Goal: Task Accomplishment & Management: Manage account settings

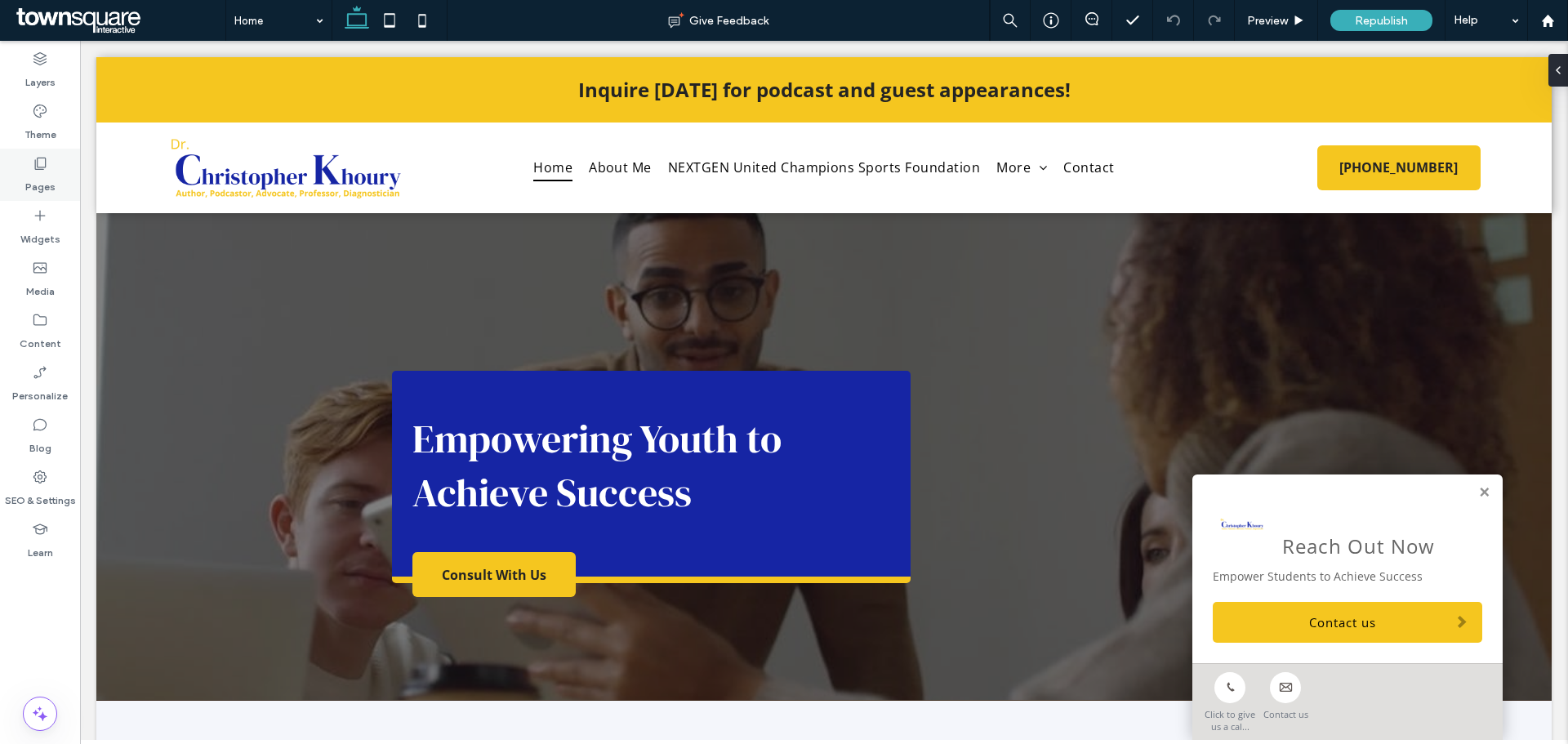
click at [42, 157] on icon at bounding box center [40, 163] width 16 height 16
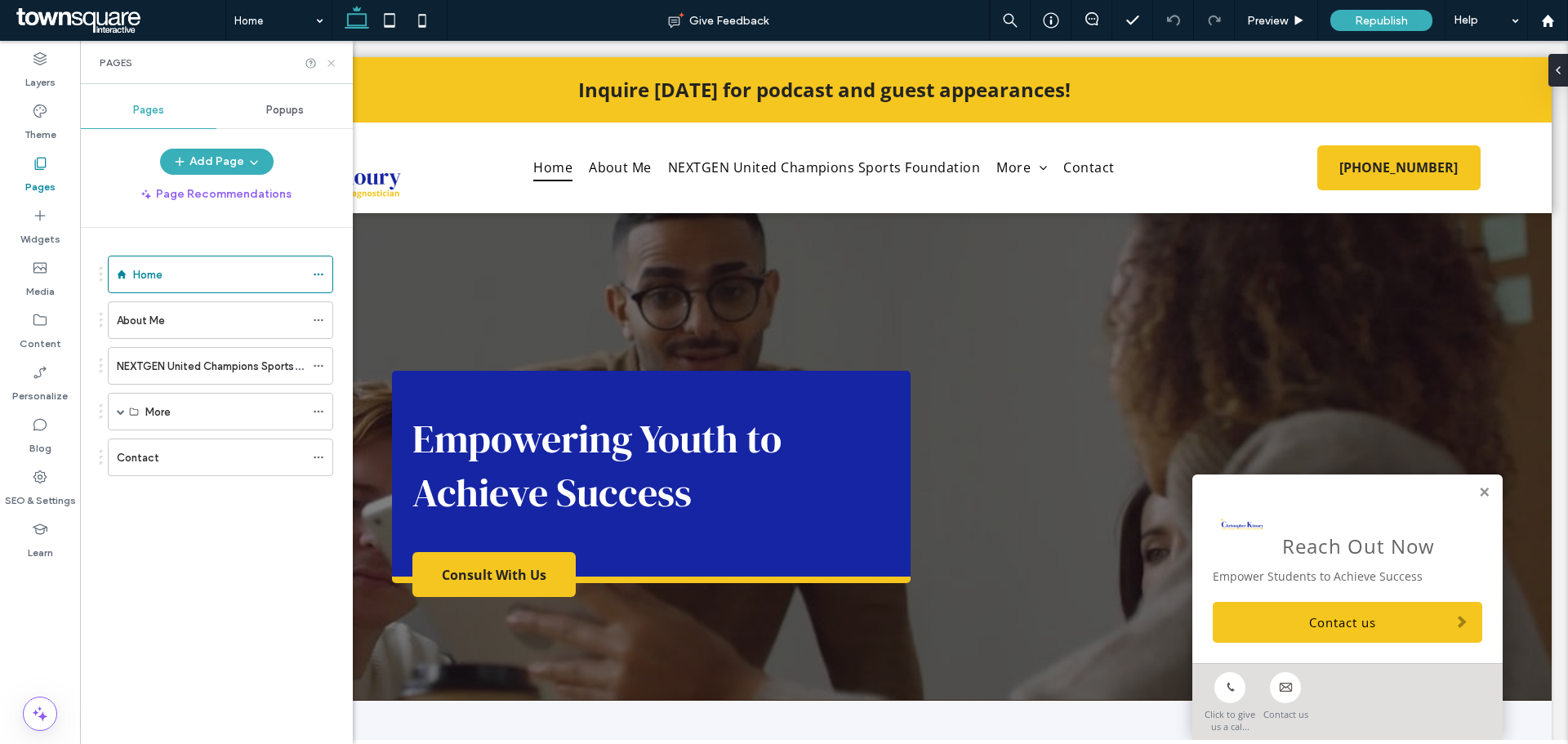
click at [325, 58] on icon at bounding box center [331, 63] width 13 height 13
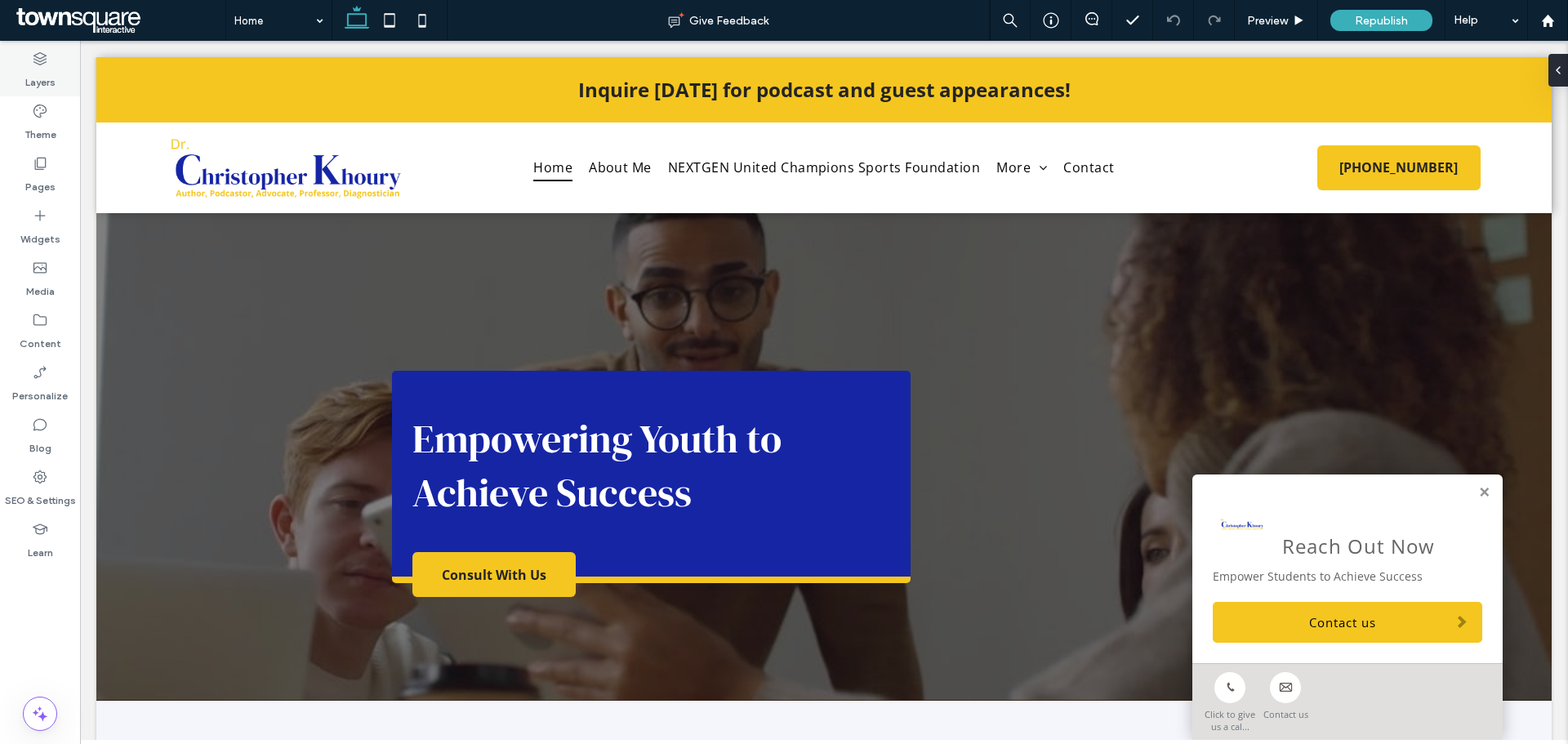
click at [46, 60] on icon at bounding box center [40, 59] width 16 height 16
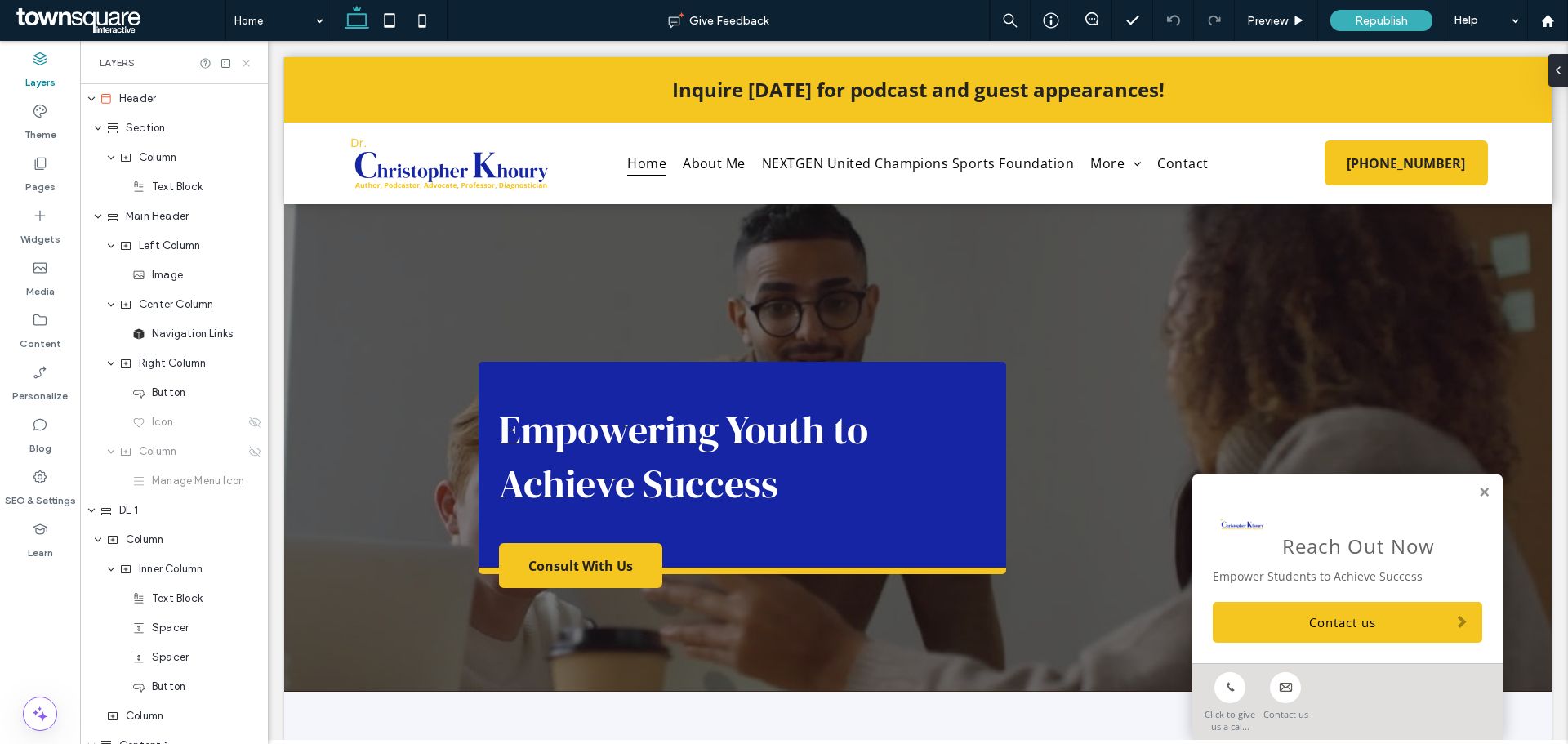
click at [249, 62] on icon at bounding box center [246, 63] width 13 height 13
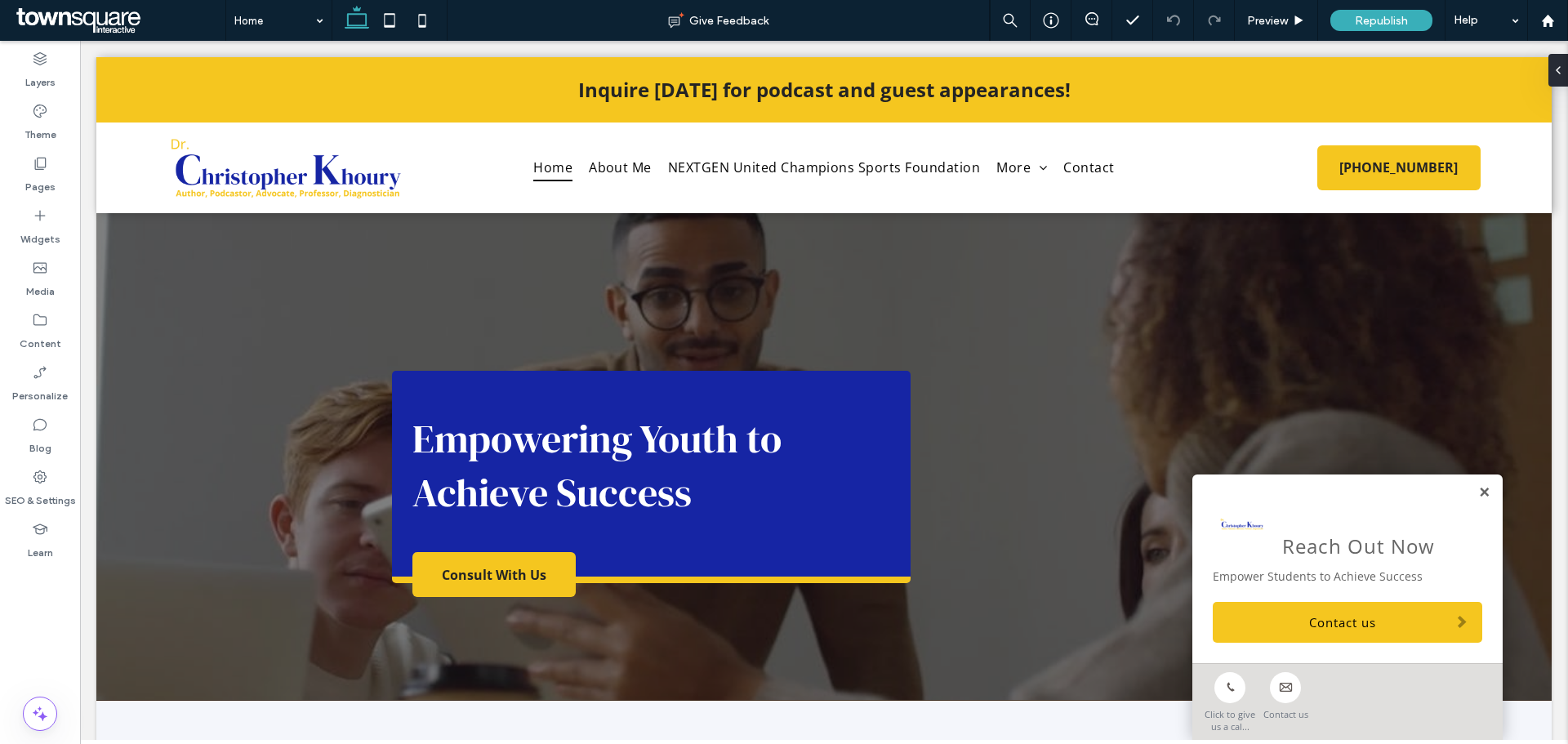
click at [1478, 491] on link at bounding box center [1485, 492] width 13 height 14
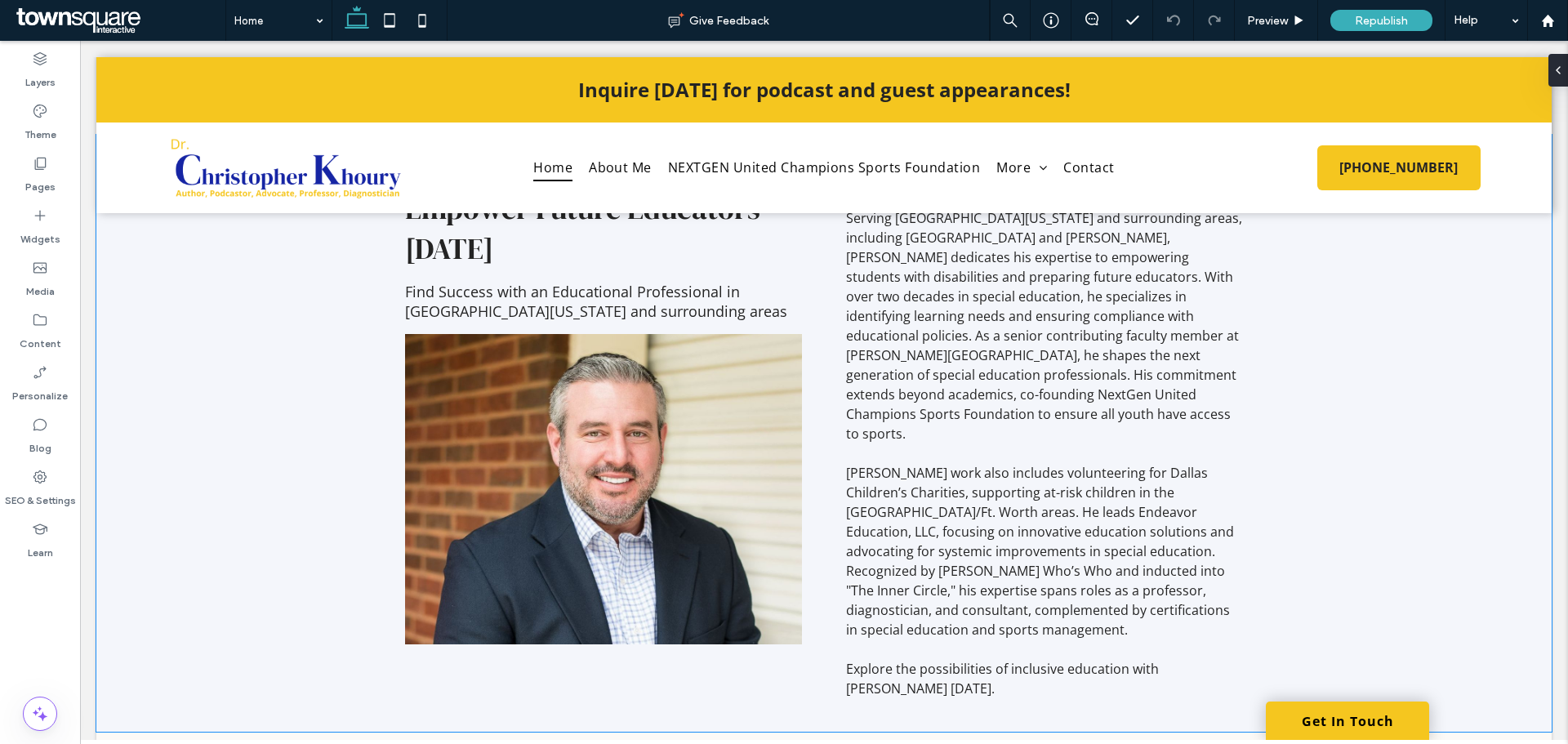
scroll to position [653, 0]
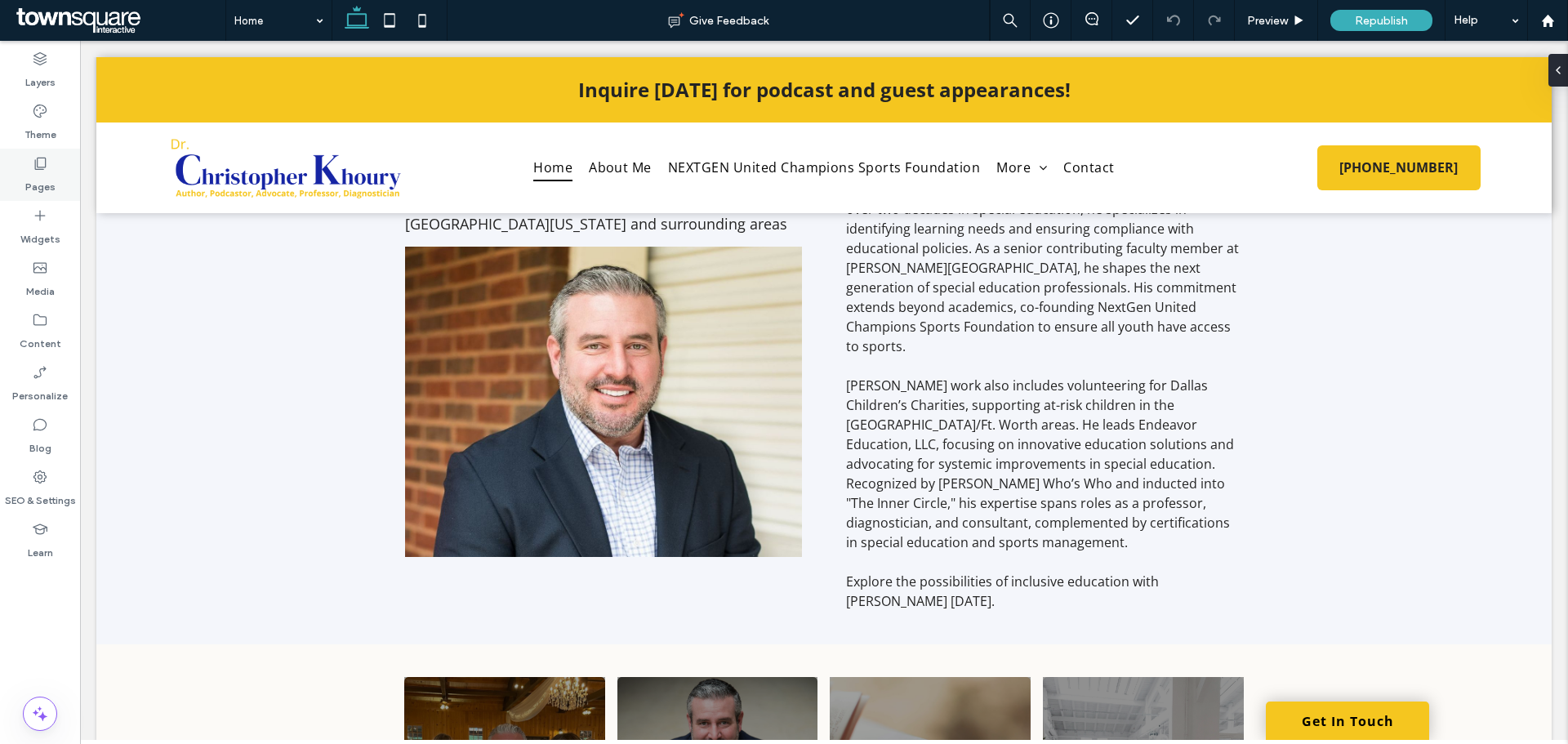
click at [32, 163] on icon at bounding box center [40, 163] width 16 height 16
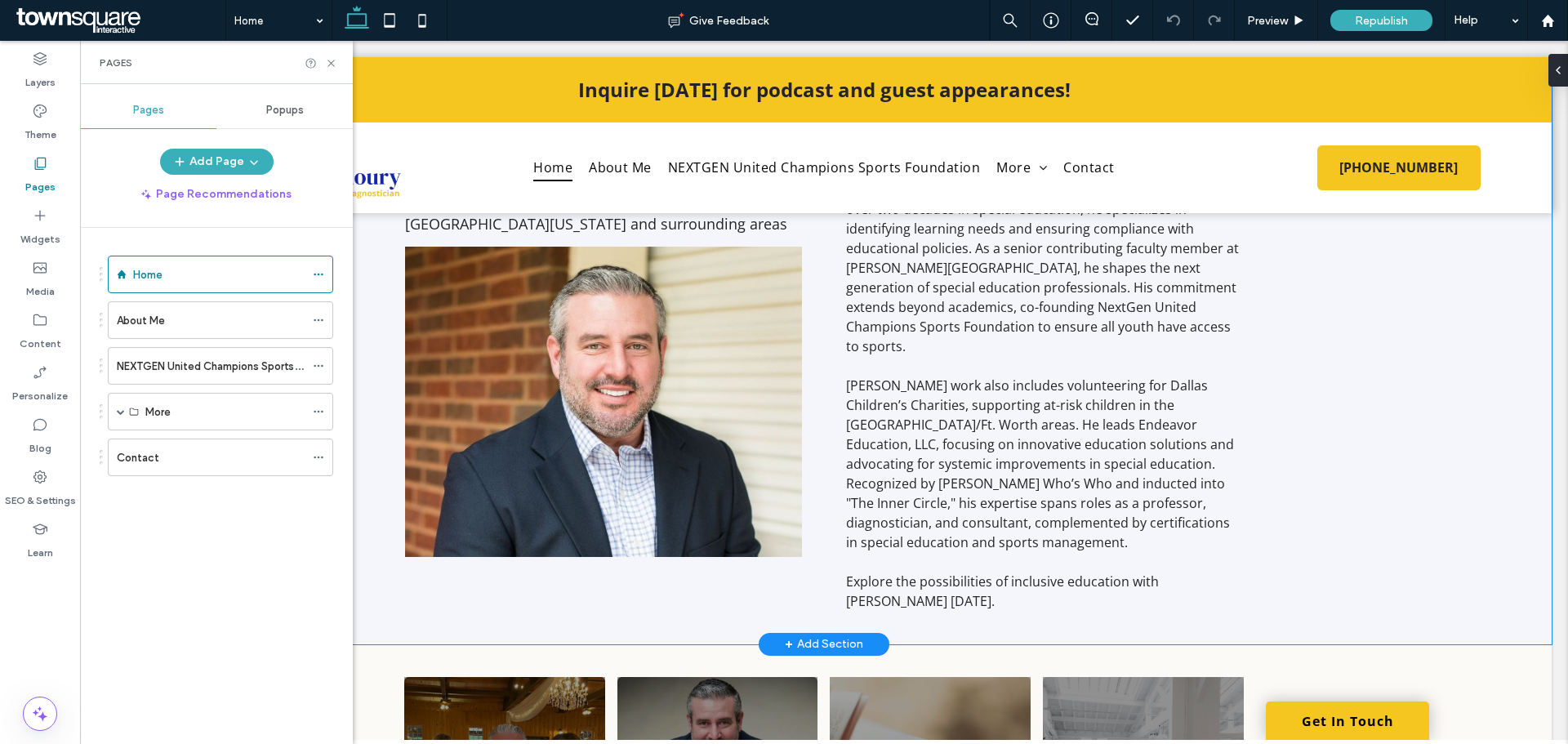
click at [360, 236] on div "Empower Future Educators Today Find Success with an Educational Professional in…" at bounding box center [824, 346] width 980 height 597
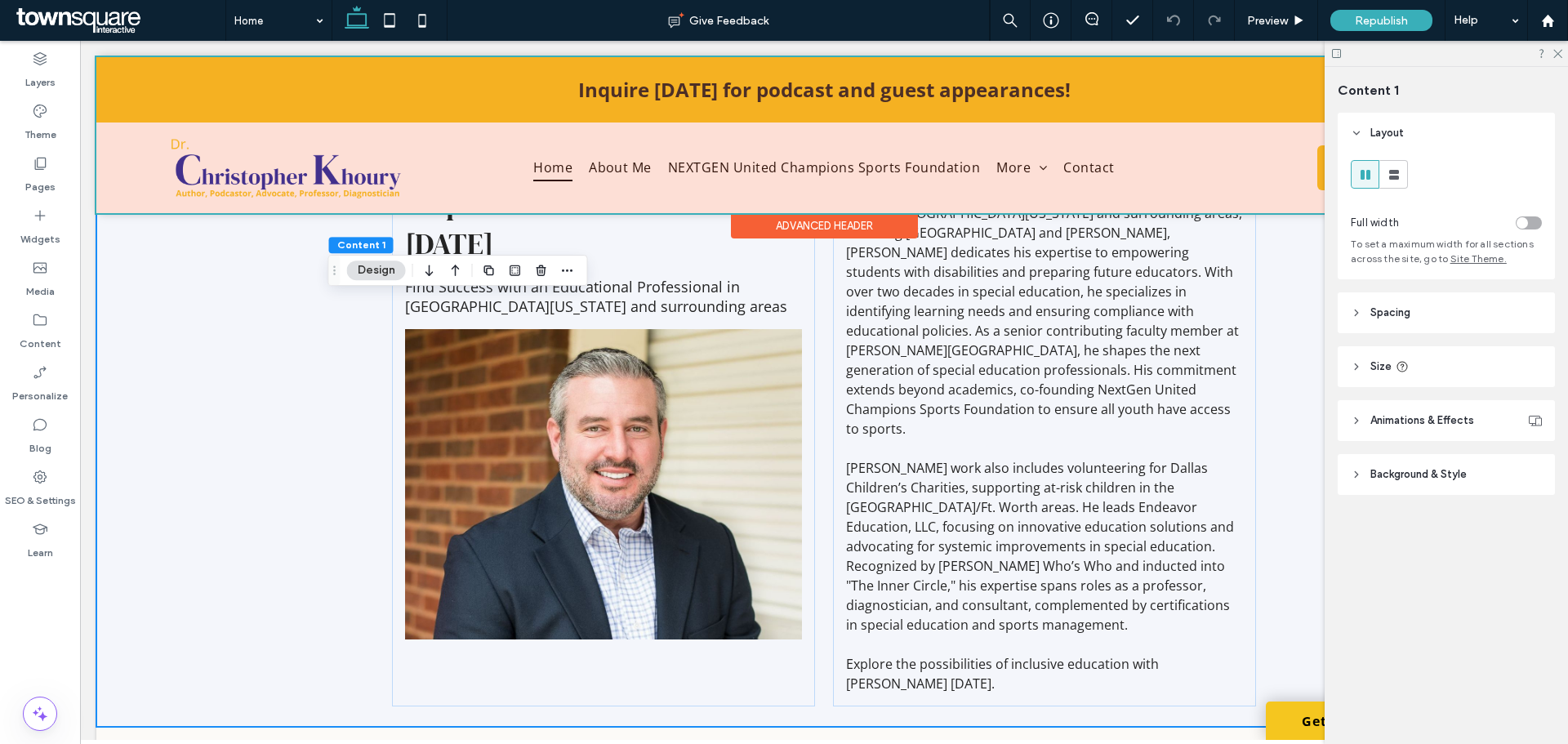
scroll to position [572, 0]
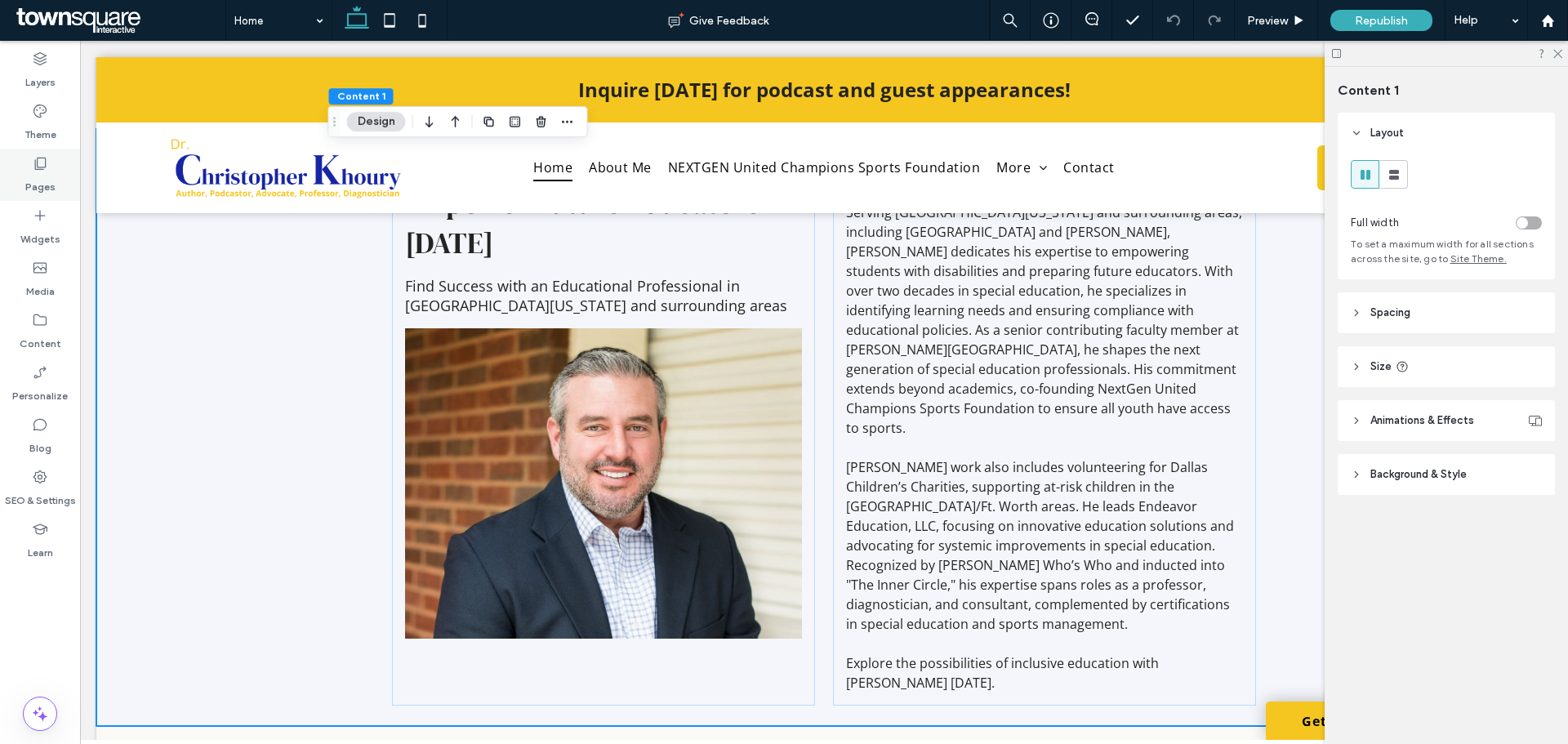
click at [44, 167] on use at bounding box center [41, 164] width 12 height 13
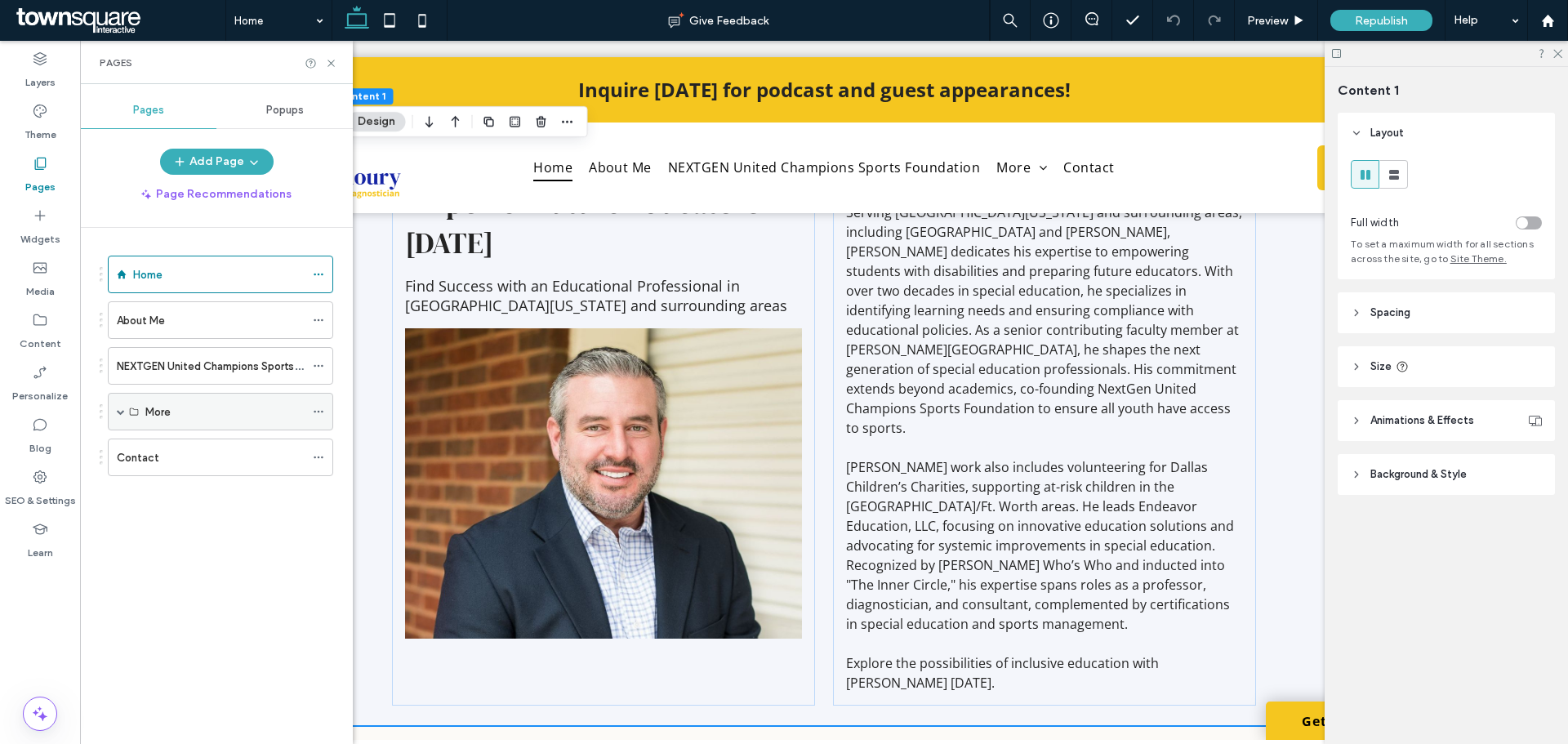
click at [117, 409] on span at bounding box center [120, 411] width 8 height 8
click at [40, 264] on icon at bounding box center [40, 268] width 16 height 16
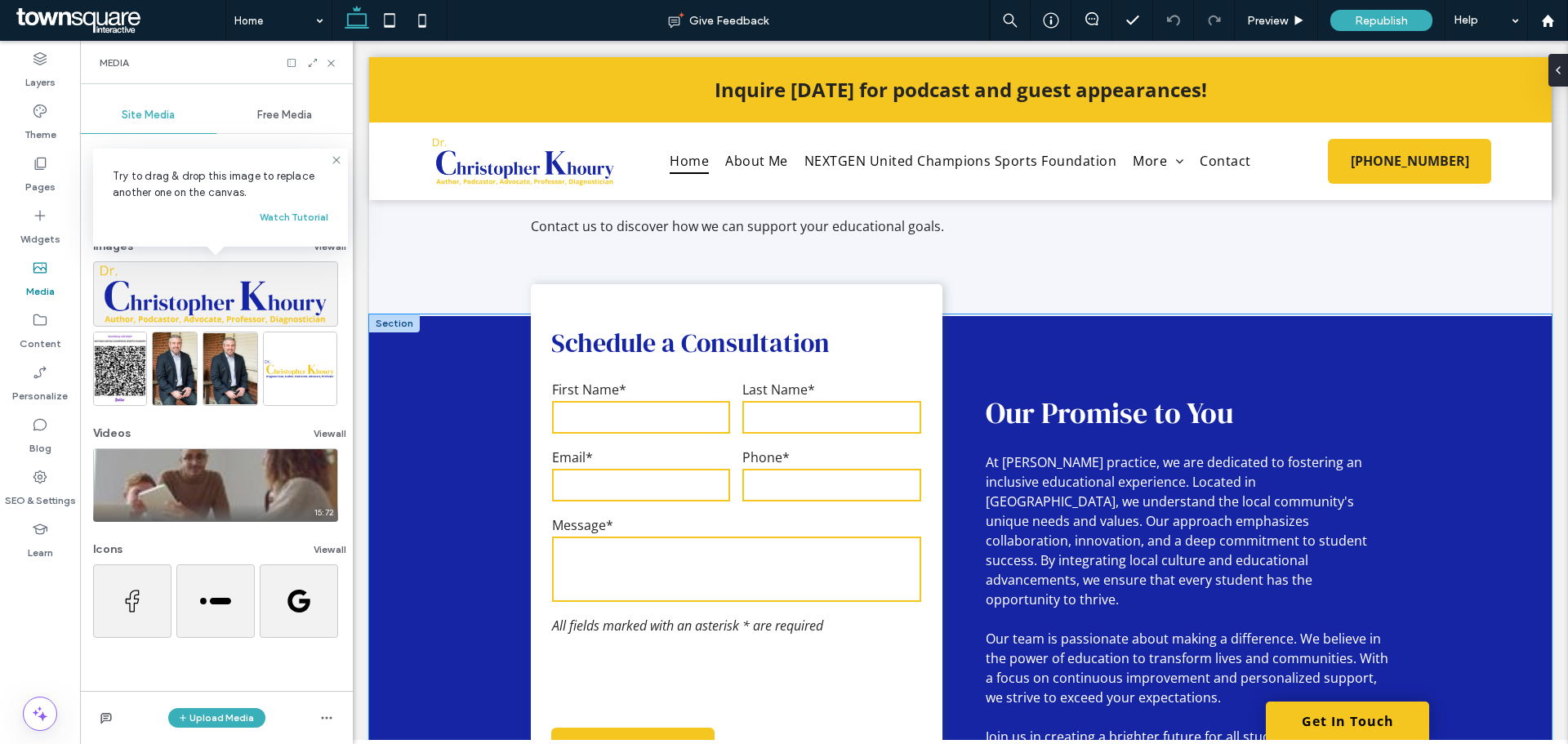
scroll to position [2274, 0]
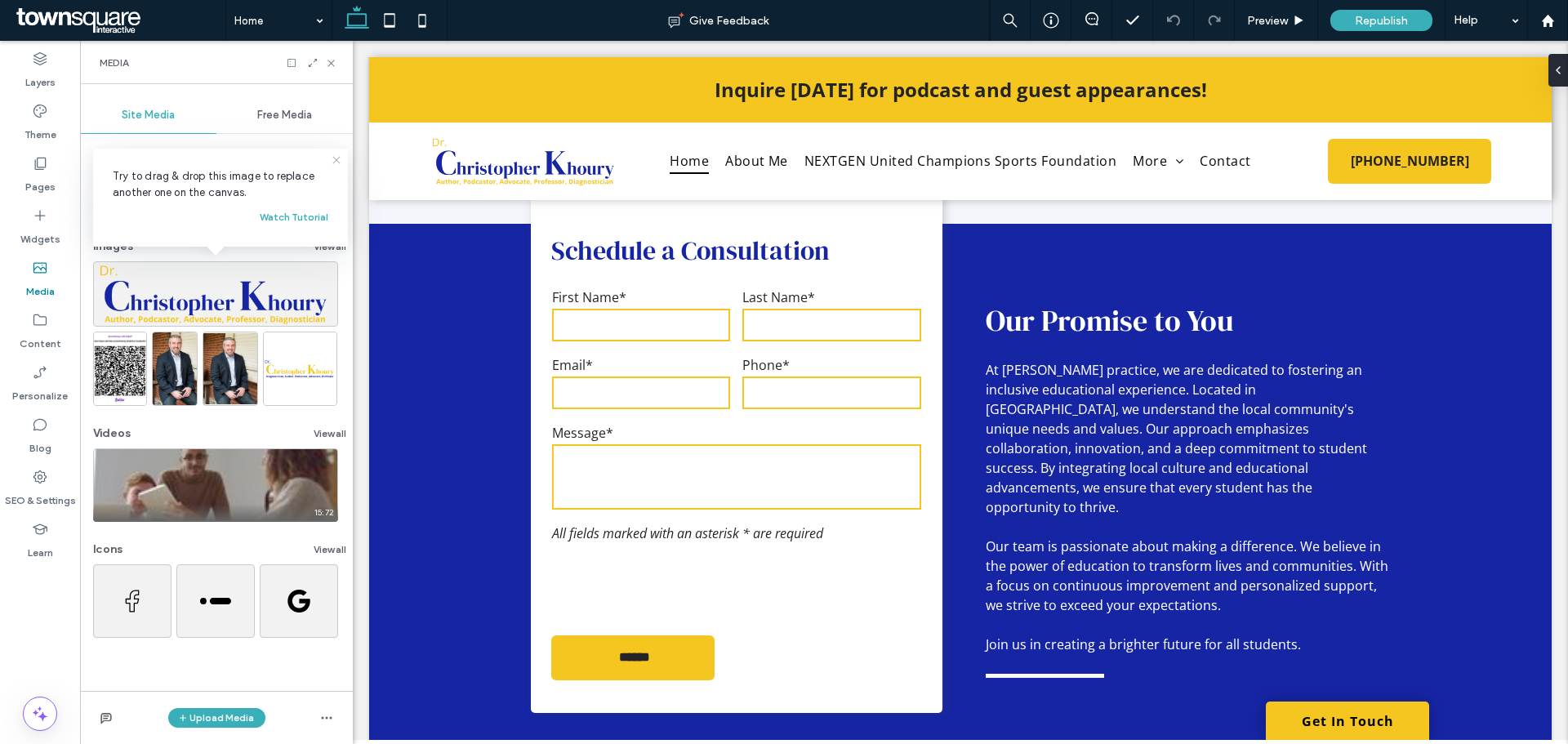
click at [335, 158] on use at bounding box center [336, 159] width 7 height 7
click at [330, 62] on icon at bounding box center [331, 63] width 13 height 13
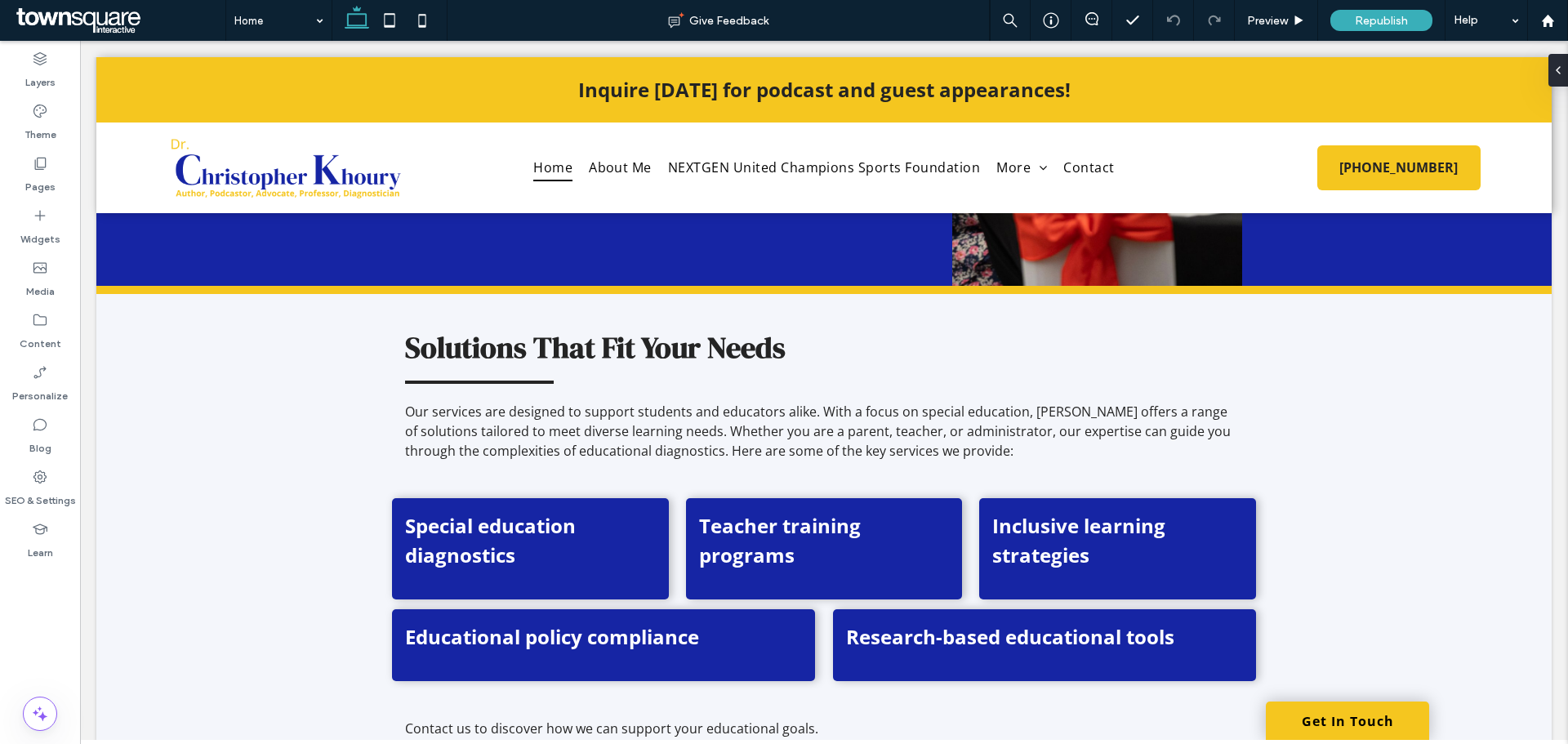
scroll to position [1741, 0]
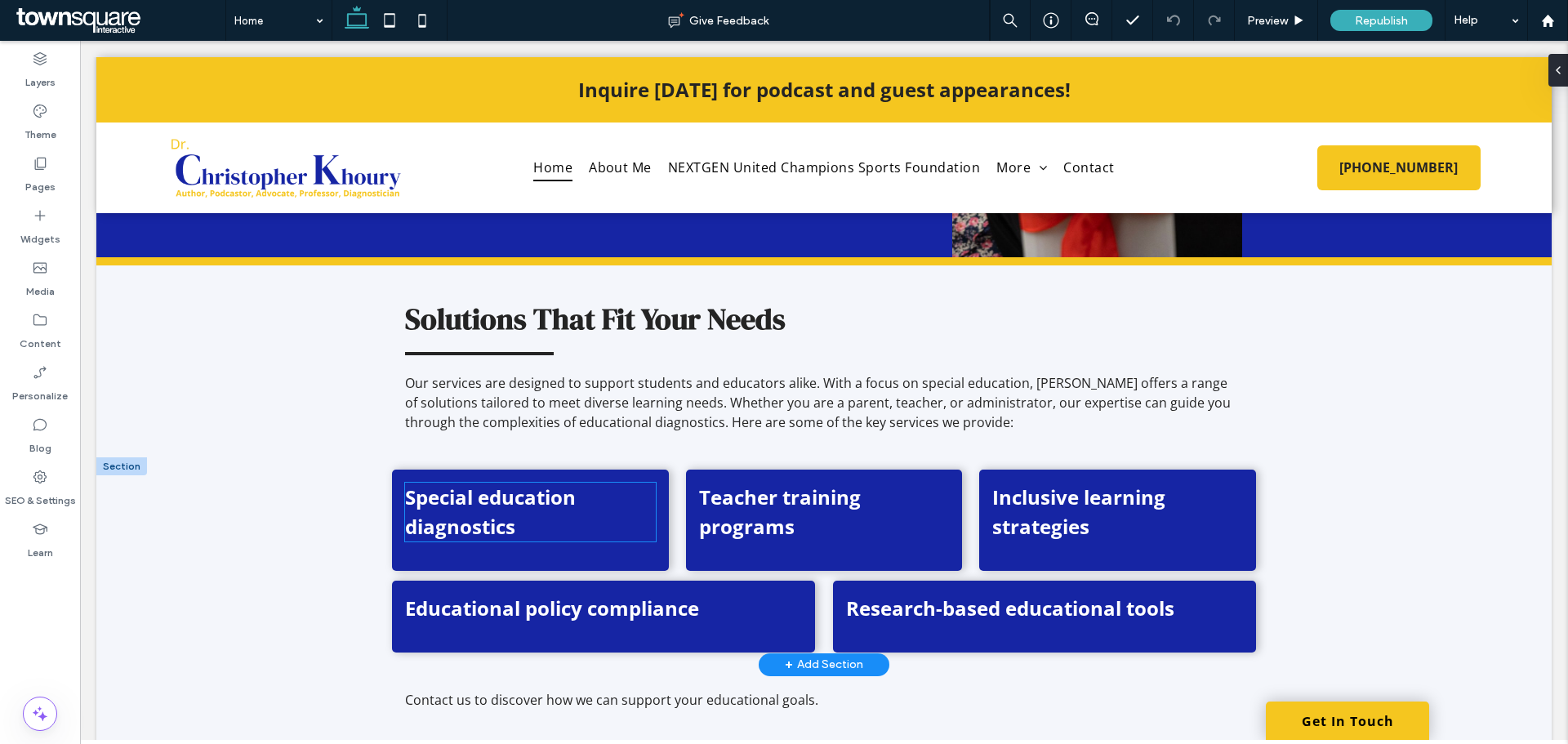
click at [520, 482] on p "Special education diagnostics" at bounding box center [531, 511] width 250 height 59
click at [512, 482] on p "Special education diagnostics" at bounding box center [531, 511] width 250 height 59
click at [518, 482] on p "Special education diagnostics" at bounding box center [531, 511] width 250 height 59
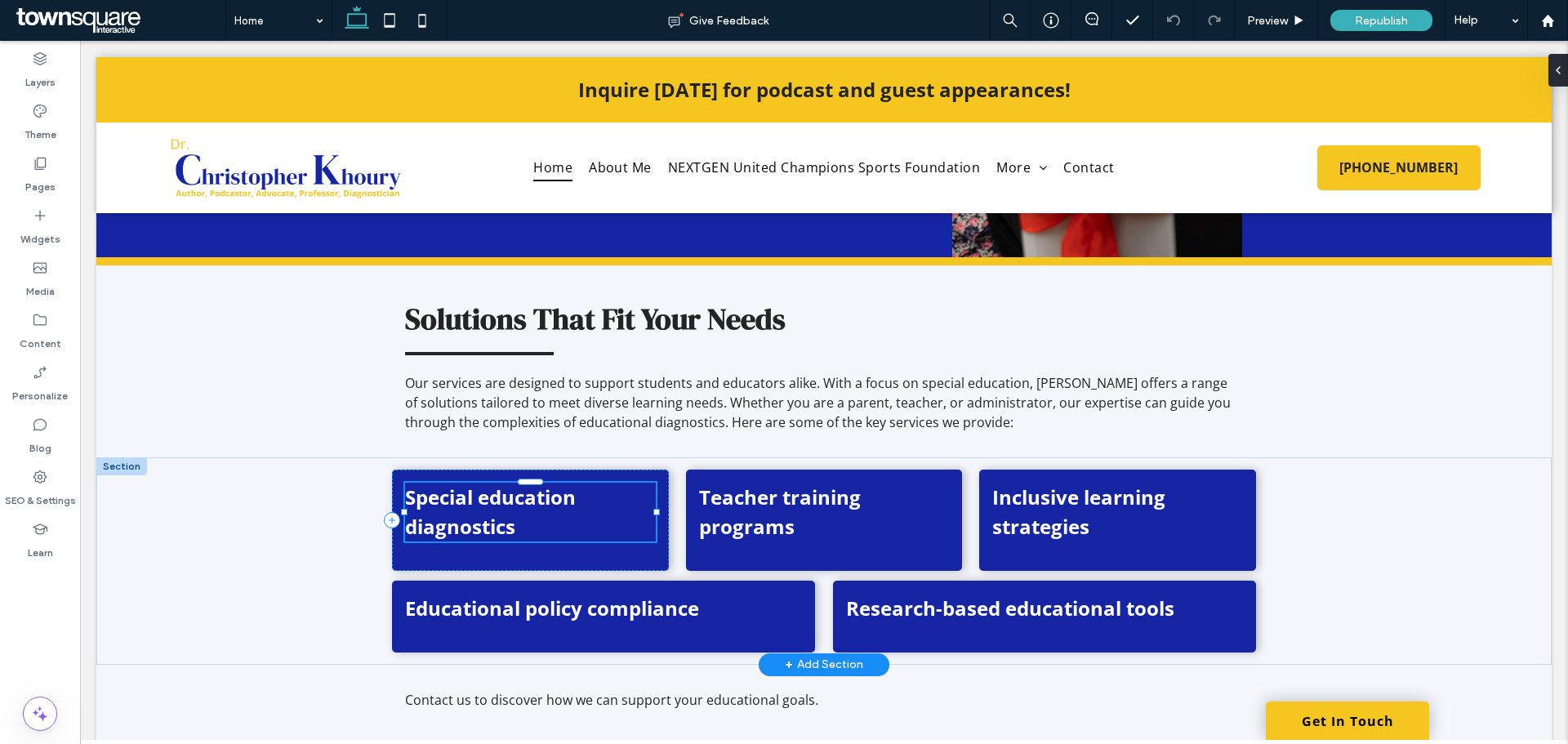
click at [518, 482] on p "Special education diagnostics" at bounding box center [531, 511] width 250 height 59
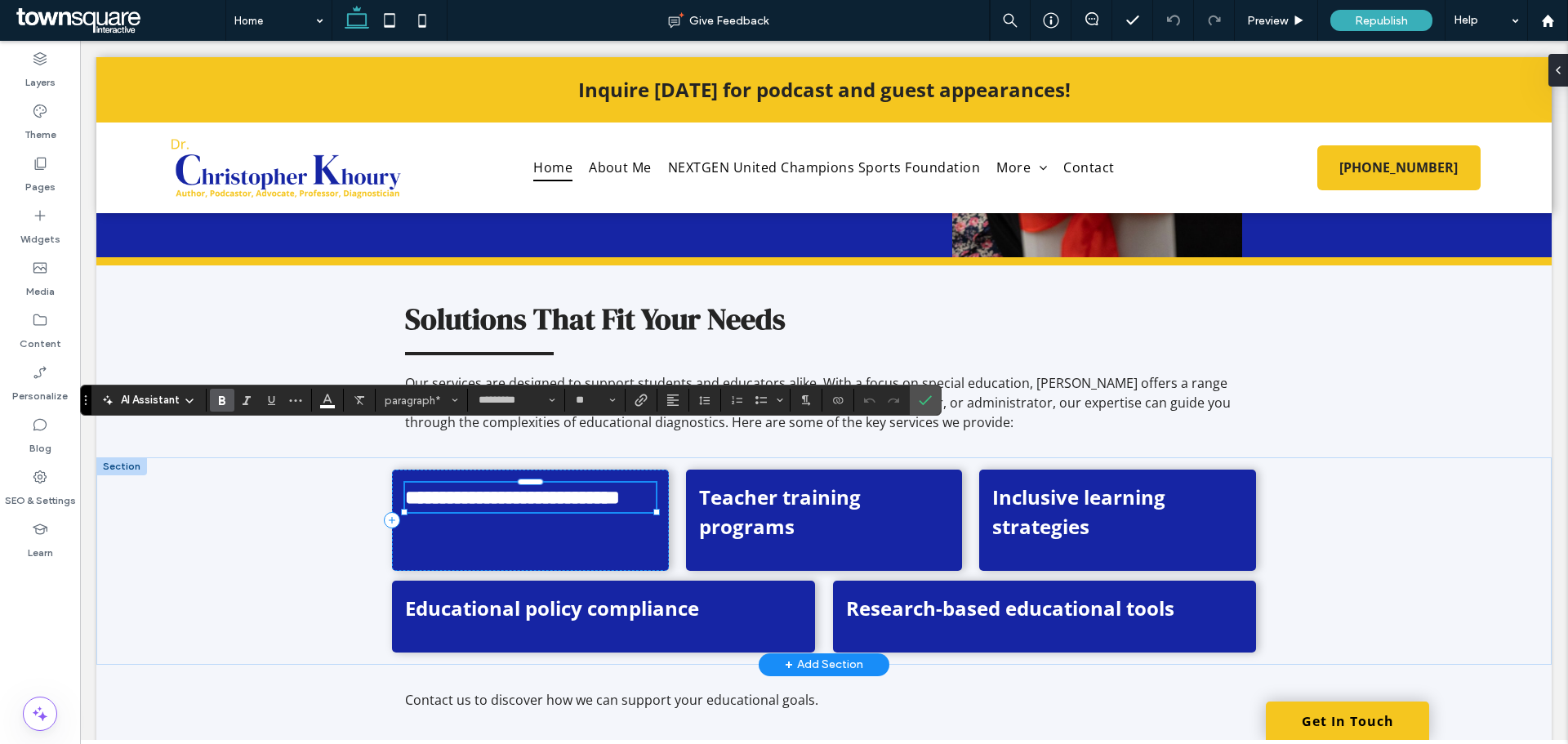
click at [499, 488] on strong "**********" at bounding box center [512, 498] width 215 height 20
click at [508, 488] on strong "**********" at bounding box center [512, 498] width 215 height 20
click at [486, 488] on strong "**********" at bounding box center [473, 498] width 134 height 20
click at [784, 483] on strong "Teacher training programs" at bounding box center [779, 511] width 162 height 56
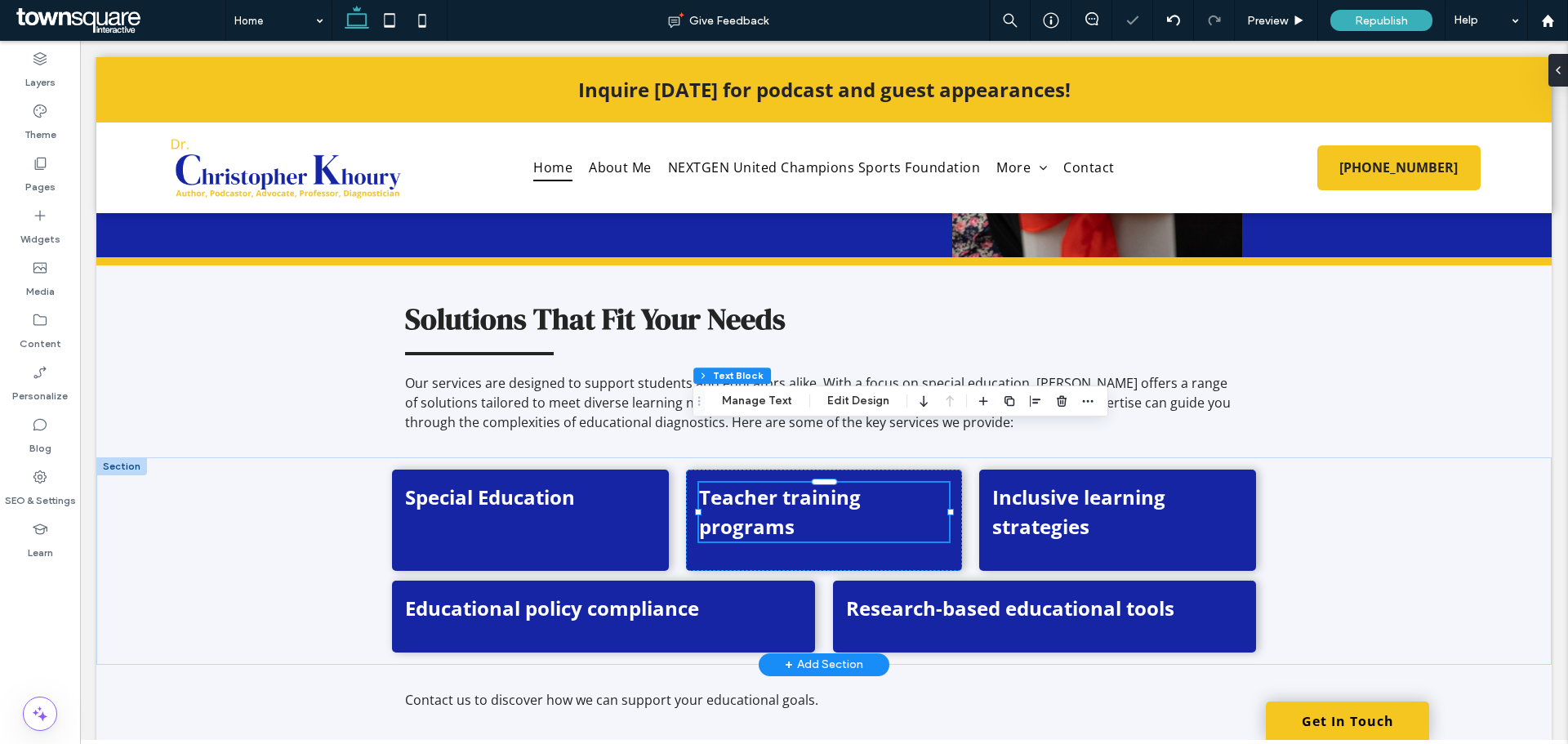
click at [784, 483] on strong "Teacher training programs" at bounding box center [779, 511] width 162 height 56
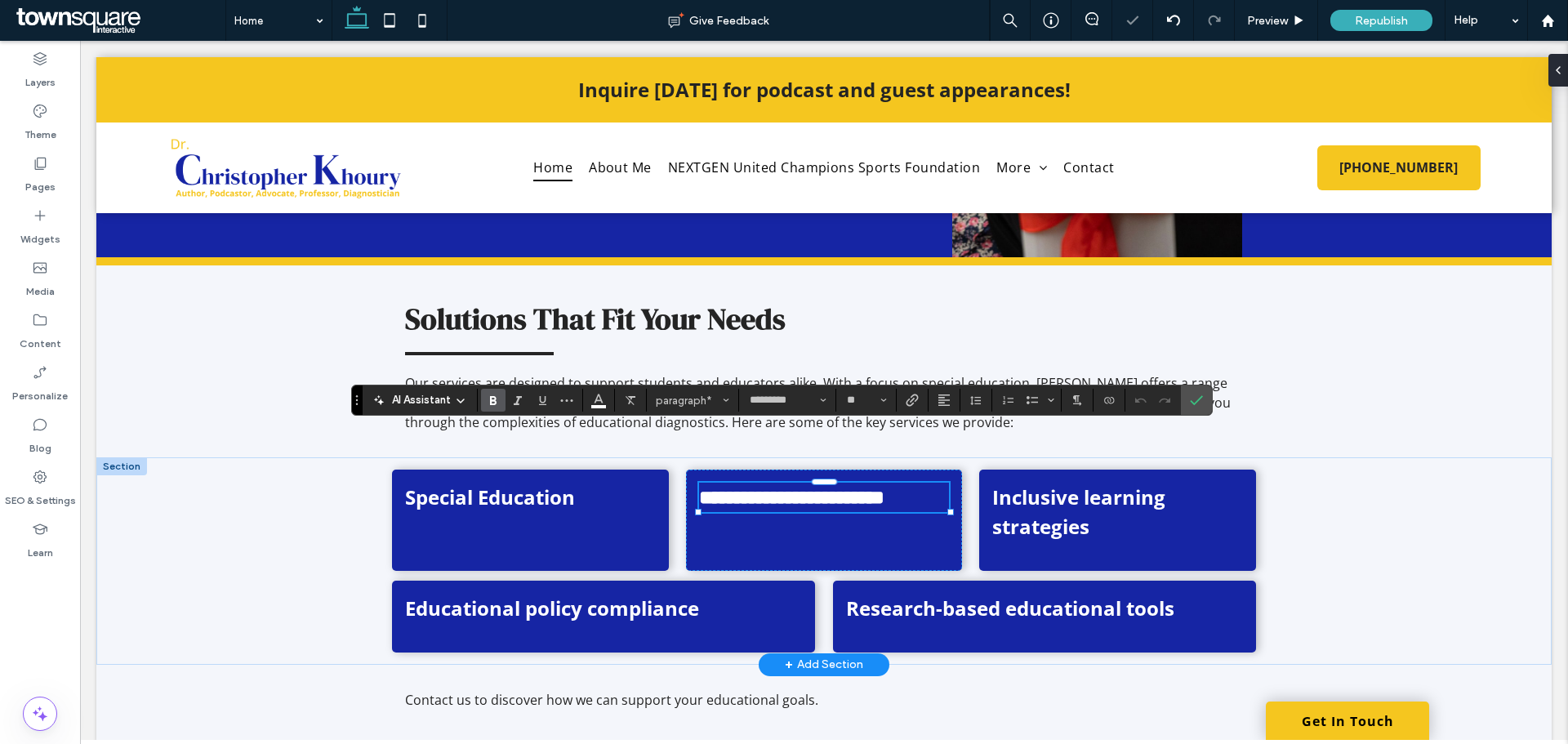
click at [784, 488] on strong "**********" at bounding box center [791, 498] width 186 height 20
click at [706, 488] on strong "**********" at bounding box center [791, 498] width 186 height 20
click at [1089, 483] on strong "Inclusive learning strategies" at bounding box center [1078, 511] width 173 height 56
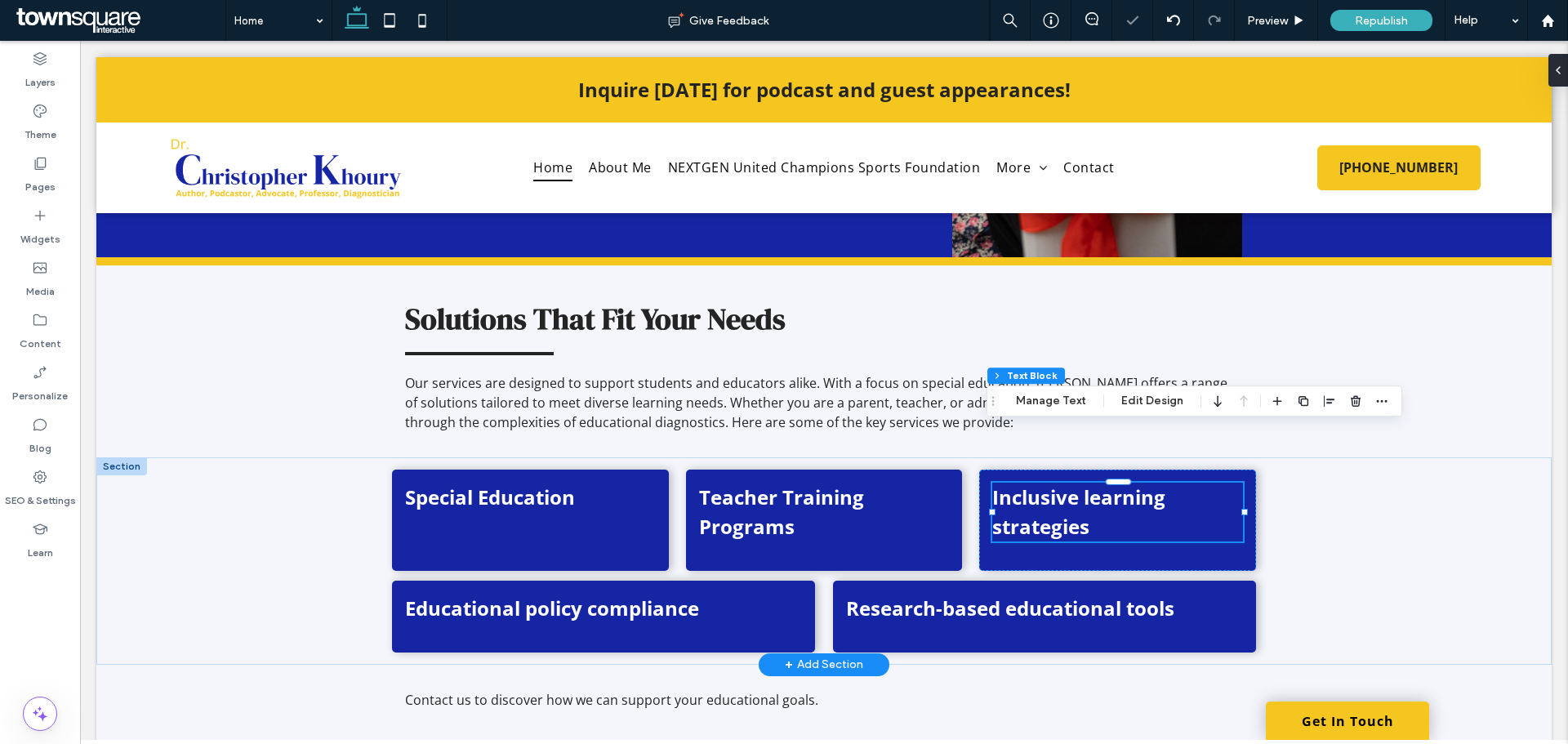
click at [1089, 483] on strong "Inclusive learning strategies" at bounding box center [1078, 511] width 173 height 56
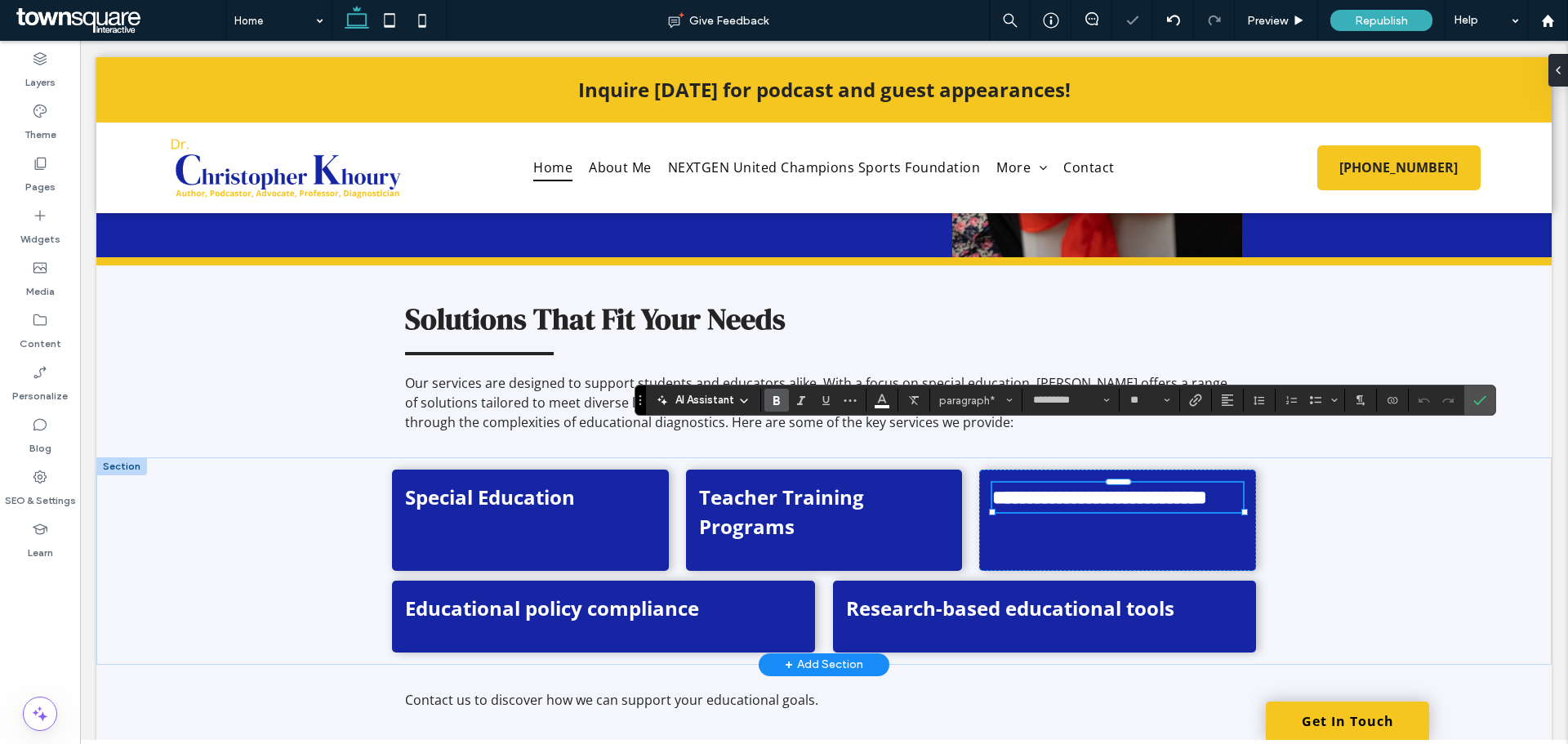
click at [1089, 488] on strong "**********" at bounding box center [1099, 498] width 215 height 20
click at [998, 488] on strong "**********" at bounding box center [1099, 498] width 215 height 20
click at [567, 595] on strong "Educational policy compliance" at bounding box center [552, 608] width 294 height 27
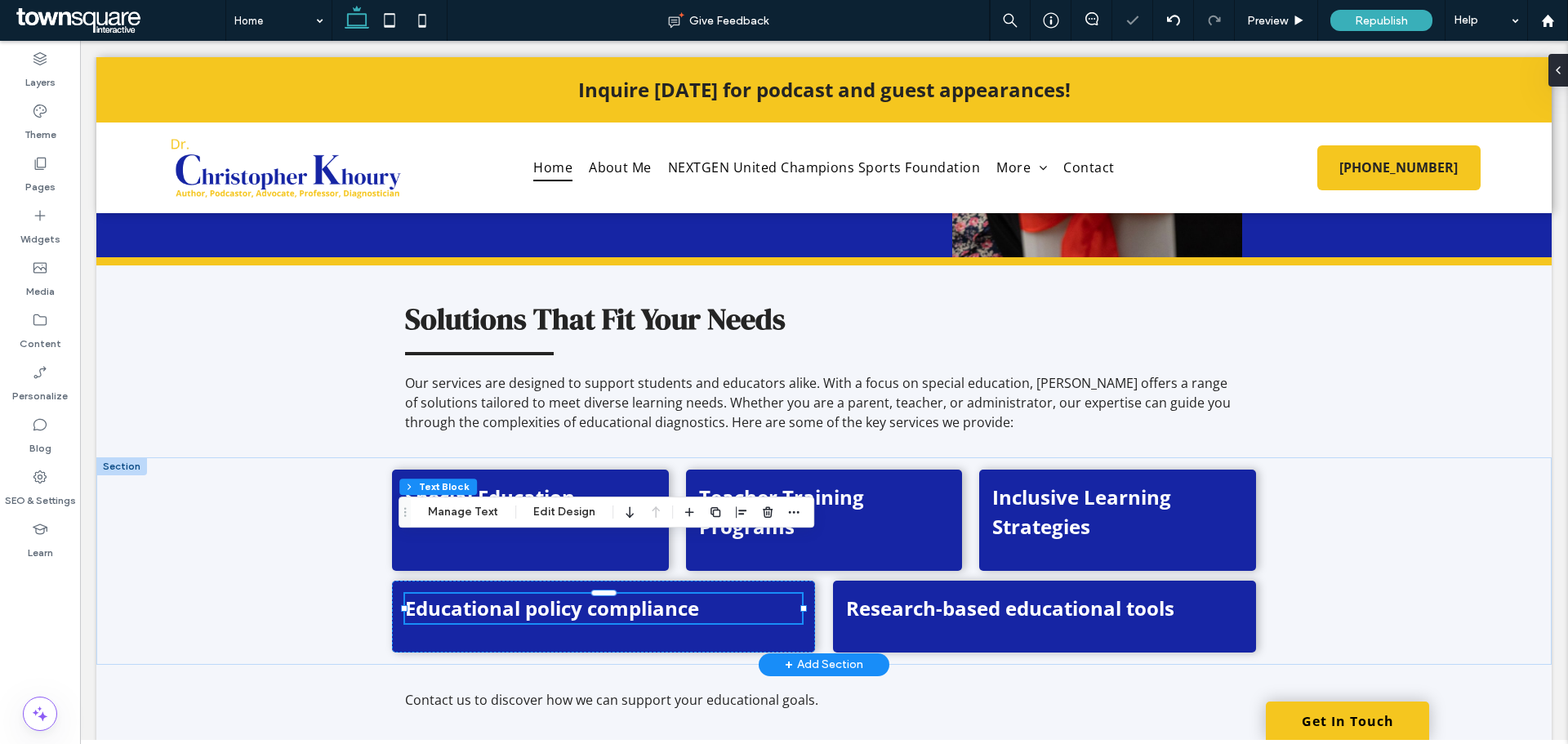
click at [540, 595] on strong "Educational policy compliance" at bounding box center [552, 608] width 294 height 27
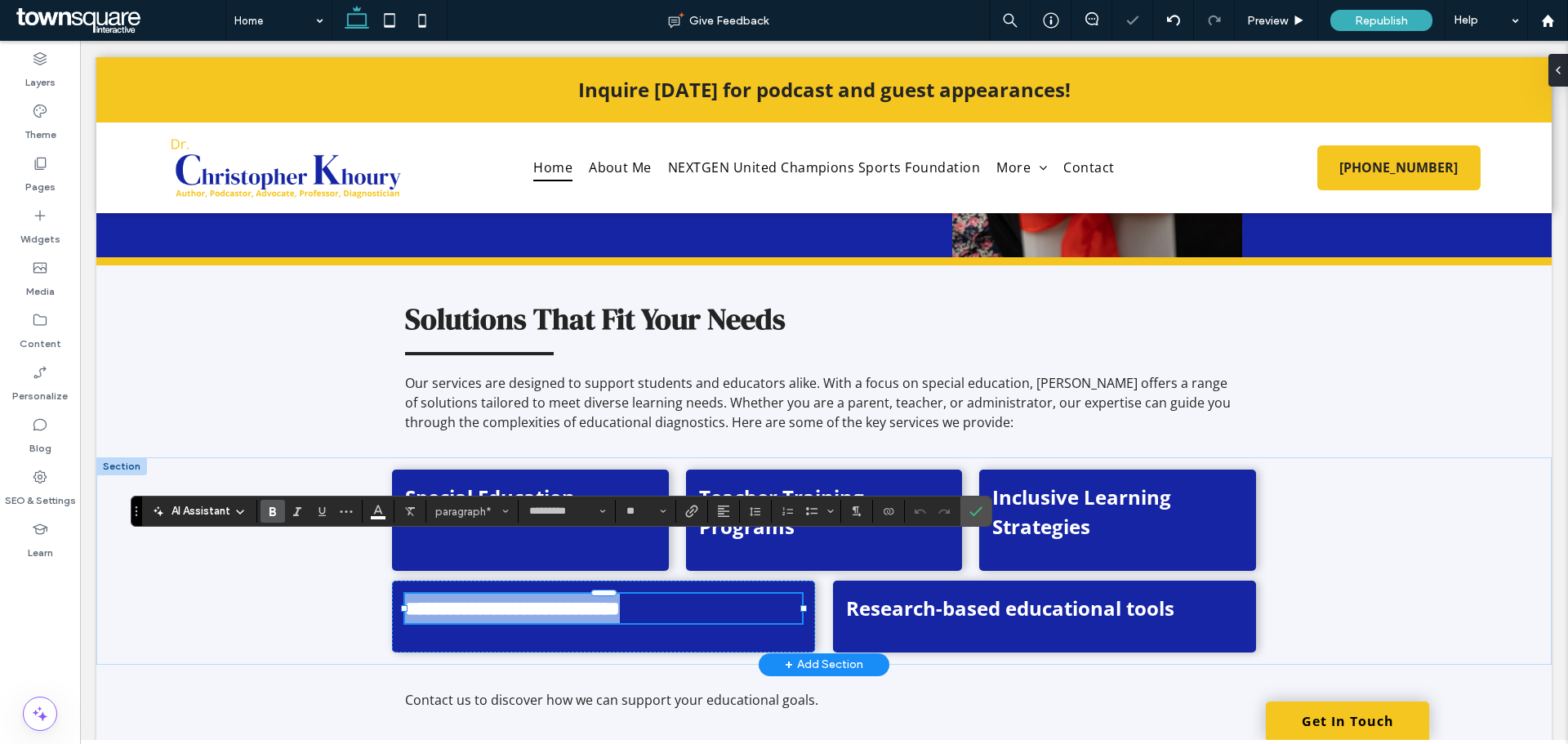
click at [533, 598] on strong "**********" at bounding box center [512, 608] width 215 height 20
click at [589, 598] on strong "**********" at bounding box center [512, 608] width 215 height 20
click at [1009, 595] on strong "Research-based educational tools" at bounding box center [1010, 608] width 329 height 27
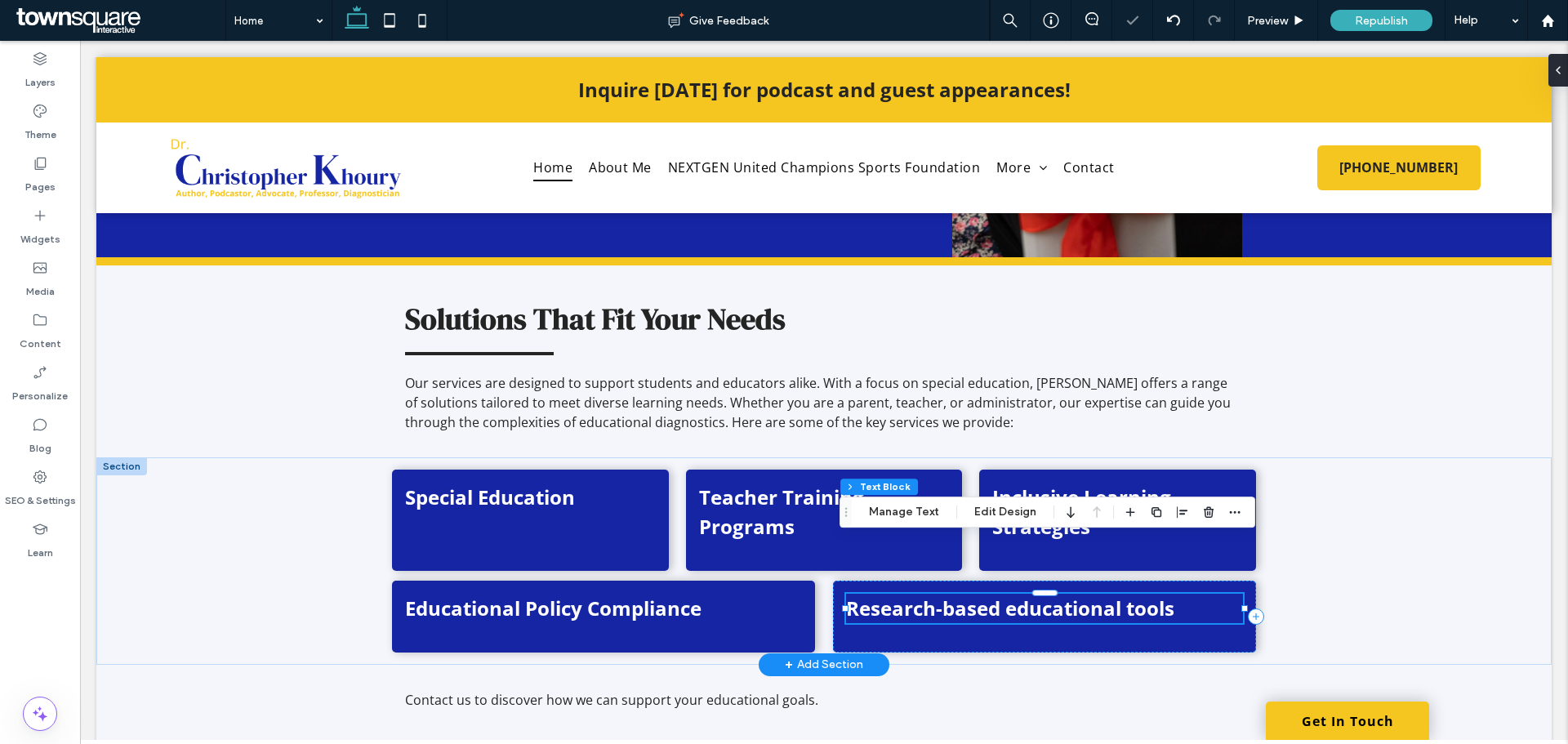
click at [1009, 595] on strong "Research-based educational tools" at bounding box center [1010, 608] width 329 height 27
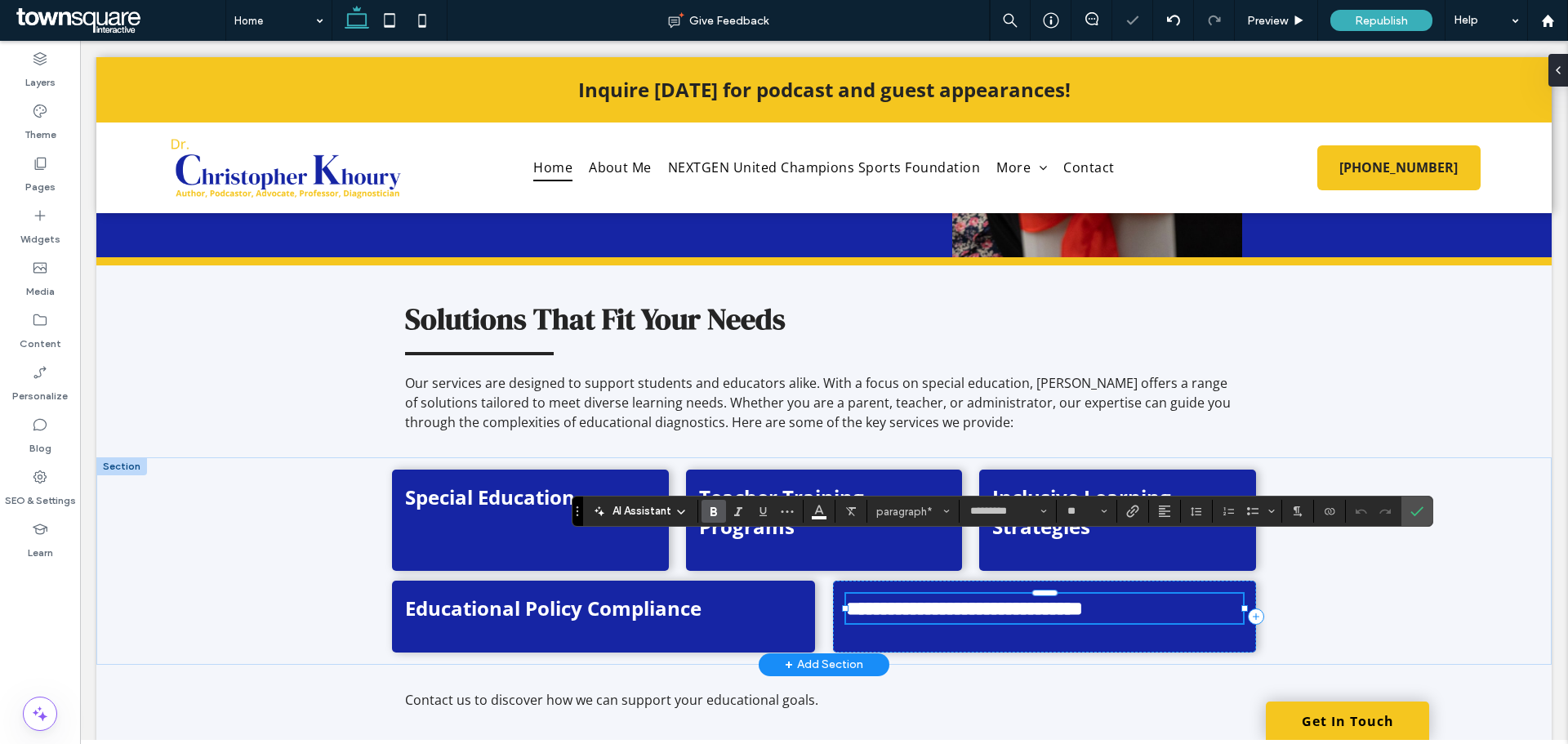
click at [1009, 598] on strong "**********" at bounding box center [965, 608] width 237 height 20
click at [1083, 598] on strong "**********" at bounding box center [965, 608] width 237 height 20
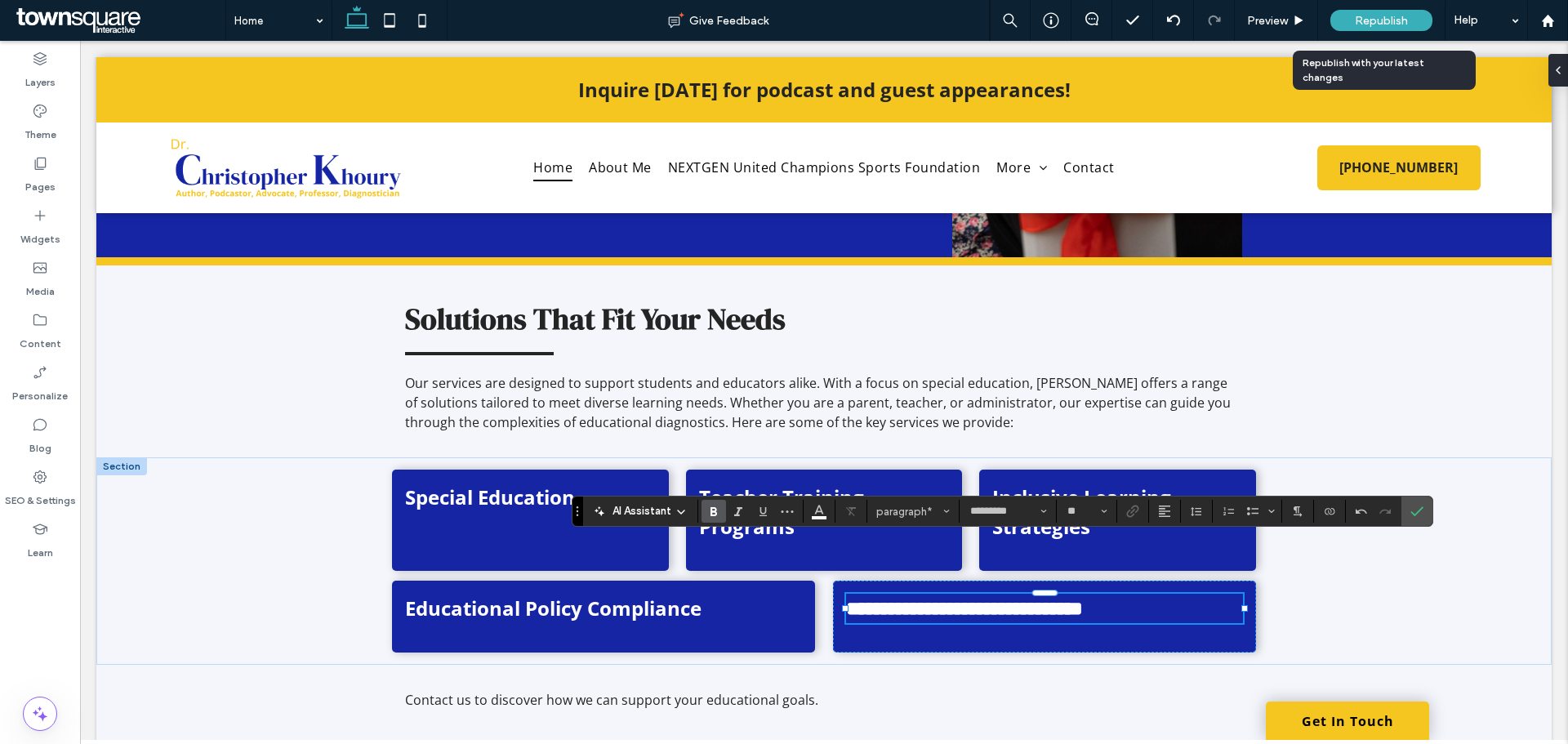
click at [1417, 11] on div "Republish" at bounding box center [1382, 20] width 102 height 21
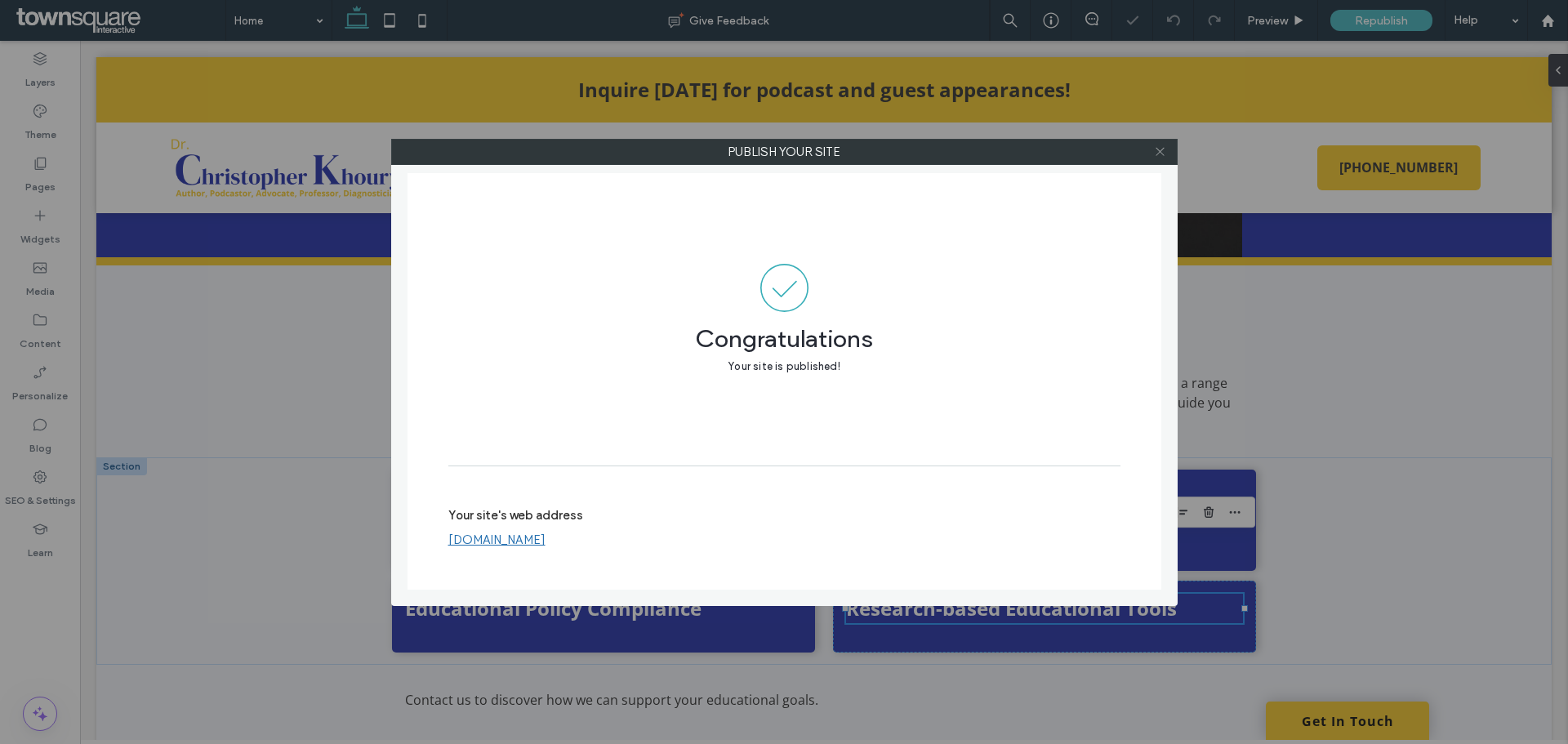
click at [1164, 153] on icon at bounding box center [1161, 152] width 13 height 13
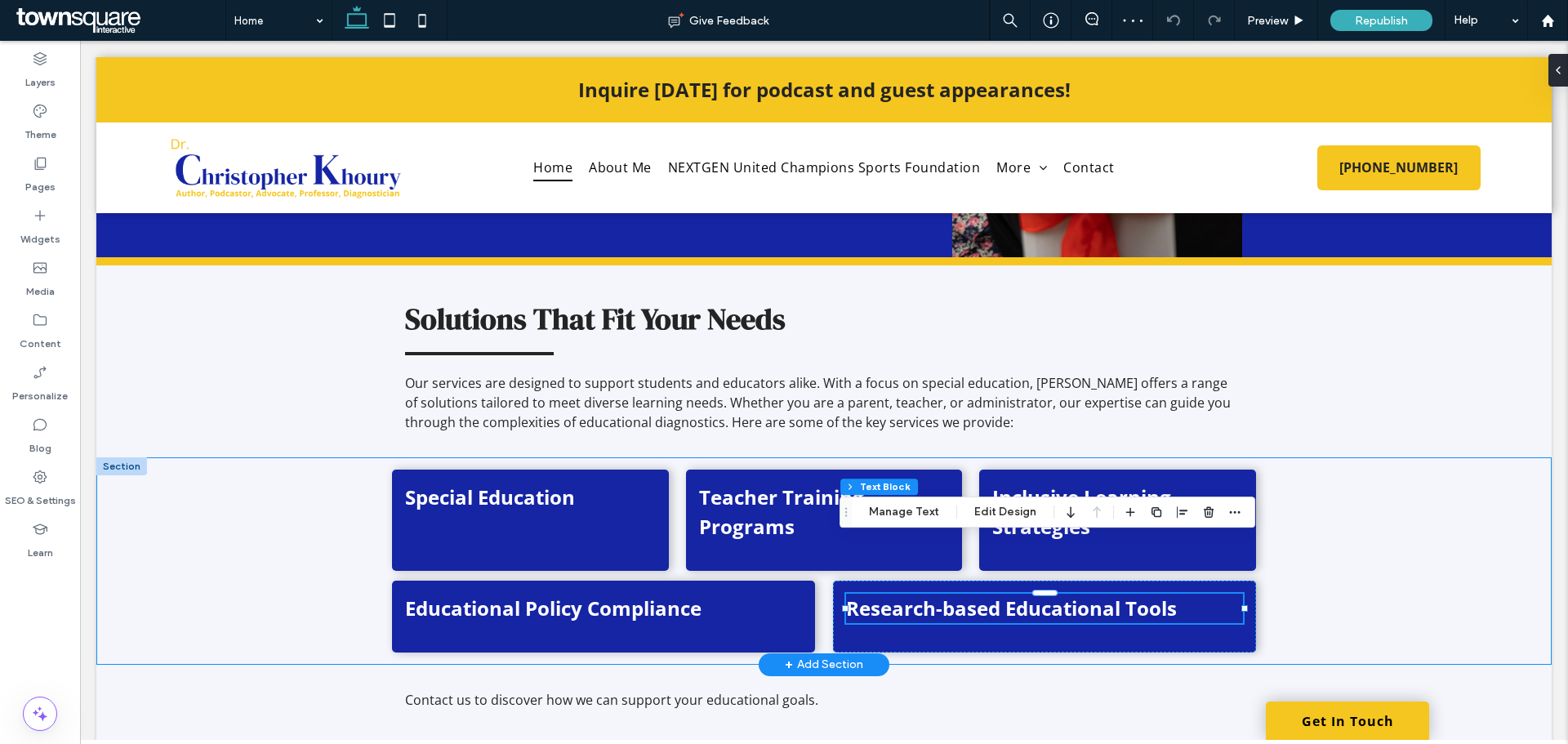
click at [1327, 517] on div "Special Education Teacher Training Programs Inclusive Learning Strategies Educa…" at bounding box center [824, 560] width 1456 height 207
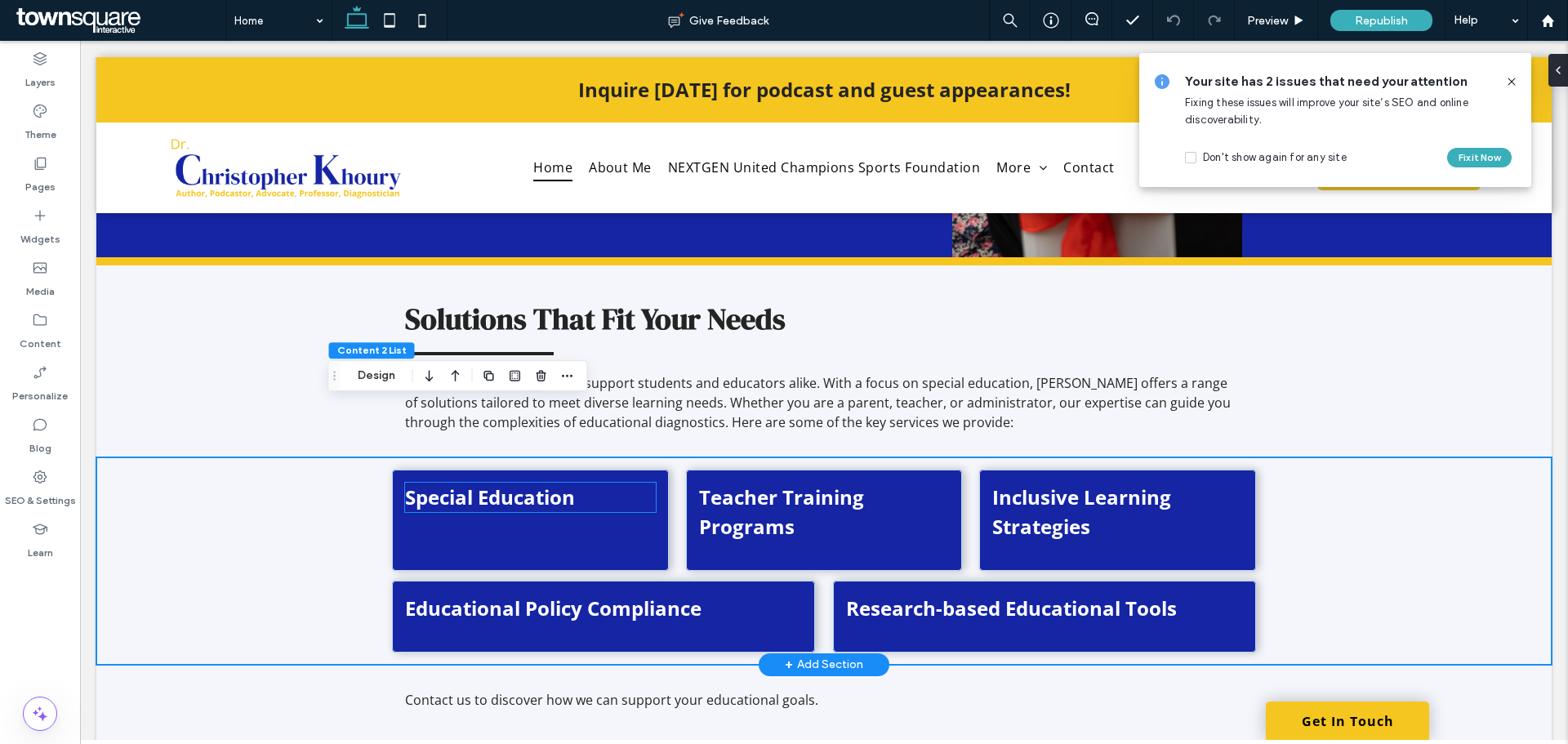
click at [553, 483] on strong "Special Education" at bounding box center [491, 497] width 170 height 27
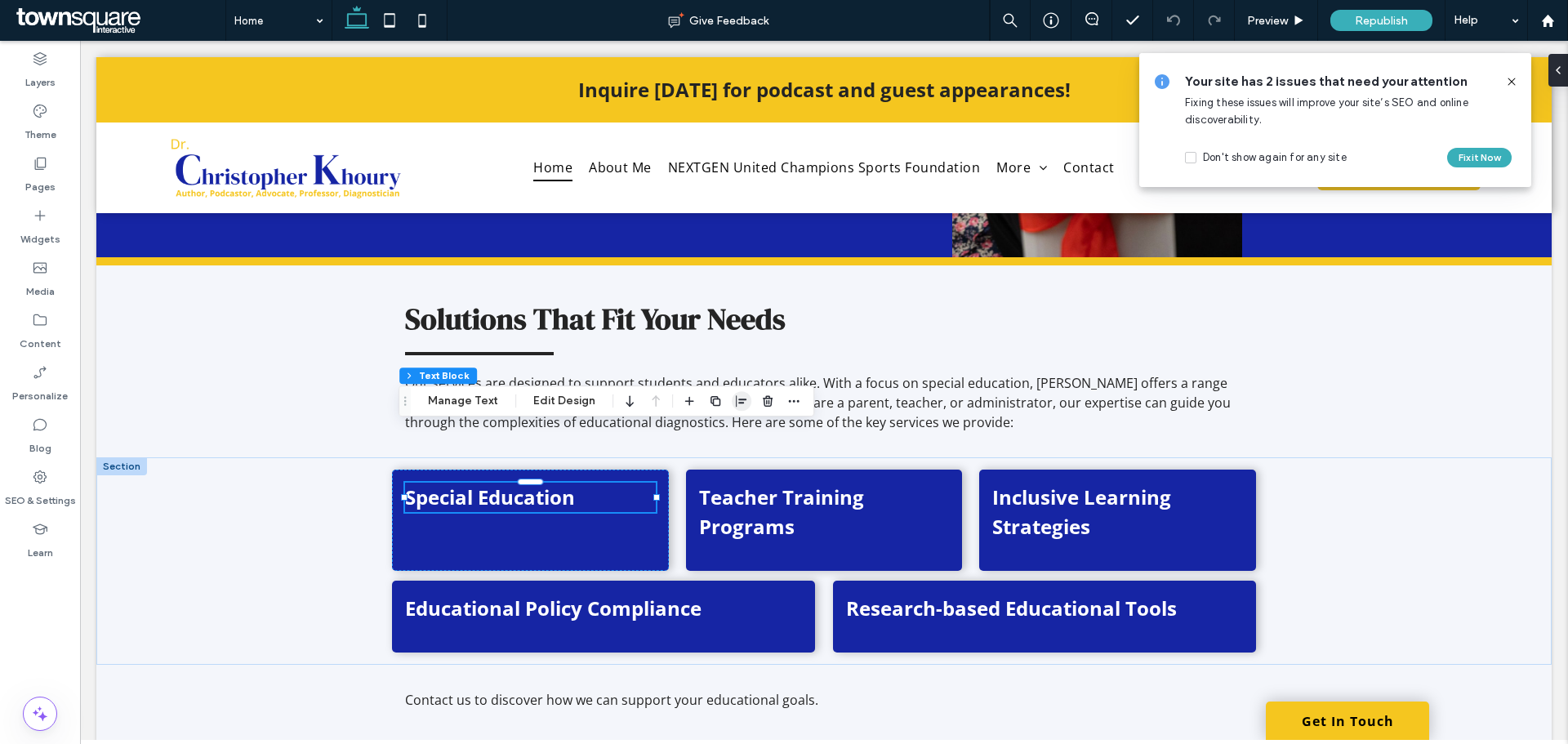
click at [740, 398] on icon "button" at bounding box center [741, 401] width 13 height 13
click at [727, 430] on icon "center" at bounding box center [725, 433] width 13 height 13
click at [738, 483] on strong "Teacher Training Programs" at bounding box center [781, 511] width 165 height 56
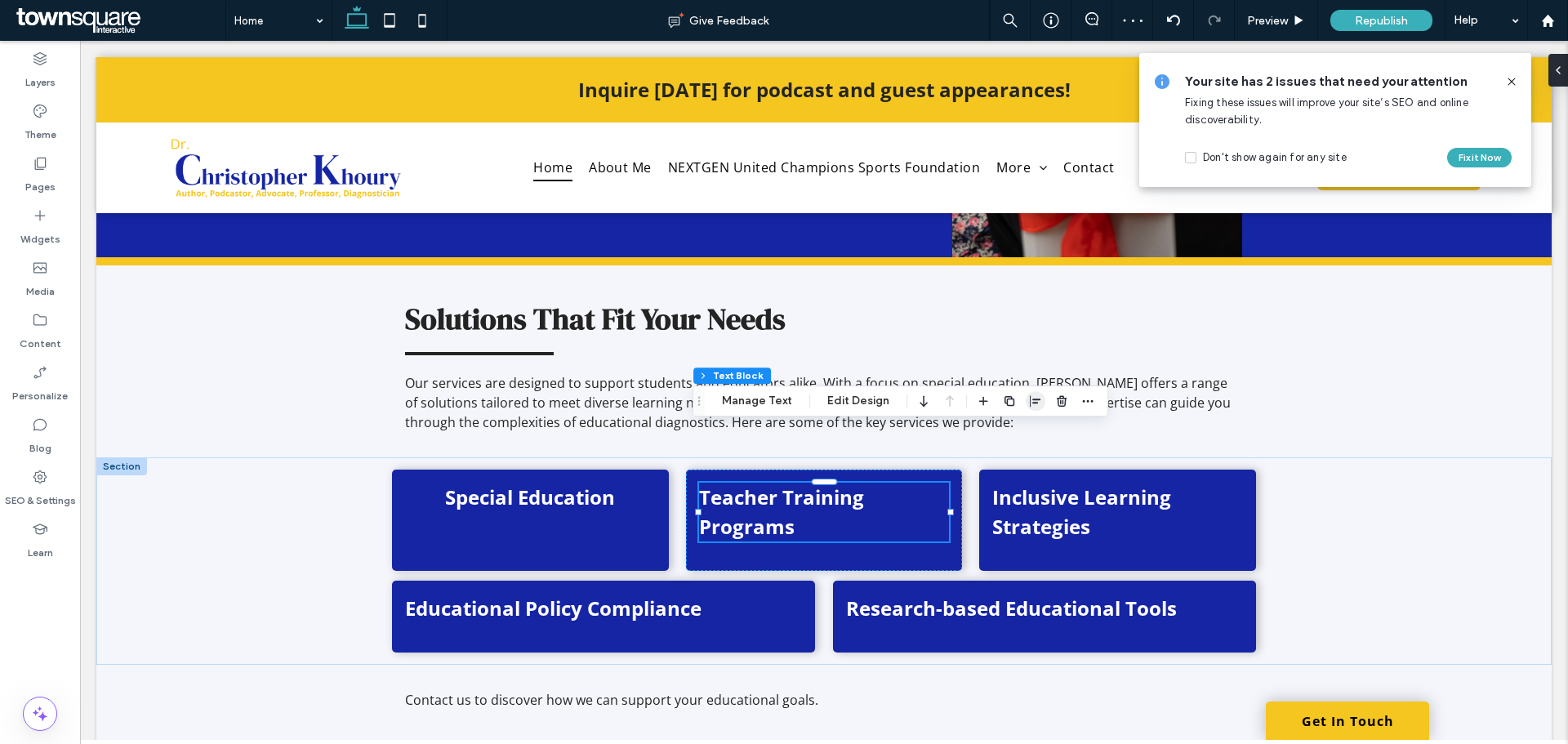
click at [1029, 396] on icon "button" at bounding box center [1036, 401] width 13 height 13
click at [1019, 432] on use "center" at bounding box center [1019, 433] width 9 height 12
click at [1025, 483] on strong "Inclusive Learning Strategies" at bounding box center [1082, 511] width 179 height 56
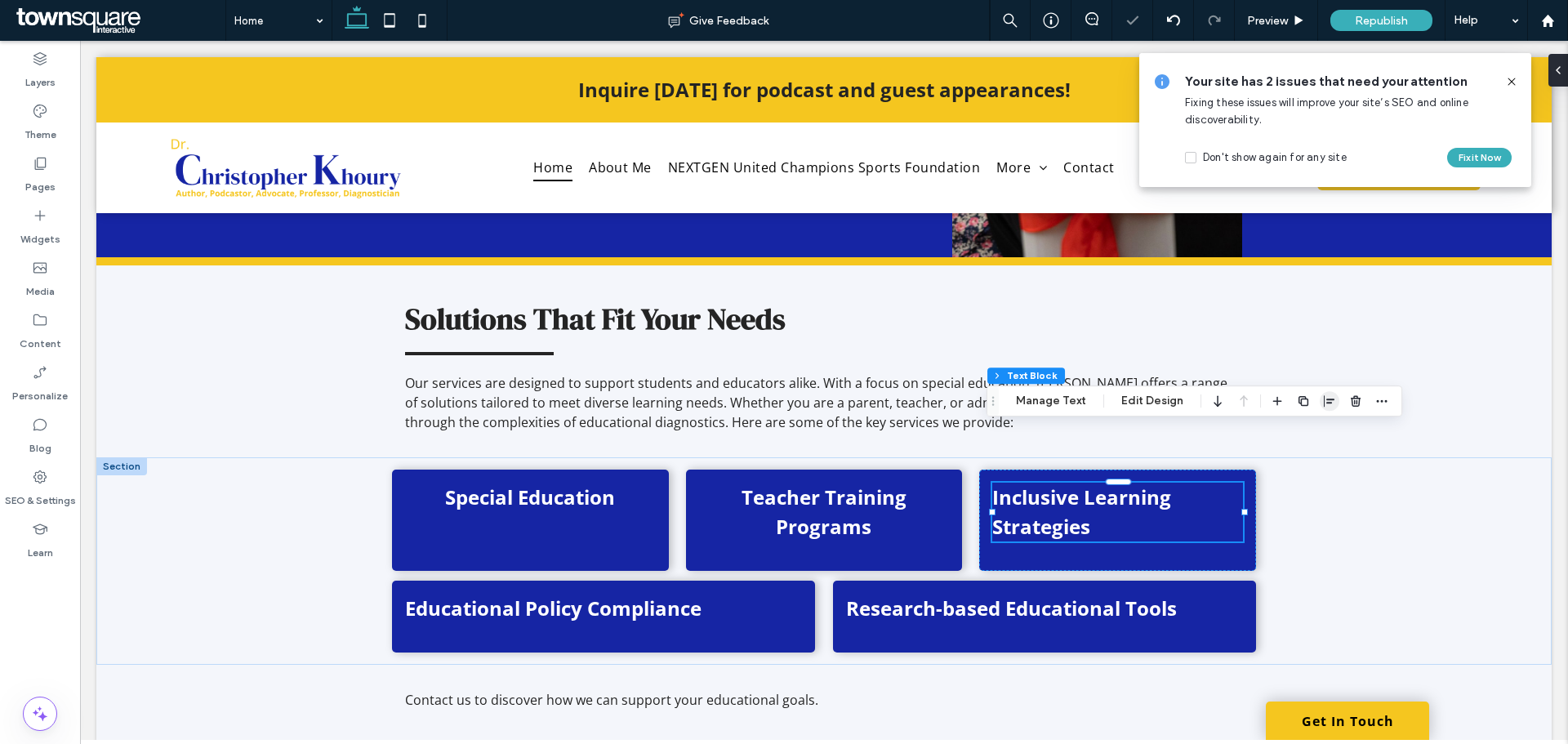
click at [1327, 397] on icon "button" at bounding box center [1330, 401] width 13 height 13
click at [1314, 432] on use "center" at bounding box center [1313, 433] width 9 height 12
click at [1118, 595] on strong "Research-based Educational Tools" at bounding box center [1011, 608] width 330 height 27
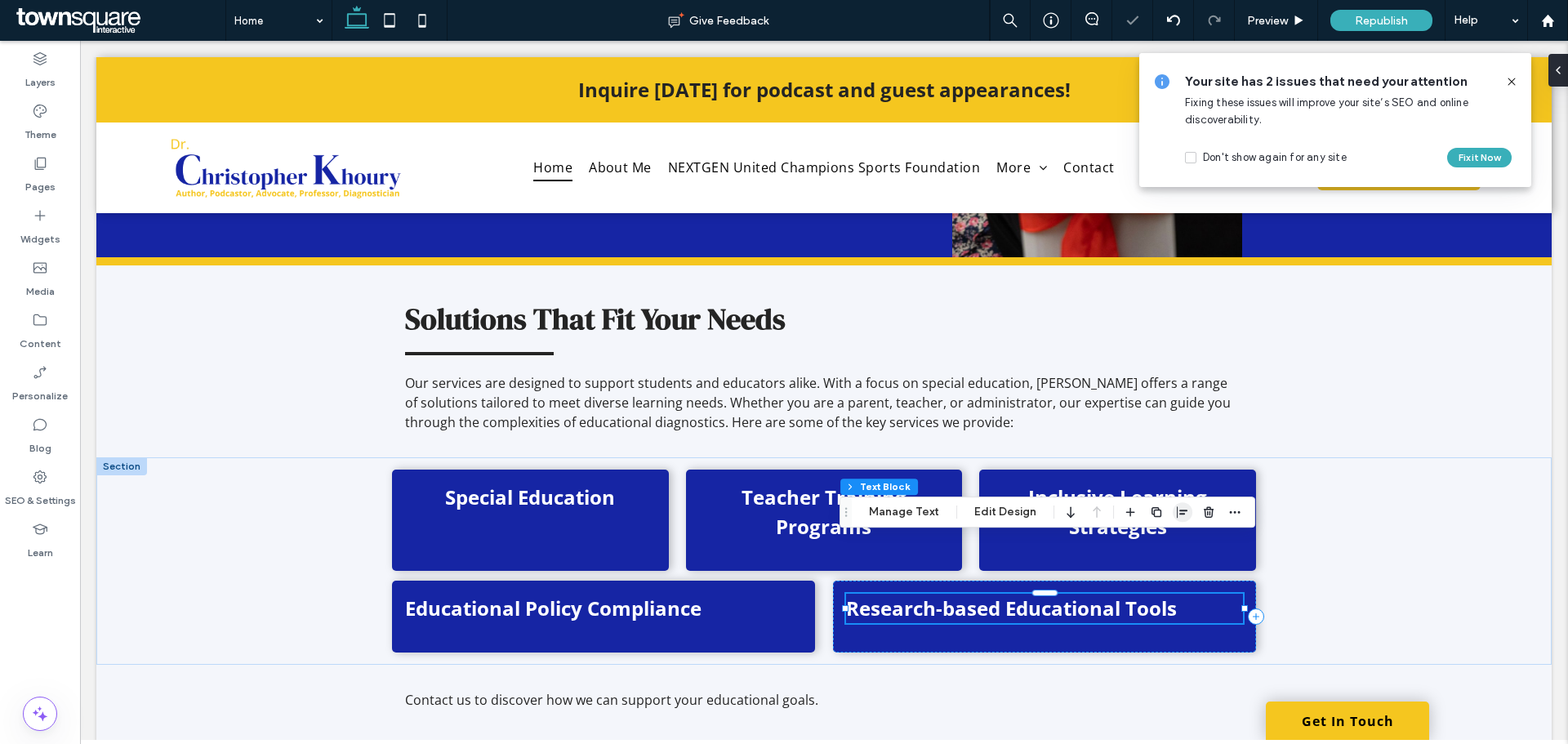
click at [1181, 513] on icon "button" at bounding box center [1182, 511] width 13 height 13
click at [1171, 542] on span "center" at bounding box center [1167, 544] width 20 height 20
click at [640, 595] on strong "Educational Policy Compliance" at bounding box center [554, 608] width 297 height 27
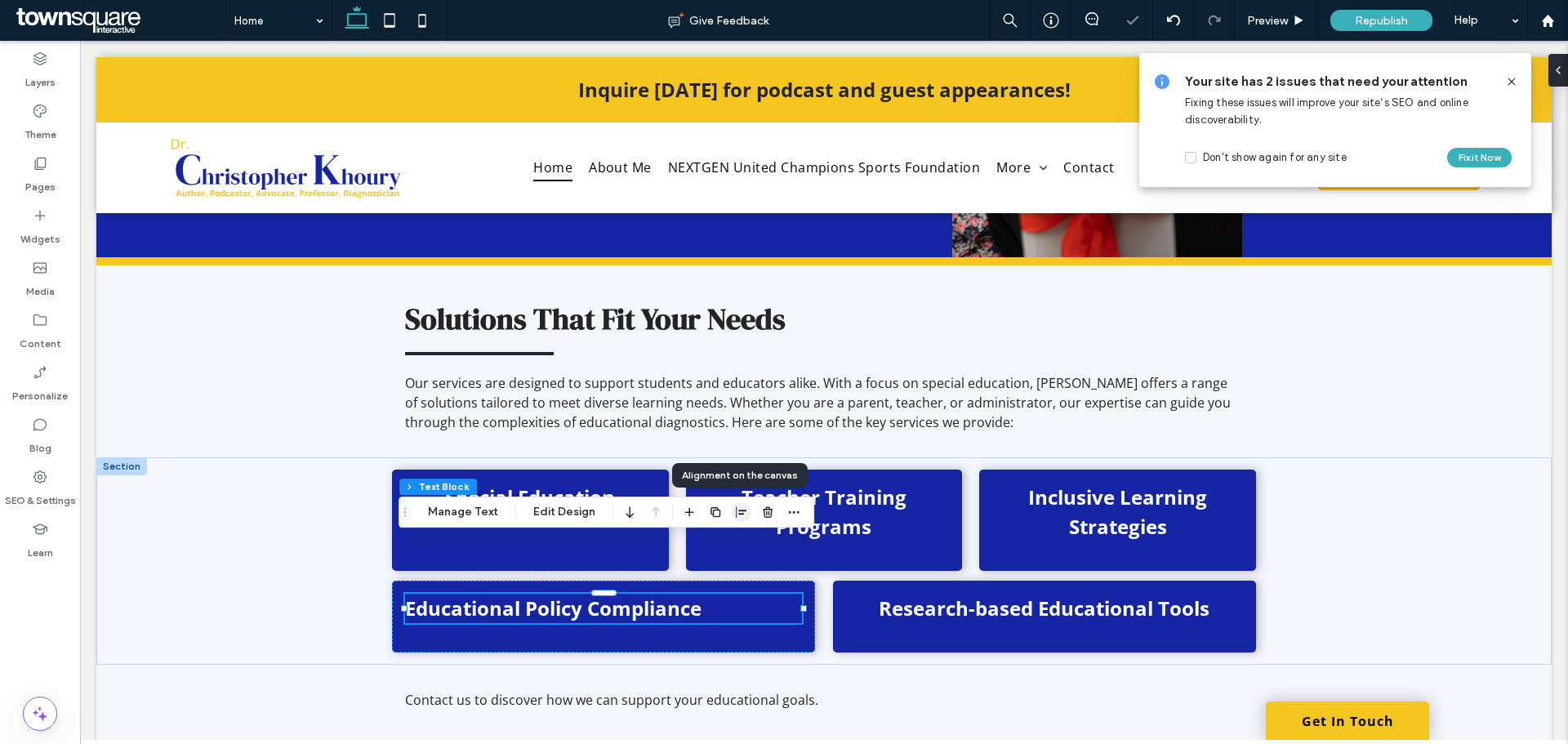
click at [741, 509] on icon "button" at bounding box center [741, 511] width 13 height 13
click at [720, 537] on span "center" at bounding box center [725, 544] width 20 height 20
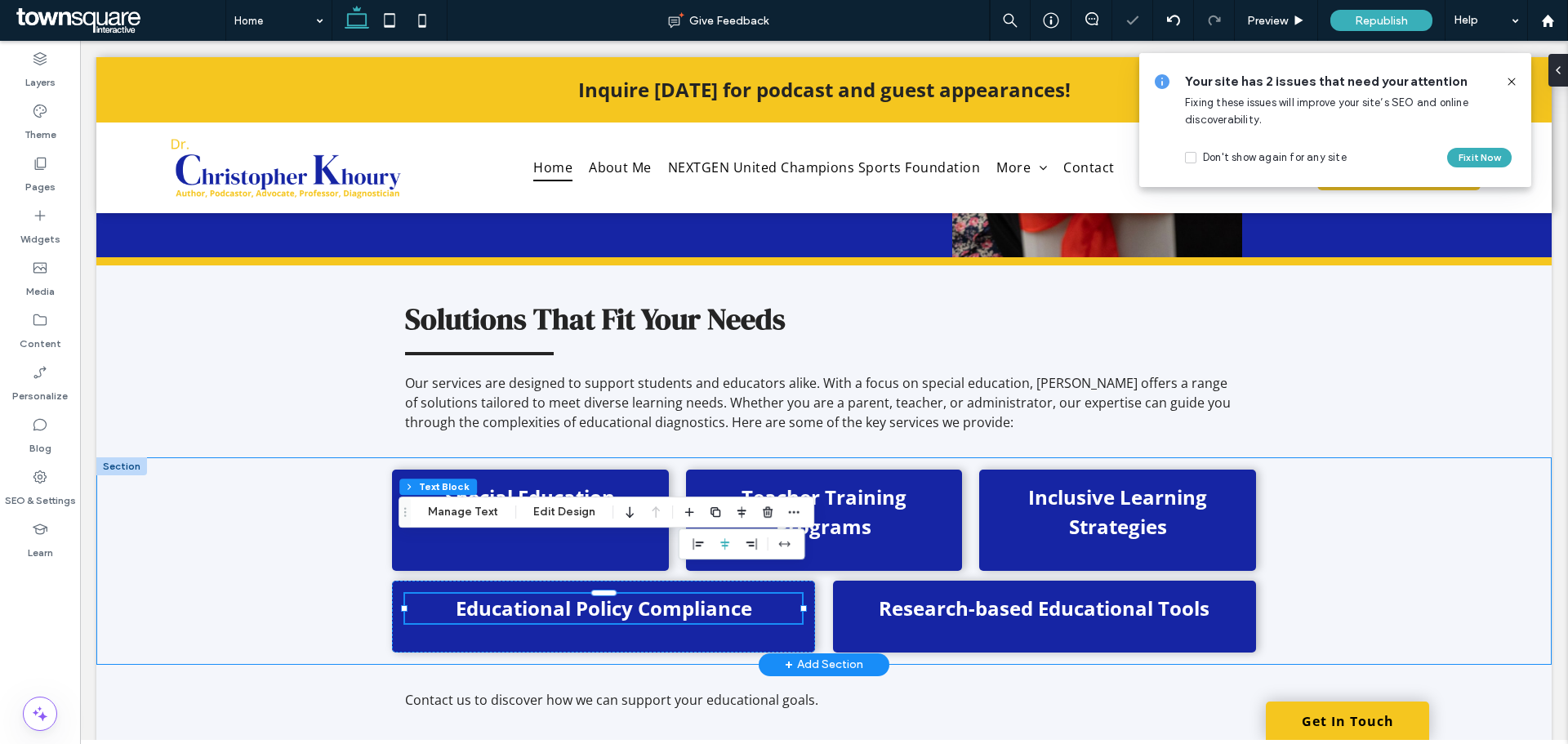
click at [1292, 521] on div "Special Education Teacher Training Programs Inclusive Learning Strategies Educa…" at bounding box center [824, 560] width 980 height 207
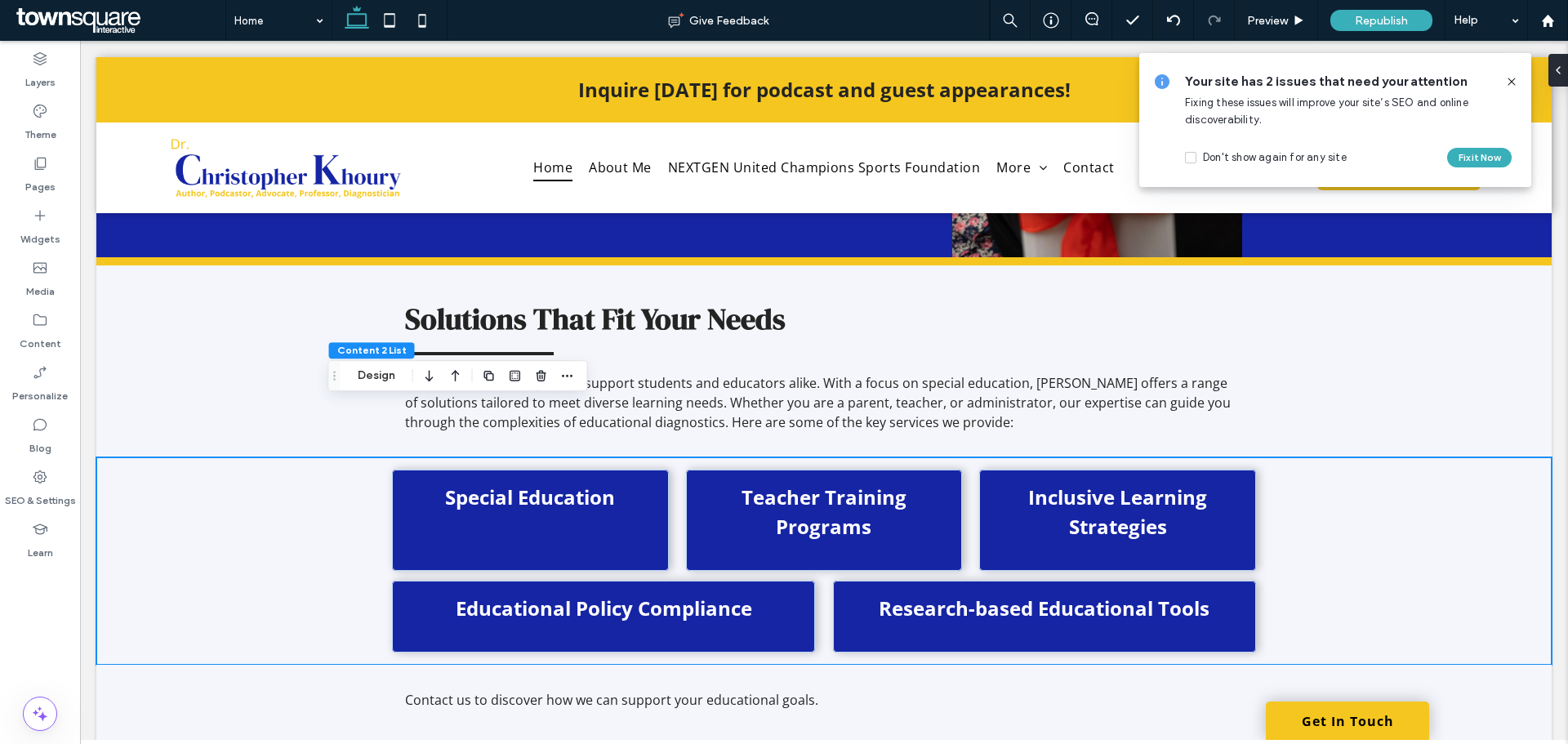
click at [1514, 85] on icon at bounding box center [1512, 81] width 13 height 13
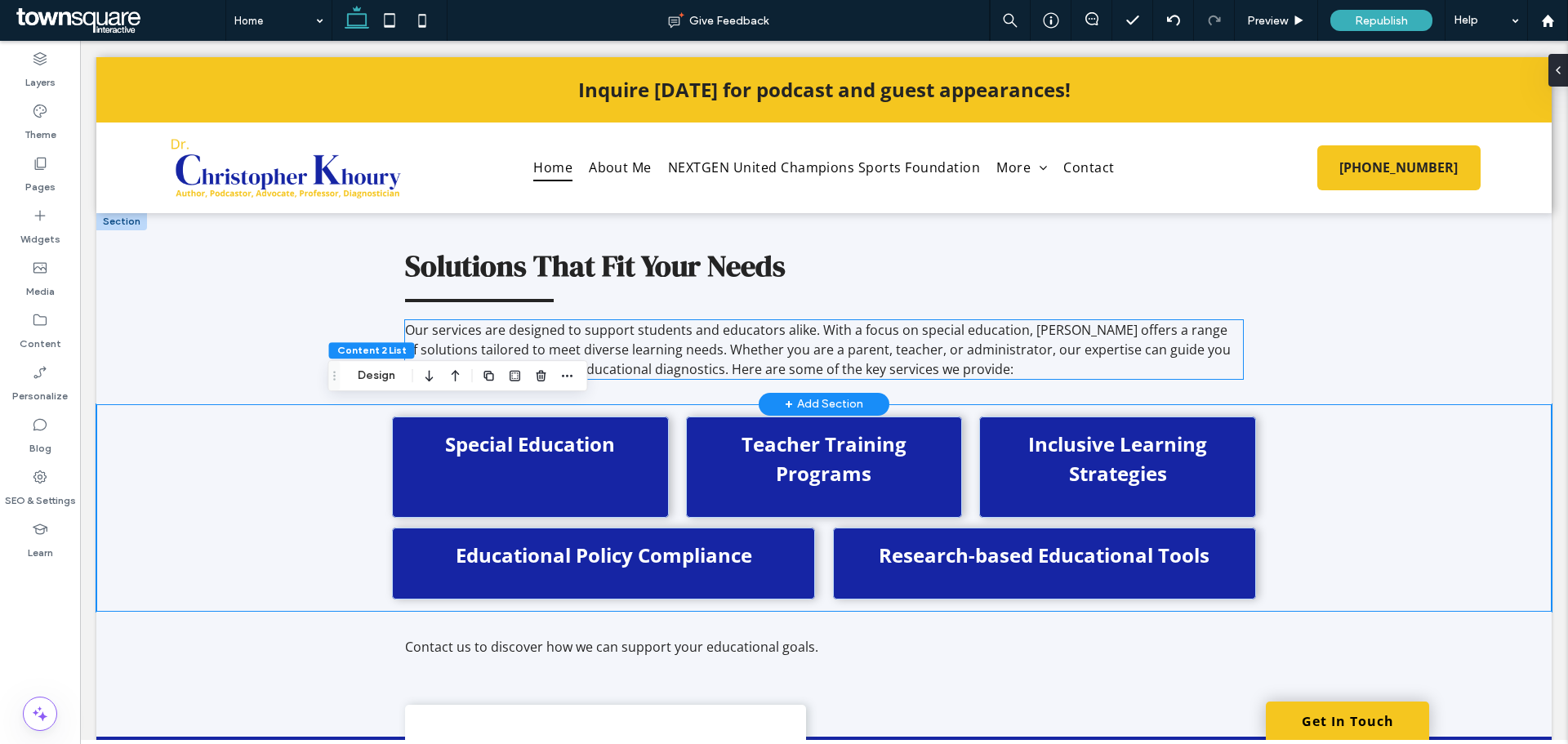
scroll to position [1822, 0]
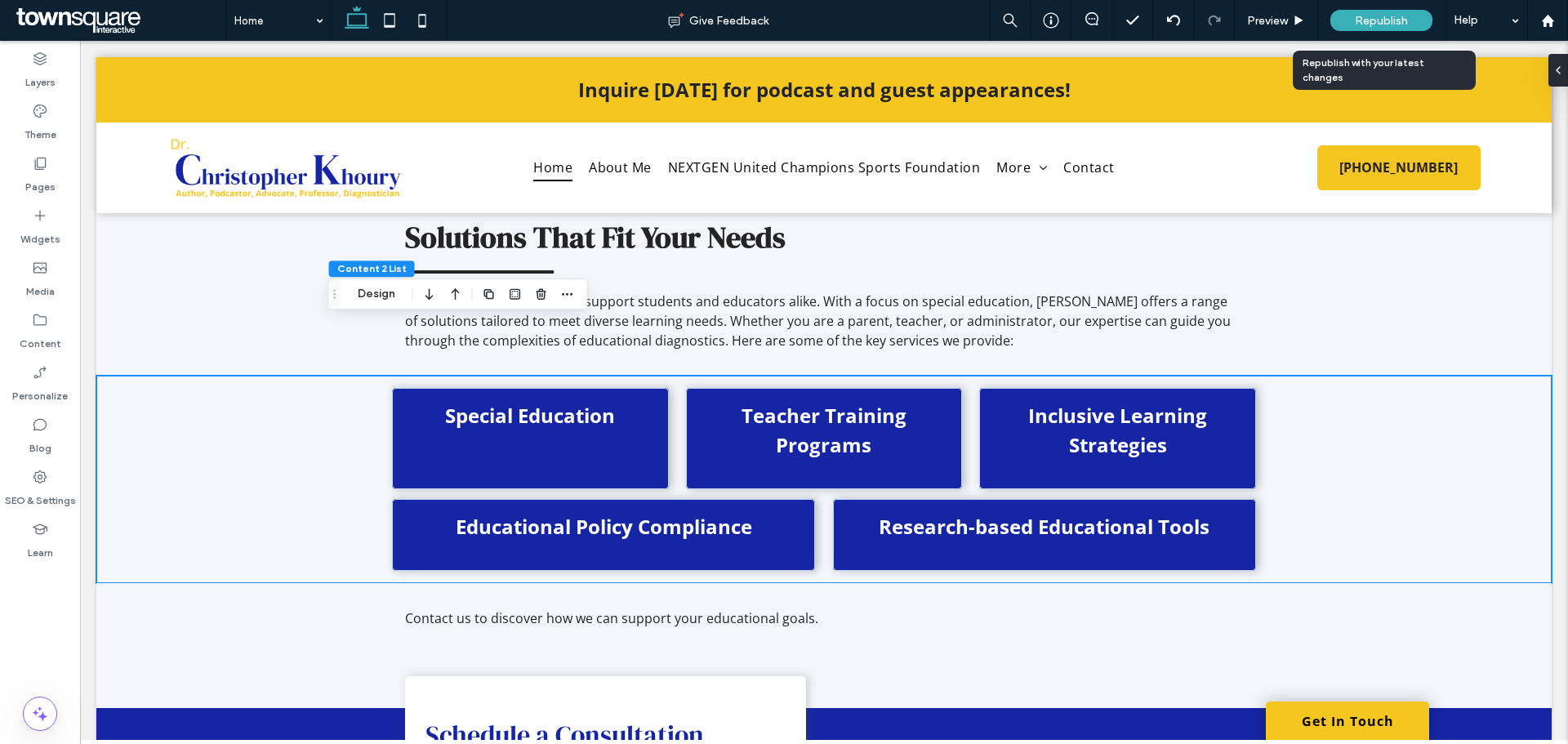
click at [1407, 27] on span "Republish" at bounding box center [1382, 20] width 53 height 14
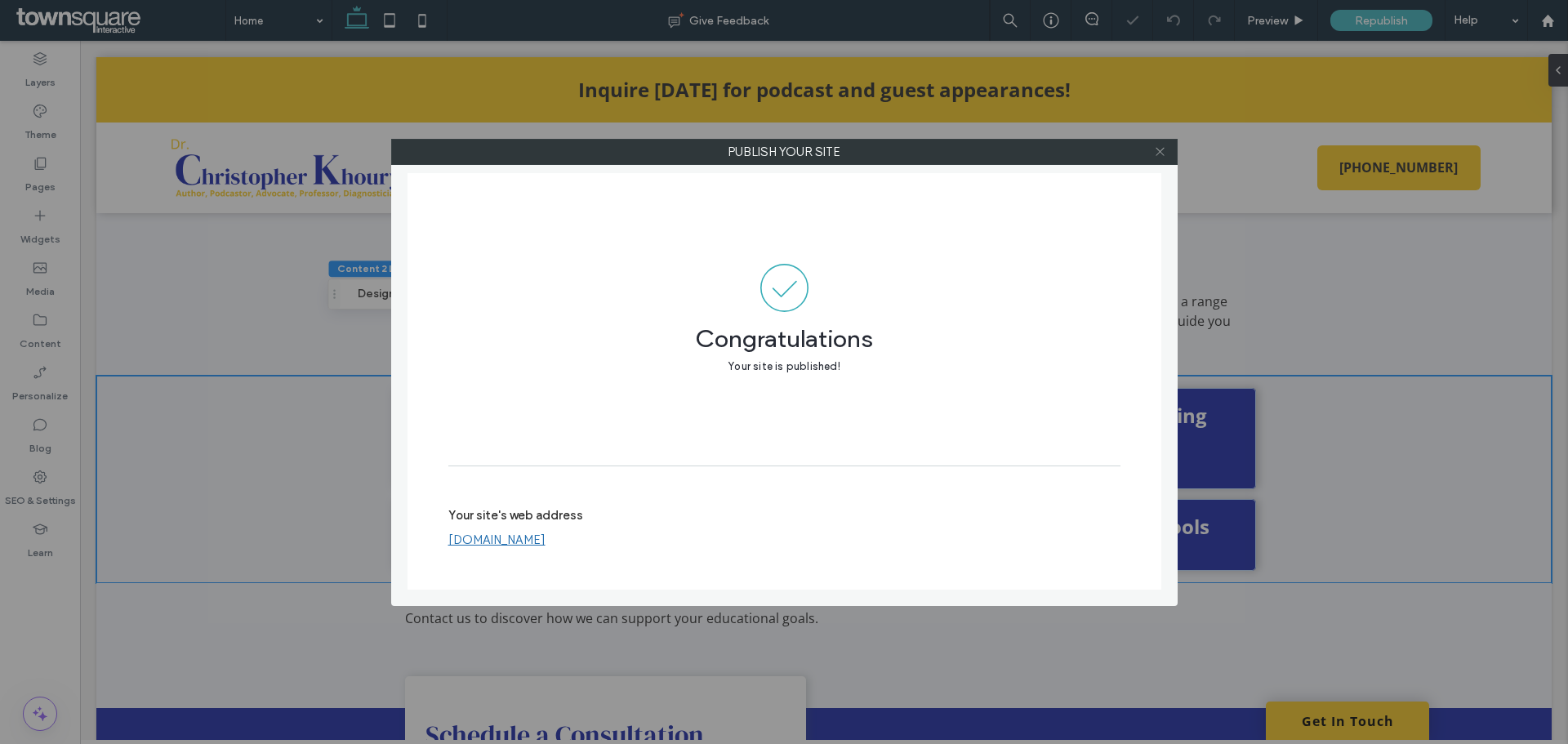
click at [1163, 153] on icon at bounding box center [1161, 152] width 13 height 13
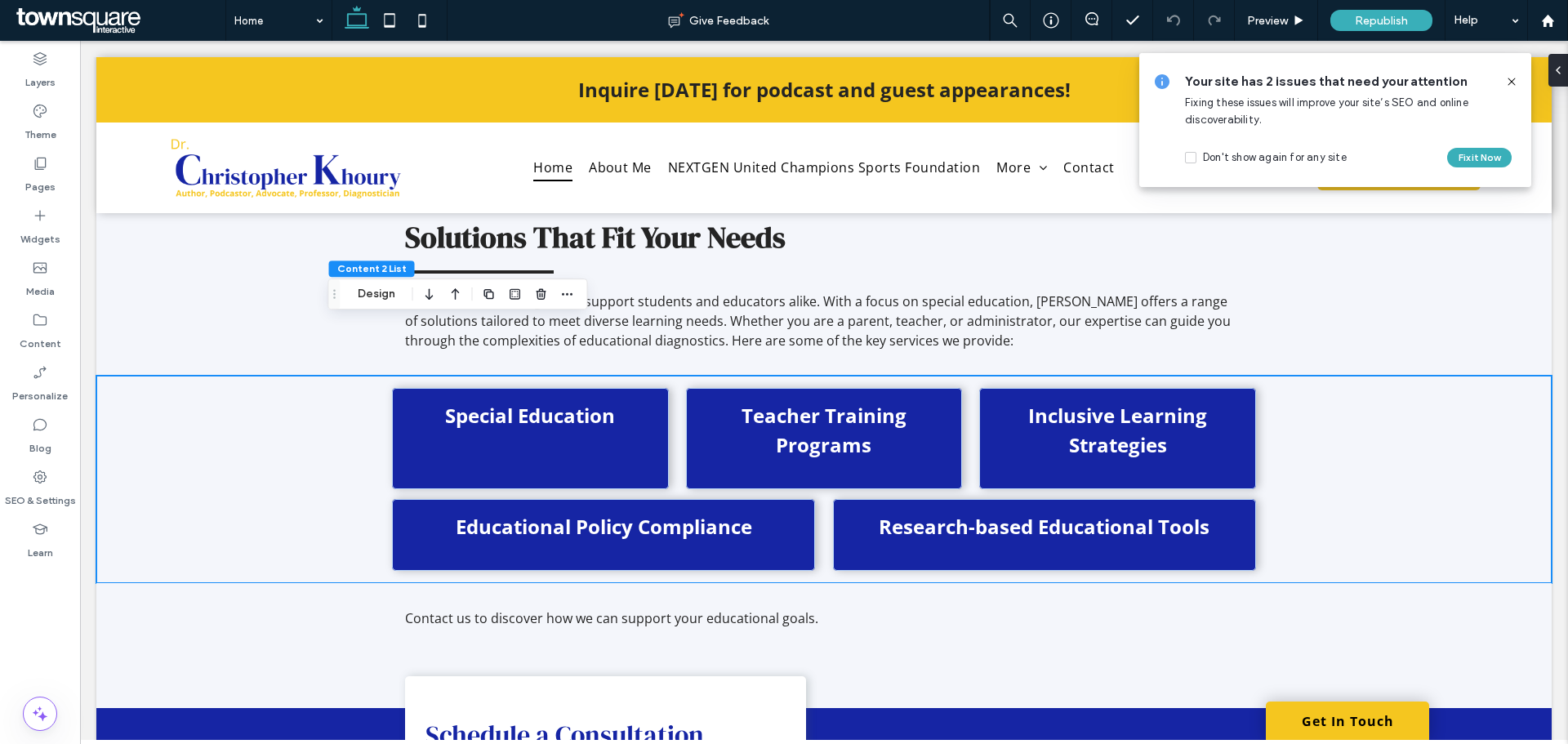
click at [1515, 81] on icon at bounding box center [1512, 81] width 13 height 13
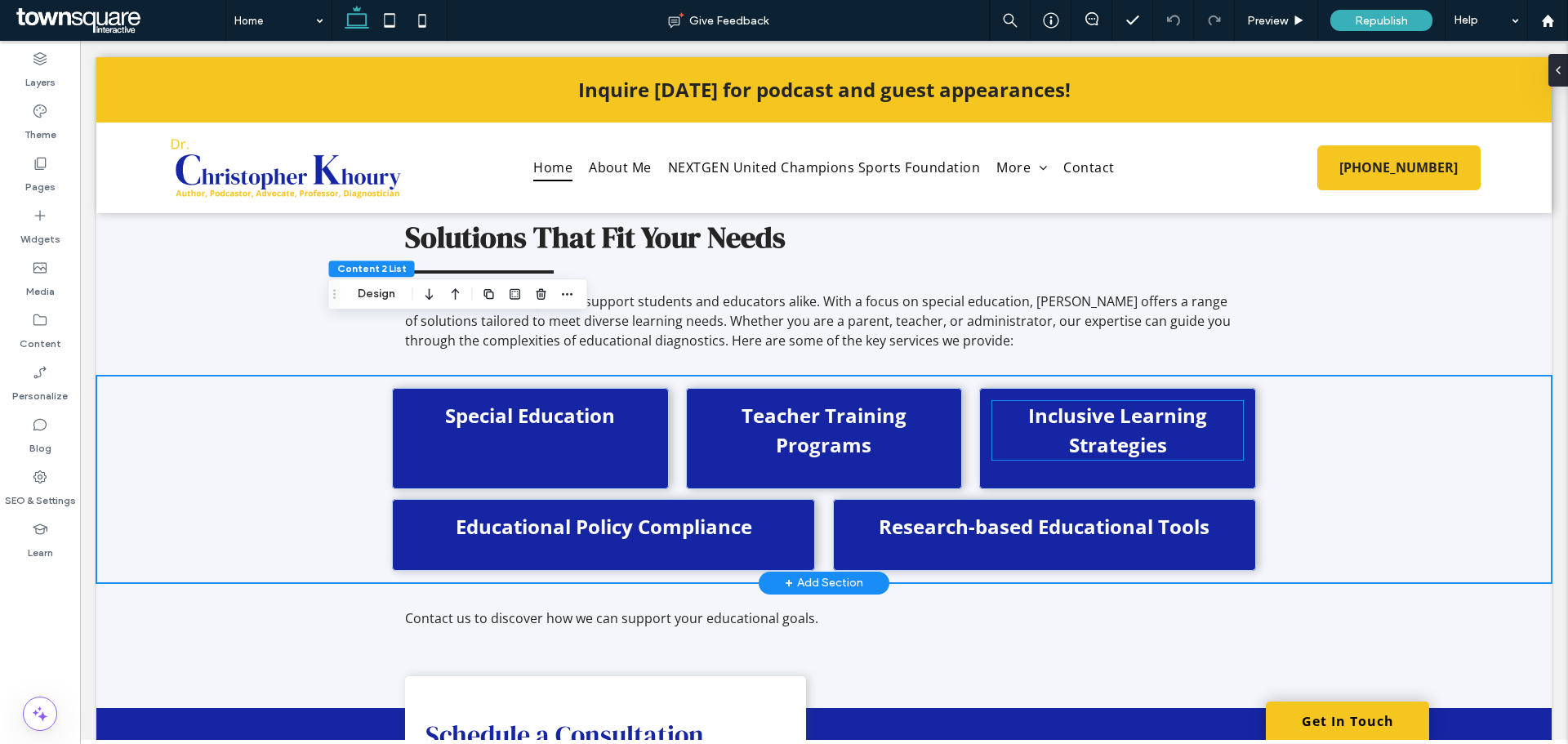
click at [1212, 402] on p "Inclusive Learning Strategies" at bounding box center [1117, 430] width 250 height 59
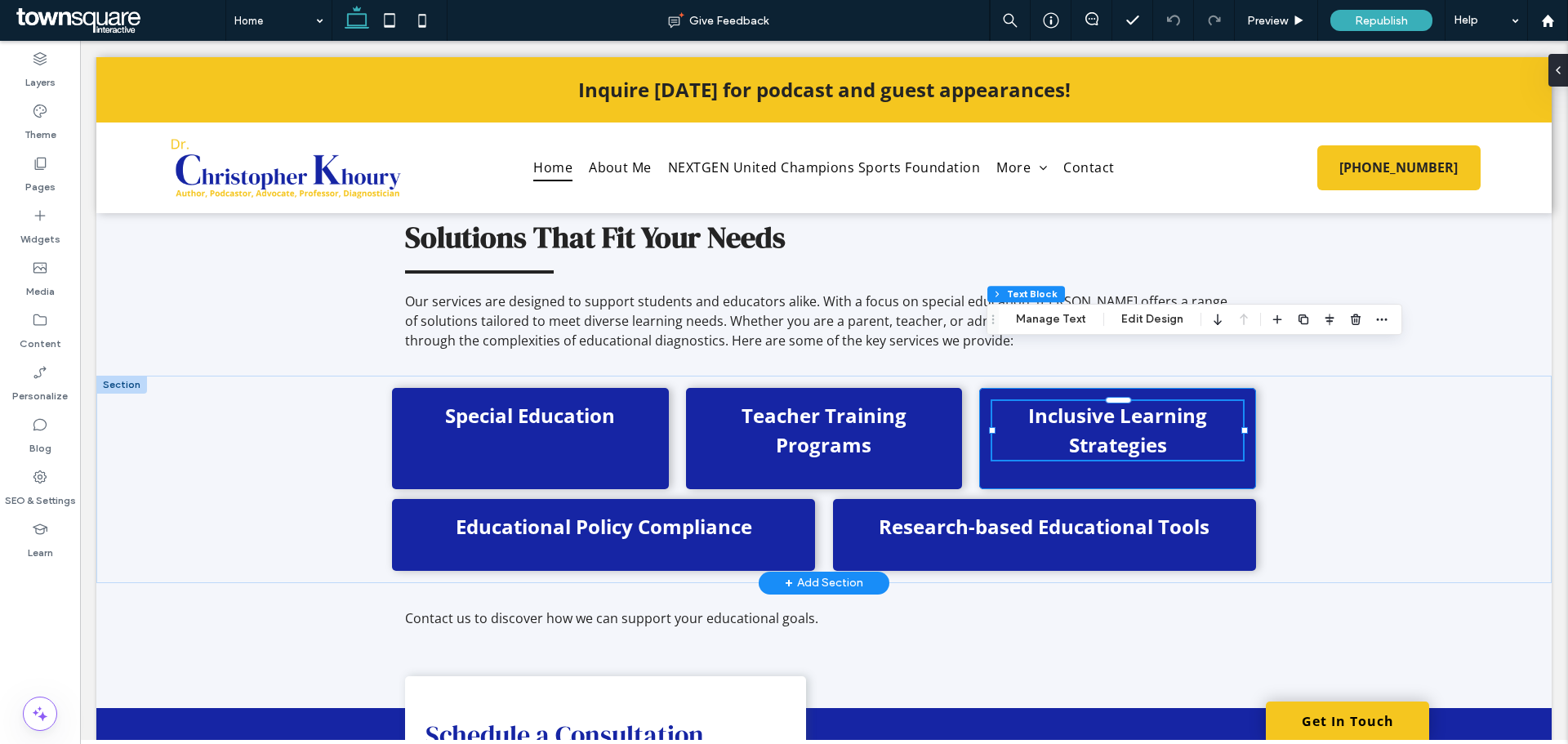
click at [1245, 419] on div "Inclusive Learning Strategies" at bounding box center [1117, 439] width 276 height 101
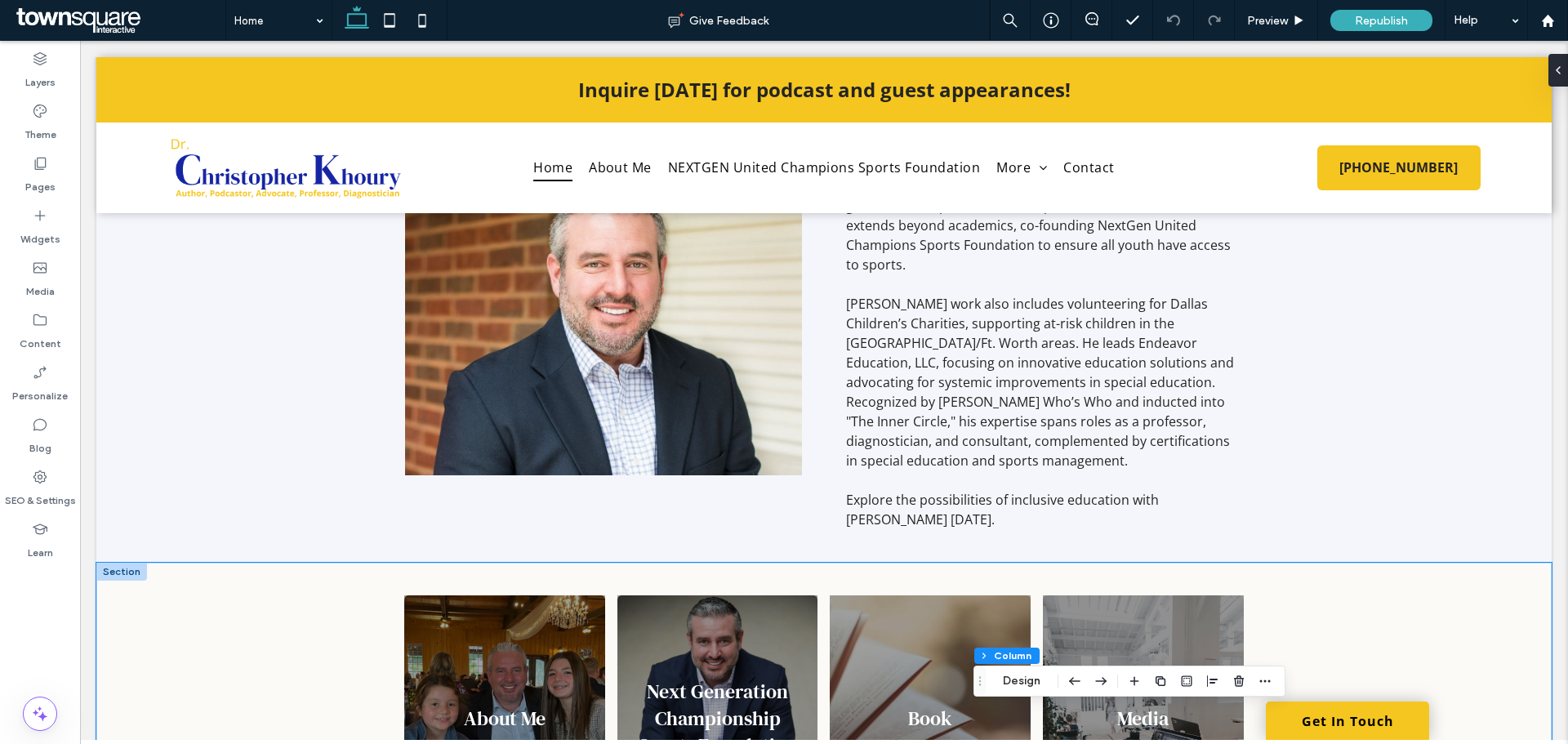
scroll to position [898, 0]
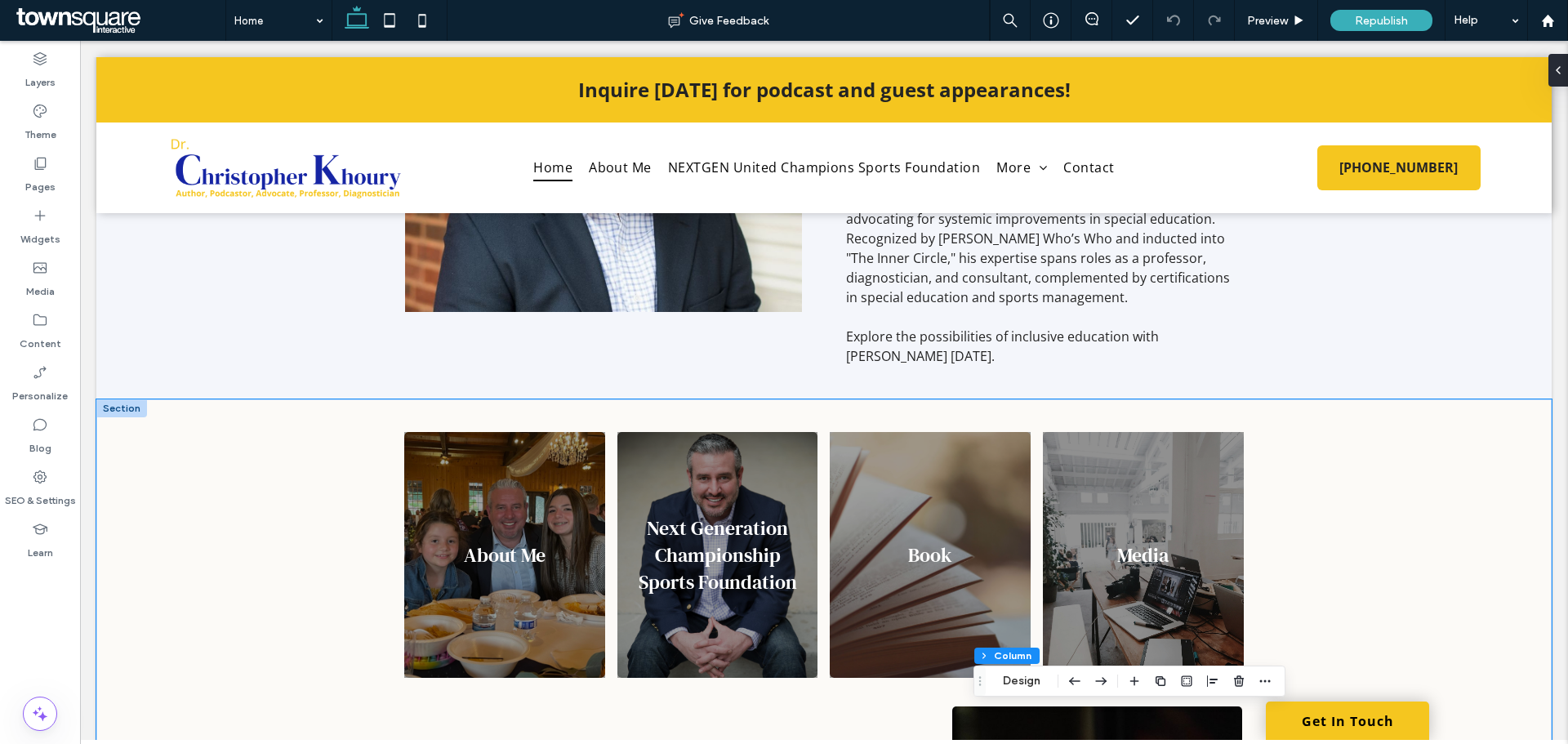
click at [225, 490] on div "About Me Next Generation Championship Sports Foundation Button Book Button Medi…" at bounding box center [824, 577] width 1456 height 356
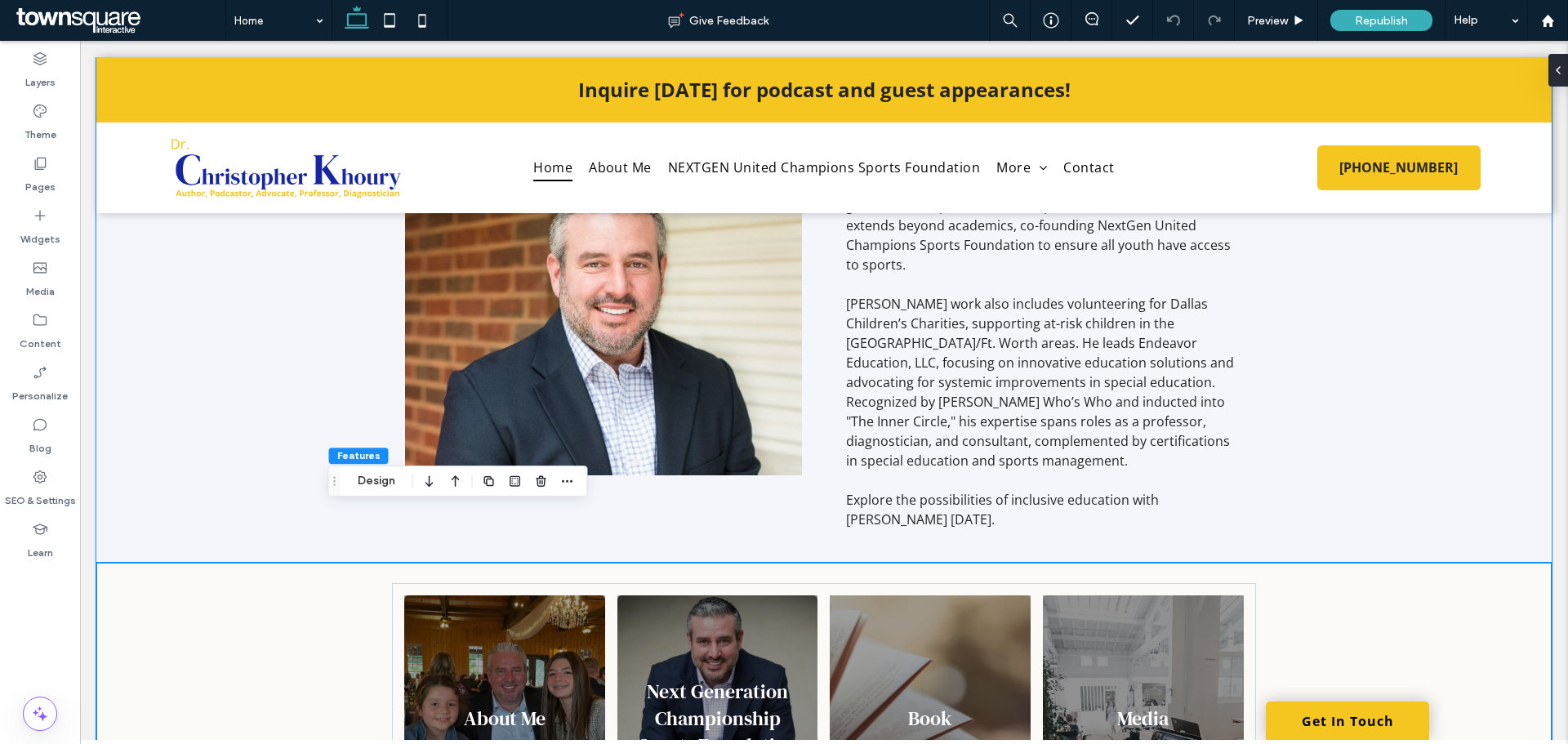
scroll to position [490, 0]
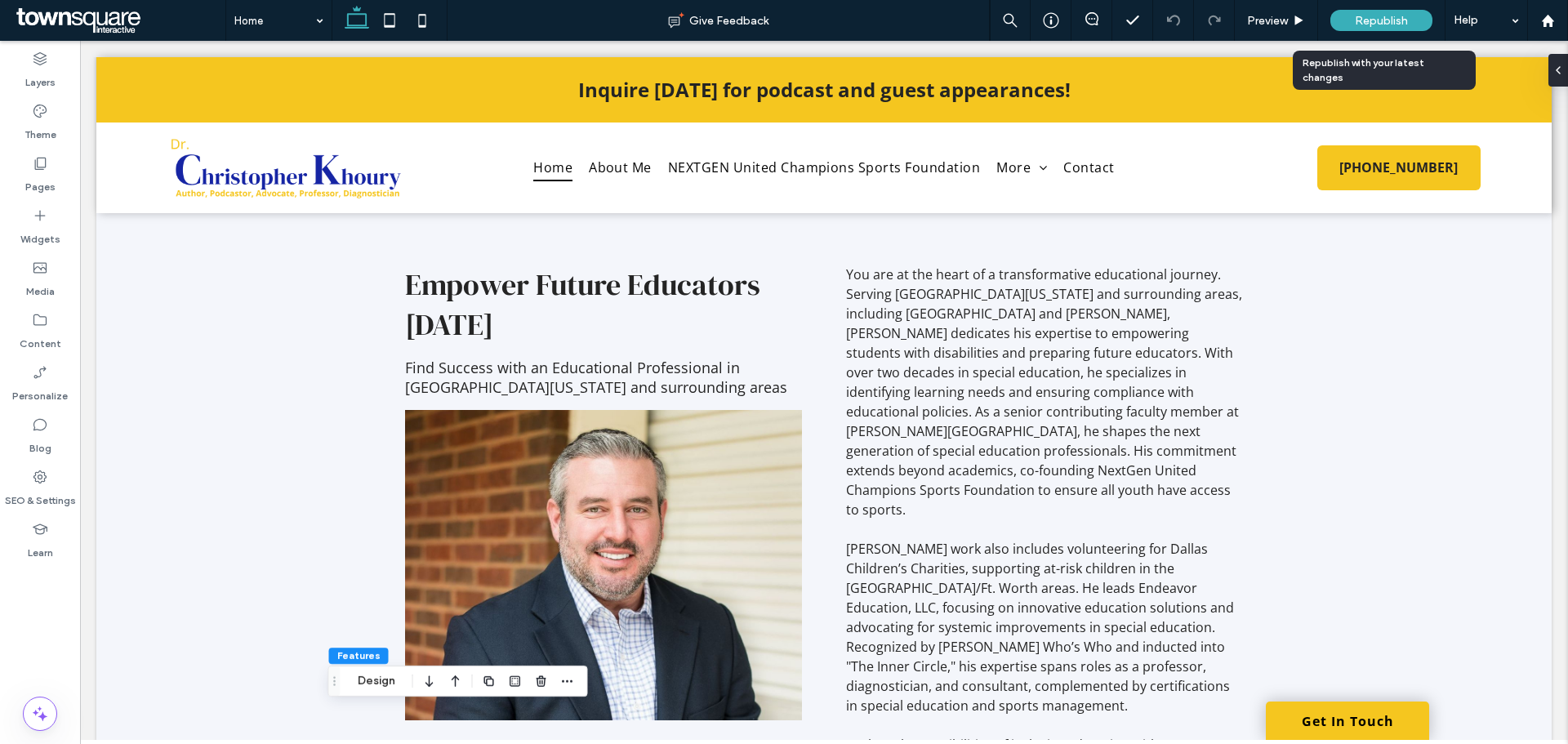
click at [1372, 22] on span "Republish" at bounding box center [1382, 20] width 53 height 14
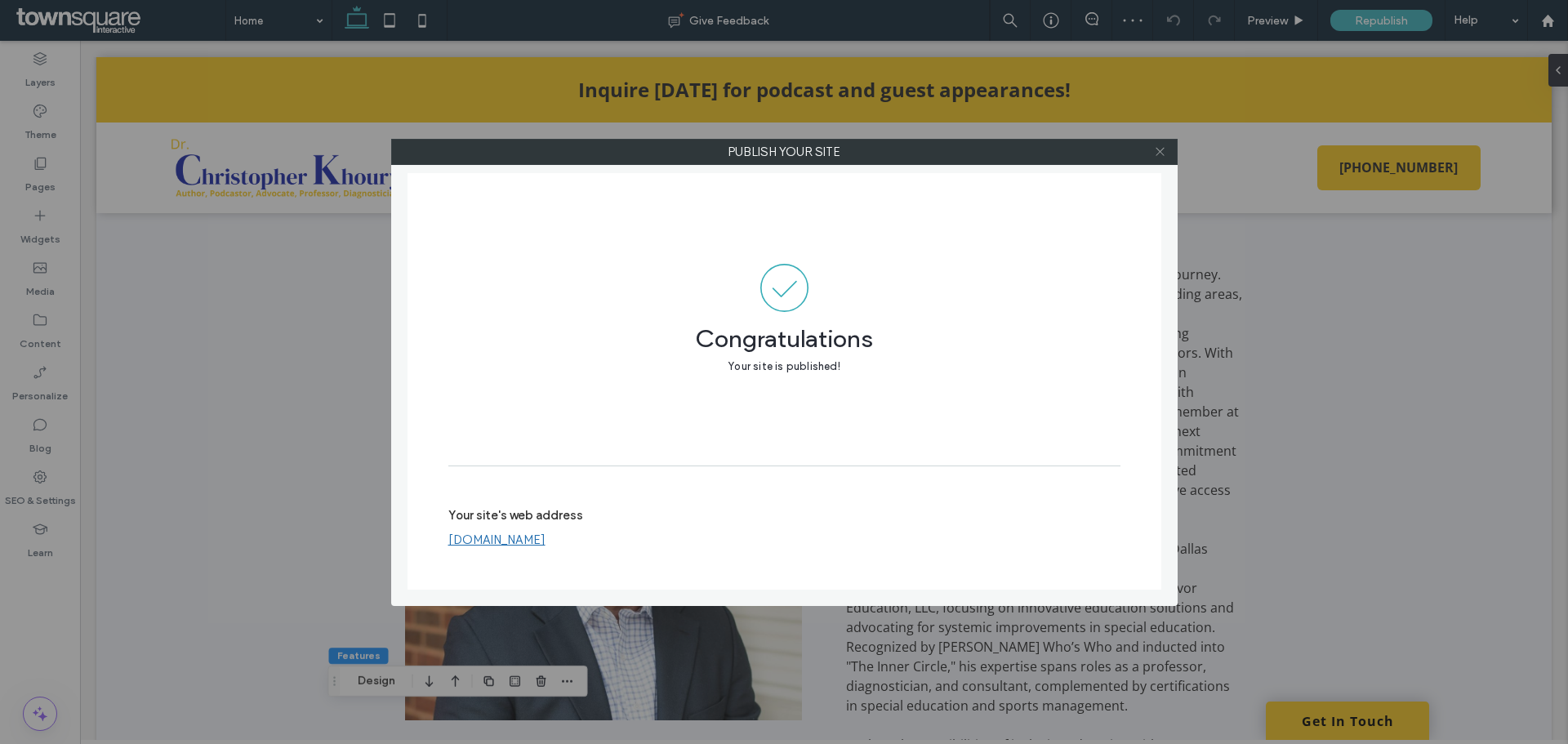
click at [1159, 146] on icon at bounding box center [1161, 152] width 13 height 13
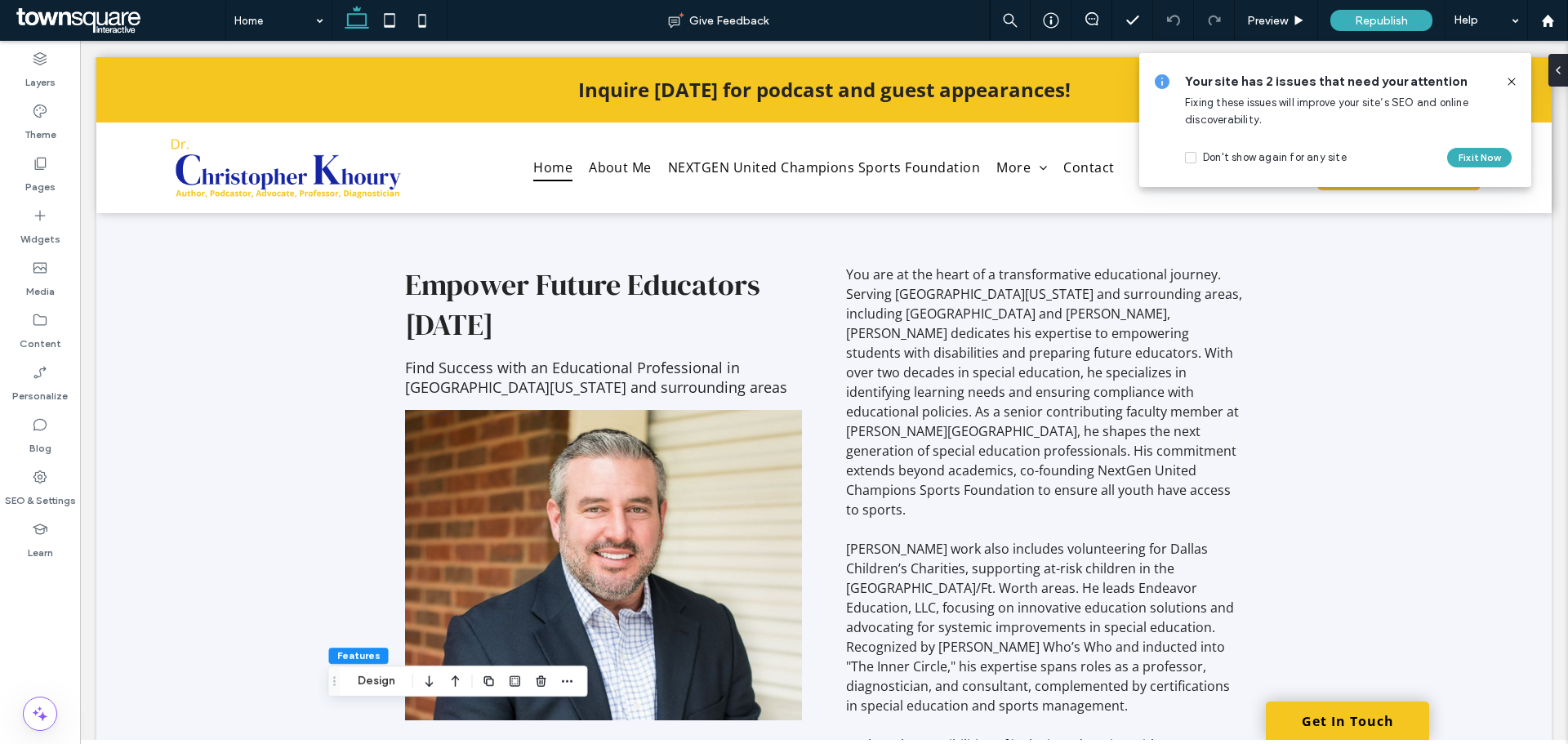
click at [1516, 82] on icon at bounding box center [1512, 81] width 13 height 13
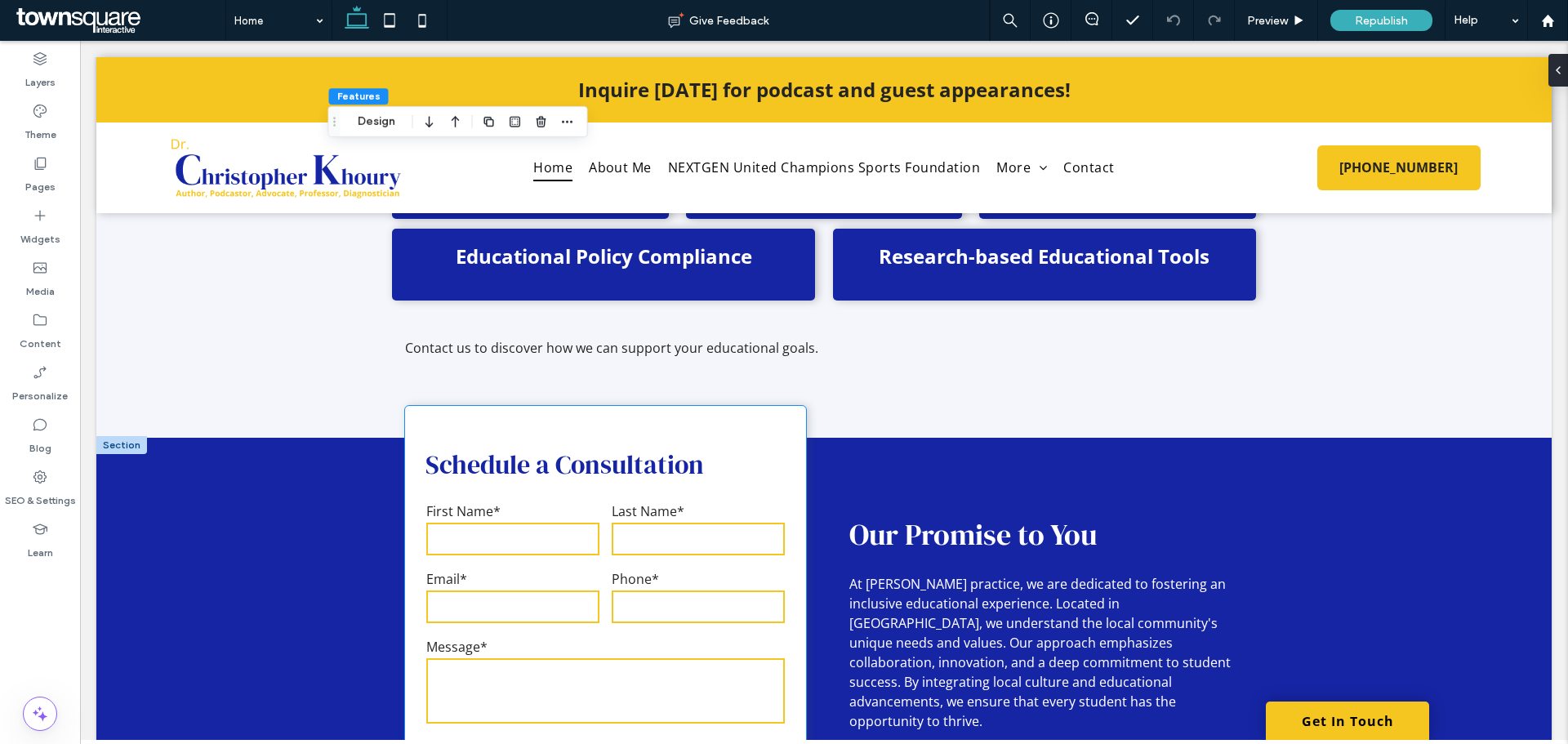
scroll to position [2067, 0]
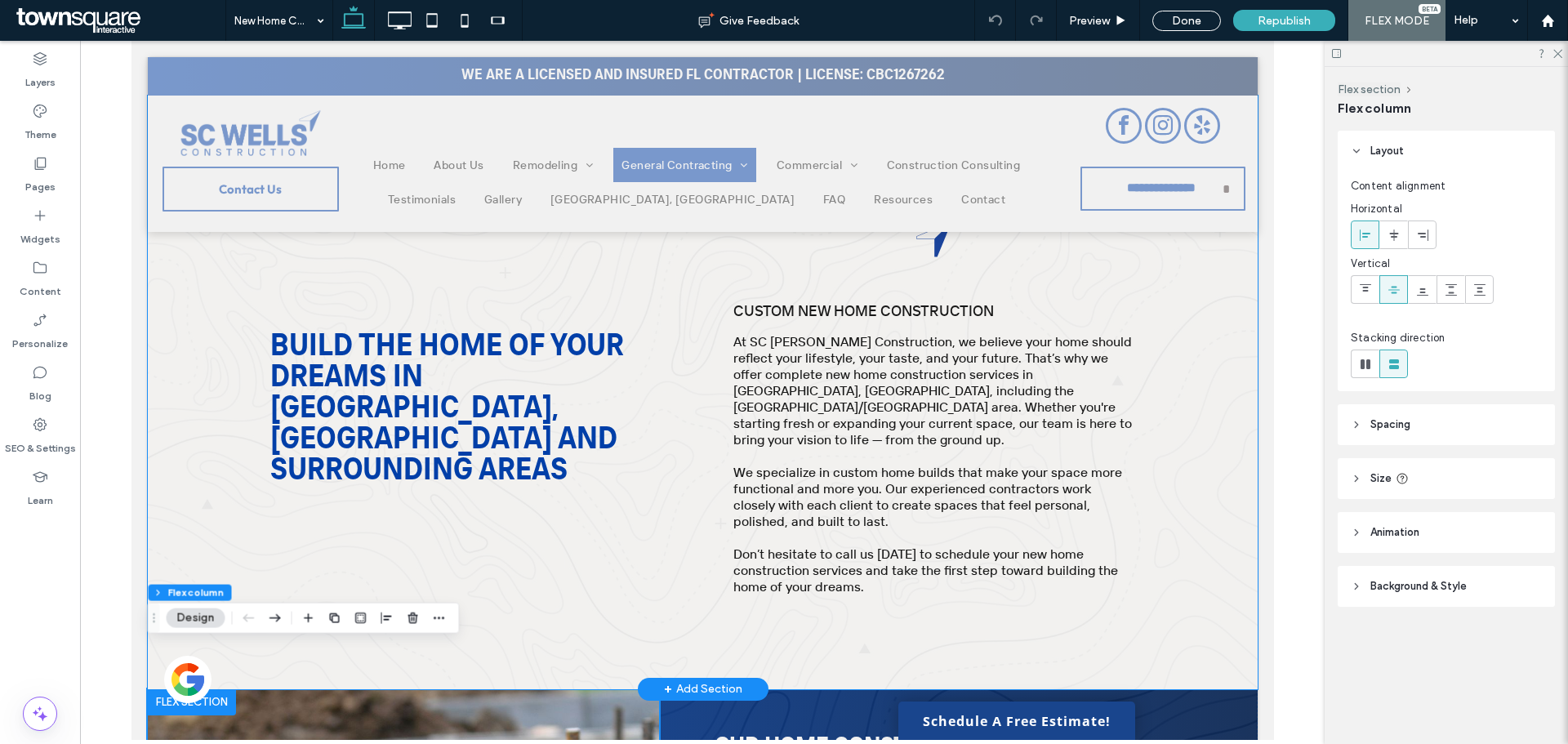
scroll to position [81, 0]
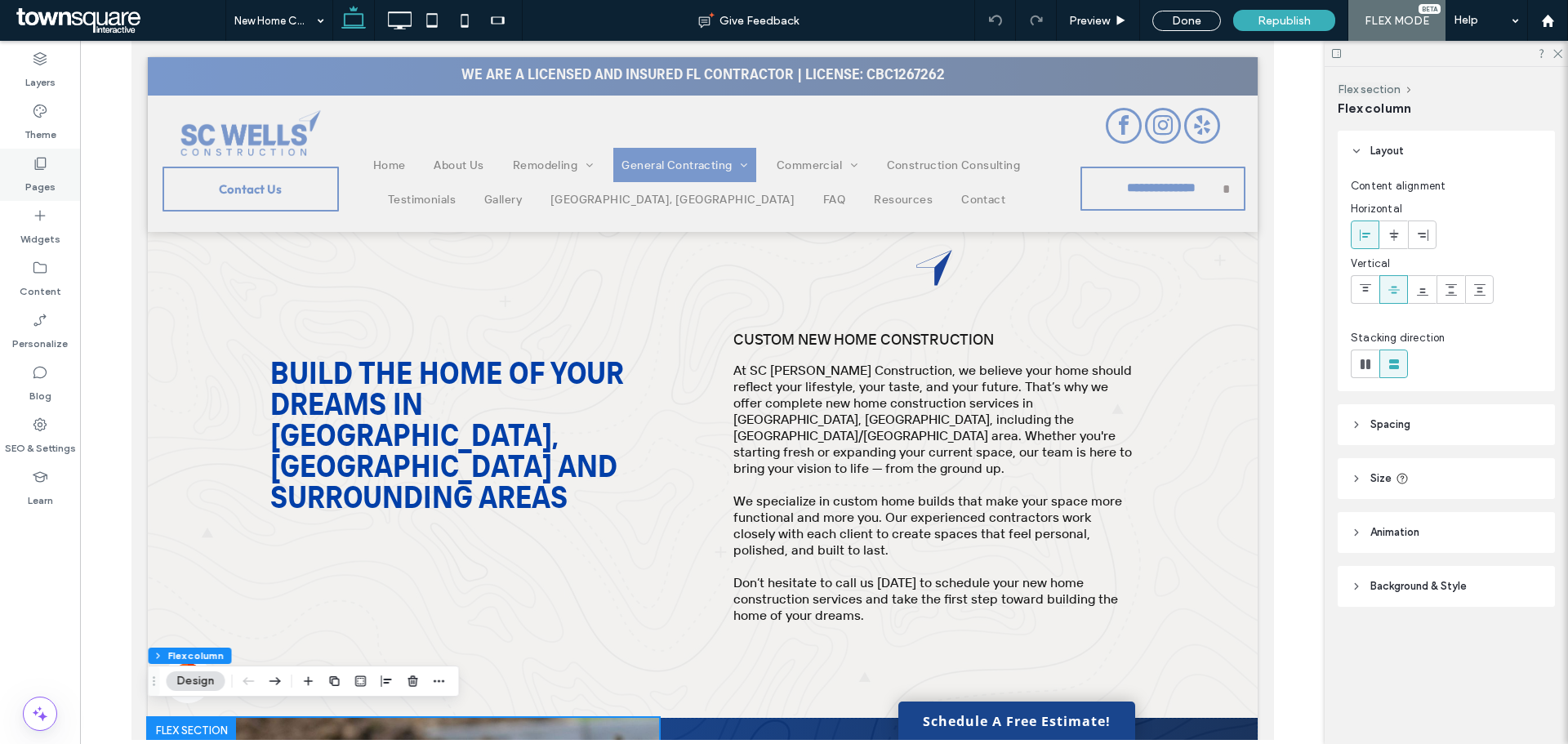
click at [54, 160] on div "Pages" at bounding box center [40, 175] width 80 height 52
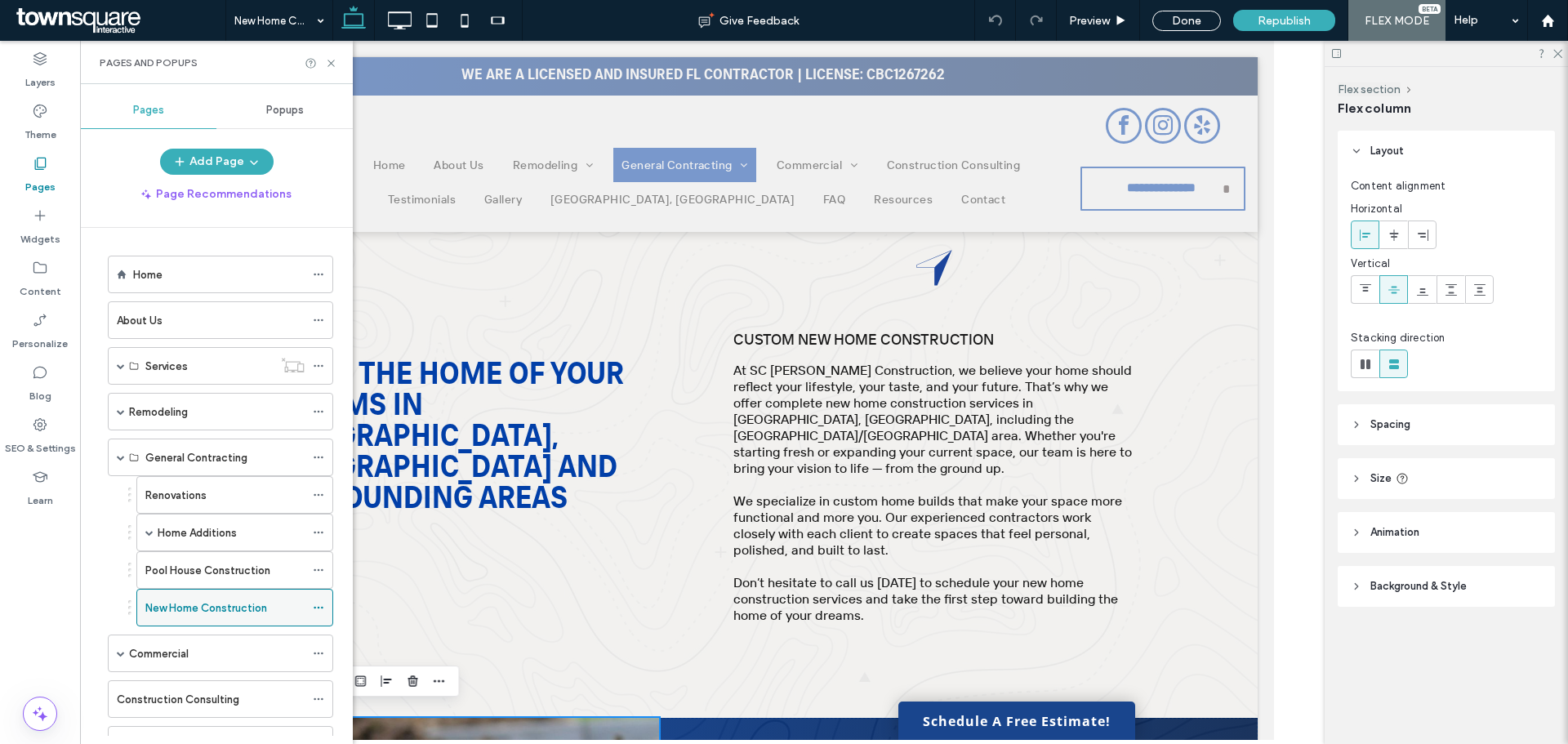
click at [251, 600] on label "New Home Construction" at bounding box center [206, 608] width 121 height 29
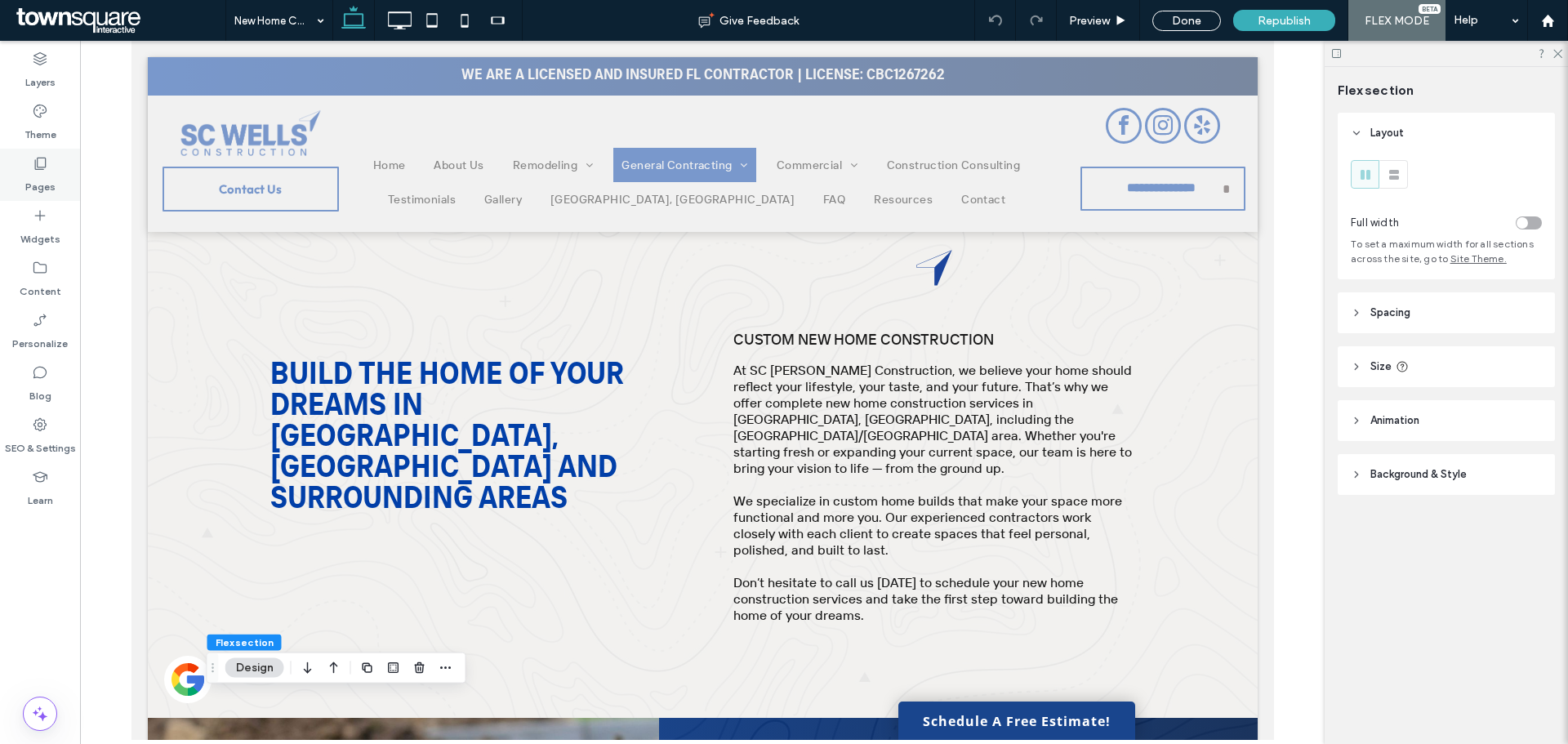
click at [35, 165] on use at bounding box center [41, 164] width 12 height 13
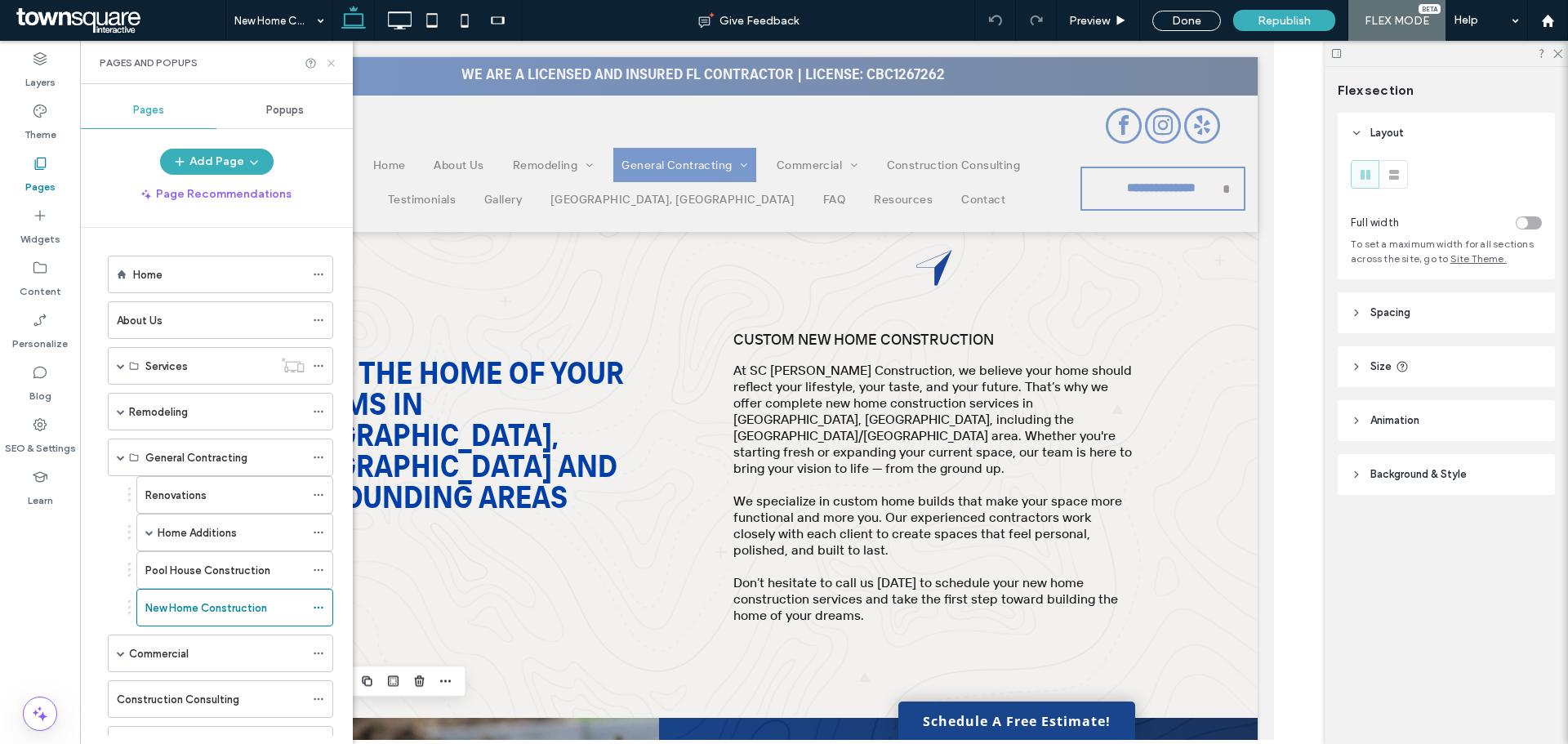
click at [328, 62] on icon at bounding box center [331, 63] width 13 height 13
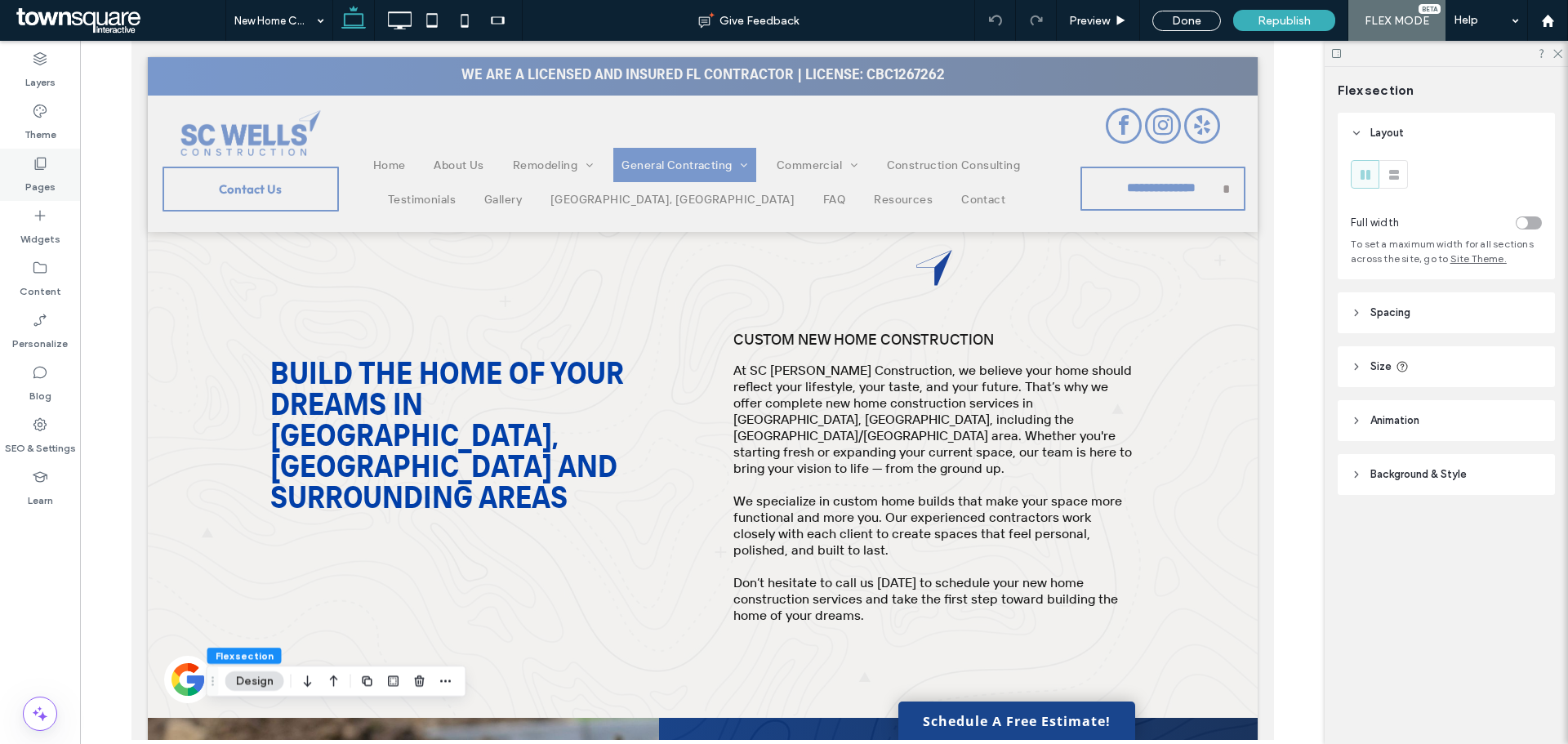
click at [45, 171] on label "Pages" at bounding box center [40, 182] width 30 height 23
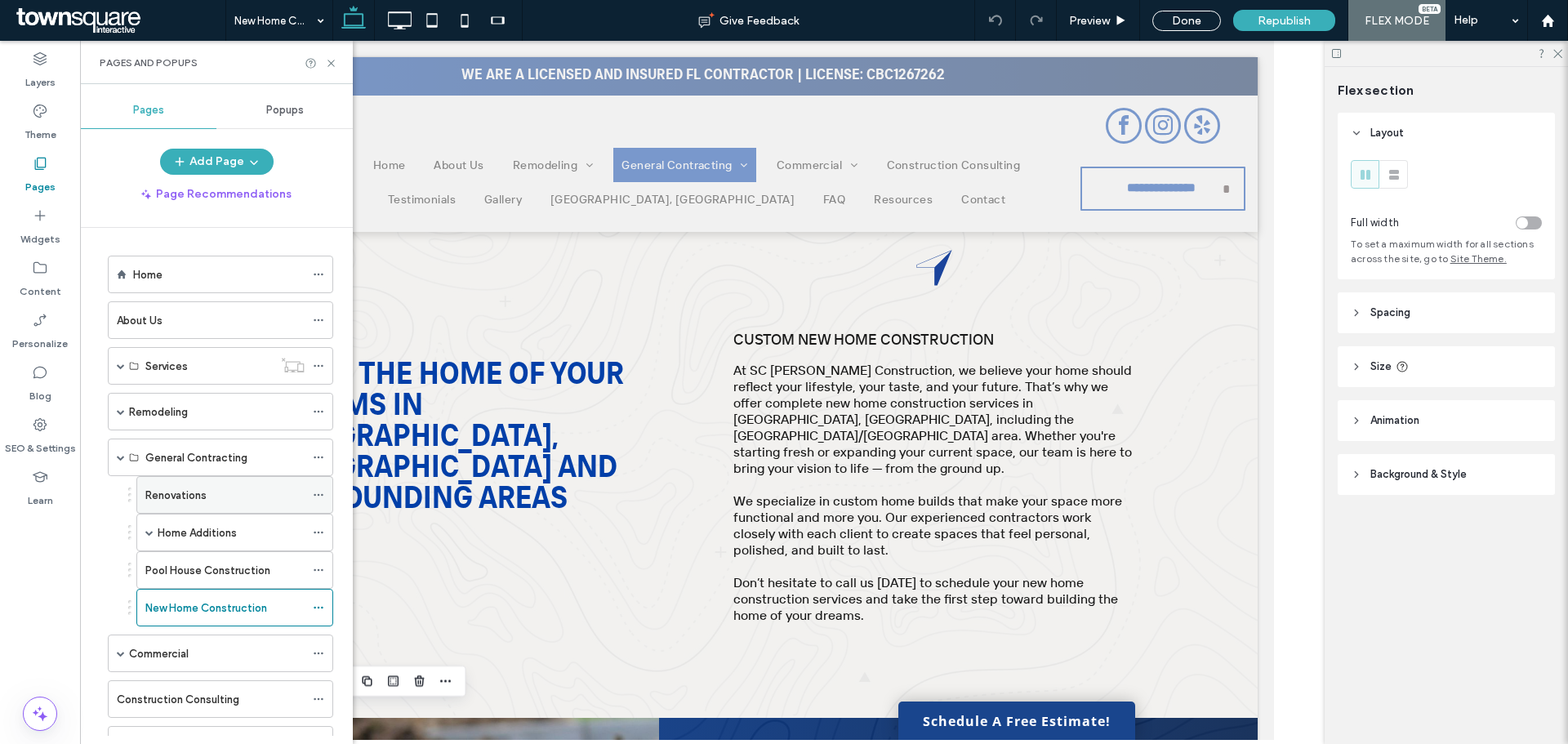
click at [229, 492] on div "Renovations" at bounding box center [225, 495] width 159 height 17
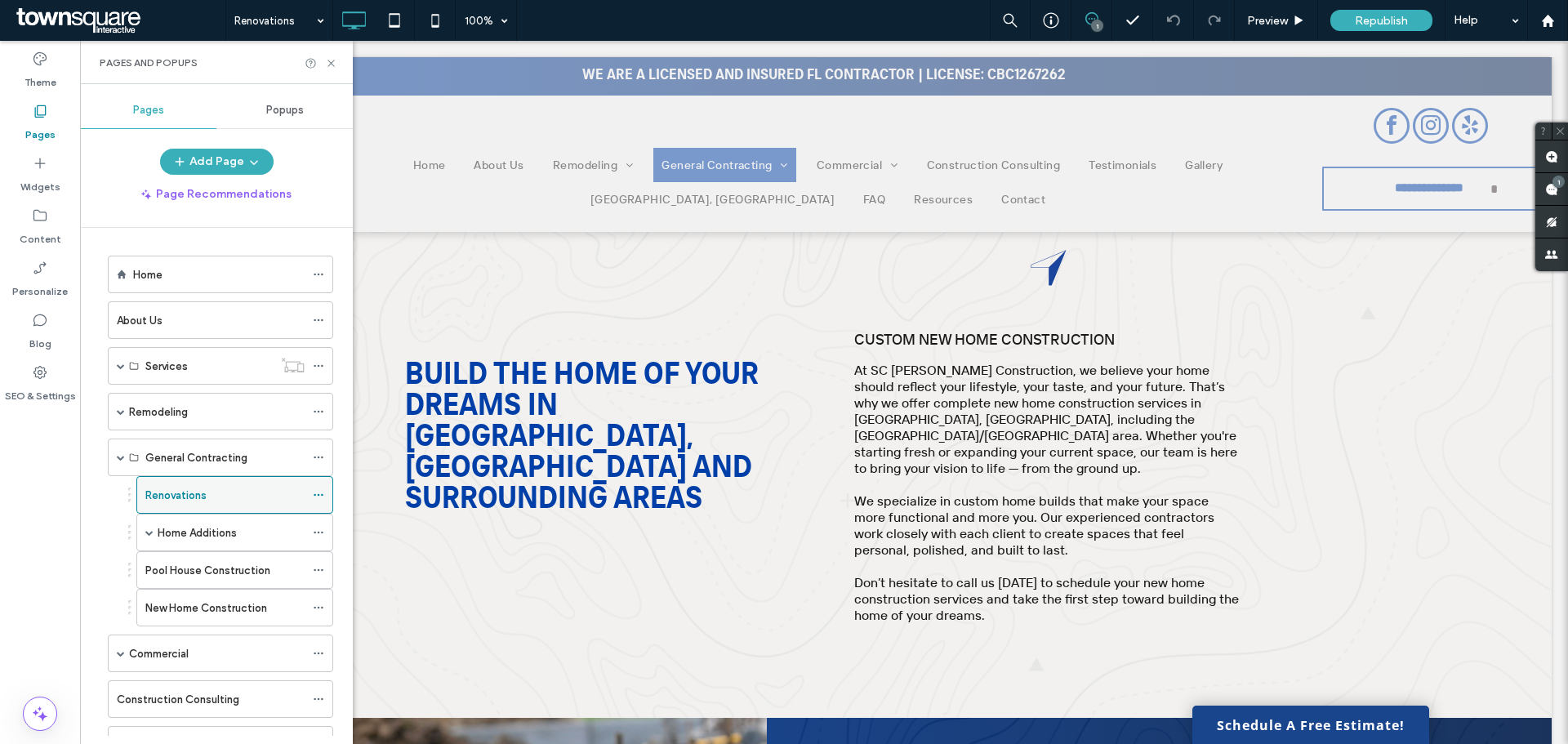
click at [320, 490] on icon at bounding box center [319, 494] width 12 height 12
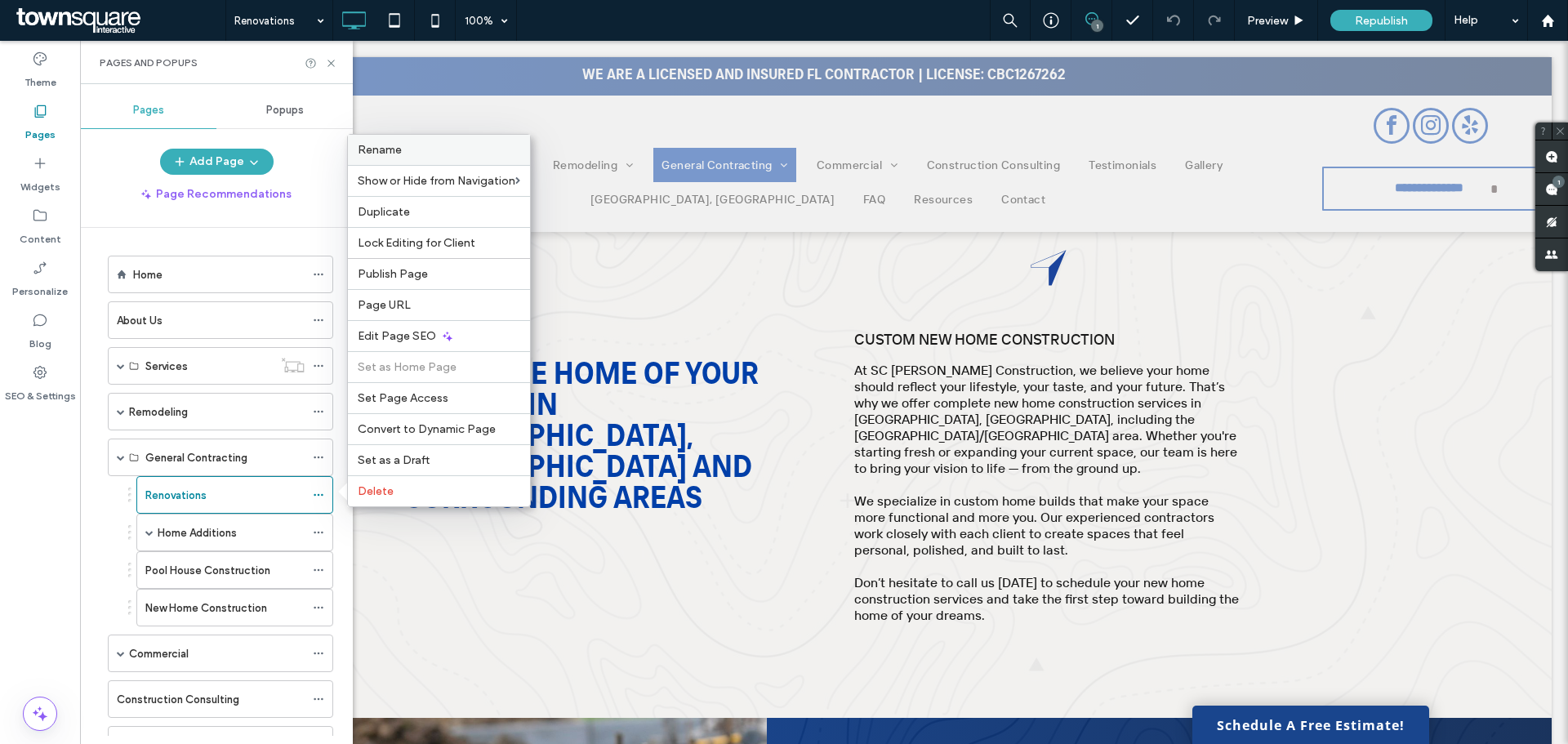
click at [416, 148] on label "Rename" at bounding box center [439, 149] width 163 height 14
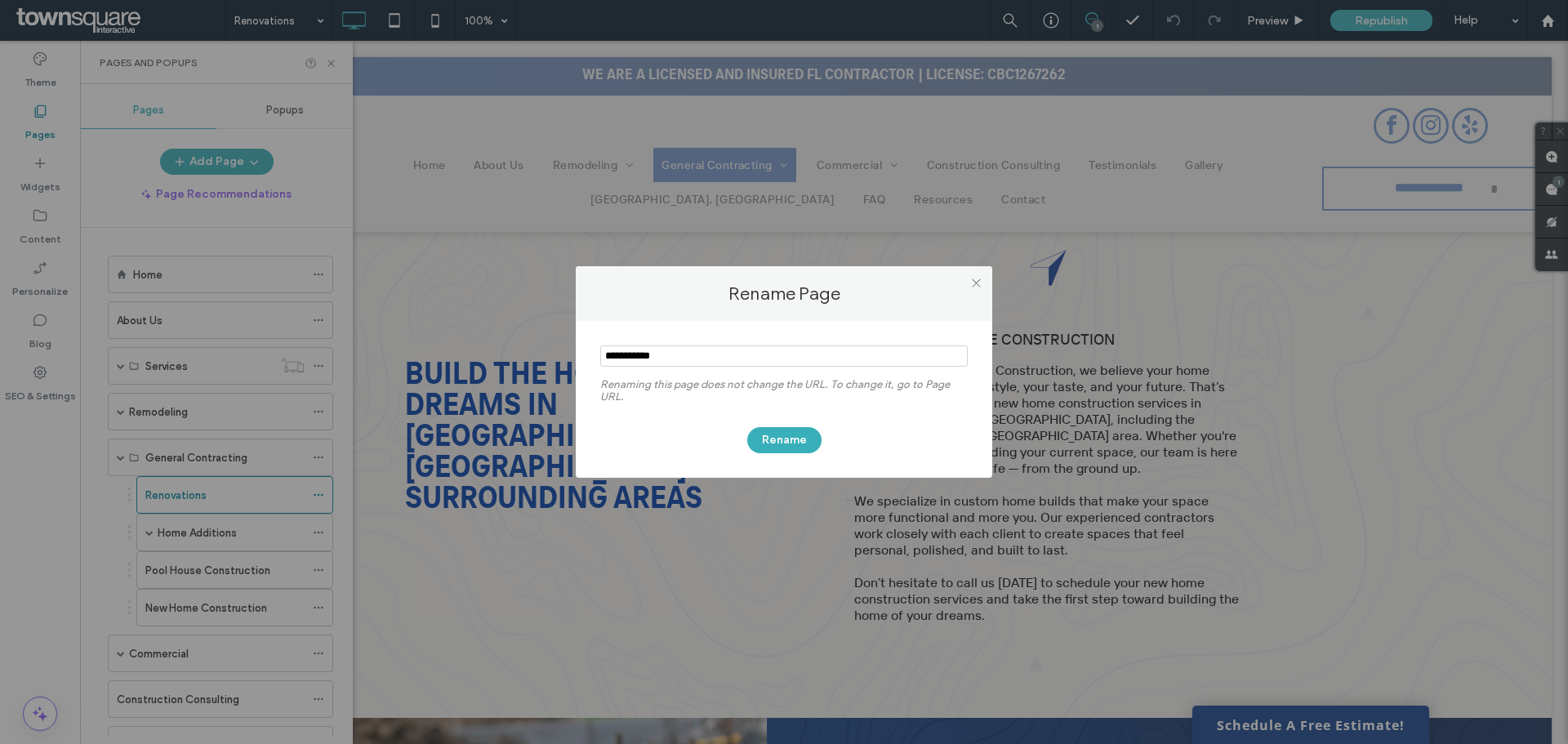
click at [607, 354] on input "notEmpty" at bounding box center [784, 356] width 368 height 21
click at [973, 285] on icon at bounding box center [977, 283] width 13 height 13
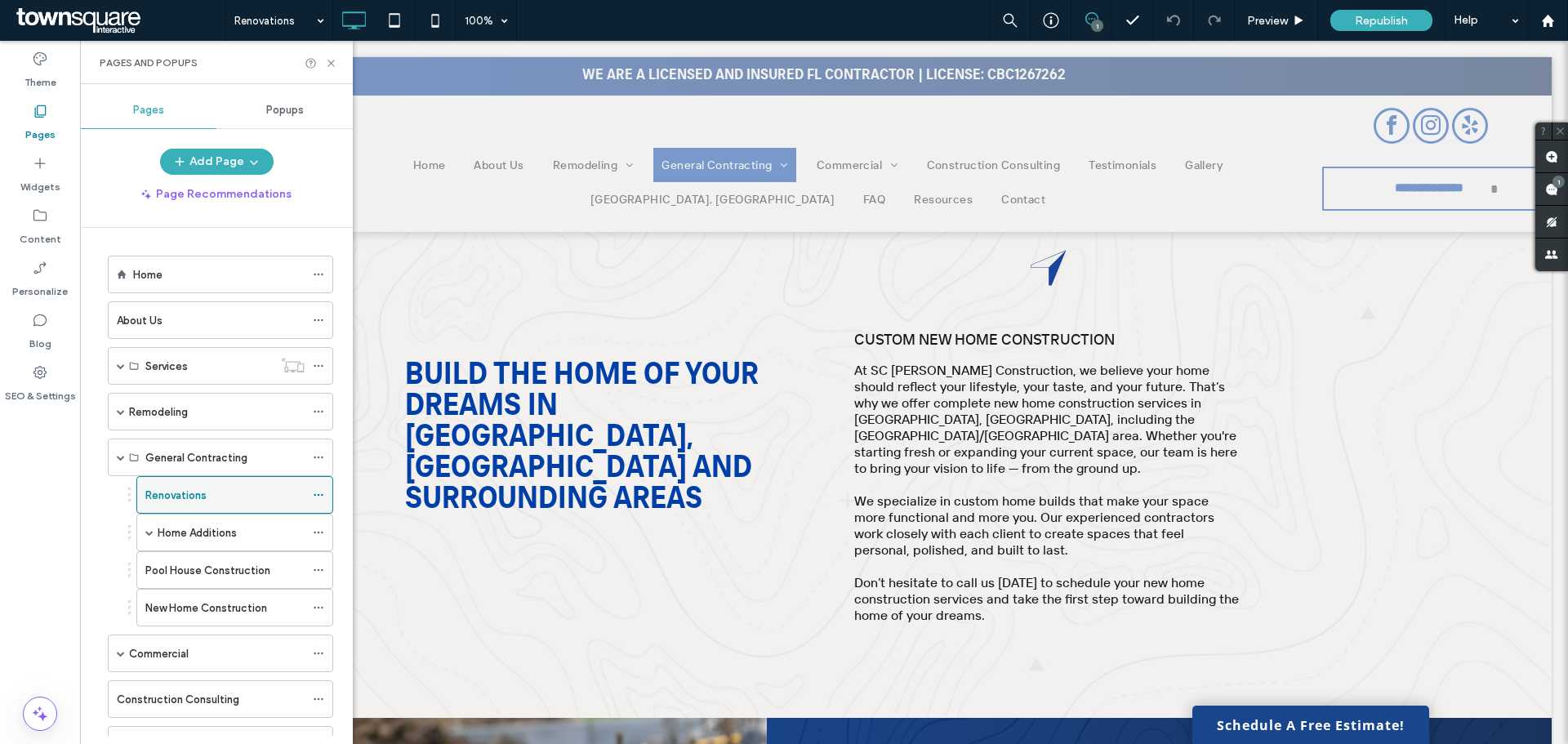
click at [315, 493] on icon at bounding box center [319, 494] width 12 height 12
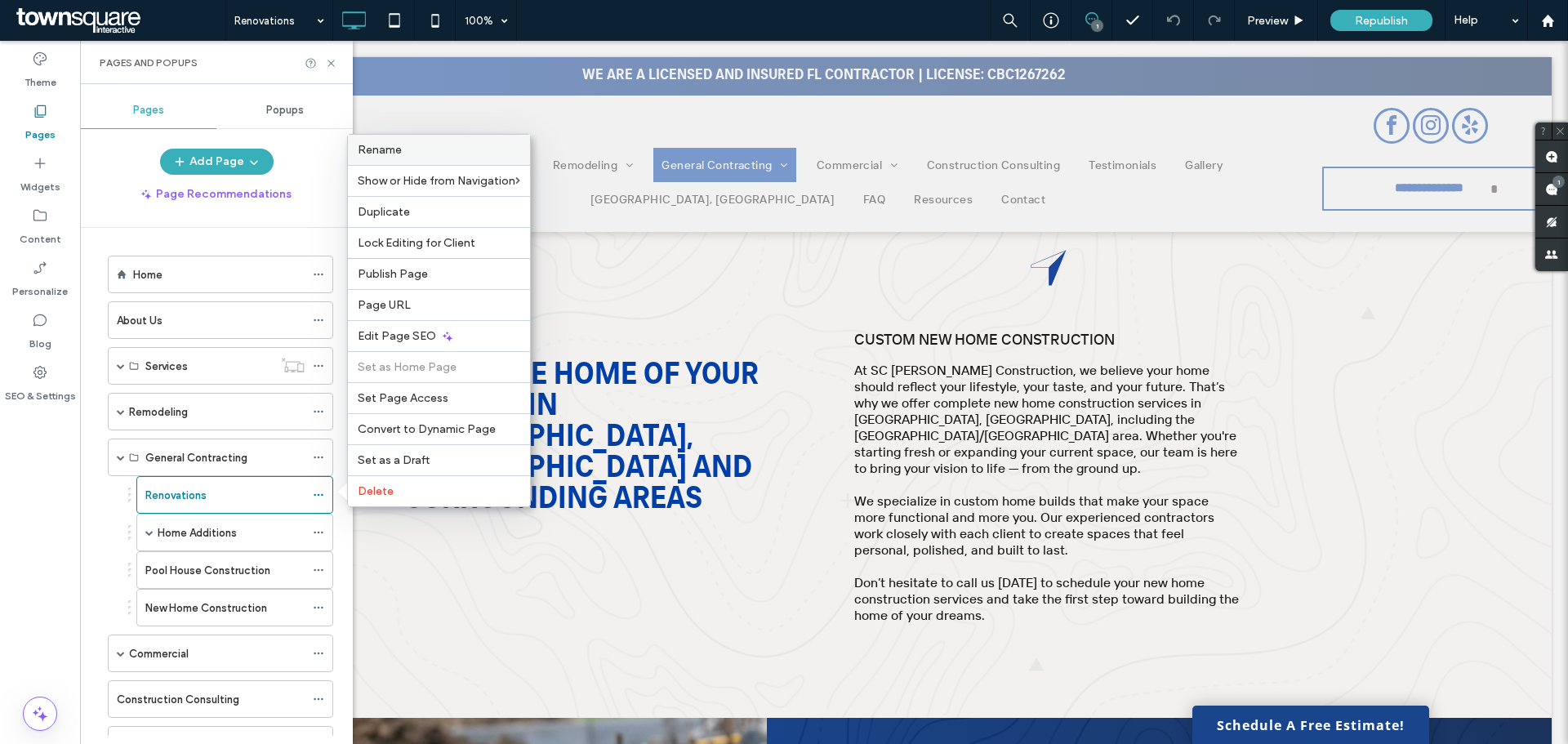
click at [415, 149] on label "Rename" at bounding box center [439, 149] width 163 height 14
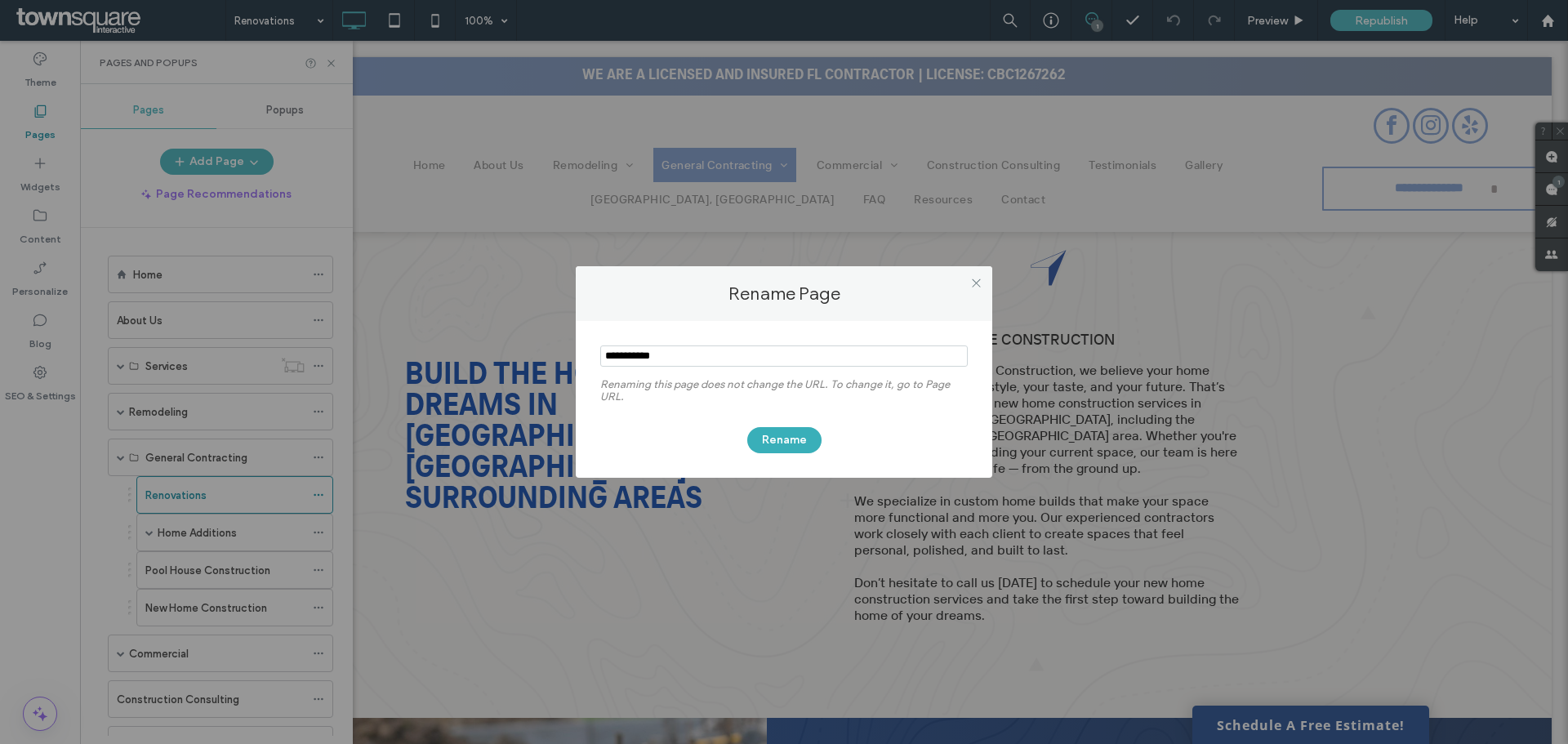
click at [609, 353] on input "notEmpty" at bounding box center [784, 356] width 368 height 21
type input "**********"
click at [768, 432] on button "Rename" at bounding box center [785, 440] width 74 height 26
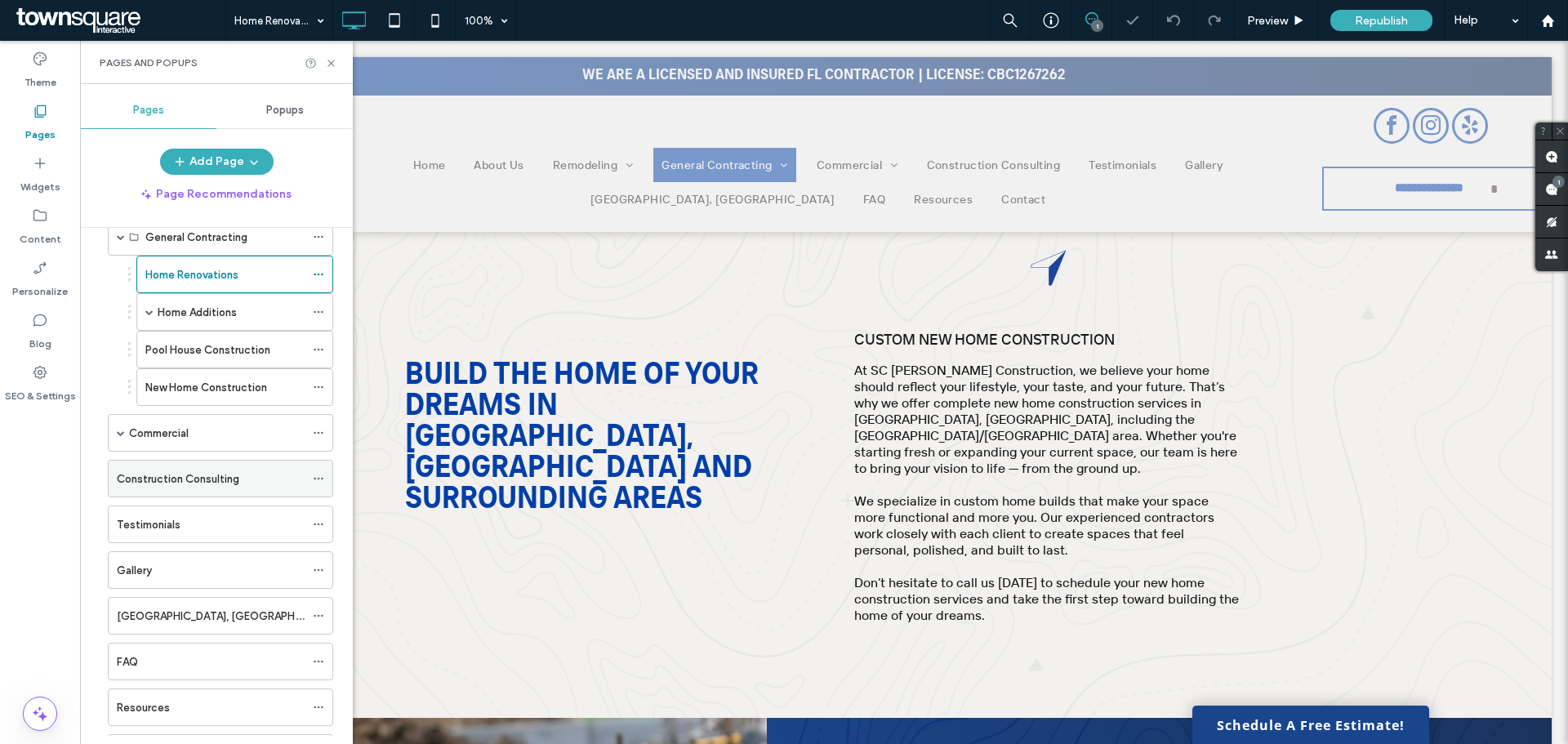
scroll to position [245, 0]
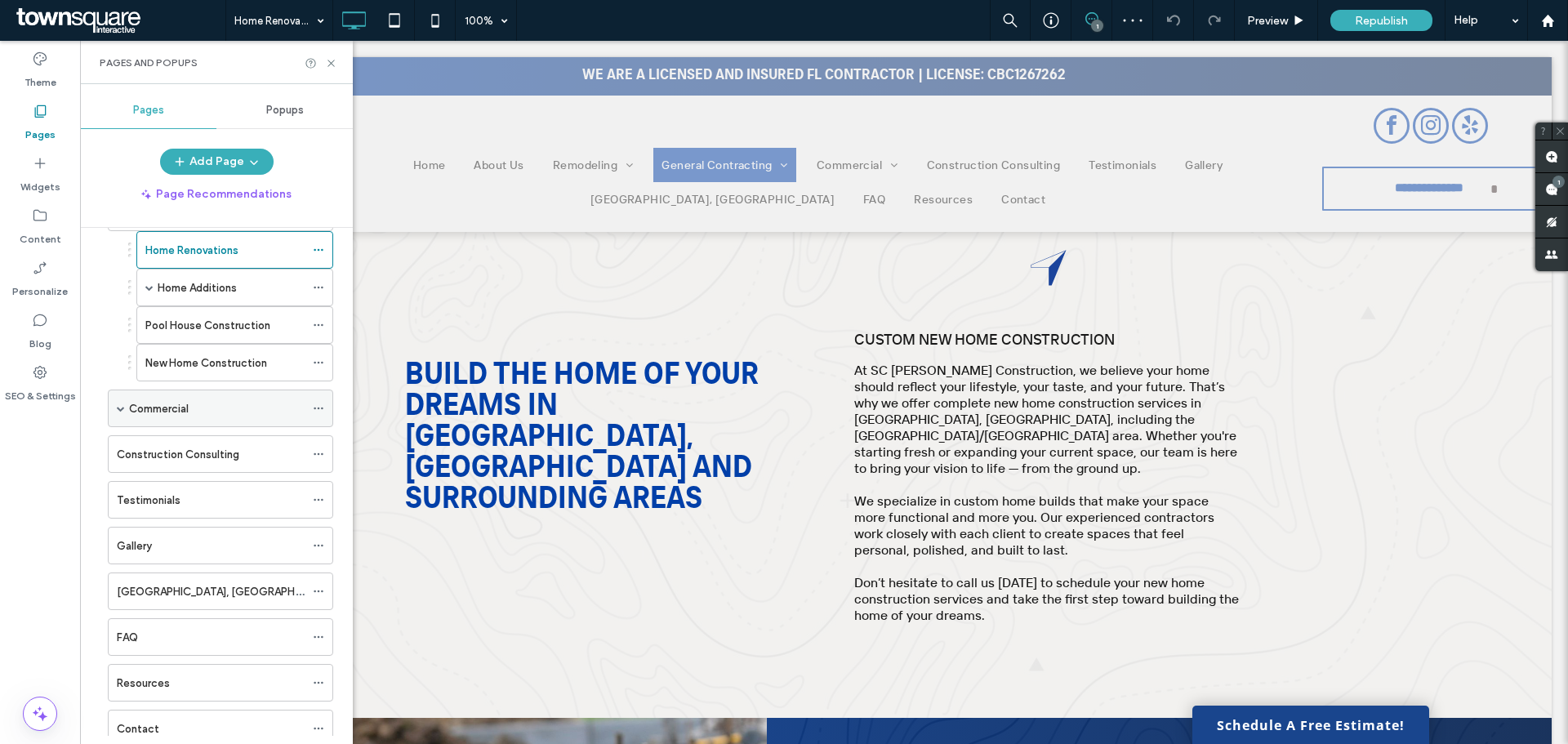
click at [115, 405] on div "Commercial" at bounding box center [220, 408] width 225 height 38
click at [121, 408] on span at bounding box center [120, 408] width 8 height 8
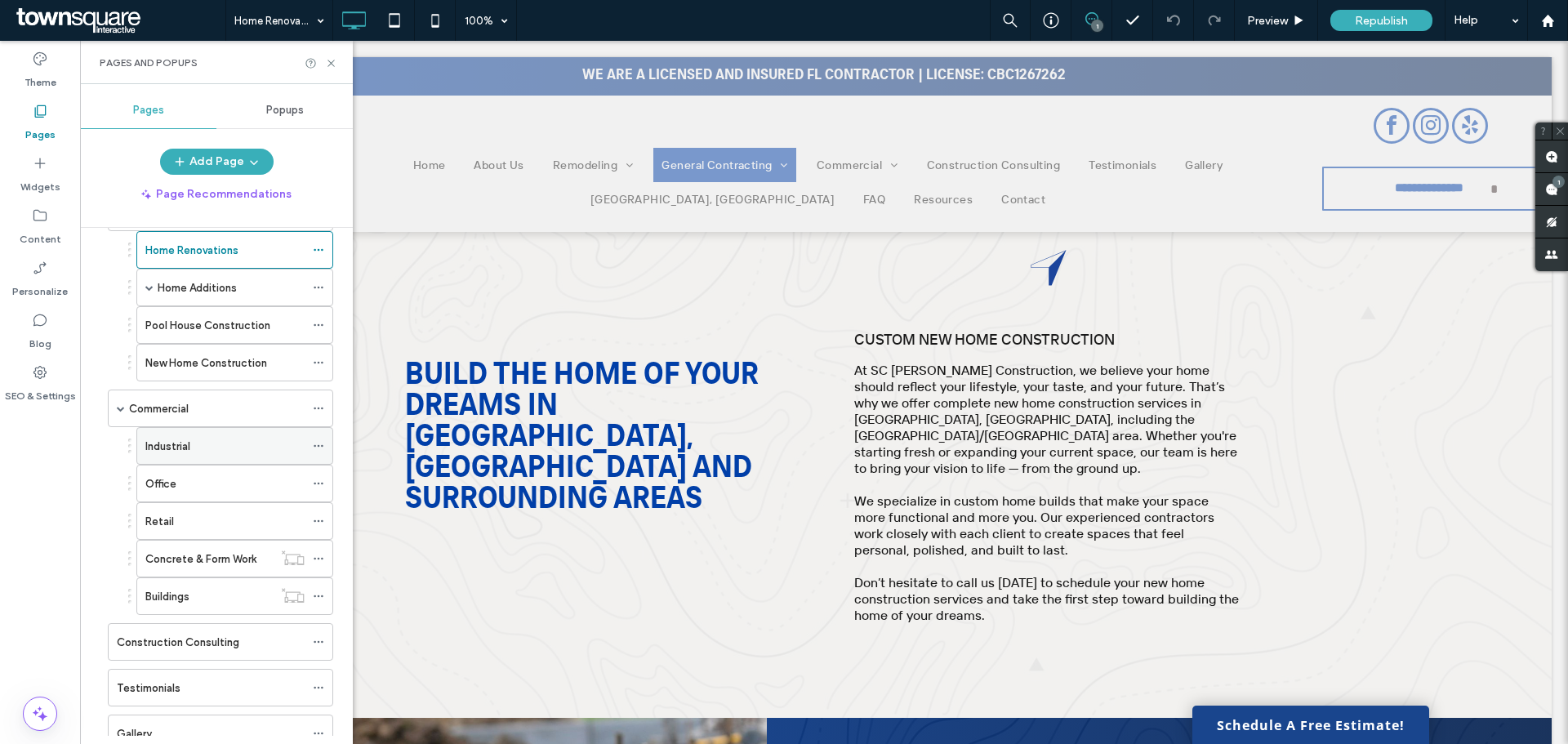
click at [320, 436] on span at bounding box center [319, 445] width 12 height 24
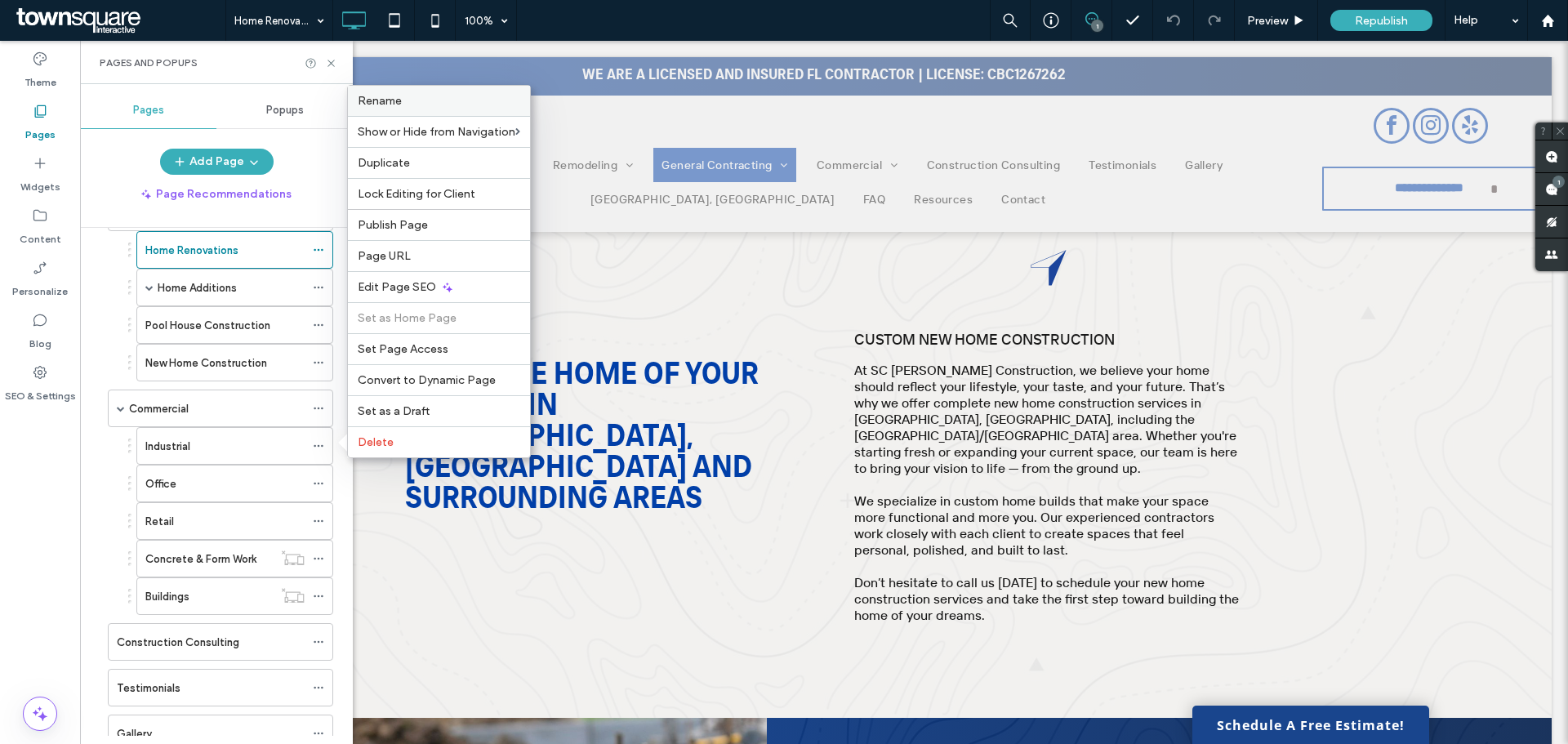
click at [424, 110] on div "Rename" at bounding box center [438, 100] width 182 height 30
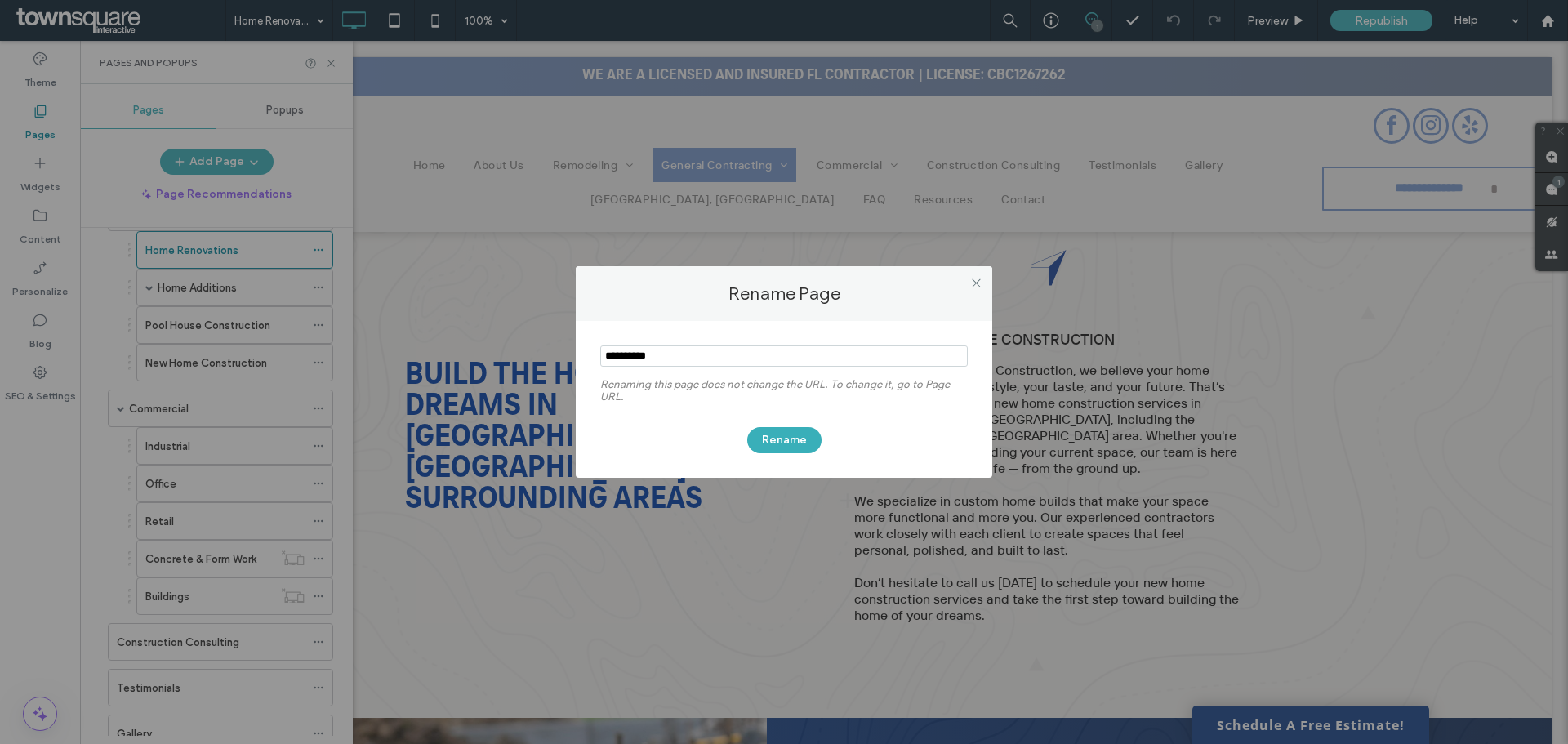
click at [606, 358] on input "notEmpty" at bounding box center [784, 356] width 368 height 21
type input "**********"
click at [801, 437] on button "Rename" at bounding box center [785, 440] width 74 height 26
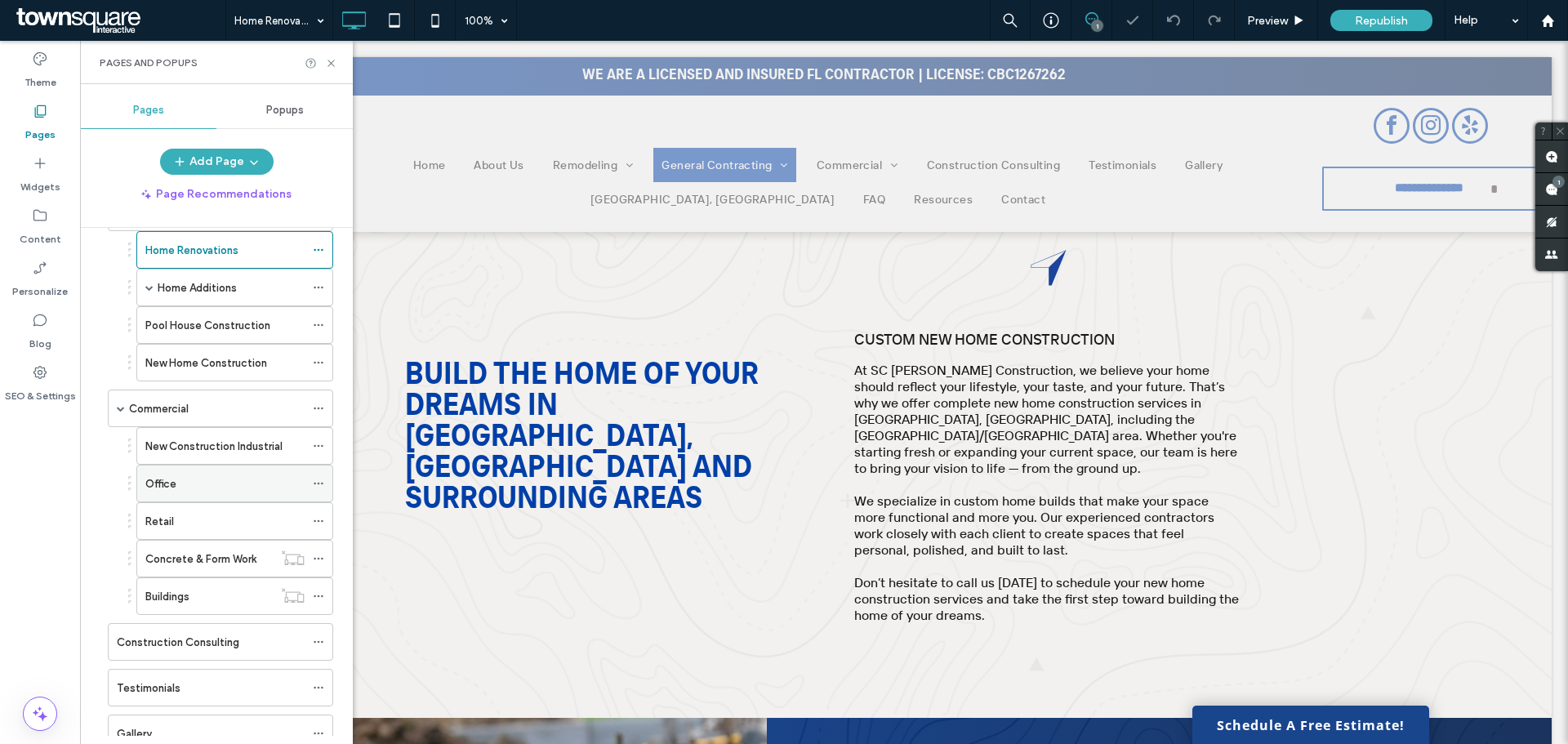
click at [318, 480] on icon at bounding box center [319, 483] width 12 height 12
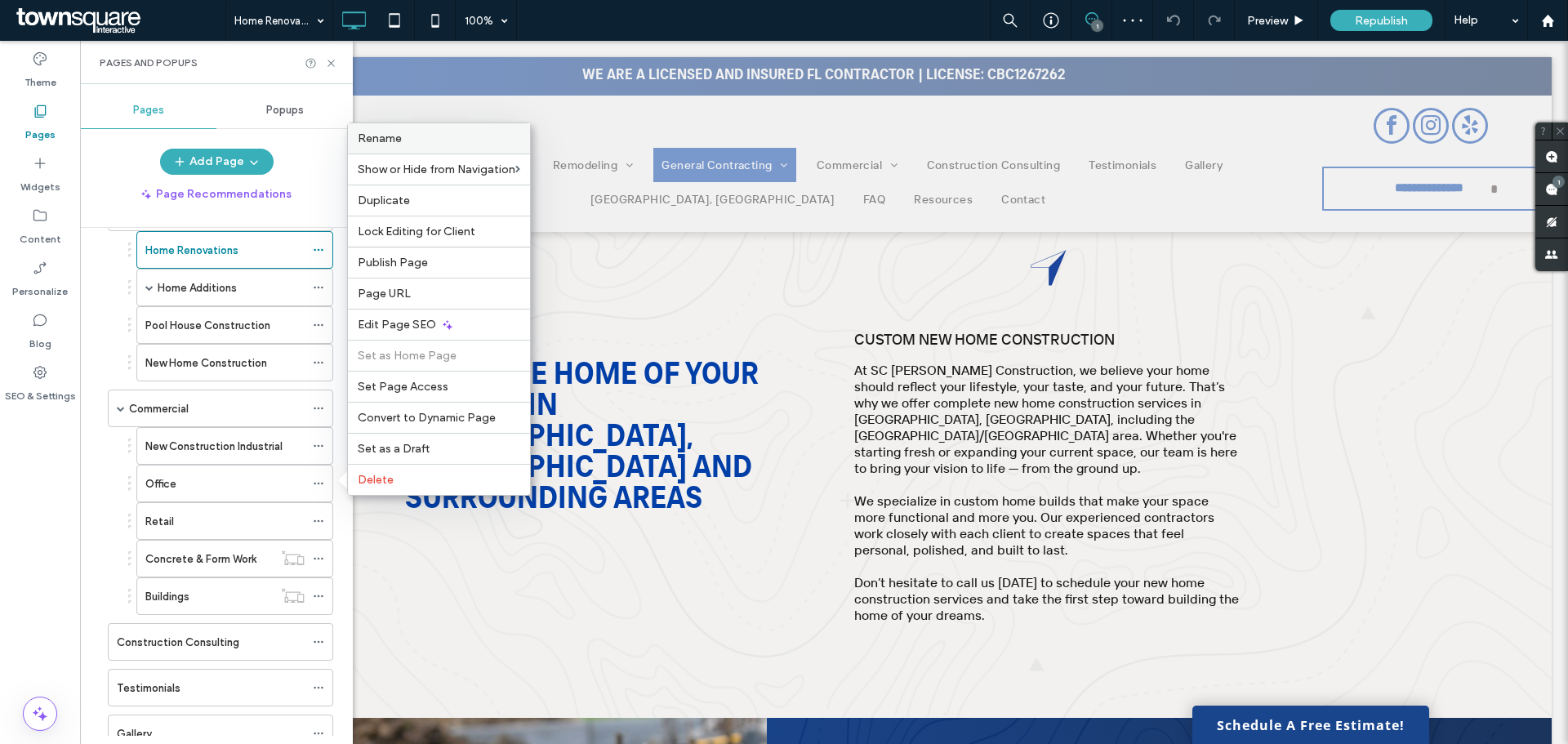
click at [414, 141] on label "Rename" at bounding box center [439, 138] width 163 height 14
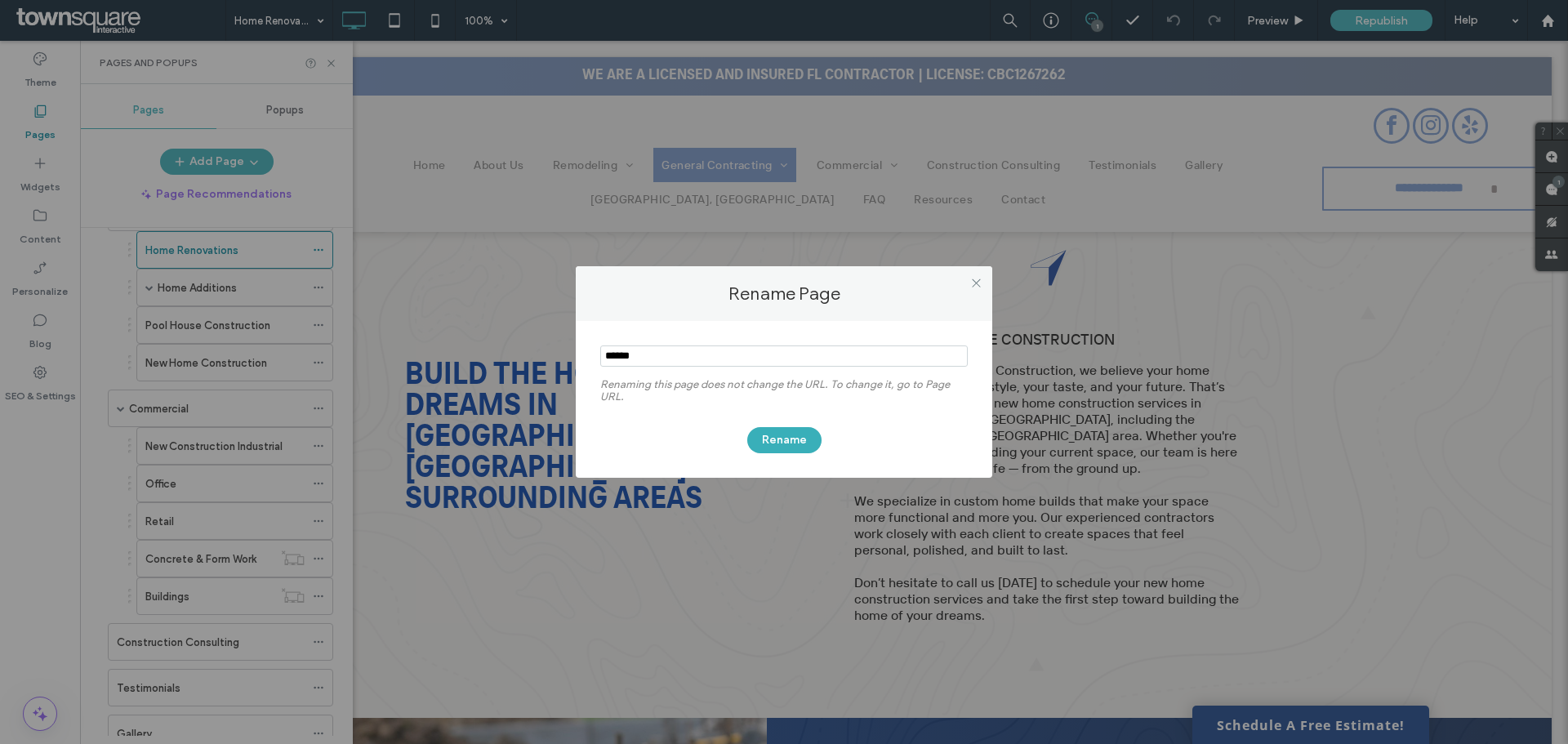
click at [606, 348] on input "notEmpty" at bounding box center [784, 356] width 368 height 21
click at [766, 352] on input "notEmpty" at bounding box center [784, 356] width 368 height 21
type input "**********"
click at [770, 429] on button "Rename" at bounding box center [785, 440] width 74 height 26
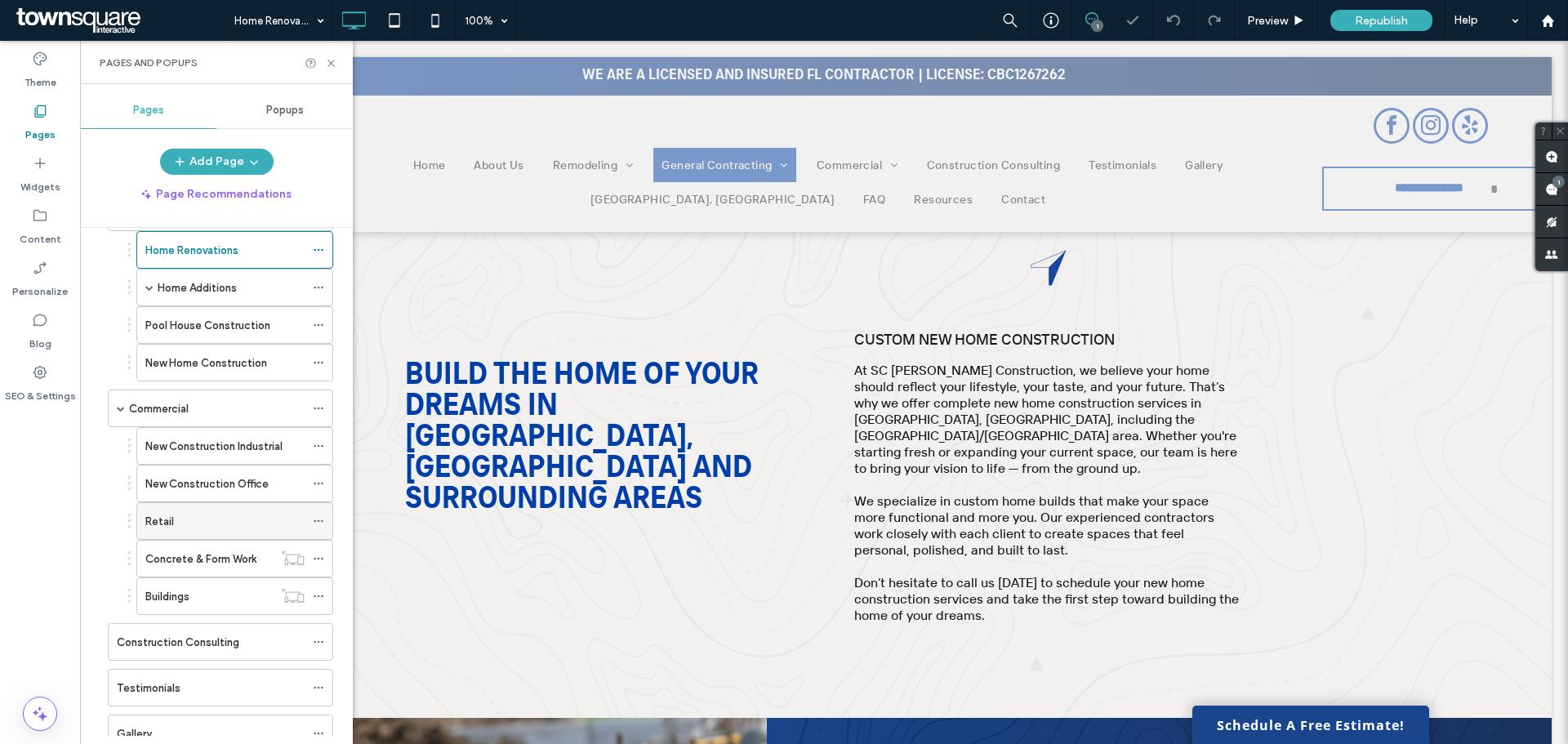
click at [313, 515] on icon at bounding box center [319, 520] width 12 height 12
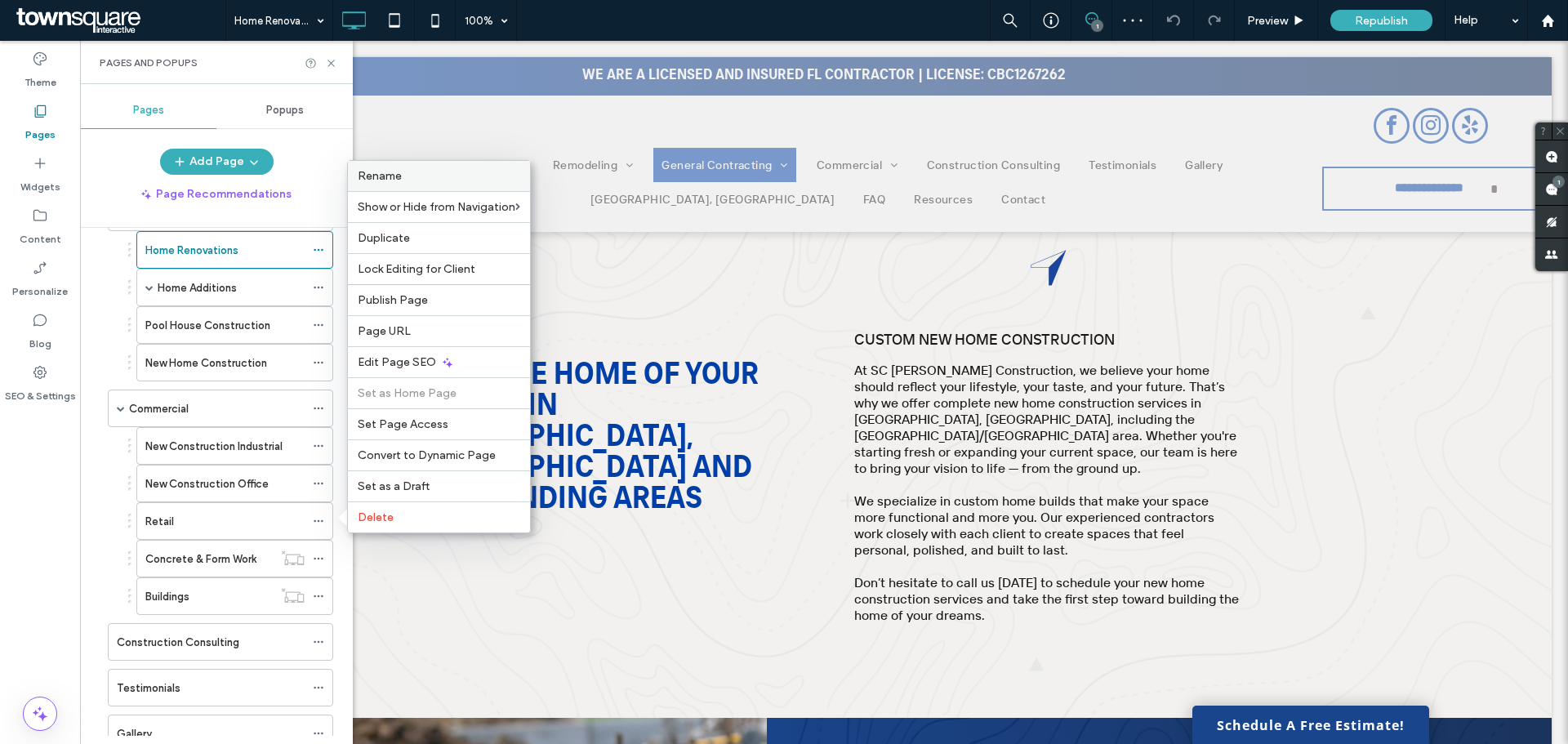
click at [399, 182] on span "Rename" at bounding box center [379, 176] width 44 height 14
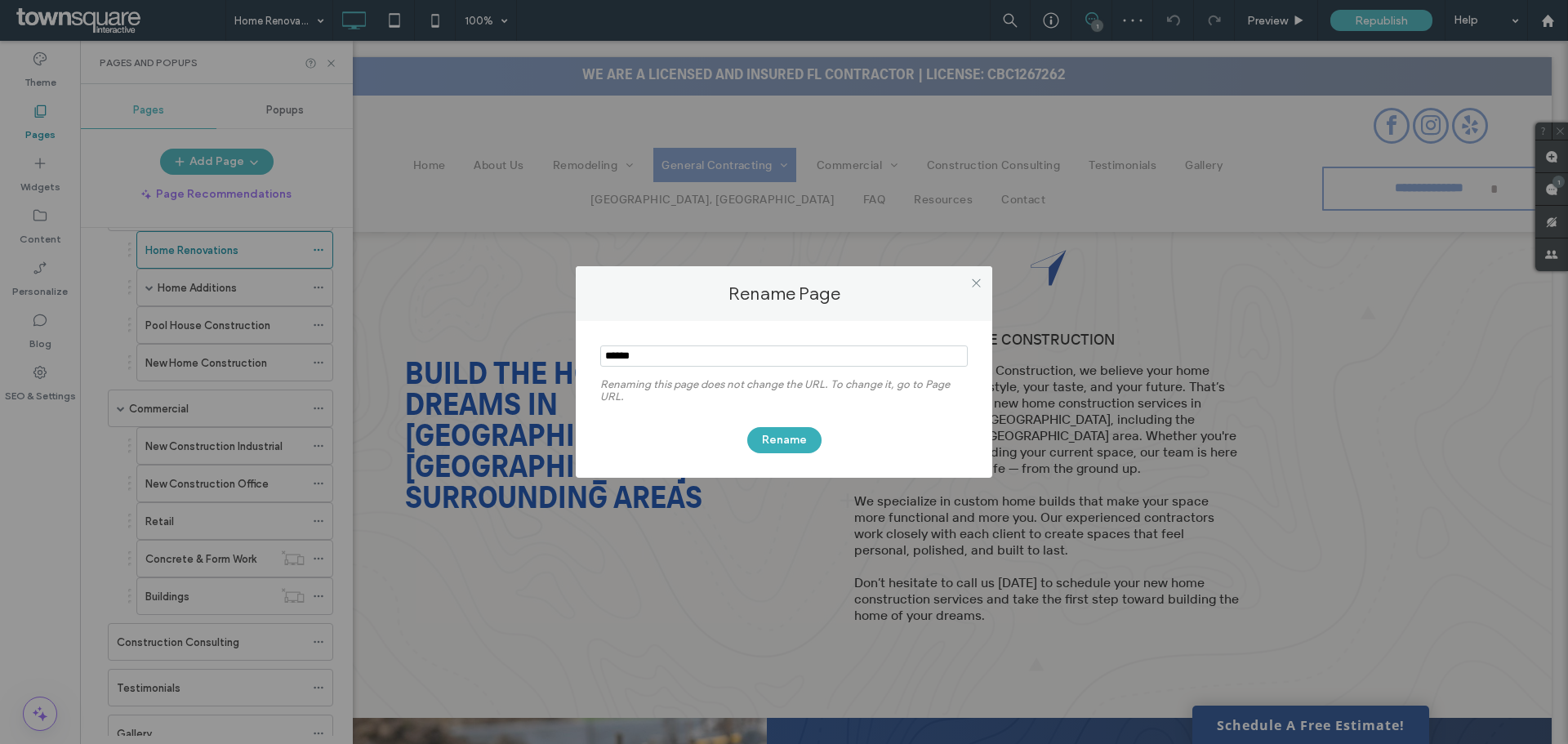
click at [608, 363] on input "notEmpty" at bounding box center [784, 356] width 368 height 21
type input "**********"
click at [789, 444] on button "Rename" at bounding box center [785, 440] width 74 height 26
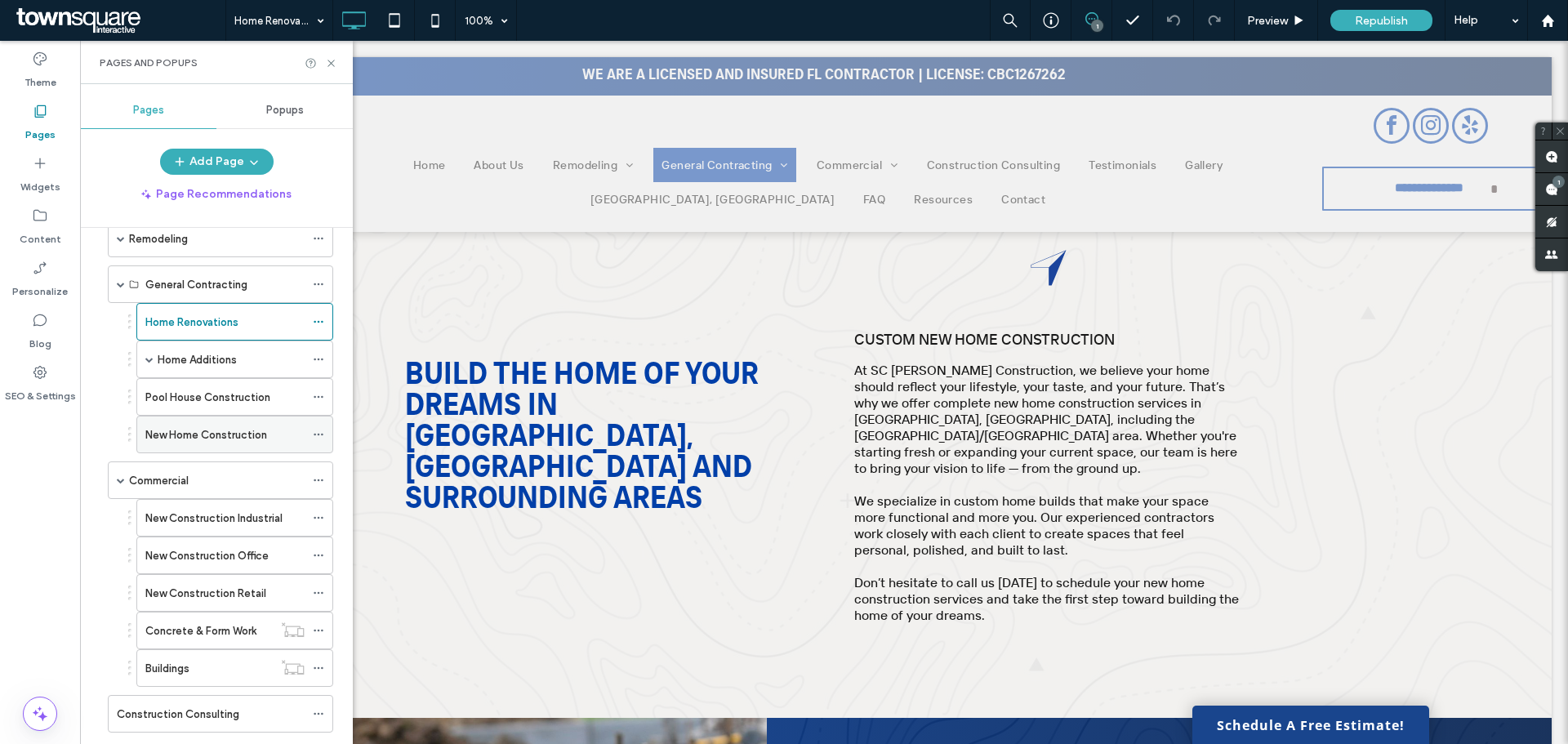
scroll to position [158, 0]
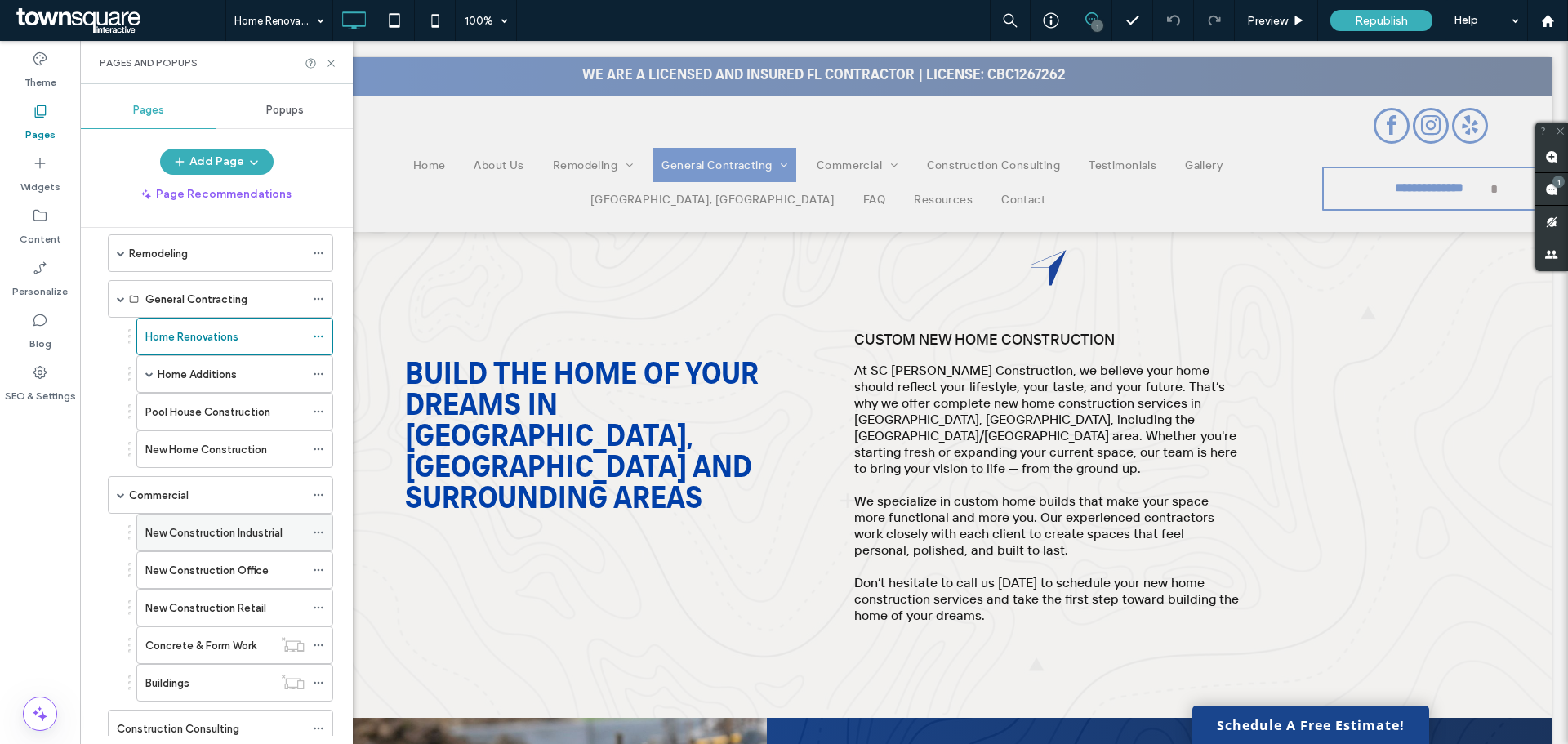
click at [314, 530] on icon at bounding box center [319, 532] width 12 height 12
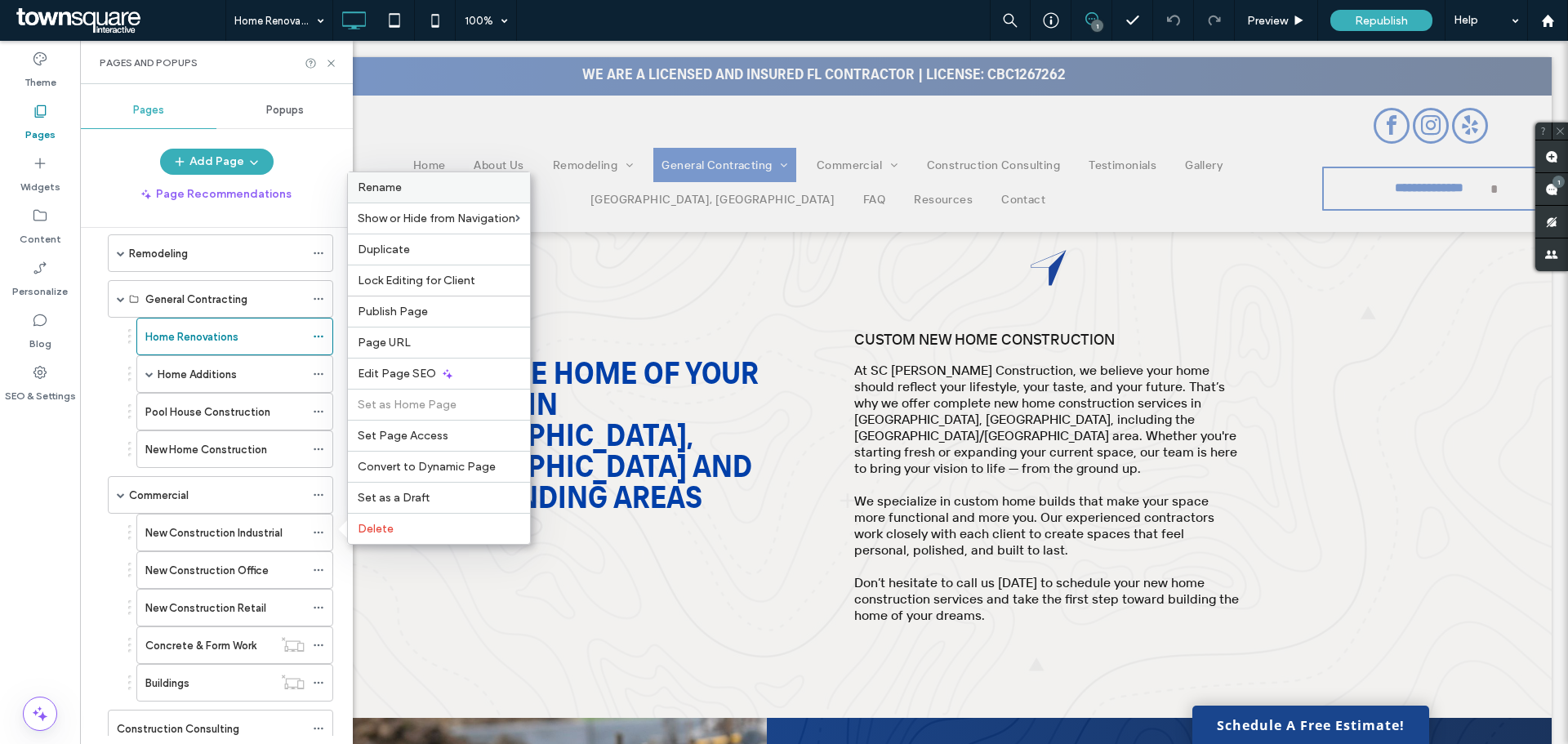
click at [478, 188] on label "Rename" at bounding box center [439, 186] width 163 height 14
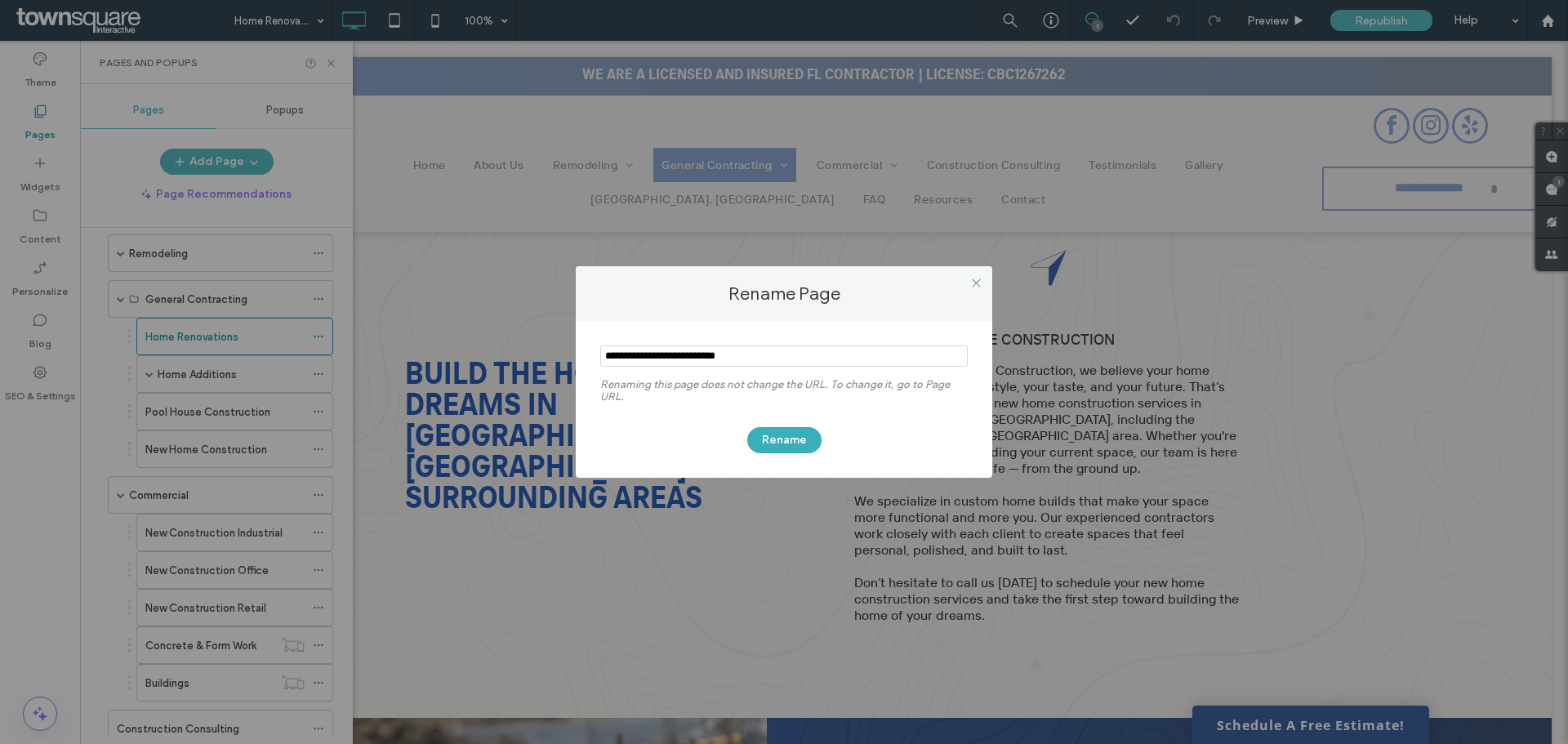
click at [696, 359] on input "notEmpty" at bounding box center [784, 356] width 368 height 21
drag, startPoint x: 752, startPoint y: 356, endPoint x: 593, endPoint y: 348, distance: 159.2
click at [593, 348] on div "Renaming this page does not change the URL. To change it, go to Page URL. Rename" at bounding box center [784, 399] width 416 height 157
type input "**********"
click at [773, 436] on button "Rename" at bounding box center [785, 440] width 74 height 26
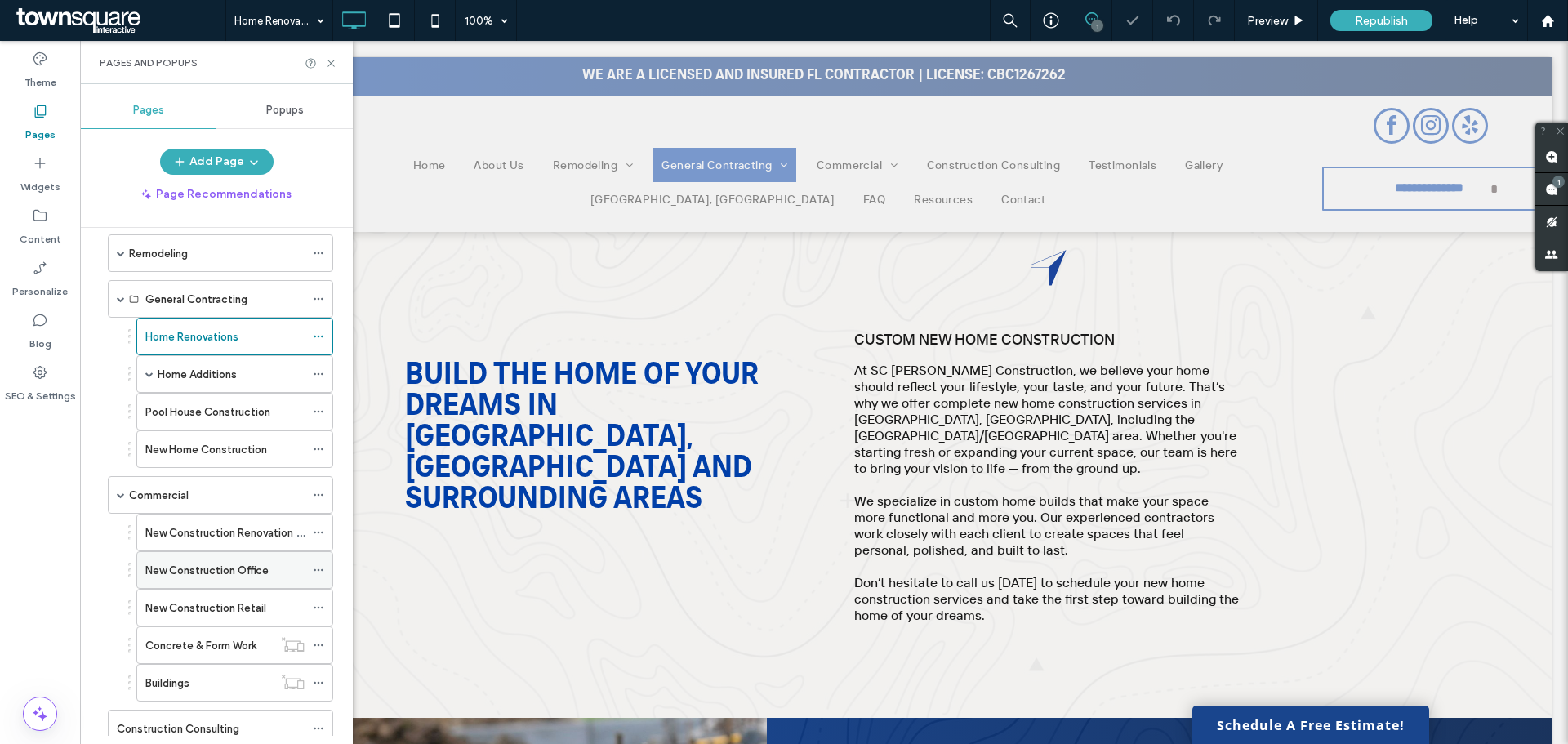
click at [313, 567] on icon at bounding box center [319, 569] width 12 height 12
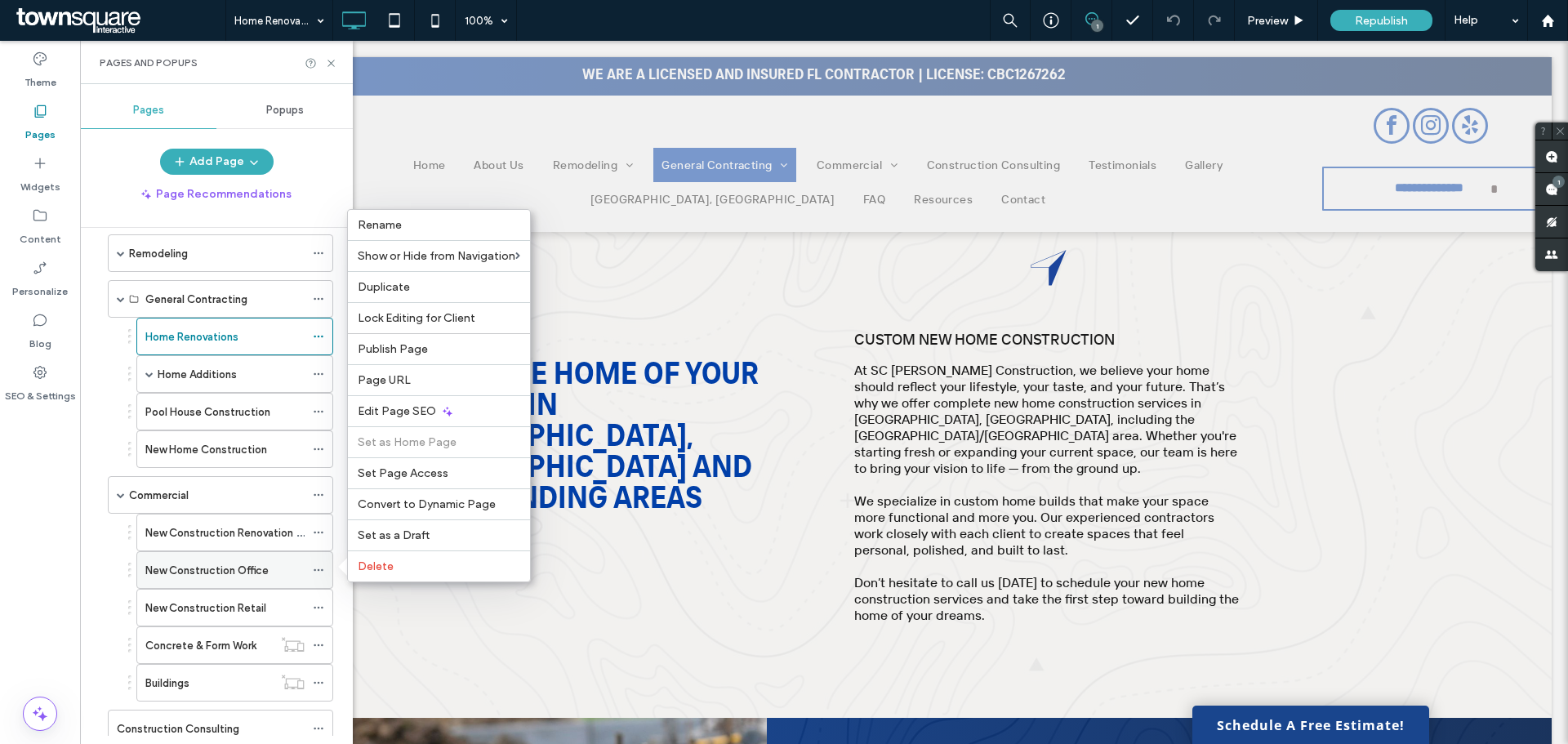
click at [316, 565] on icon at bounding box center [319, 569] width 12 height 12
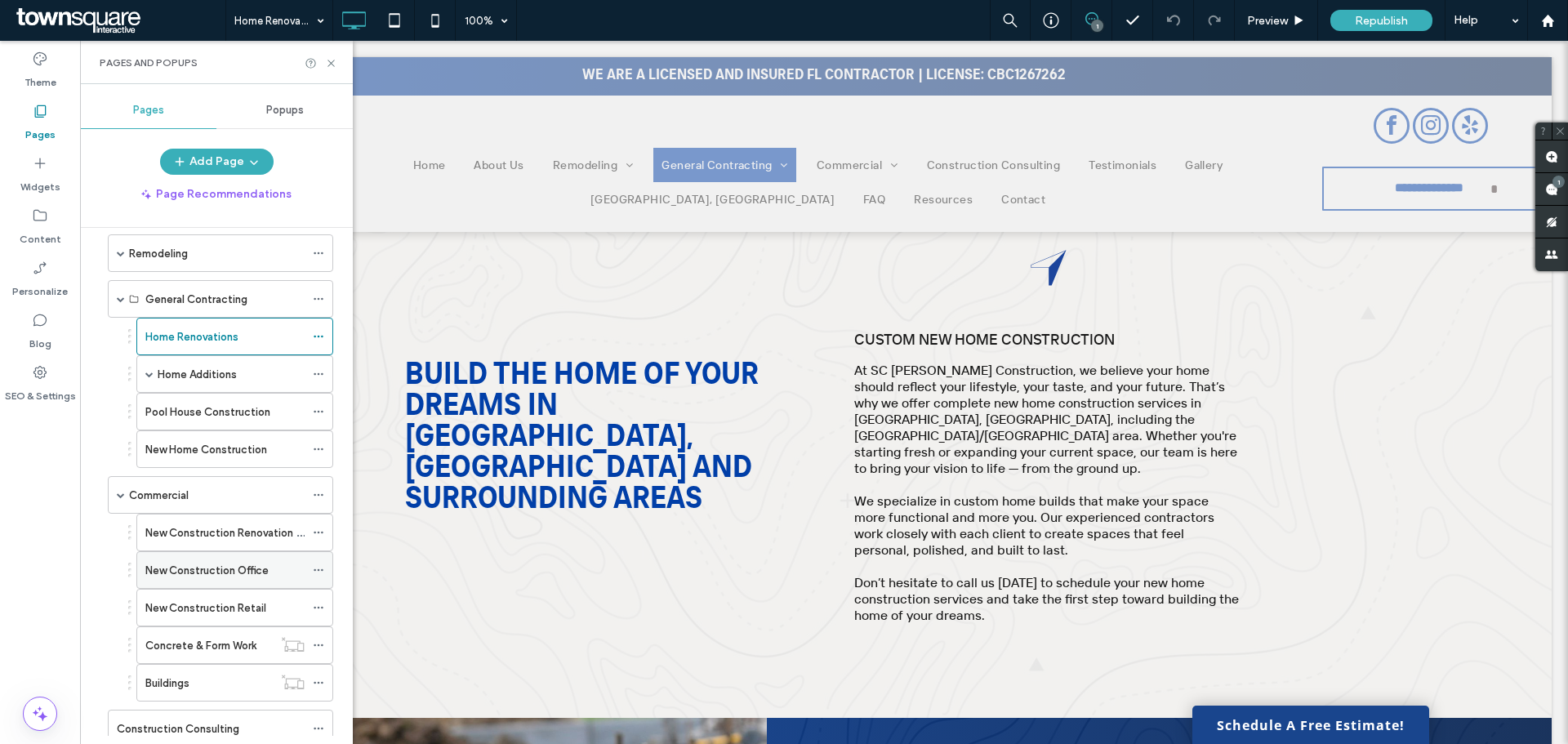
click at [316, 565] on icon at bounding box center [319, 569] width 12 height 12
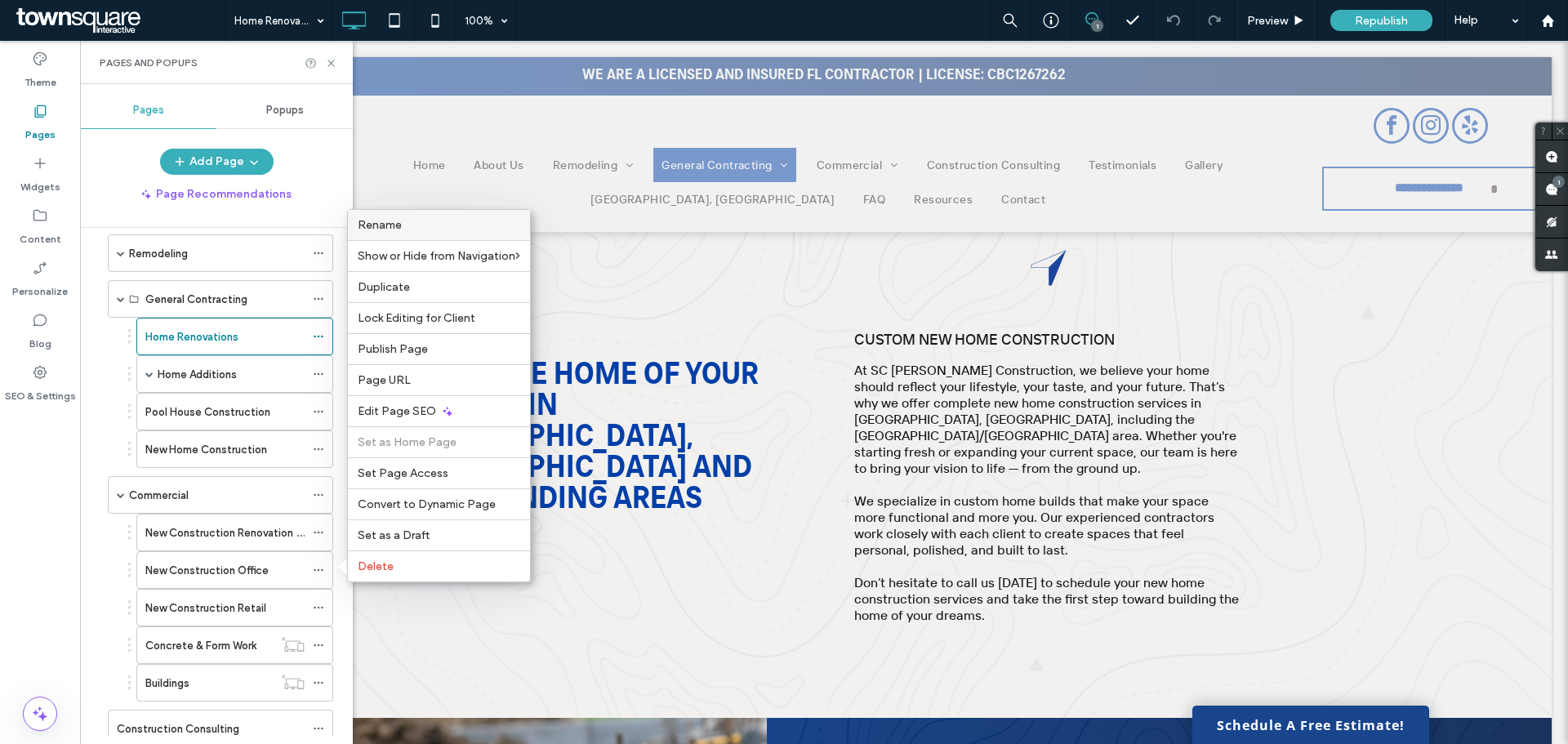
click at [409, 224] on label "Rename" at bounding box center [439, 224] width 163 height 14
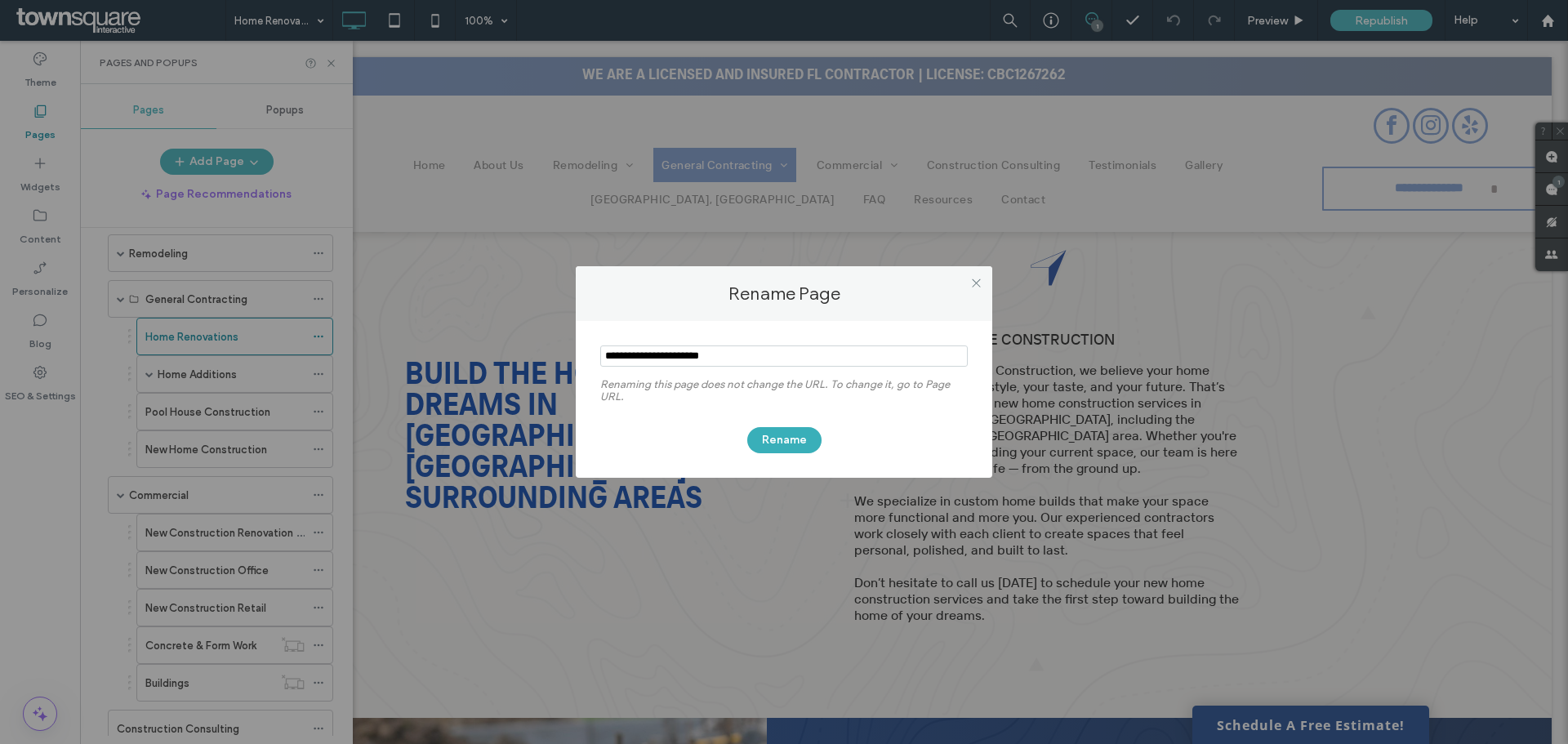
drag, startPoint x: 693, startPoint y: 357, endPoint x: 562, endPoint y: 344, distance: 131.6
click at [562, 344] on div "Rename Page Renaming this page does not change the URL. To change it, go to Pag…" at bounding box center [784, 372] width 1568 height 744
type input "**********"
click at [782, 434] on button "Rename" at bounding box center [785, 440] width 74 height 26
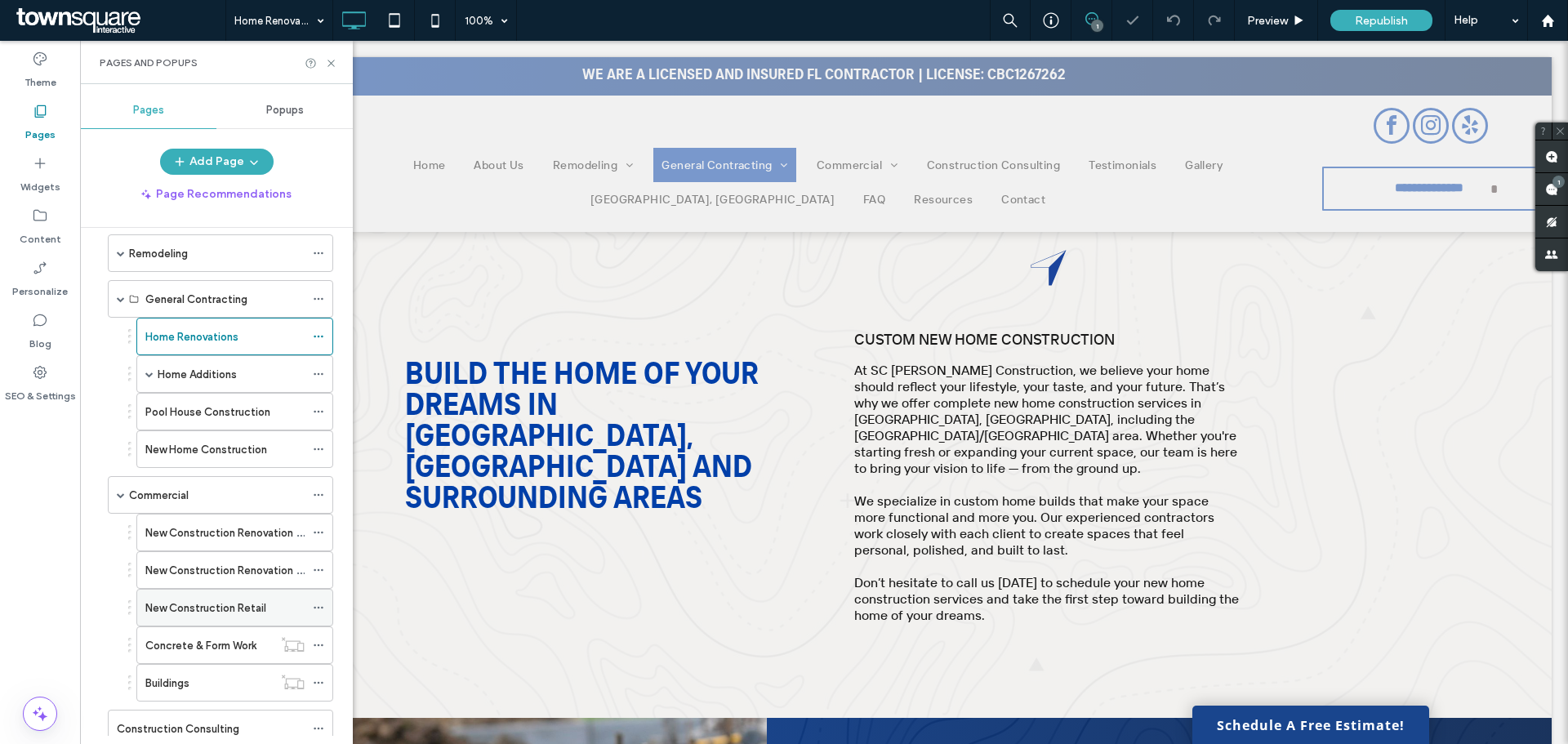
click at [317, 606] on icon at bounding box center [319, 607] width 12 height 12
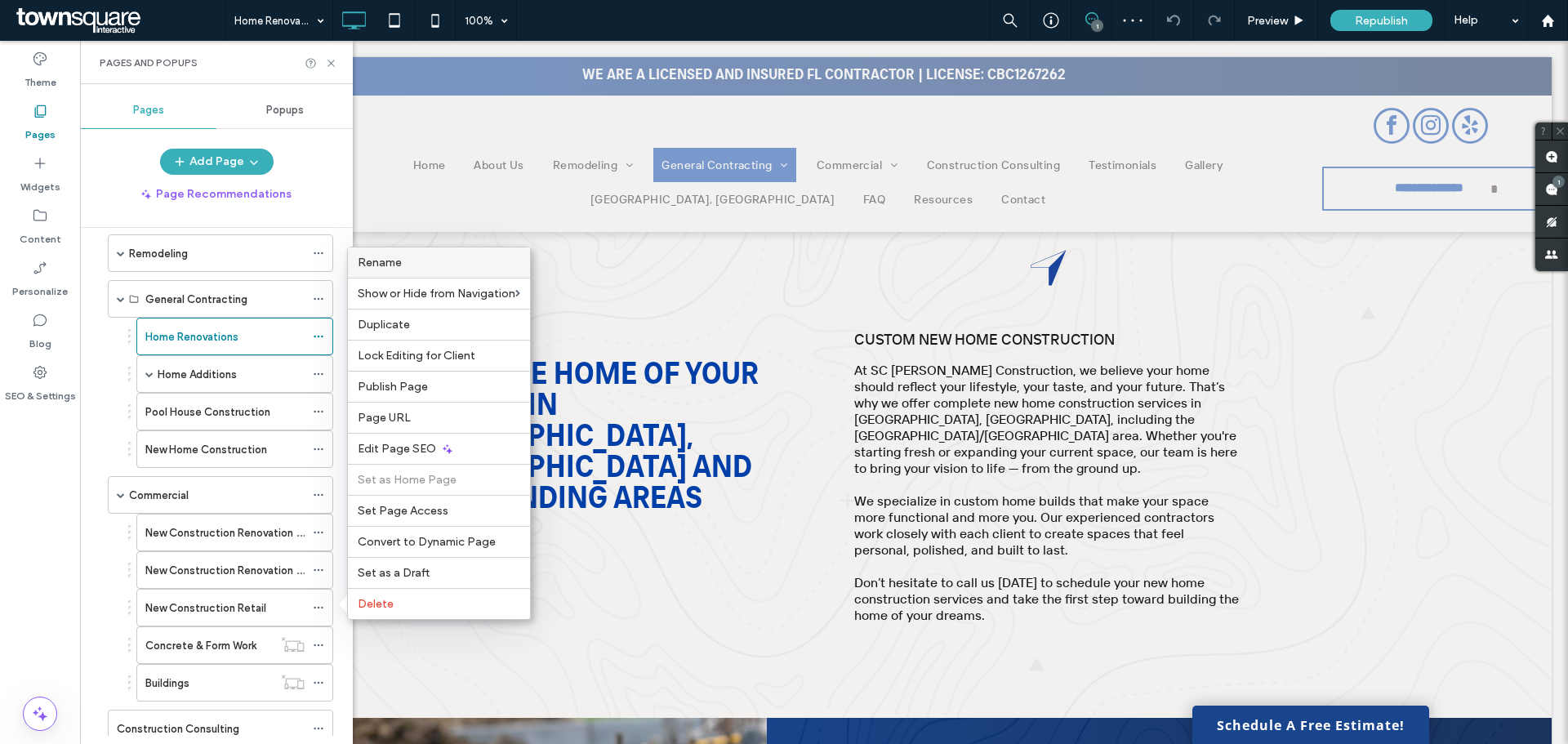
click at [476, 272] on div "Rename" at bounding box center [438, 262] width 182 height 30
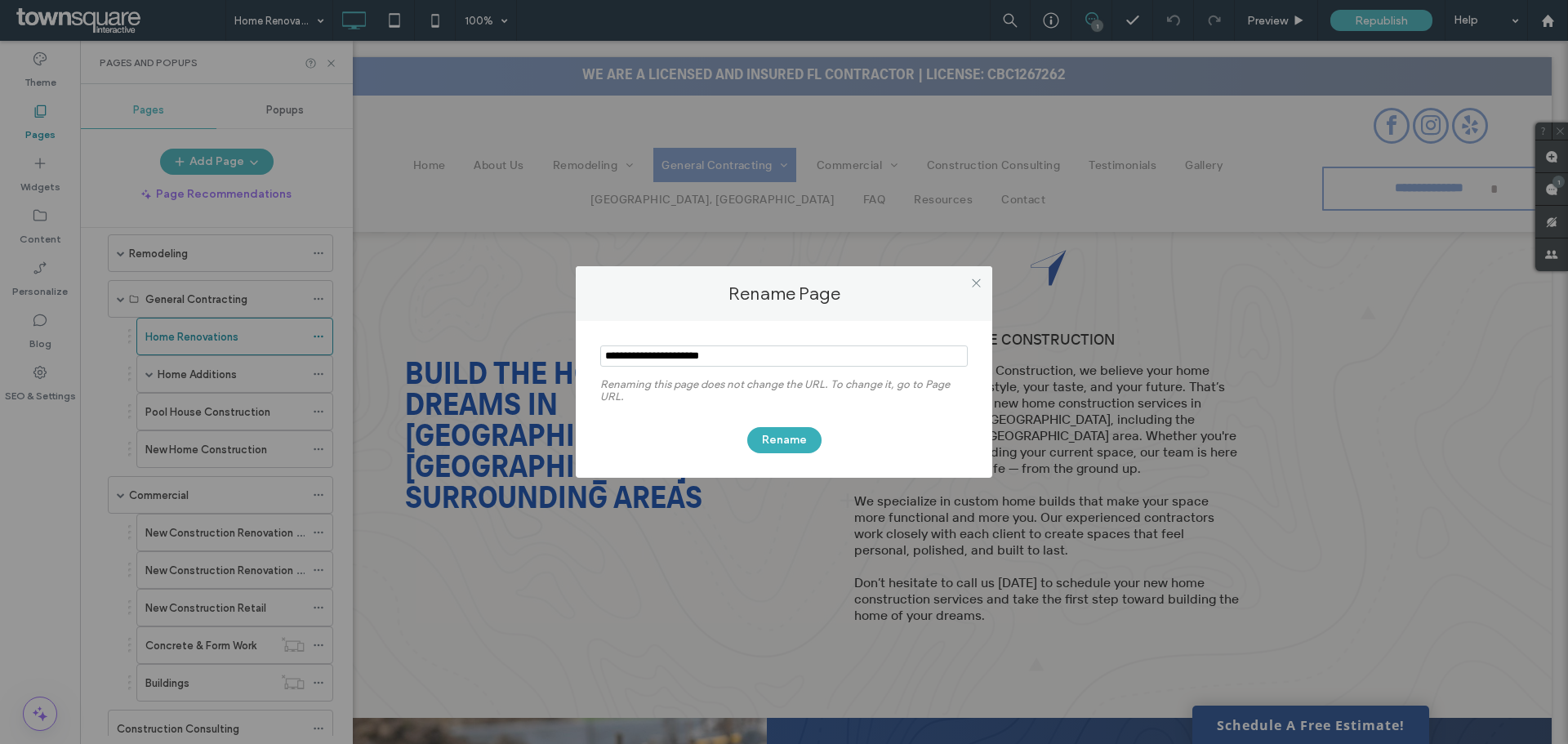
click at [694, 356] on input "notEmpty" at bounding box center [784, 356] width 368 height 21
drag, startPoint x: 696, startPoint y: 355, endPoint x: 598, endPoint y: 348, distance: 98.2
click at [598, 348] on div "Renaming this page does not change the URL. To change it, go to Page URL. Rename" at bounding box center [784, 399] width 416 height 157
type input "**********"
click at [780, 434] on button "Rename" at bounding box center [785, 440] width 74 height 26
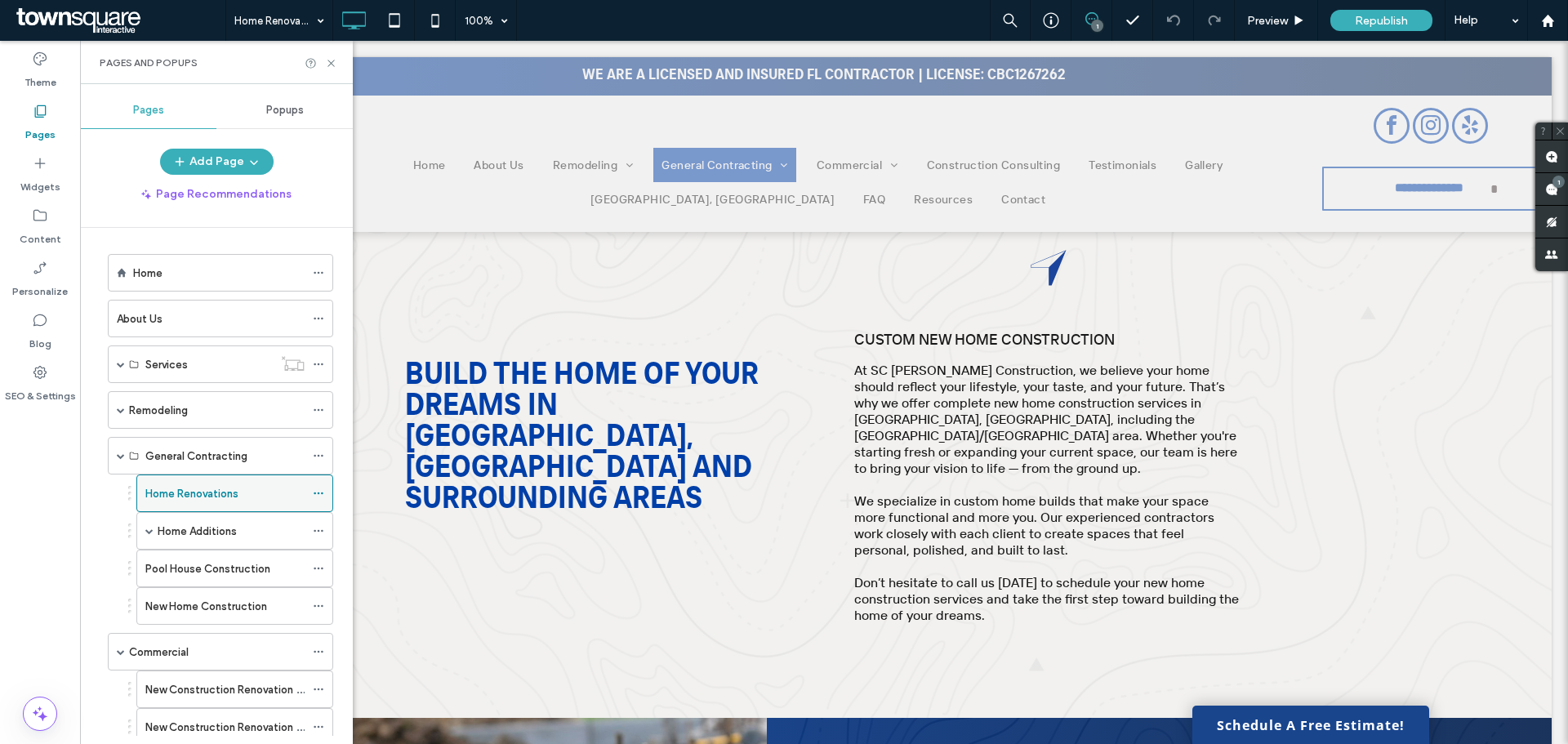
scroll to position [0, 0]
click at [124, 408] on span at bounding box center [120, 411] width 8 height 8
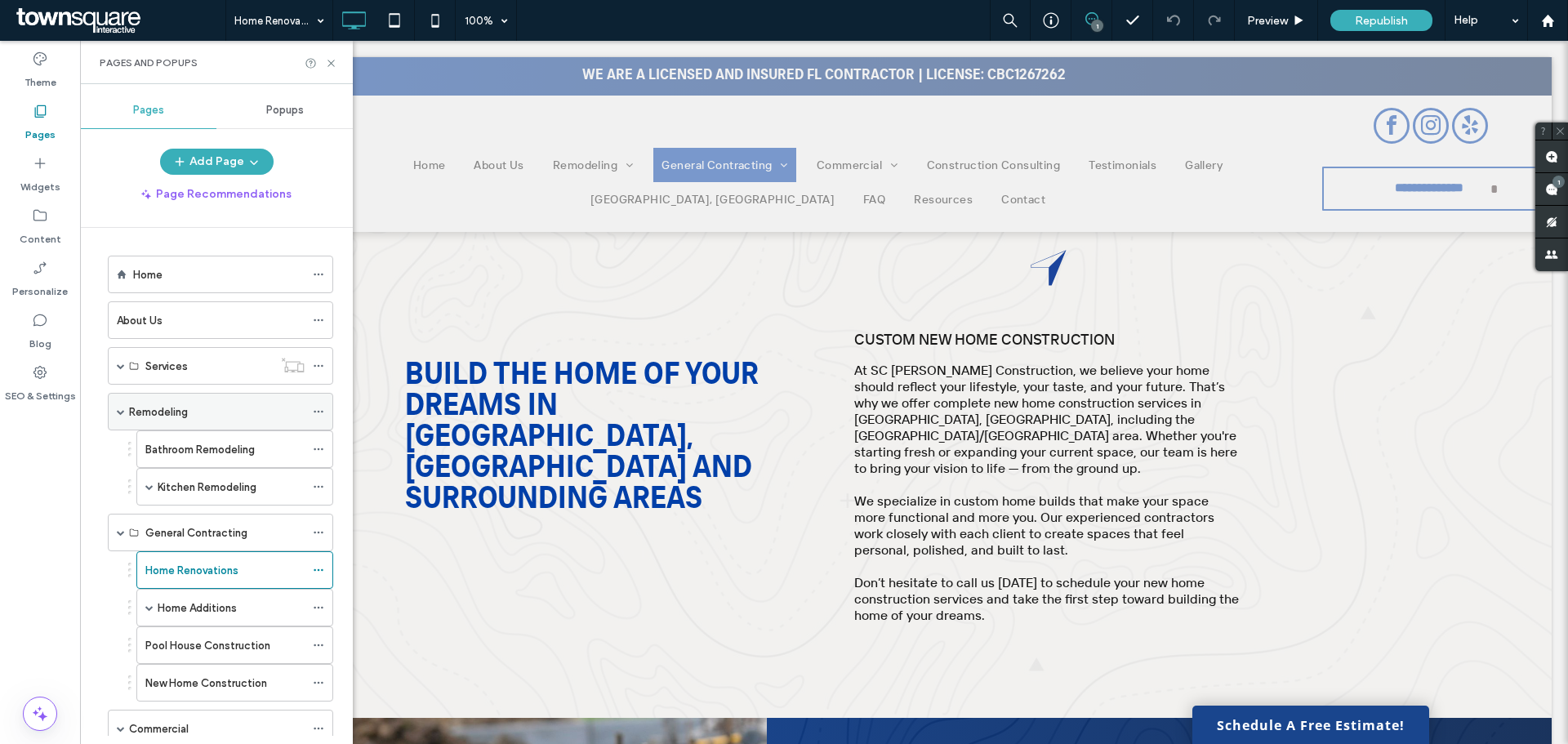
click at [124, 408] on span at bounding box center [120, 411] width 8 height 8
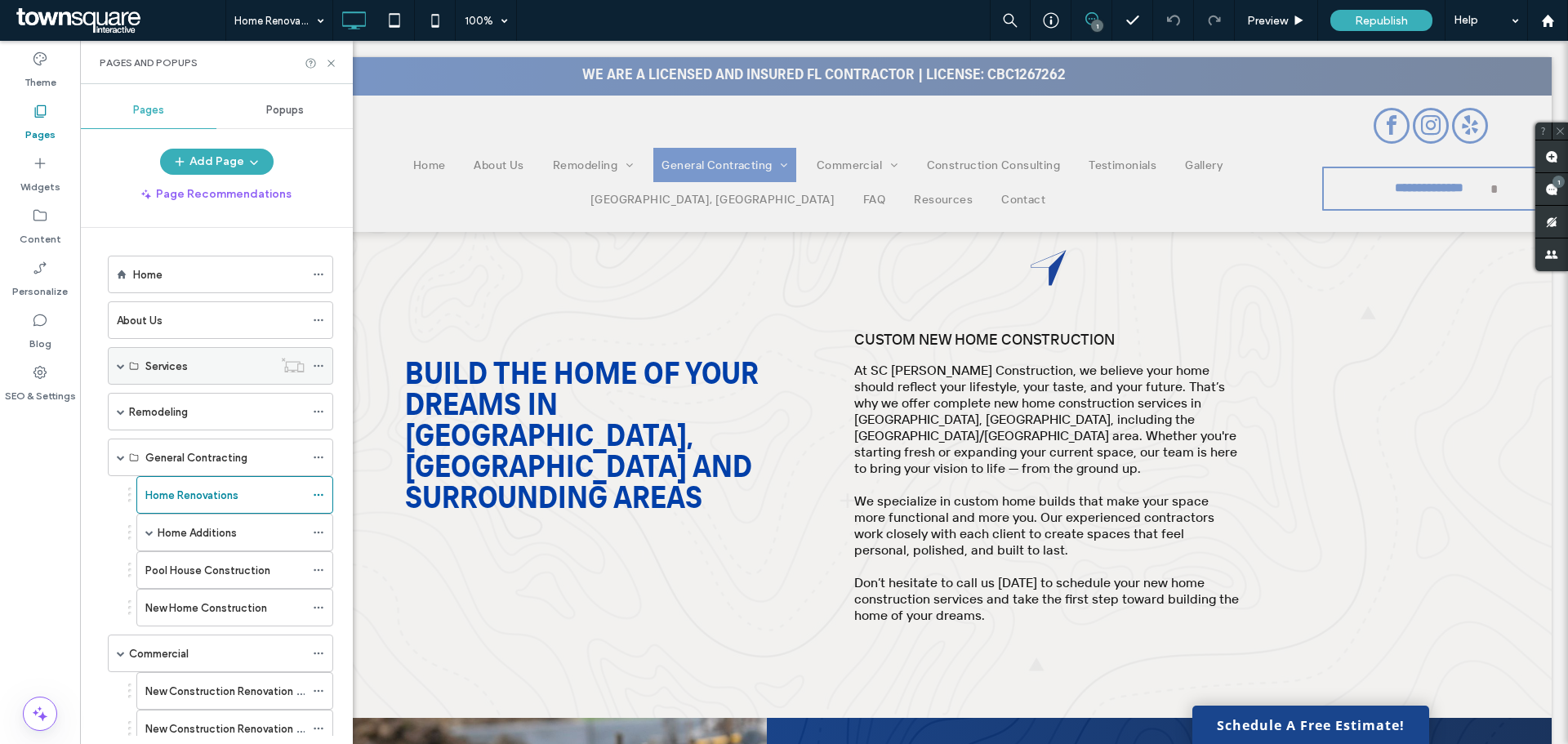
click at [119, 366] on span at bounding box center [120, 366] width 8 height 8
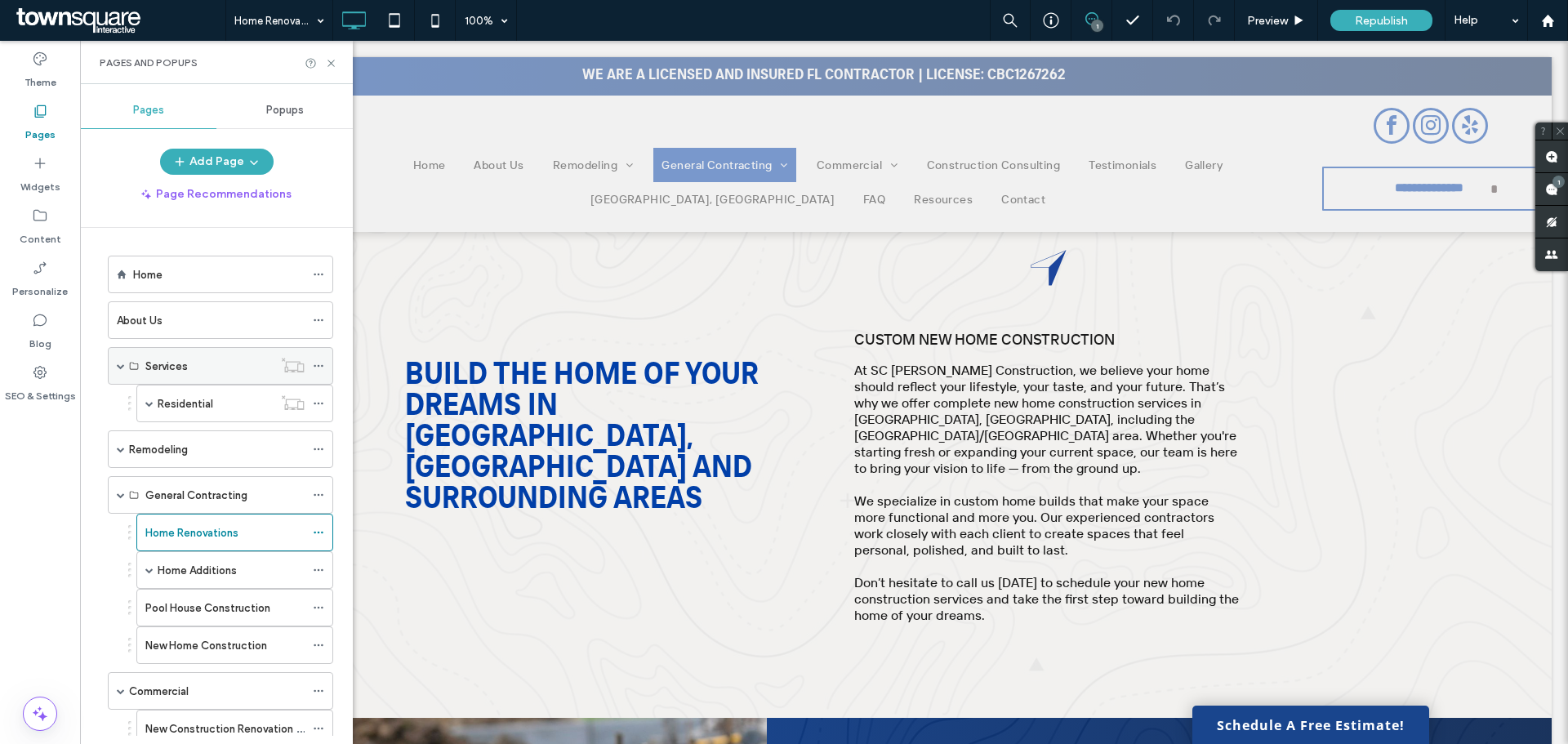
click at [119, 366] on span at bounding box center [120, 366] width 8 height 8
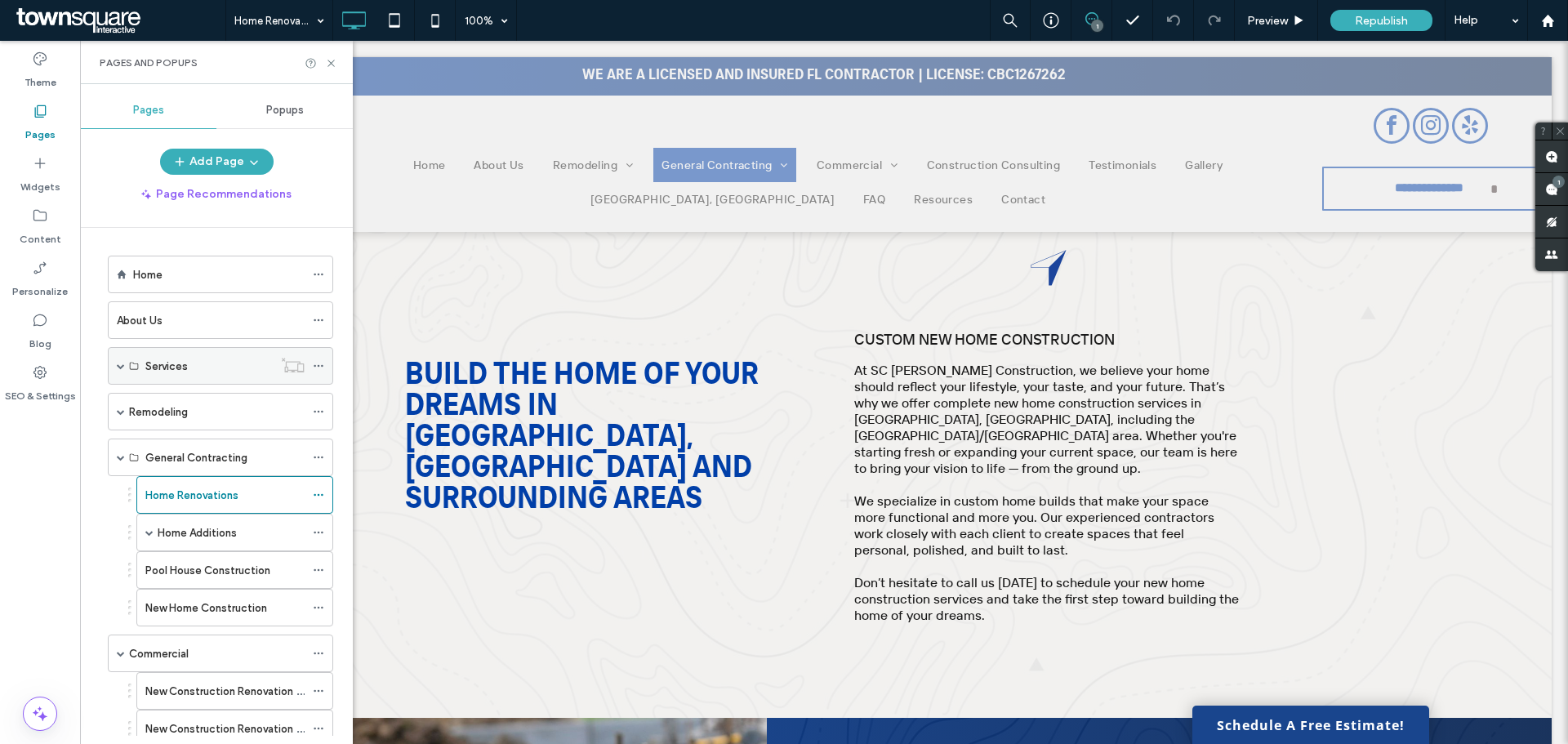
click at [119, 366] on span at bounding box center [120, 366] width 8 height 8
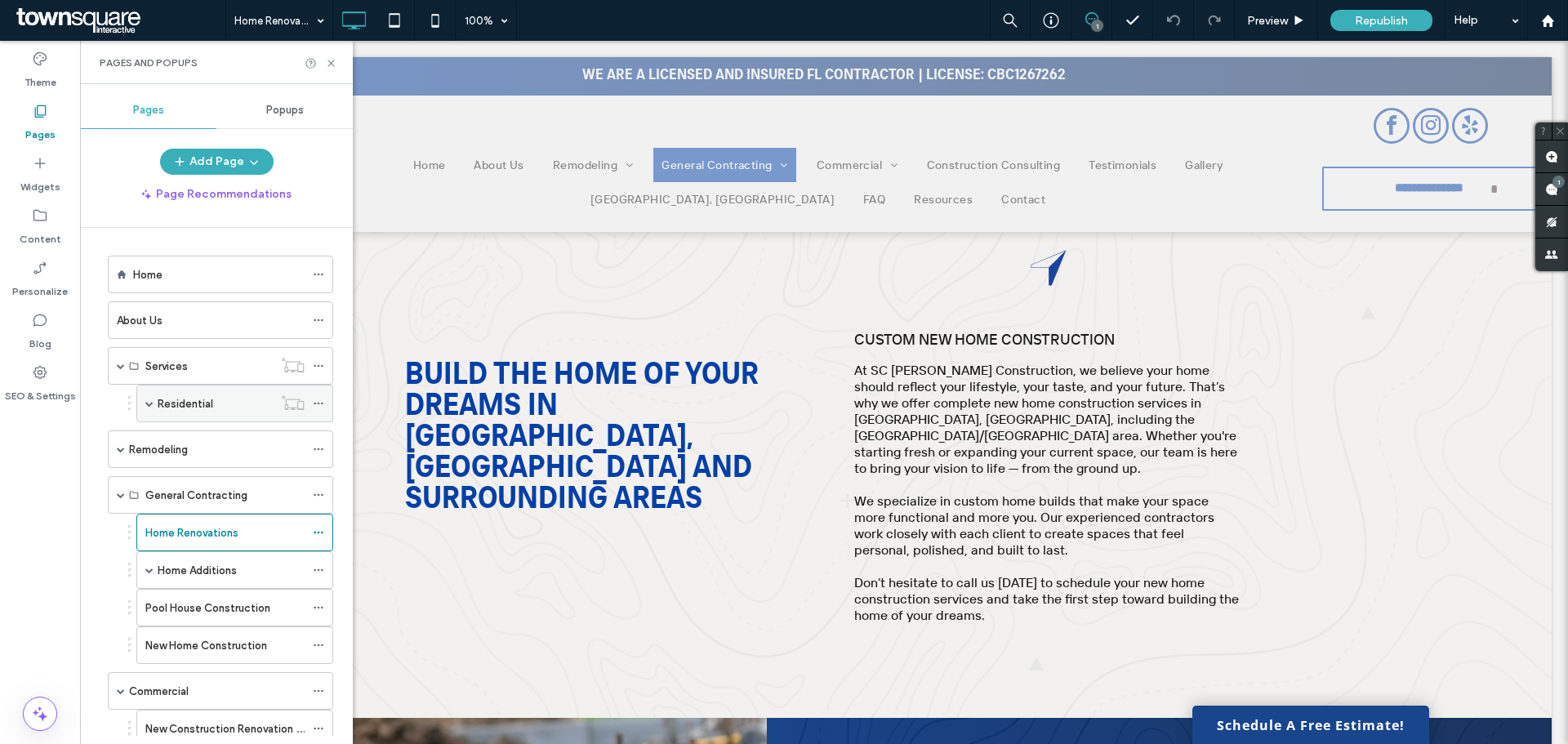
click at [145, 402] on div "Residential" at bounding box center [234, 404] width 196 height 38
click at [148, 406] on span at bounding box center [149, 403] width 8 height 8
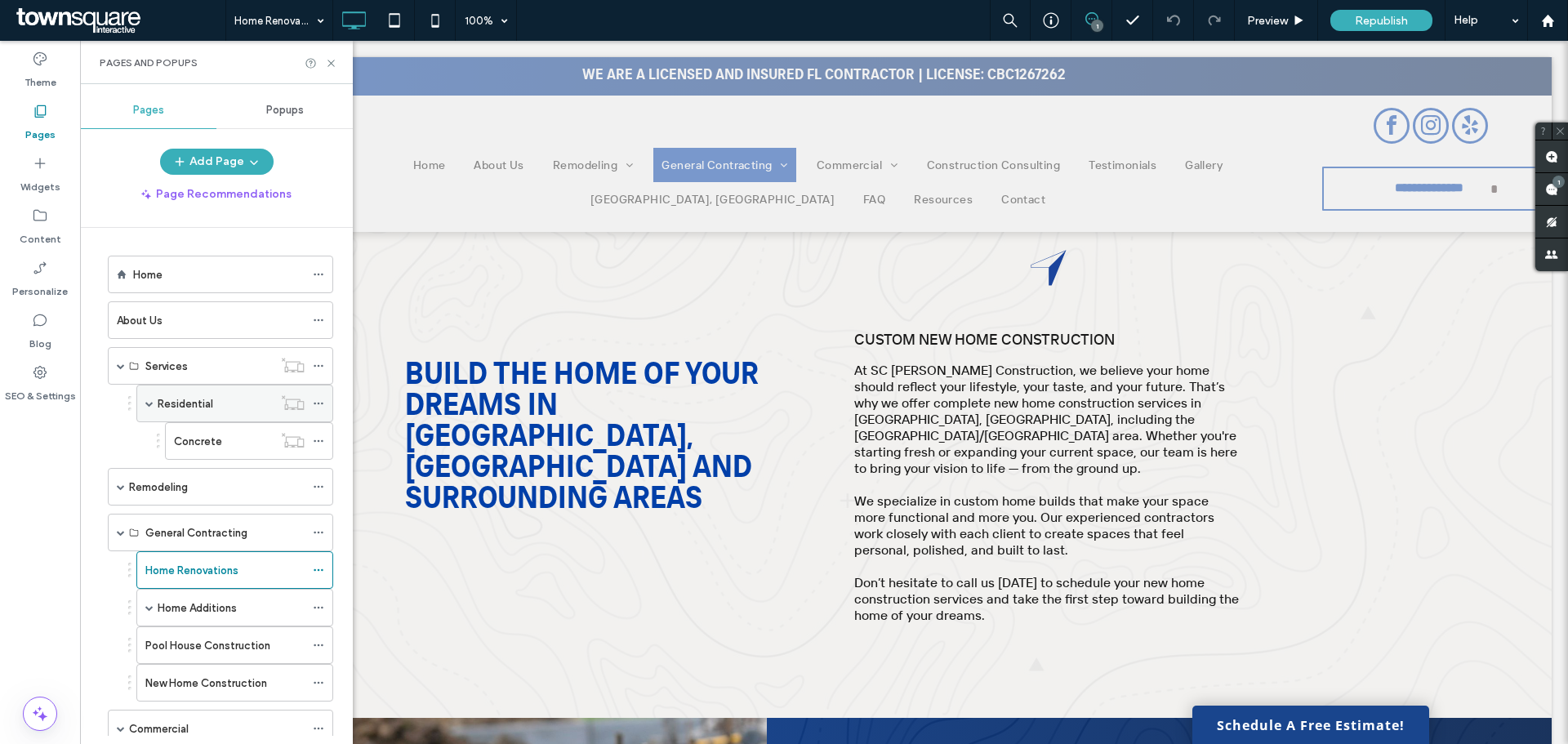
click at [148, 406] on span at bounding box center [149, 403] width 8 height 8
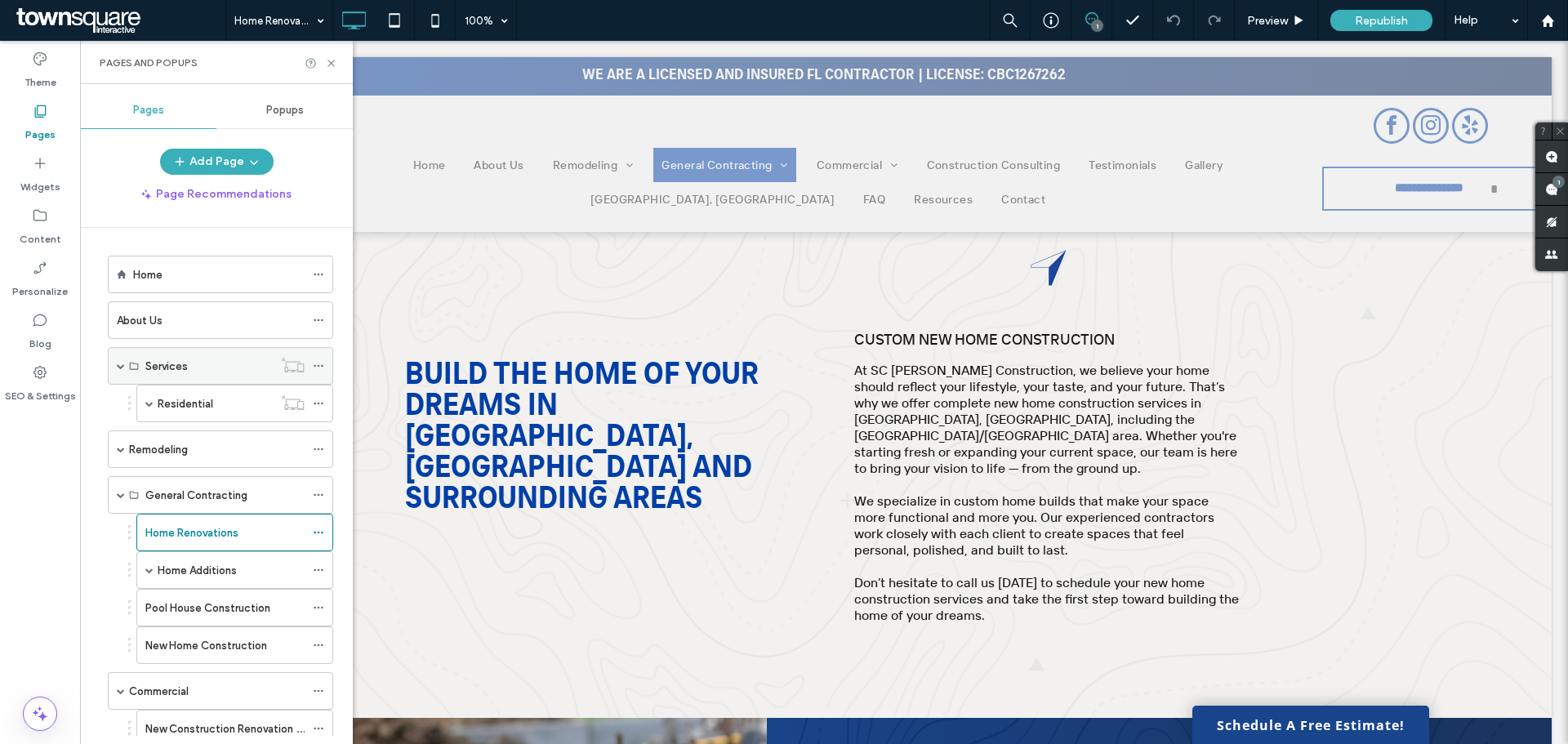
click at [121, 370] on span at bounding box center [120, 366] width 8 height 36
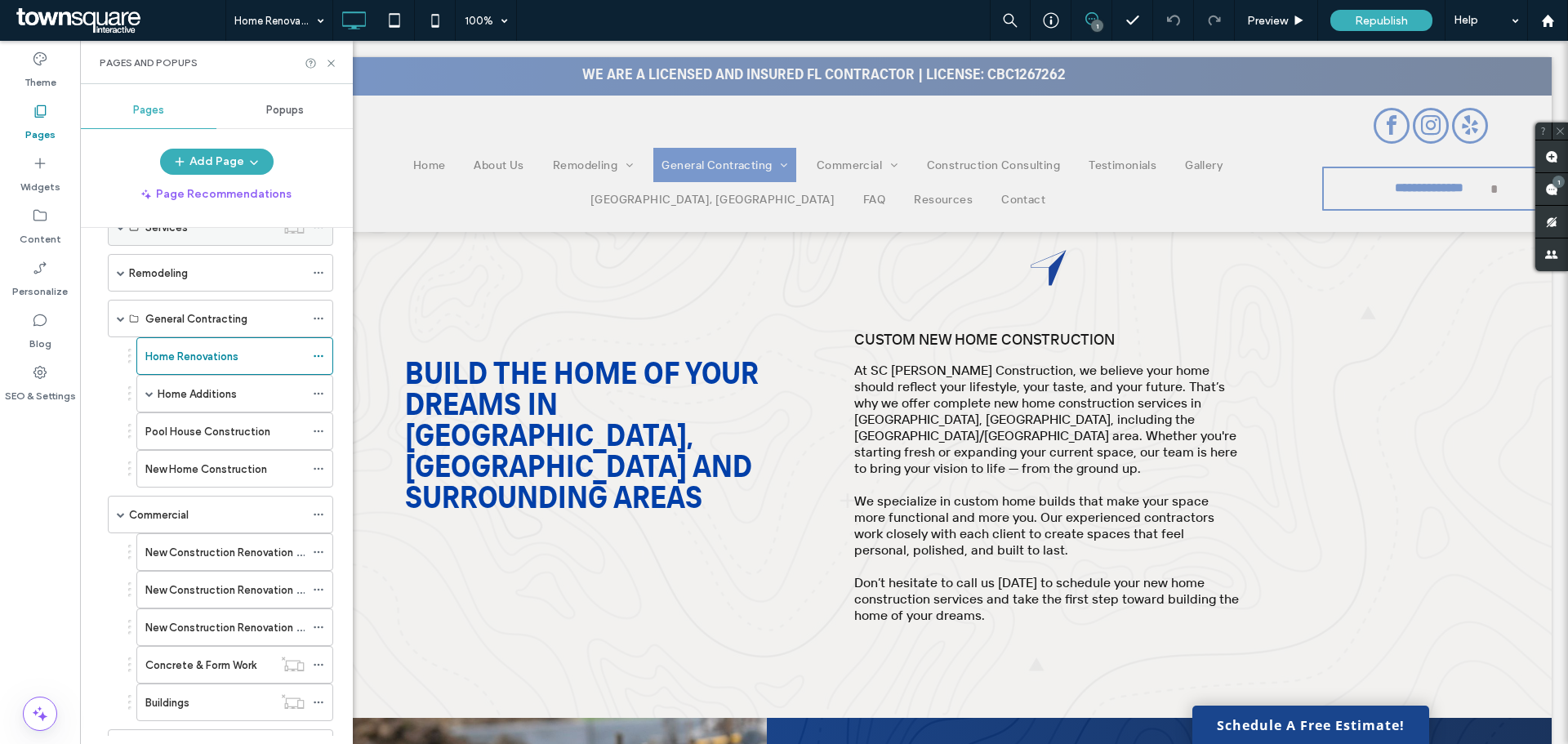
scroll to position [163, 0]
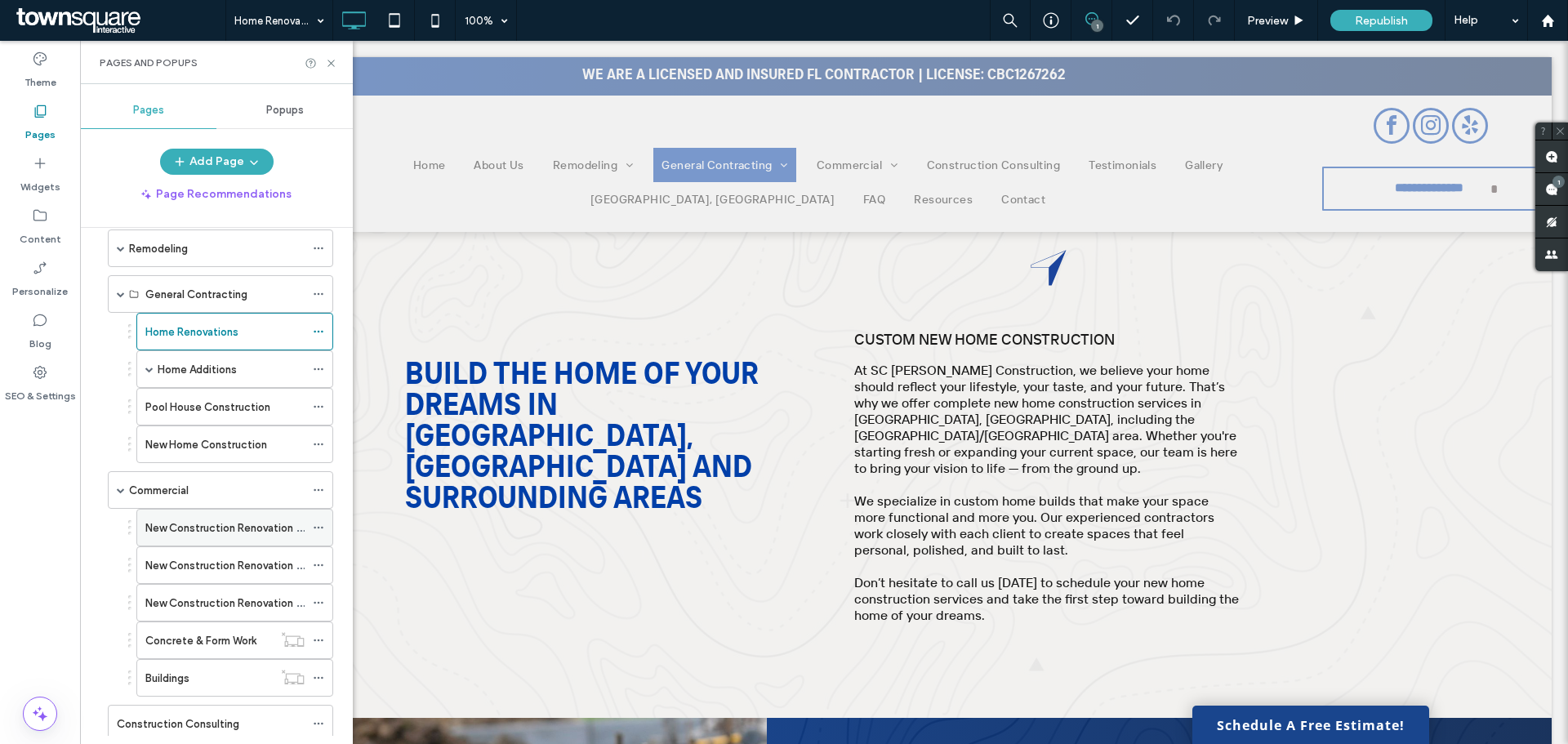
click at [231, 531] on label "New Construction Renovation Industrial" at bounding box center [244, 529] width 196 height 29
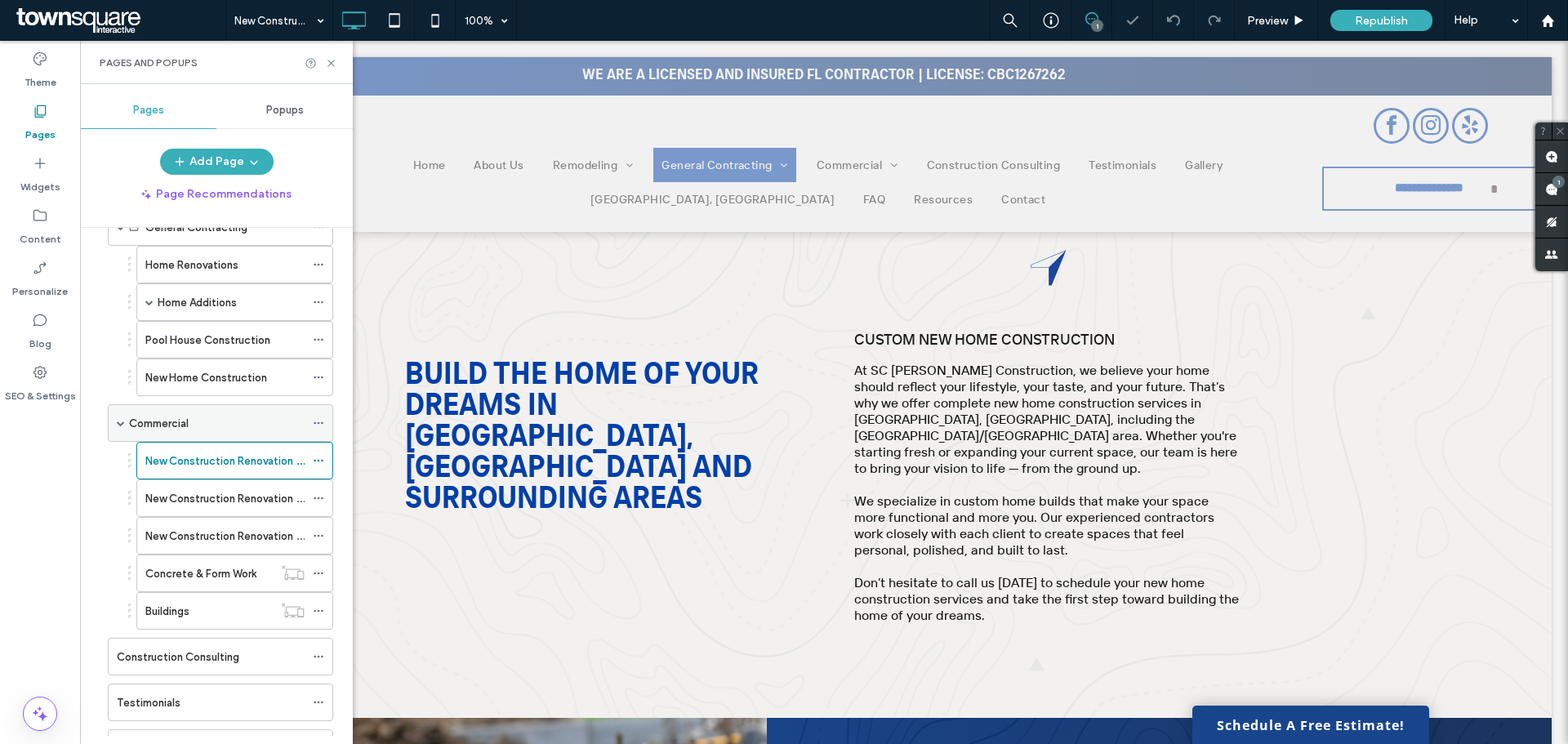
scroll to position [245, 0]
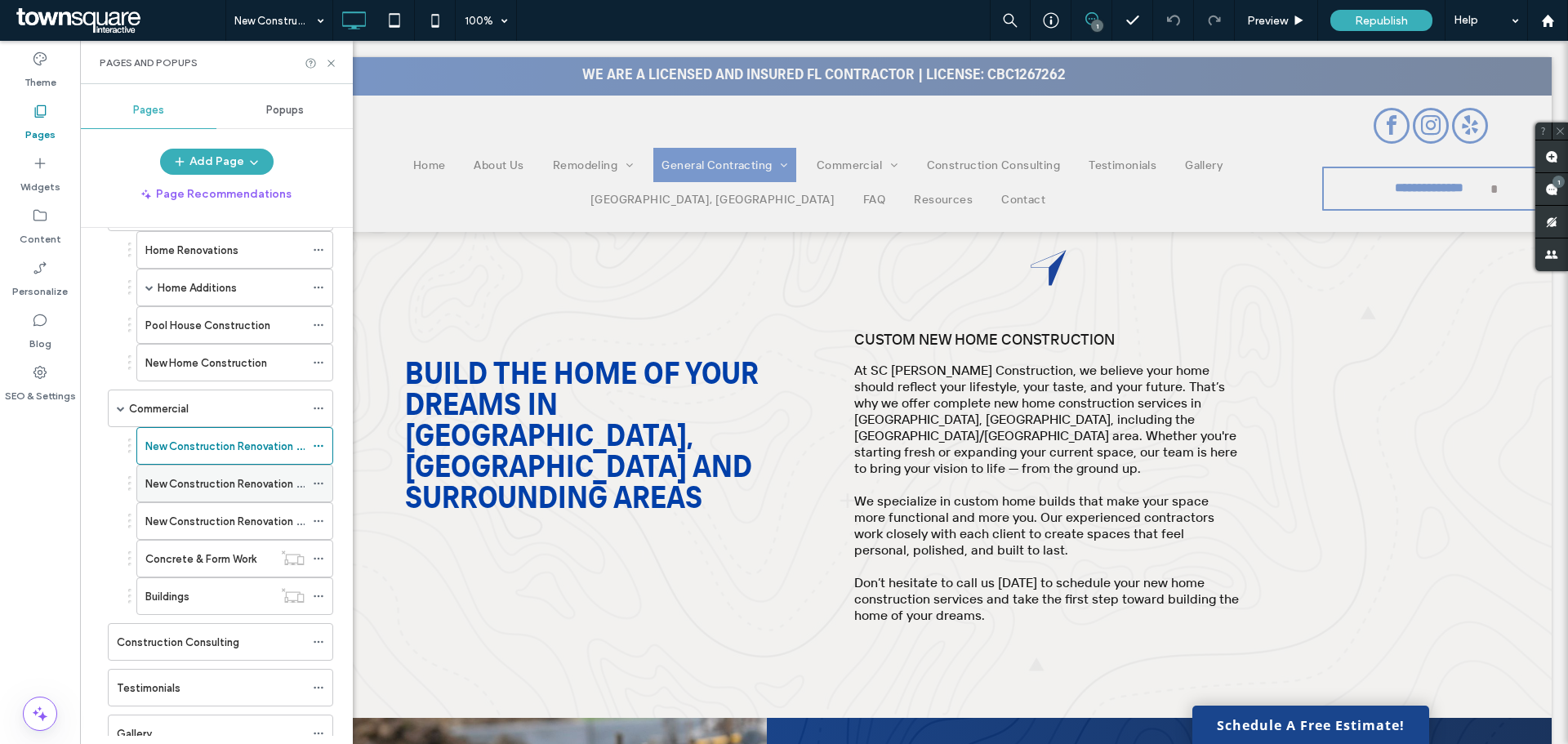
click at [195, 474] on label "New Construction Renovation Office" at bounding box center [236, 484] width 181 height 29
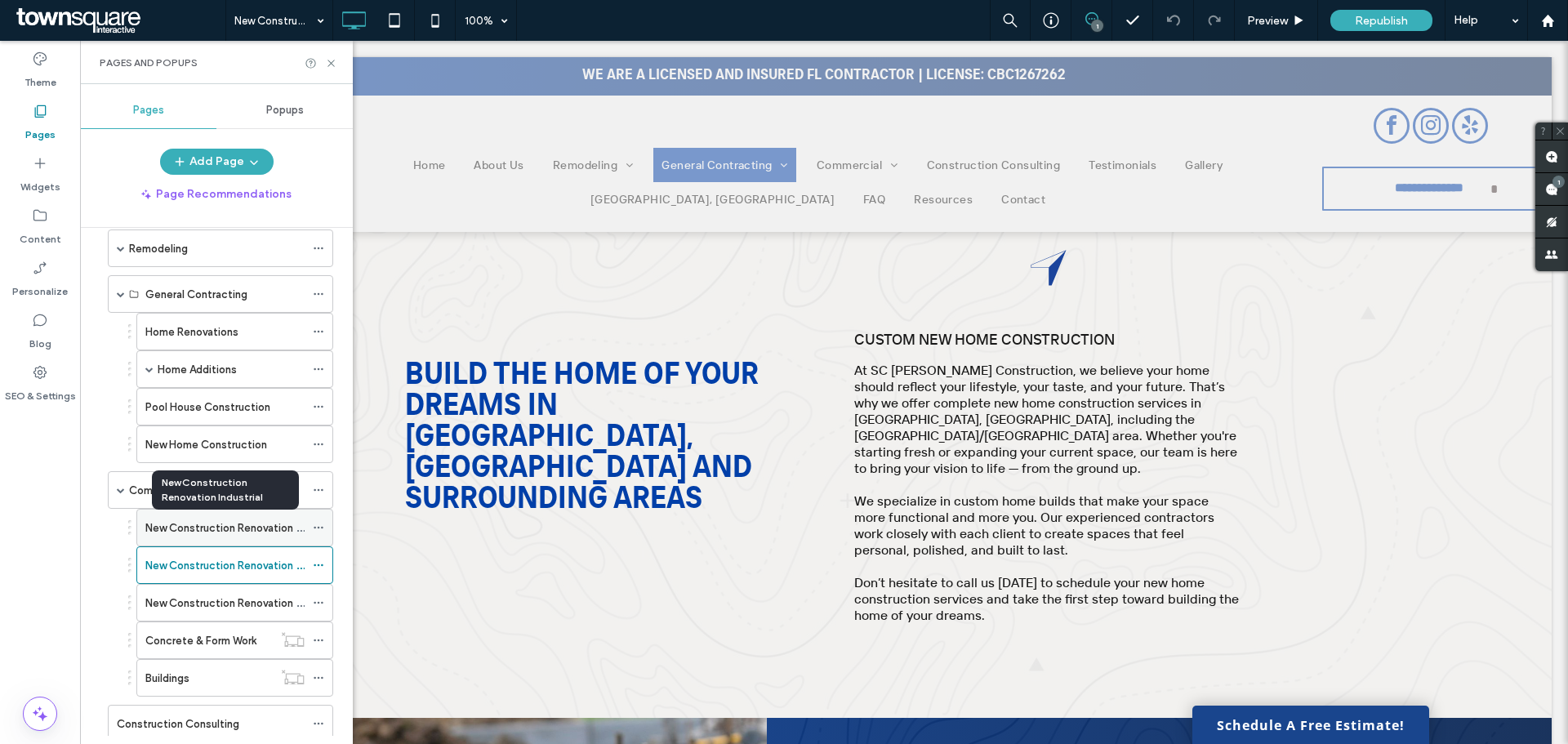
click at [248, 522] on label "New Construction Renovation Industrial" at bounding box center [244, 529] width 196 height 29
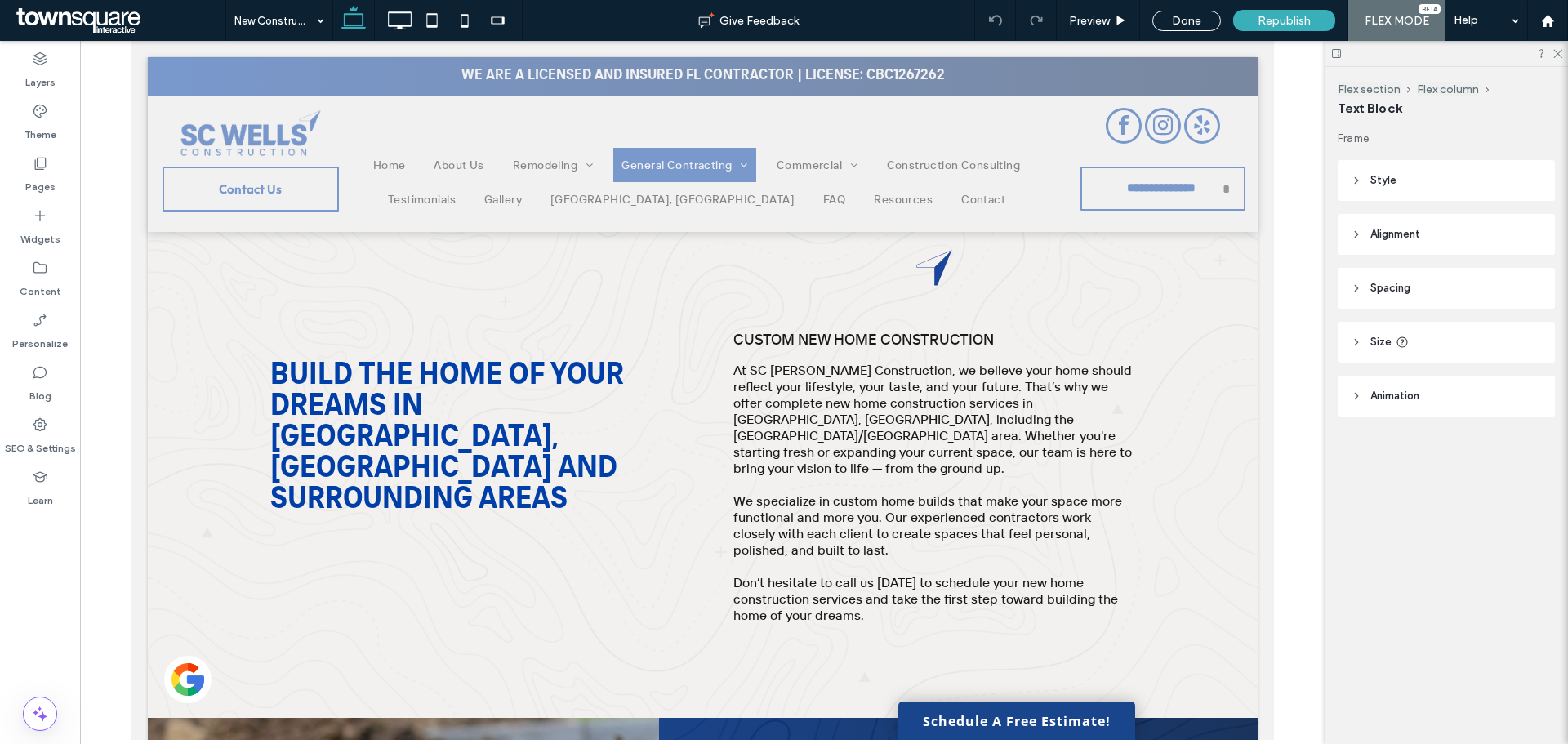
type input "**********"
type input "**"
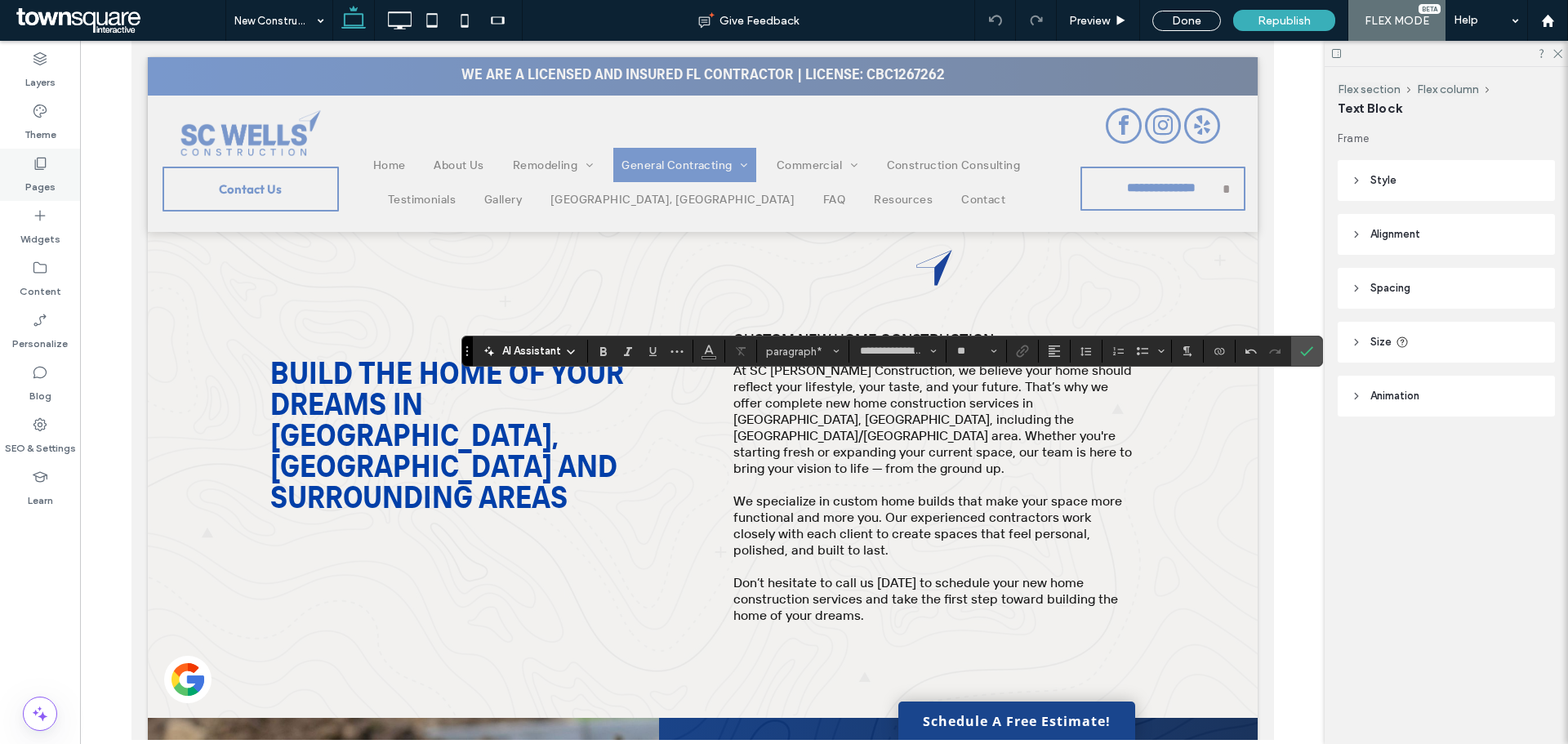
click at [42, 182] on label "Pages" at bounding box center [40, 182] width 30 height 23
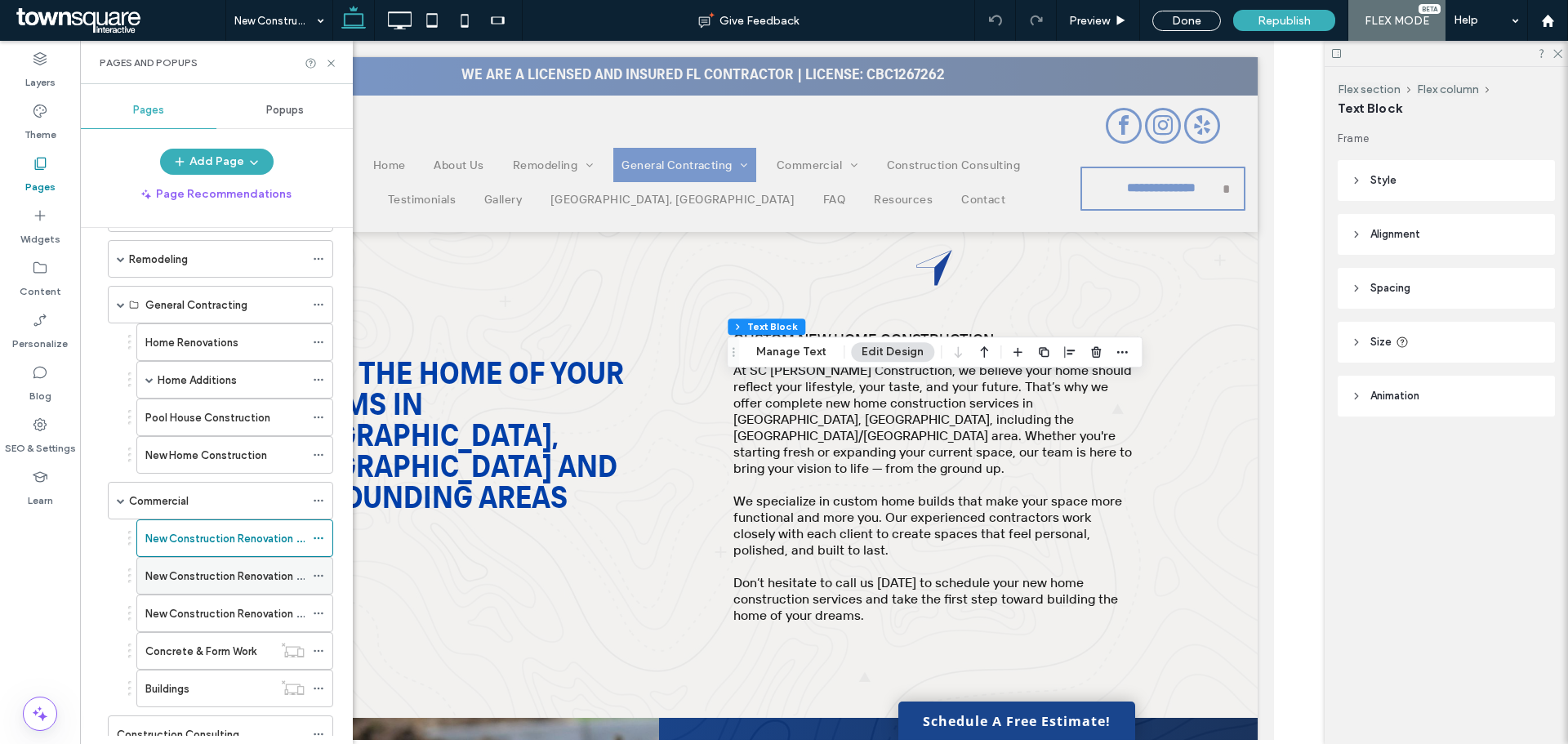
scroll to position [163, 0]
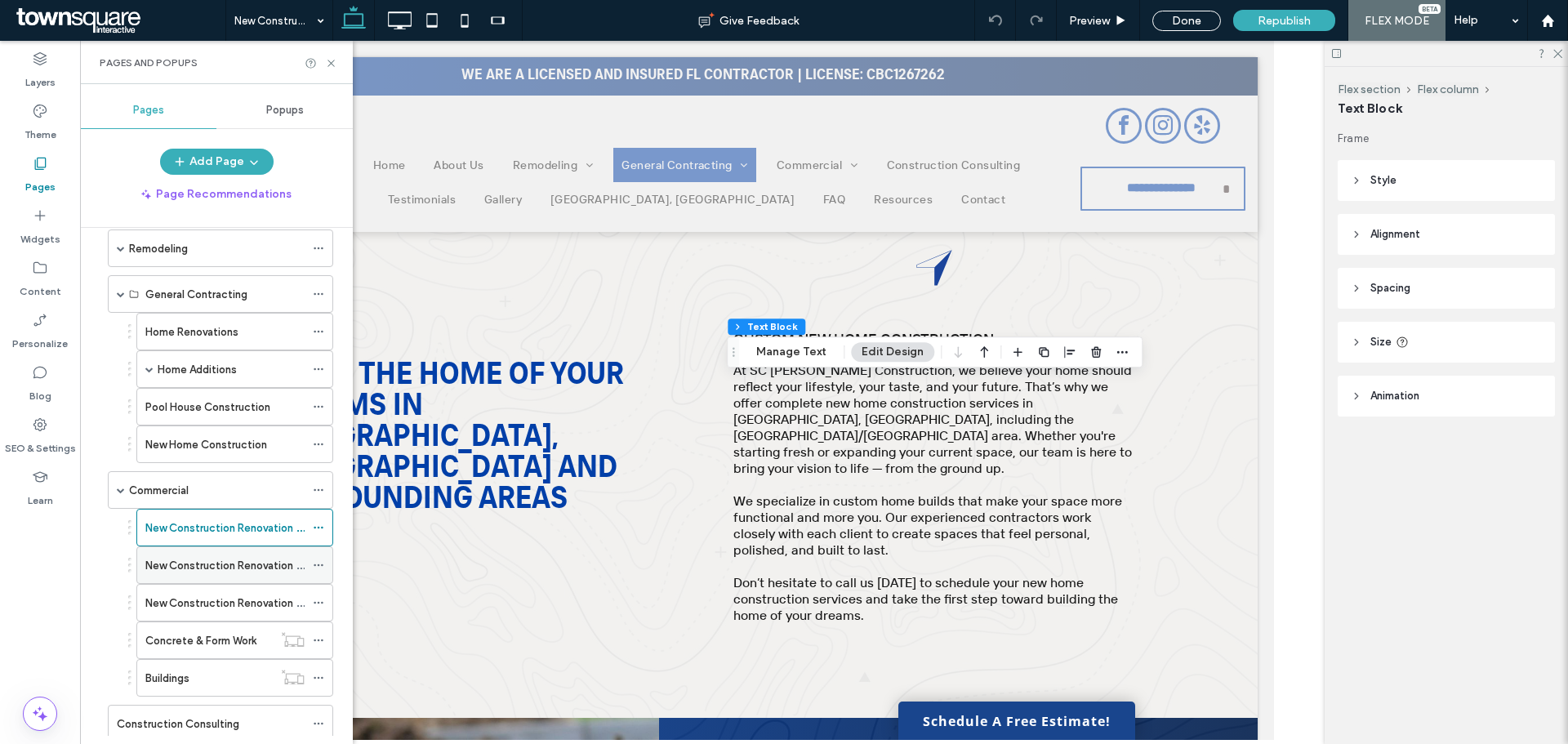
click at [209, 562] on label "New Construction Renovation Office" at bounding box center [236, 566] width 181 height 29
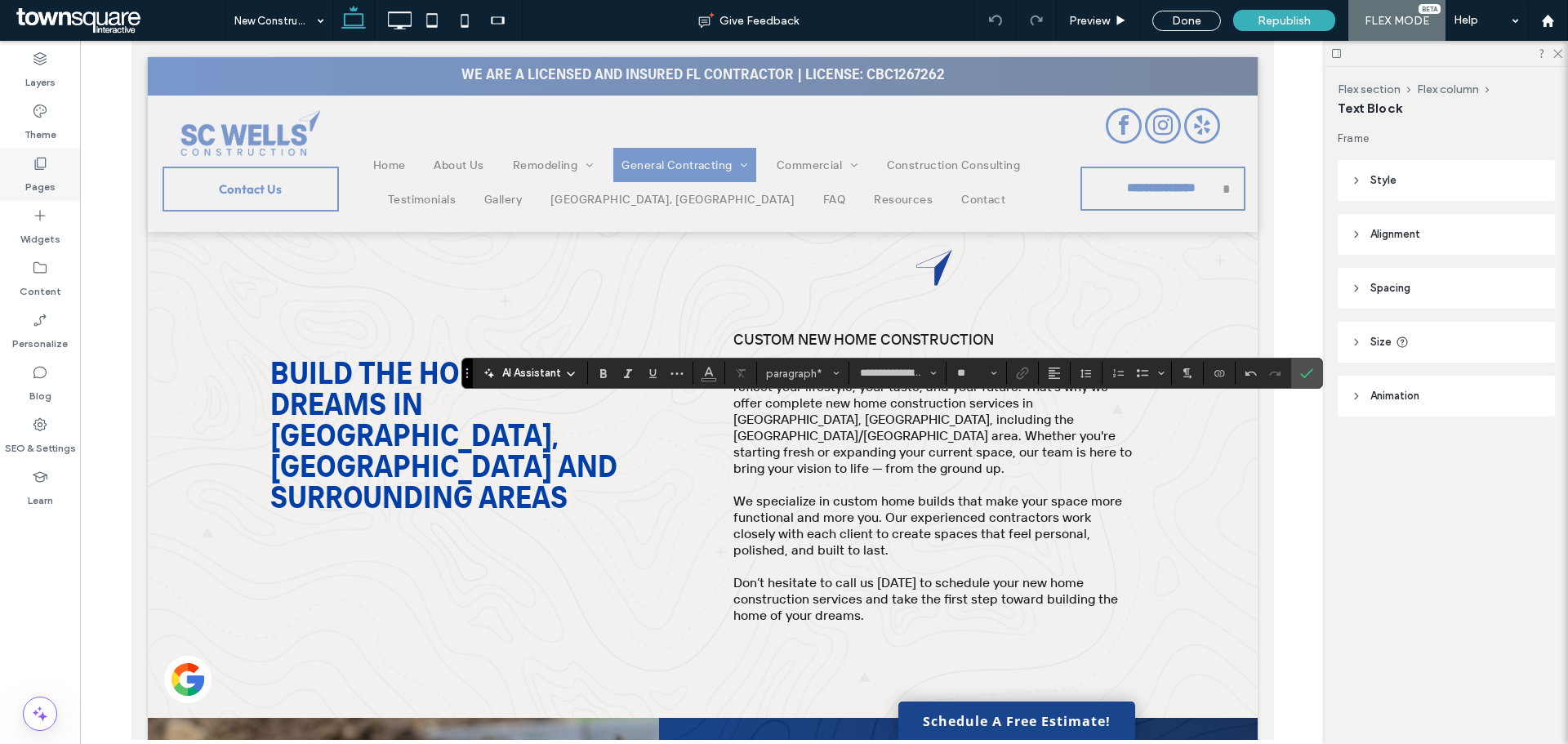
click at [43, 165] on icon at bounding box center [40, 163] width 16 height 16
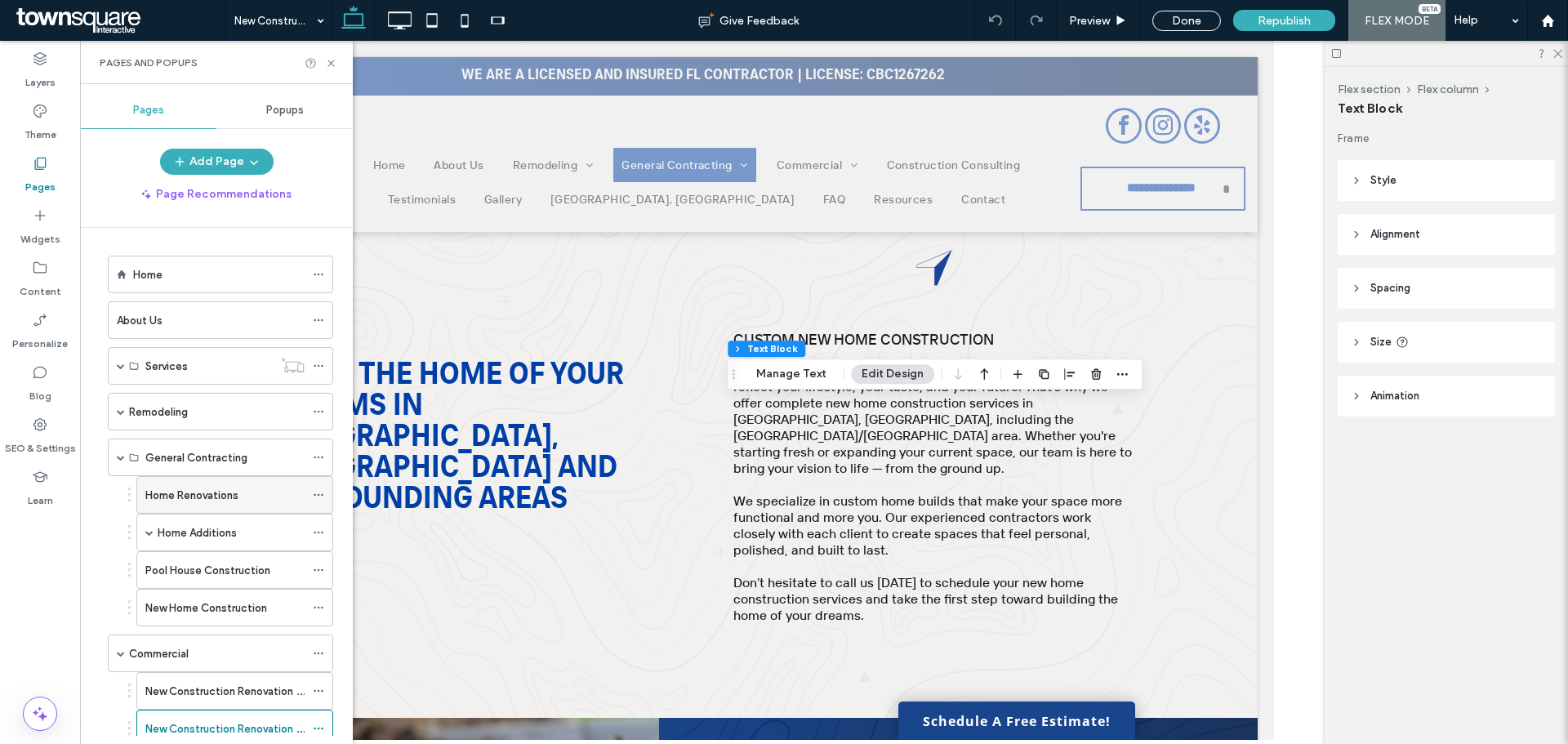
scroll to position [163, 0]
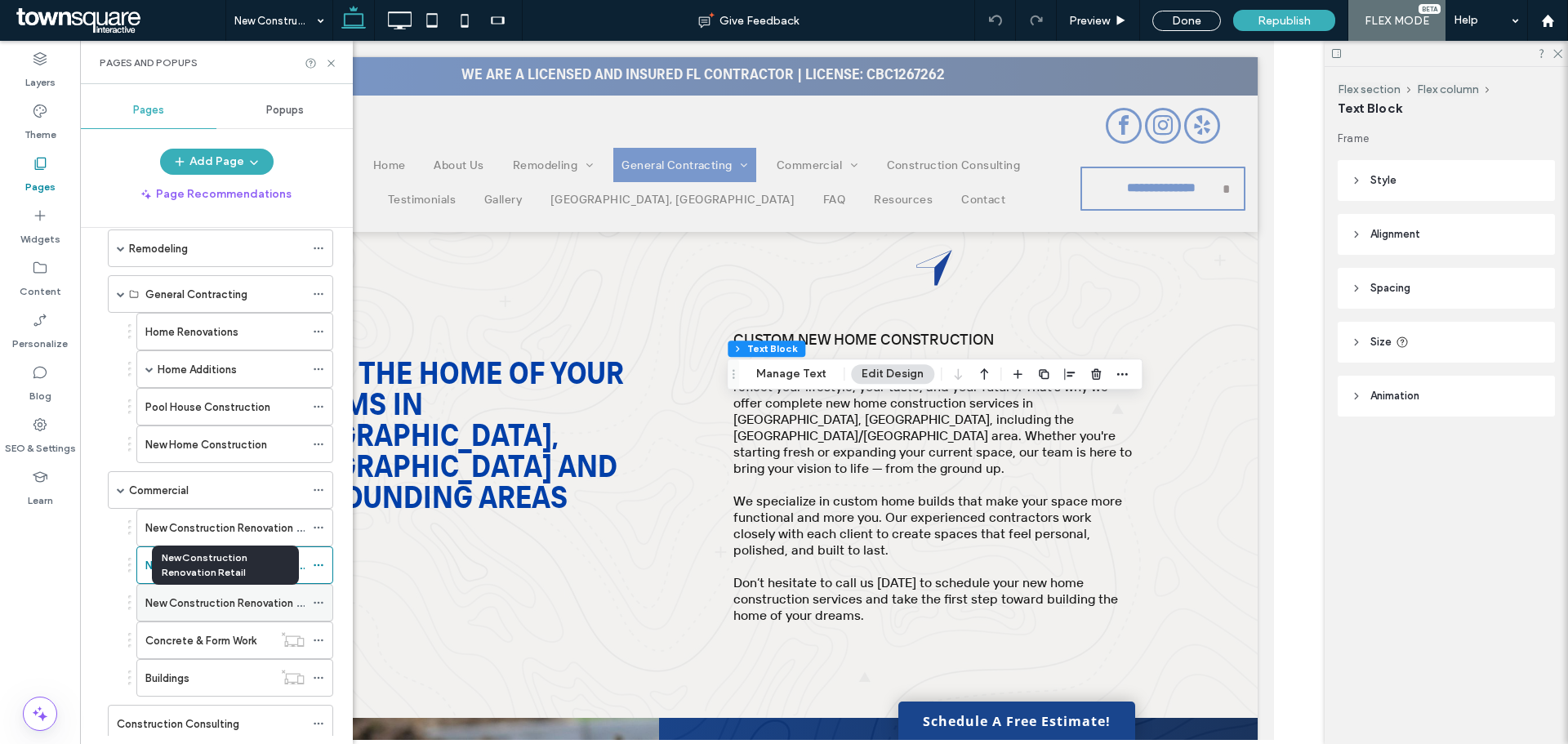
click at [212, 602] on label "New Construction Renovation Retail" at bounding box center [235, 604] width 179 height 29
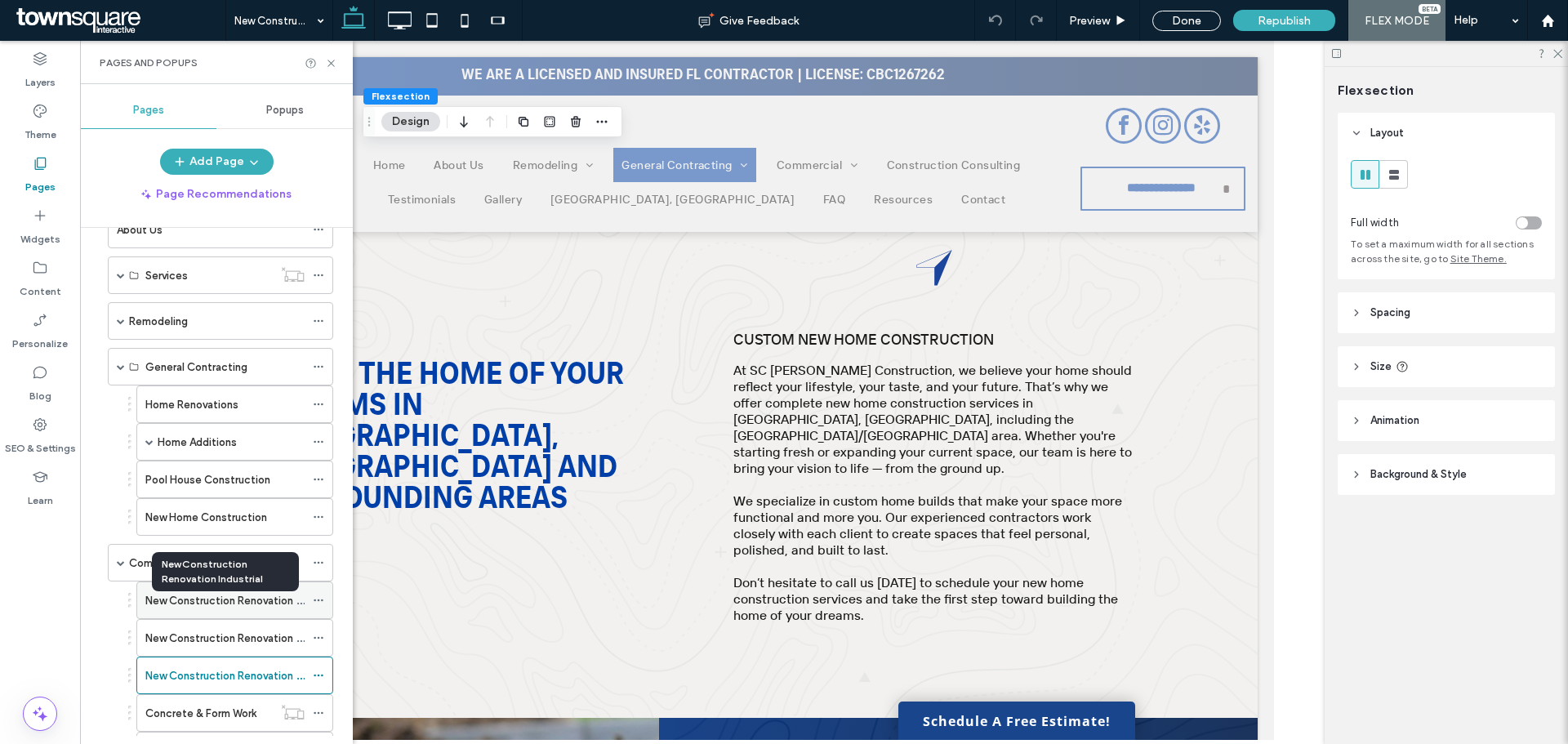
scroll to position [81, 0]
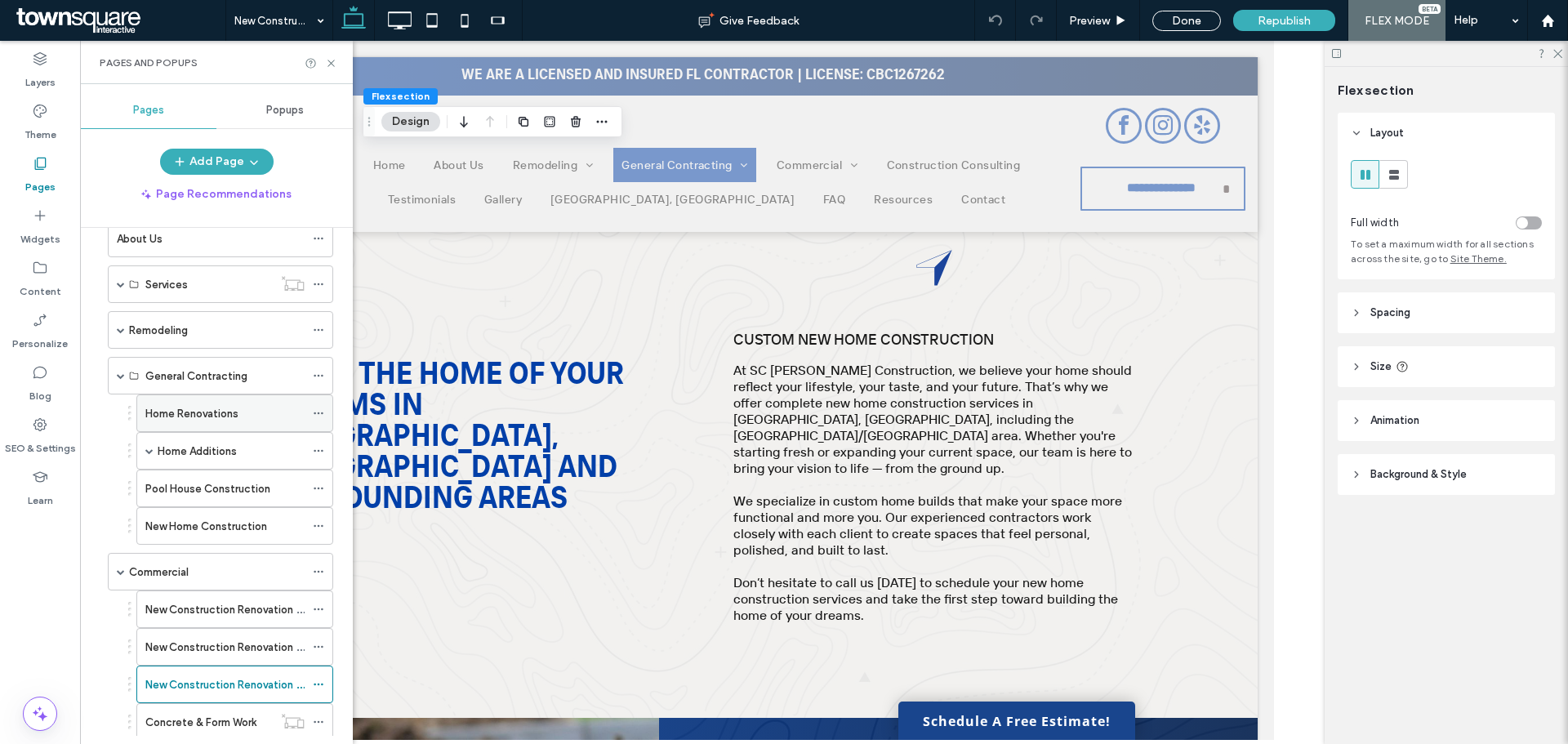
click at [215, 415] on label "Home Renovations" at bounding box center [192, 414] width 93 height 29
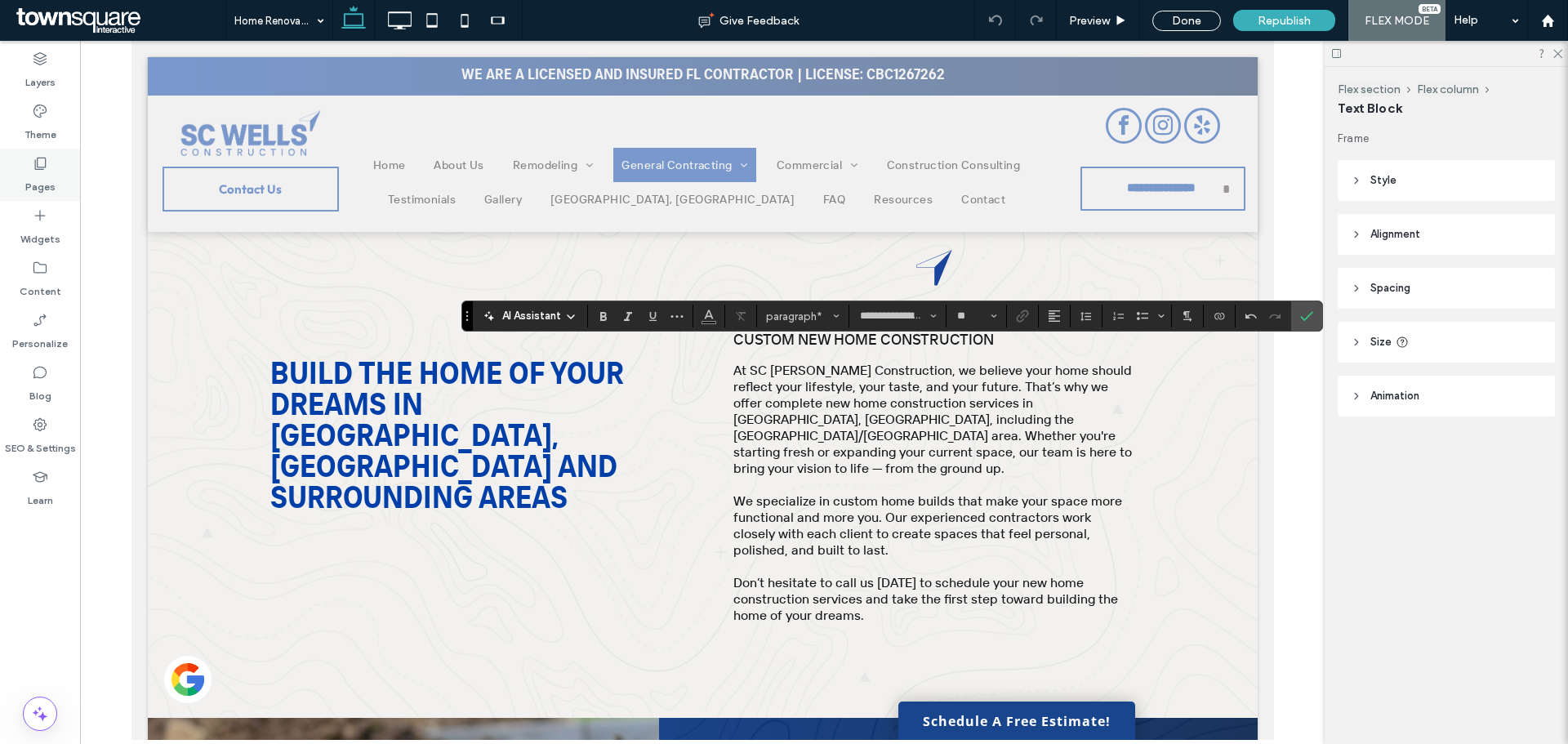
click at [35, 166] on use at bounding box center [41, 164] width 12 height 13
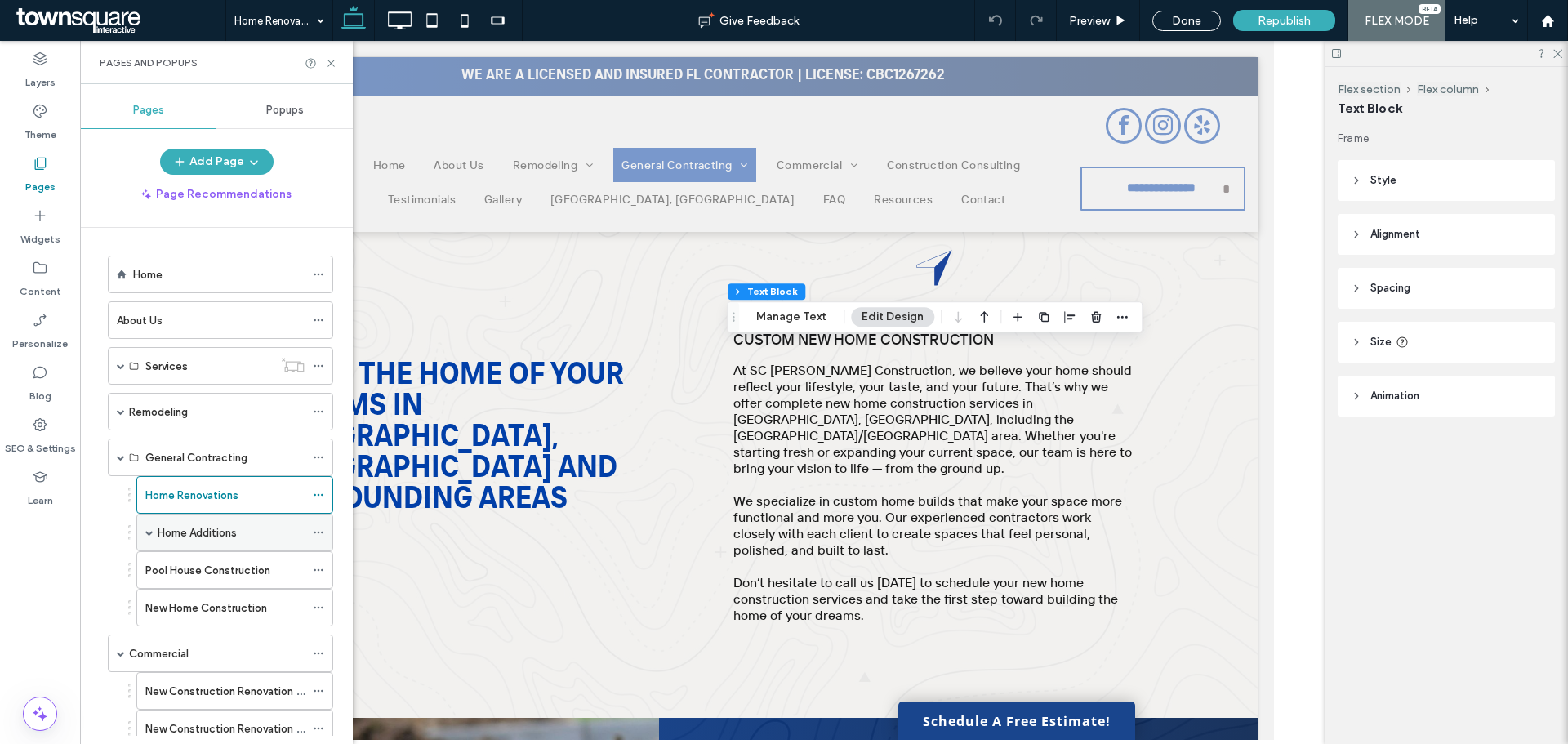
click at [148, 529] on span at bounding box center [149, 532] width 8 height 8
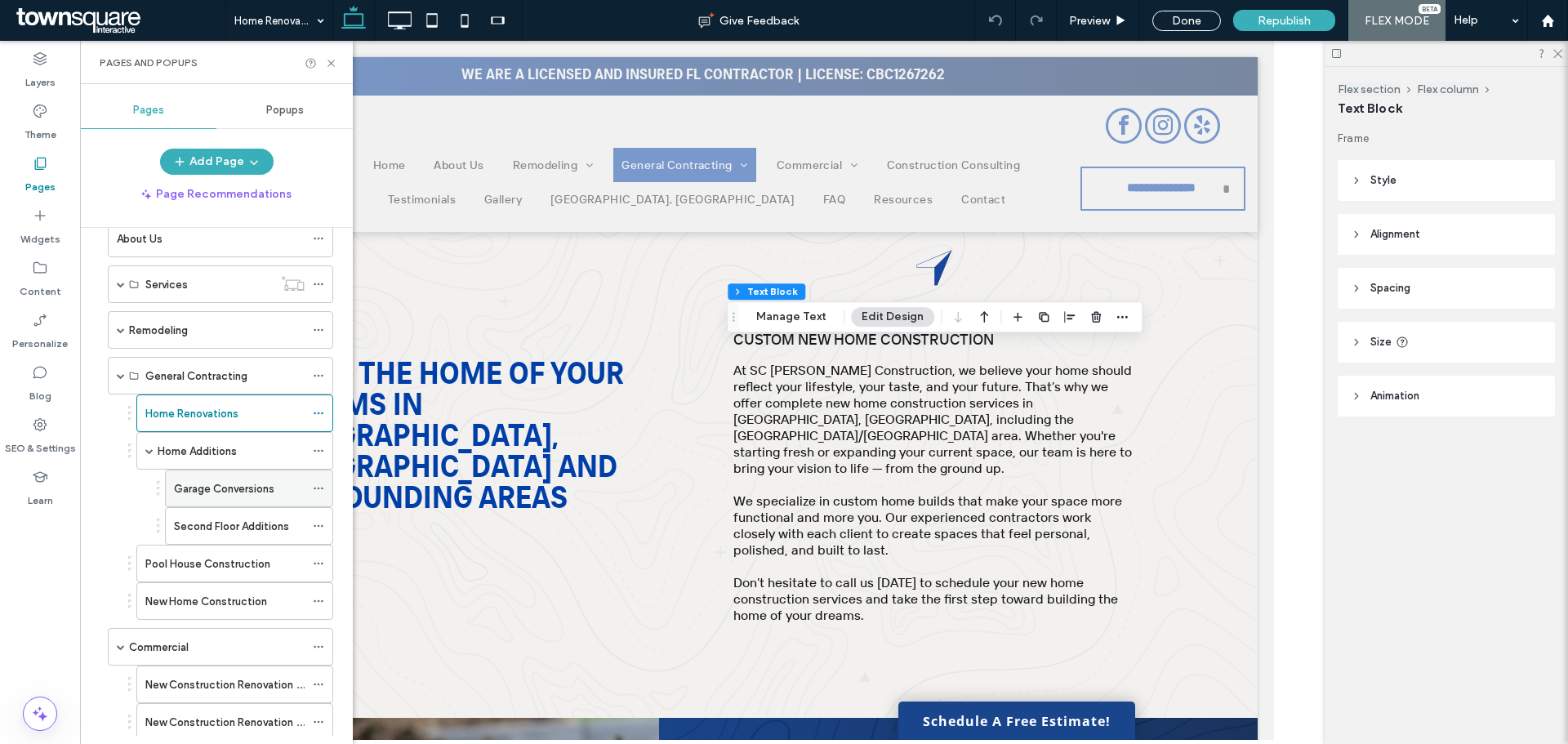
click at [236, 491] on label "Garage Conversions" at bounding box center [224, 489] width 100 height 29
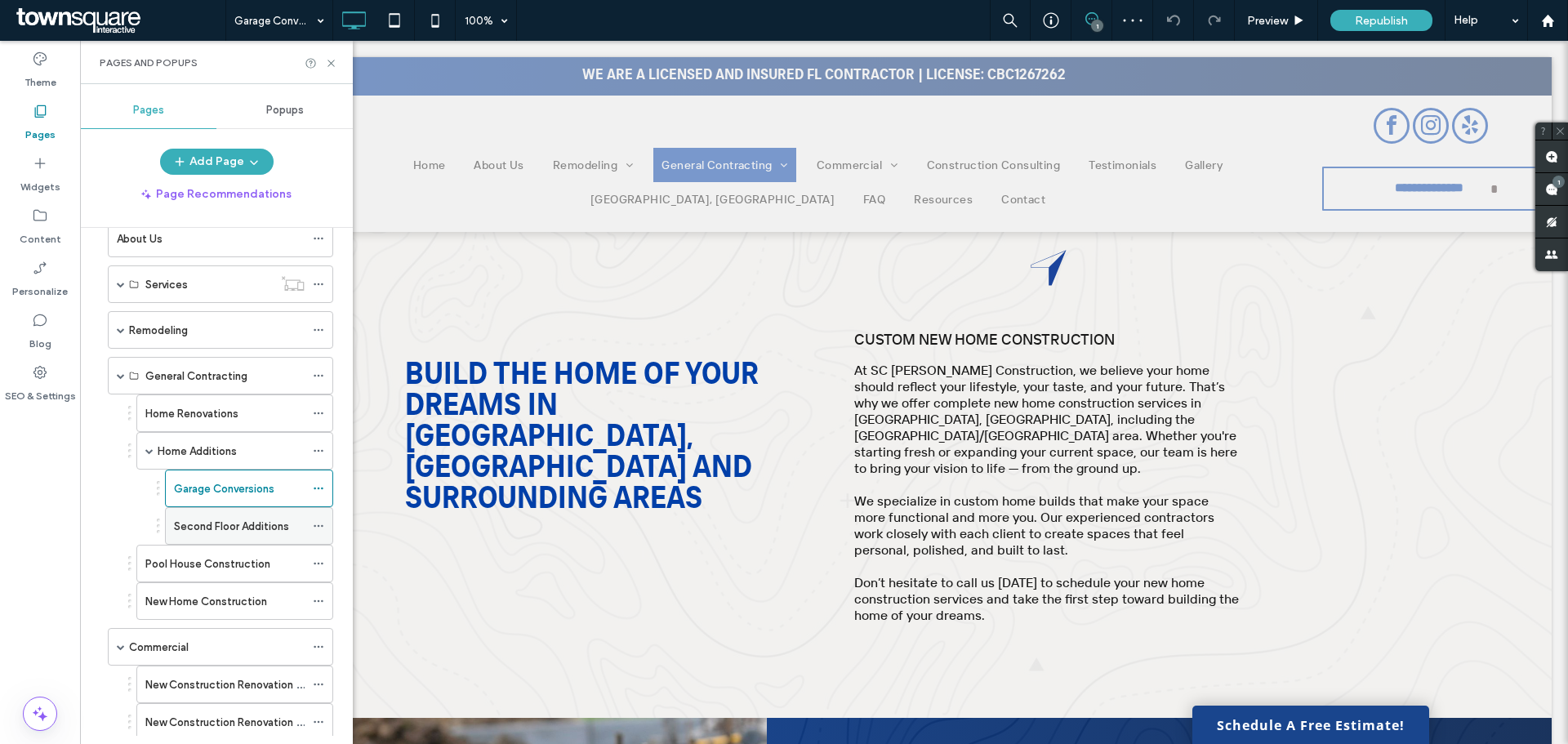
click at [218, 525] on label "Second Floor Additions" at bounding box center [231, 527] width 115 height 29
click at [202, 559] on label "Pool House Construction" at bounding box center [208, 564] width 125 height 29
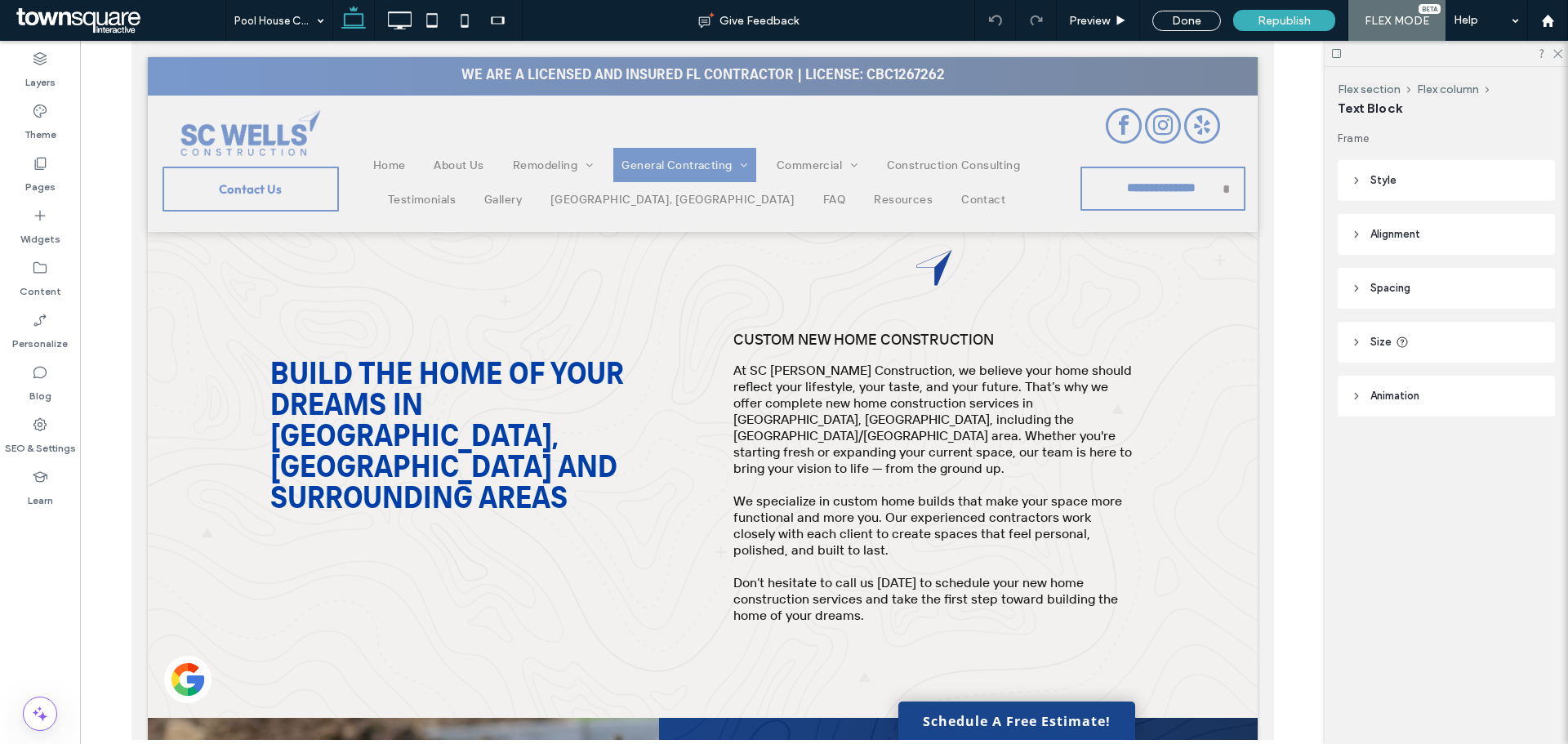
type input "**********"
type input "**"
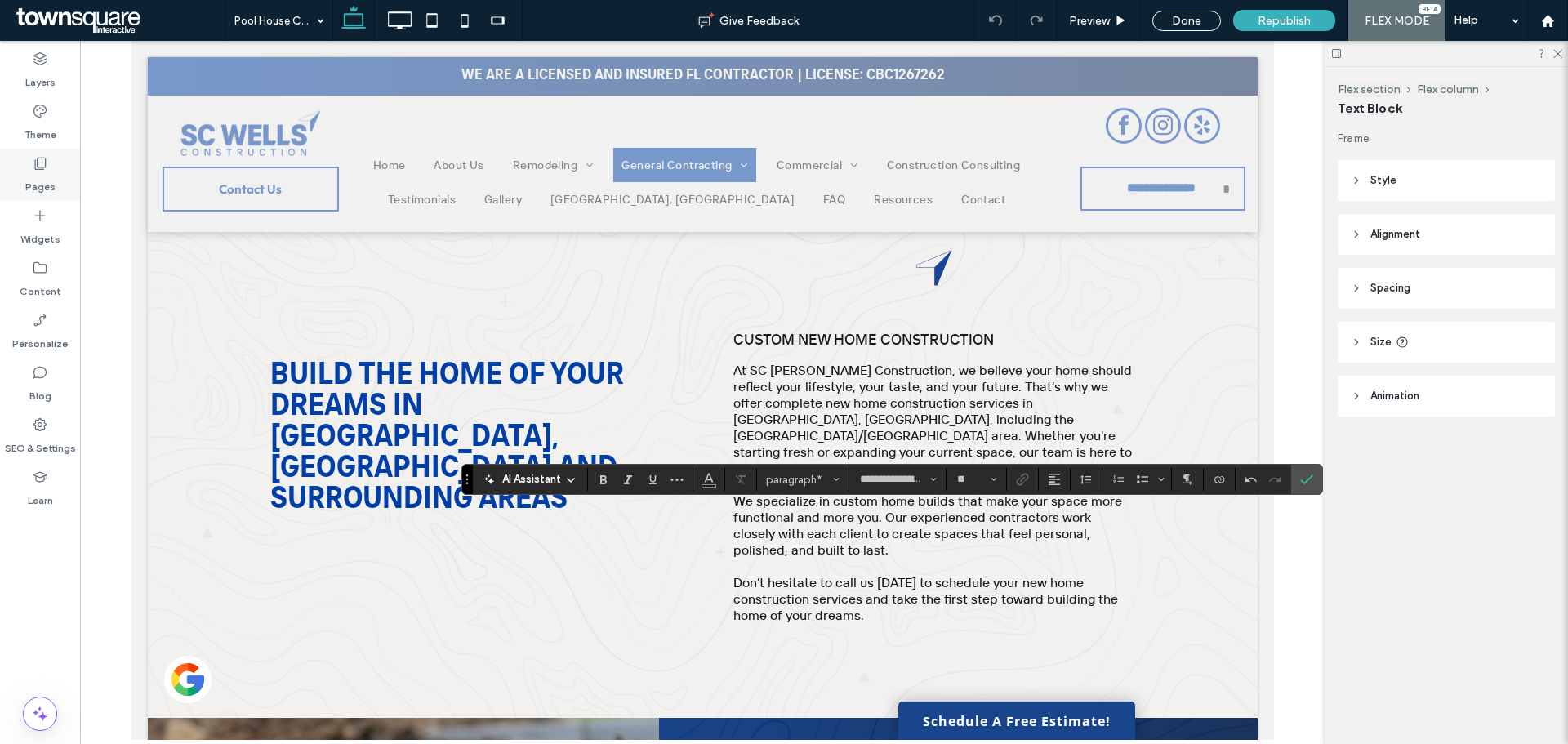
click at [16, 173] on div "Pages" at bounding box center [40, 175] width 80 height 52
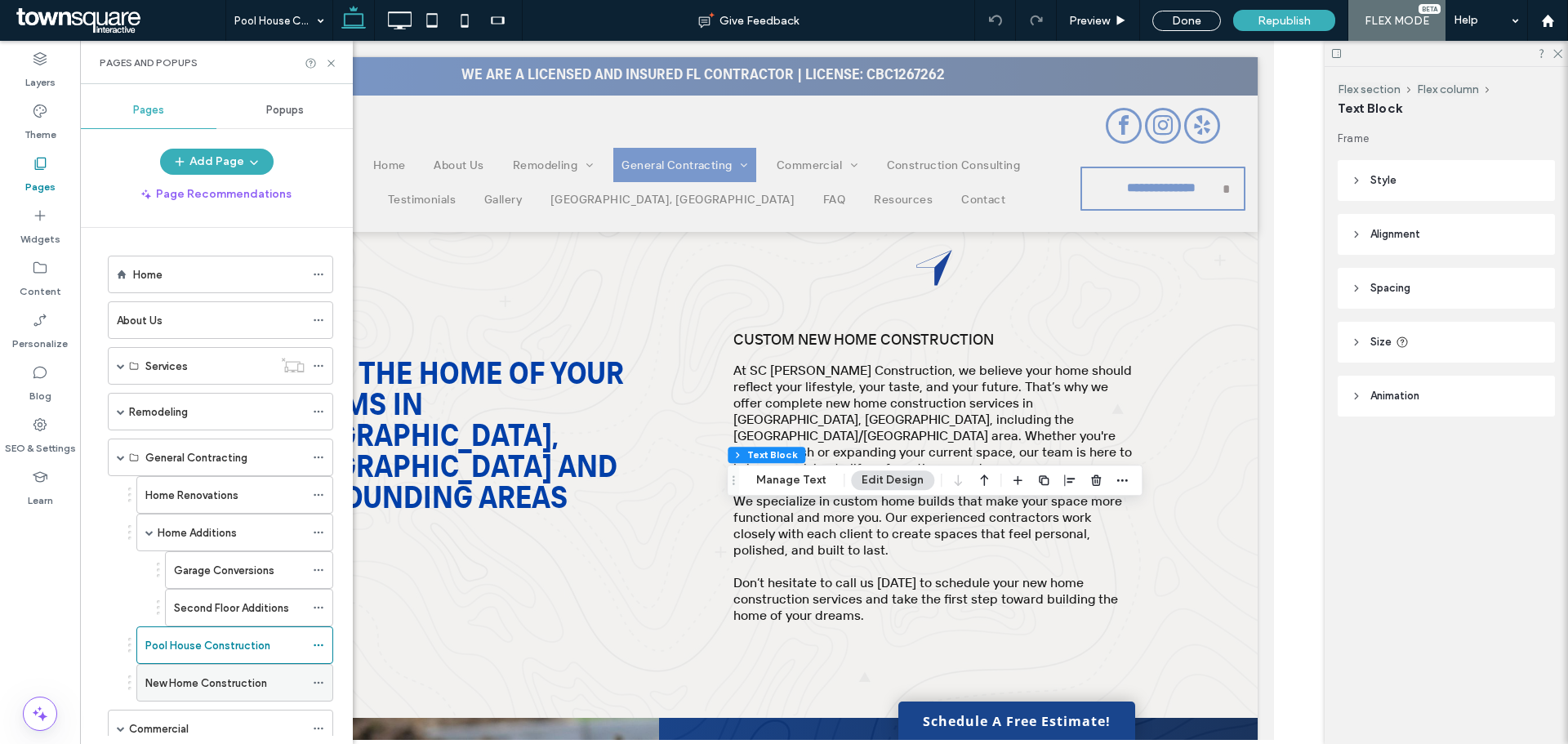
click at [165, 680] on label "New Home Construction" at bounding box center [206, 683] width 121 height 29
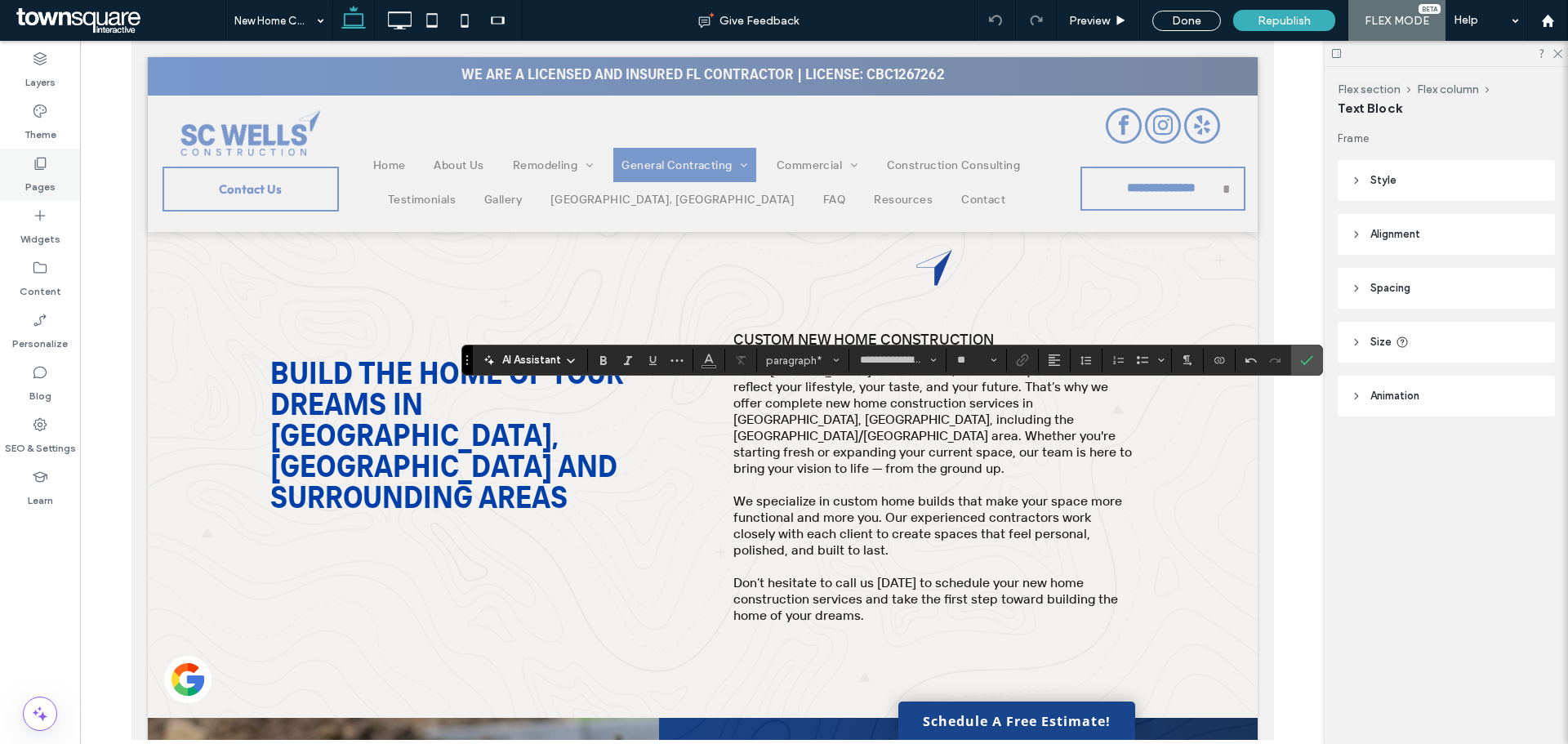
click at [33, 163] on icon at bounding box center [40, 163] width 16 height 16
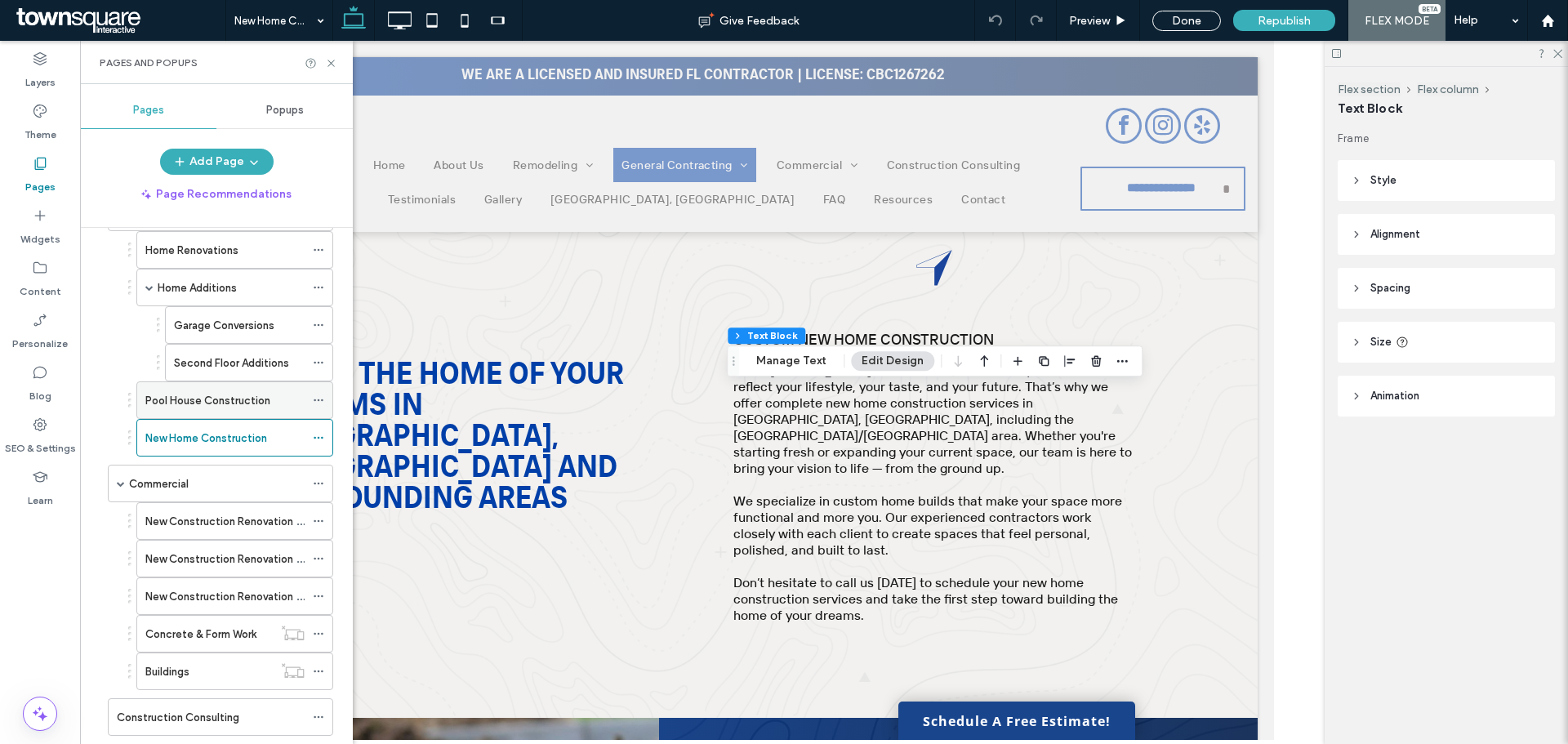
scroll to position [163, 0]
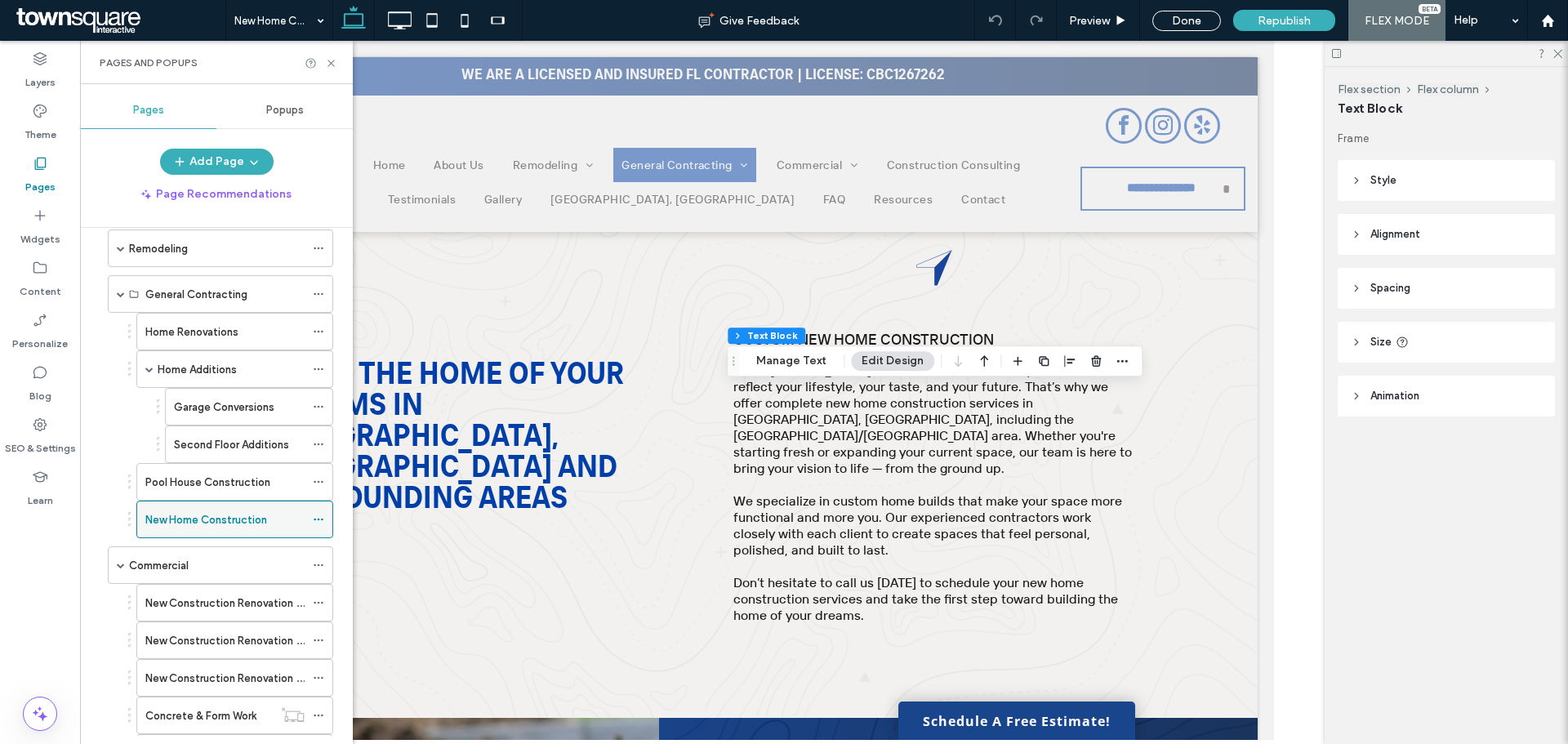
click at [248, 511] on label "New Home Construction" at bounding box center [206, 520] width 121 height 29
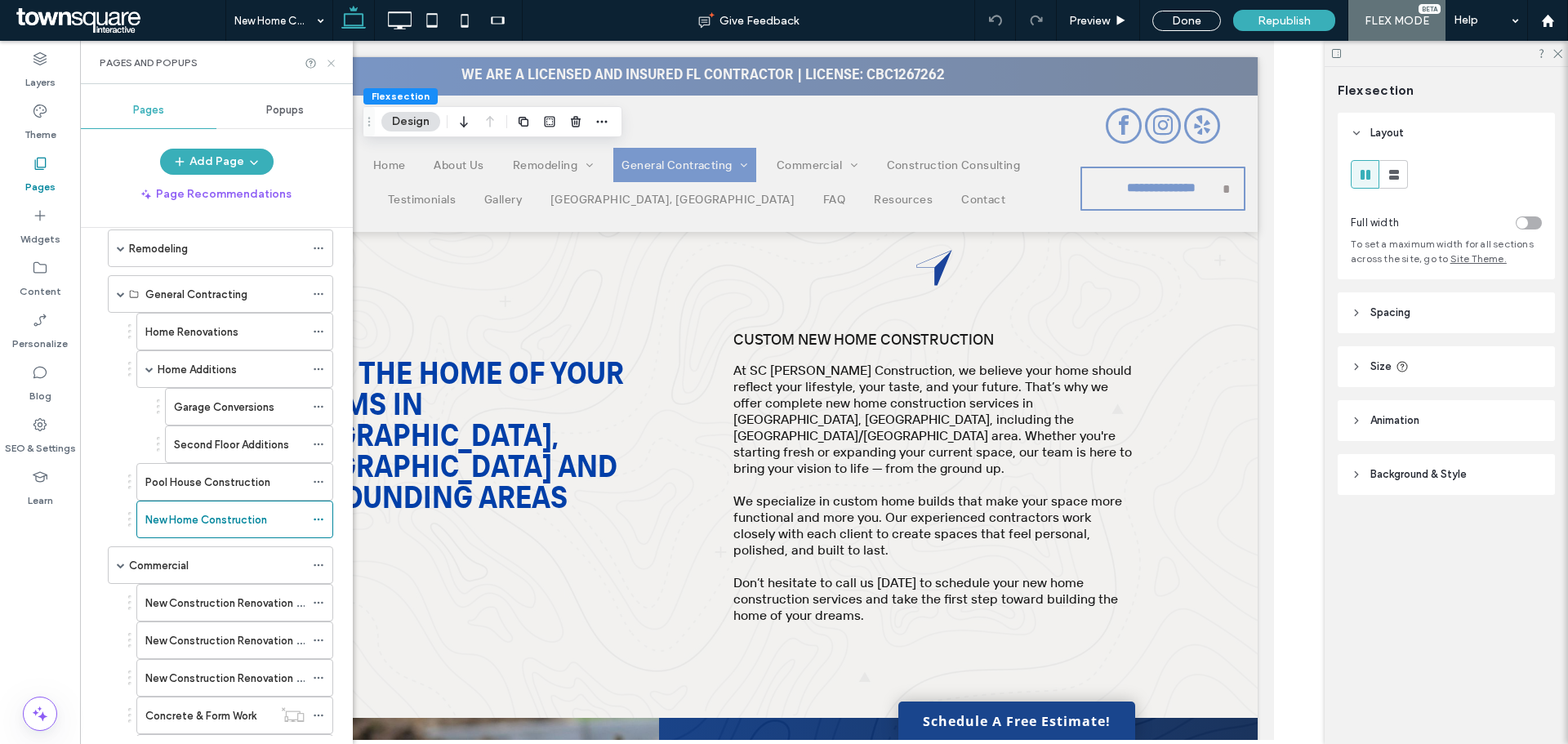
click at [326, 62] on icon at bounding box center [331, 63] width 13 height 13
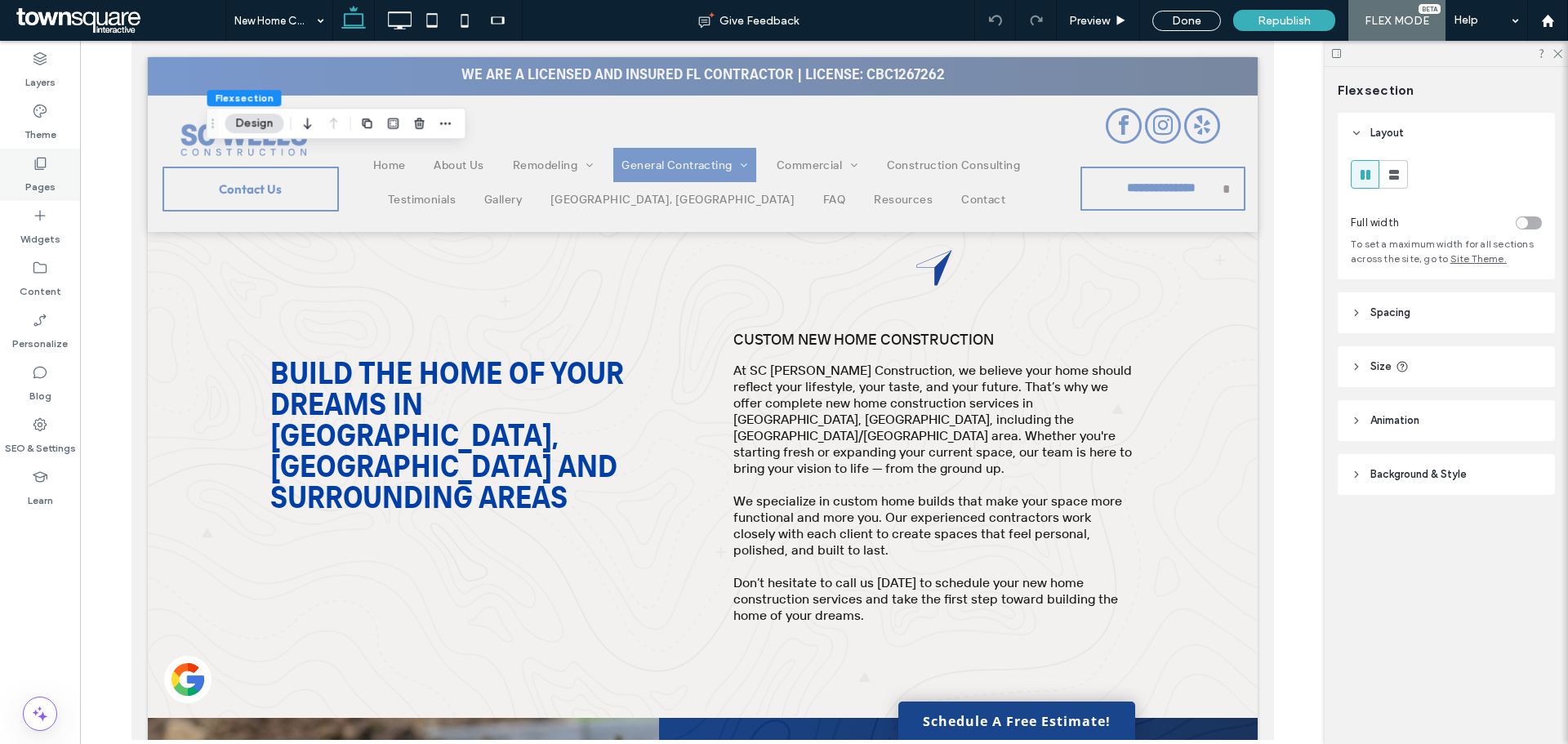
click at [38, 161] on icon at bounding box center [40, 163] width 16 height 16
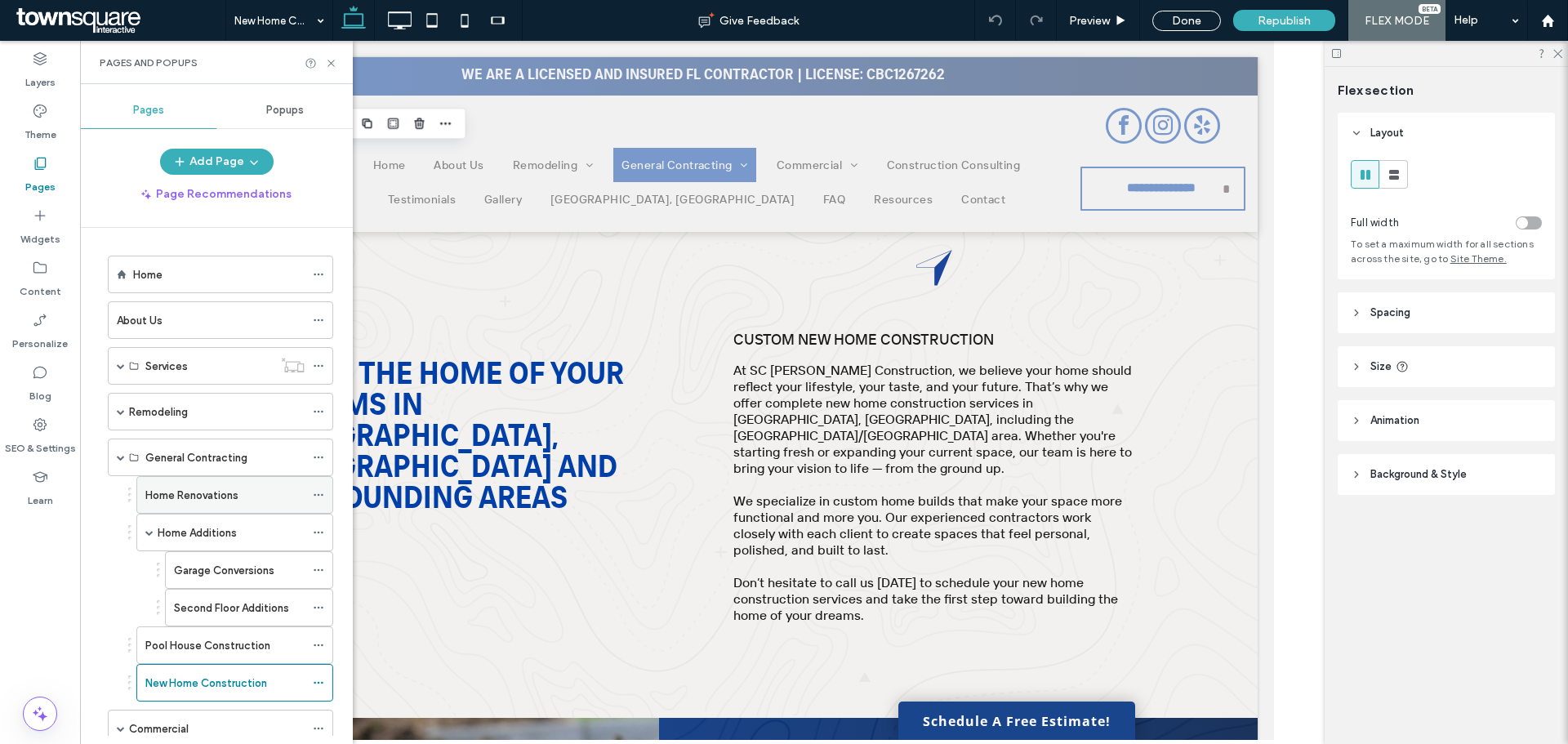
scroll to position [81, 0]
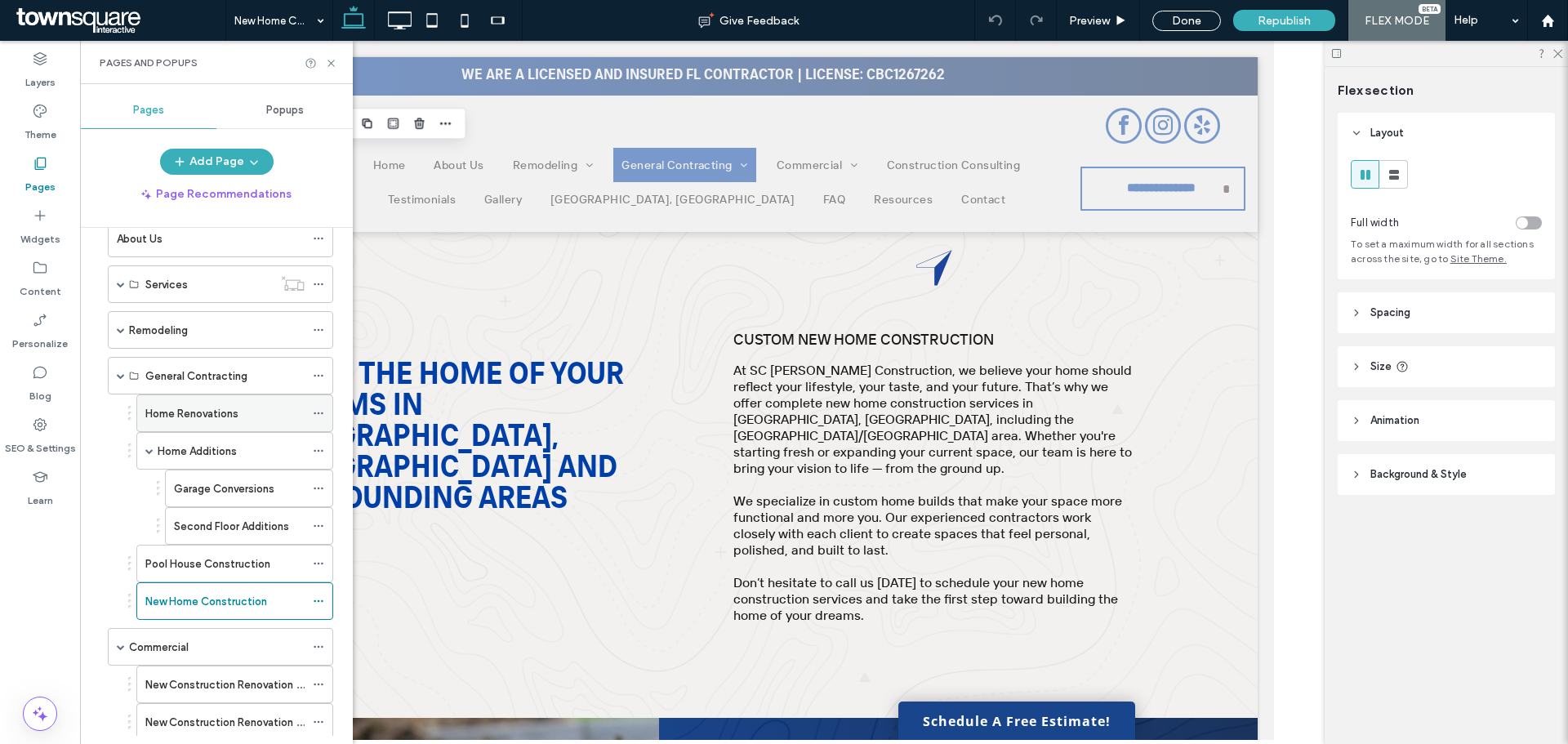
click at [211, 421] on label "Home Renovations" at bounding box center [192, 414] width 93 height 29
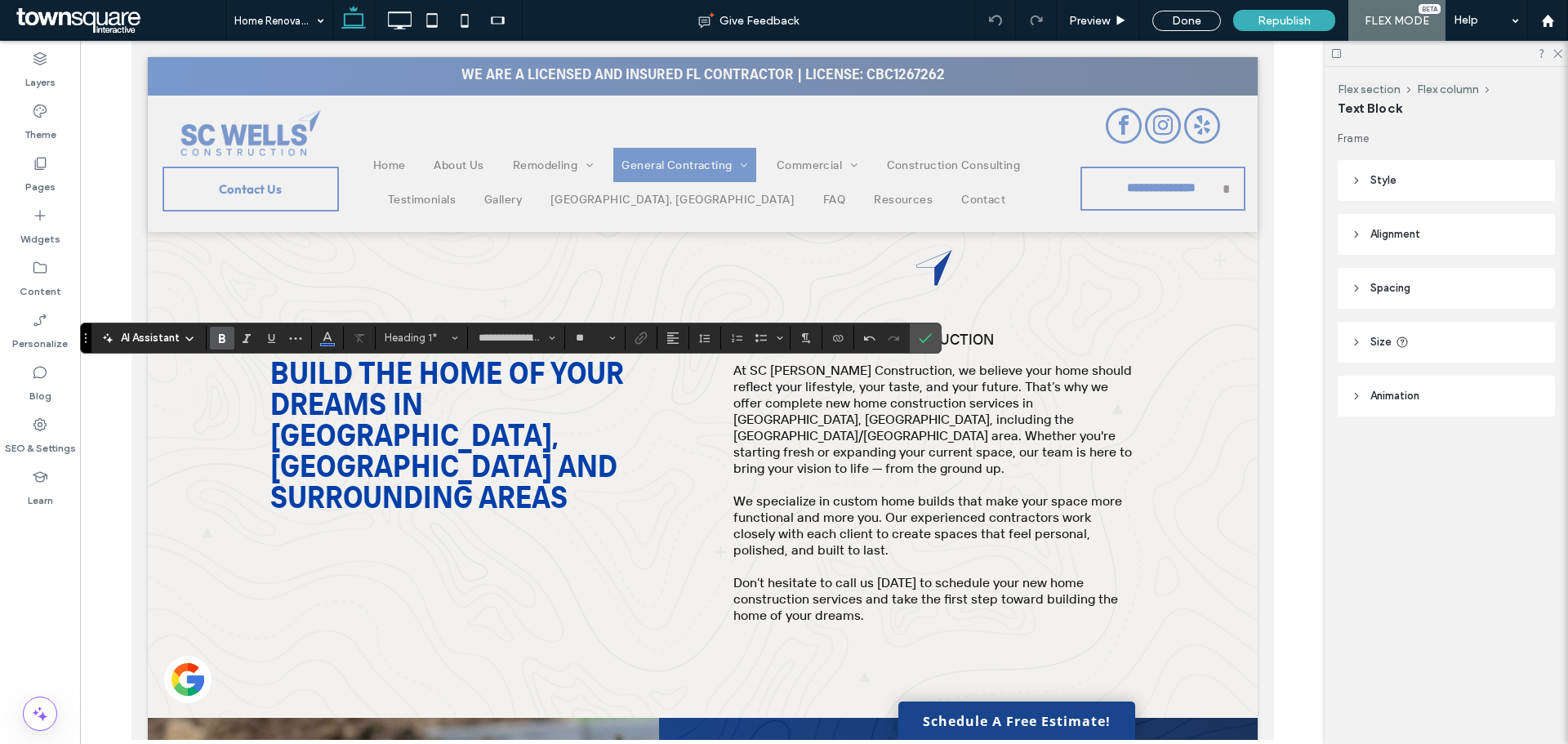
type input "**"
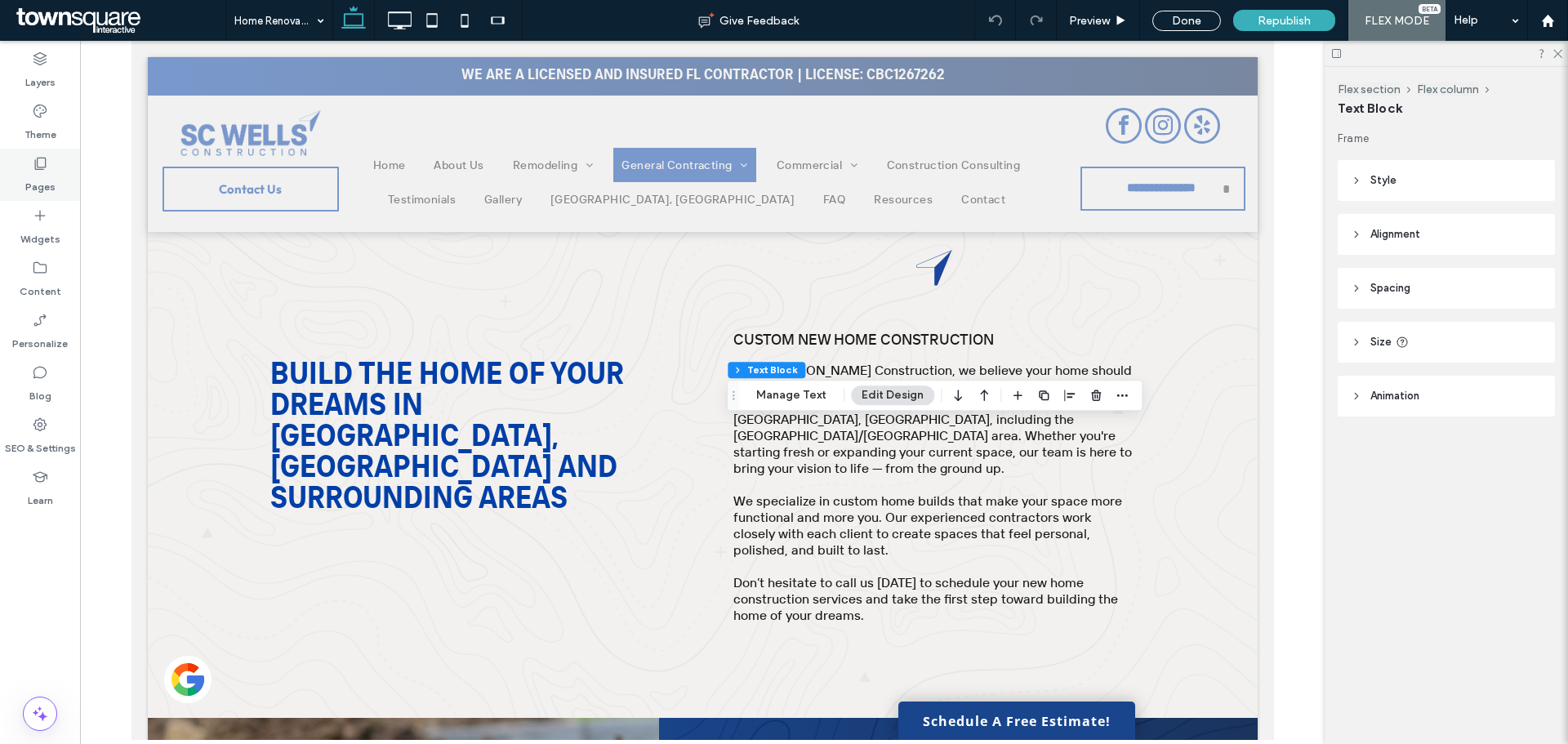
click at [48, 164] on div "Pages" at bounding box center [40, 175] width 80 height 52
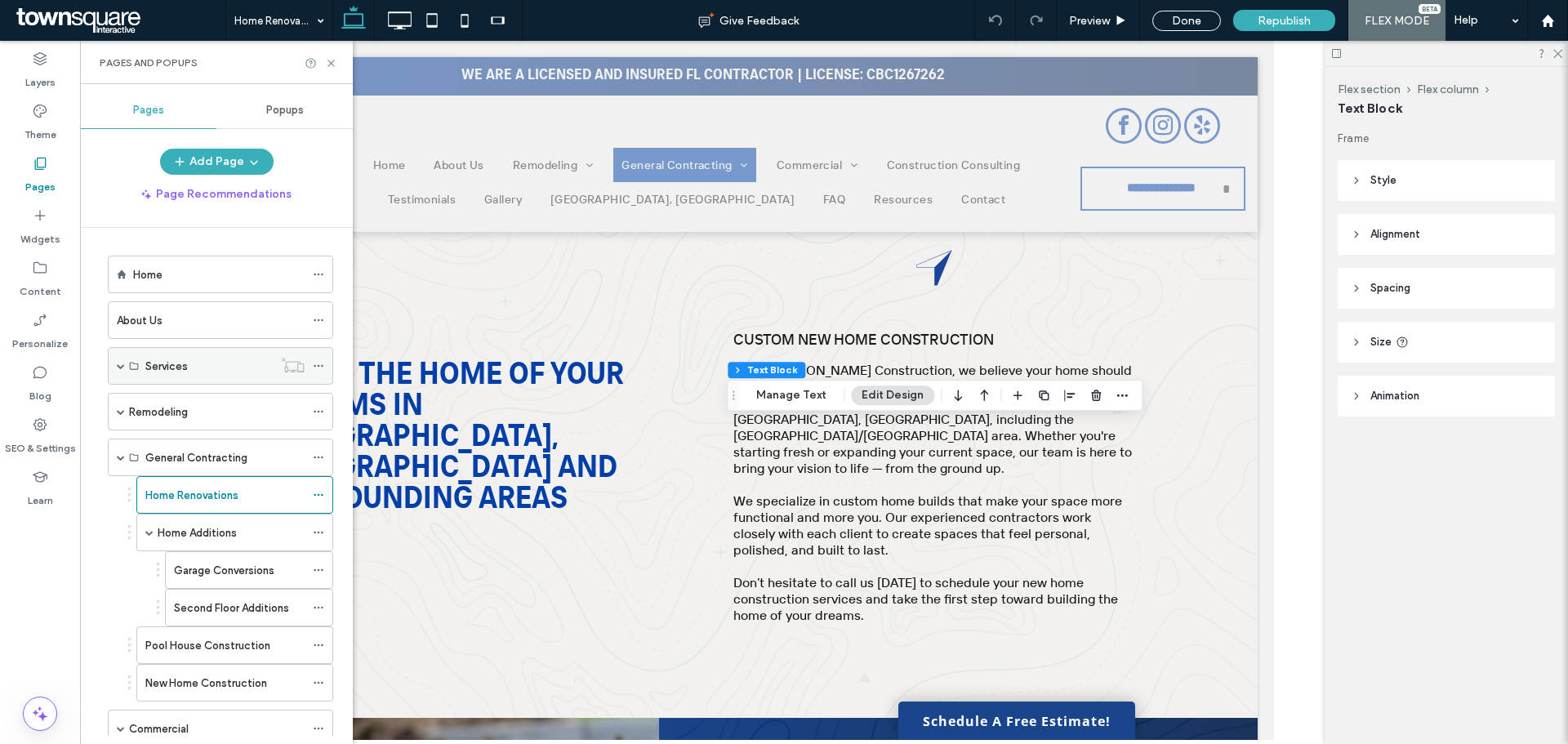
scroll to position [81, 0]
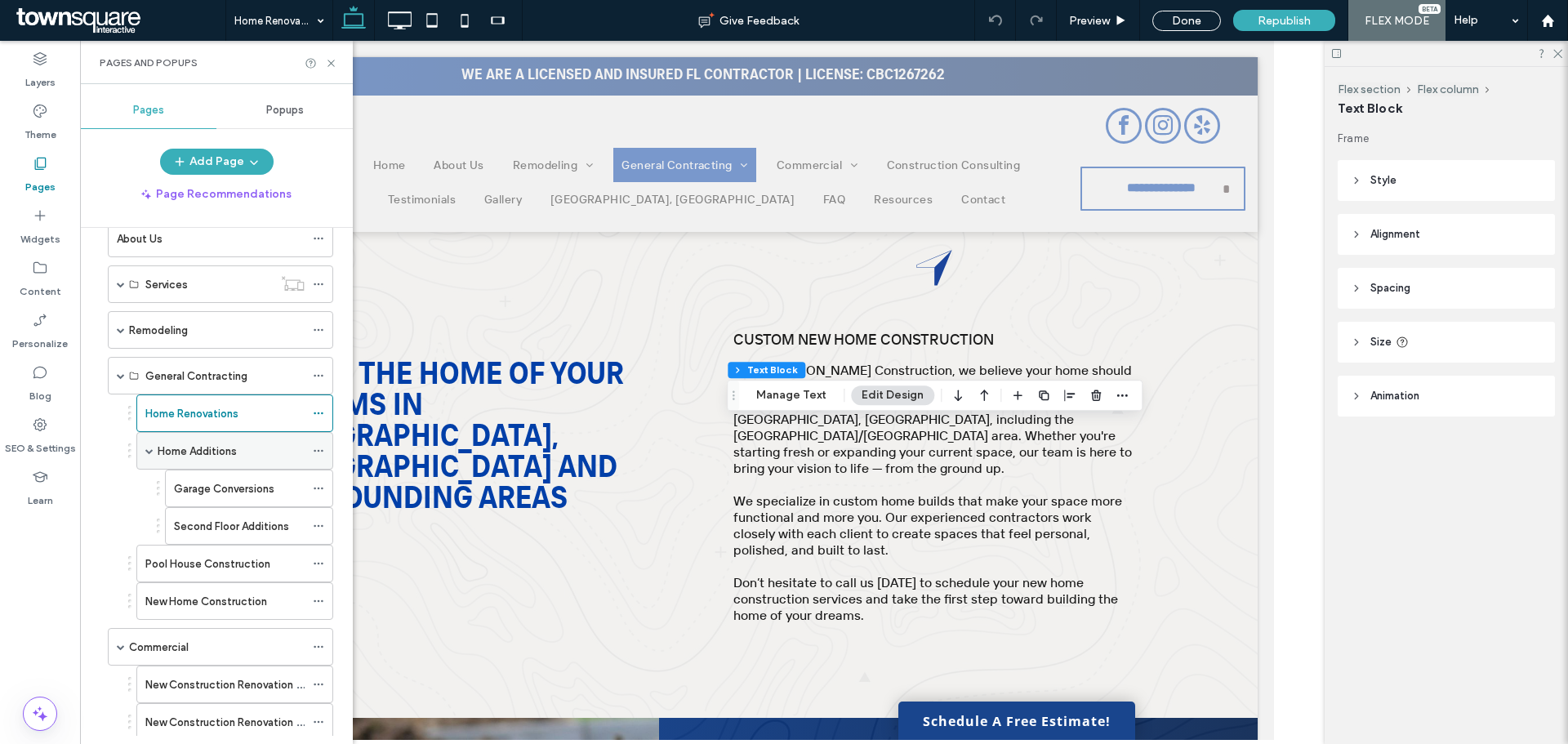
click at [150, 451] on span at bounding box center [149, 451] width 8 height 8
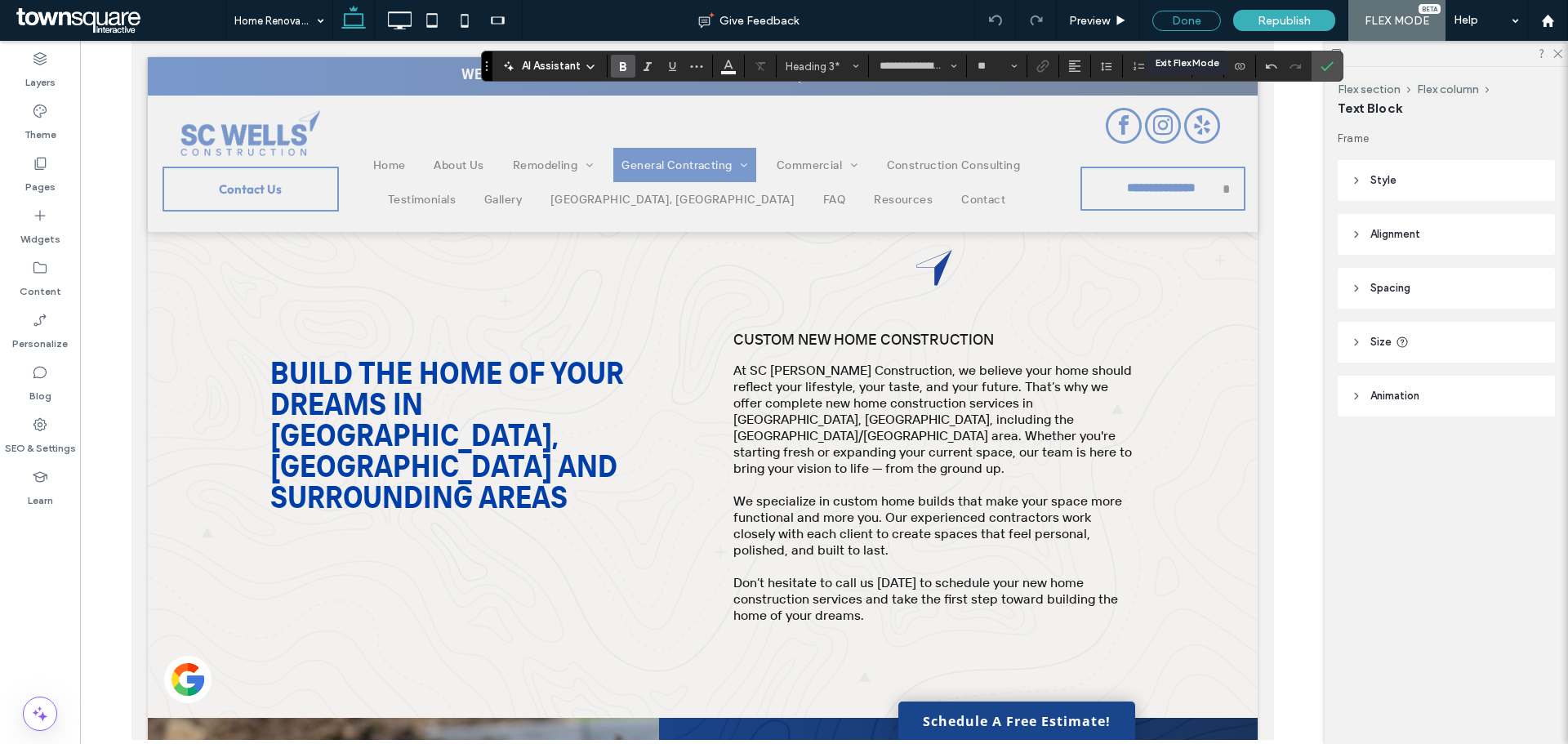
click at [1194, 24] on div "Done" at bounding box center [1187, 21] width 69 height 21
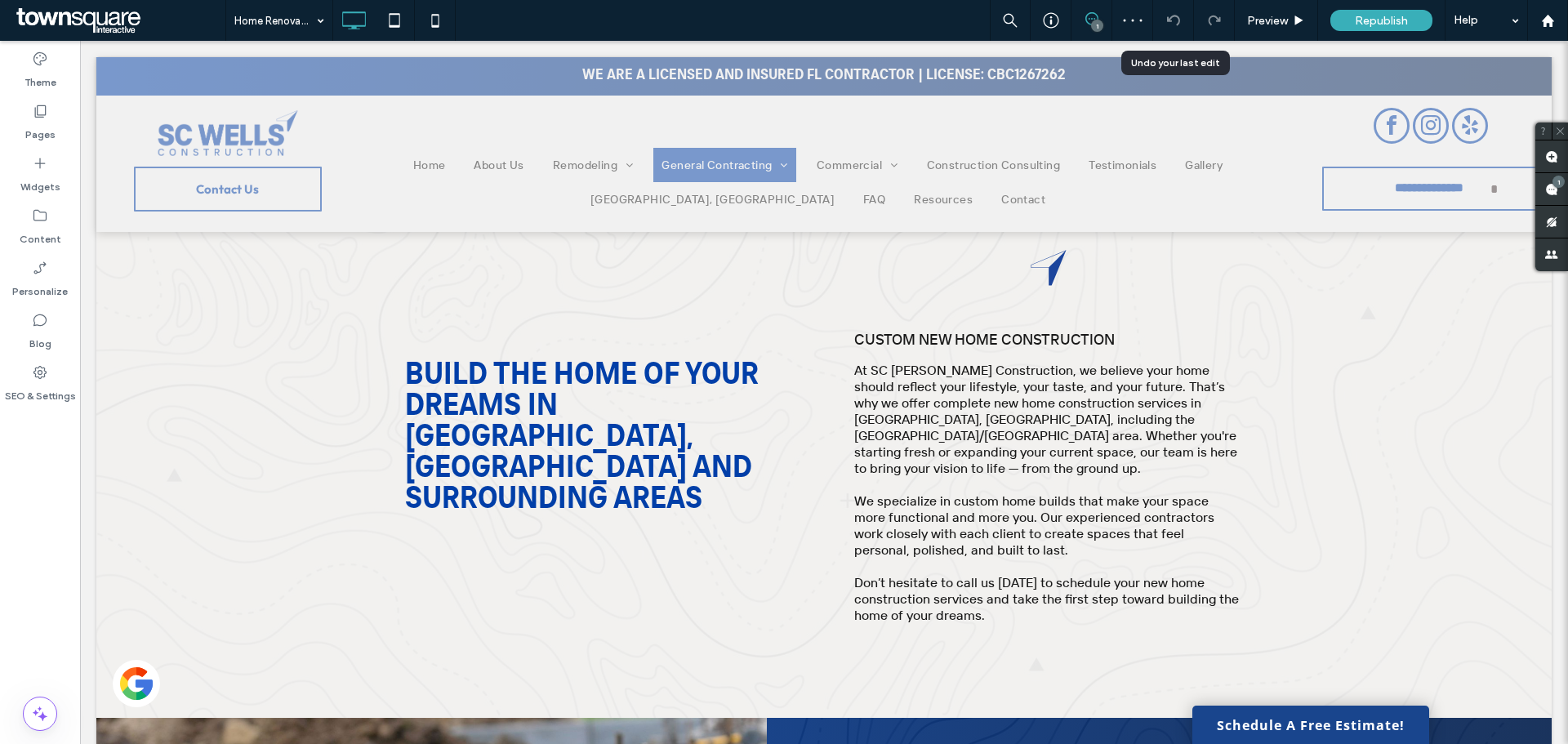
click at [1190, 20] on div at bounding box center [1173, 20] width 40 height 13
click at [1205, 15] on div at bounding box center [1214, 20] width 40 height 13
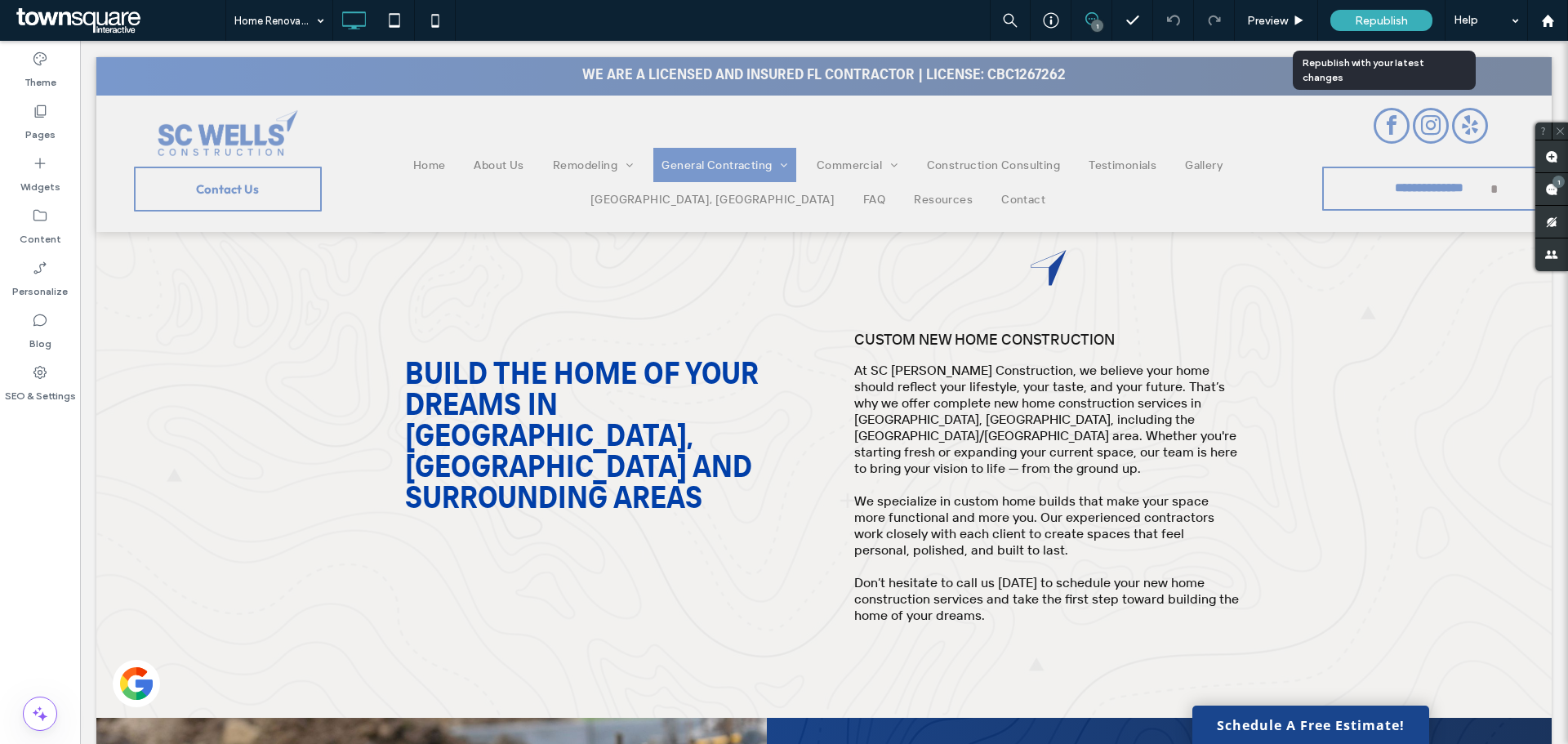
click at [1342, 13] on div "Republish" at bounding box center [1382, 20] width 102 height 21
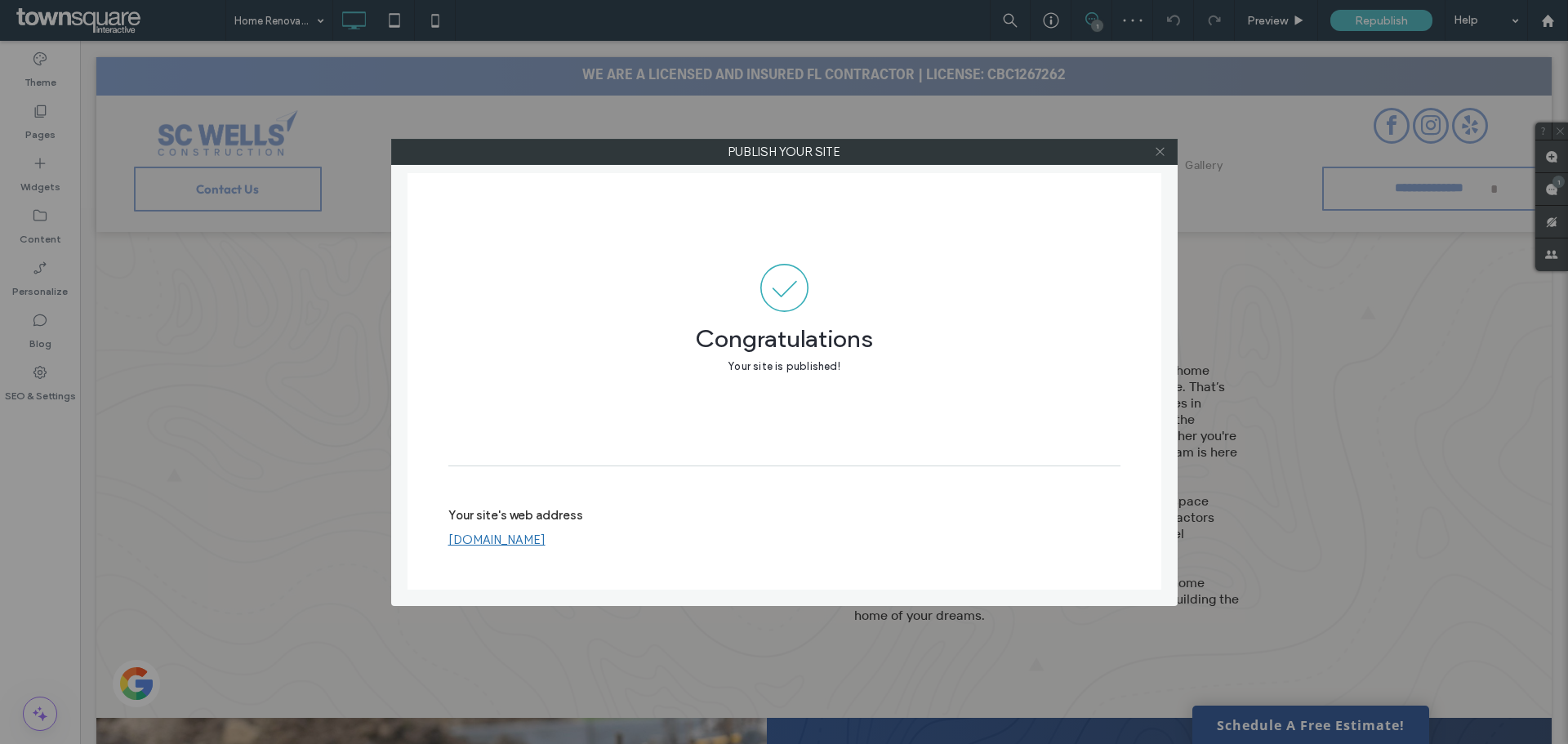
click at [1158, 152] on icon at bounding box center [1161, 152] width 13 height 13
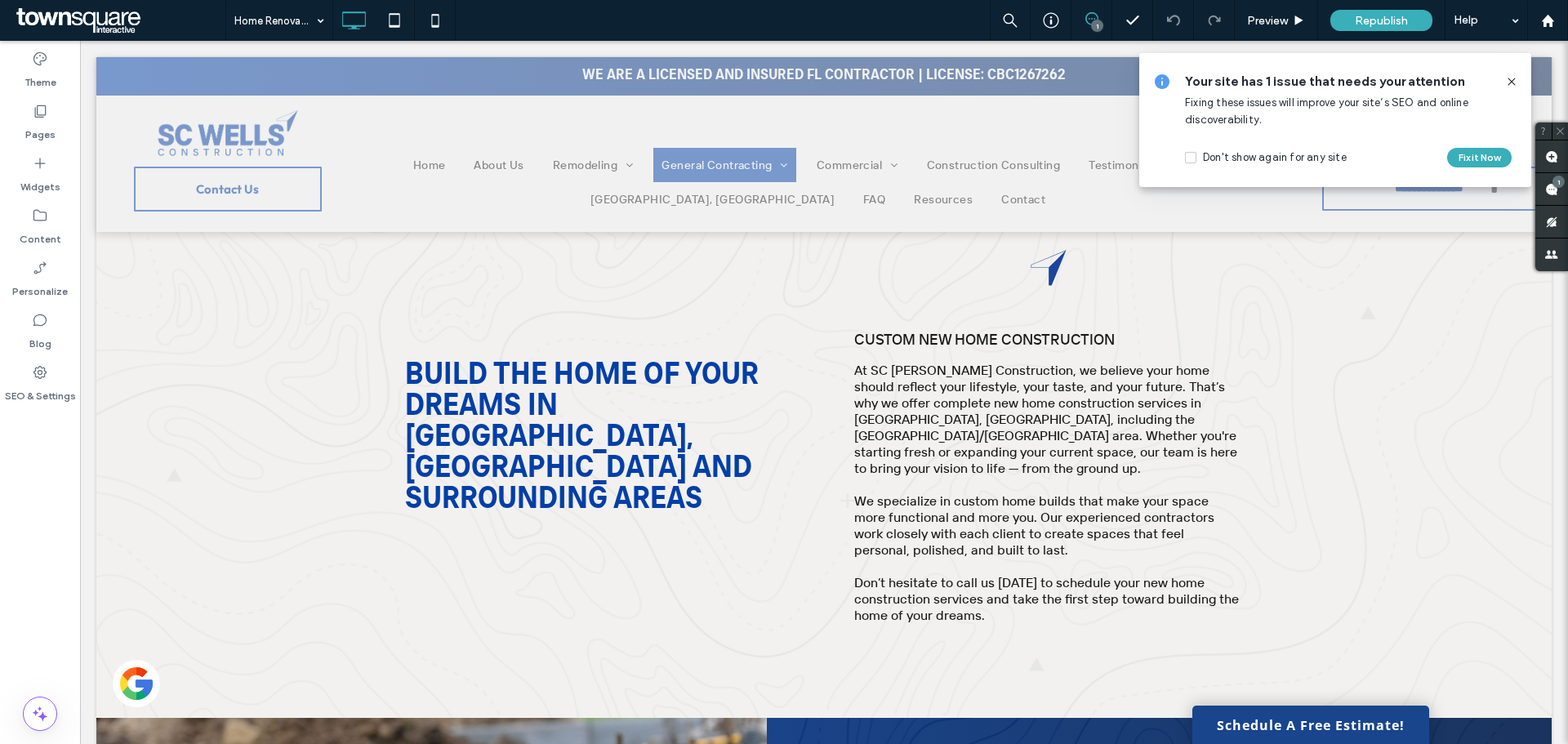
click at [1513, 80] on icon at bounding box center [1512, 81] width 13 height 13
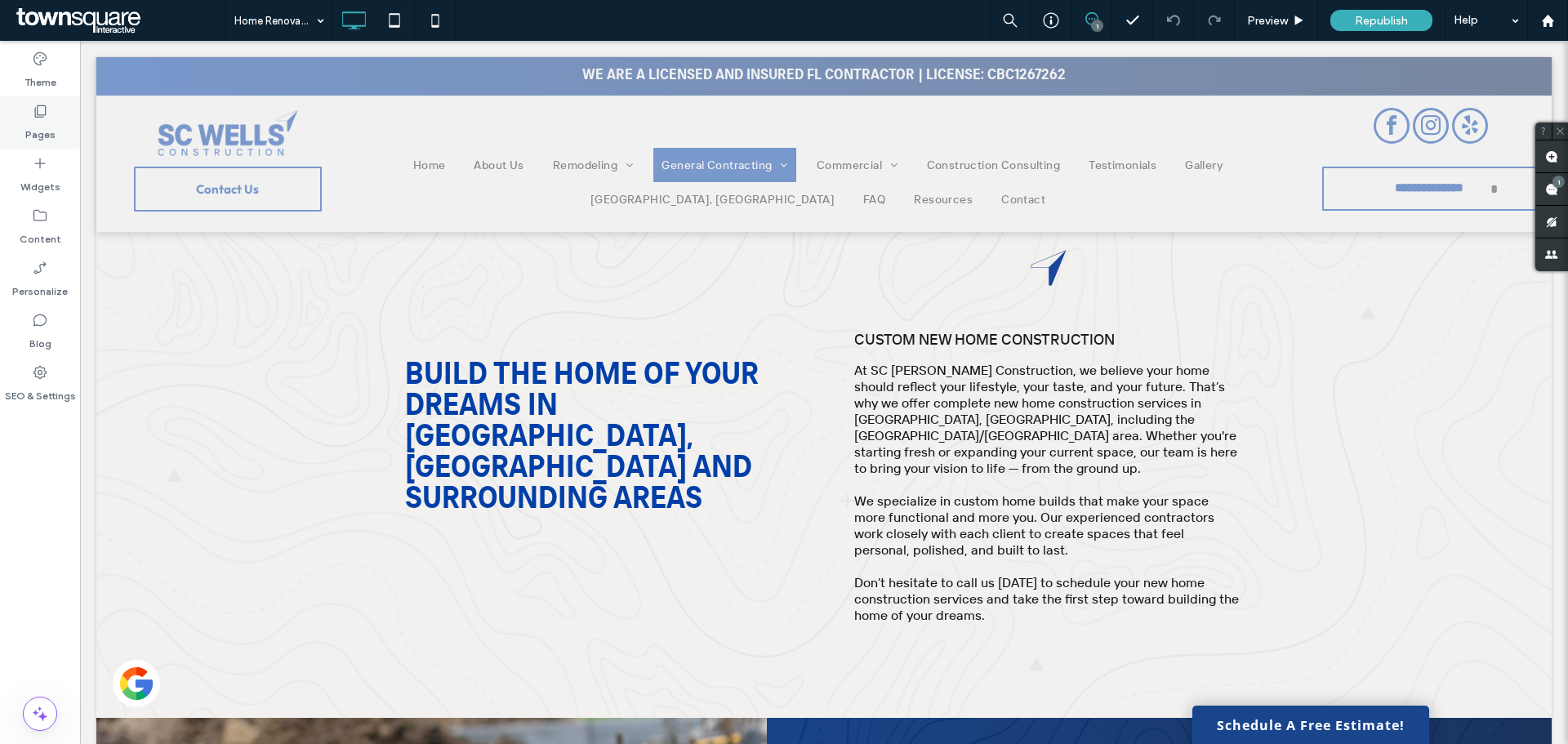
click at [41, 113] on icon at bounding box center [40, 111] width 16 height 16
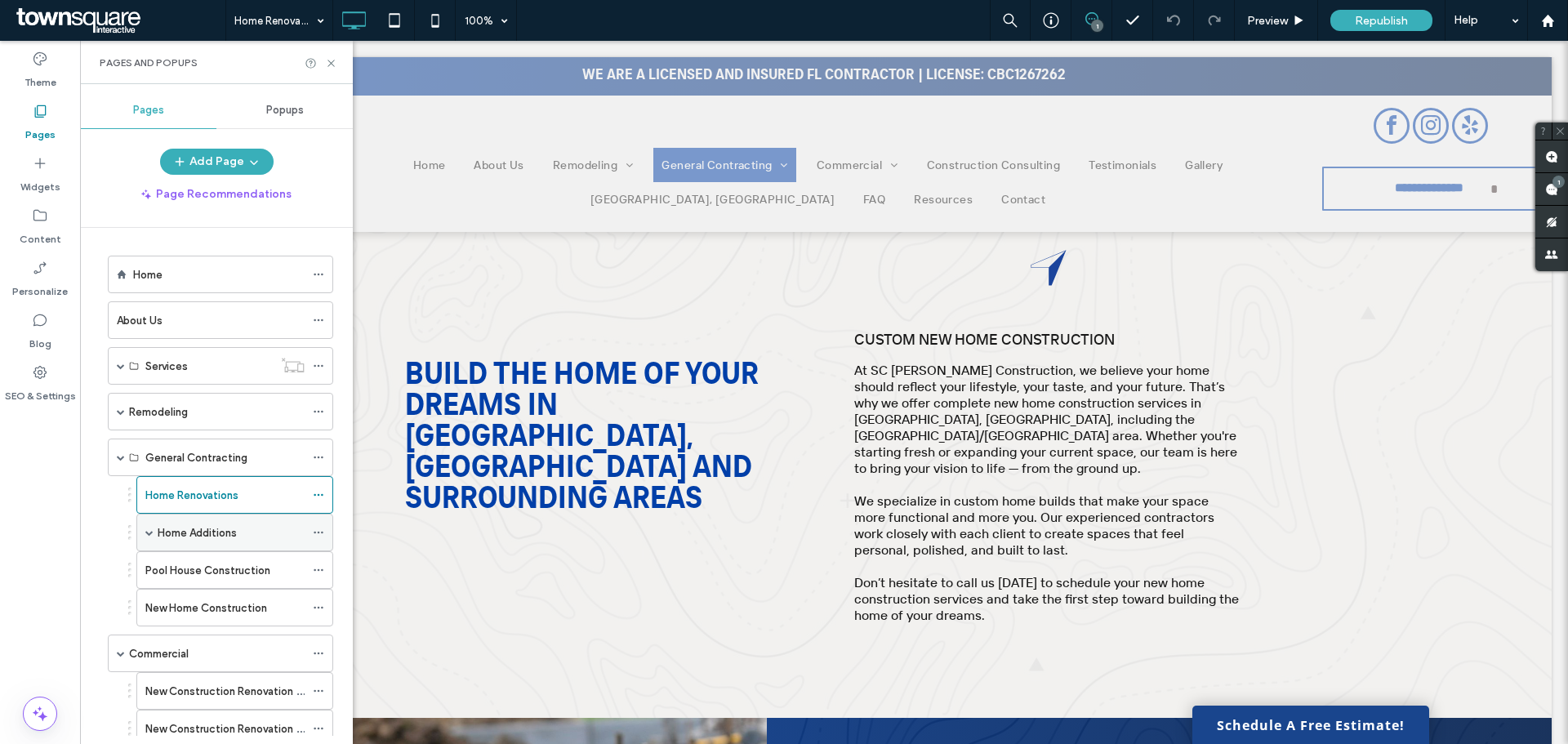
click at [152, 530] on span at bounding box center [149, 532] width 8 height 8
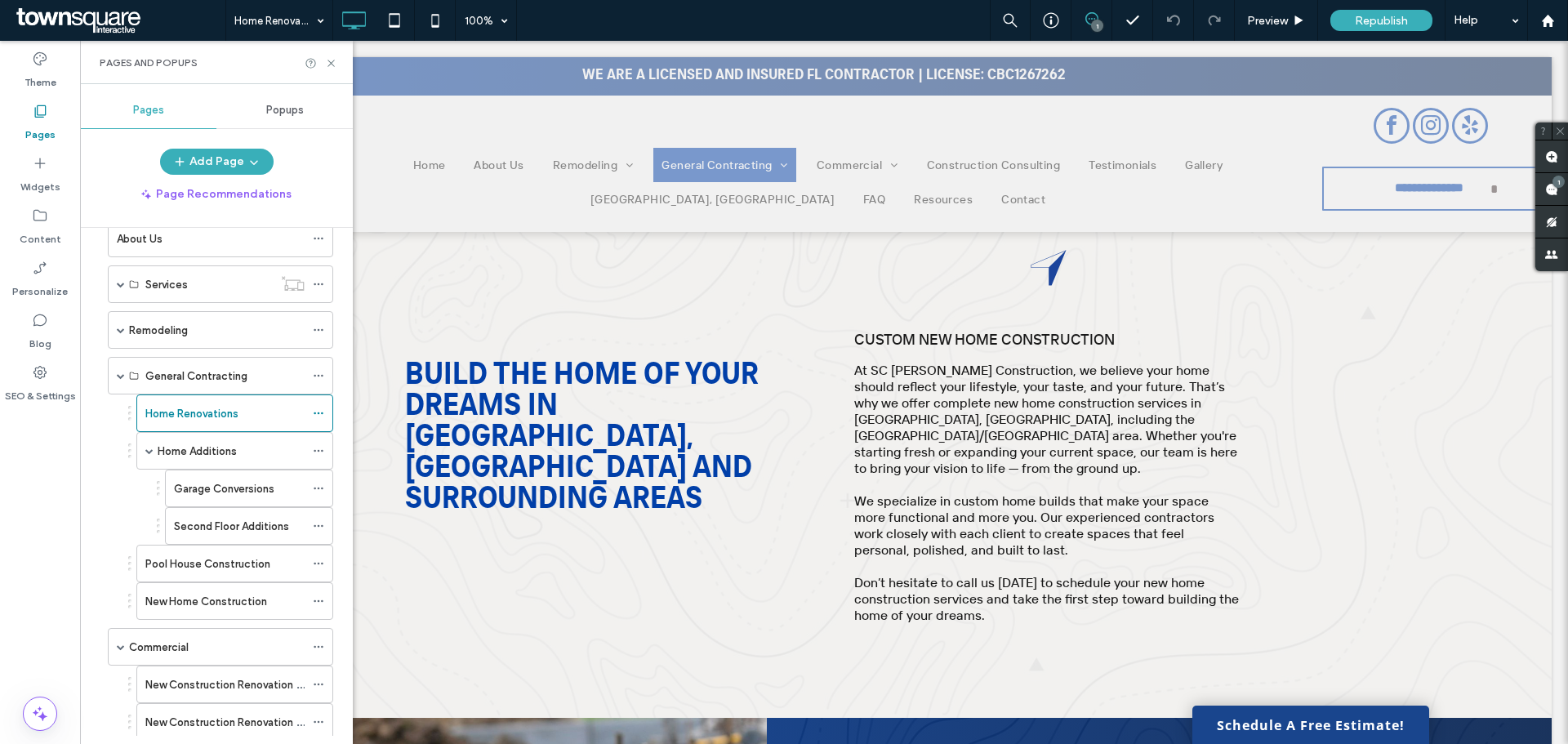
scroll to position [163, 0]
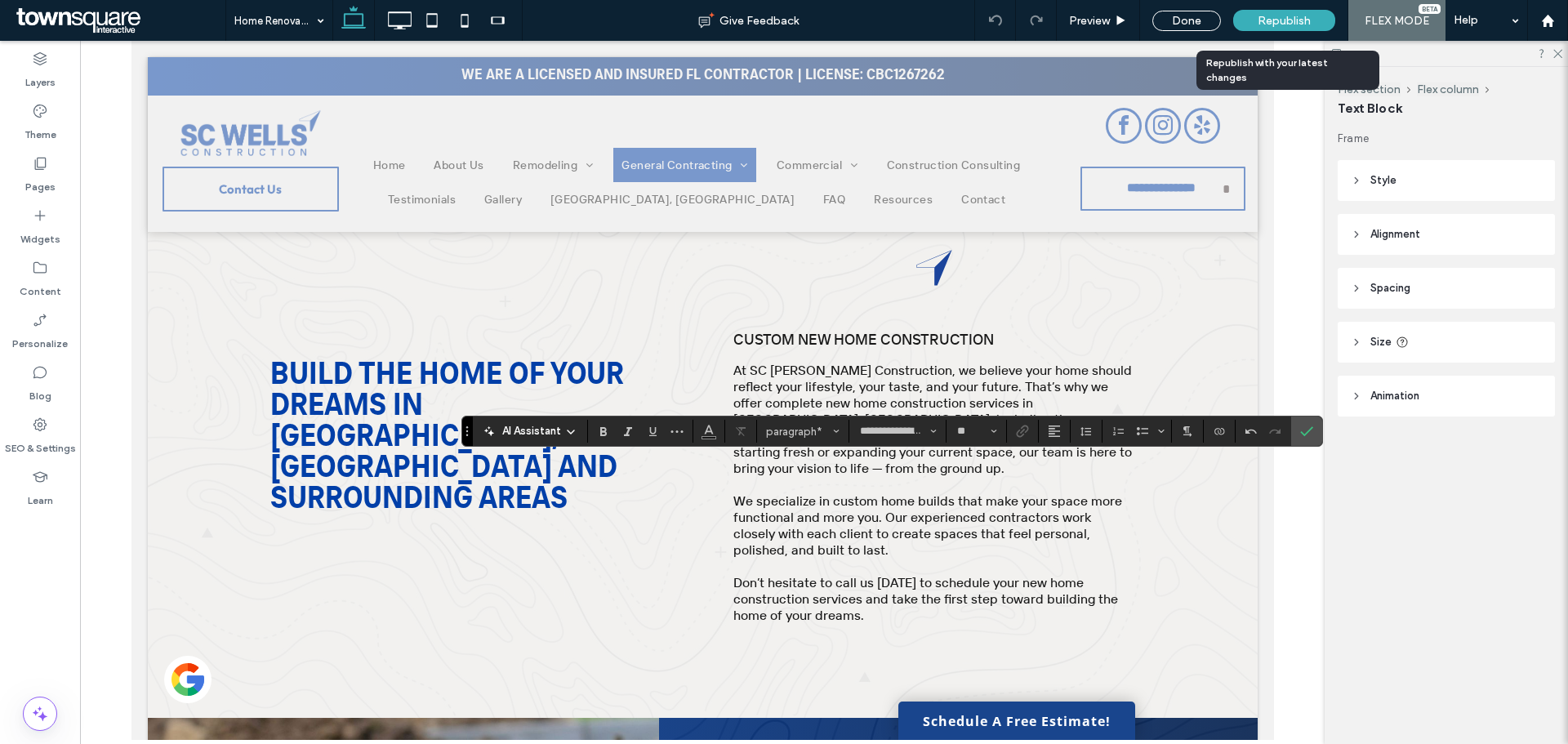
click at [1274, 16] on span "Republish" at bounding box center [1284, 20] width 53 height 14
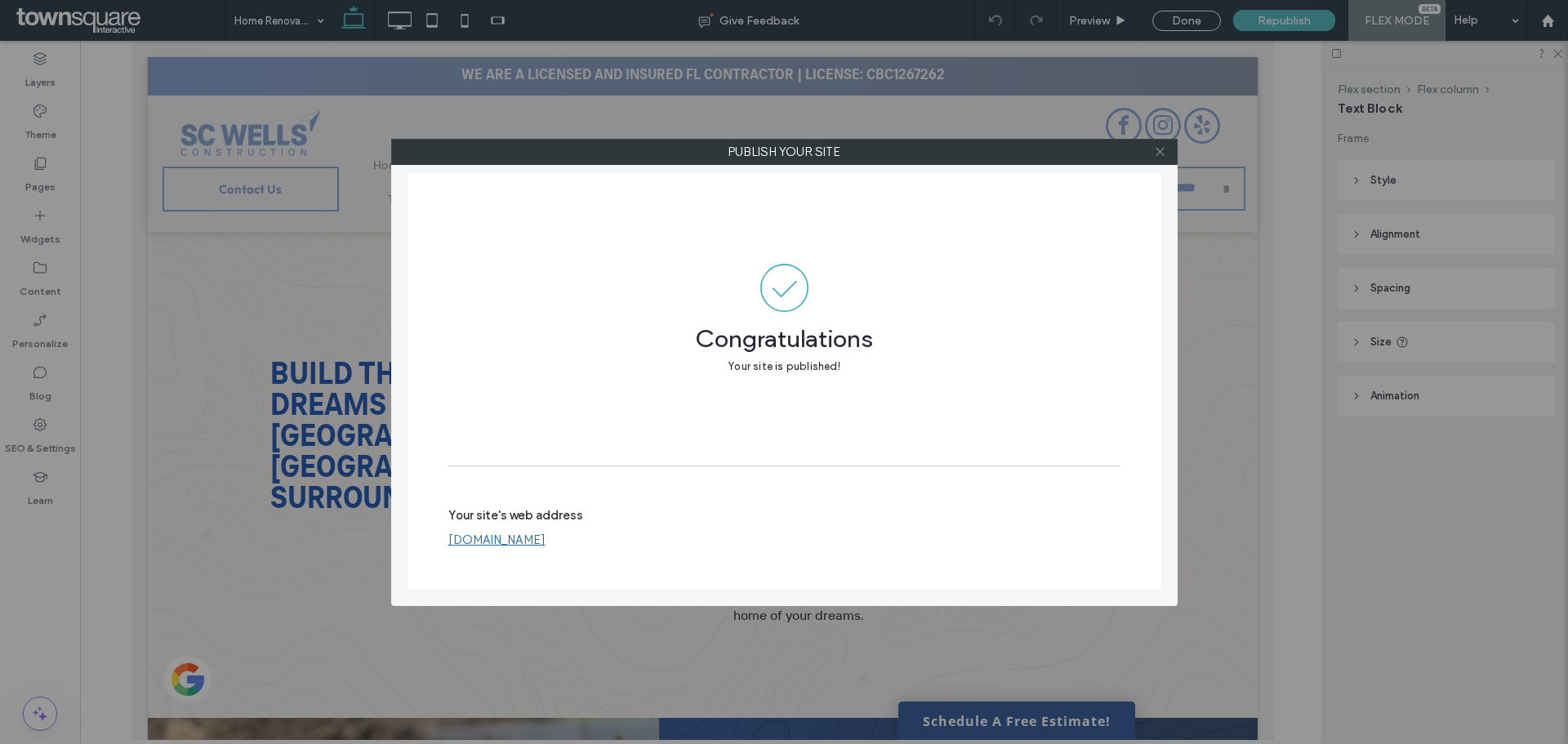
click at [1155, 148] on icon at bounding box center [1161, 152] width 13 height 13
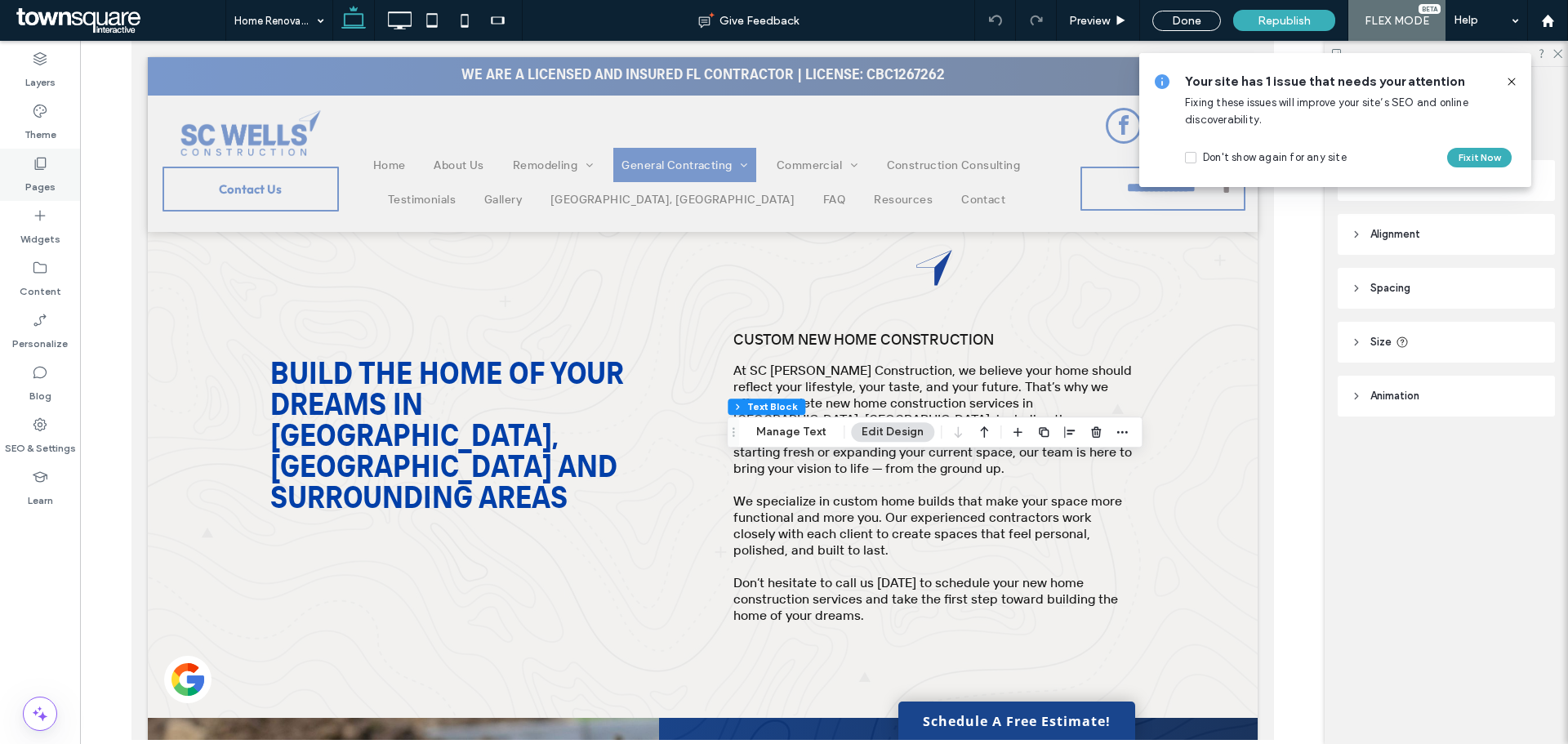
click at [48, 164] on div "Pages" at bounding box center [40, 175] width 80 height 52
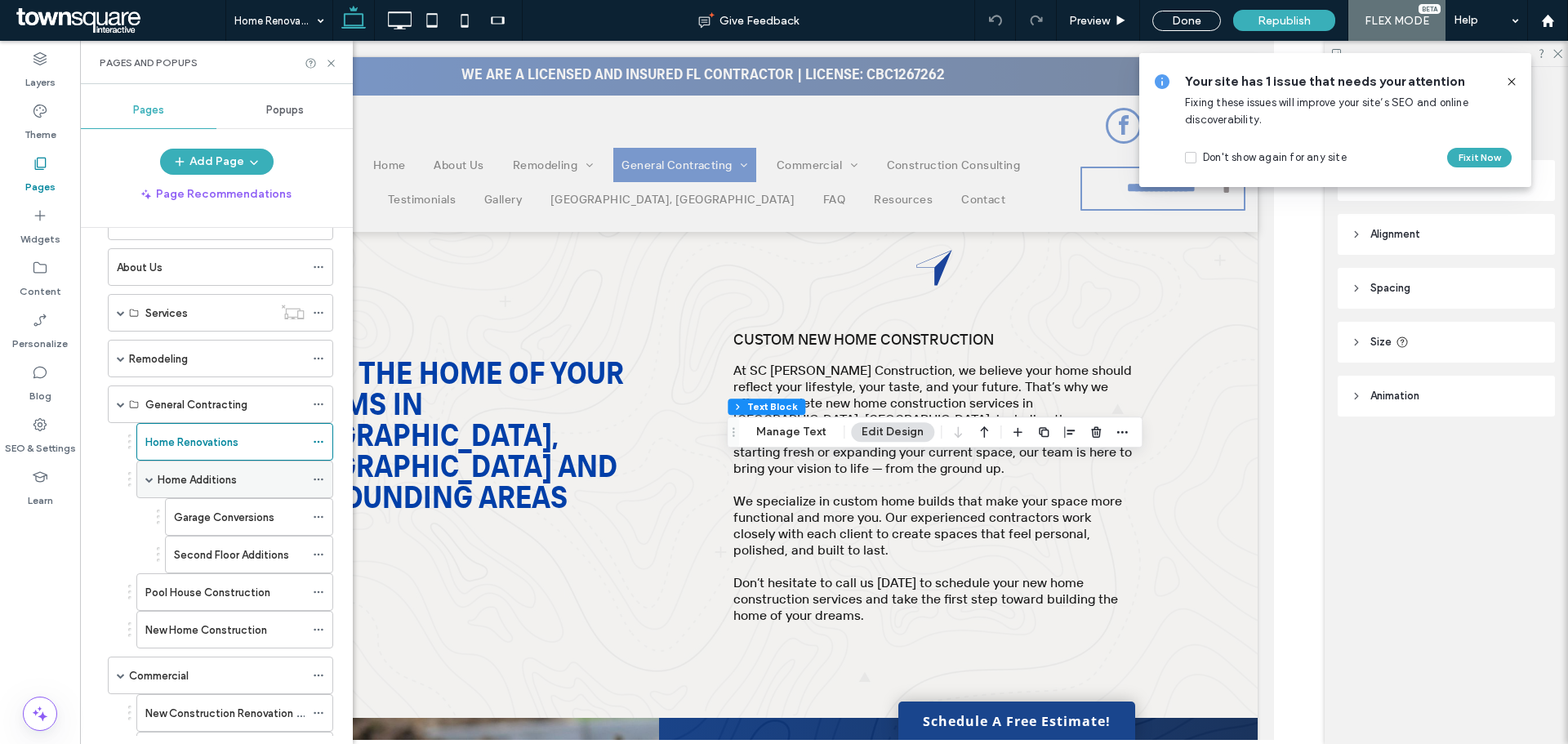
scroll to position [81, 0]
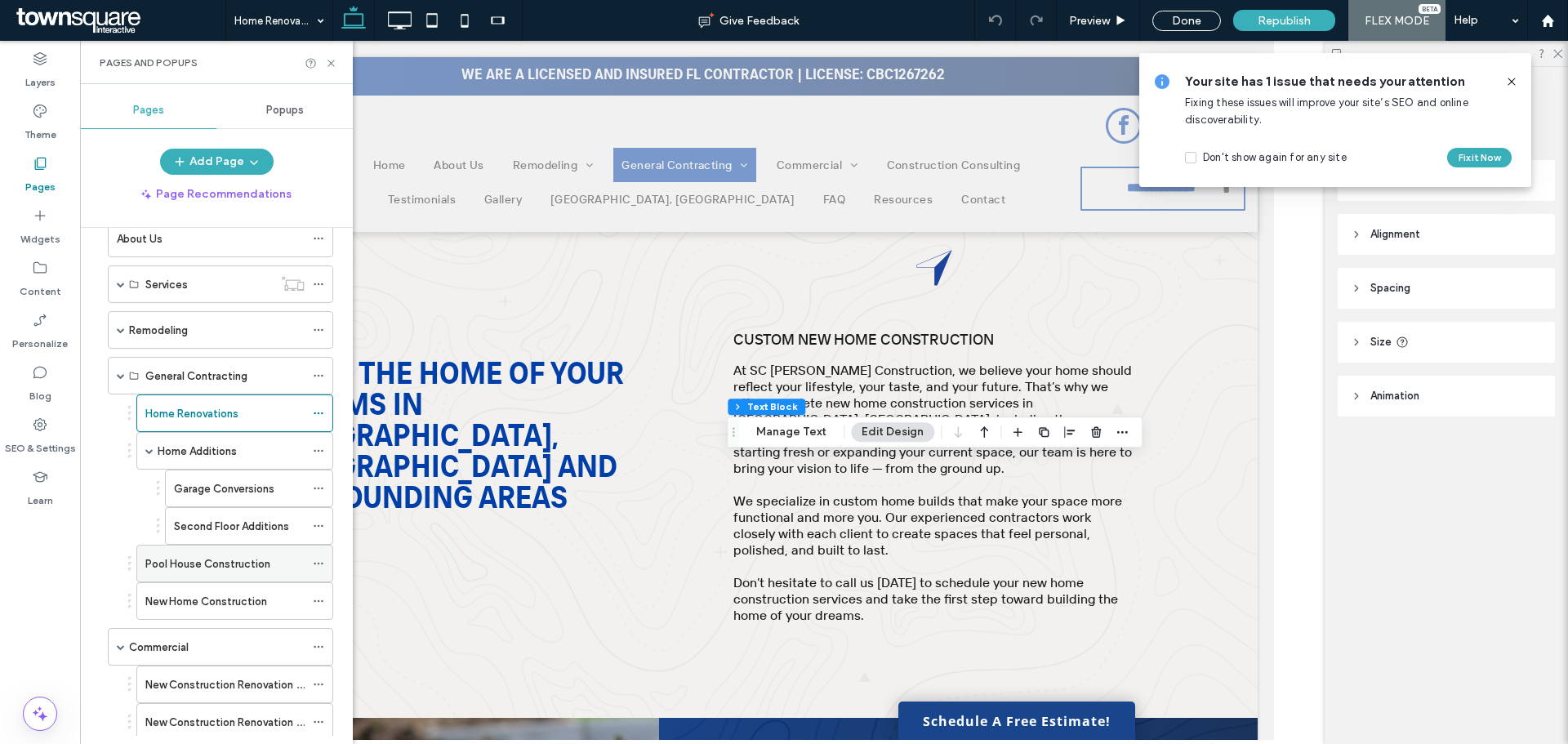
click at [201, 554] on div "Pool House Construction" at bounding box center [225, 564] width 159 height 36
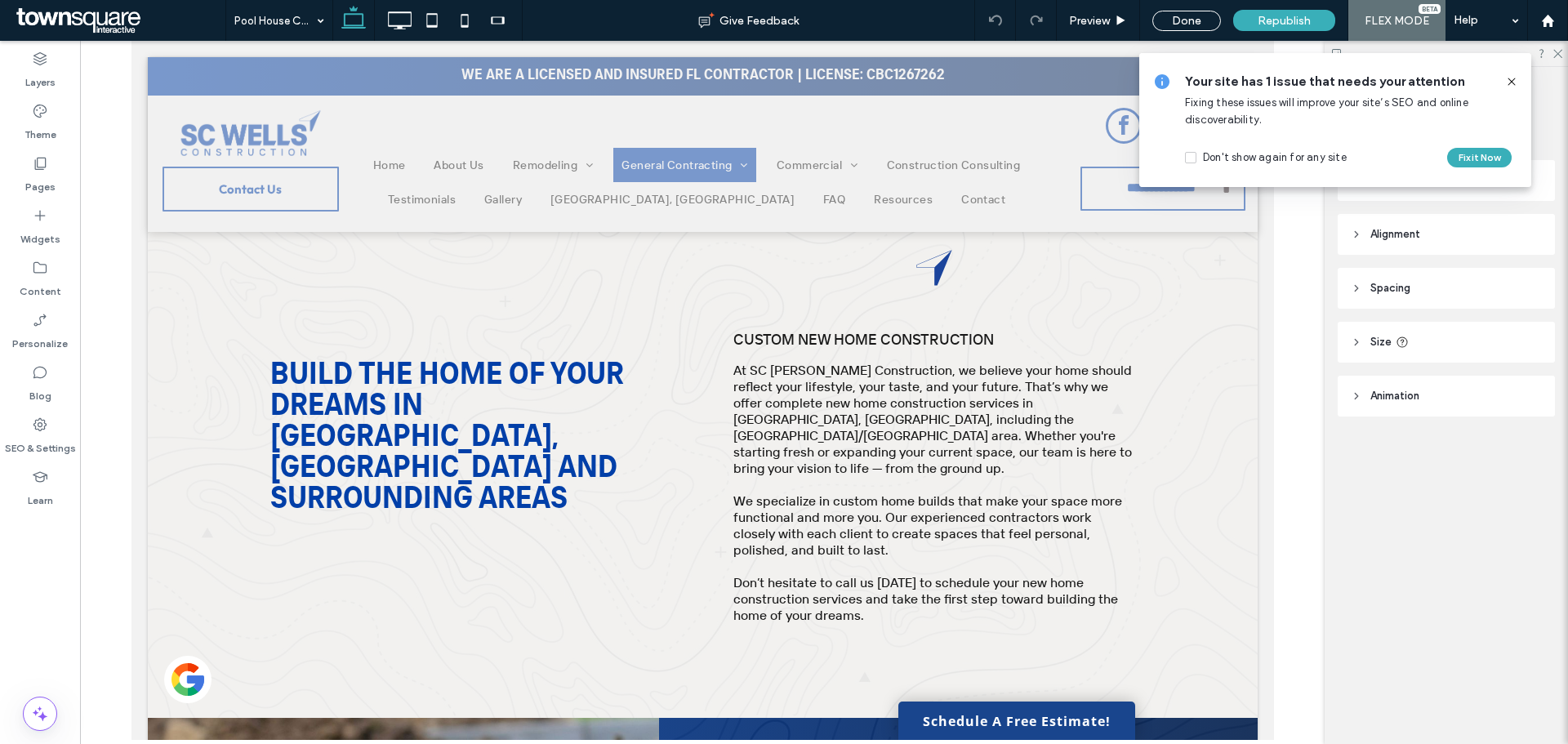
type input "**********"
type input "**"
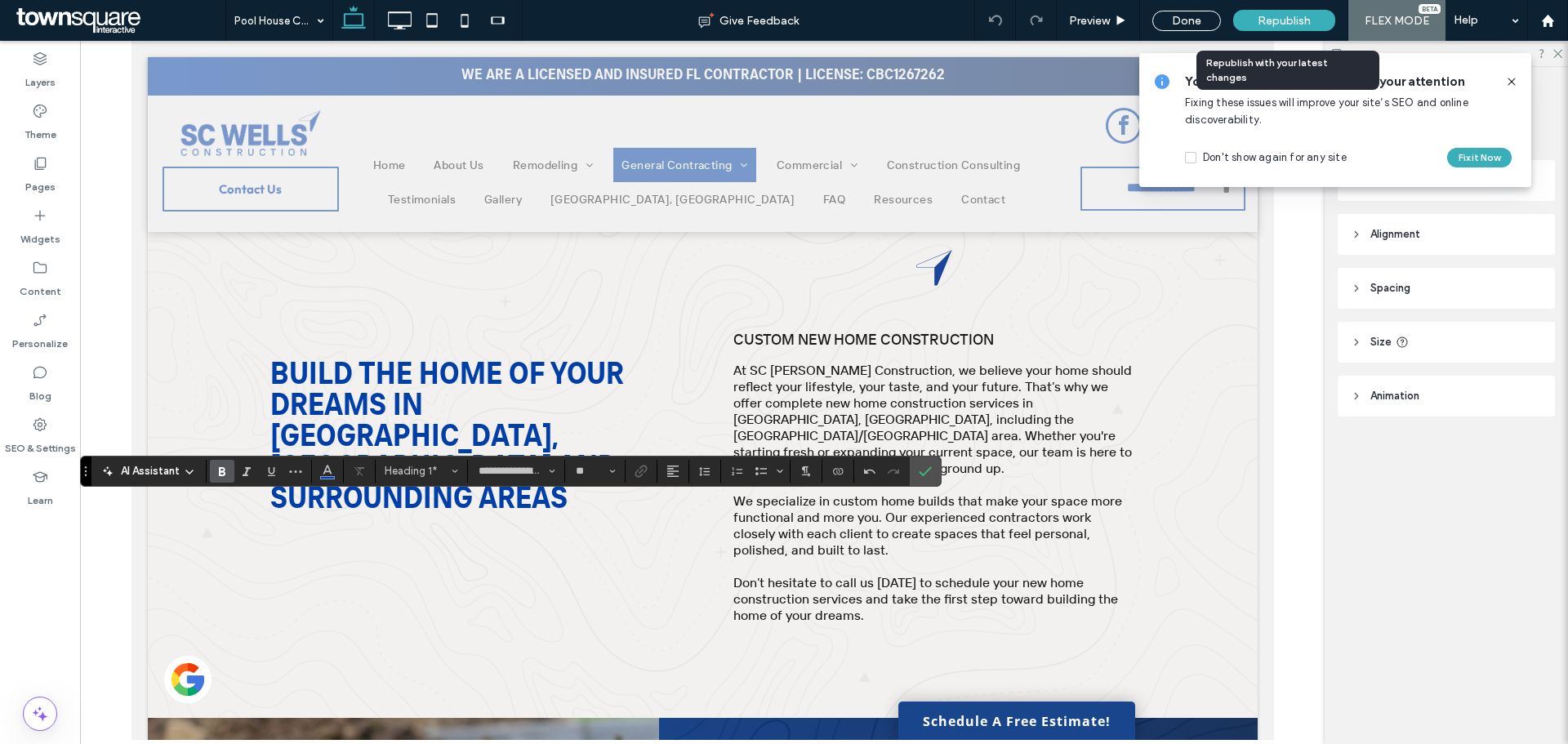
click at [1290, 14] on span "Republish" at bounding box center [1284, 20] width 53 height 14
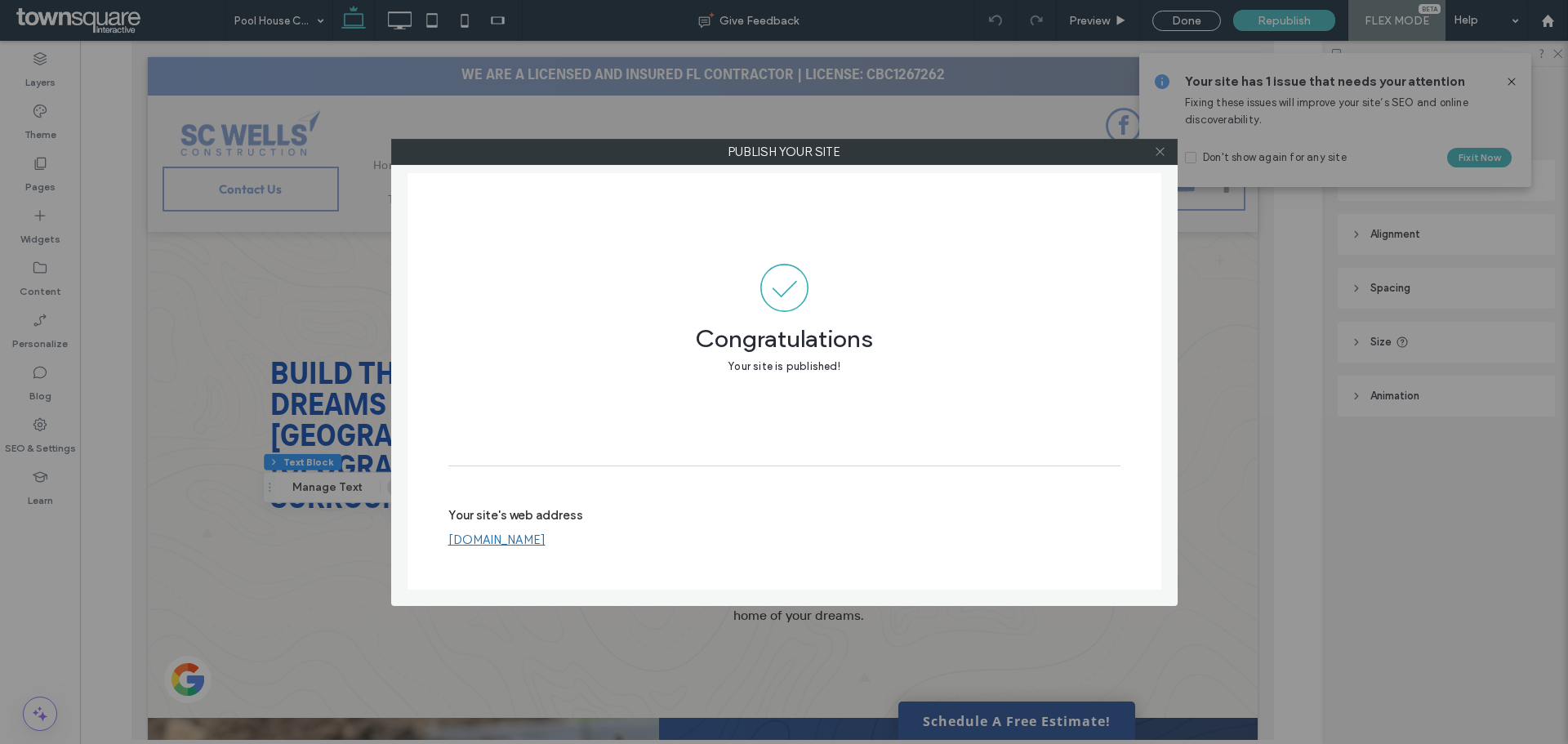
click at [1163, 149] on icon at bounding box center [1161, 152] width 13 height 13
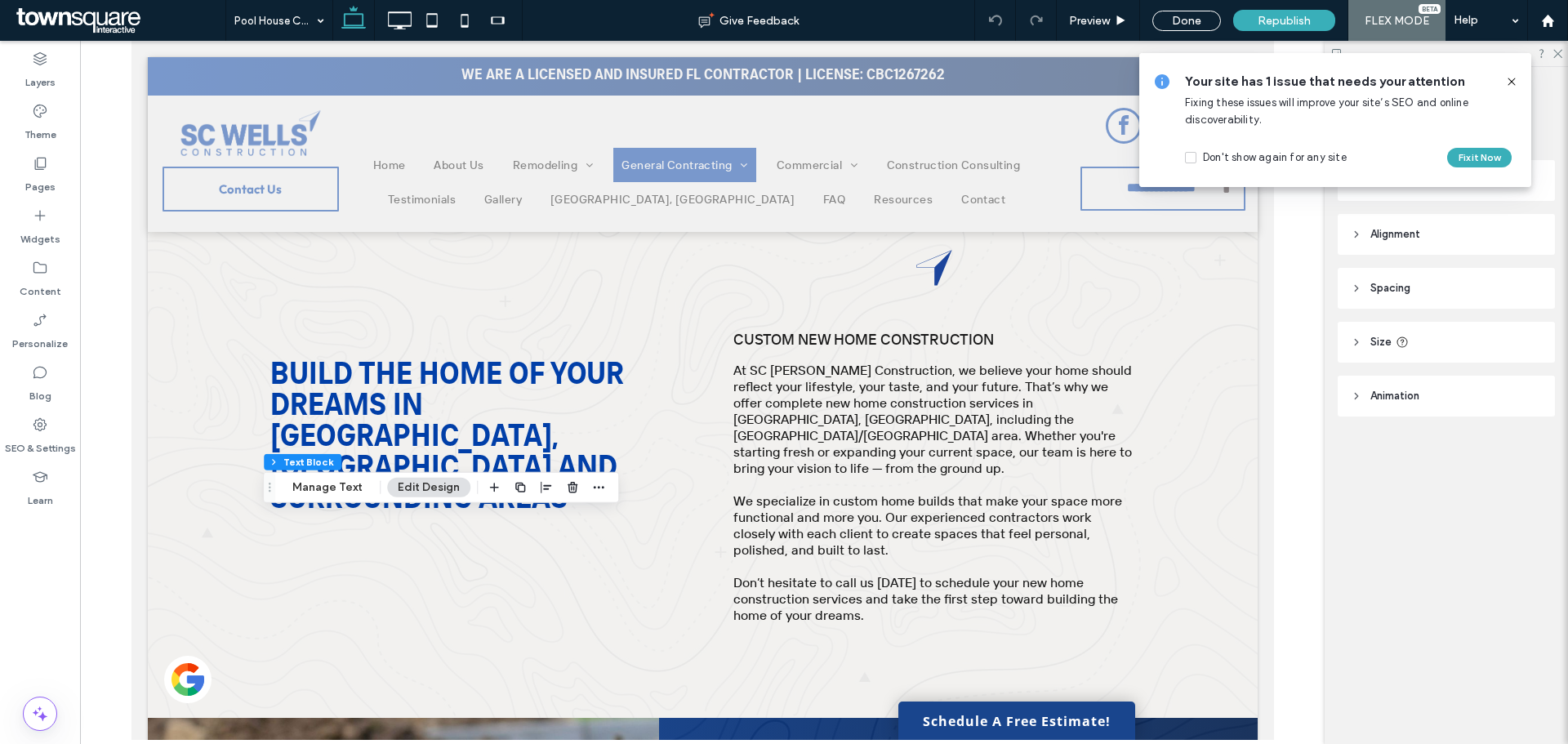
click at [1508, 77] on icon at bounding box center [1512, 81] width 13 height 13
click at [35, 158] on icon at bounding box center [40, 163] width 16 height 16
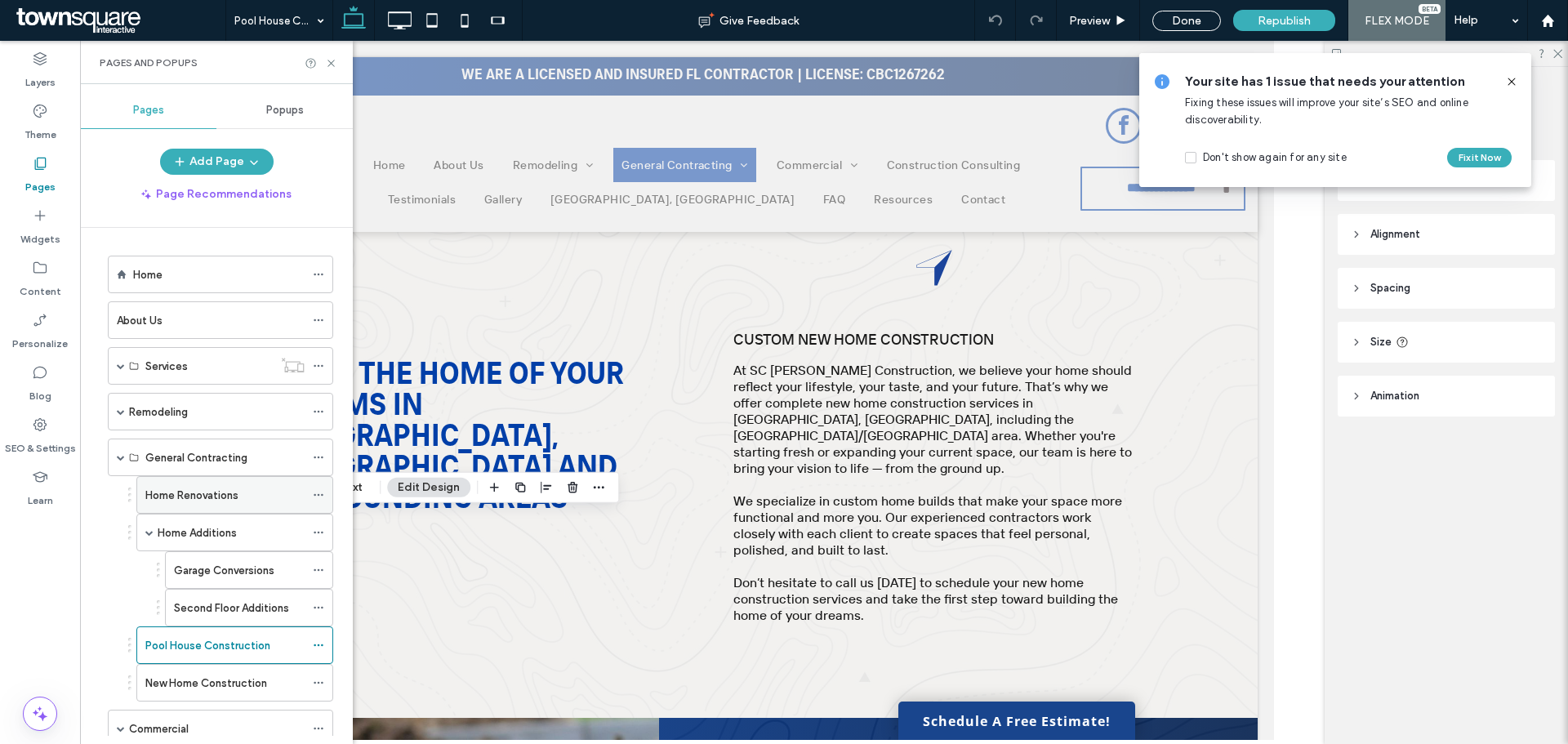
click at [228, 491] on label "Home Renovations" at bounding box center [192, 495] width 93 height 29
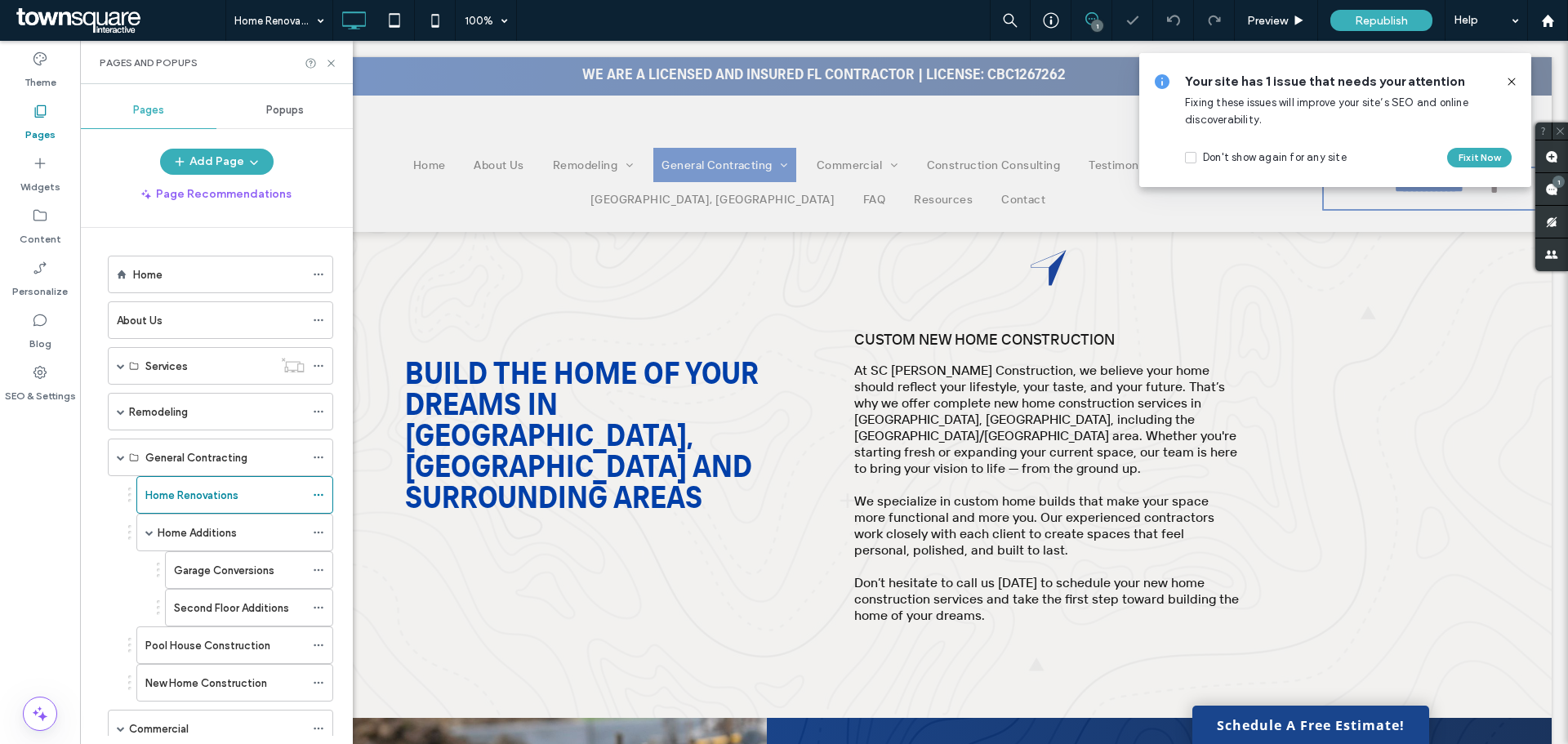
click at [1514, 78] on icon at bounding box center [1512, 81] width 13 height 13
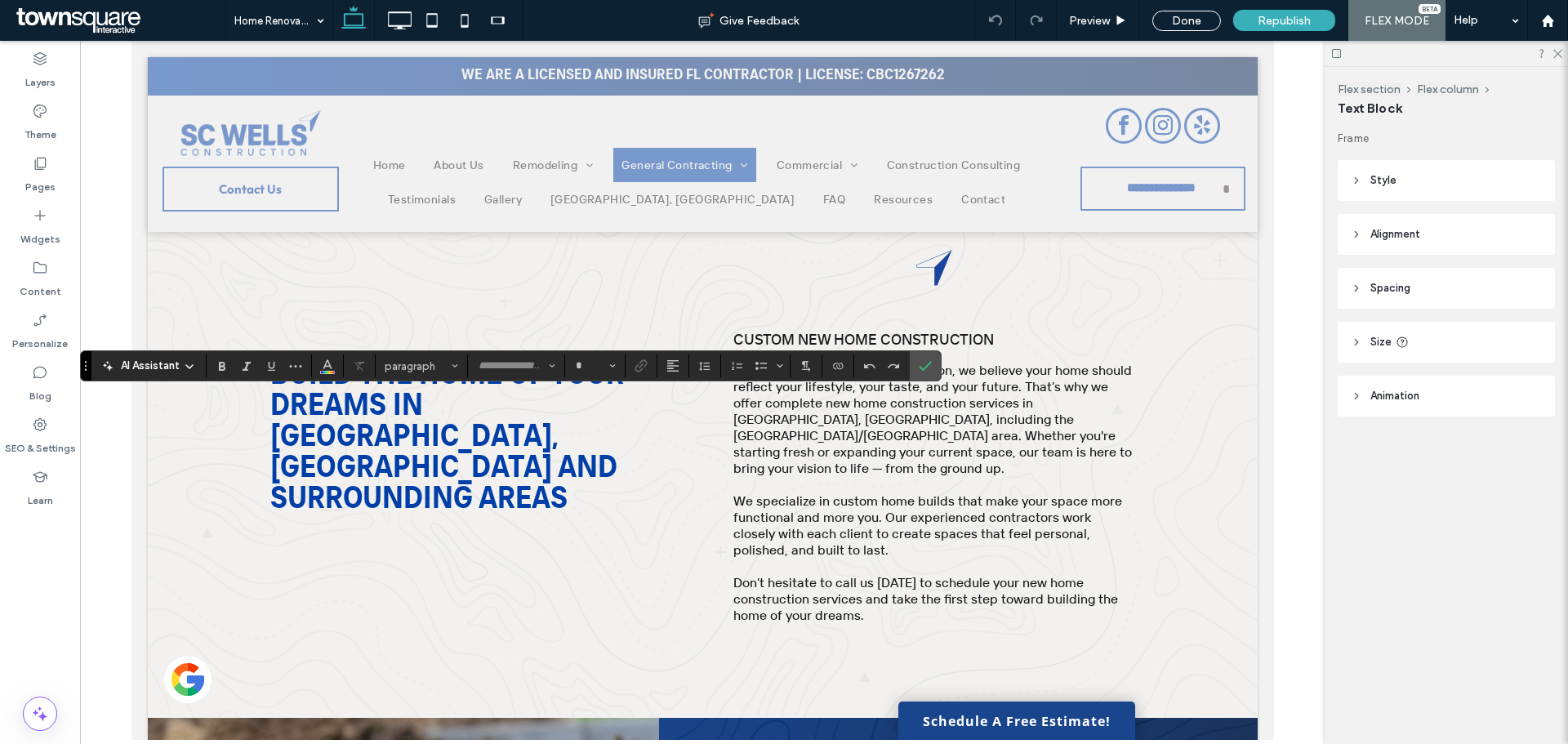
type input "**********"
type input "**"
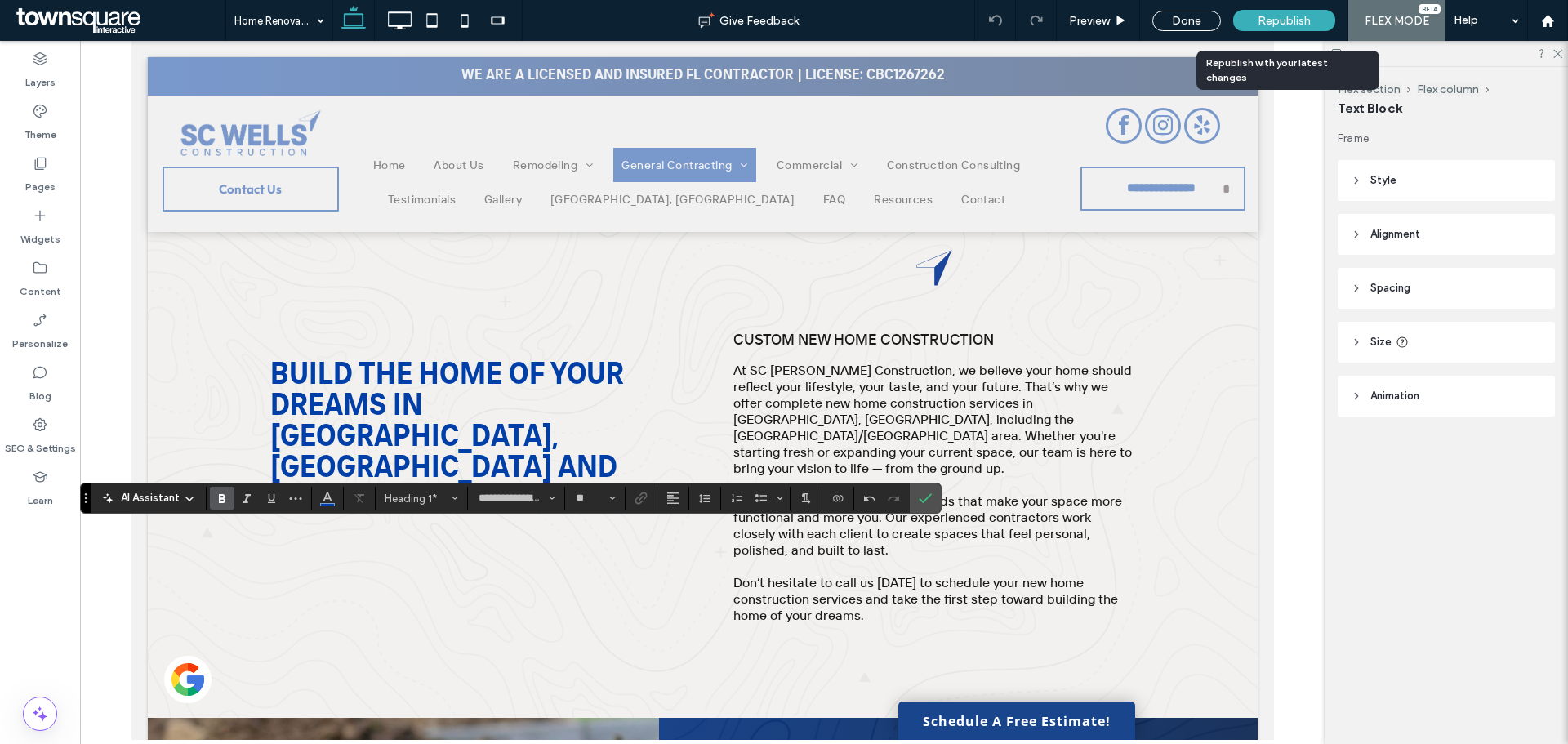
click at [1271, 14] on span "Republish" at bounding box center [1284, 20] width 53 height 14
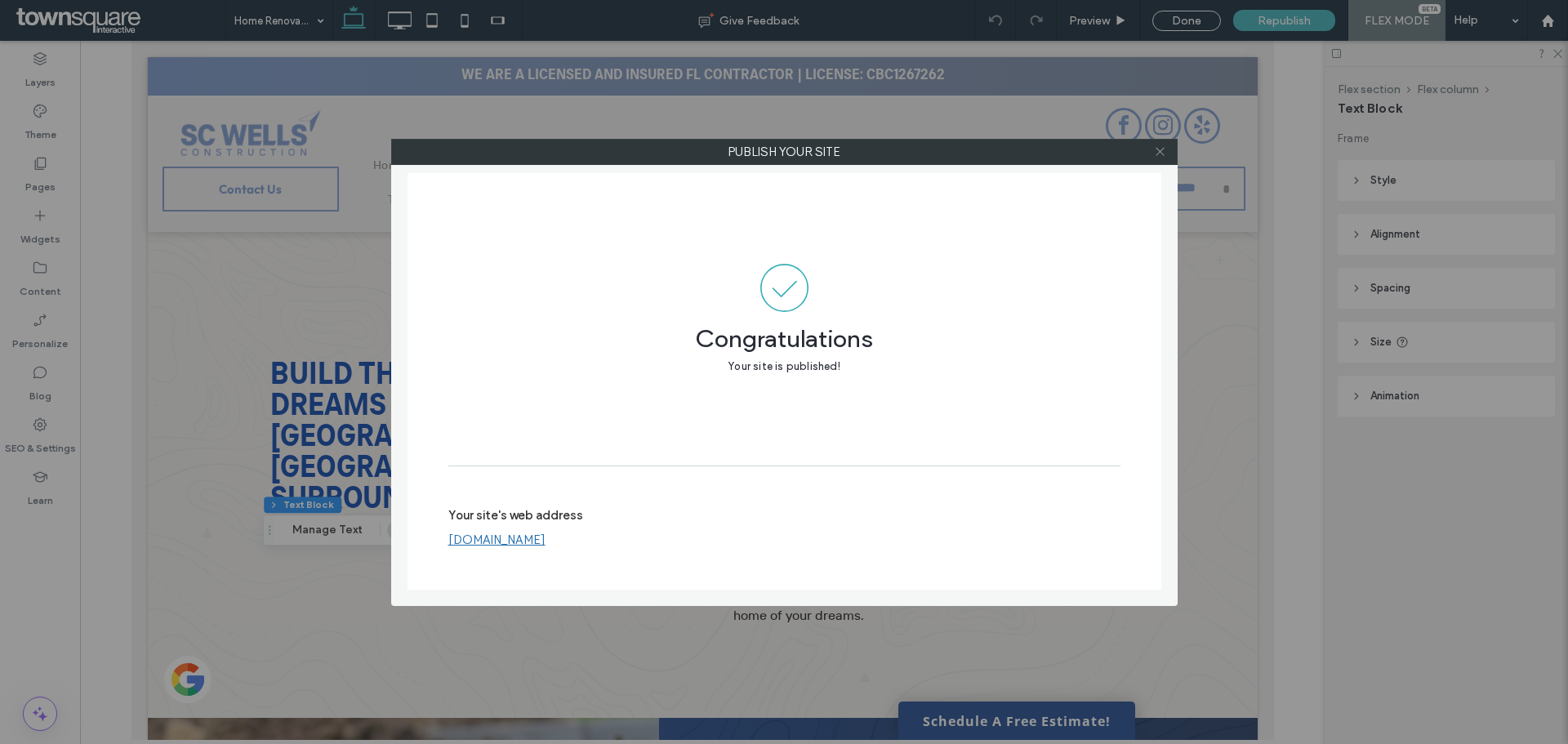
click at [1163, 150] on icon at bounding box center [1161, 152] width 13 height 13
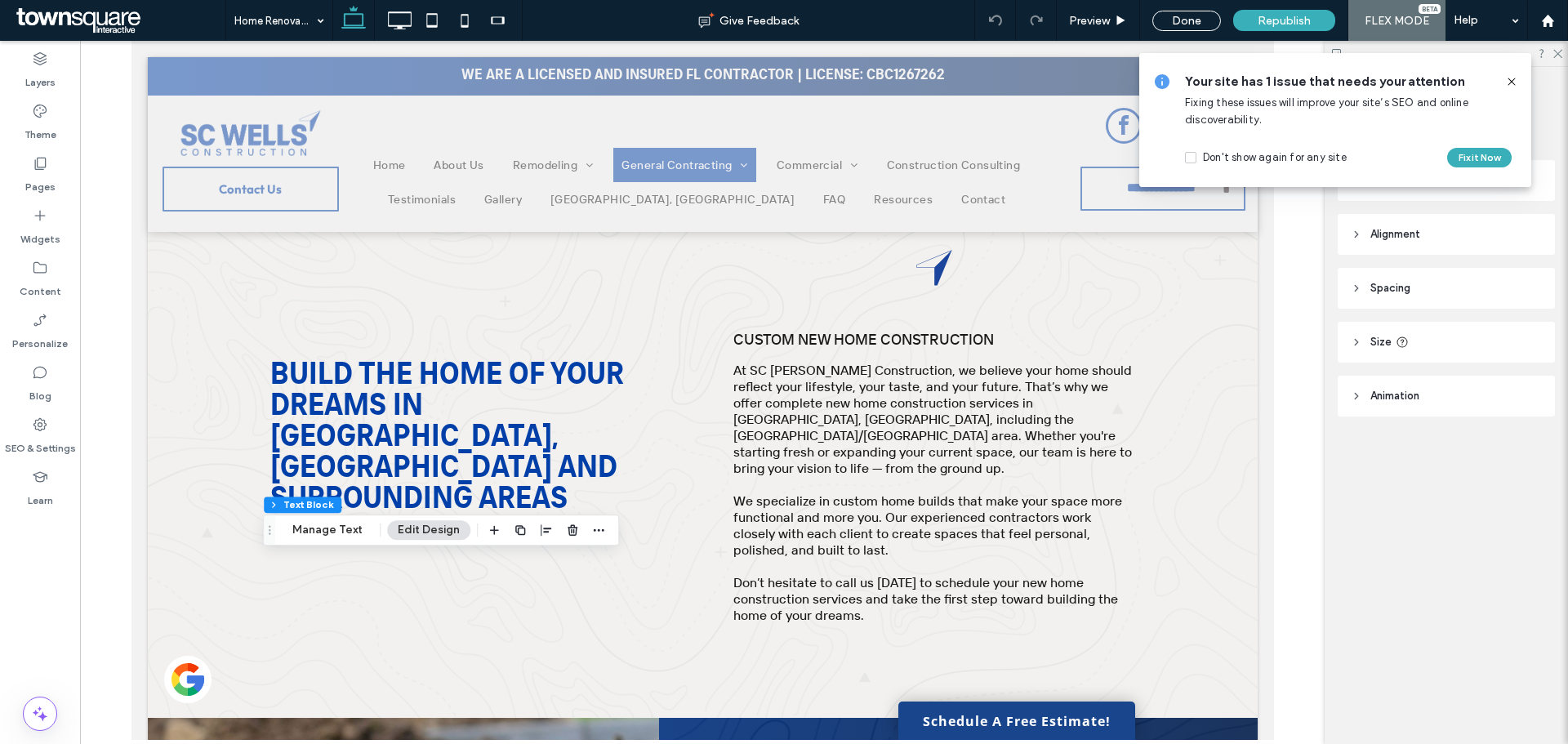
click at [1508, 79] on icon at bounding box center [1512, 81] width 13 height 13
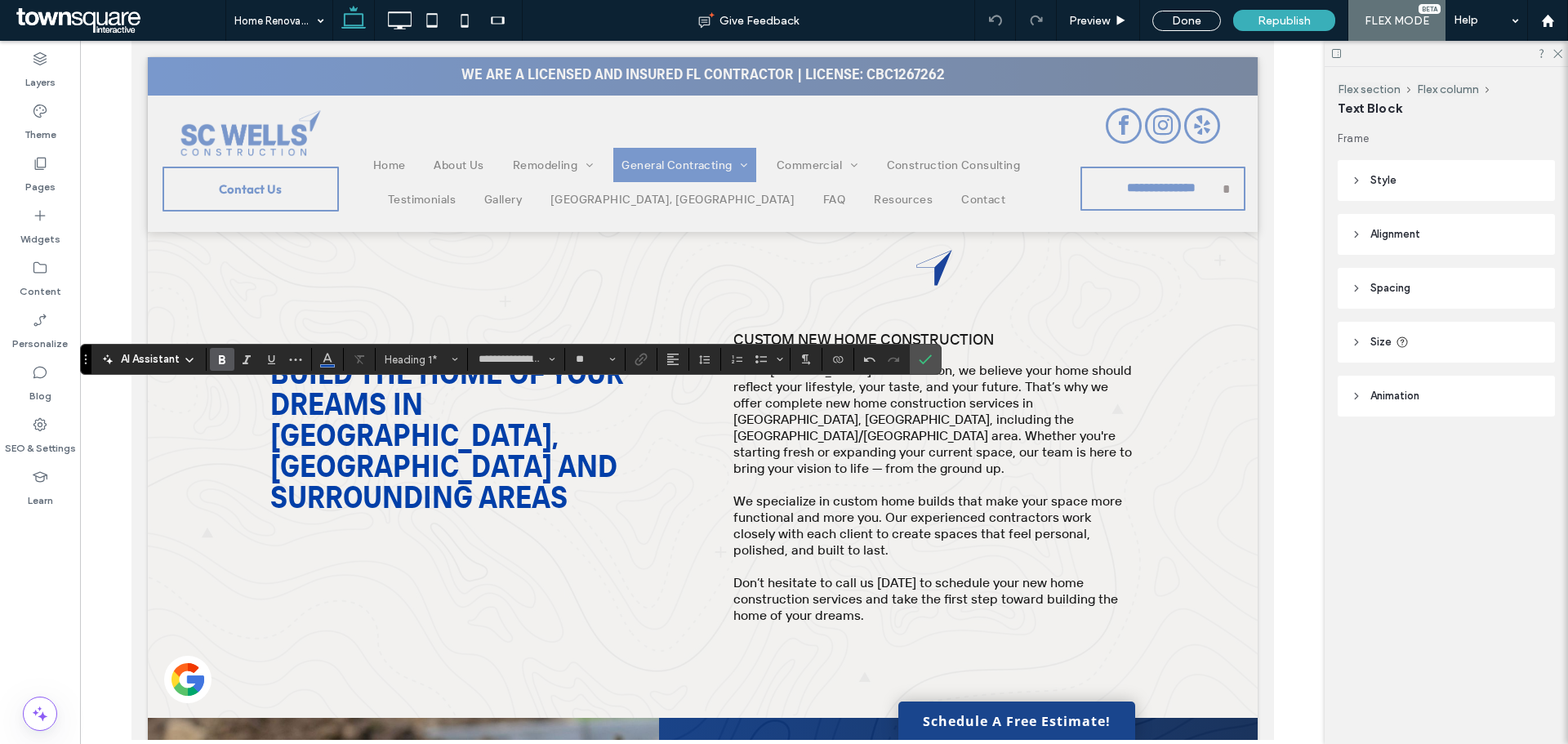
type input "**"
click at [1260, 15] on span "Republish" at bounding box center [1284, 20] width 53 height 14
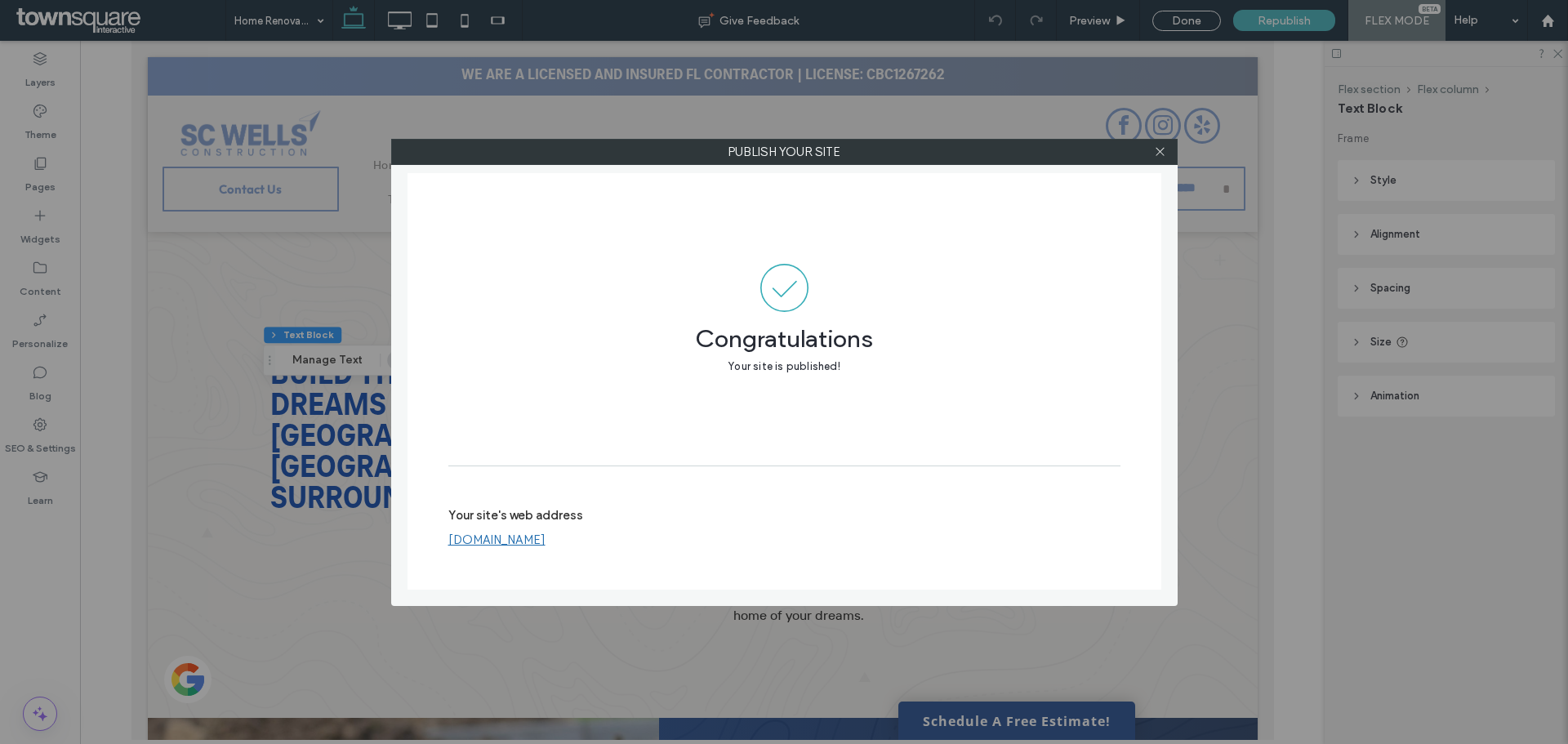
click at [296, 439] on div "Publish your site Congratulations Your site is published! Your site's web addre…" at bounding box center [784, 372] width 1568 height 744
click at [280, 445] on div "Publish your site Congratulations Your site is published! Your site's web addre…" at bounding box center [784, 372] width 1568 height 744
click at [1162, 147] on icon at bounding box center [1161, 152] width 13 height 13
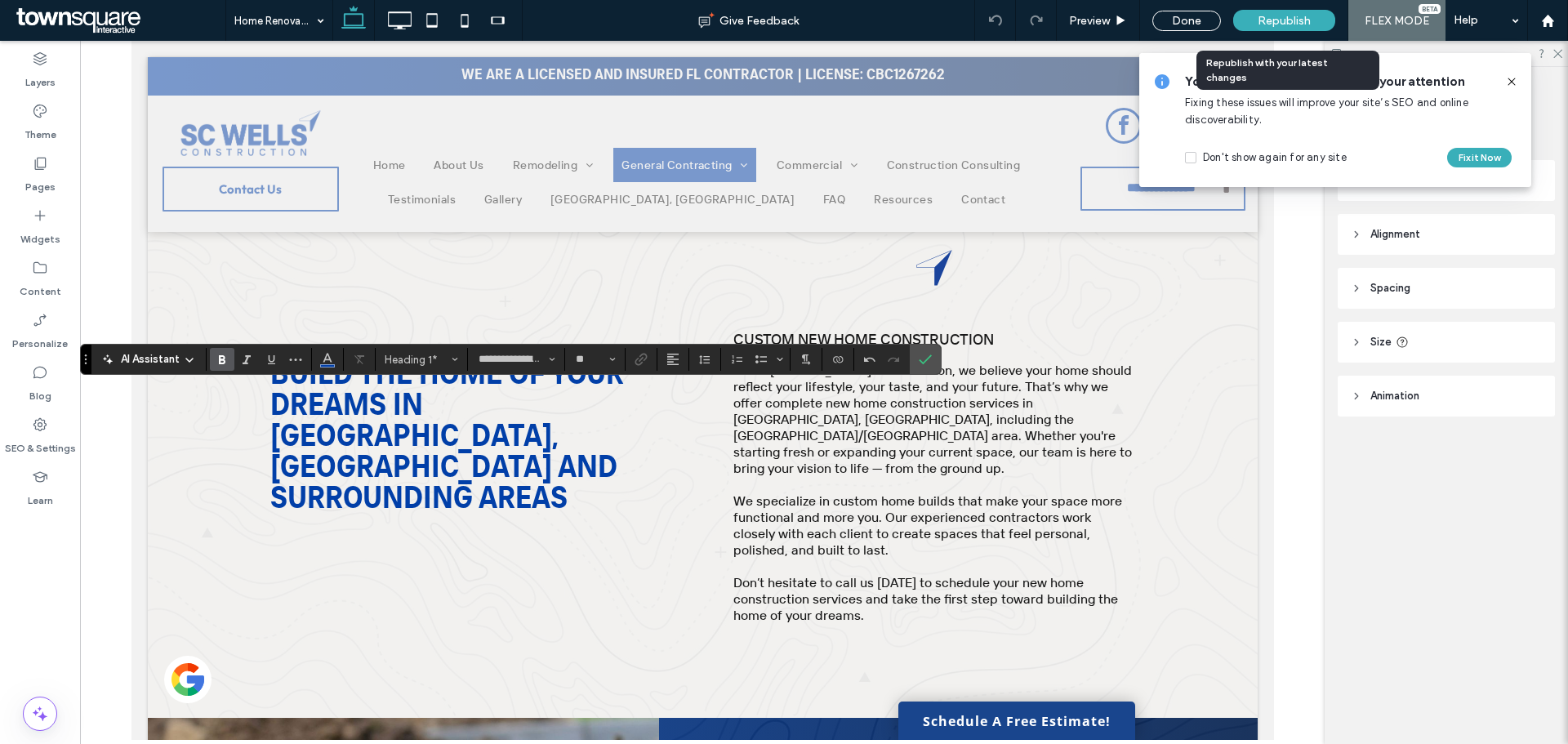
click at [1274, 22] on span "Republish" at bounding box center [1284, 20] width 53 height 14
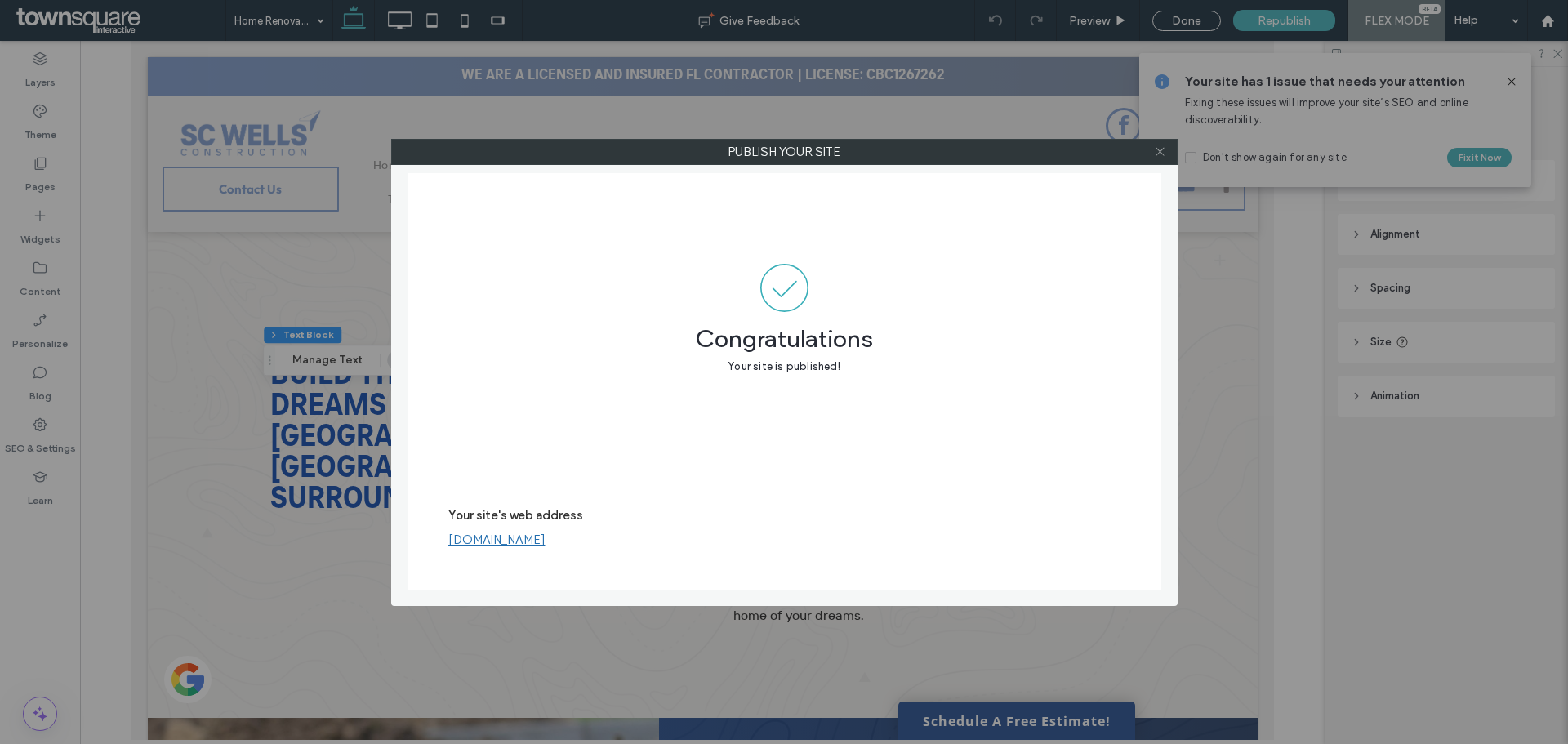
click at [1159, 154] on icon at bounding box center [1161, 152] width 13 height 13
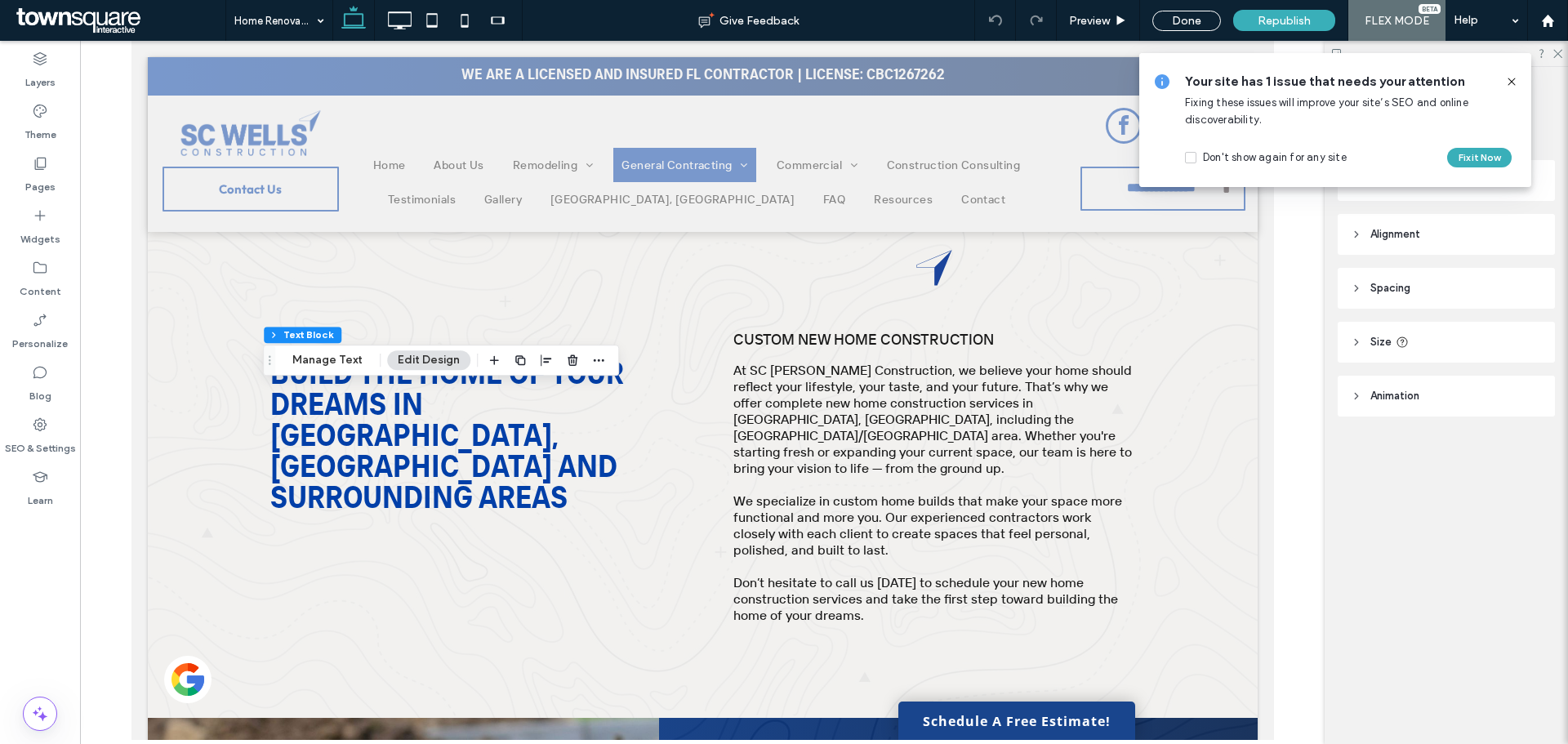
click at [1515, 81] on icon at bounding box center [1512, 81] width 13 height 13
click at [1512, 77] on icon at bounding box center [1512, 81] width 13 height 13
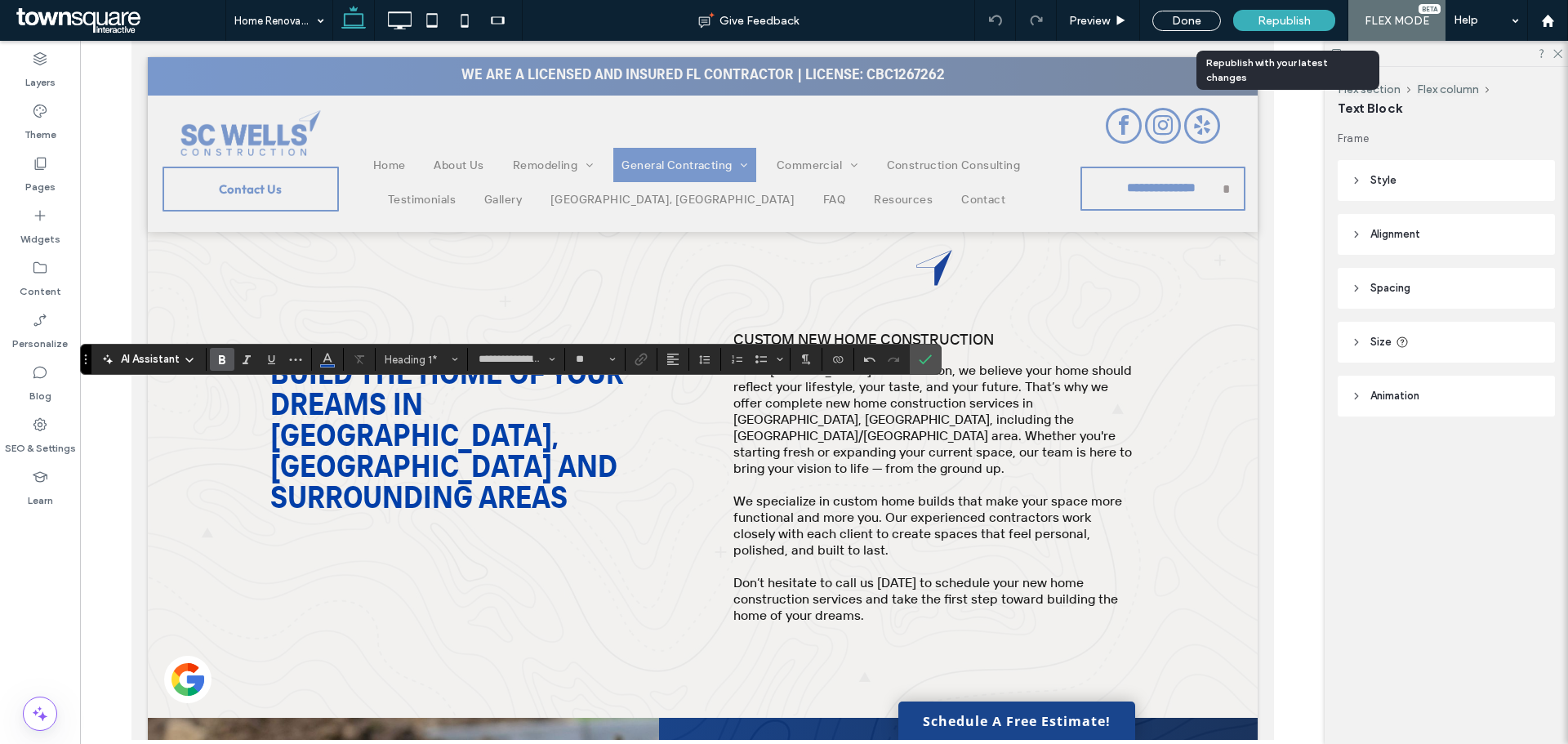
click at [1256, 21] on div "Republish" at bounding box center [1284, 20] width 102 height 21
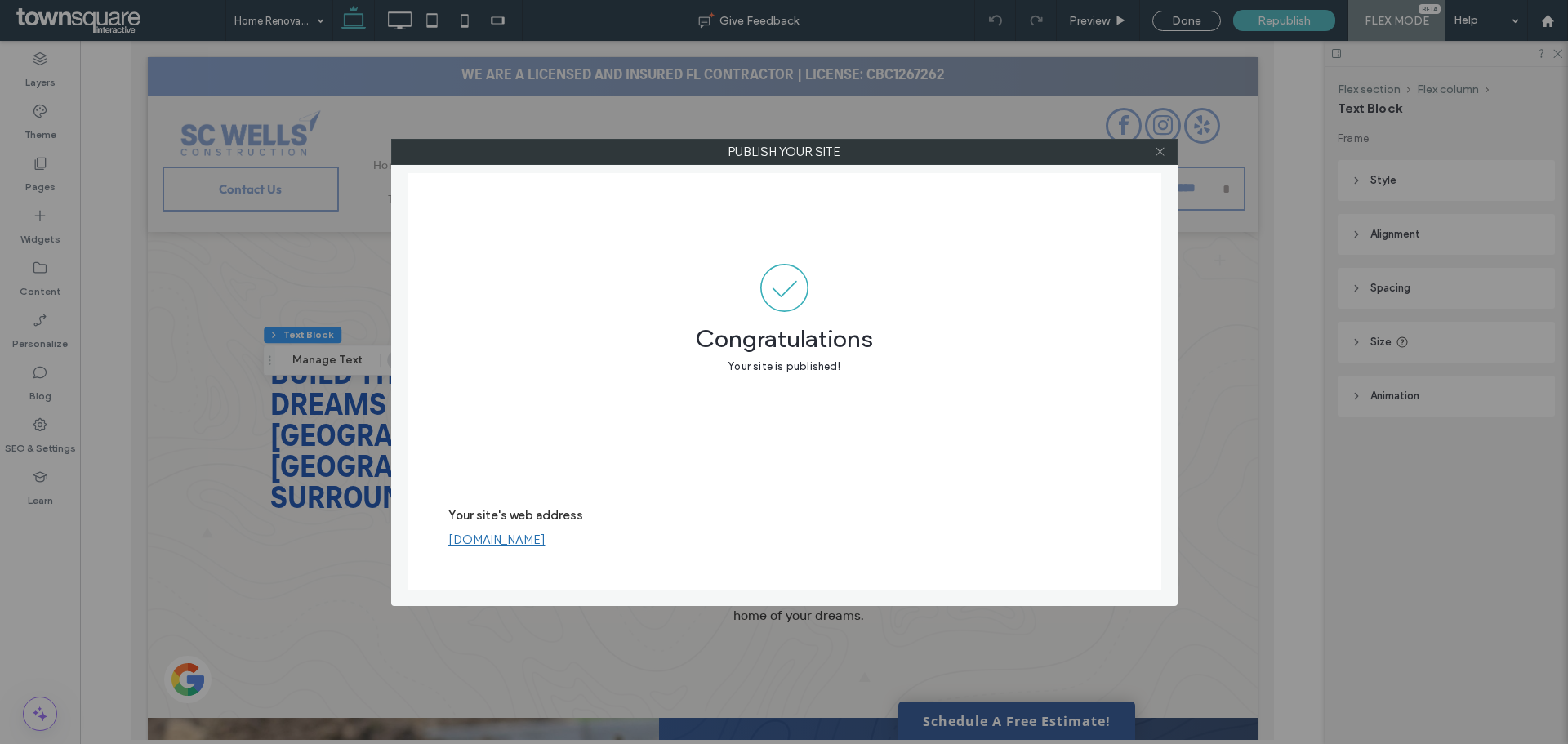
click at [1161, 146] on icon at bounding box center [1161, 152] width 13 height 13
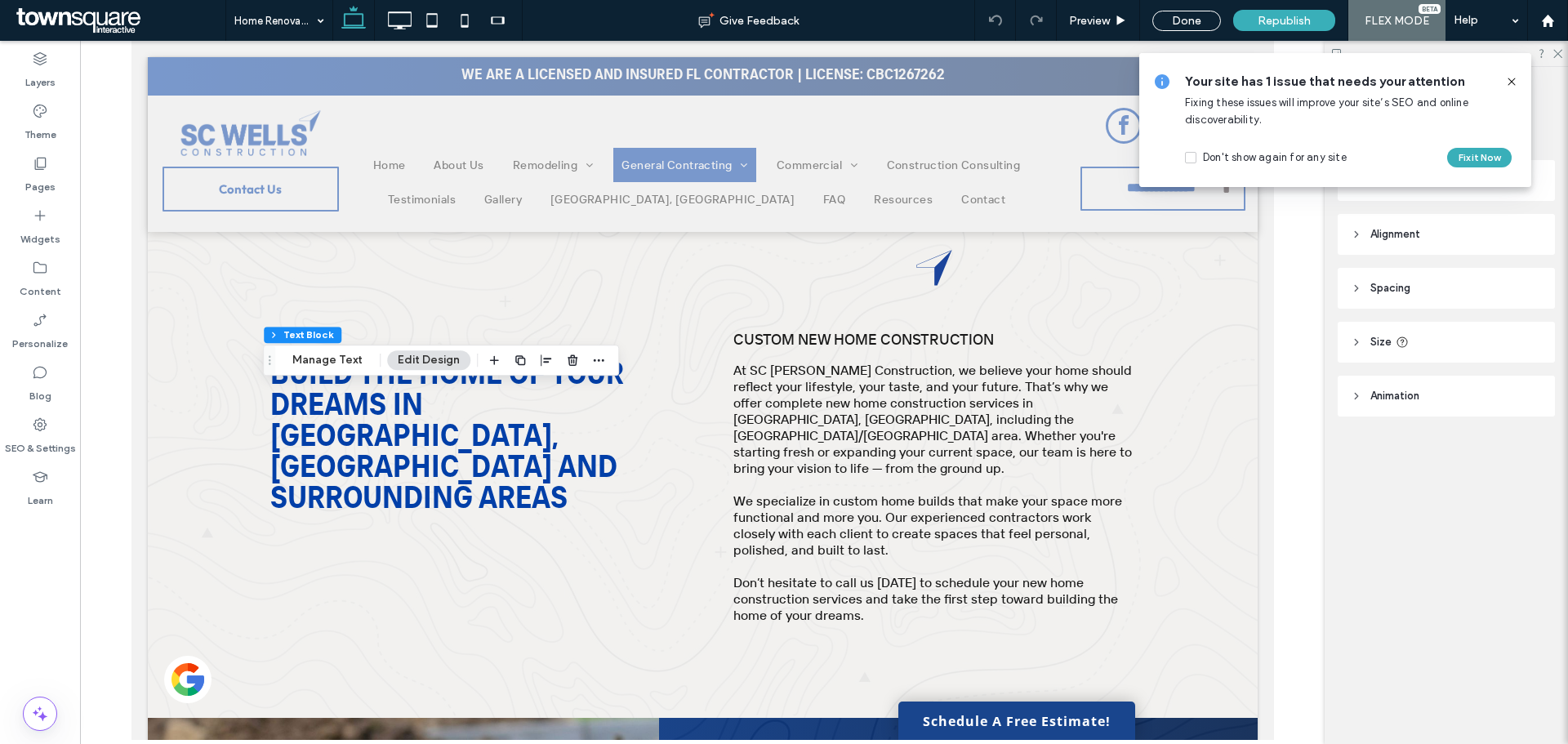
click at [1509, 82] on icon at bounding box center [1512, 81] width 13 height 13
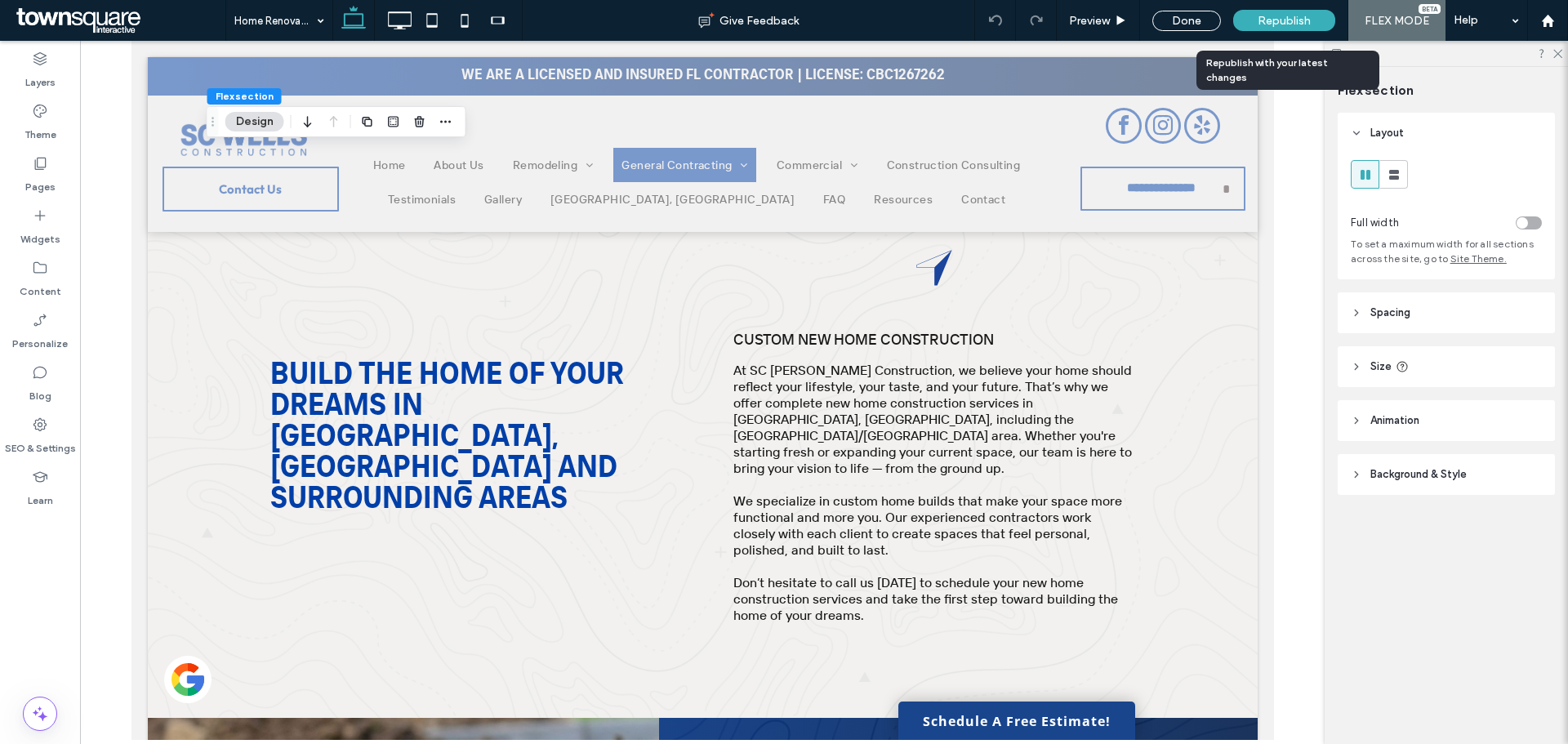
drag, startPoint x: 1277, startPoint y: 22, endPoint x: 1250, endPoint y: 27, distance: 27.5
click at [1277, 21] on span "Republish" at bounding box center [1284, 20] width 53 height 14
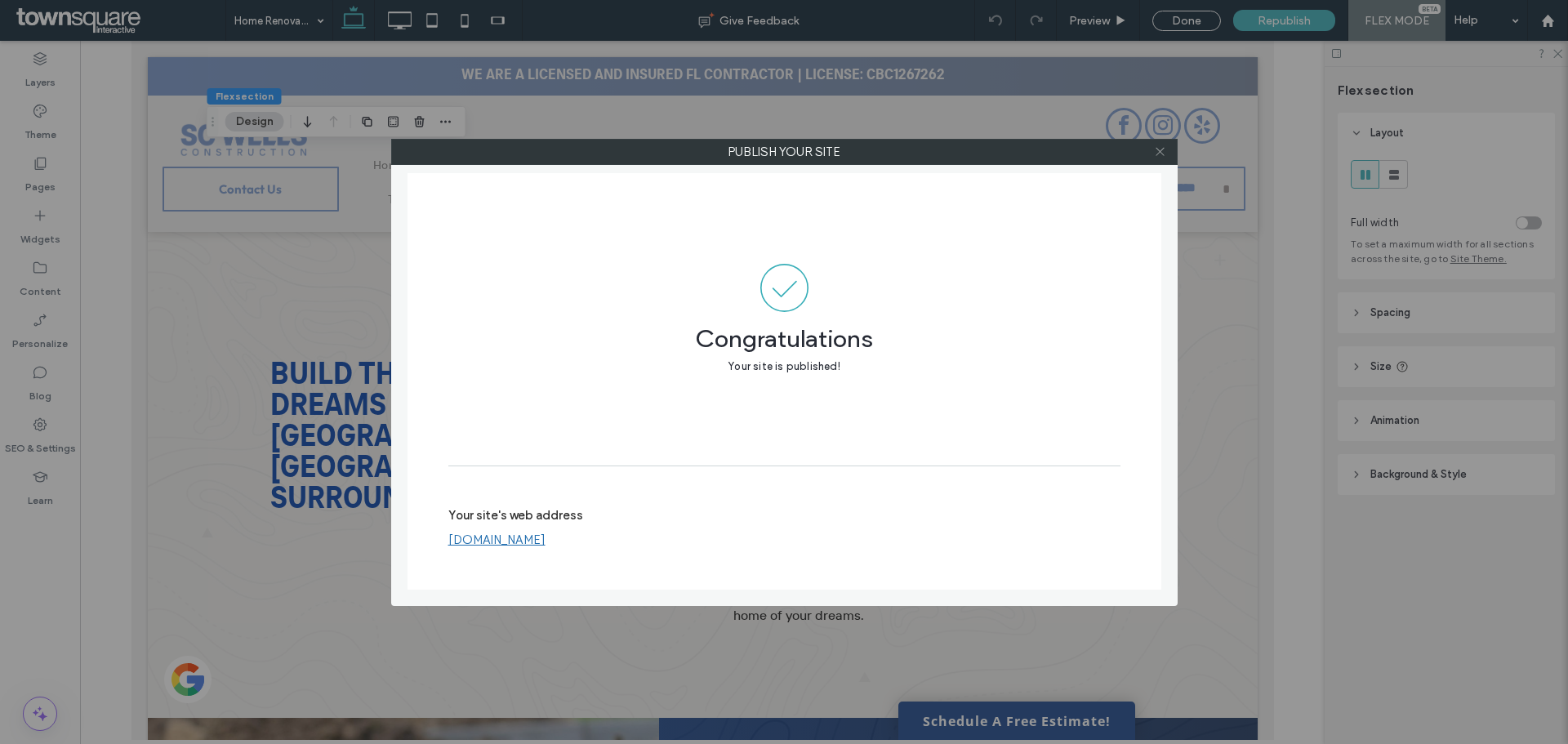
click at [1159, 151] on icon at bounding box center [1161, 152] width 13 height 13
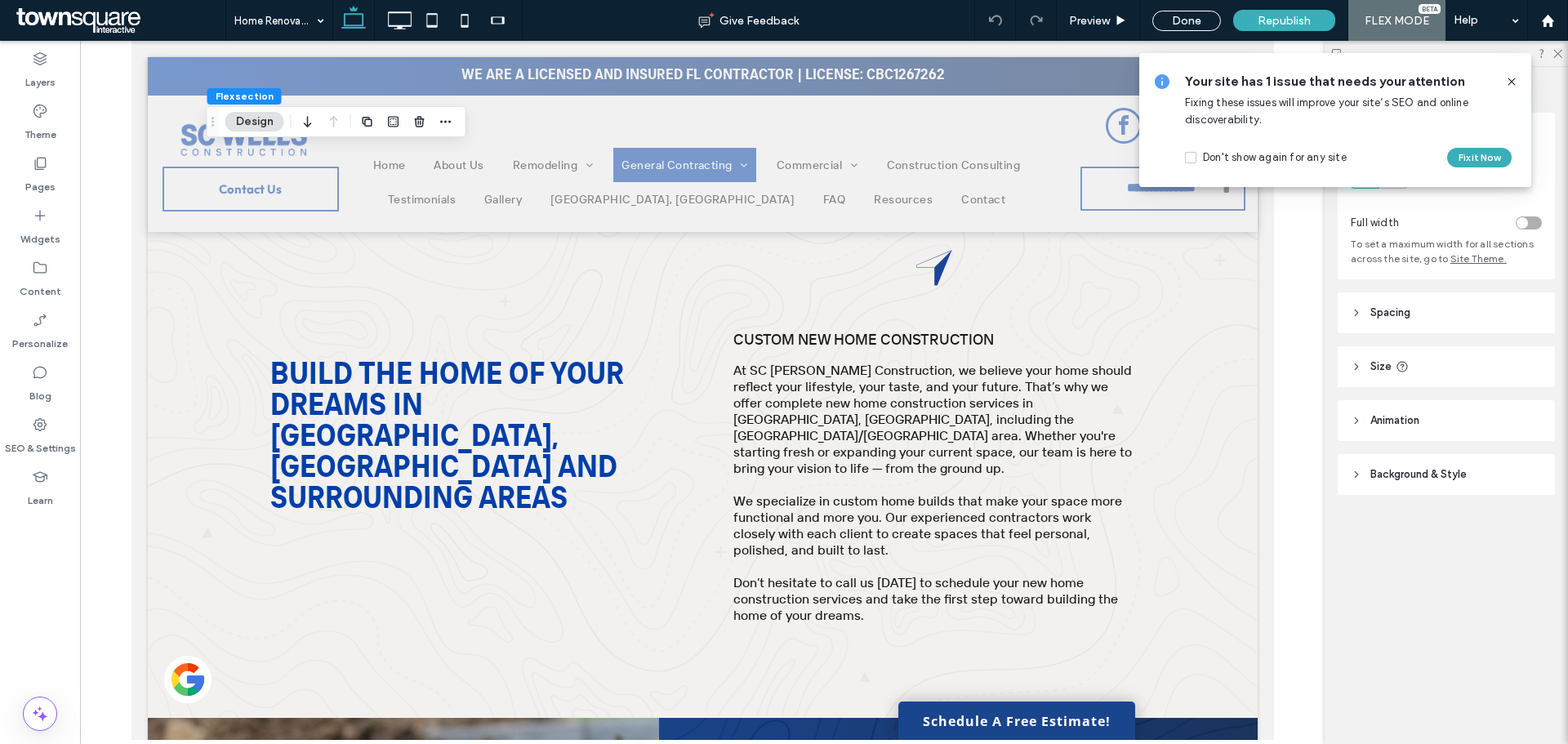
click at [1515, 81] on icon at bounding box center [1512, 81] width 13 height 13
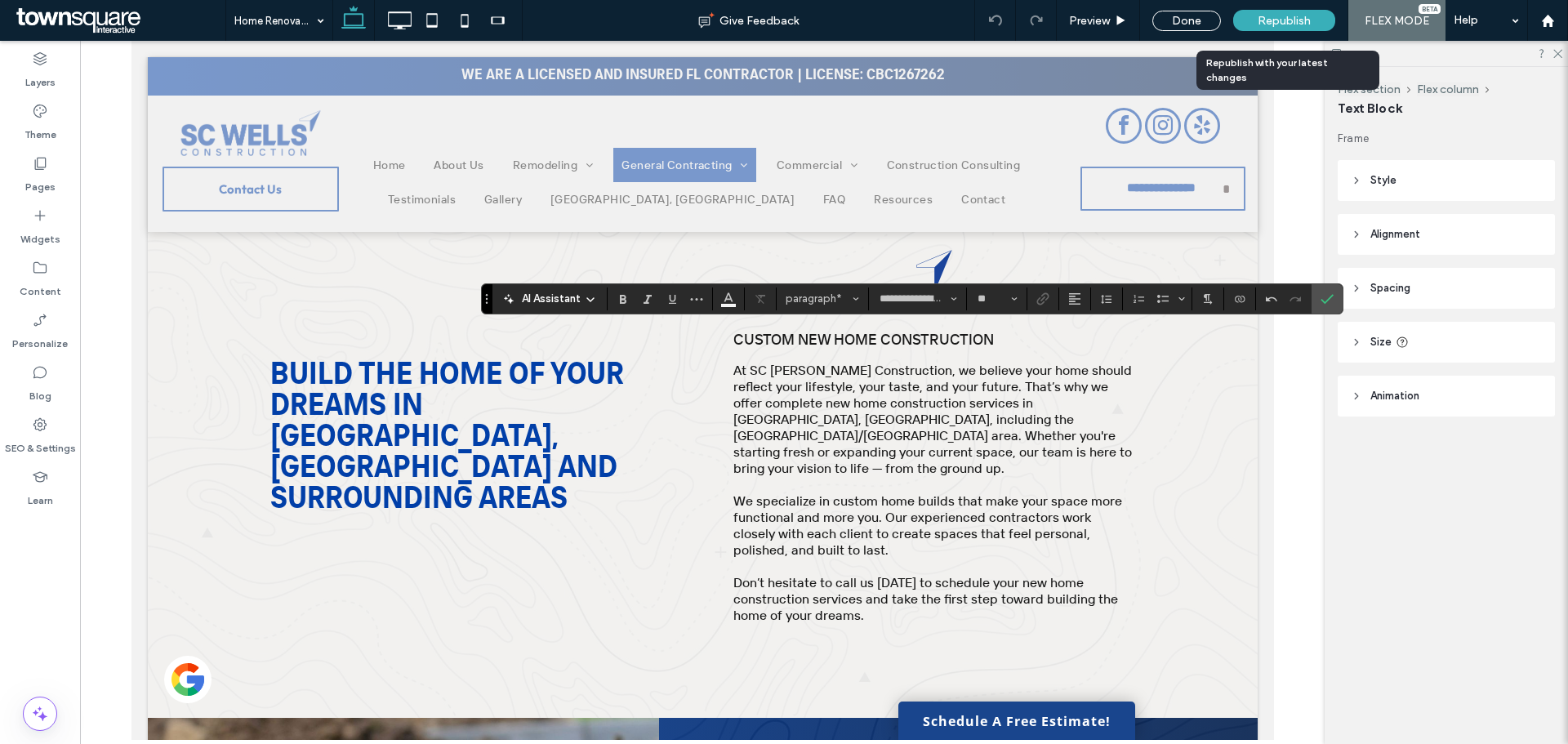
click at [1275, 20] on span "Republish" at bounding box center [1284, 20] width 53 height 14
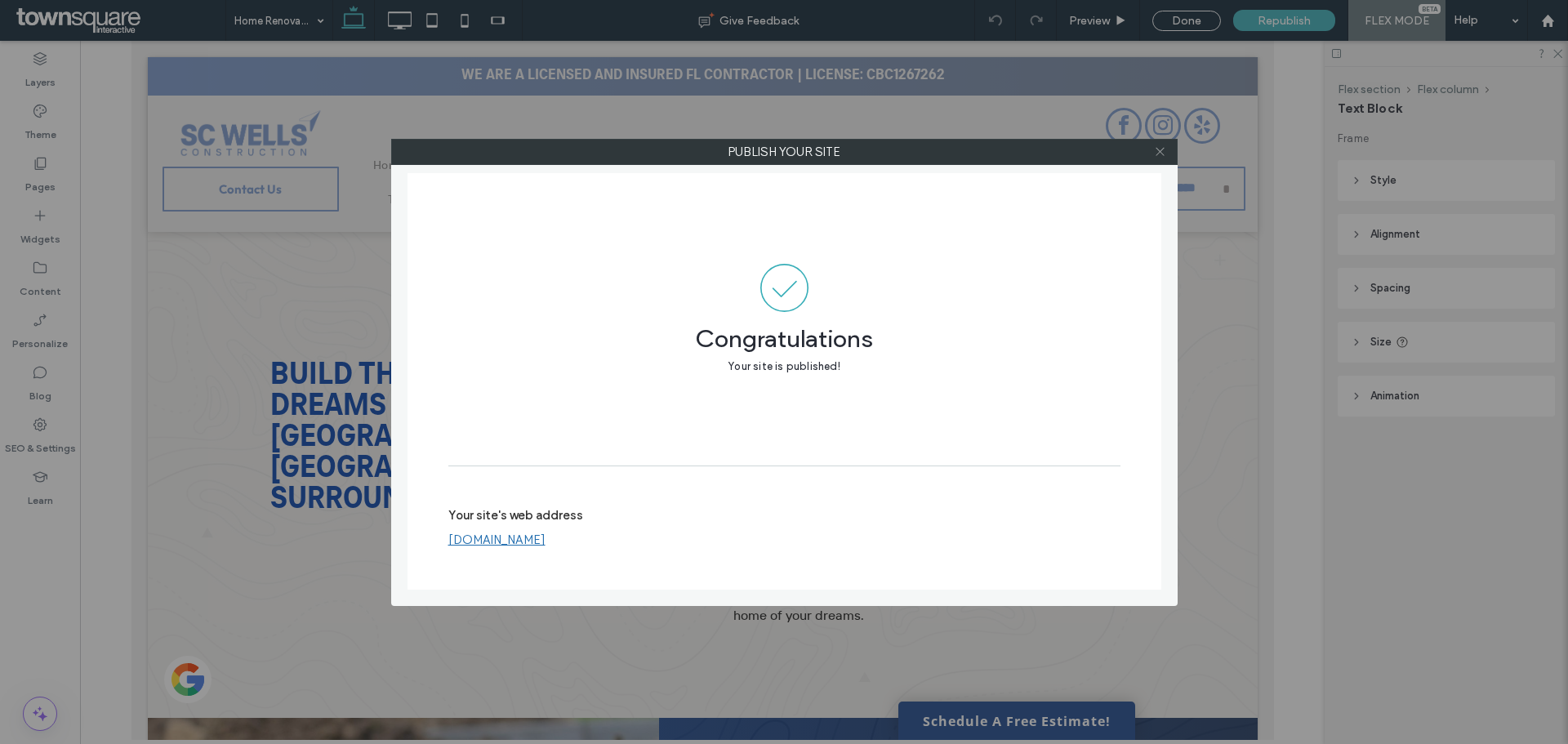
click at [1157, 147] on icon at bounding box center [1161, 152] width 13 height 13
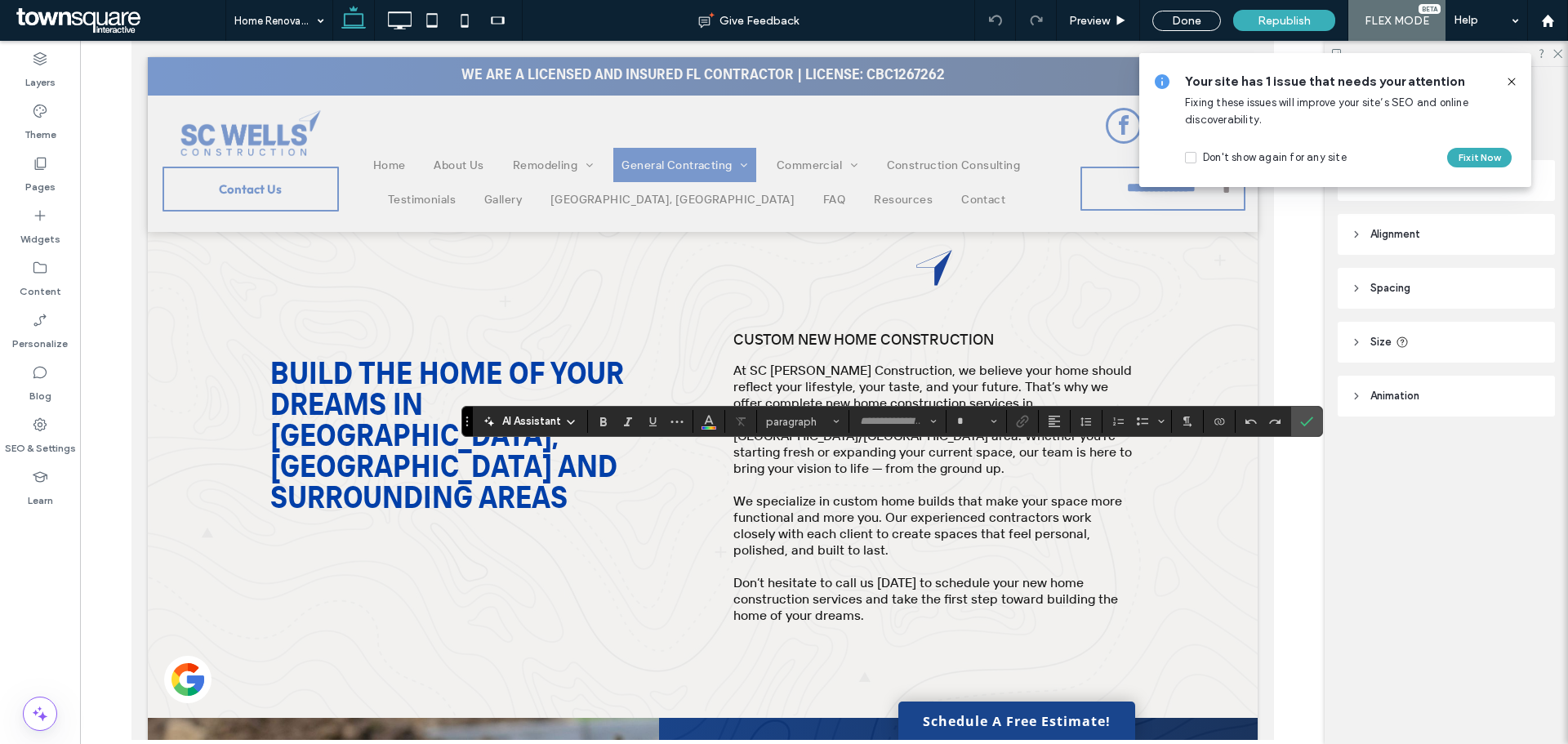
type input "**********"
type input "**"
click at [1514, 81] on icon at bounding box center [1512, 81] width 13 height 13
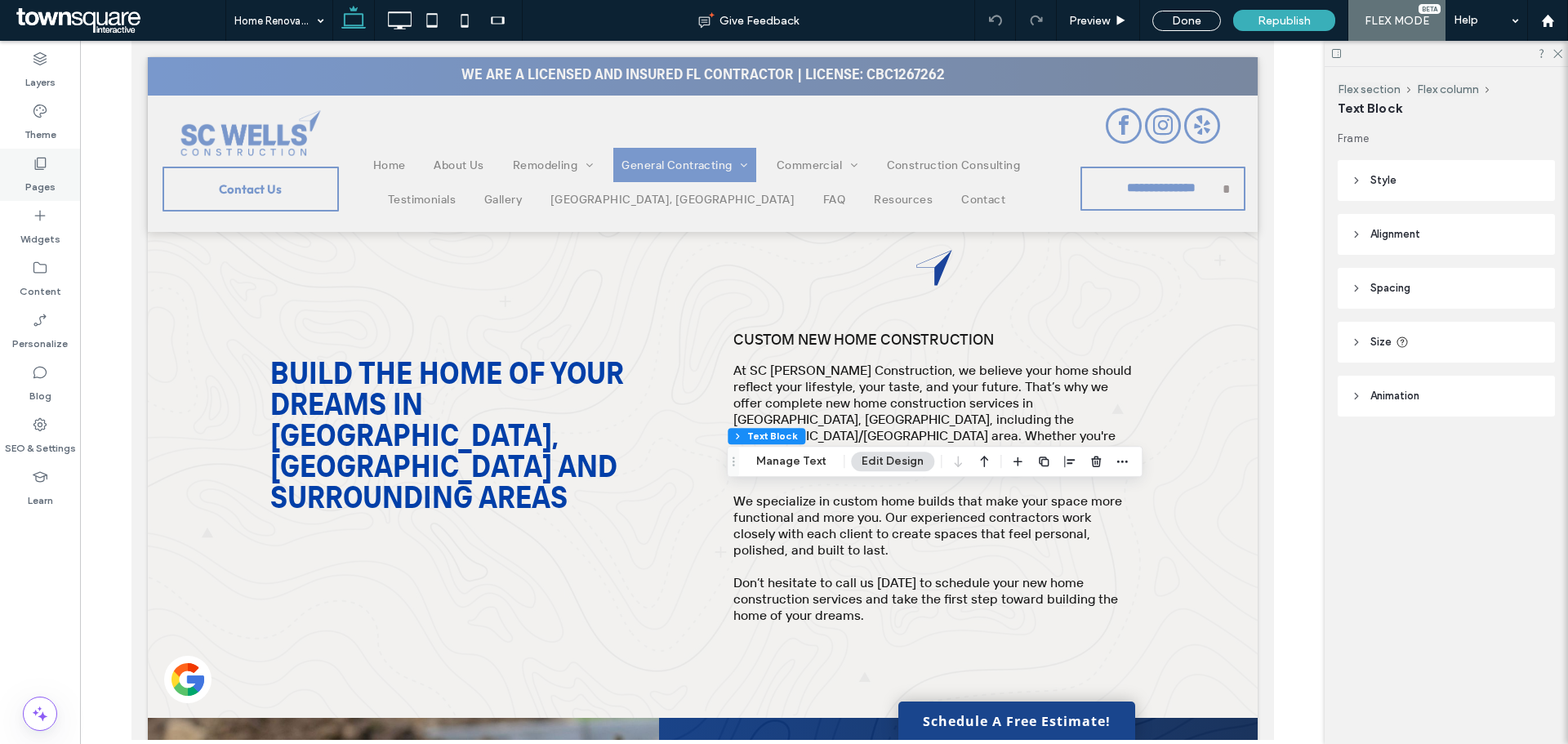
drag, startPoint x: 29, startPoint y: 163, endPoint x: 38, endPoint y: 166, distance: 9.5
click at [29, 163] on div "Pages" at bounding box center [40, 175] width 80 height 52
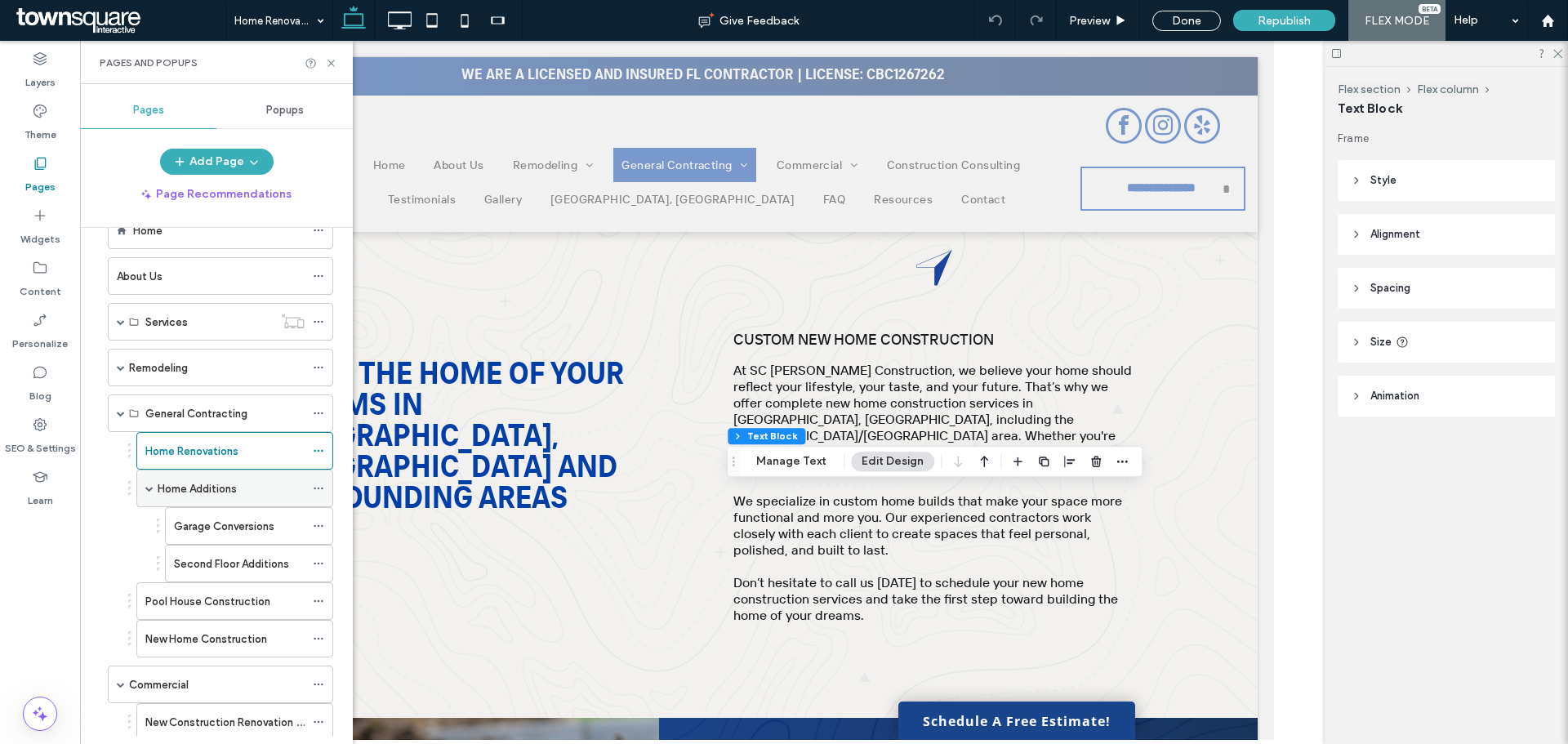
scroll to position [81, 0]
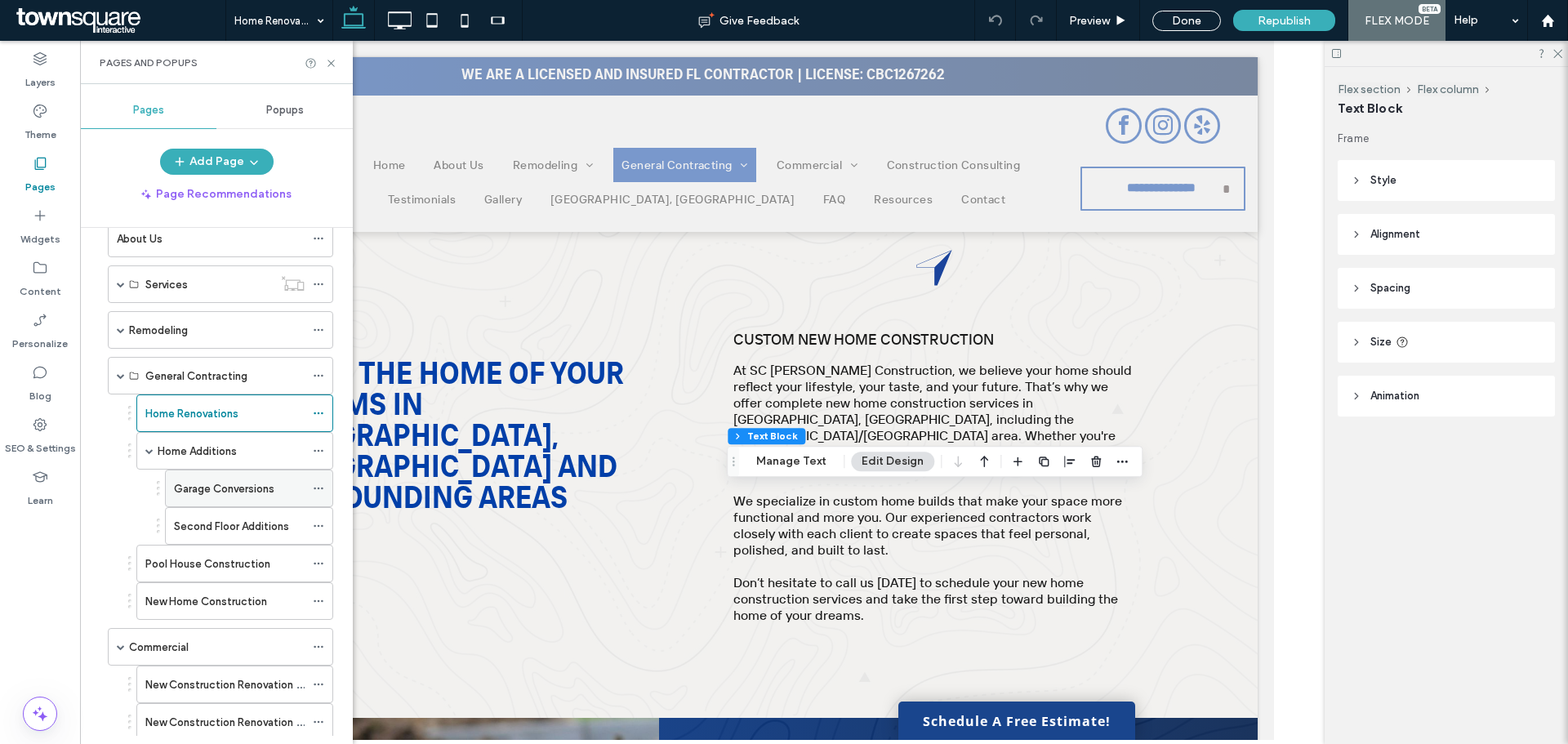
click at [234, 491] on label "Garage Conversions" at bounding box center [224, 489] width 100 height 29
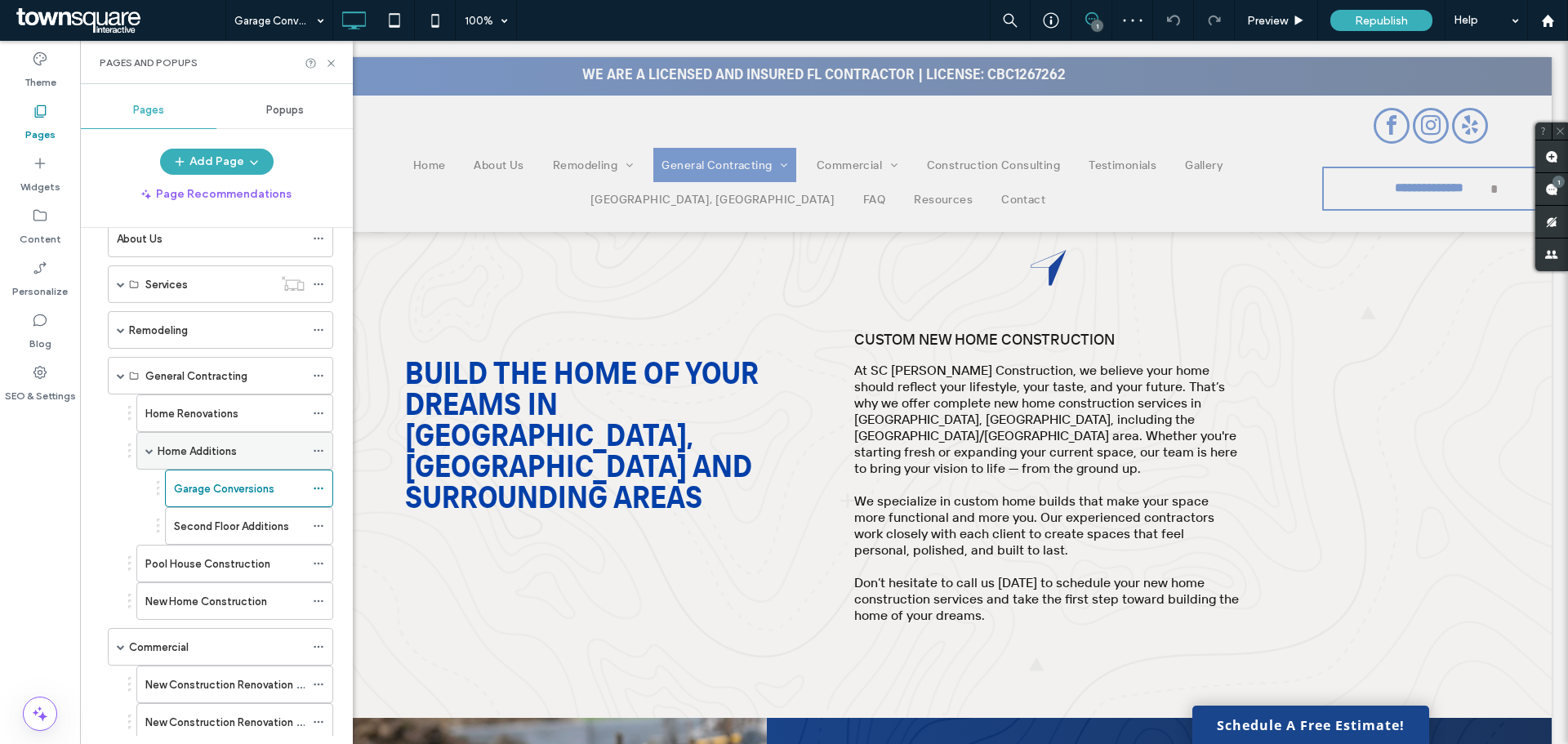
click at [147, 450] on span at bounding box center [149, 451] width 8 height 8
click at [207, 453] on label "Home Additions" at bounding box center [197, 452] width 80 height 29
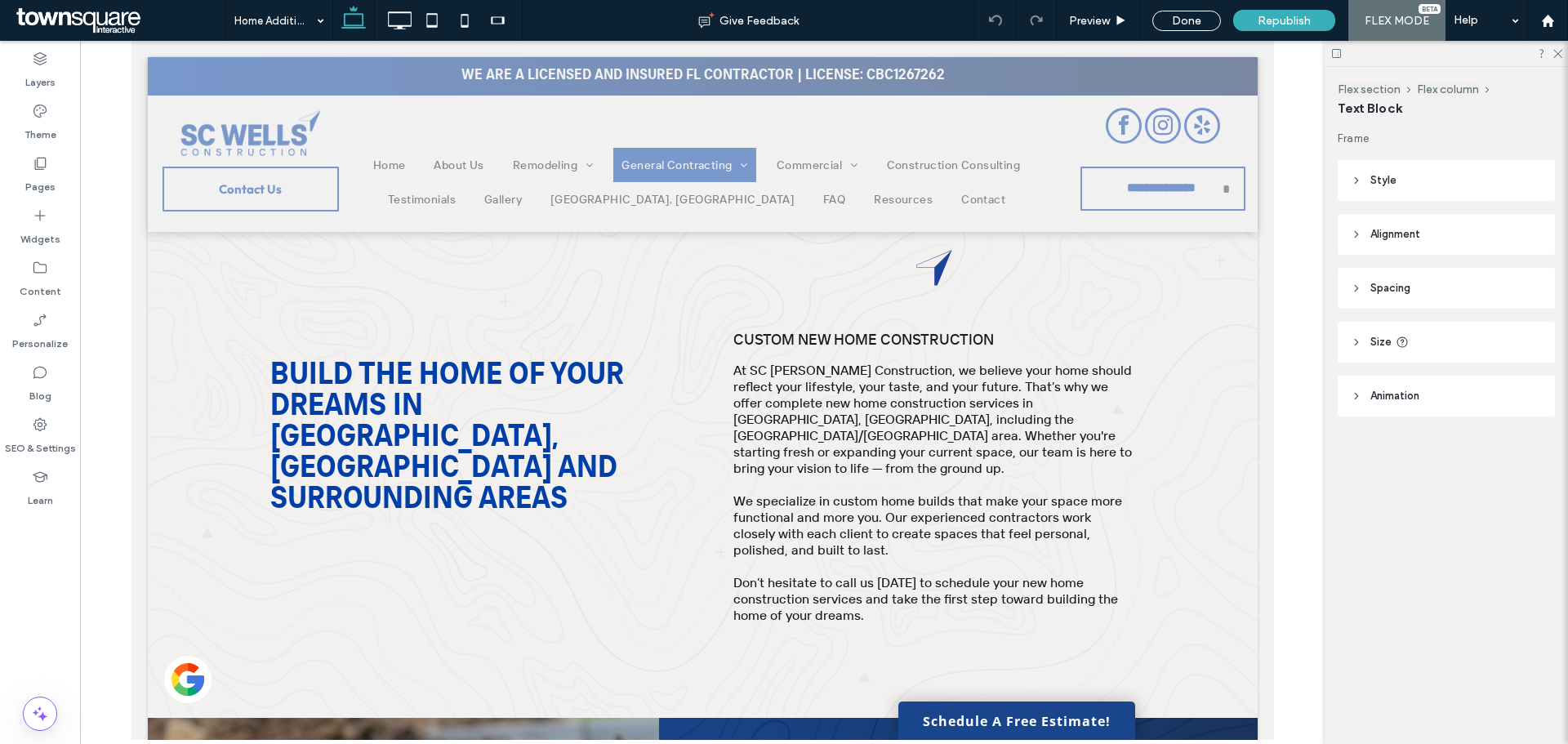
type input "**********"
type input "**"
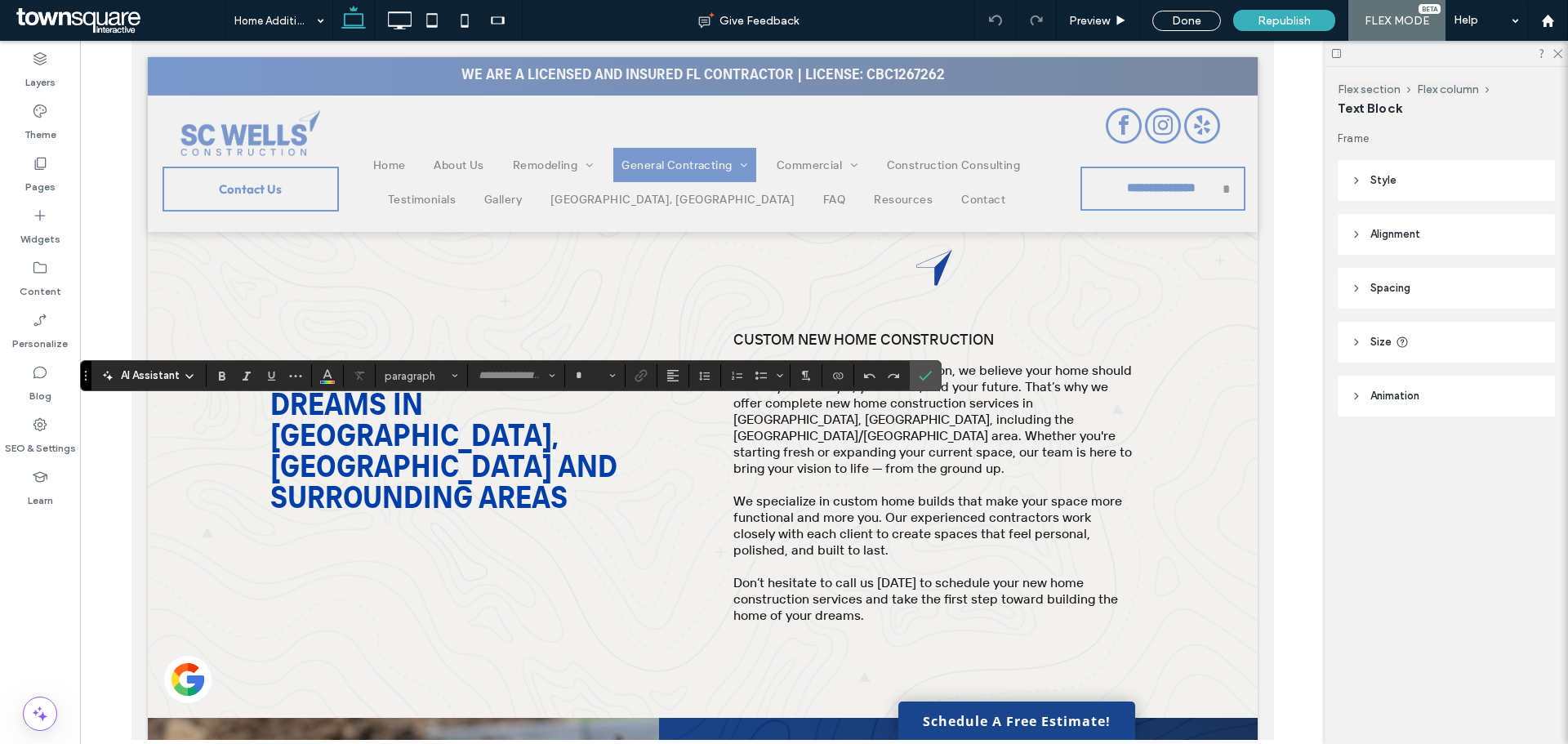
type input "**********"
type input "**"
type input "**********"
type input "**"
type input "**********"
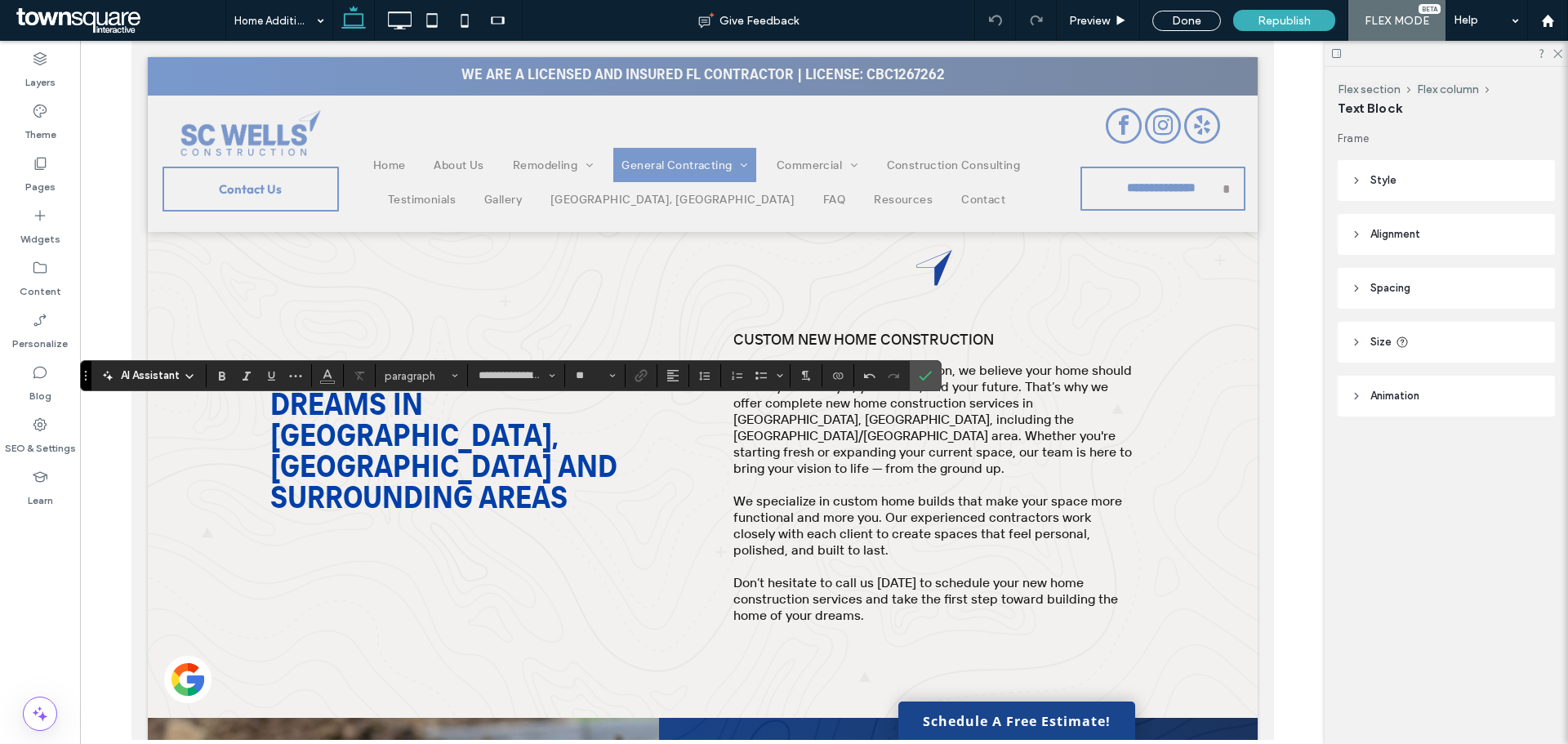
type input "**"
click at [1281, 23] on span "Republish" at bounding box center [1284, 20] width 53 height 14
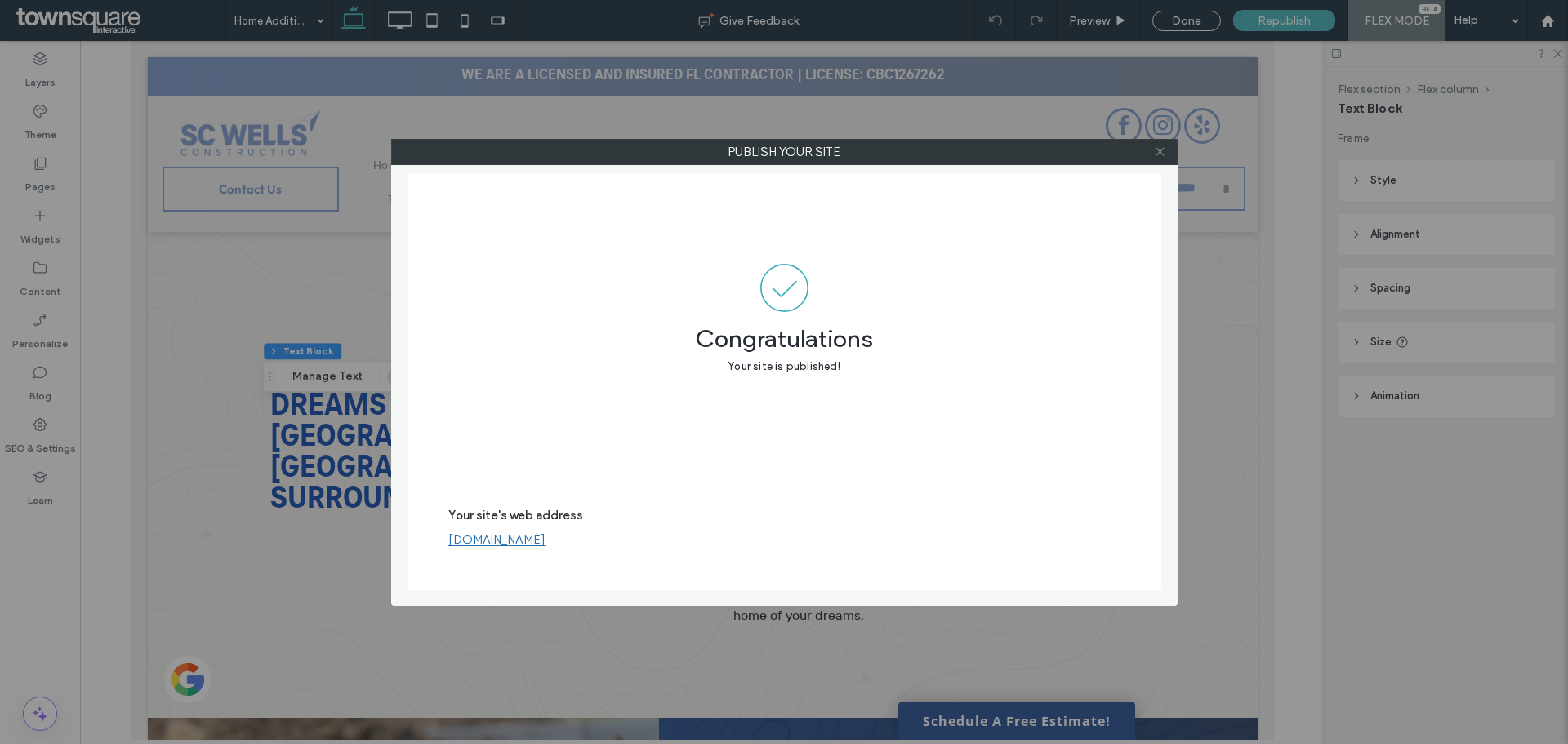
click at [1158, 154] on use at bounding box center [1160, 151] width 8 height 8
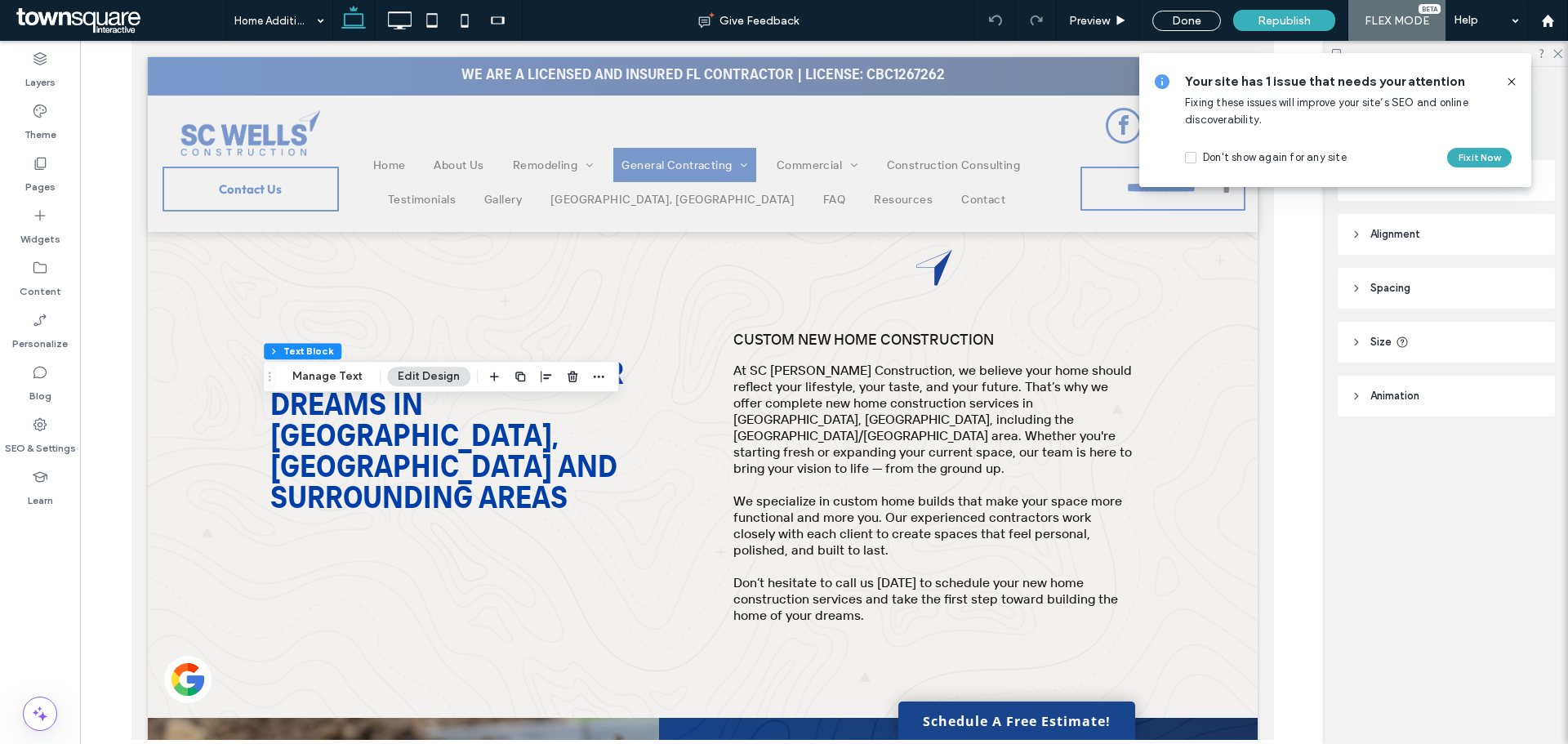
click at [1514, 78] on icon at bounding box center [1512, 81] width 13 height 13
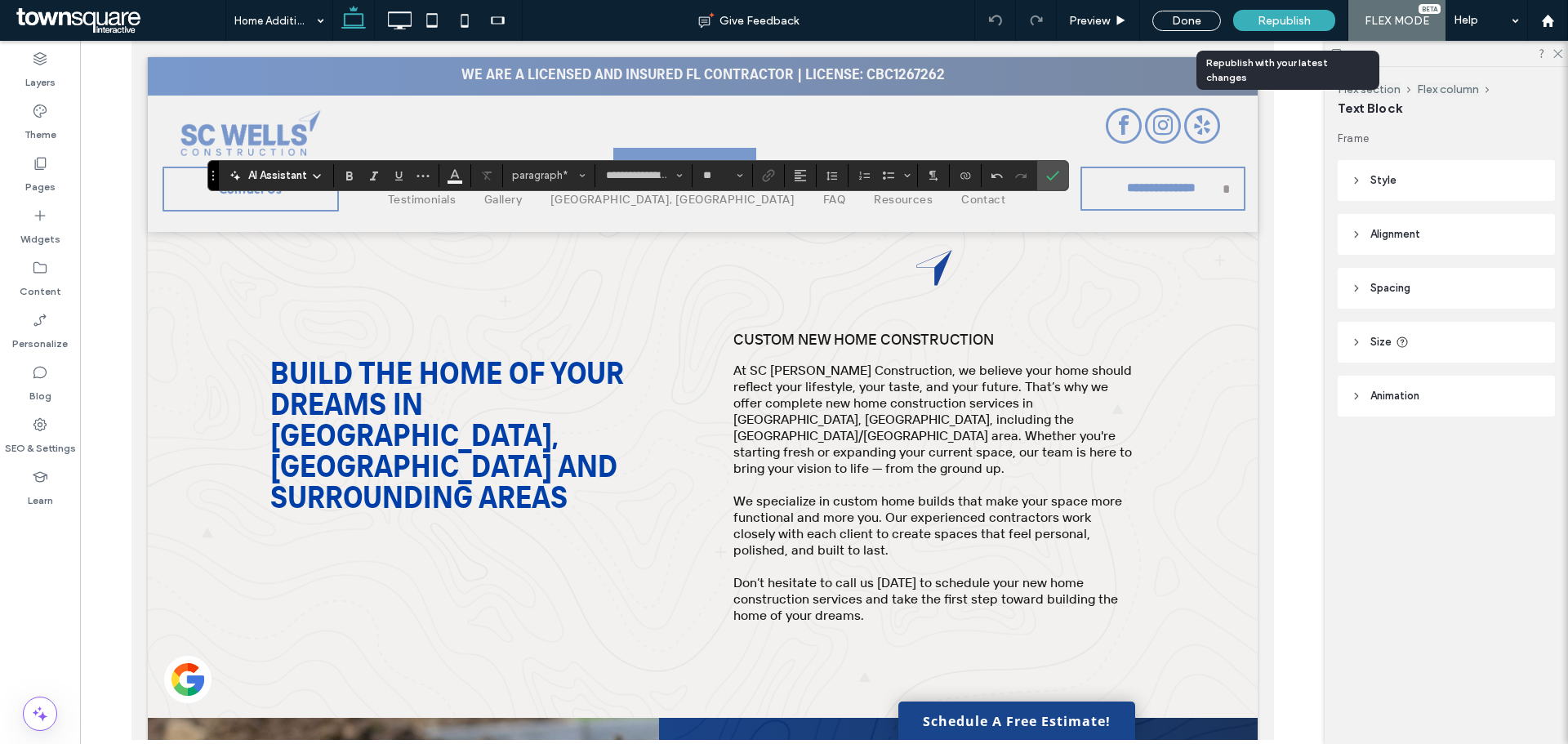
click at [1284, 23] on span "Republish" at bounding box center [1284, 20] width 53 height 14
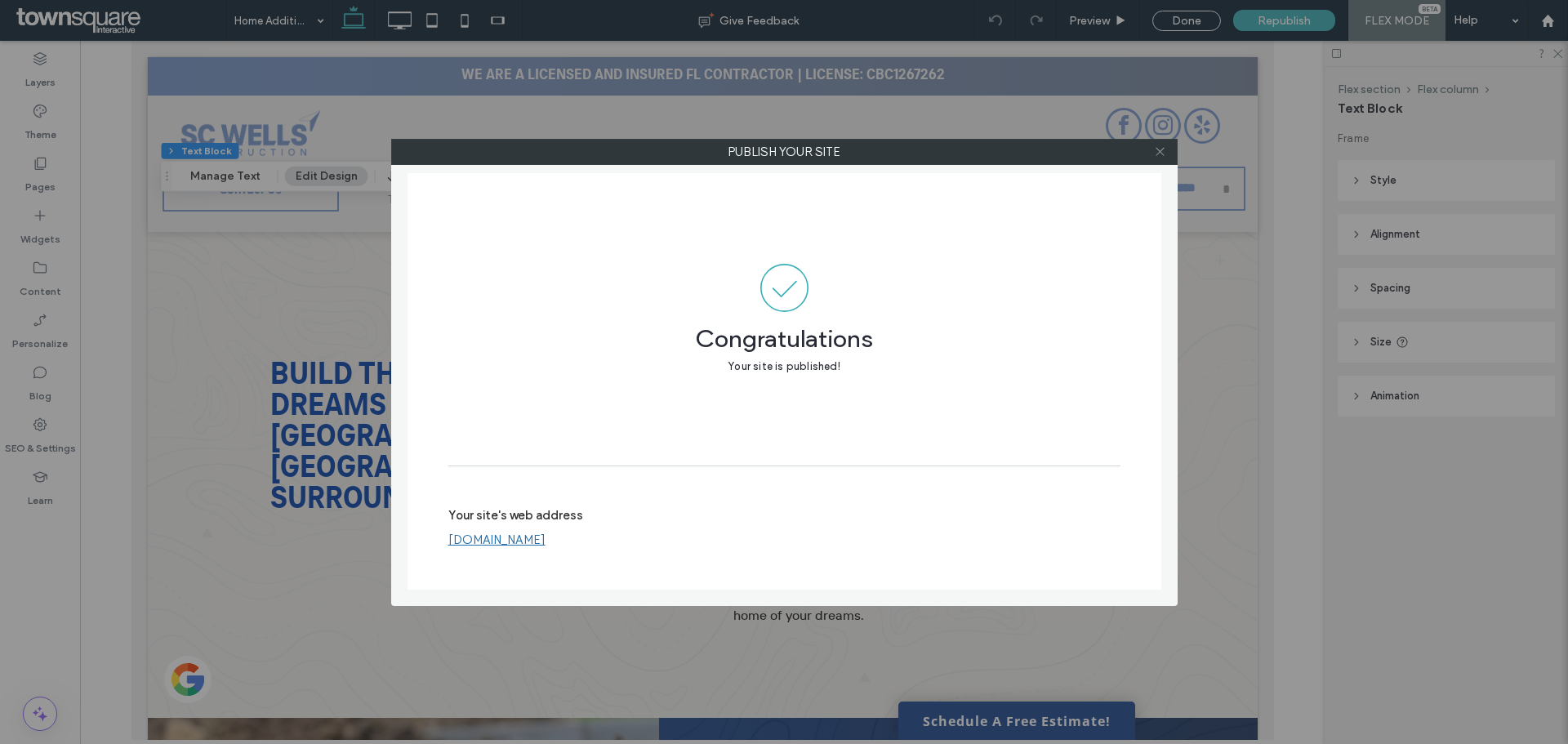
click at [1160, 147] on icon at bounding box center [1161, 152] width 13 height 13
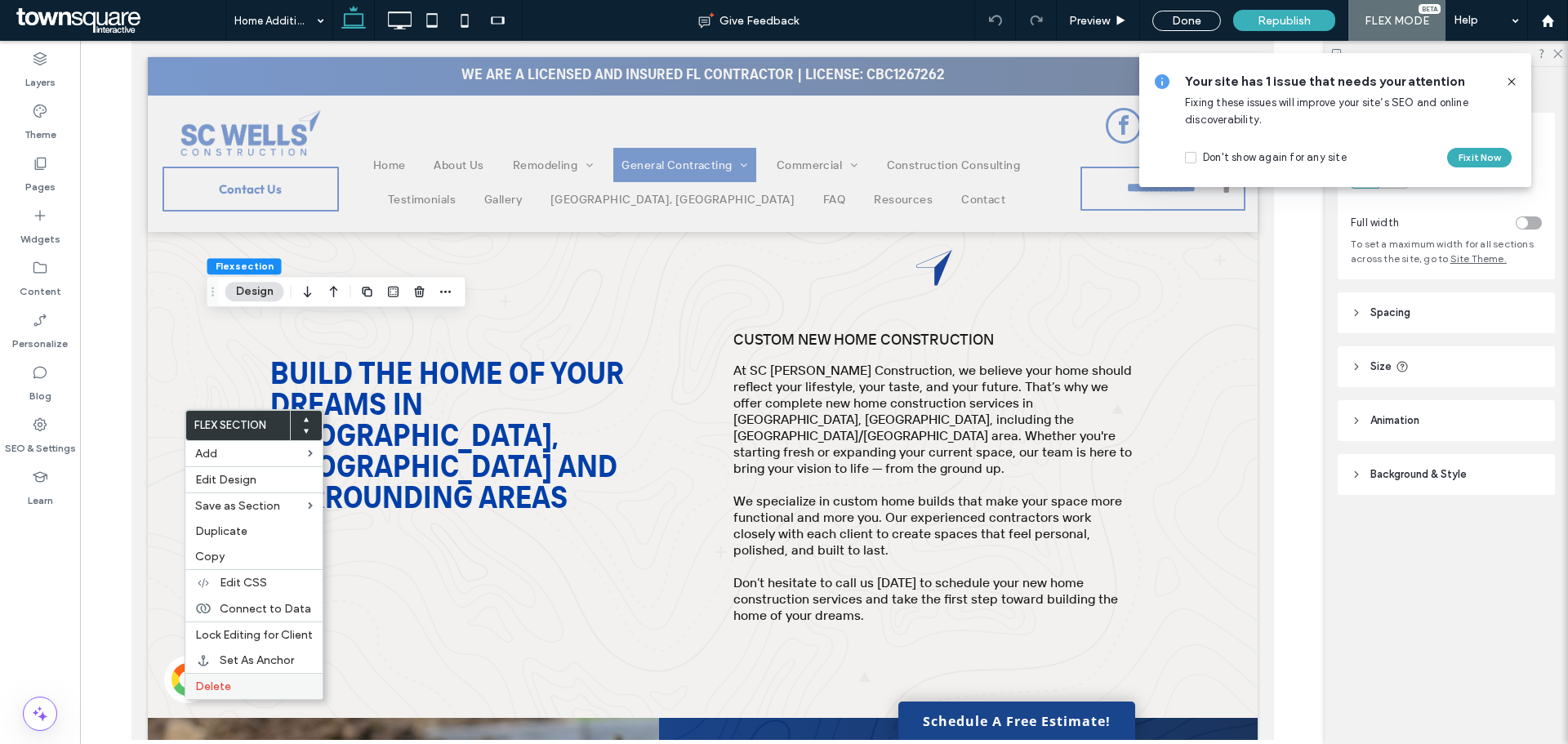
click at [238, 682] on label "Delete" at bounding box center [254, 686] width 118 height 14
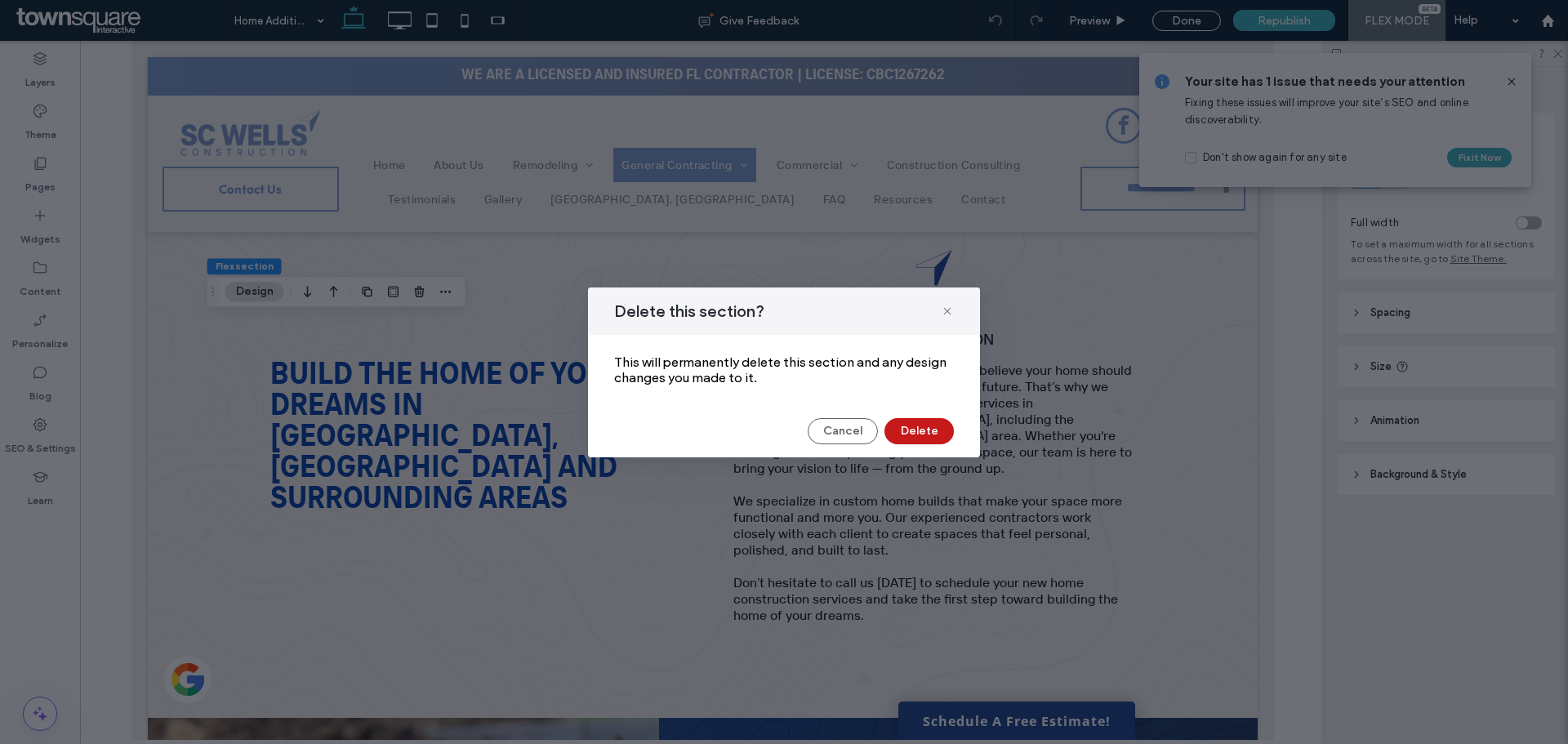
click at [932, 426] on button "Delete" at bounding box center [919, 431] width 70 height 26
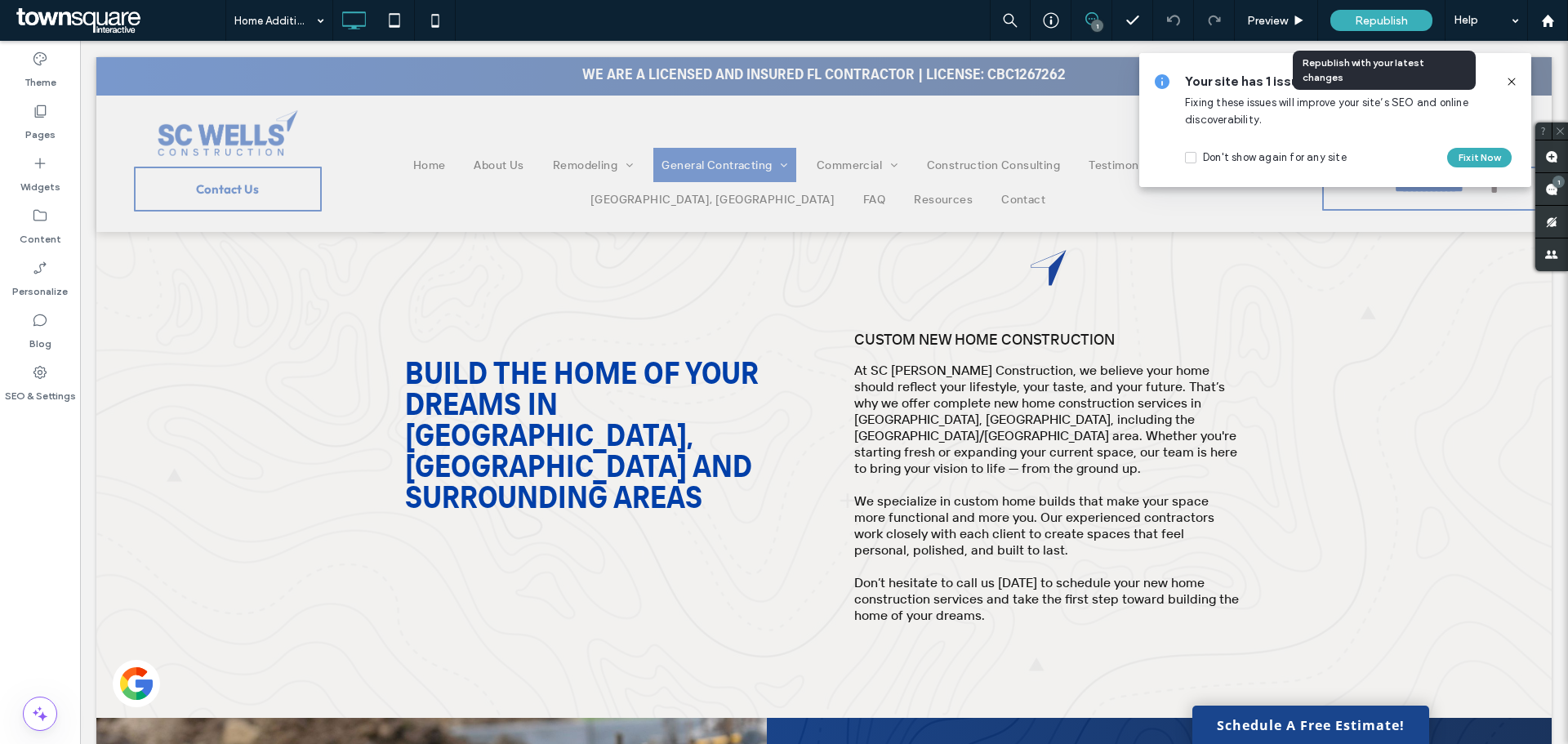
click at [1369, 18] on span "Republish" at bounding box center [1382, 20] width 53 height 14
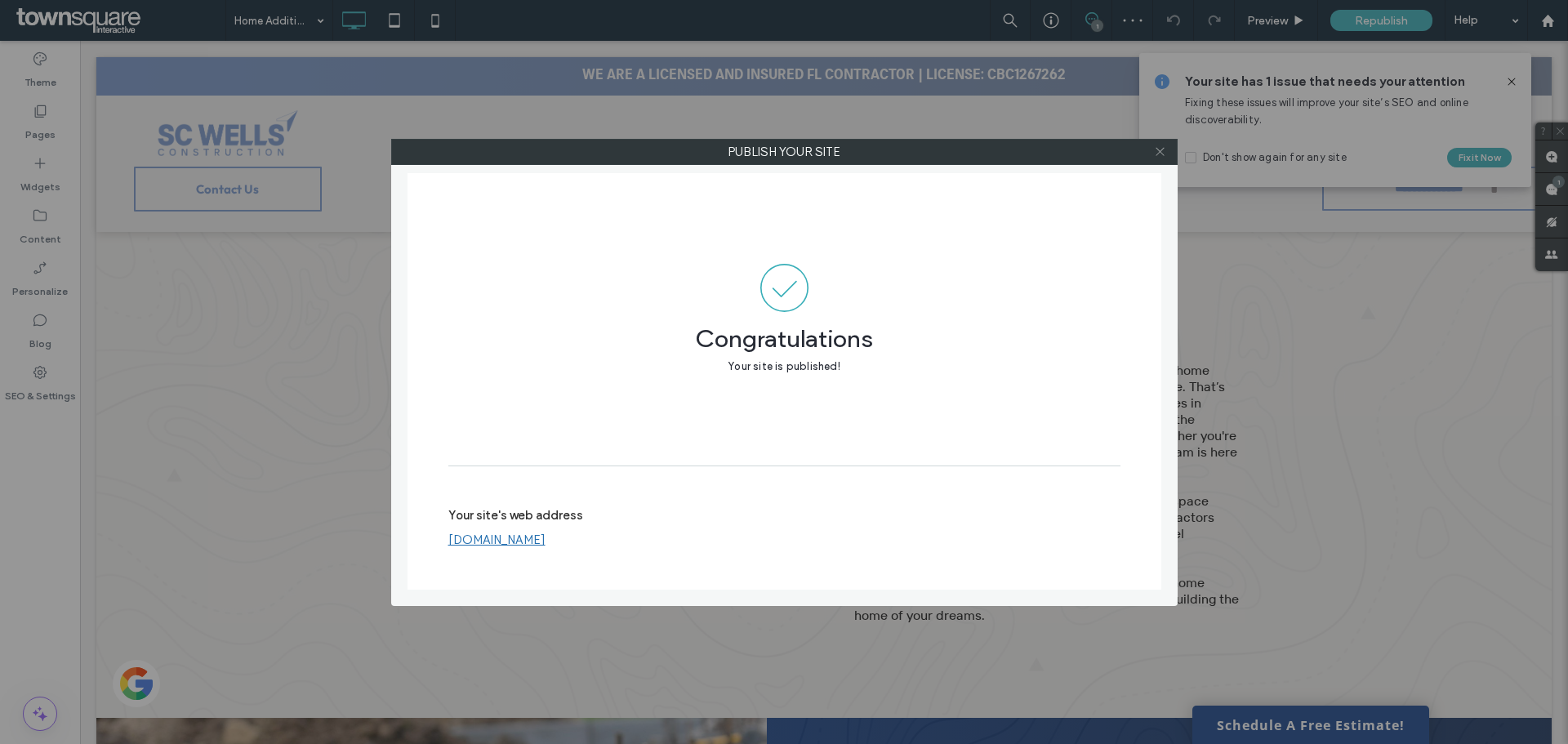
click at [1163, 149] on icon at bounding box center [1161, 152] width 13 height 13
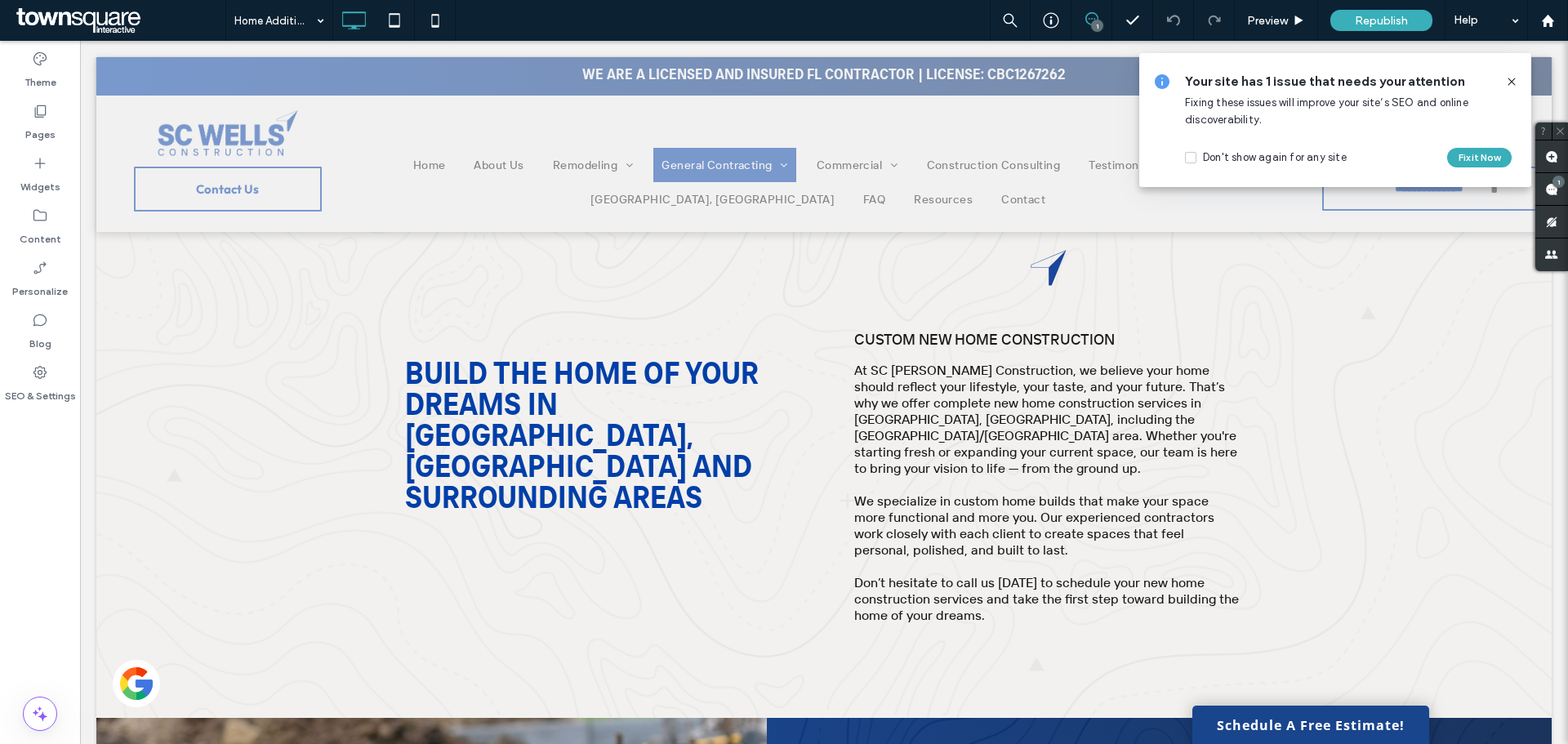
click at [1513, 83] on icon at bounding box center [1512, 81] width 13 height 13
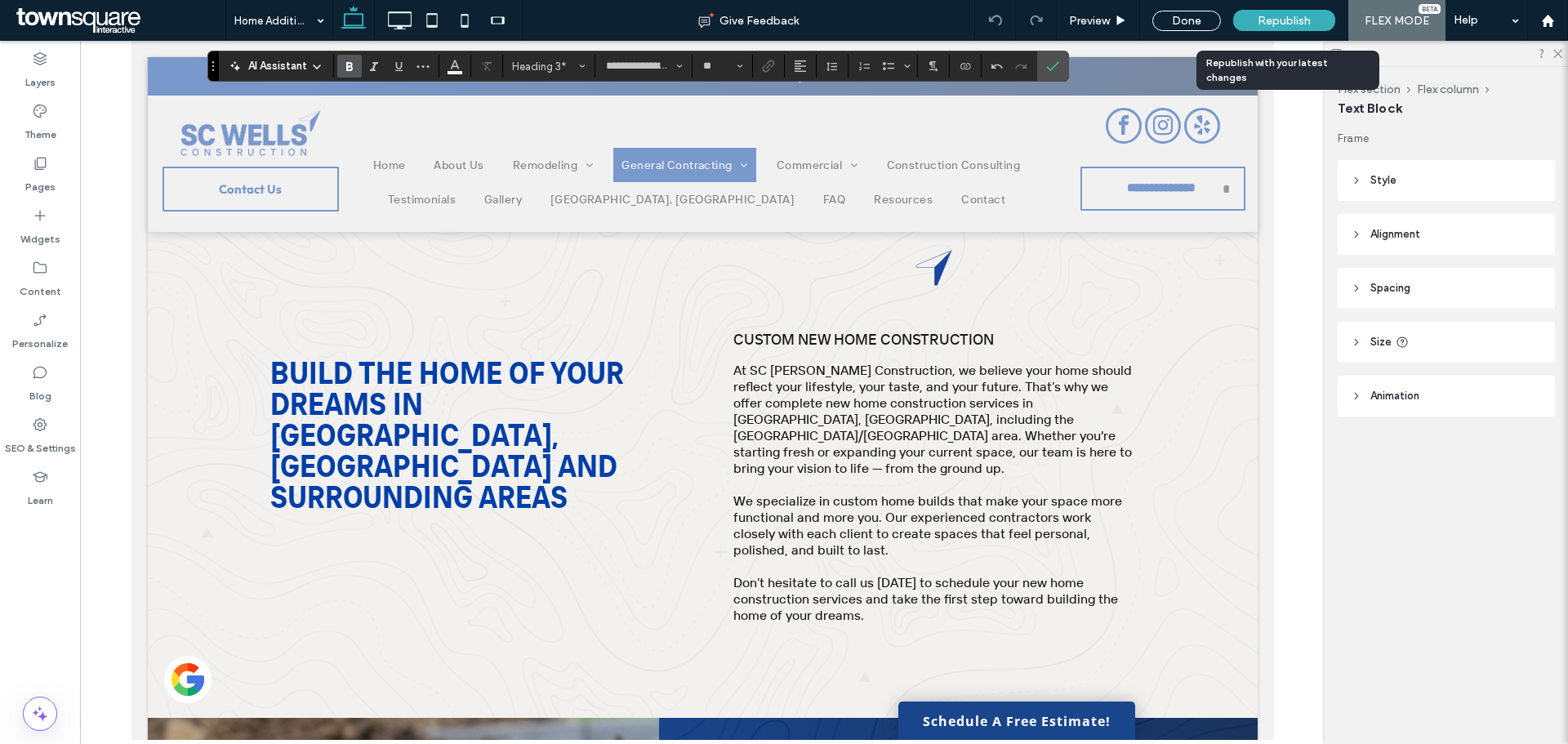
click at [1252, 18] on div "Republish" at bounding box center [1284, 20] width 102 height 21
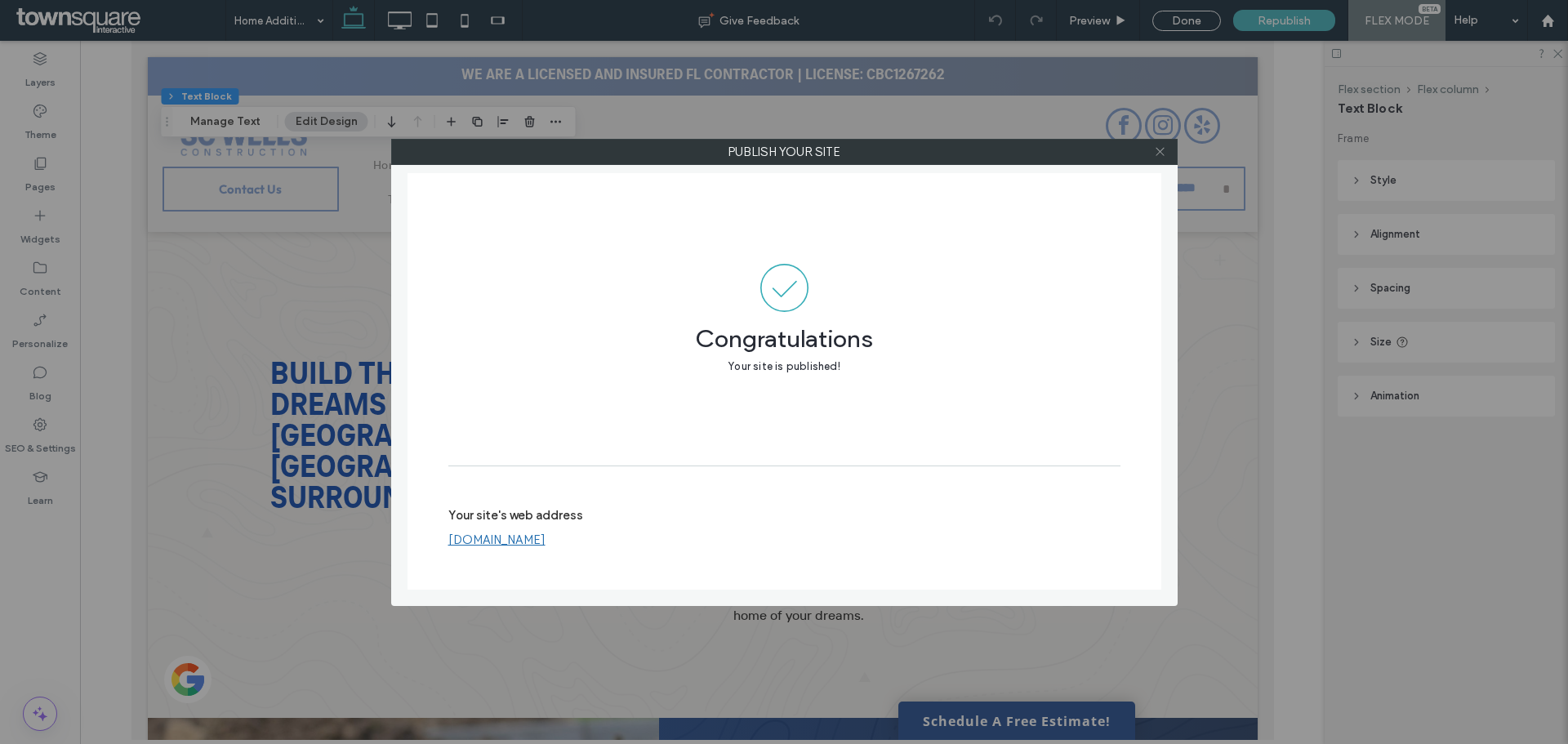
click at [1159, 149] on icon at bounding box center [1161, 152] width 13 height 13
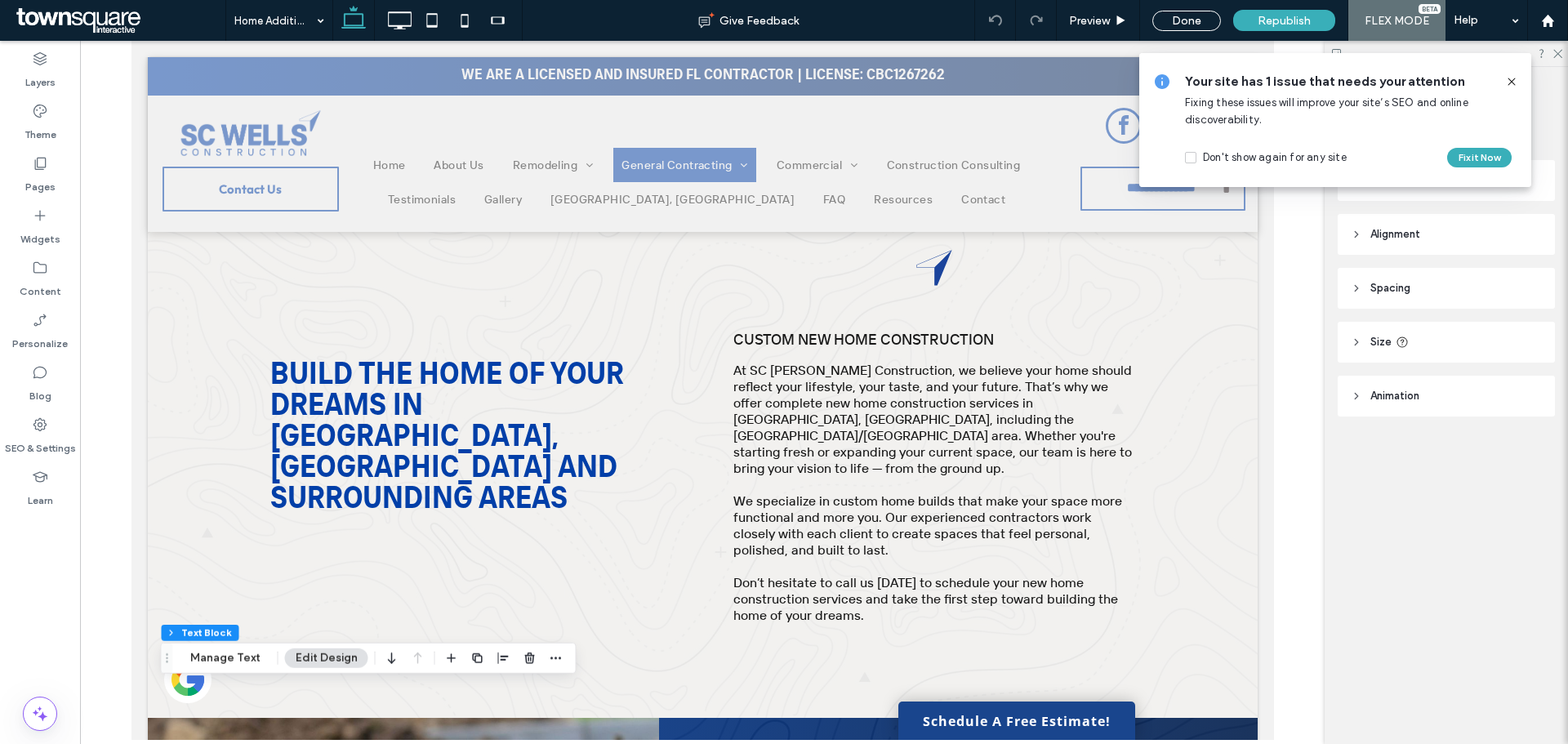
click at [1508, 80] on icon at bounding box center [1512, 81] width 13 height 13
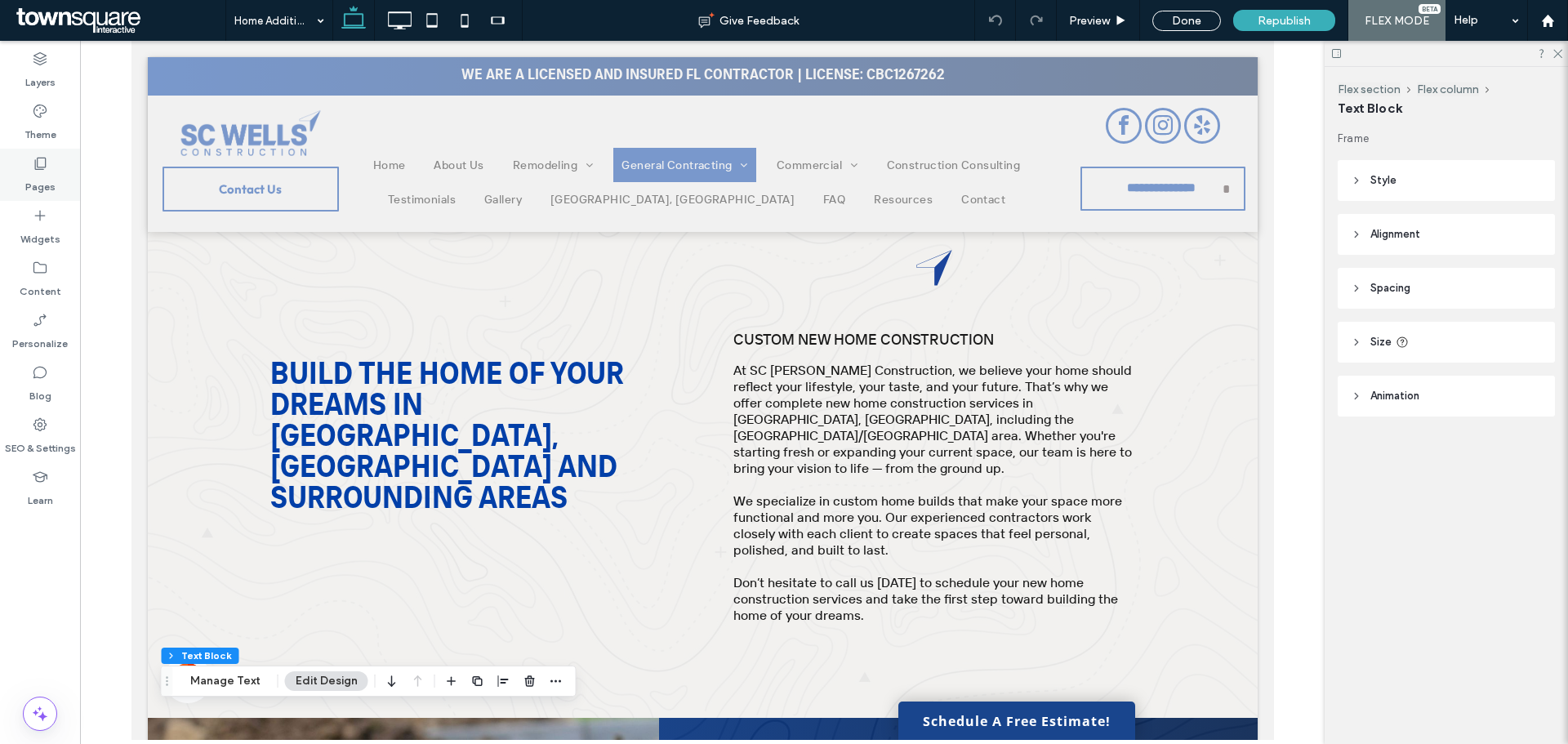
click at [45, 165] on icon at bounding box center [40, 163] width 16 height 16
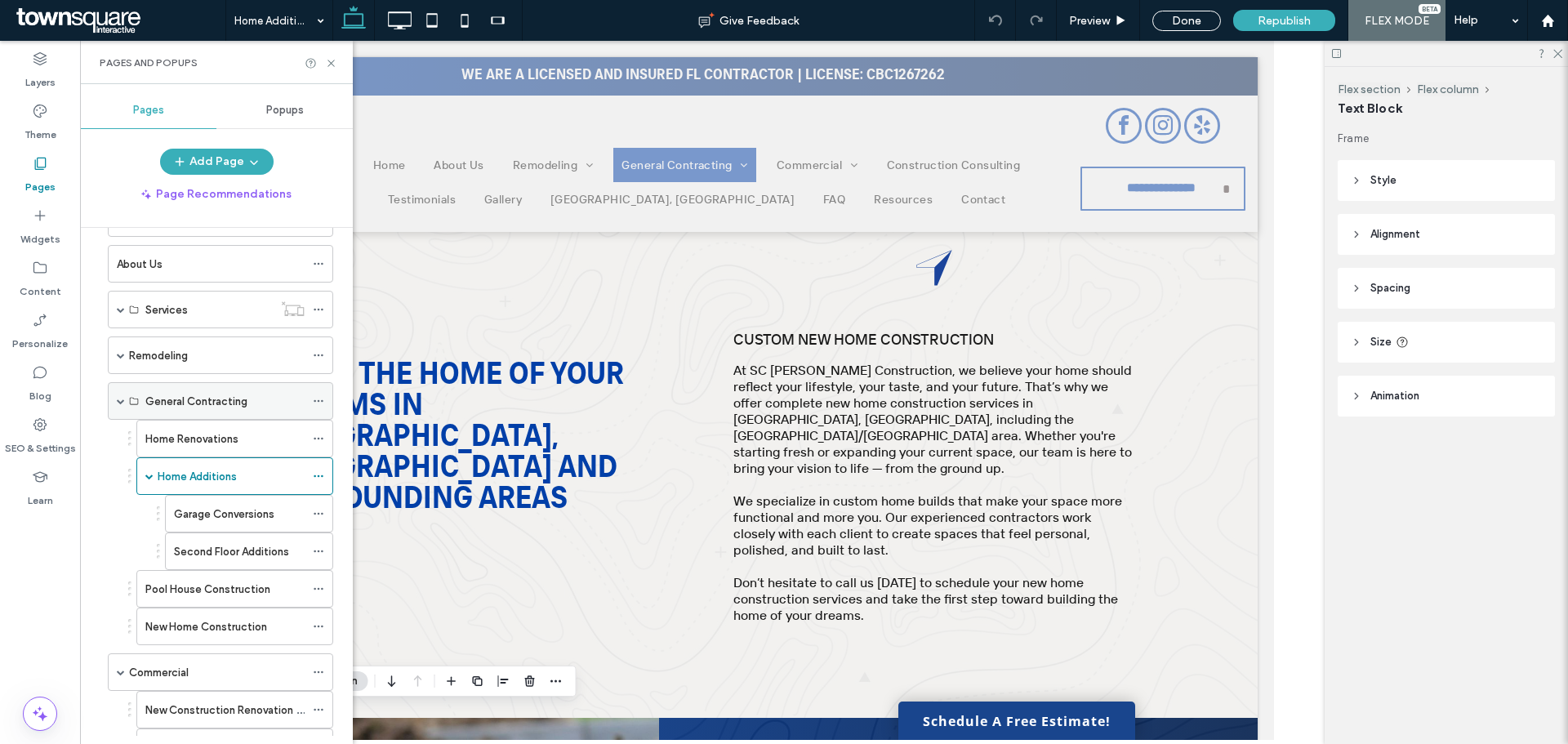
scroll to position [81, 0]
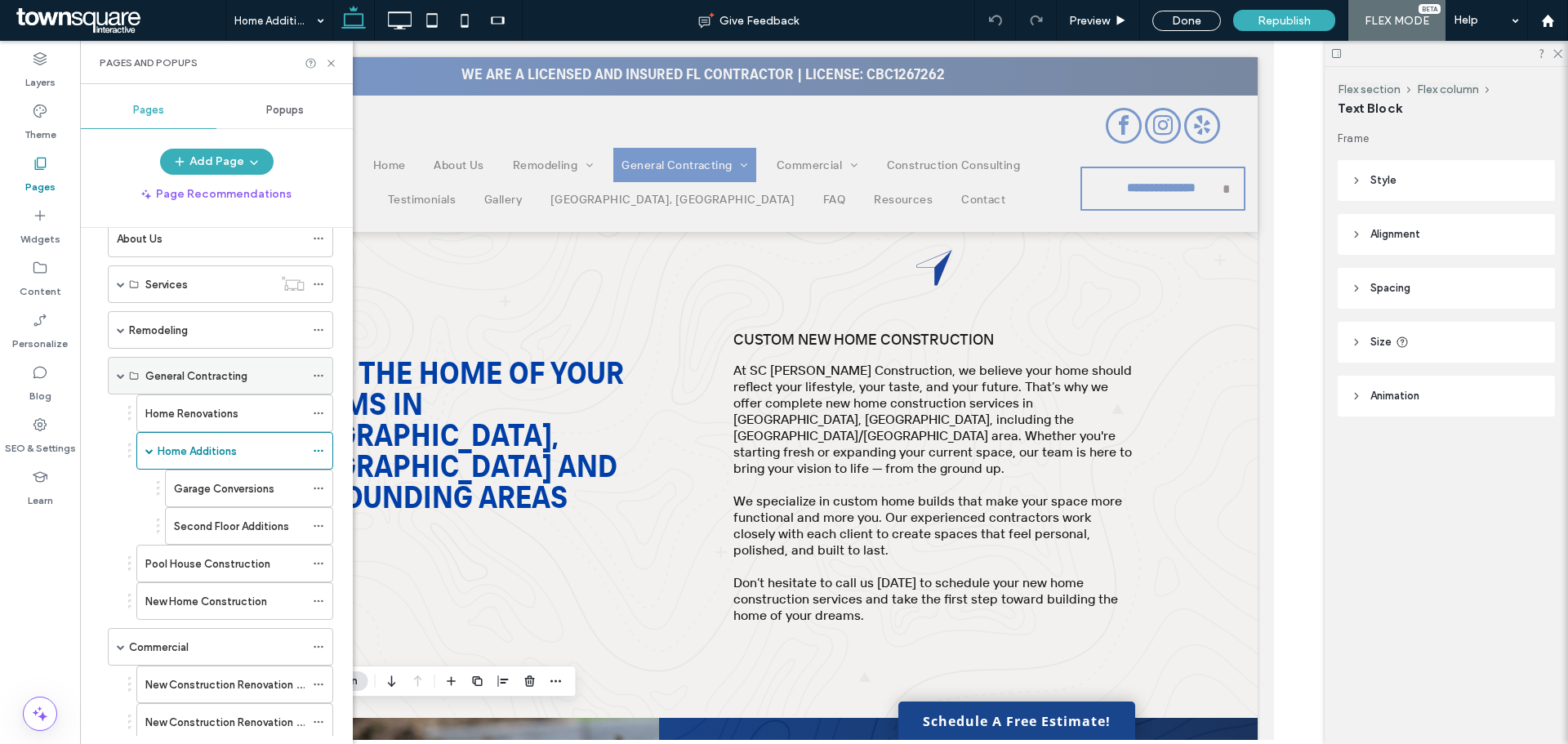
click at [319, 374] on icon at bounding box center [319, 376] width 12 height 12
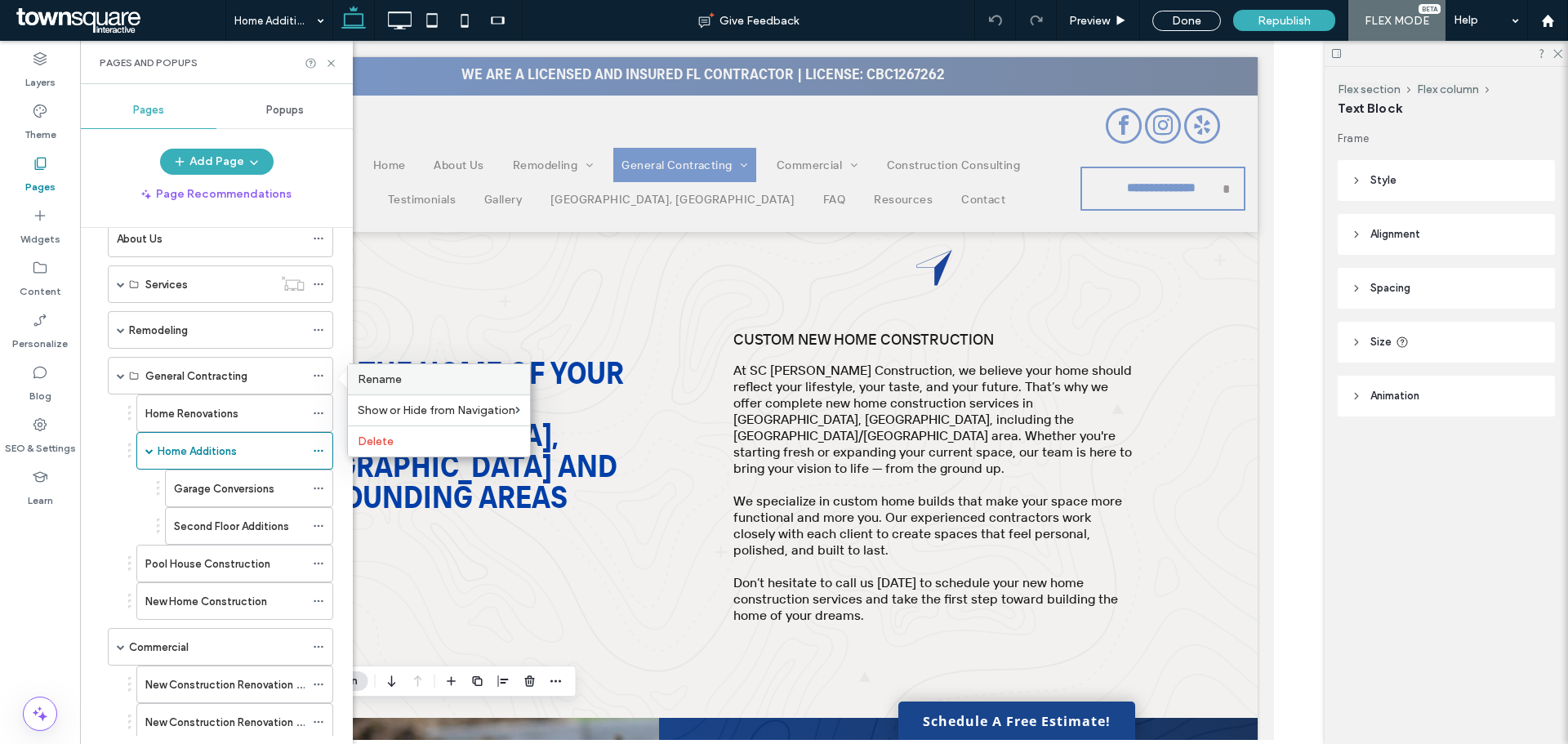
click at [388, 376] on span "Rename" at bounding box center [379, 378] width 44 height 14
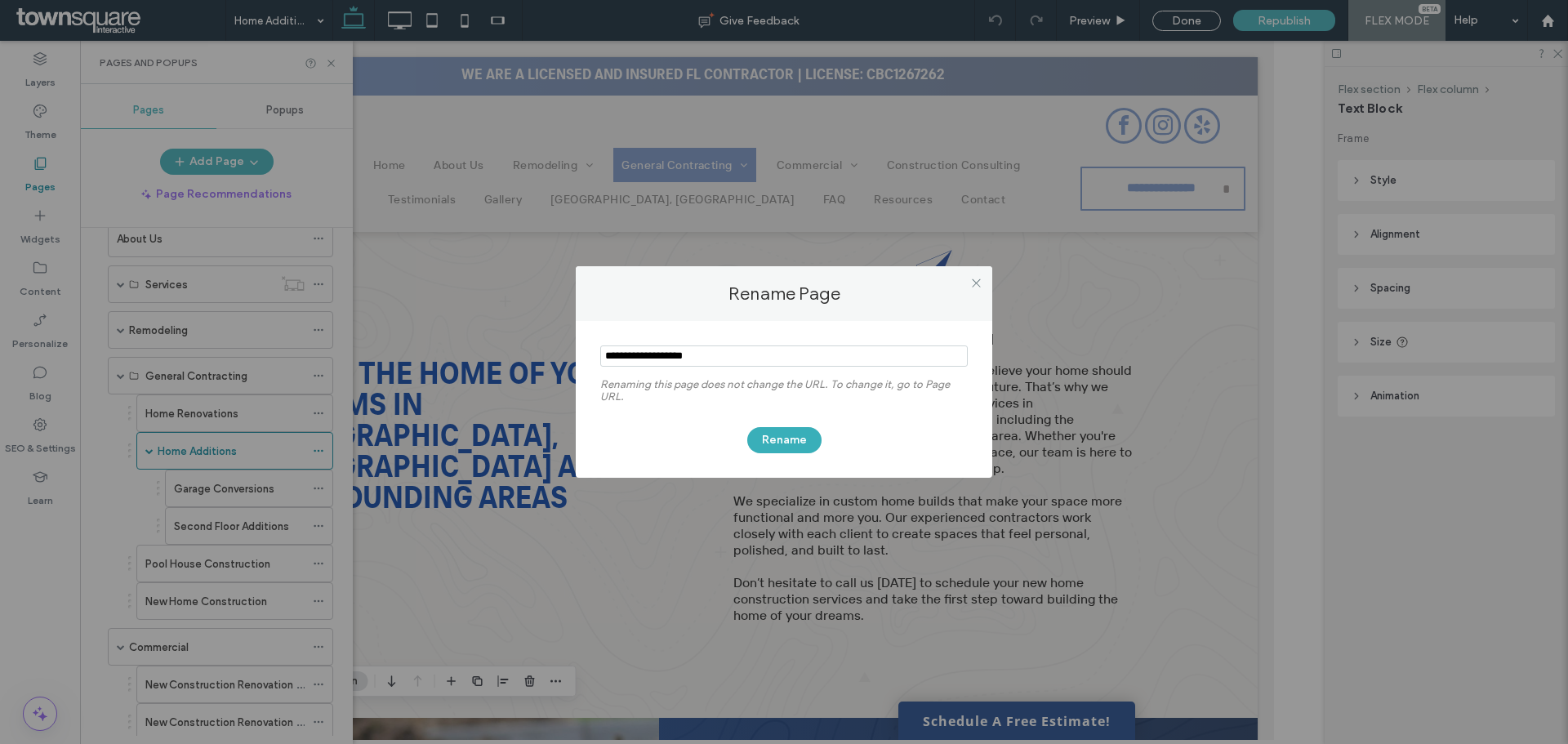
click at [605, 348] on input "notEmpty" at bounding box center [784, 356] width 368 height 21
type input "**********"
click at [782, 429] on button "Rename" at bounding box center [785, 440] width 74 height 26
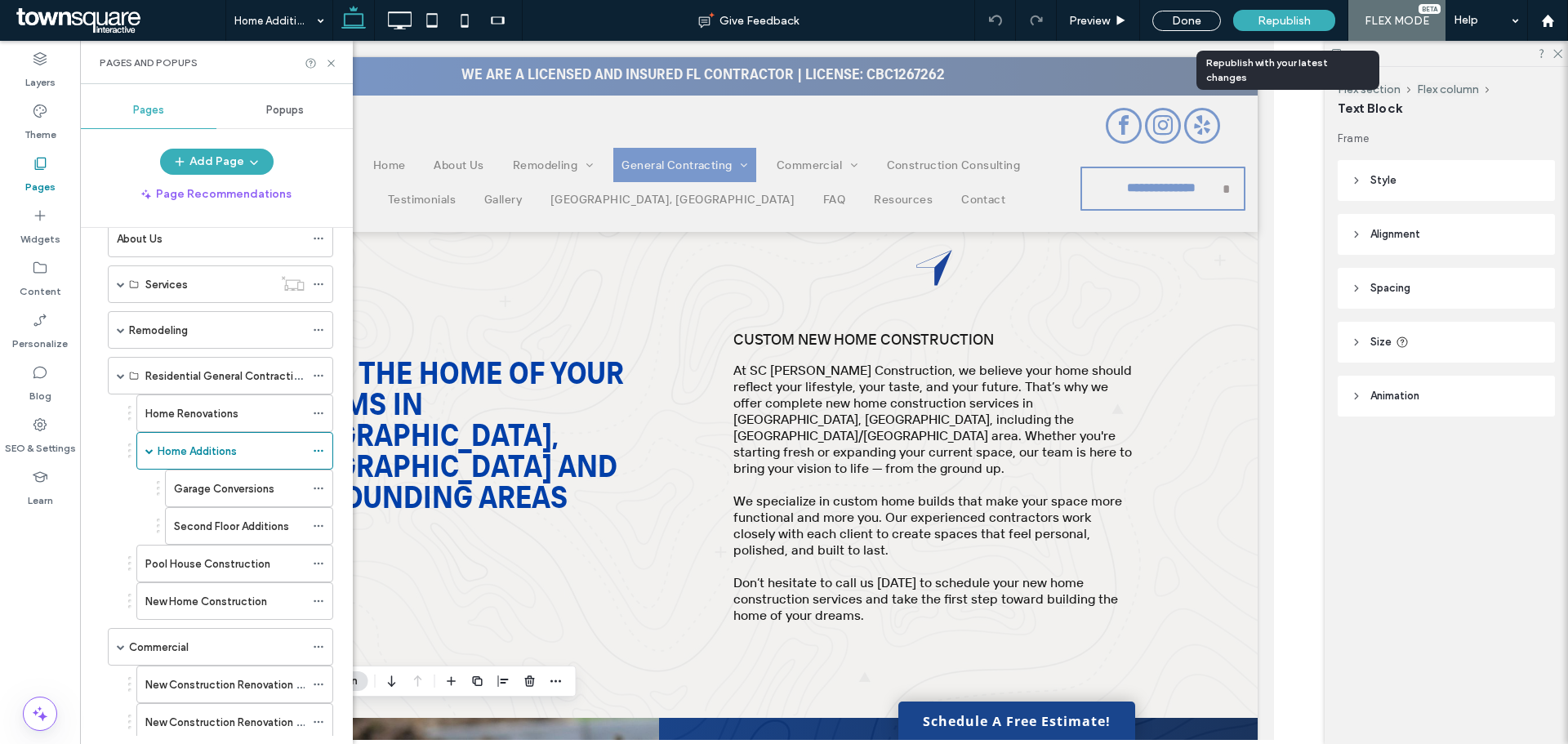
click at [1257, 14] on div "Republish" at bounding box center [1284, 20] width 102 height 21
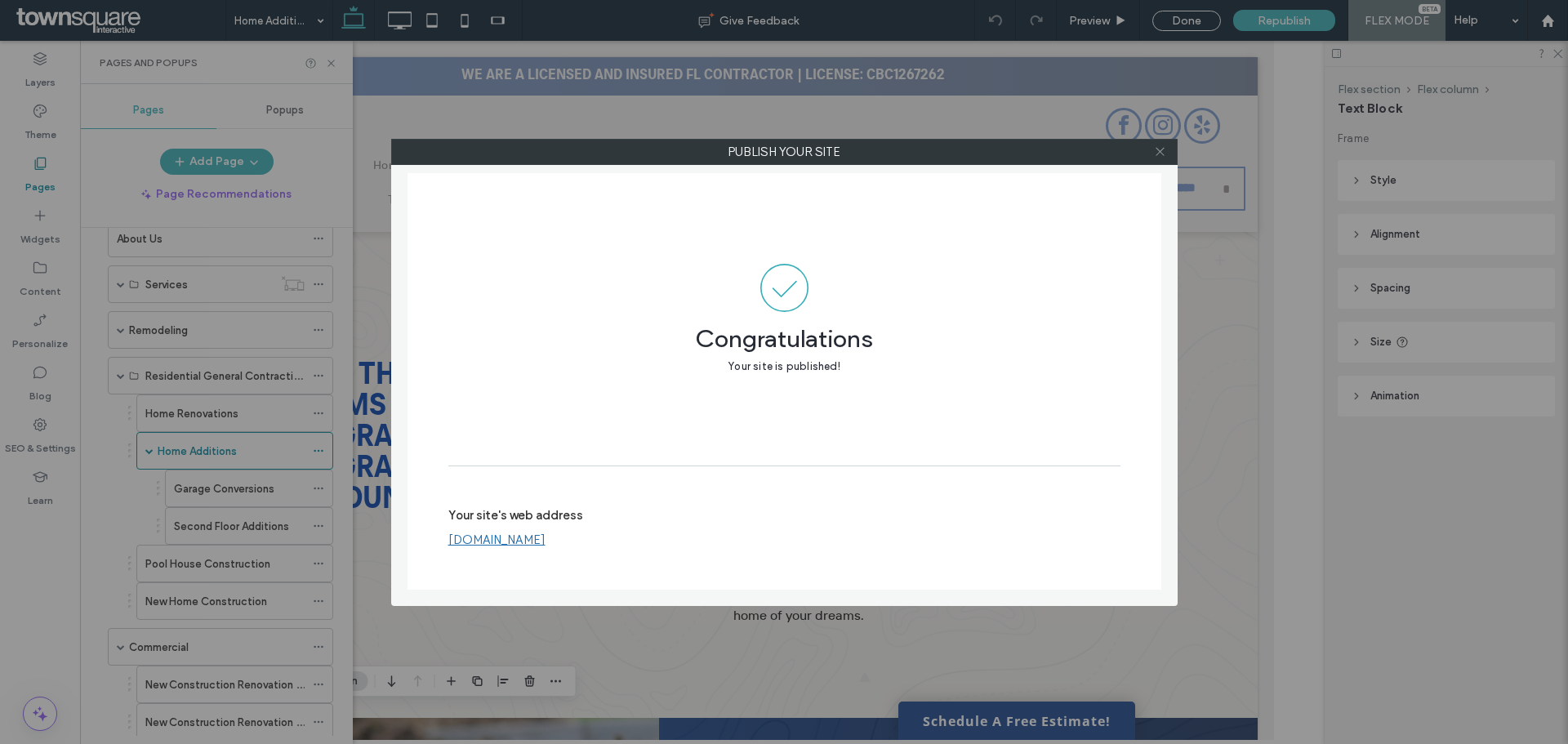
click at [1162, 150] on use at bounding box center [1160, 151] width 8 height 8
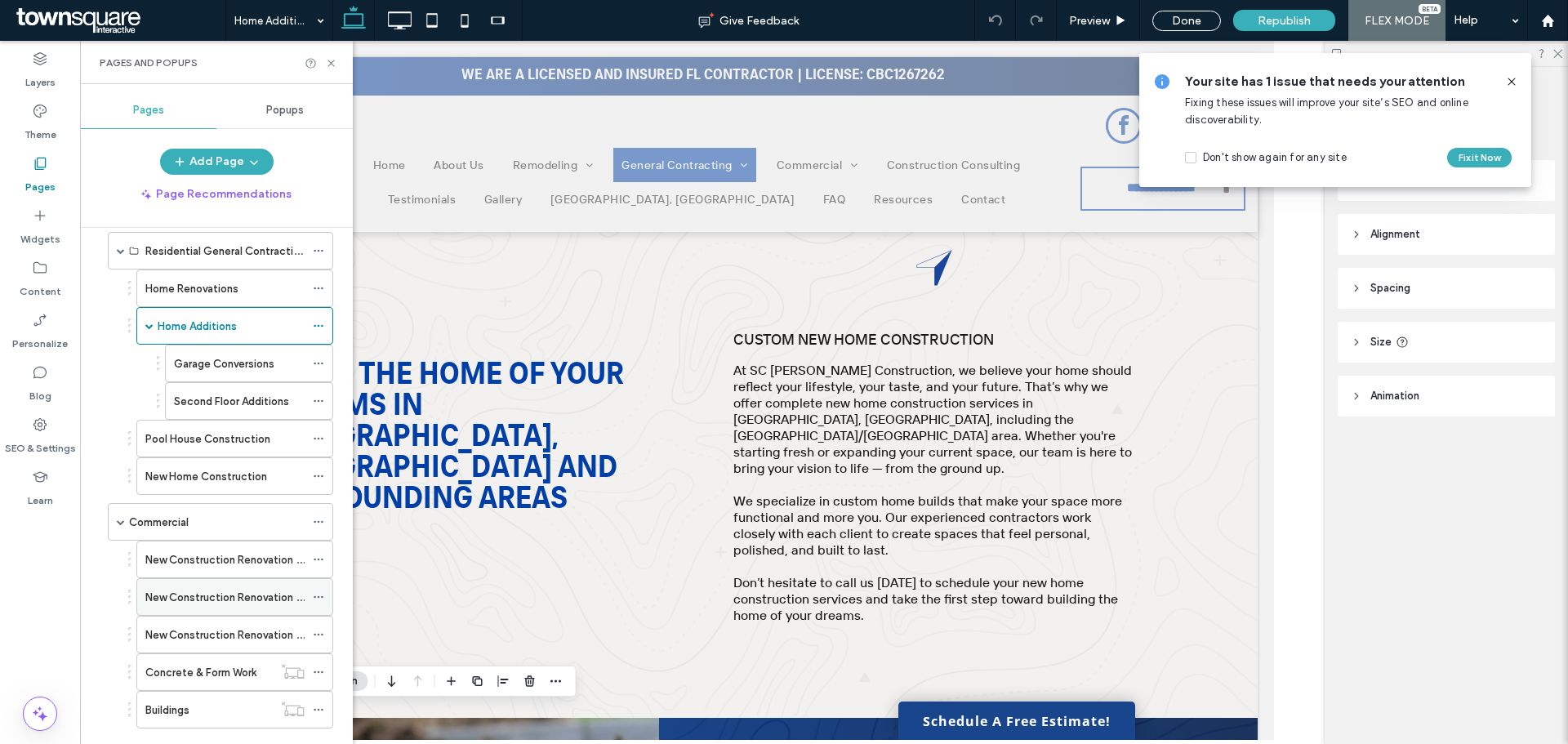
scroll to position [245, 0]
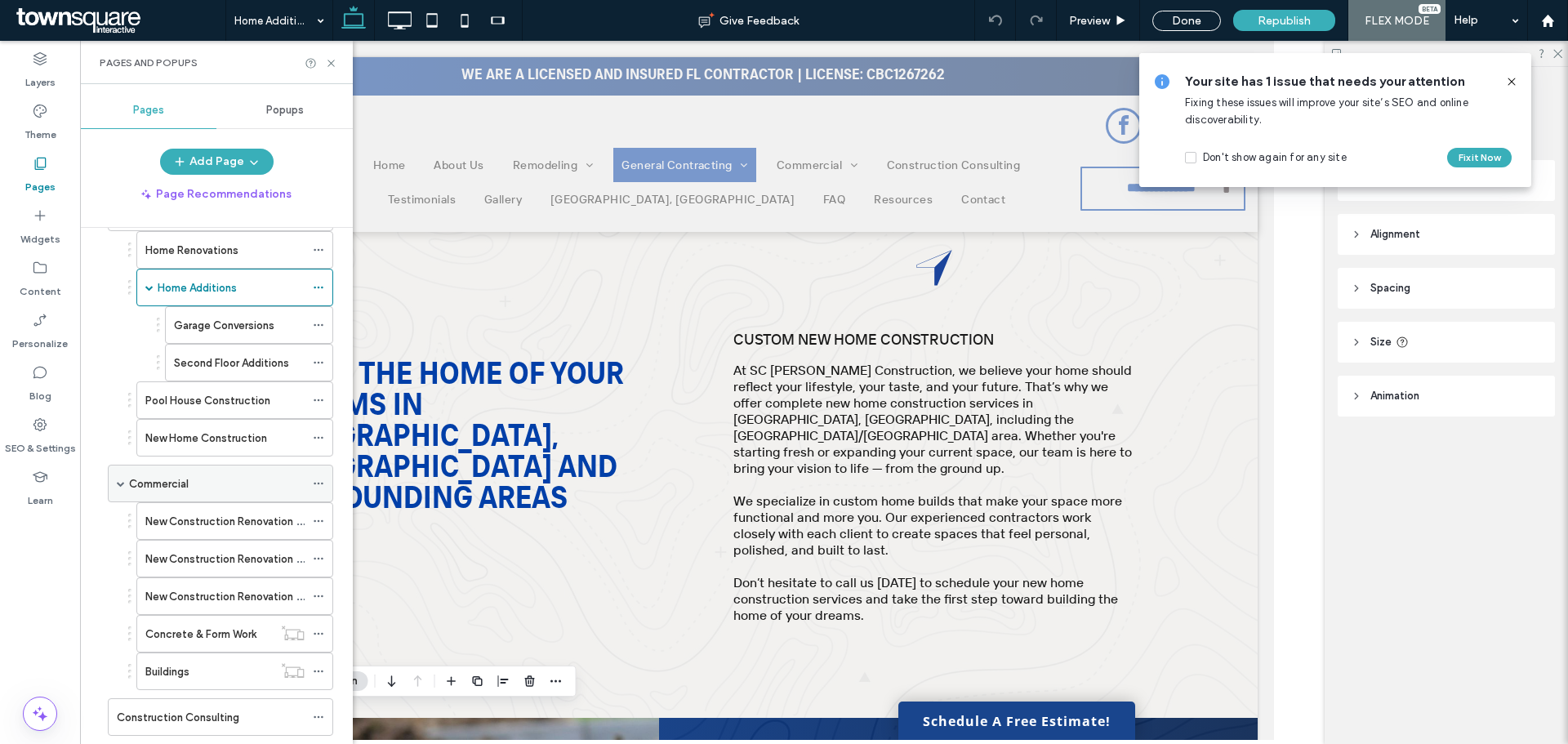
click at [312, 479] on div "Commercial" at bounding box center [220, 483] width 225 height 38
click at [319, 481] on icon at bounding box center [319, 483] width 12 height 12
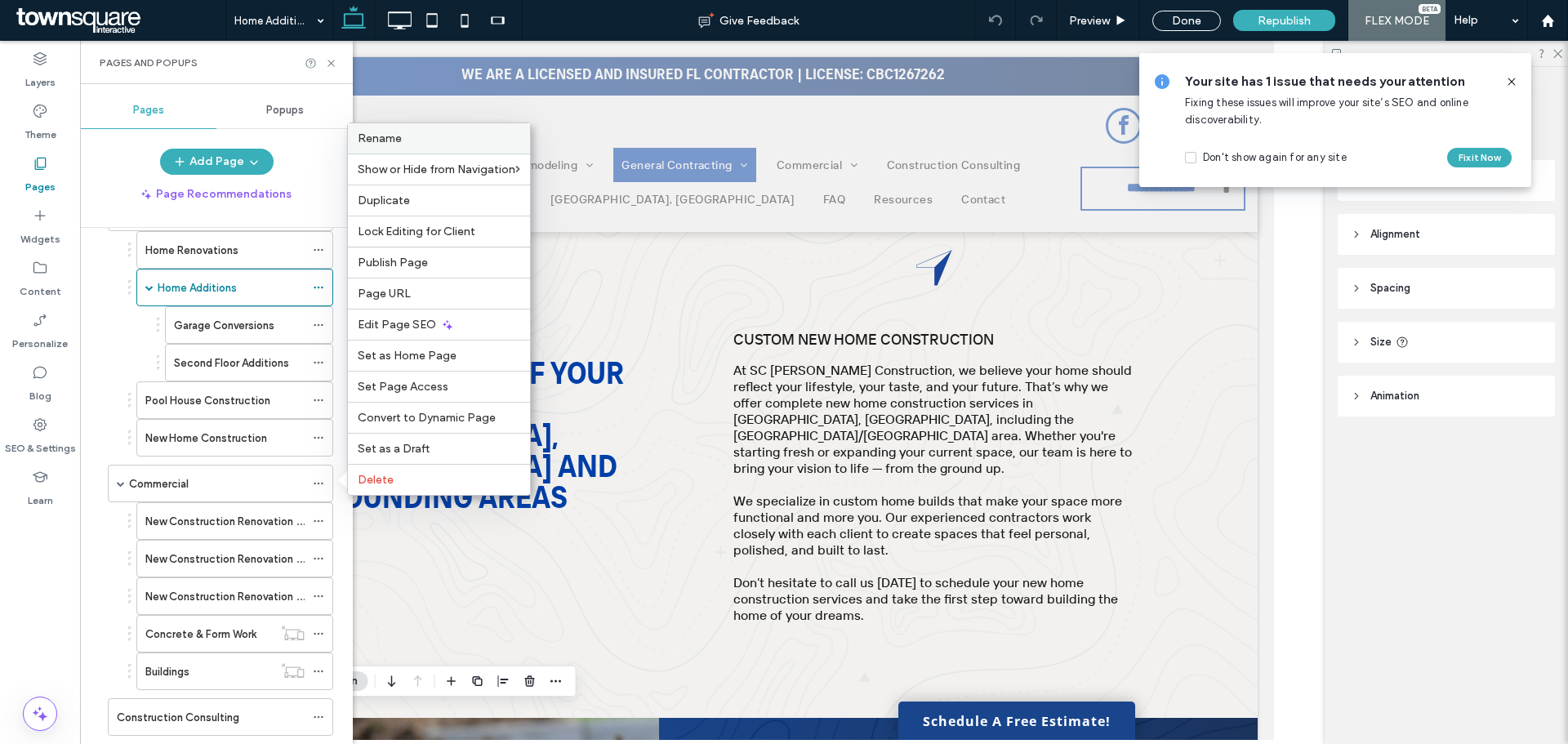
click at [419, 138] on label "Rename" at bounding box center [439, 138] width 163 height 14
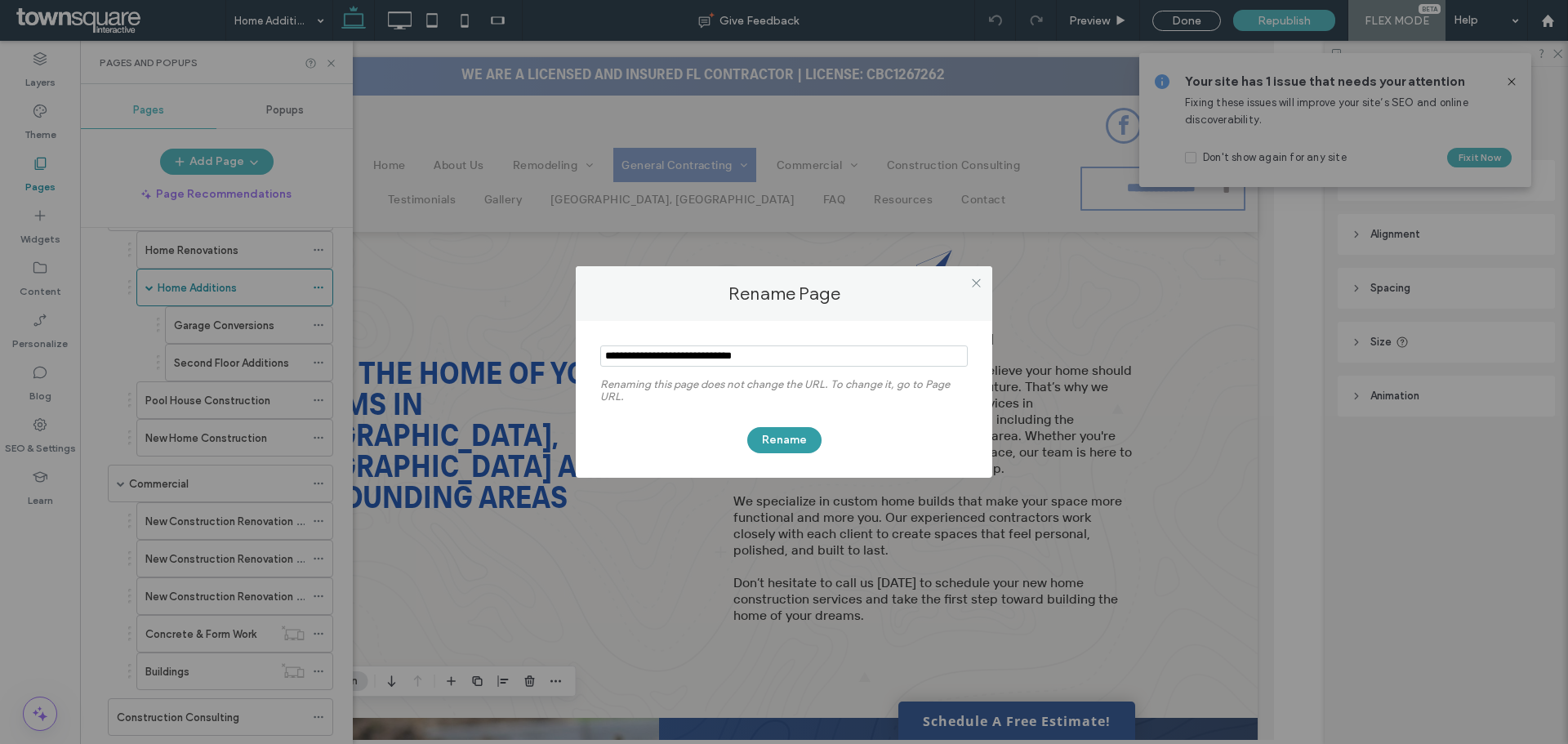
type input "**********"
click at [779, 441] on button "Rename" at bounding box center [785, 440] width 74 height 26
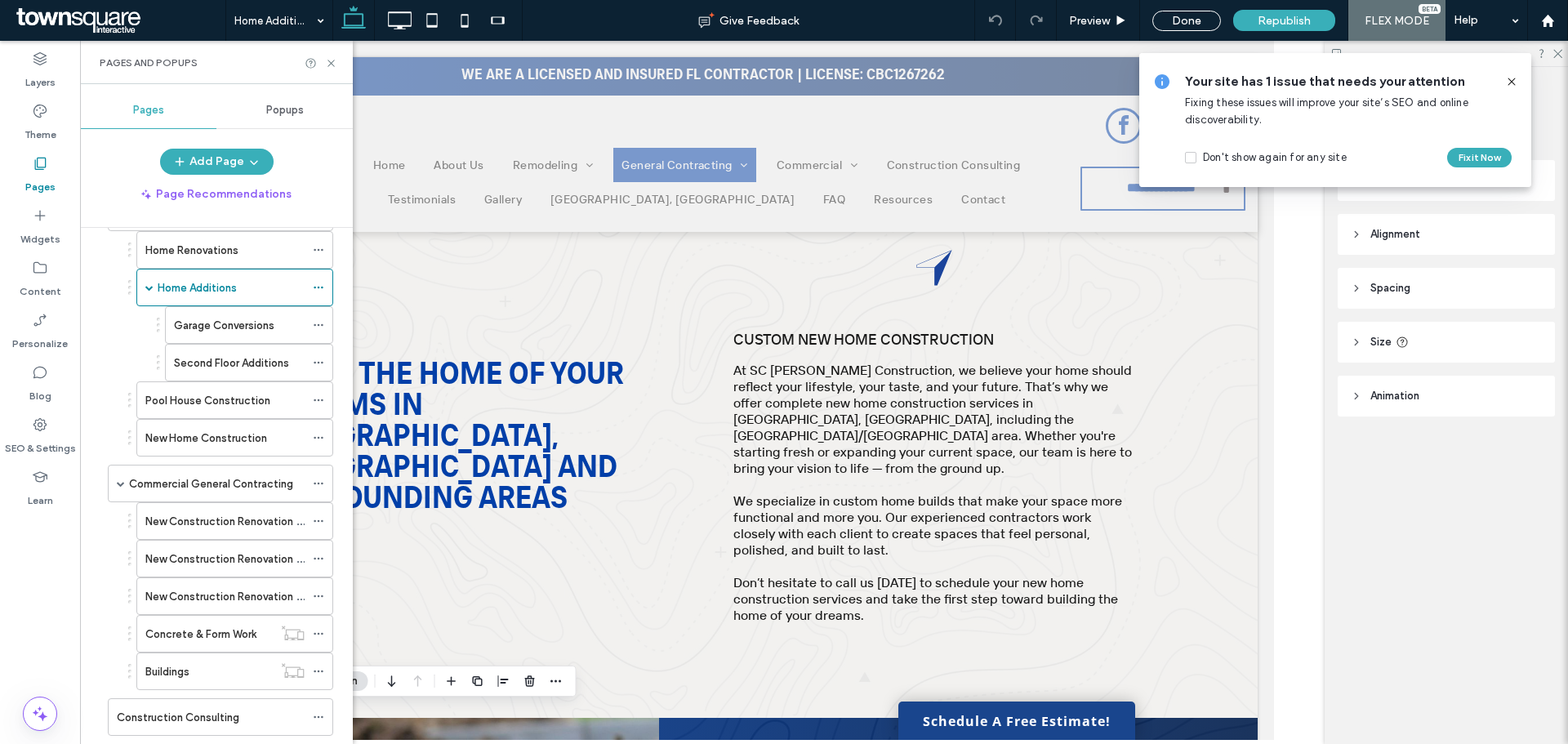
click at [1509, 79] on icon at bounding box center [1512, 81] width 13 height 13
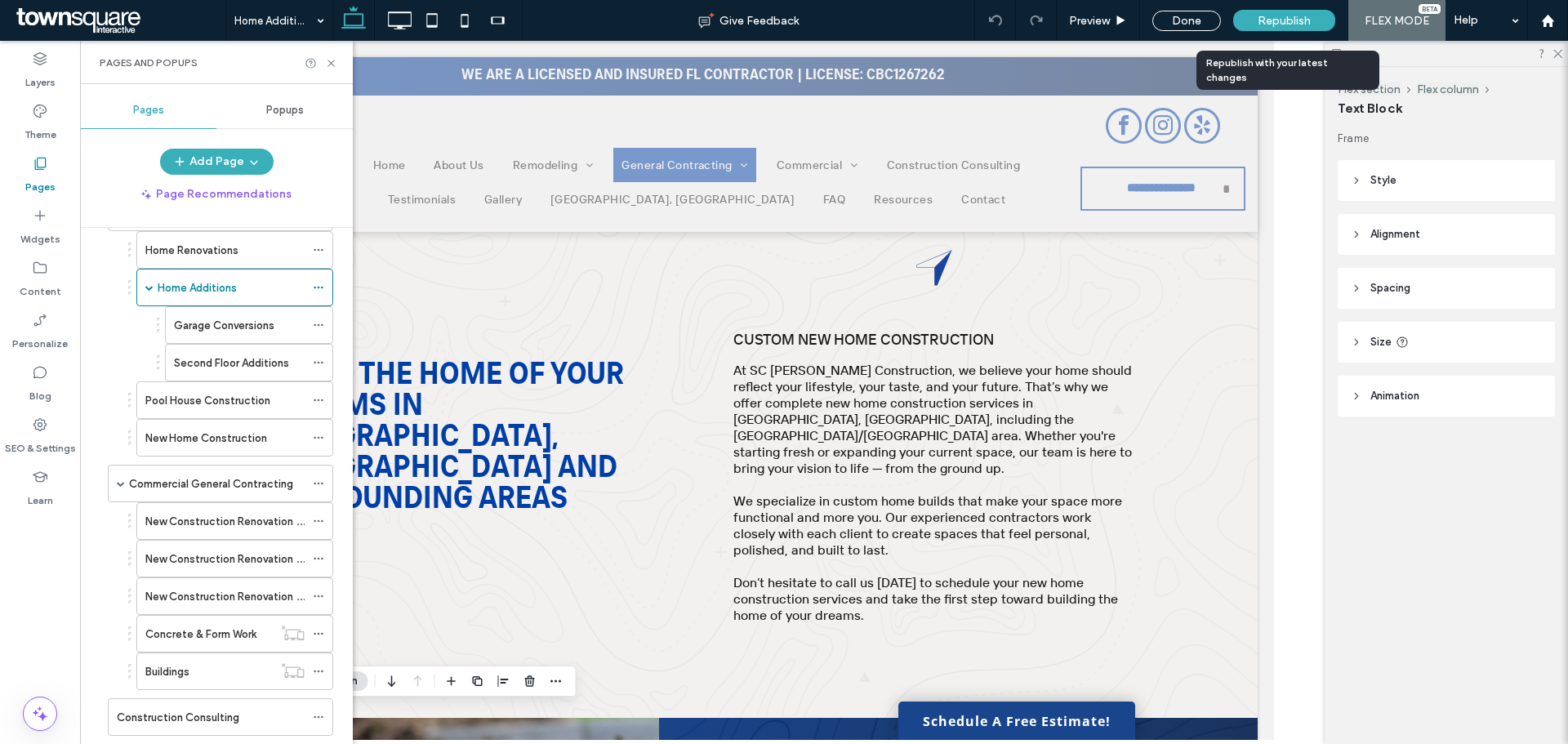
click at [1272, 24] on span "Republish" at bounding box center [1284, 20] width 53 height 14
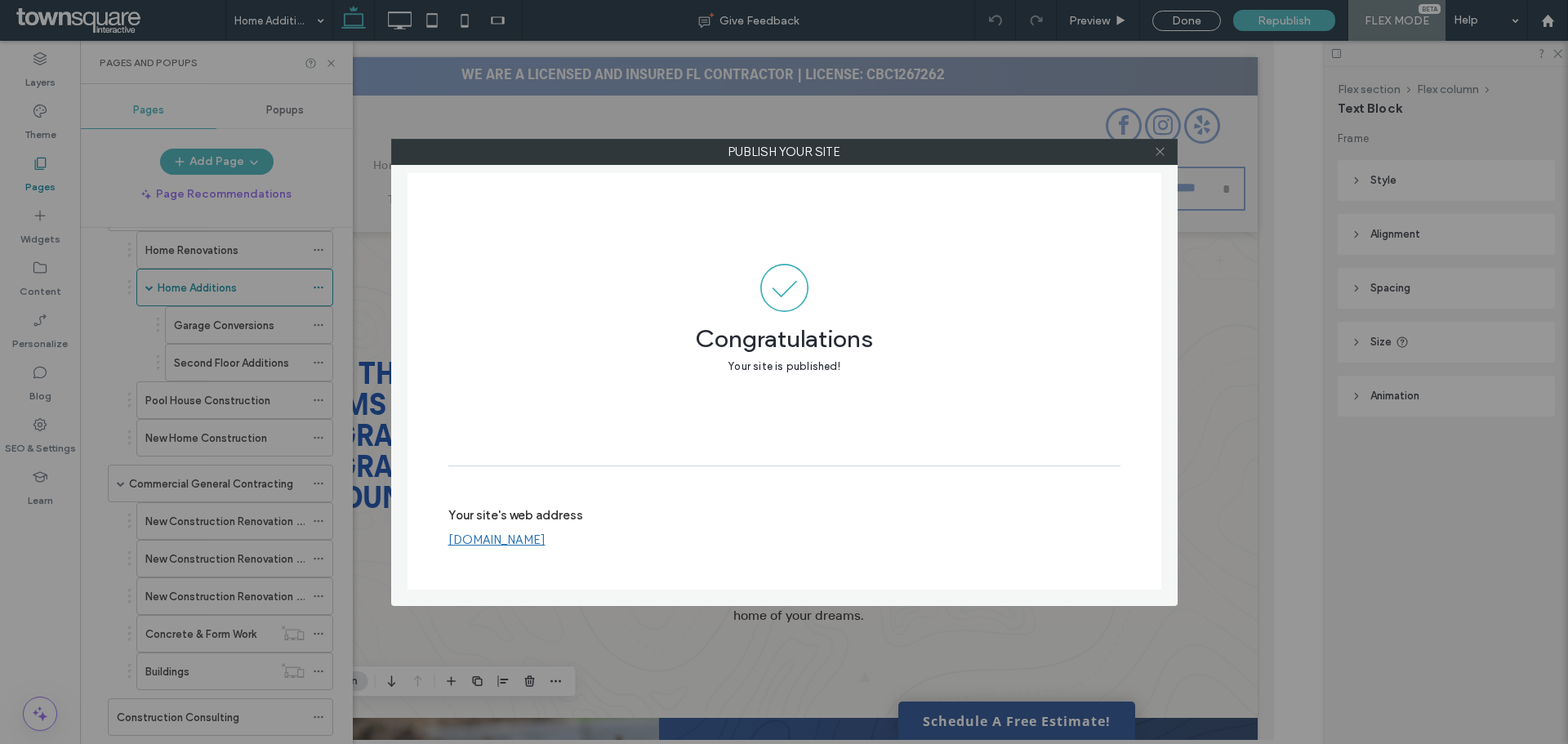
click at [1162, 149] on icon at bounding box center [1161, 152] width 13 height 13
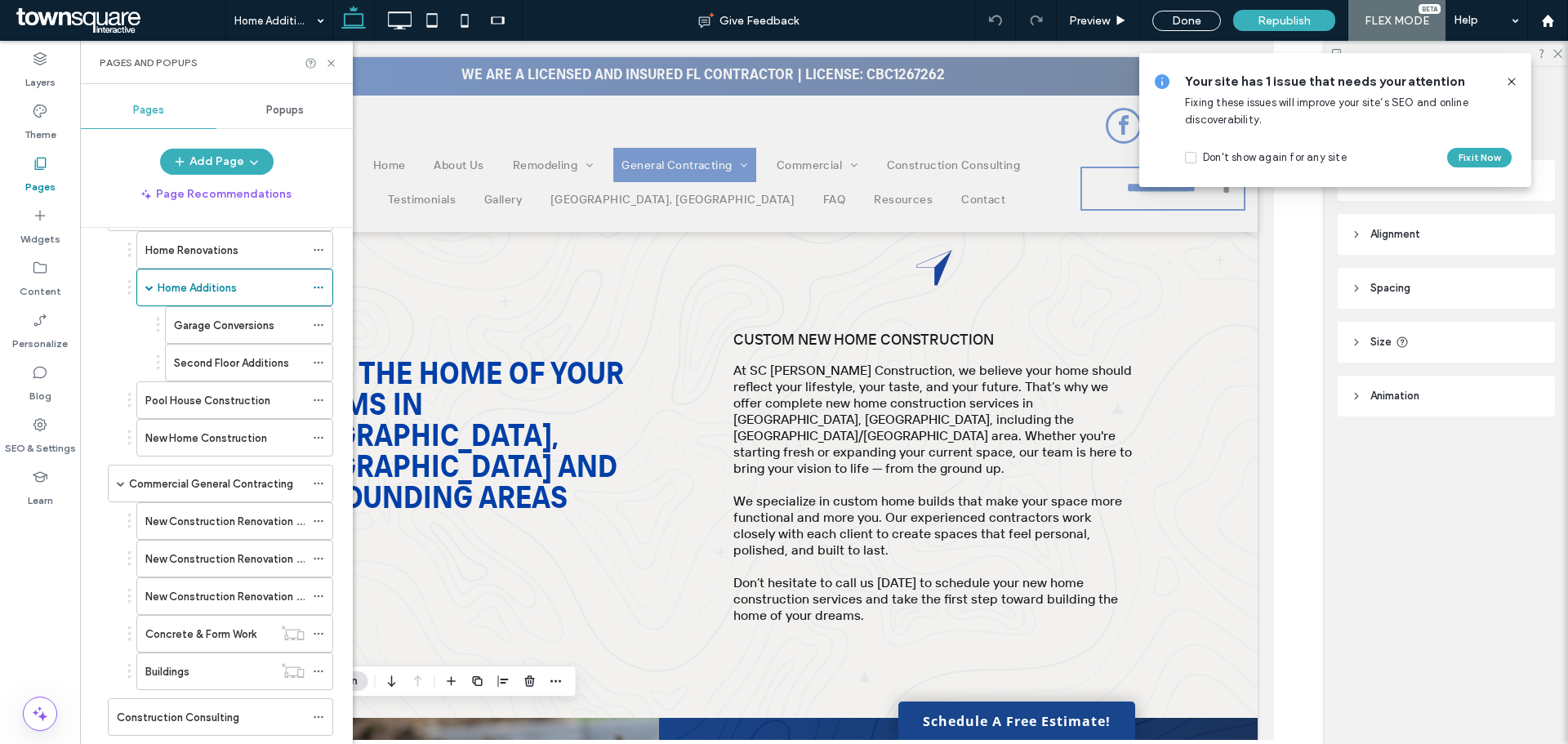
click at [1514, 80] on use at bounding box center [1512, 81] width 7 height 7
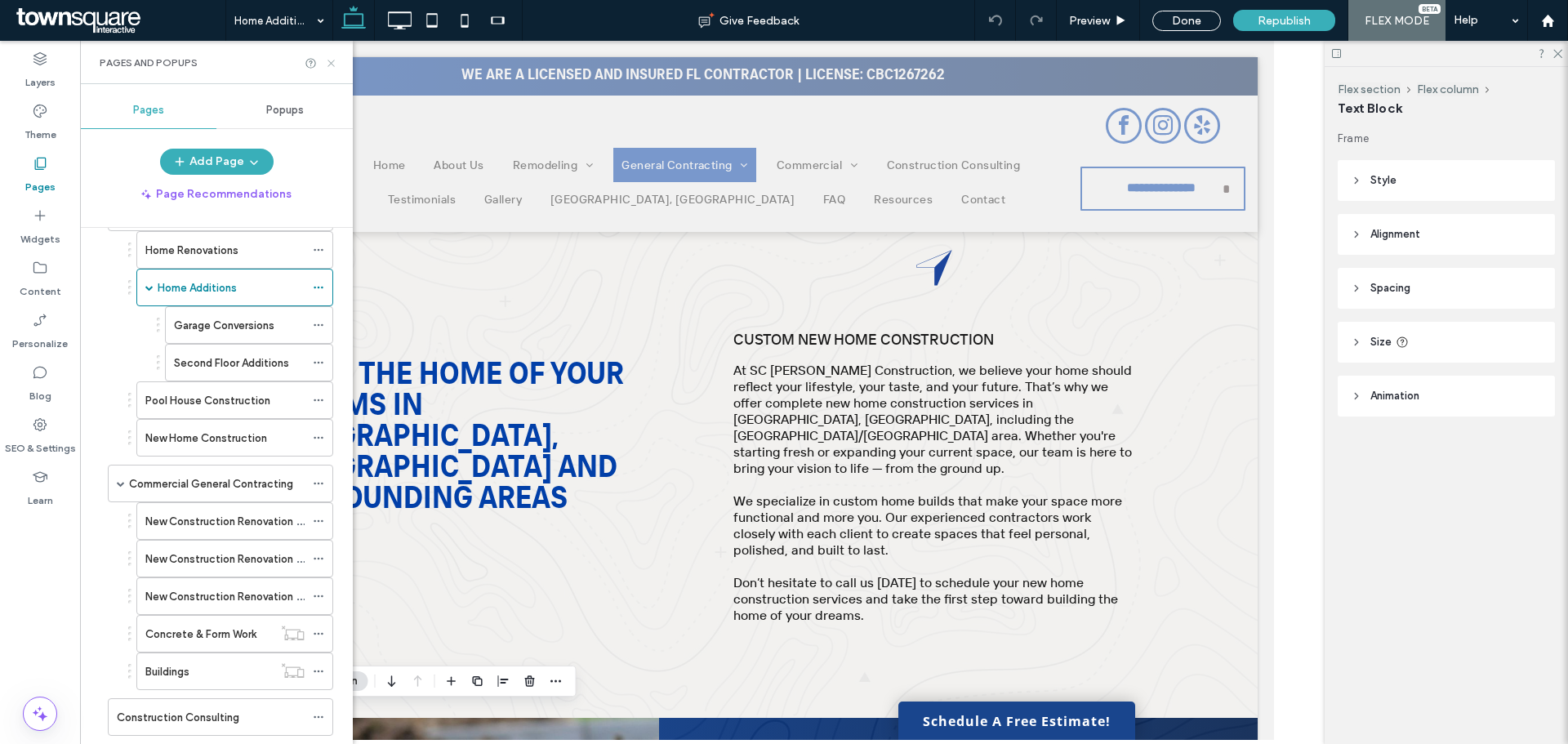
click at [330, 61] on use at bounding box center [330, 62] width 6 height 6
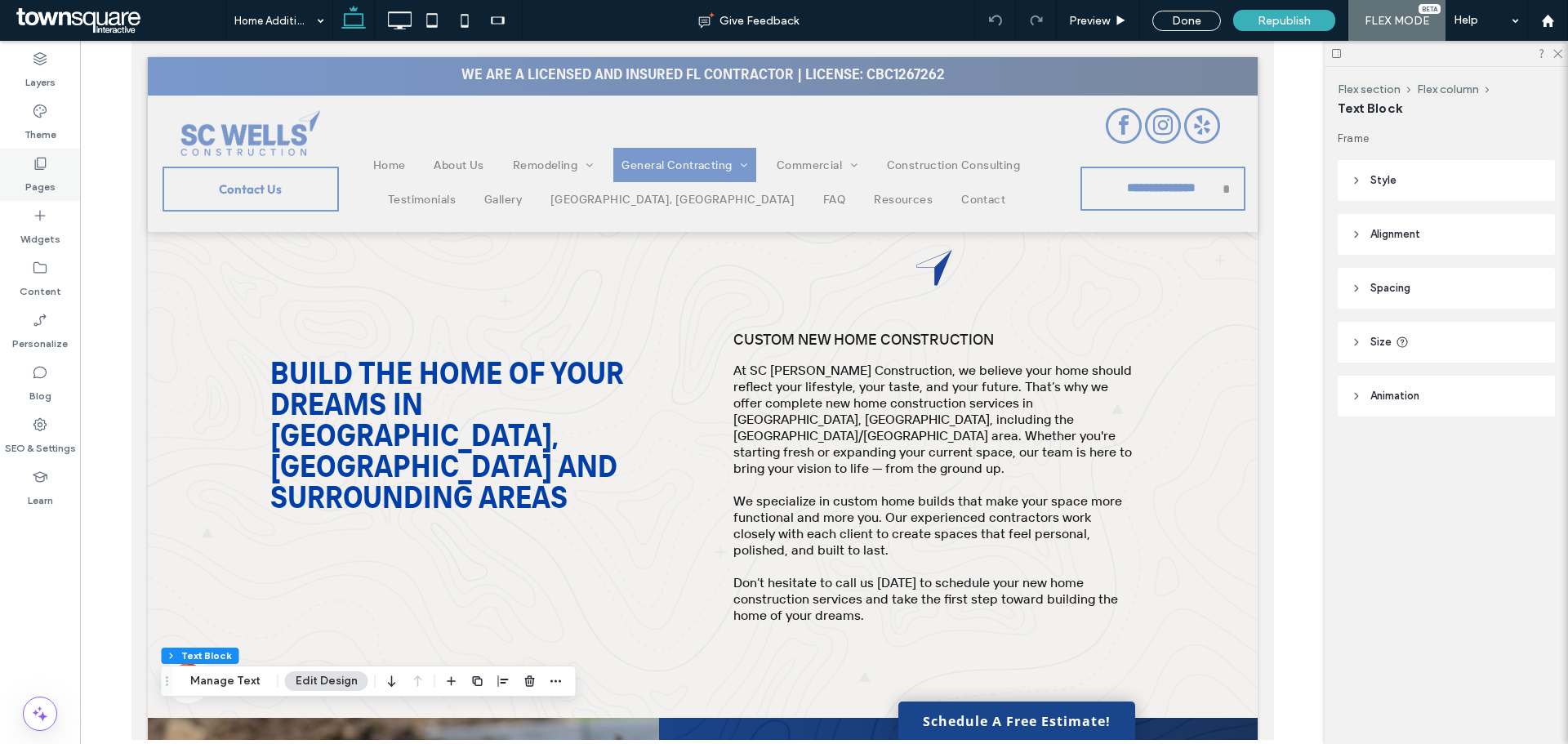
click at [54, 163] on div "Pages" at bounding box center [40, 175] width 80 height 52
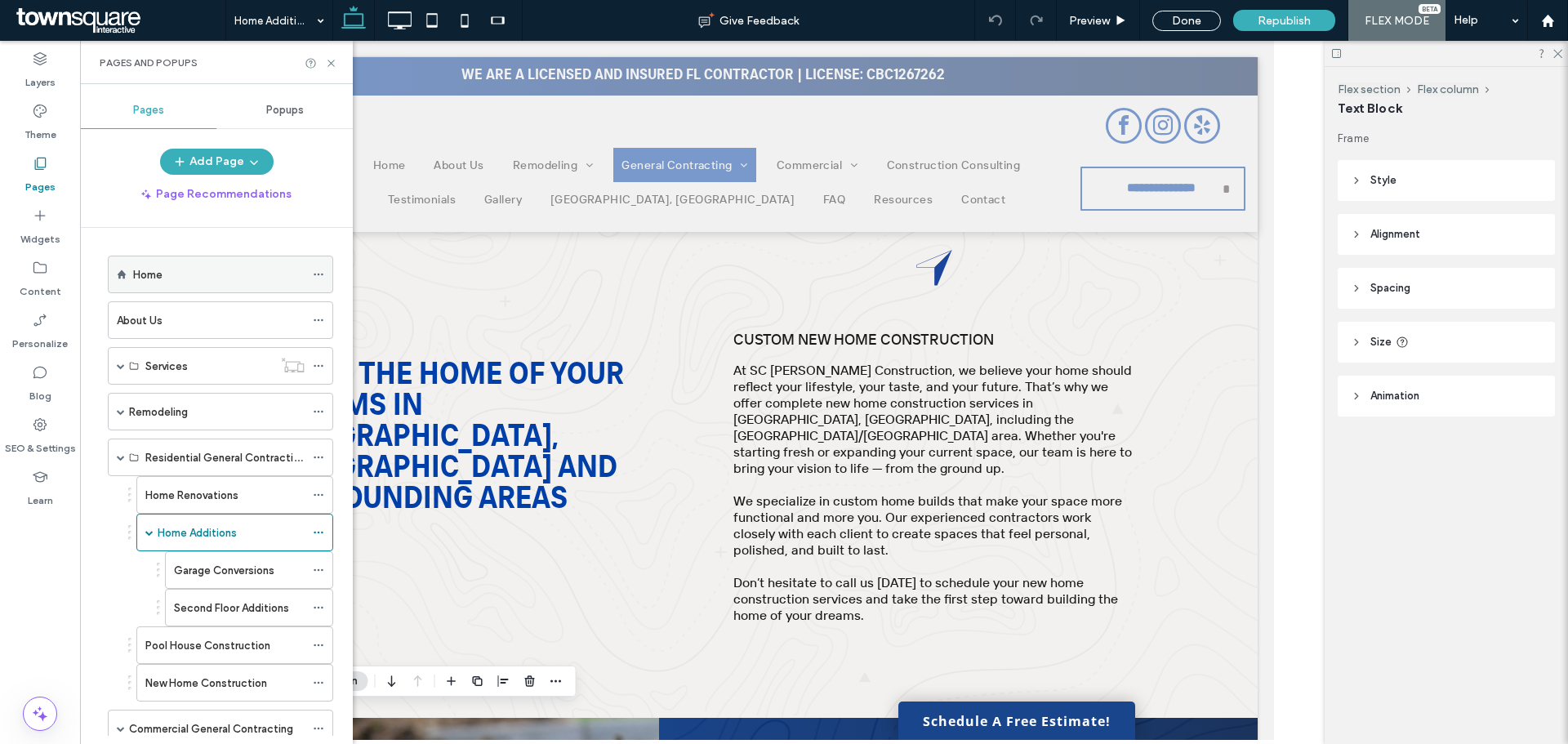
click at [183, 285] on div "Home" at bounding box center [218, 274] width 171 height 36
click at [0, 0] on div at bounding box center [0, 0] width 0 height 0
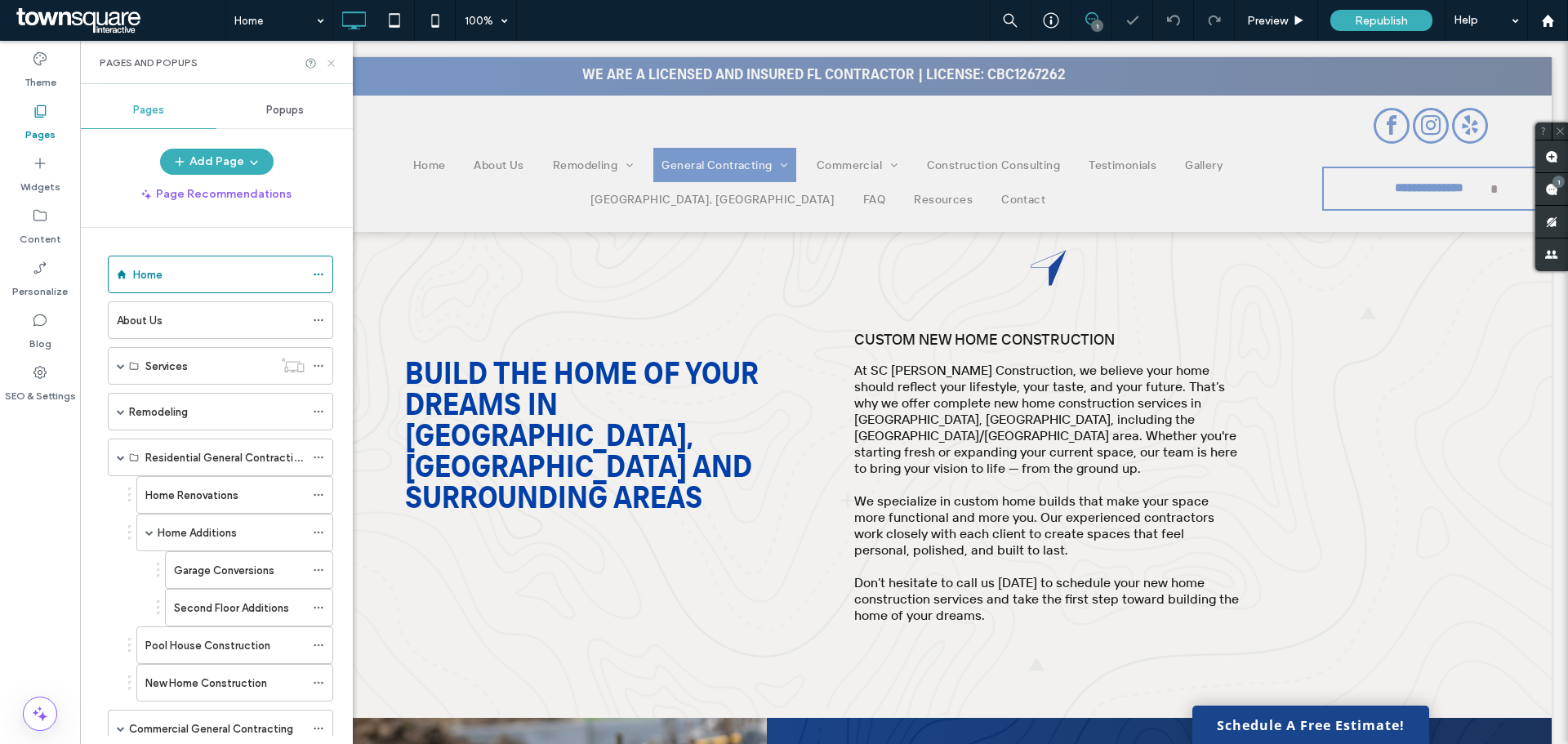
click at [329, 57] on icon at bounding box center [331, 63] width 13 height 13
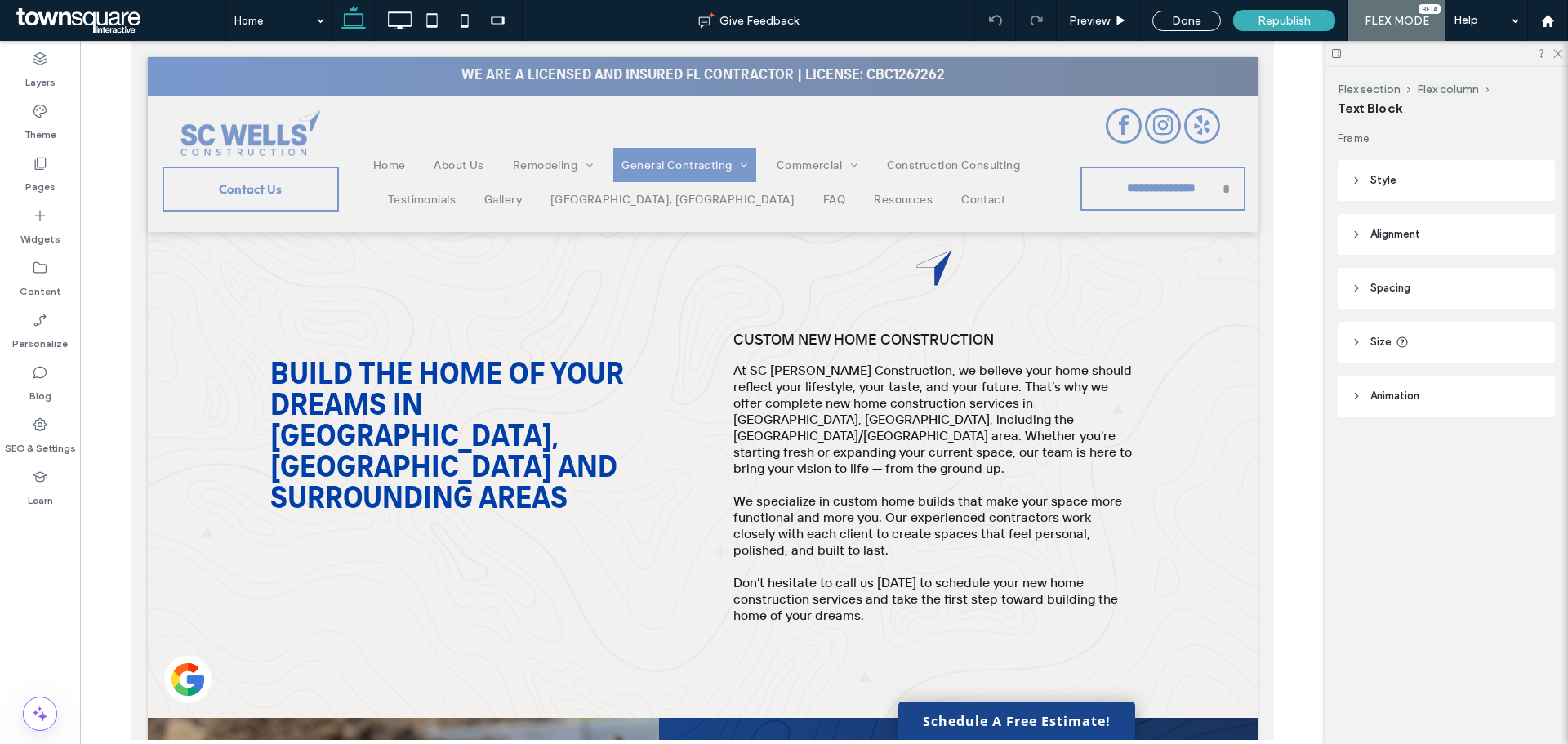
type input "**********"
type input "**"
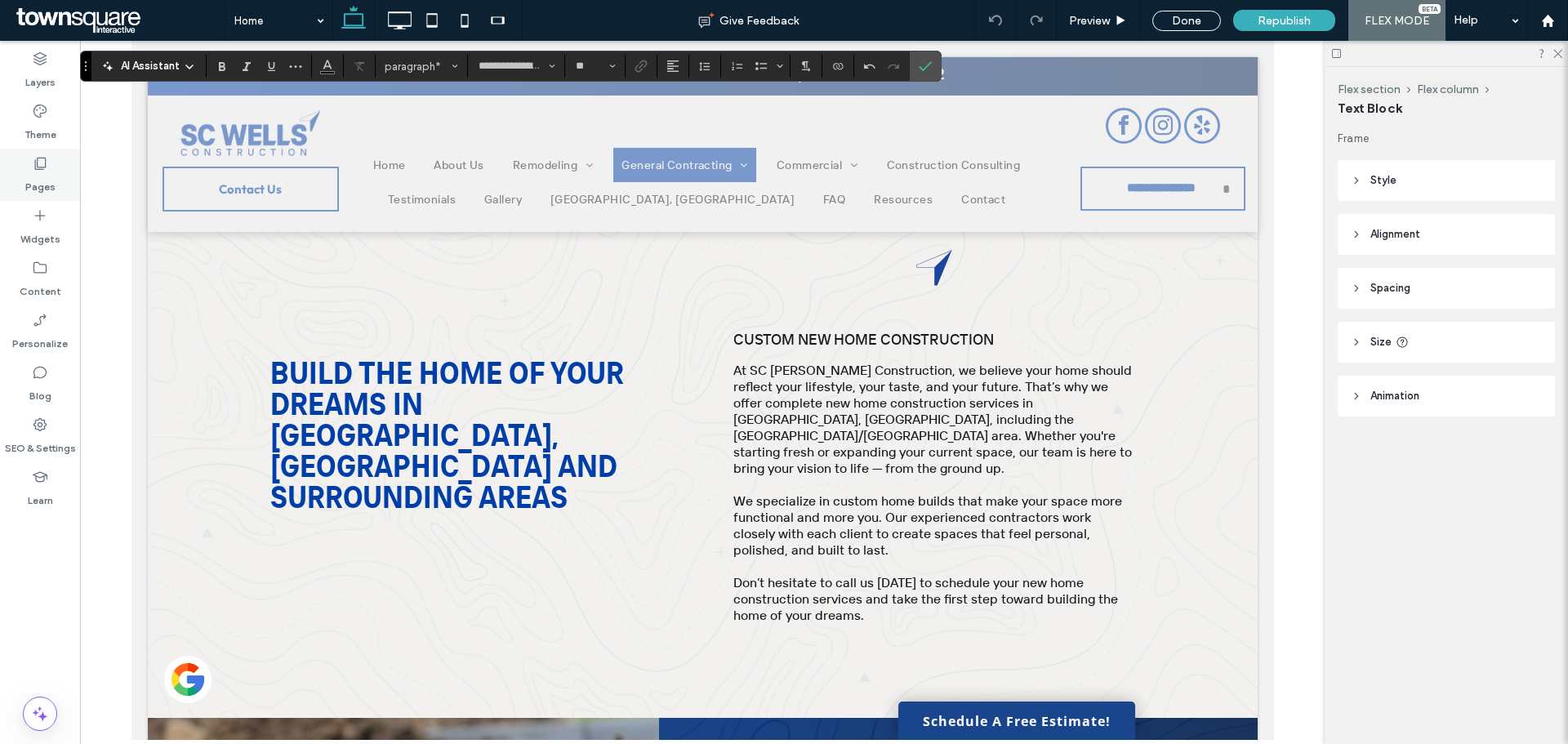
click at [35, 175] on label "Pages" at bounding box center [40, 182] width 30 height 23
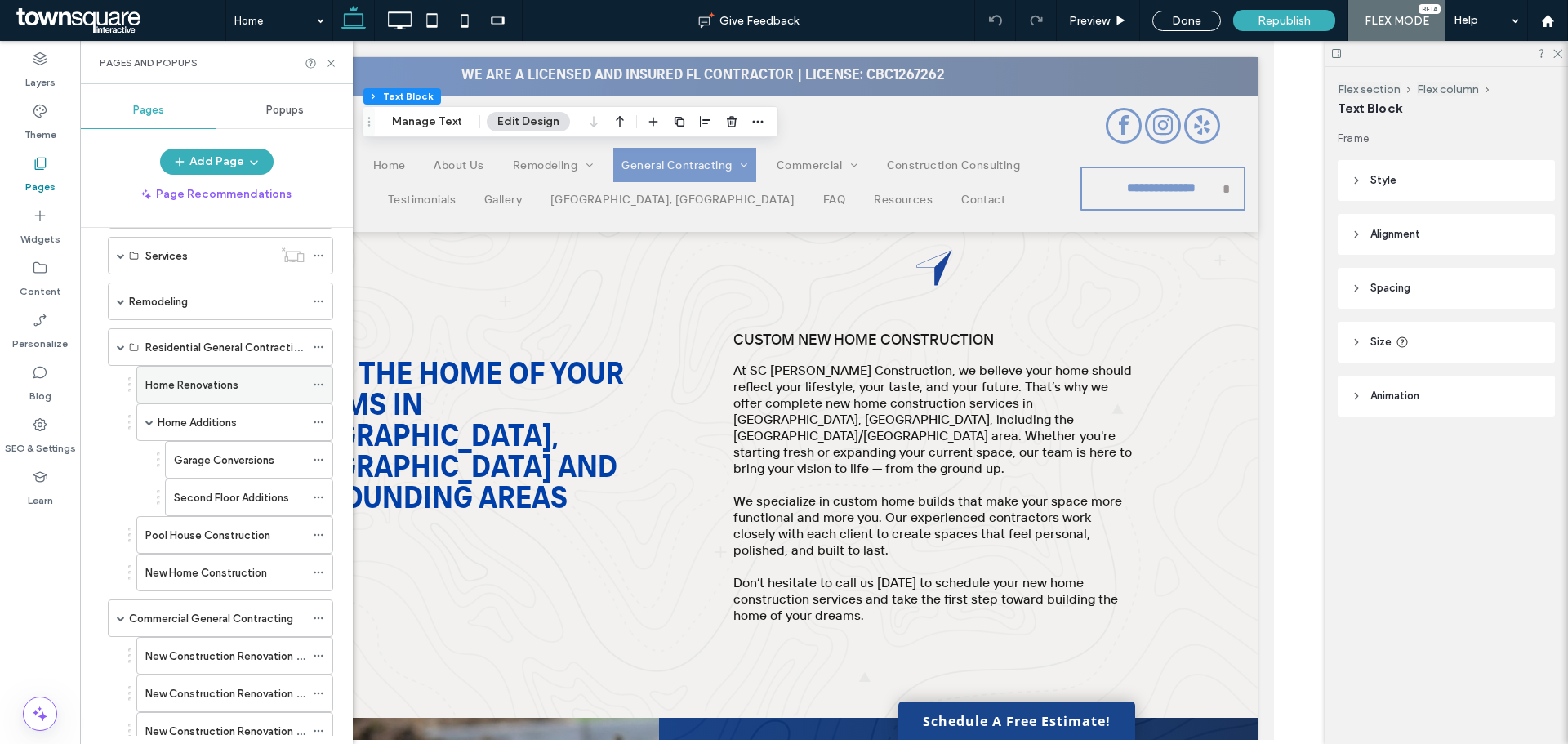
scroll to position [81, 0]
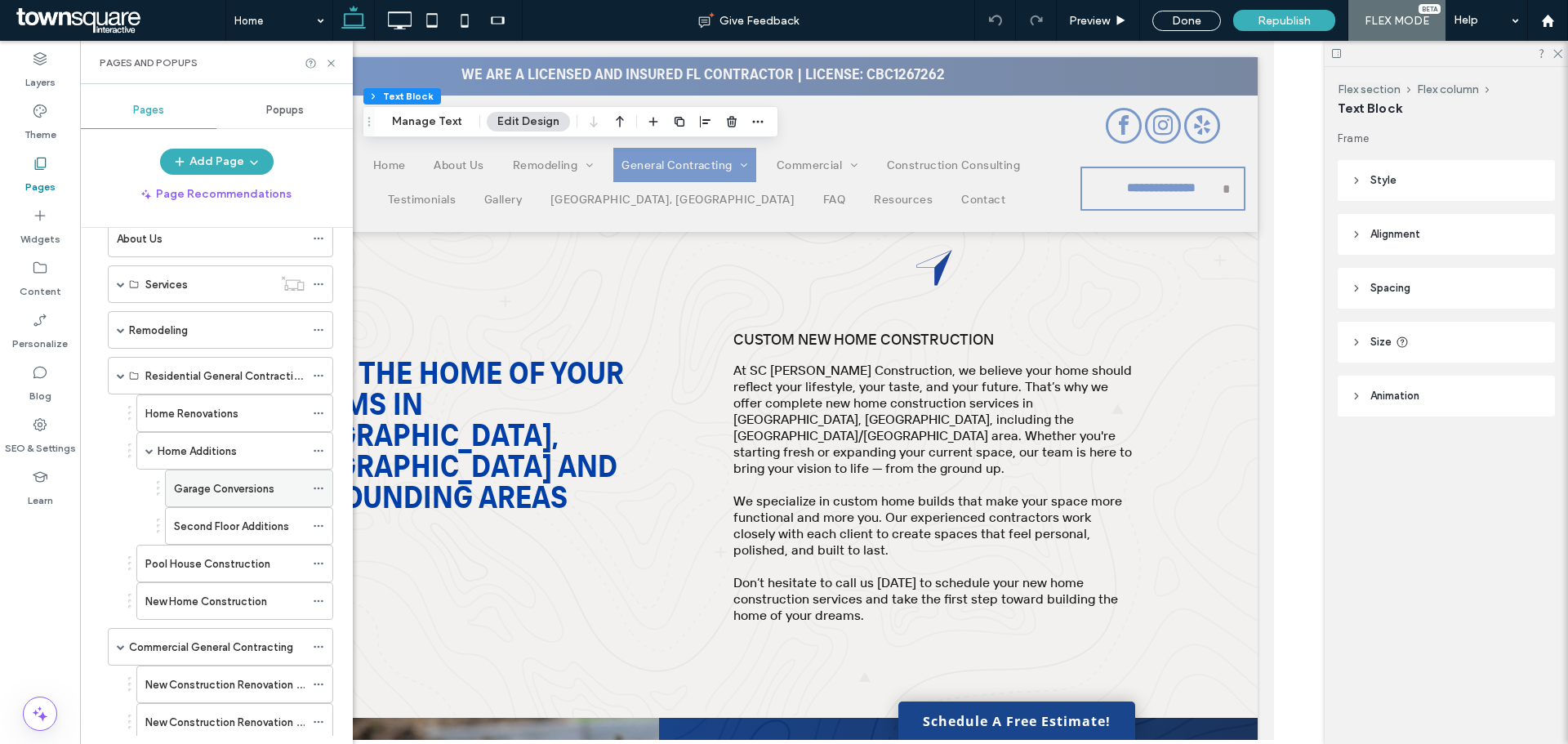
click at [215, 486] on label "Garage Conversions" at bounding box center [224, 489] width 100 height 29
click at [0, 0] on div at bounding box center [0, 0] width 0 height 0
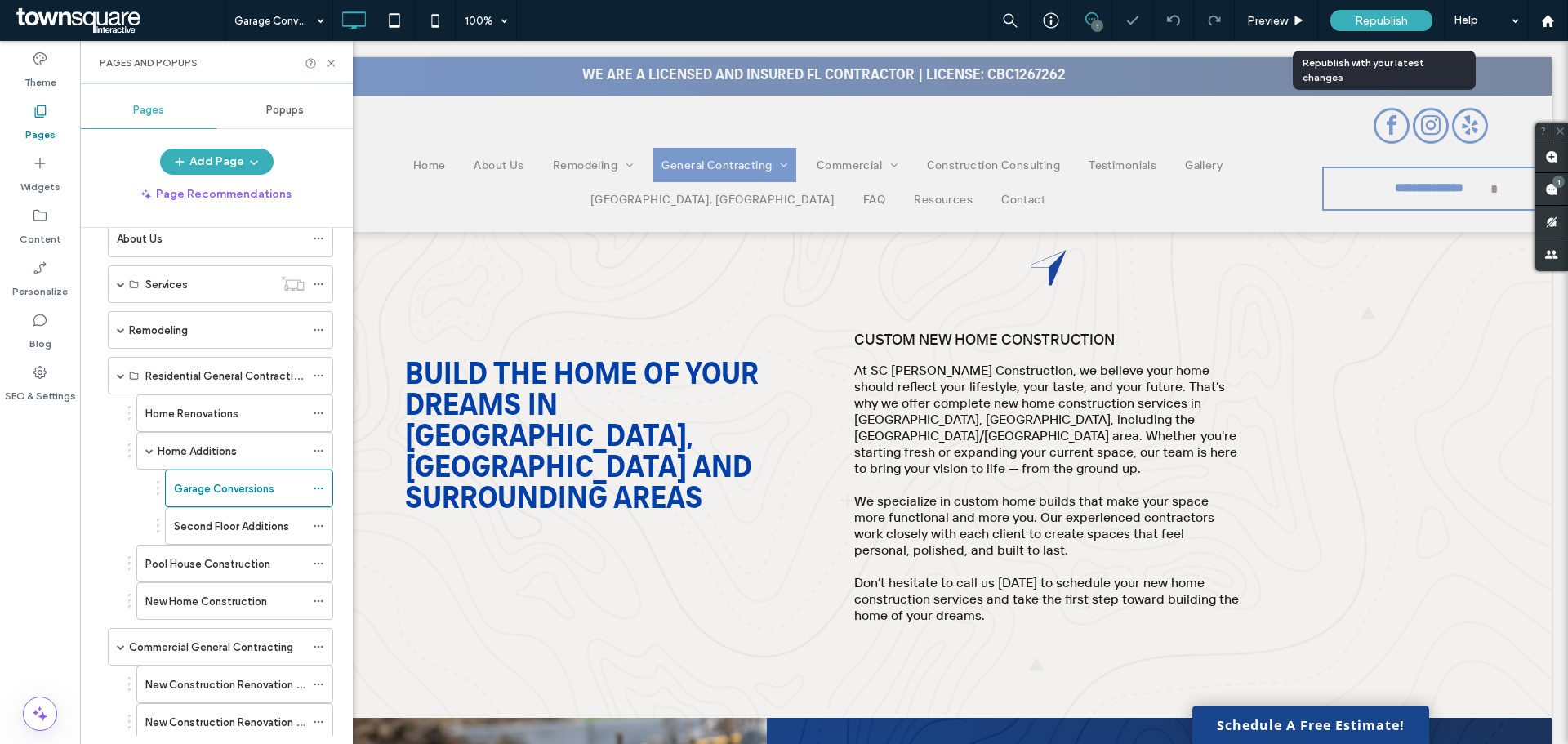
click at [1379, 23] on span "Republish" at bounding box center [1382, 20] width 53 height 14
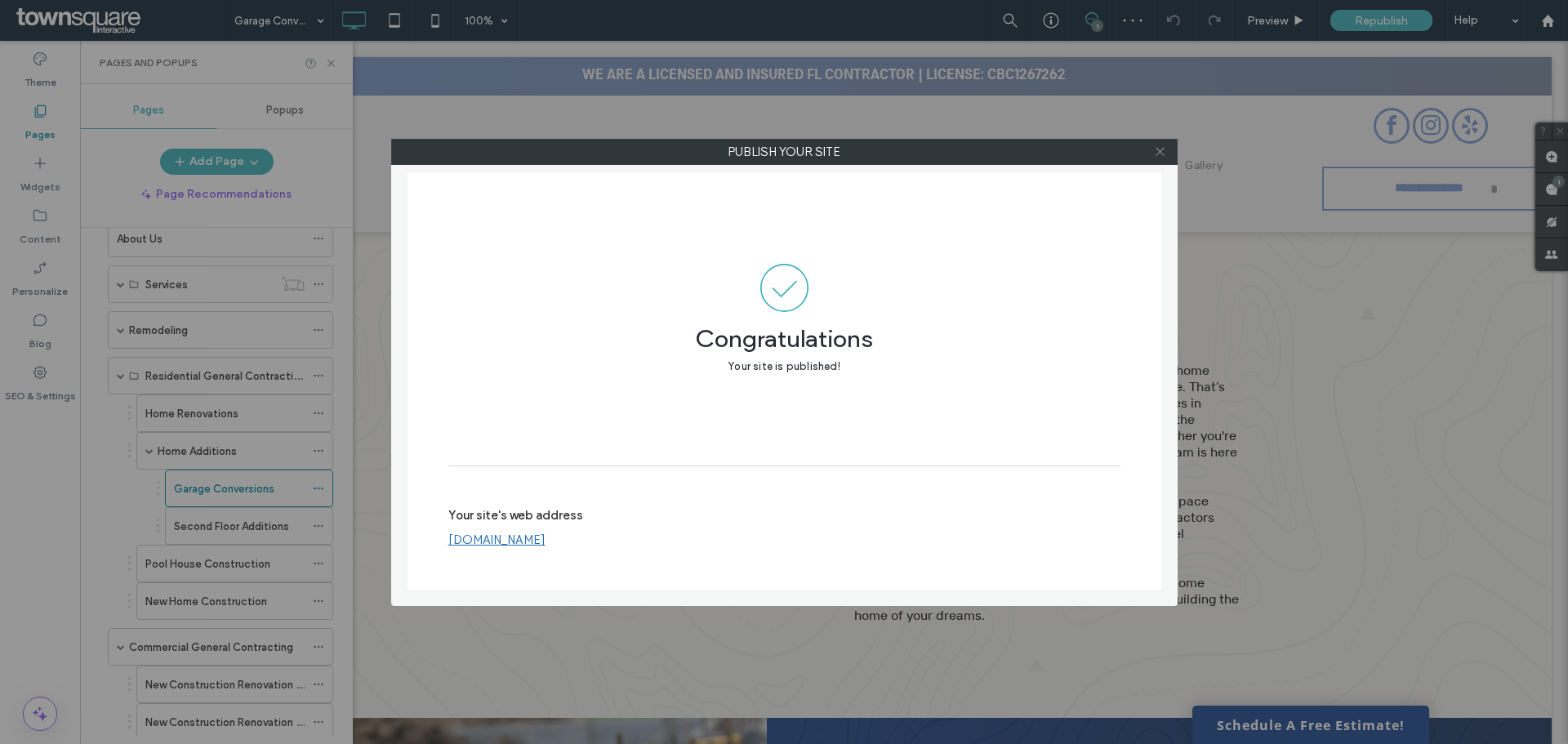
click at [1159, 147] on icon at bounding box center [1161, 152] width 13 height 13
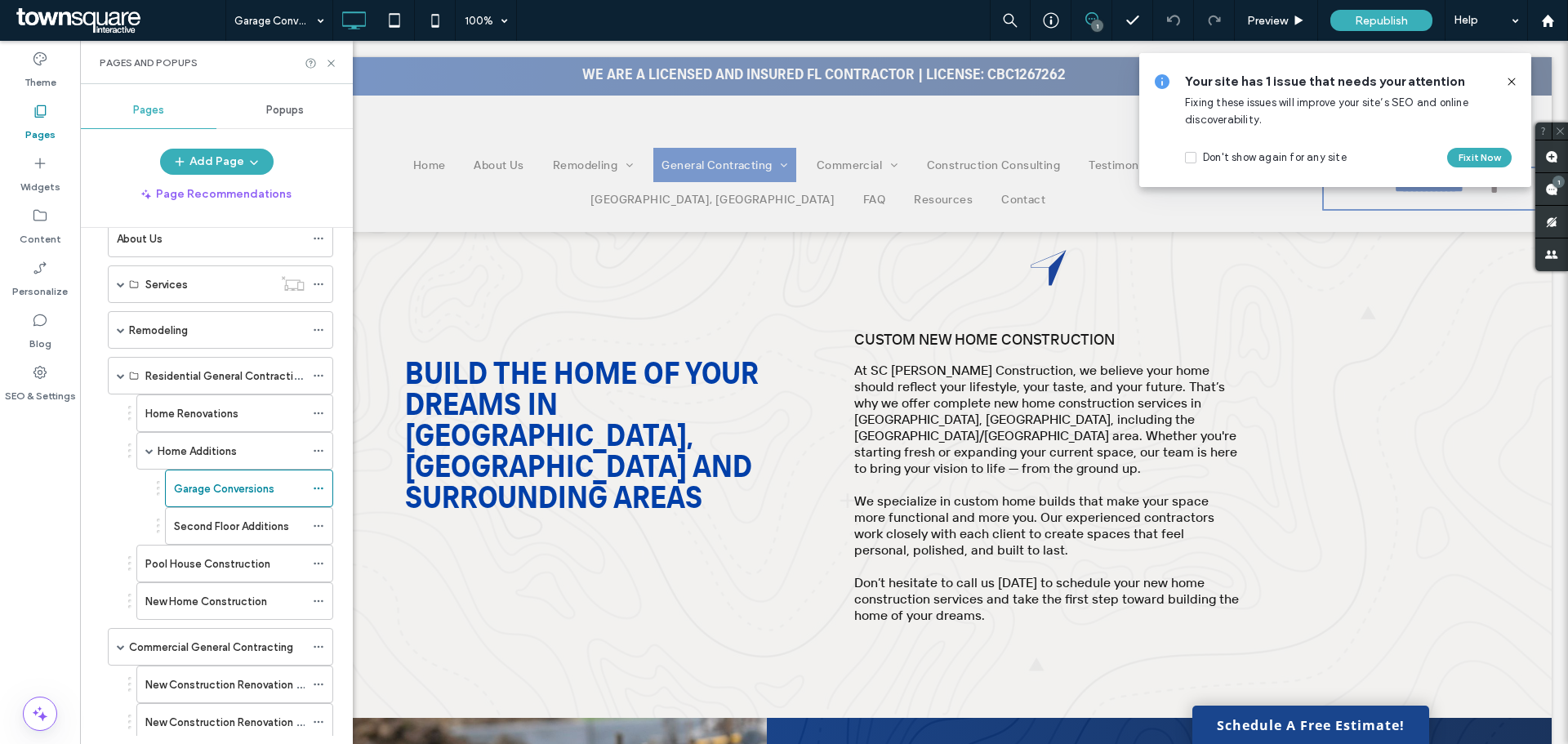
click at [1508, 78] on icon at bounding box center [1512, 81] width 13 height 13
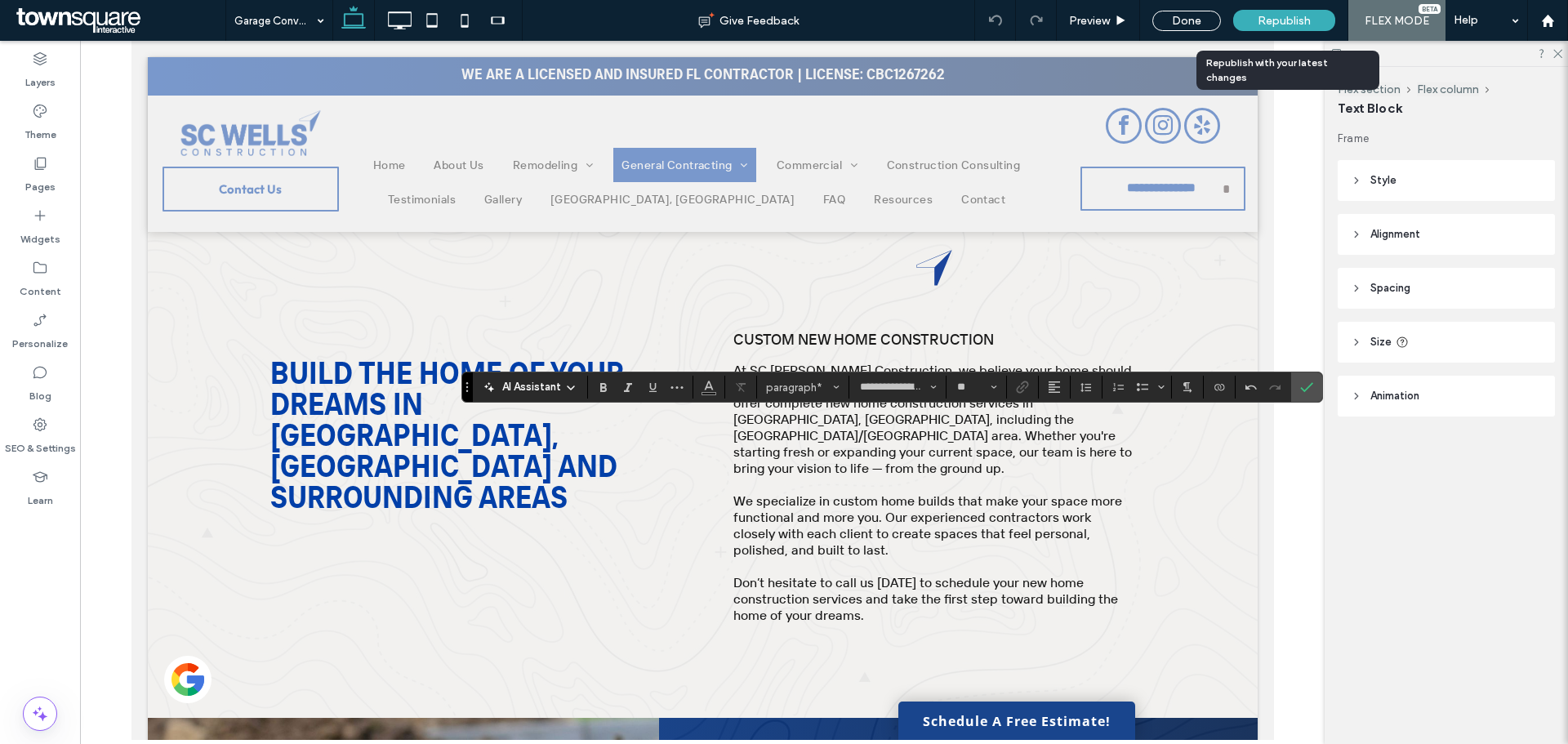
click at [1269, 17] on span "Republish" at bounding box center [1284, 20] width 53 height 14
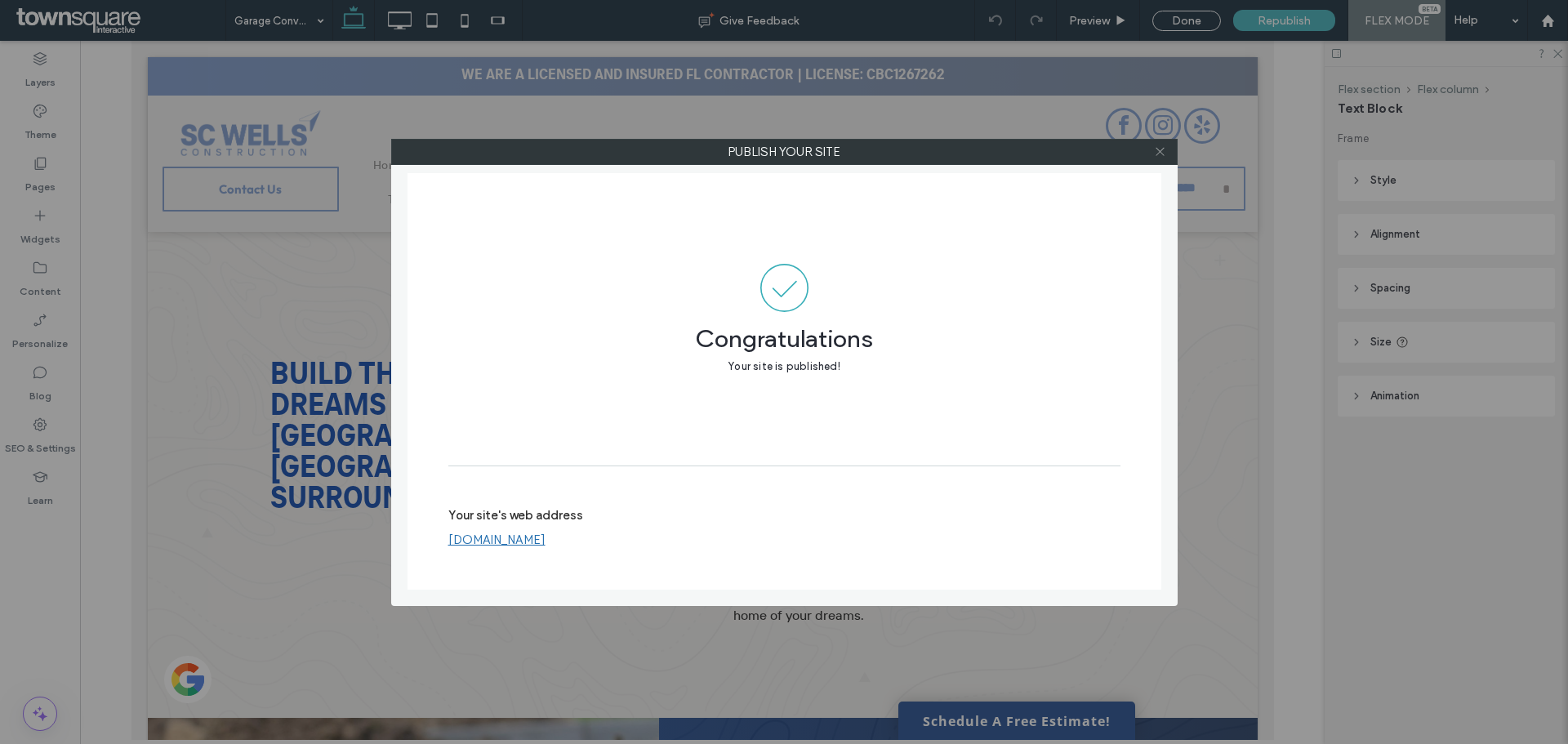
click at [1155, 149] on icon at bounding box center [1161, 152] width 13 height 13
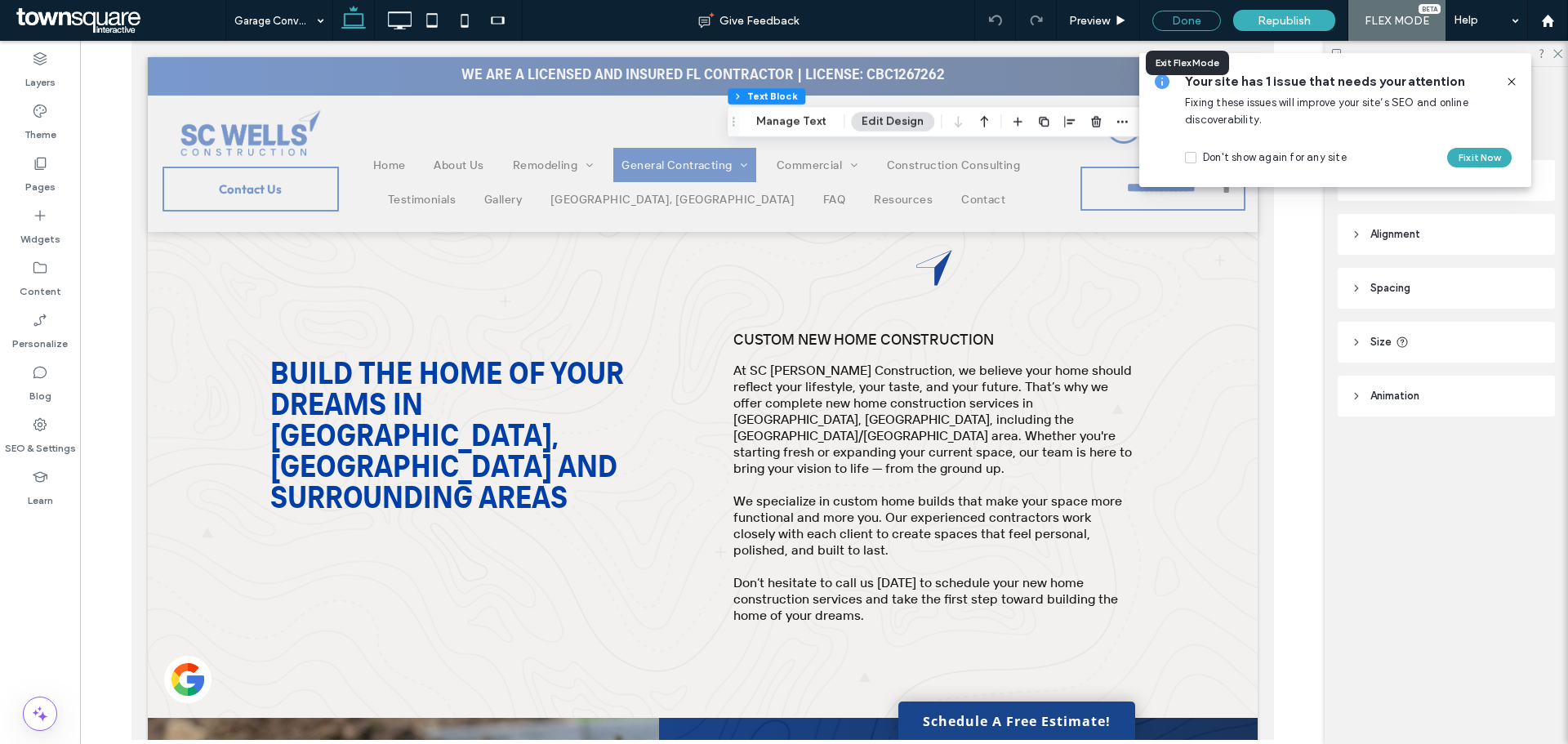
click at [1210, 19] on div "Done" at bounding box center [1187, 21] width 69 height 21
click at [1513, 78] on icon at bounding box center [1512, 81] width 13 height 13
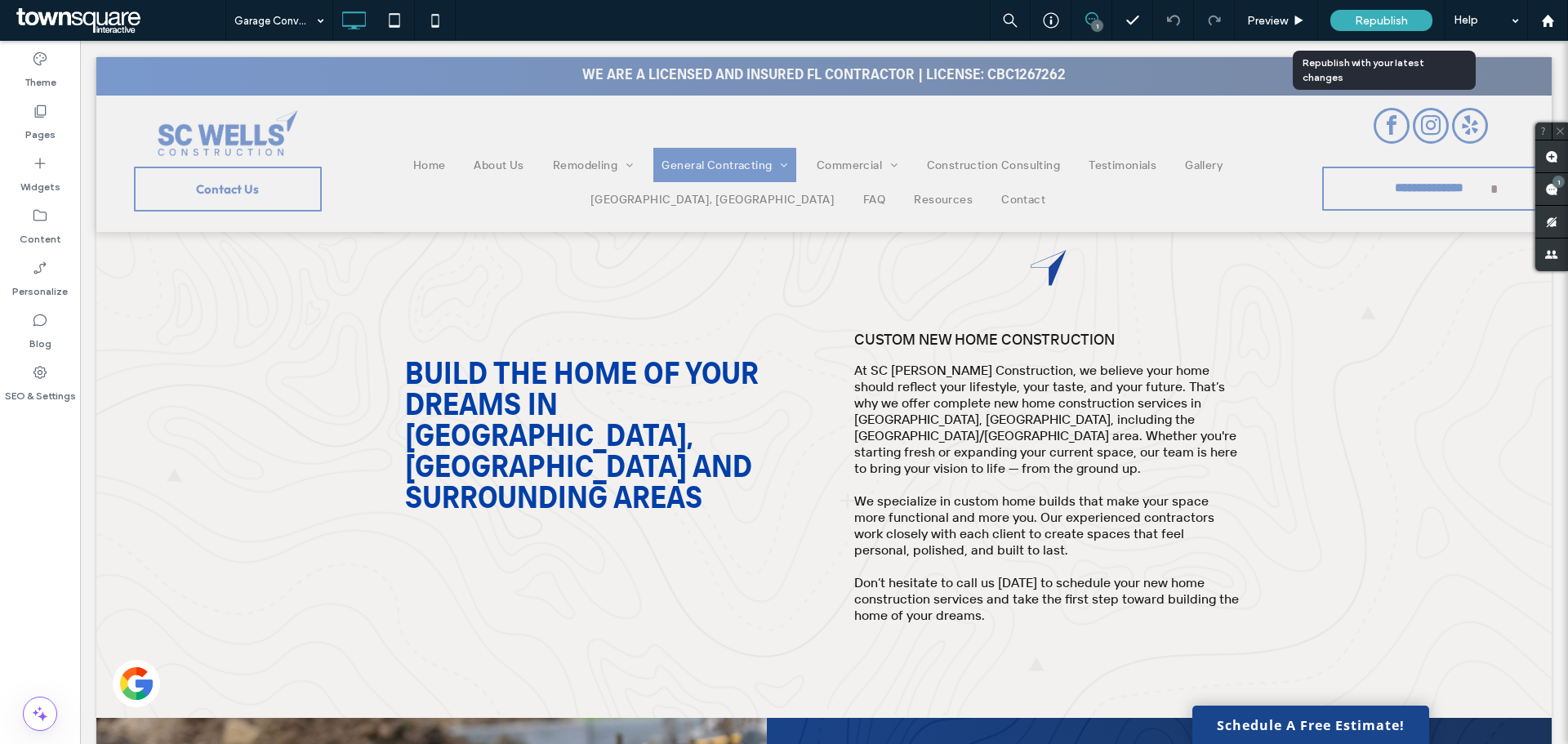
click at [1346, 12] on div "Republish" at bounding box center [1382, 20] width 102 height 21
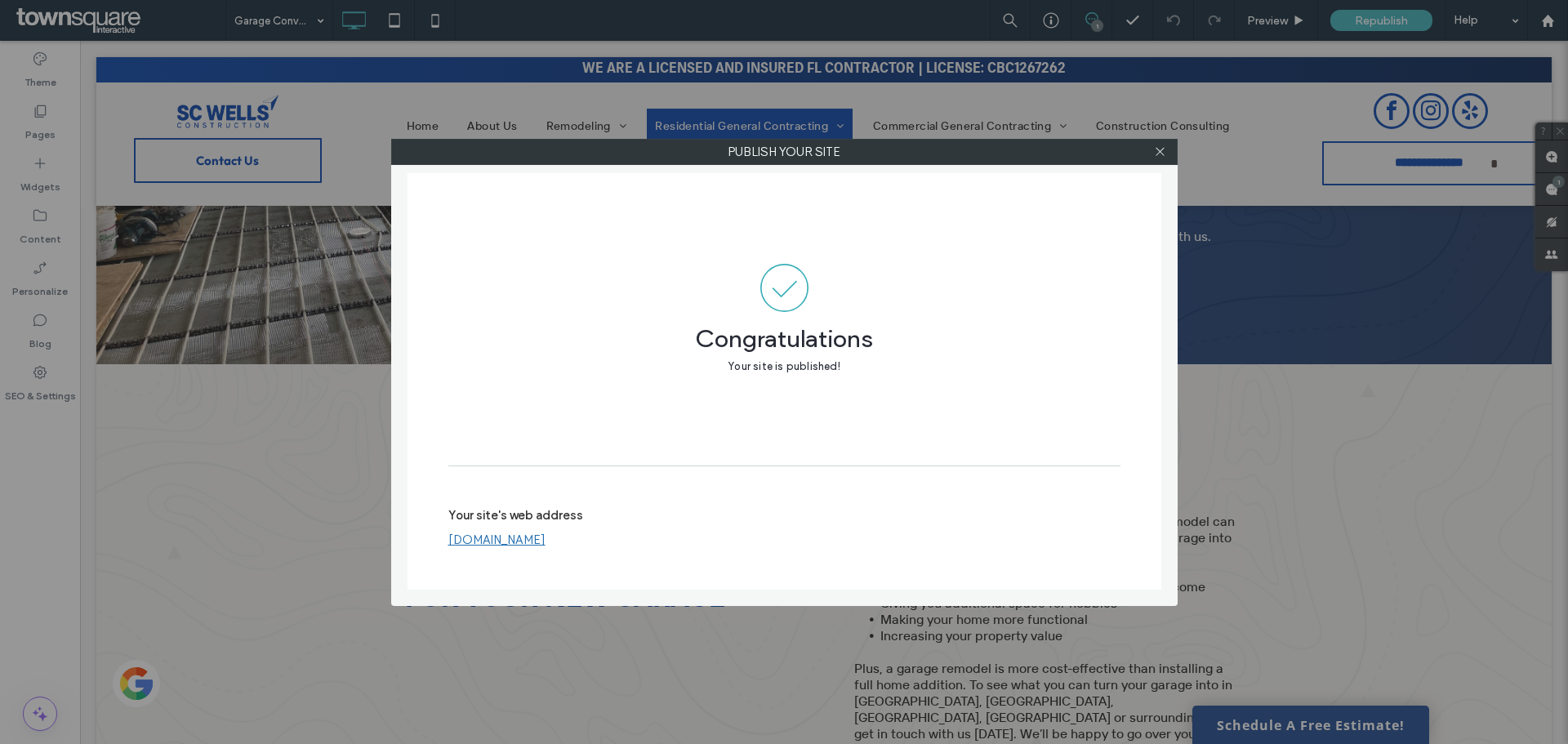
scroll to position [898, 0]
click at [1156, 150] on icon at bounding box center [1161, 152] width 13 height 13
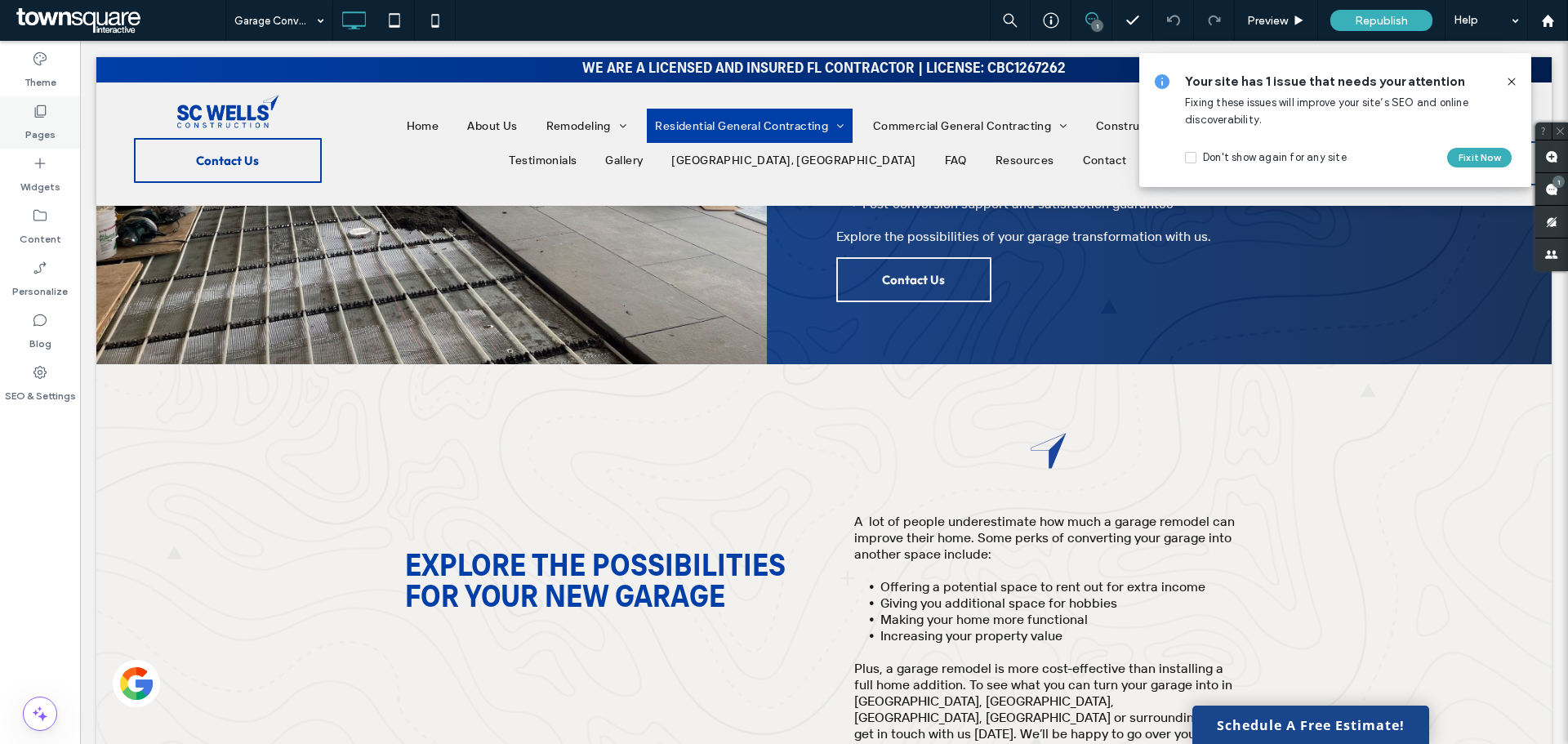
click at [47, 116] on icon at bounding box center [40, 111] width 16 height 16
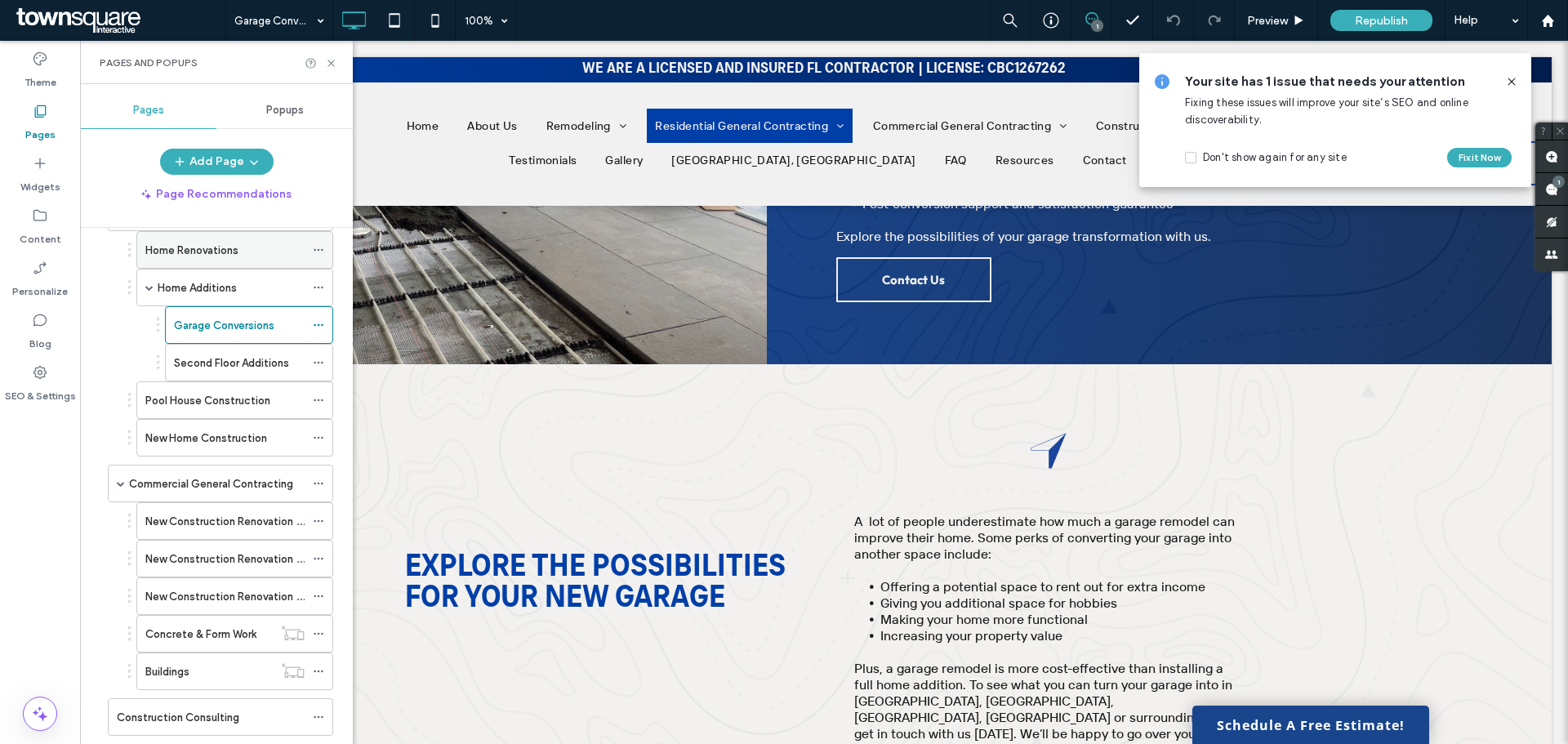
scroll to position [327, 0]
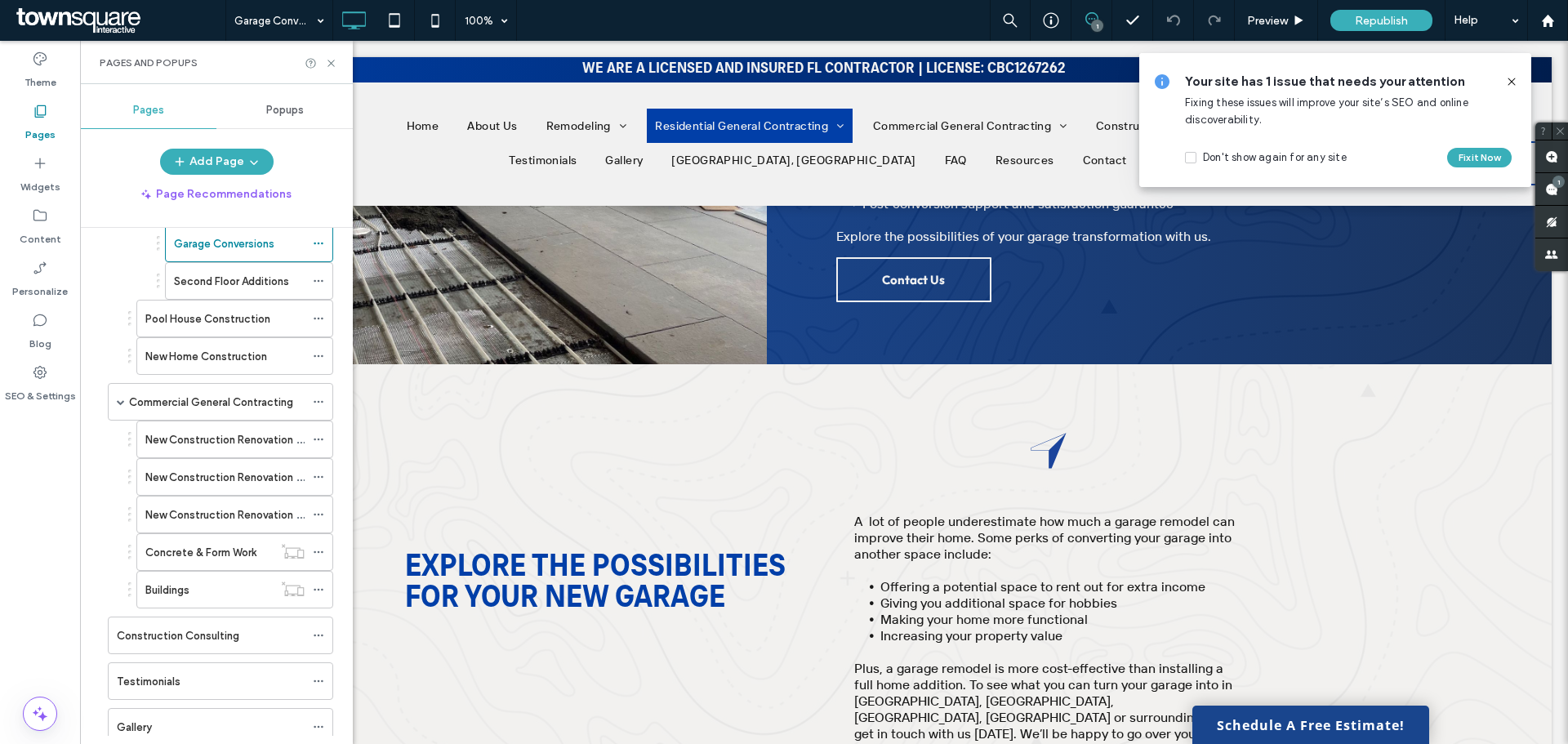
click at [1515, 80] on icon at bounding box center [1512, 81] width 13 height 13
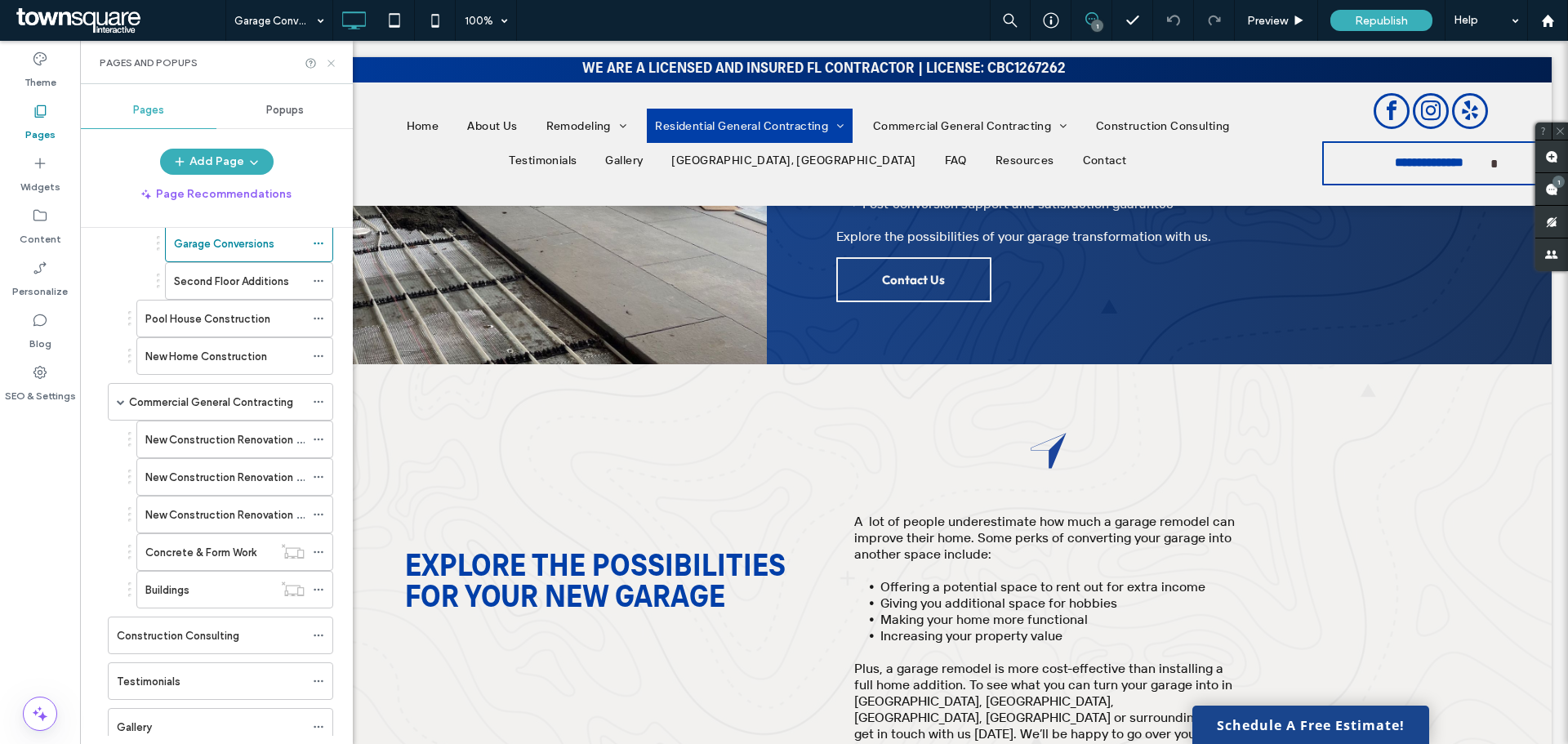
click at [330, 64] on icon at bounding box center [331, 63] width 13 height 13
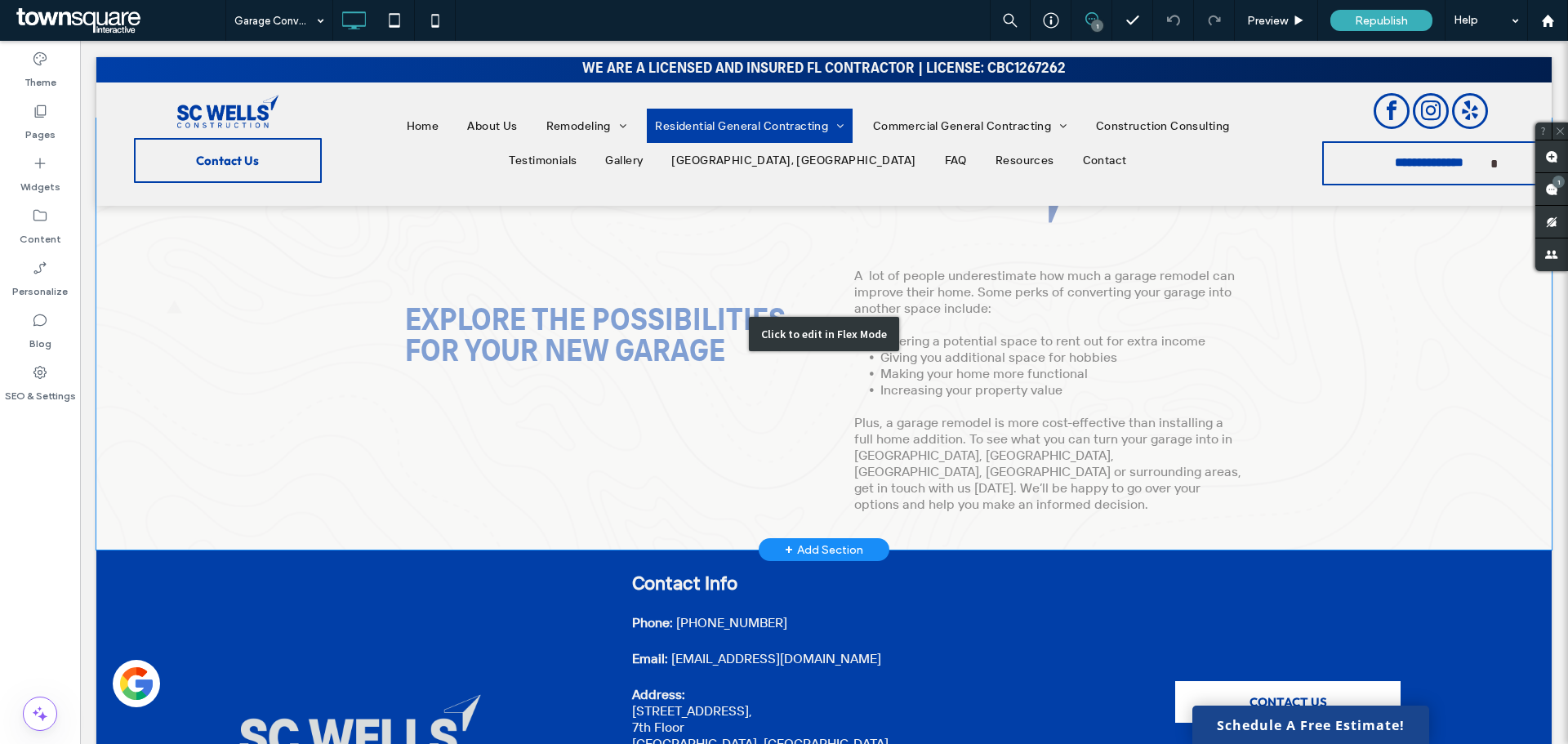
scroll to position [1143, 0]
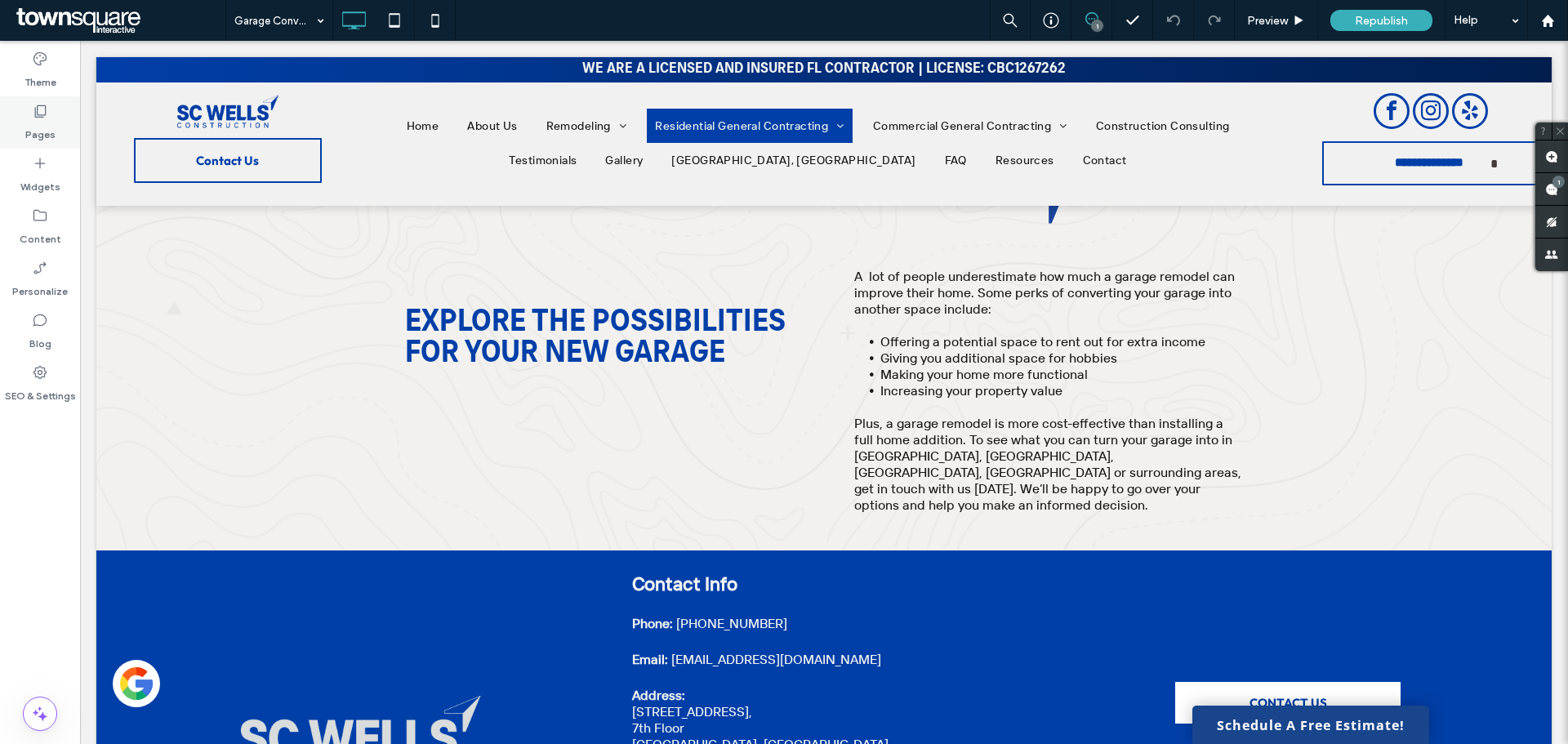
click at [43, 120] on label "Pages" at bounding box center [40, 130] width 30 height 23
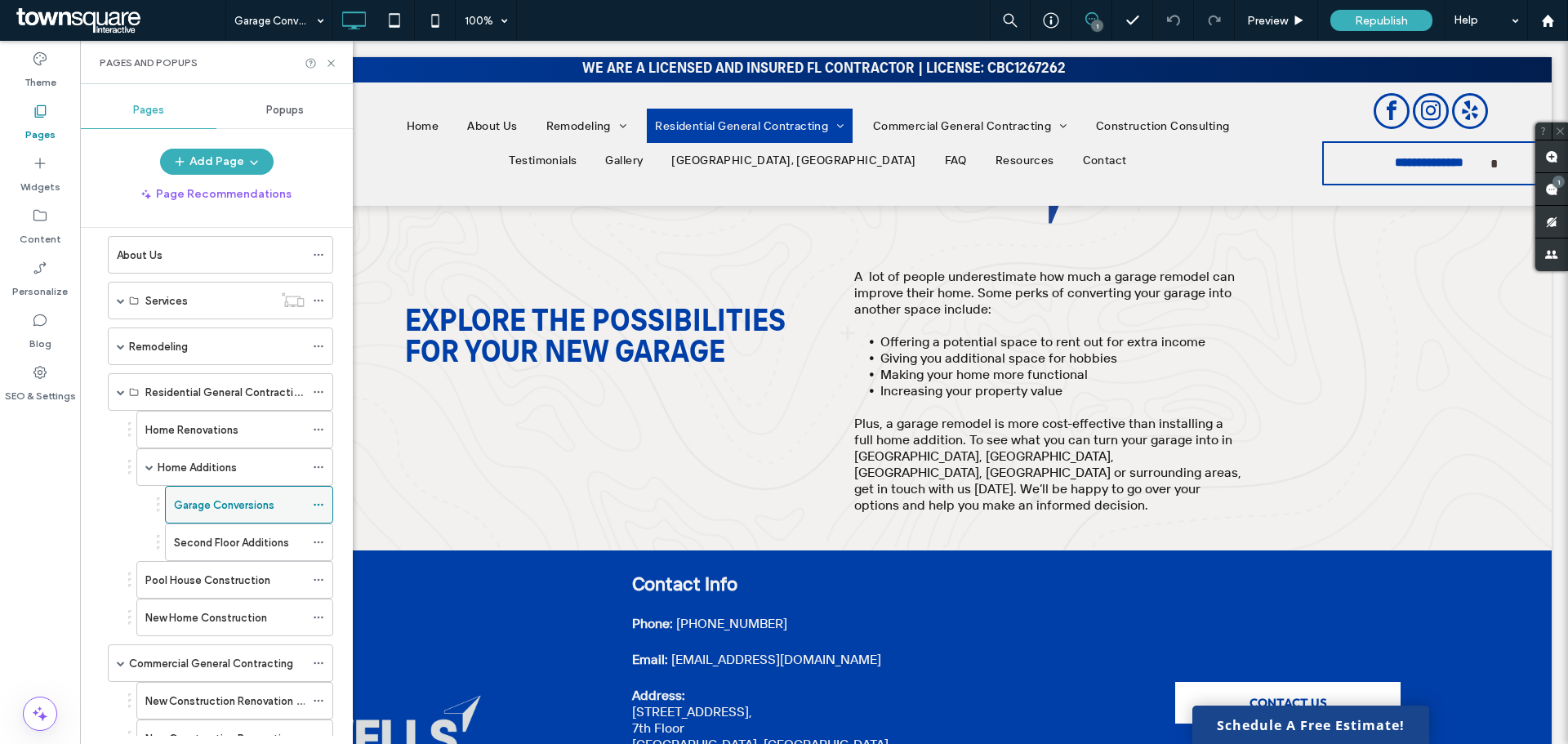
scroll to position [163, 0]
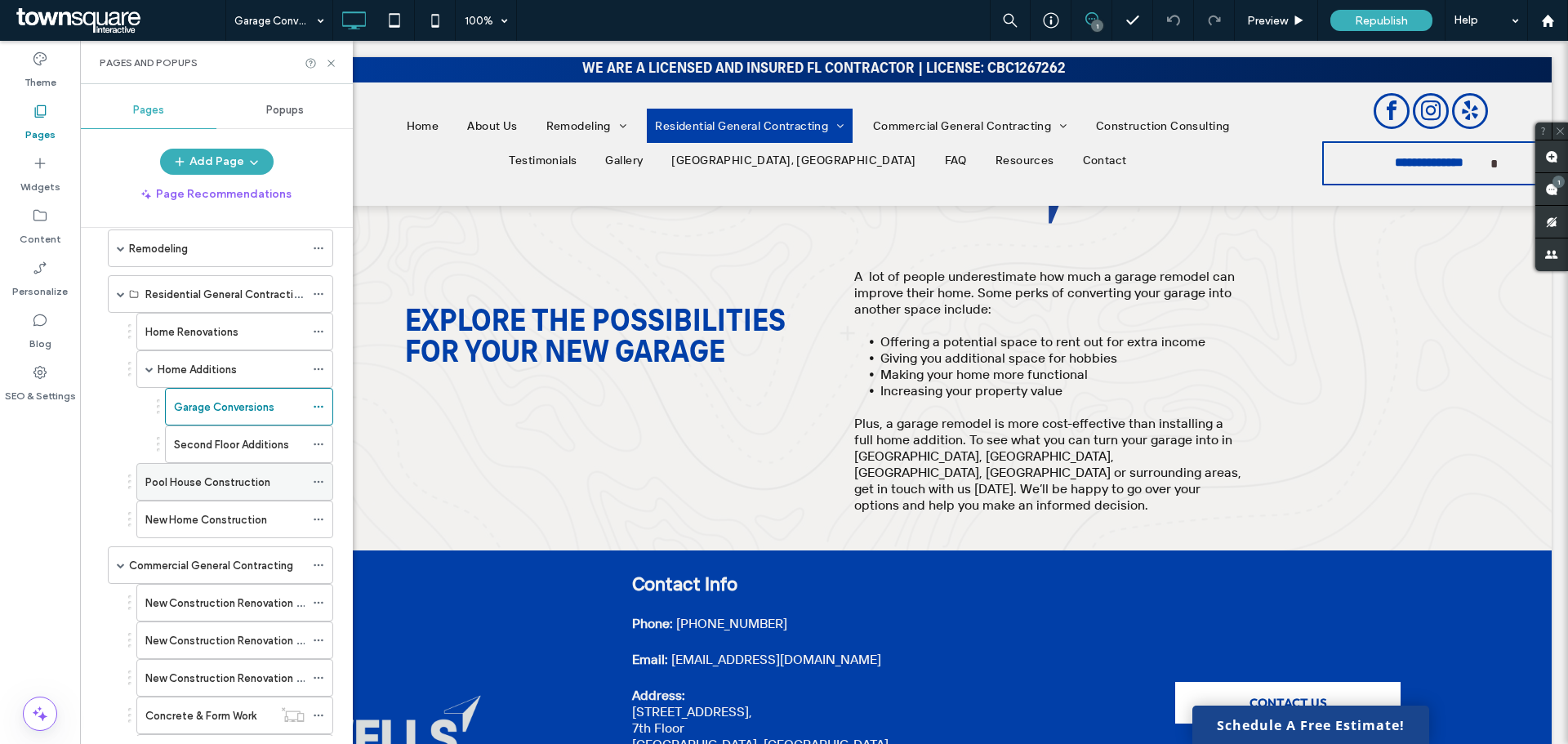
click at [190, 476] on label "Pool House Construction" at bounding box center [208, 482] width 125 height 29
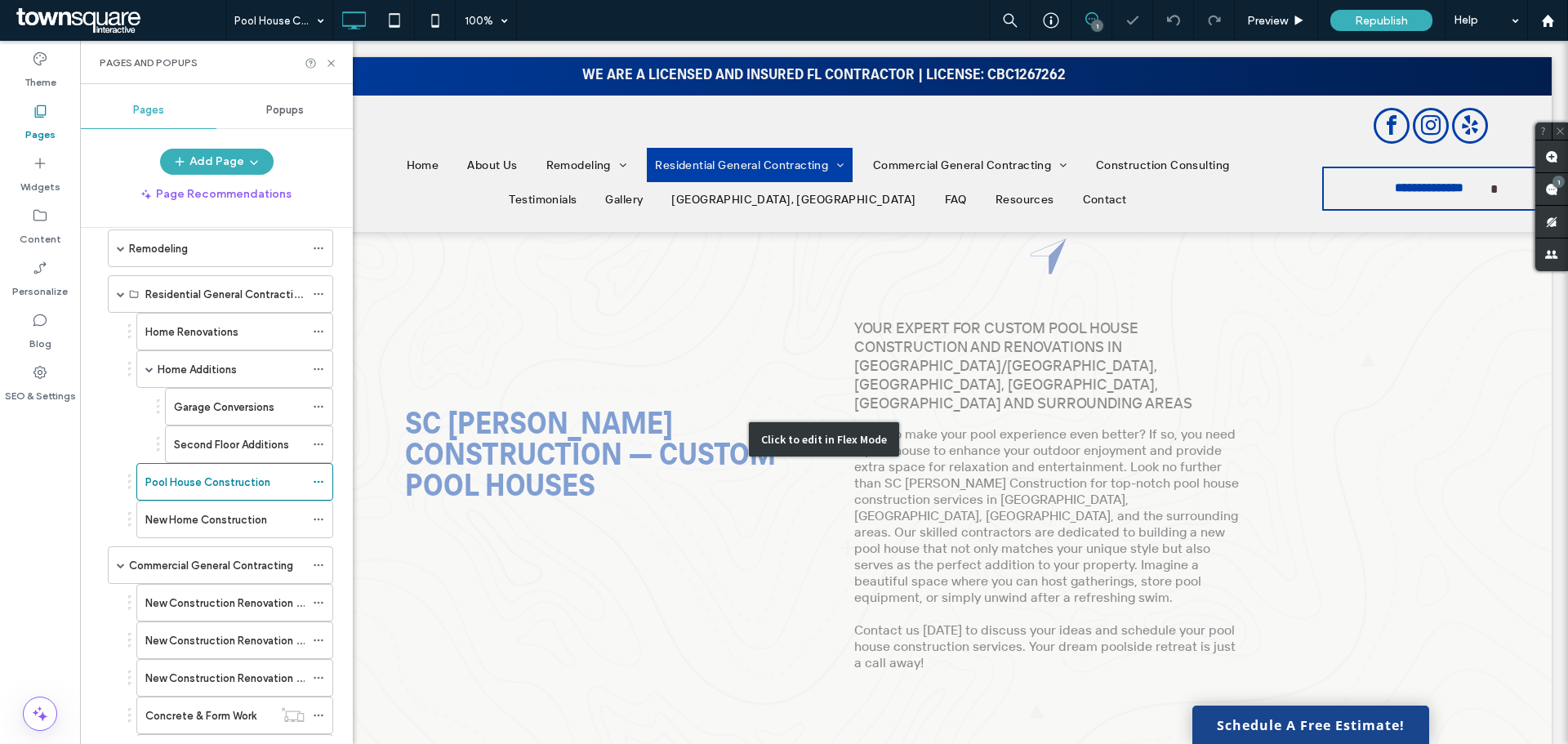
scroll to position [81, 0]
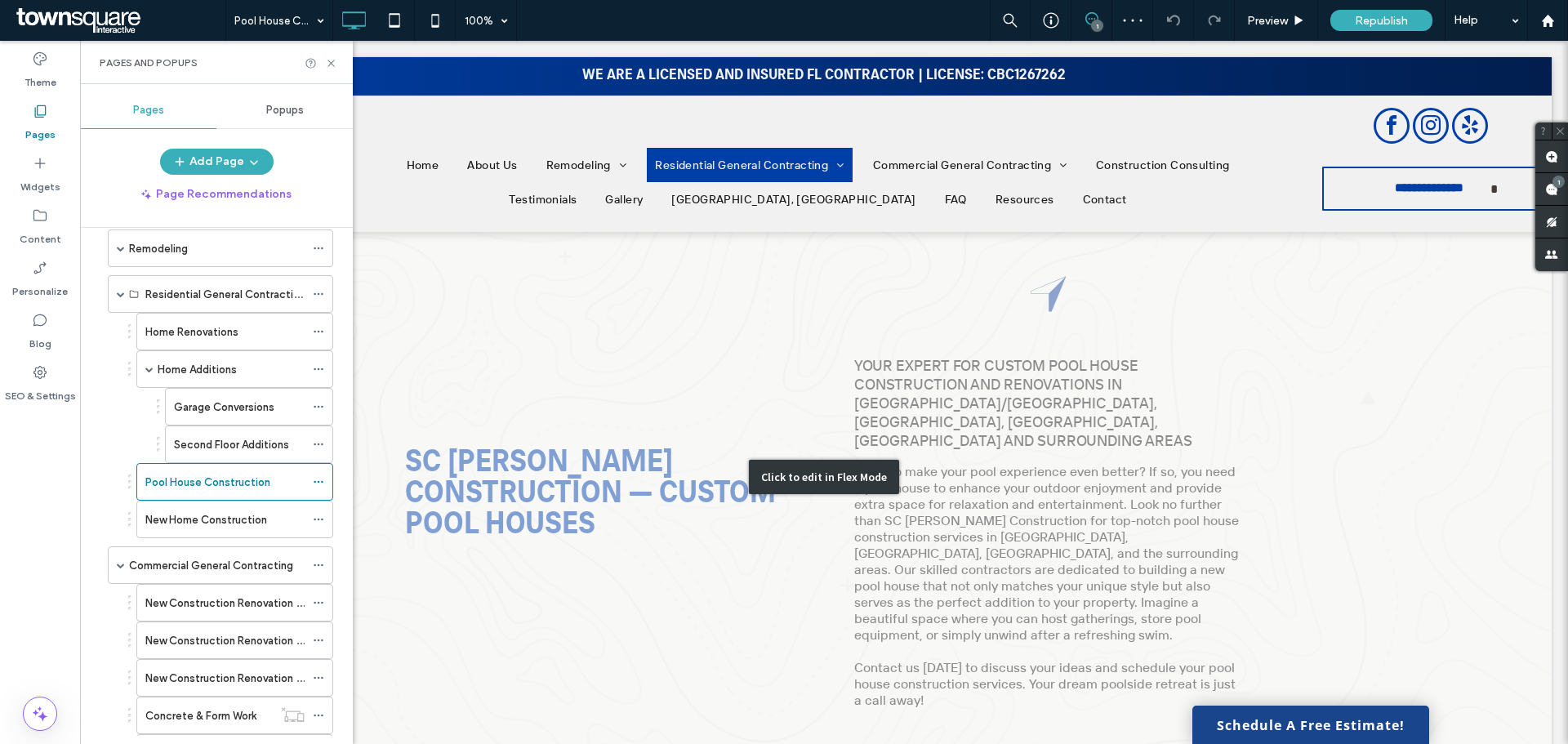
click at [966, 404] on div "Click to edit in Flex Mode" at bounding box center [824, 476] width 1456 height 653
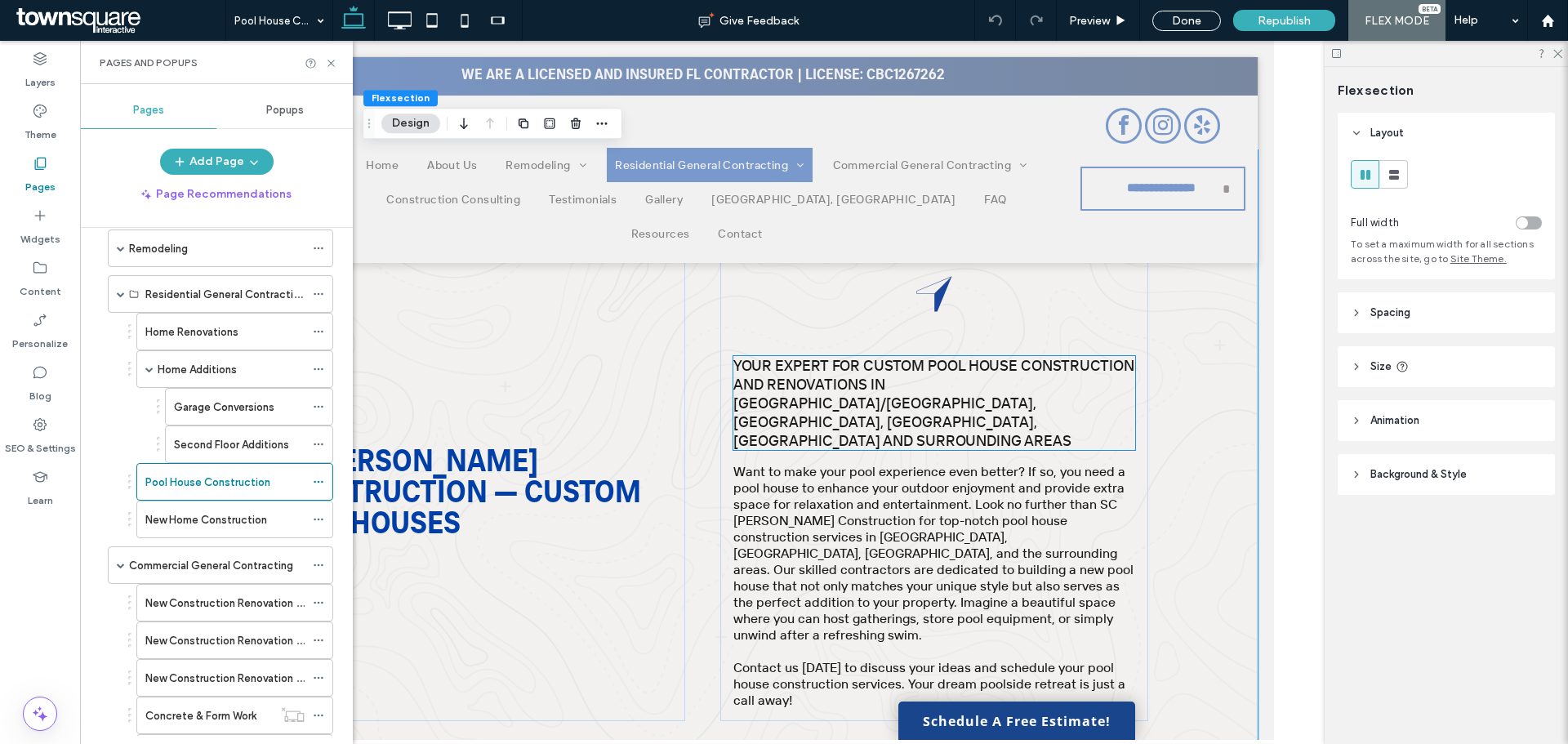
click at [1072, 385] on span "Custom Pool House Construction and renovations in [GEOGRAPHIC_DATA]/[GEOGRAPHIC…" at bounding box center [932, 403] width 401 height 94
click at [1072, 385] on div "Your expert for Custom Pool House Construction and renovations in [GEOGRAPHIC_D…" at bounding box center [933, 403] width 402 height 94
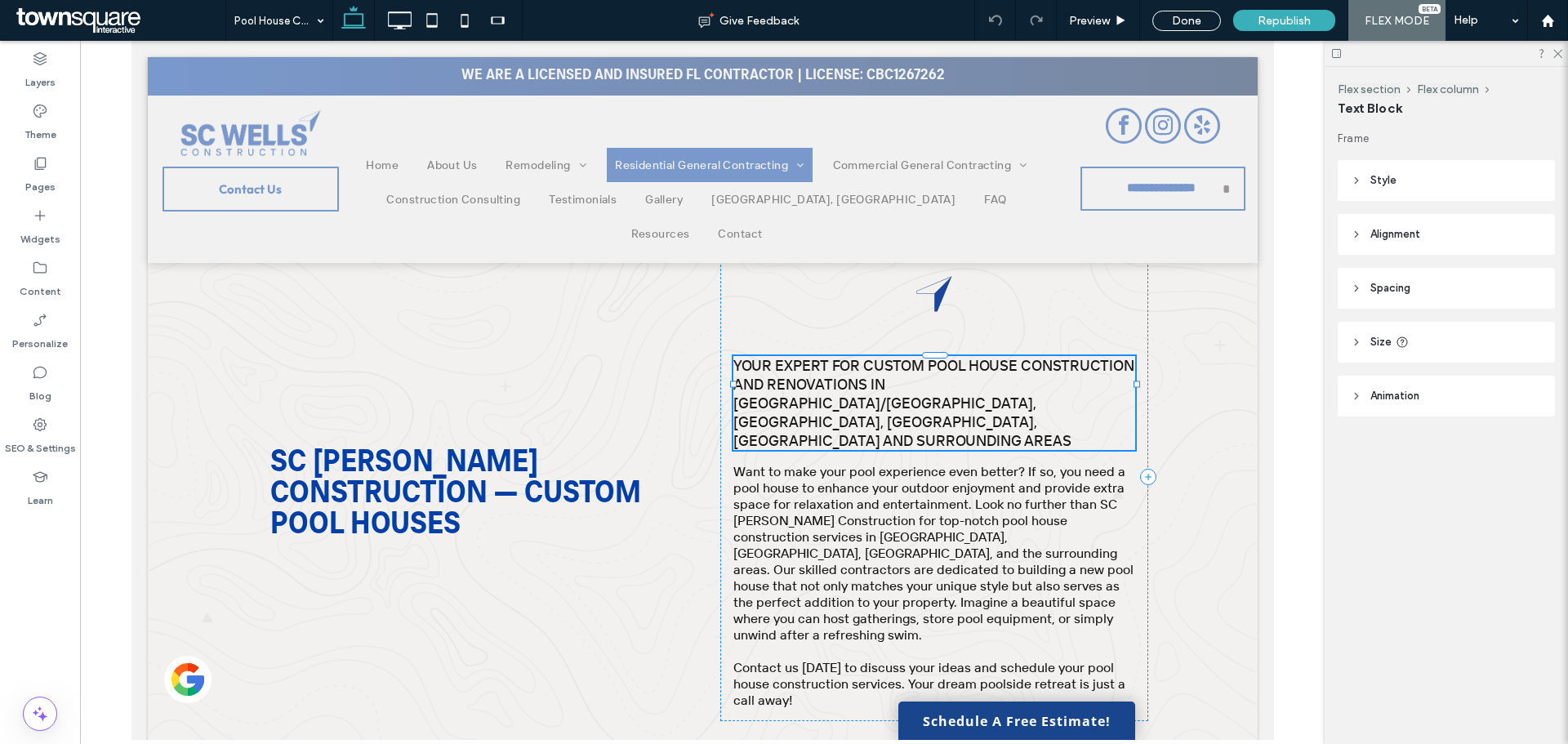
type input "**********"
type input "**"
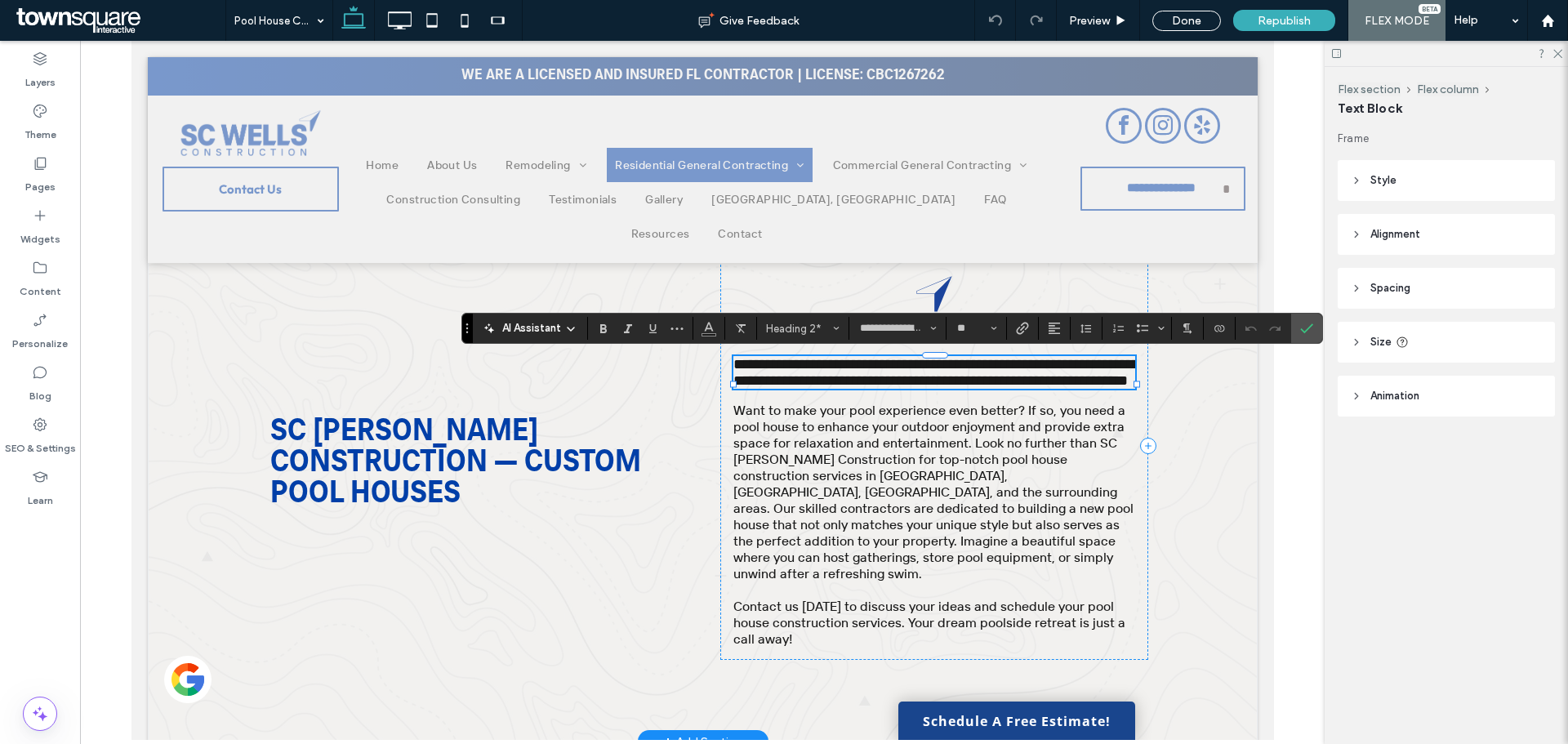
click at [1071, 385] on span "**********" at bounding box center [935, 372] width 406 height 31
drag, startPoint x: 885, startPoint y: 381, endPoint x: 732, endPoint y: 385, distance: 153.1
click at [732, 385] on span "**********" at bounding box center [935, 372] width 406 height 31
click at [891, 382] on span "**********" at bounding box center [935, 372] width 406 height 31
click at [1126, 366] on span "**********" at bounding box center [935, 372] width 406 height 31
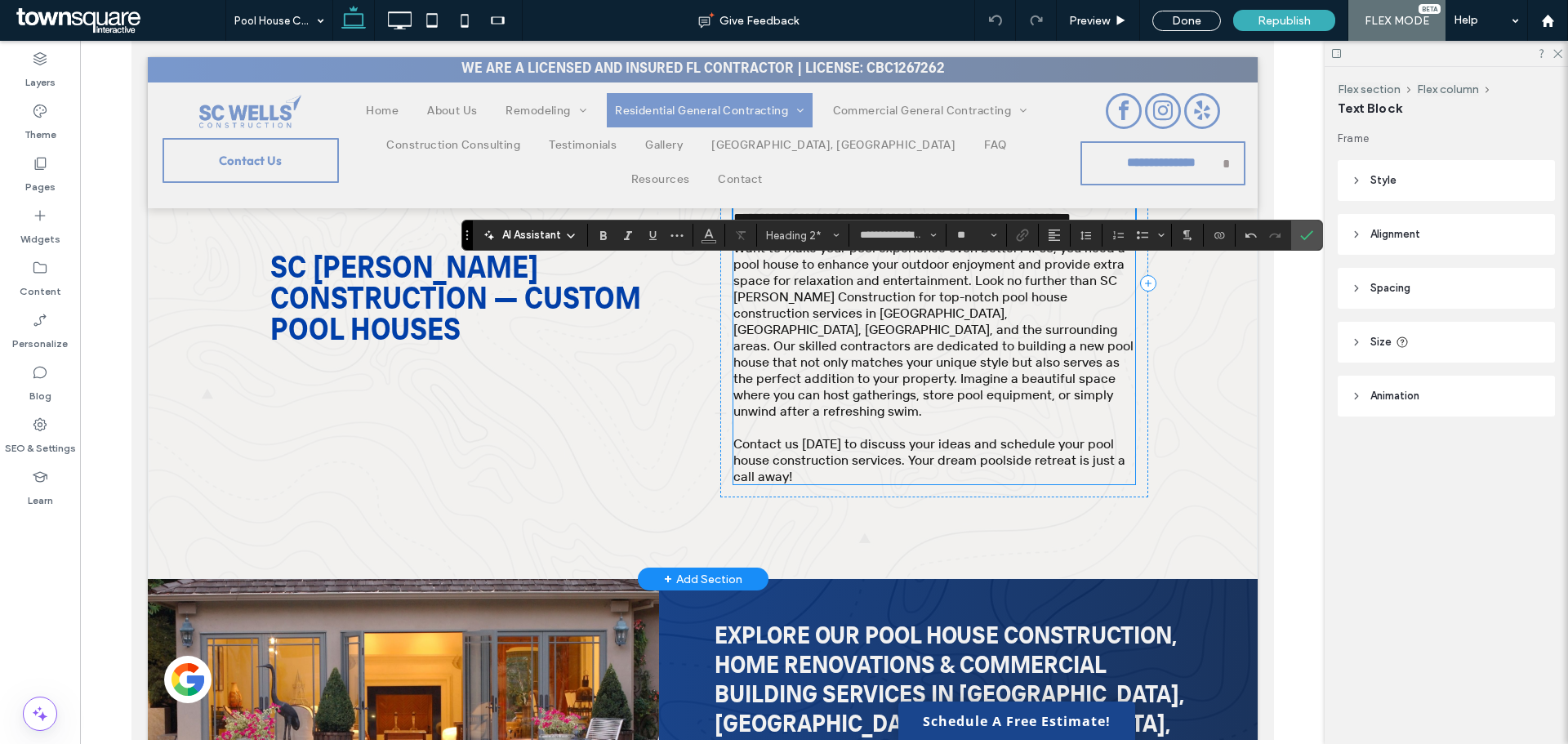
scroll to position [245, 0]
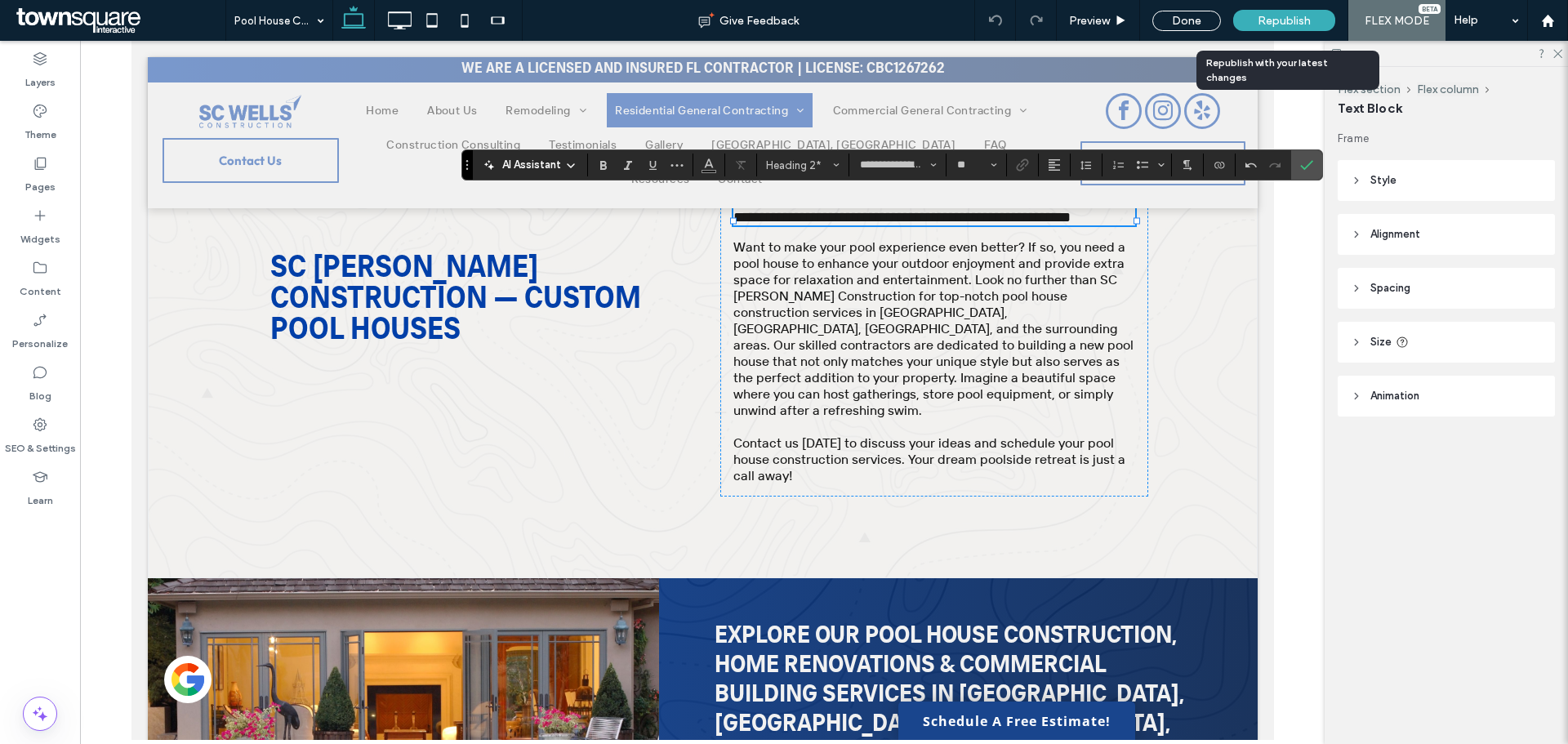
click at [1279, 19] on span "Republish" at bounding box center [1284, 20] width 53 height 14
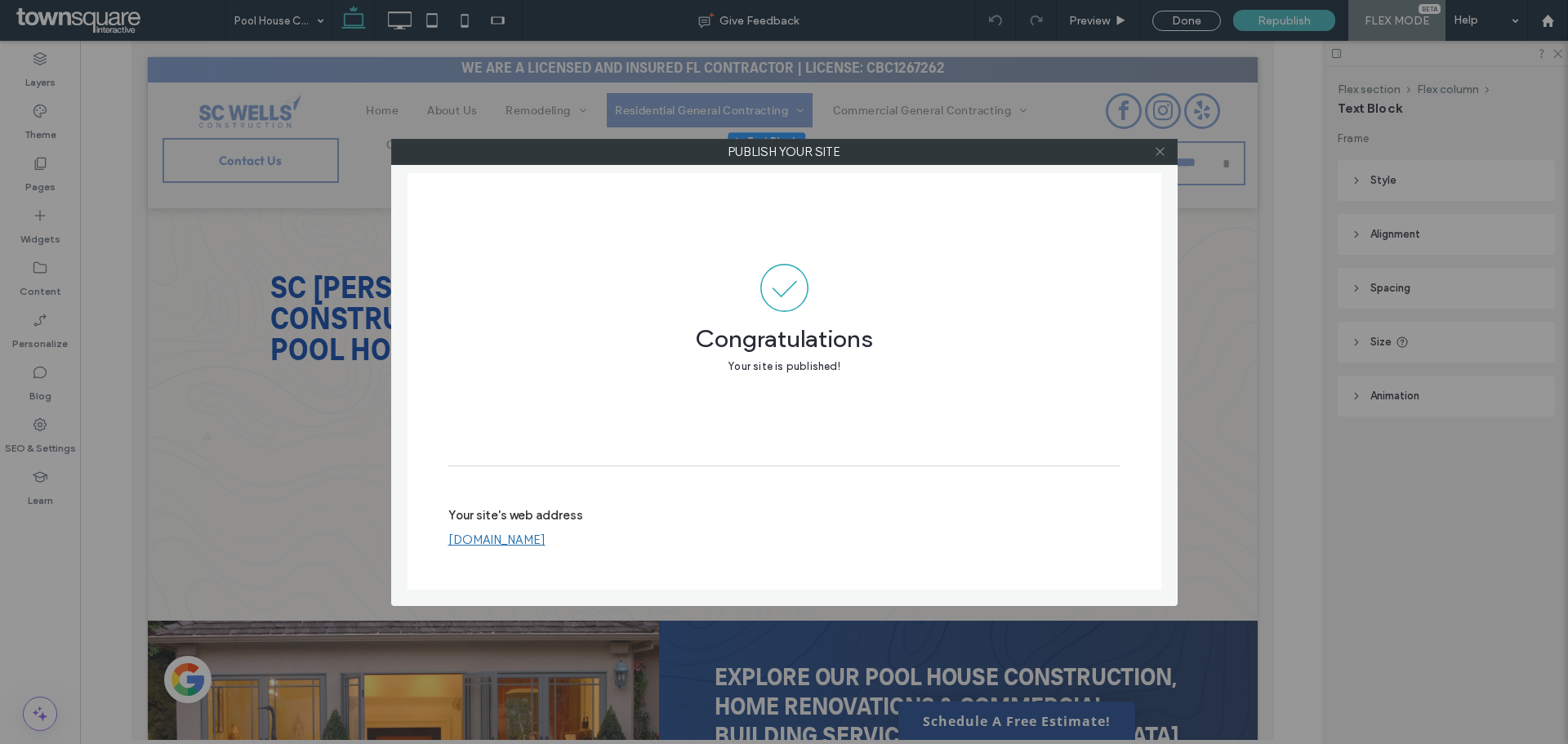
click at [1162, 146] on icon at bounding box center [1161, 152] width 13 height 13
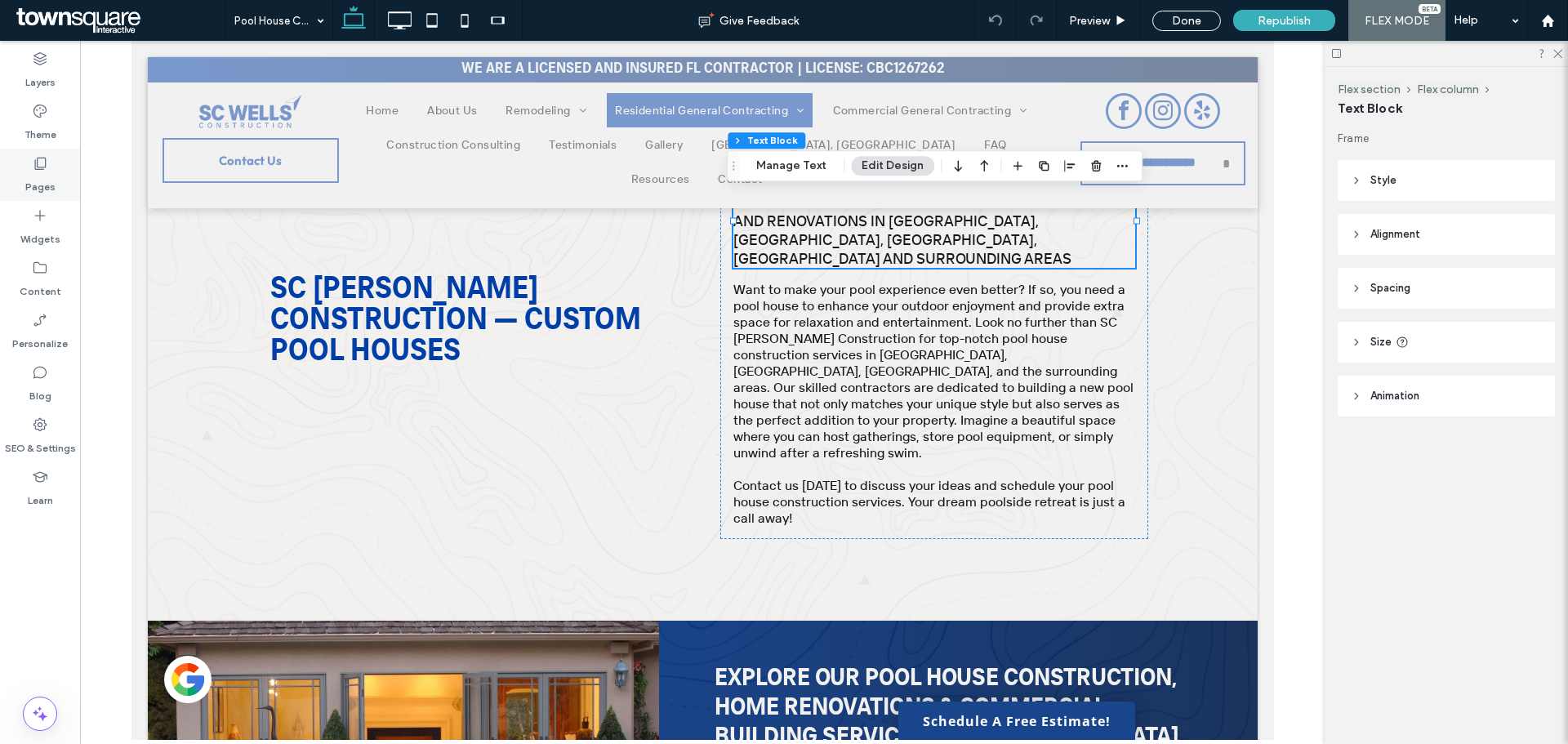
click at [59, 176] on div "Pages" at bounding box center [40, 175] width 80 height 52
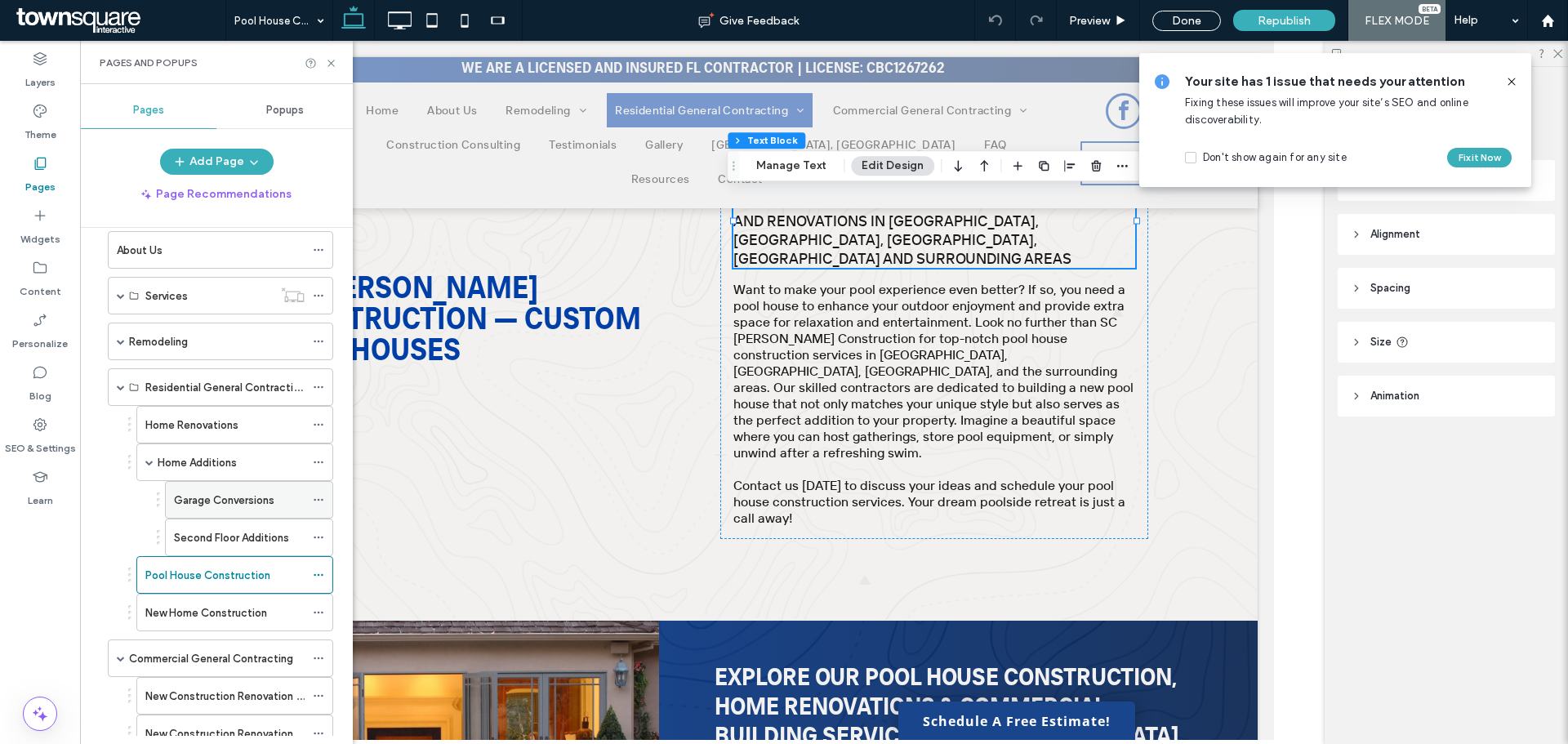
scroll to position [163, 0]
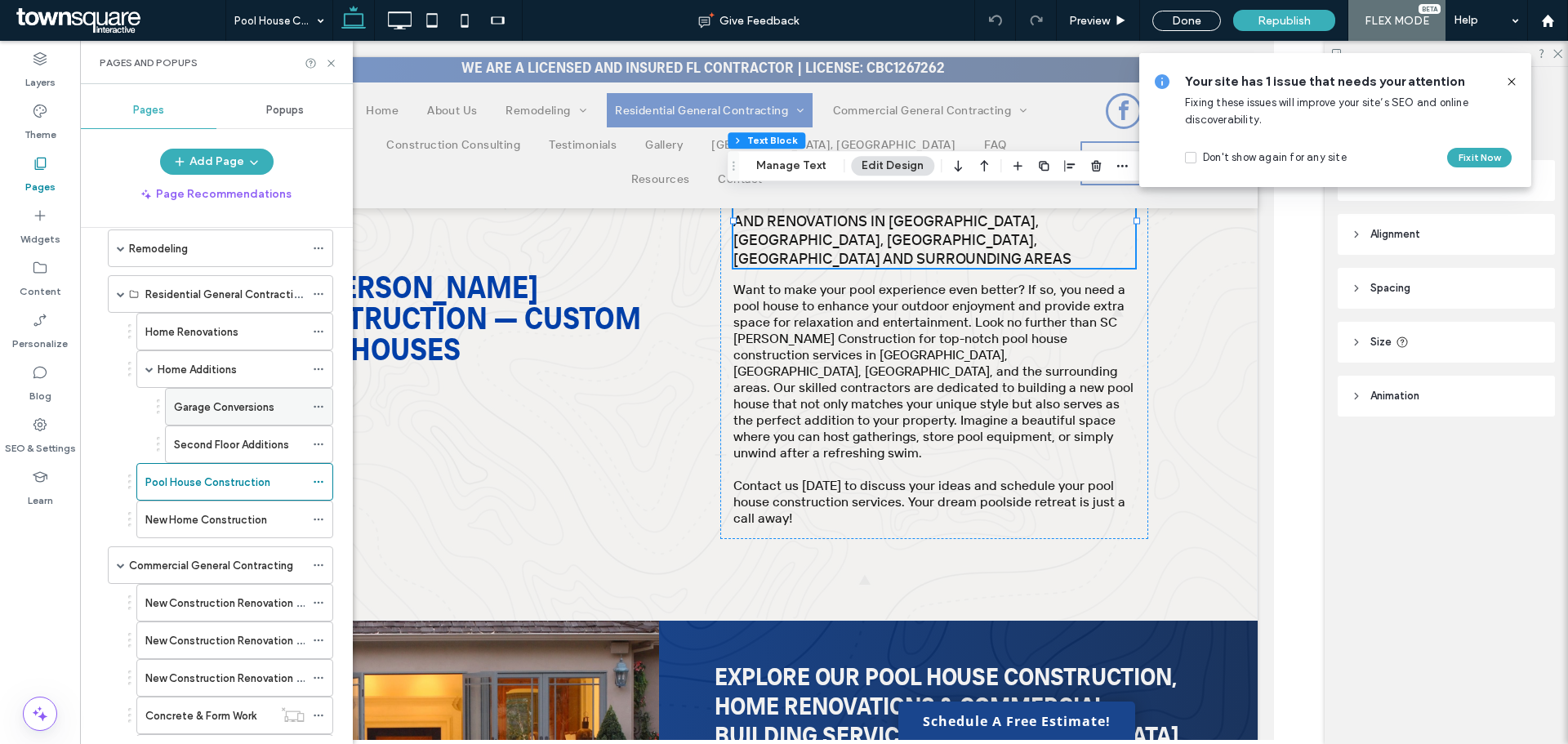
click at [224, 410] on label "Garage Conversions" at bounding box center [224, 407] width 100 height 29
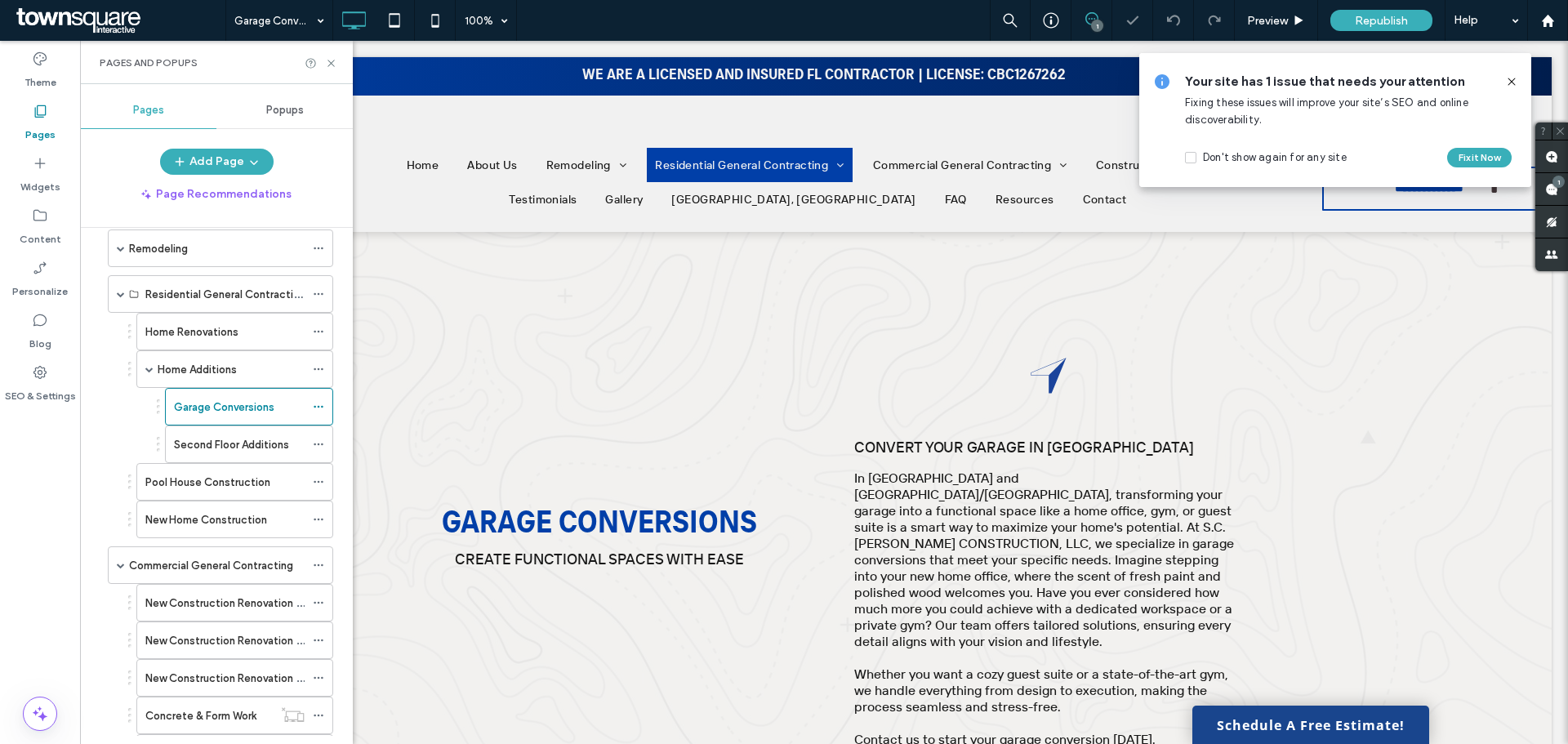
click at [1513, 81] on use at bounding box center [1512, 81] width 7 height 7
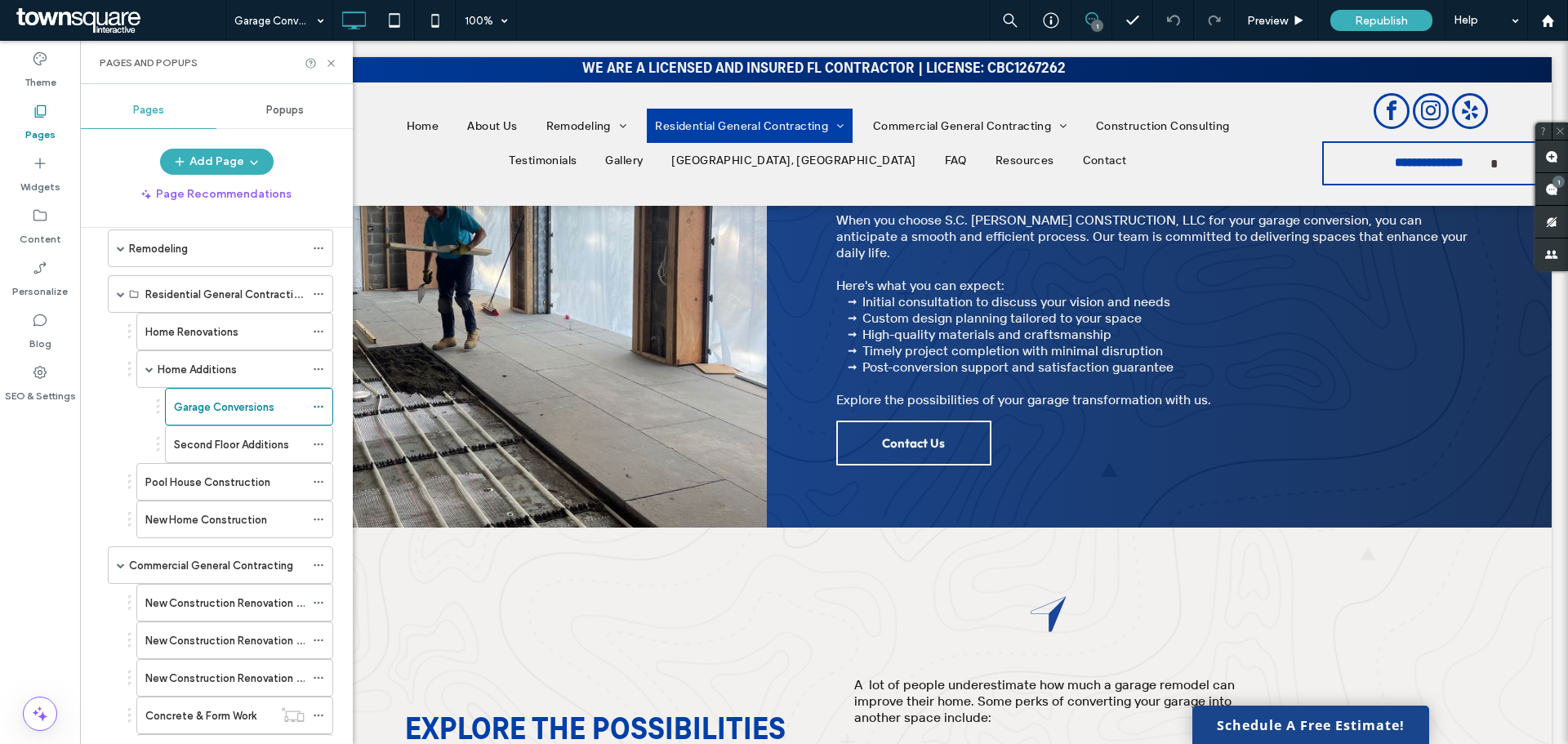
scroll to position [653, 0]
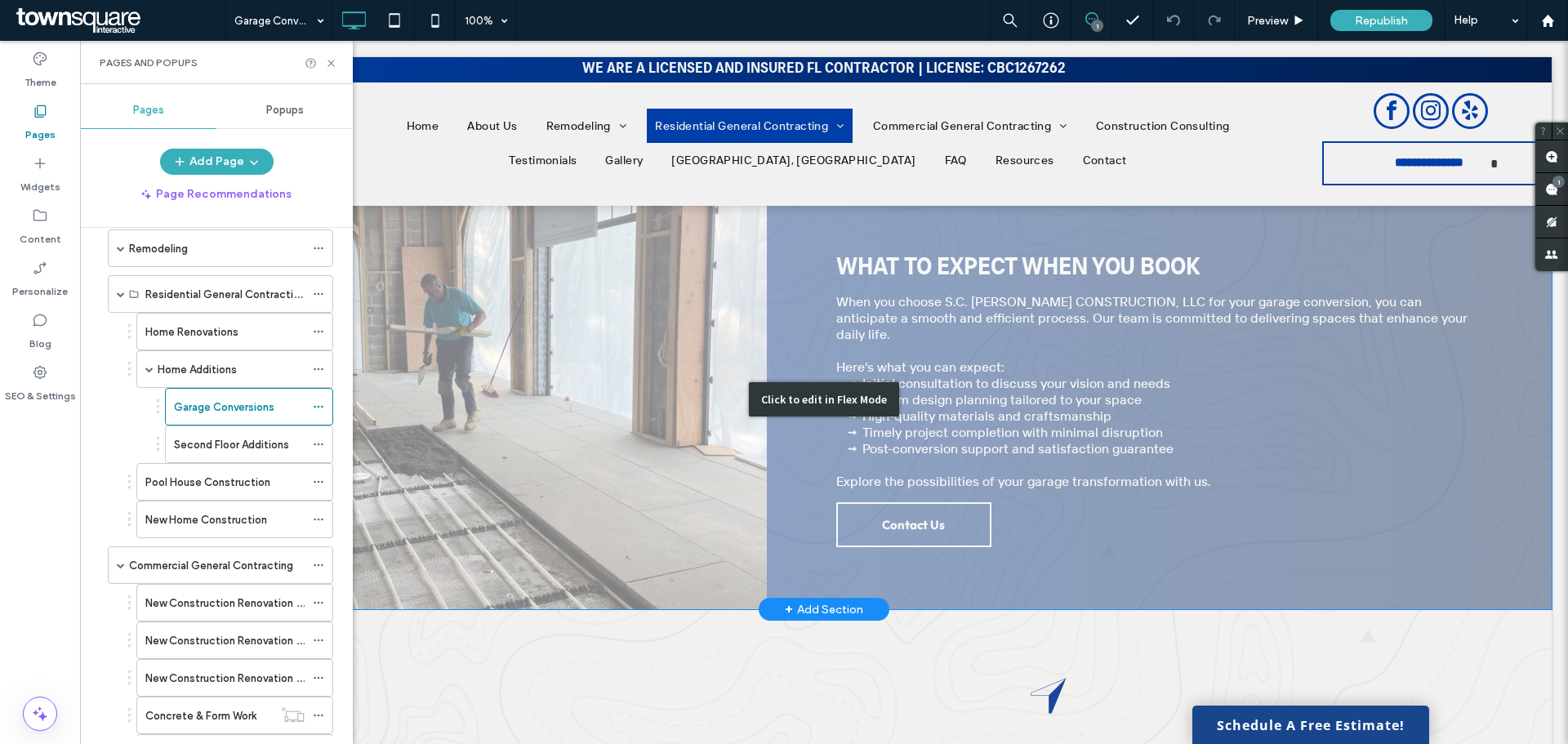
click at [599, 359] on div "Click to edit in Flex Mode" at bounding box center [824, 398] width 1456 height 421
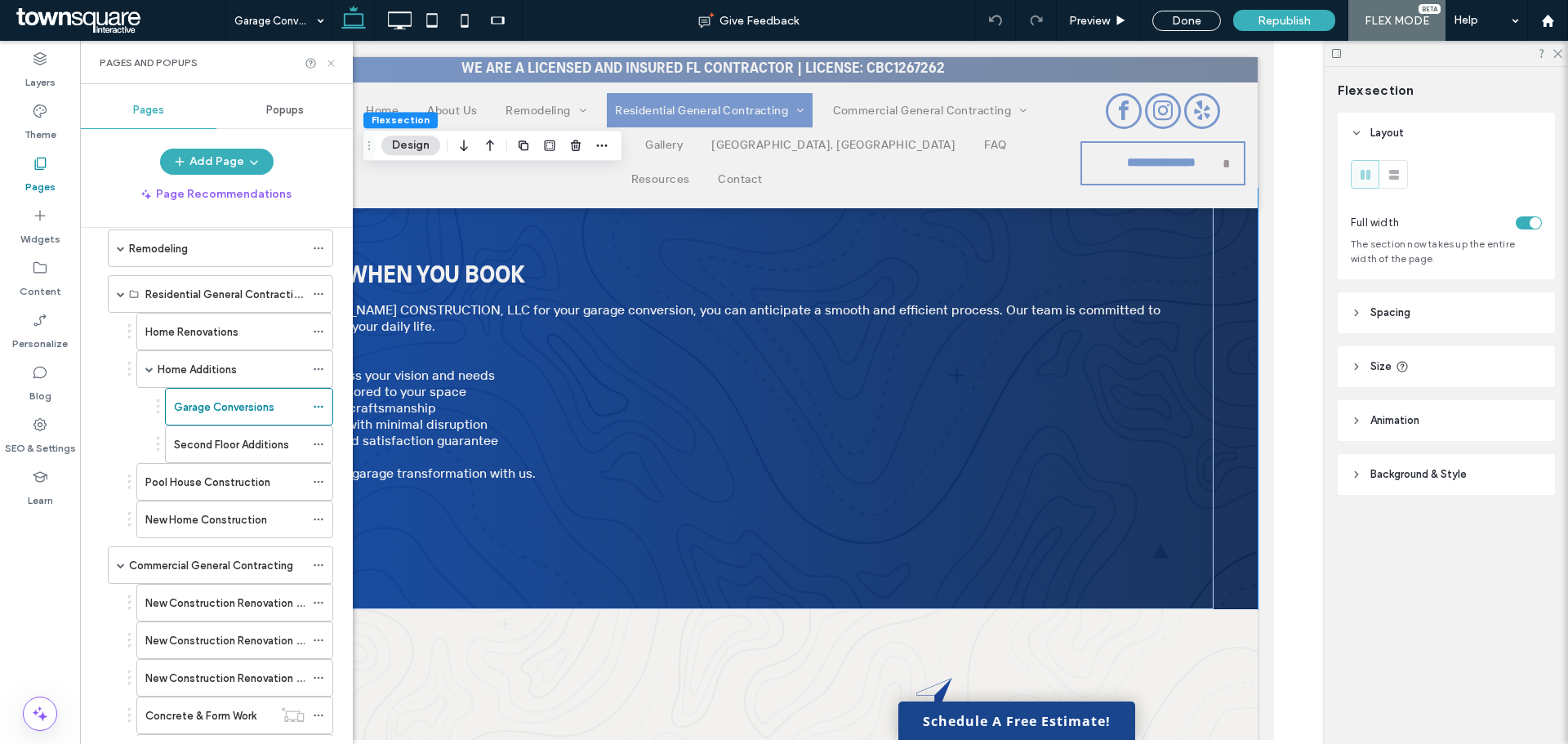
click at [330, 65] on use at bounding box center [330, 62] width 6 height 6
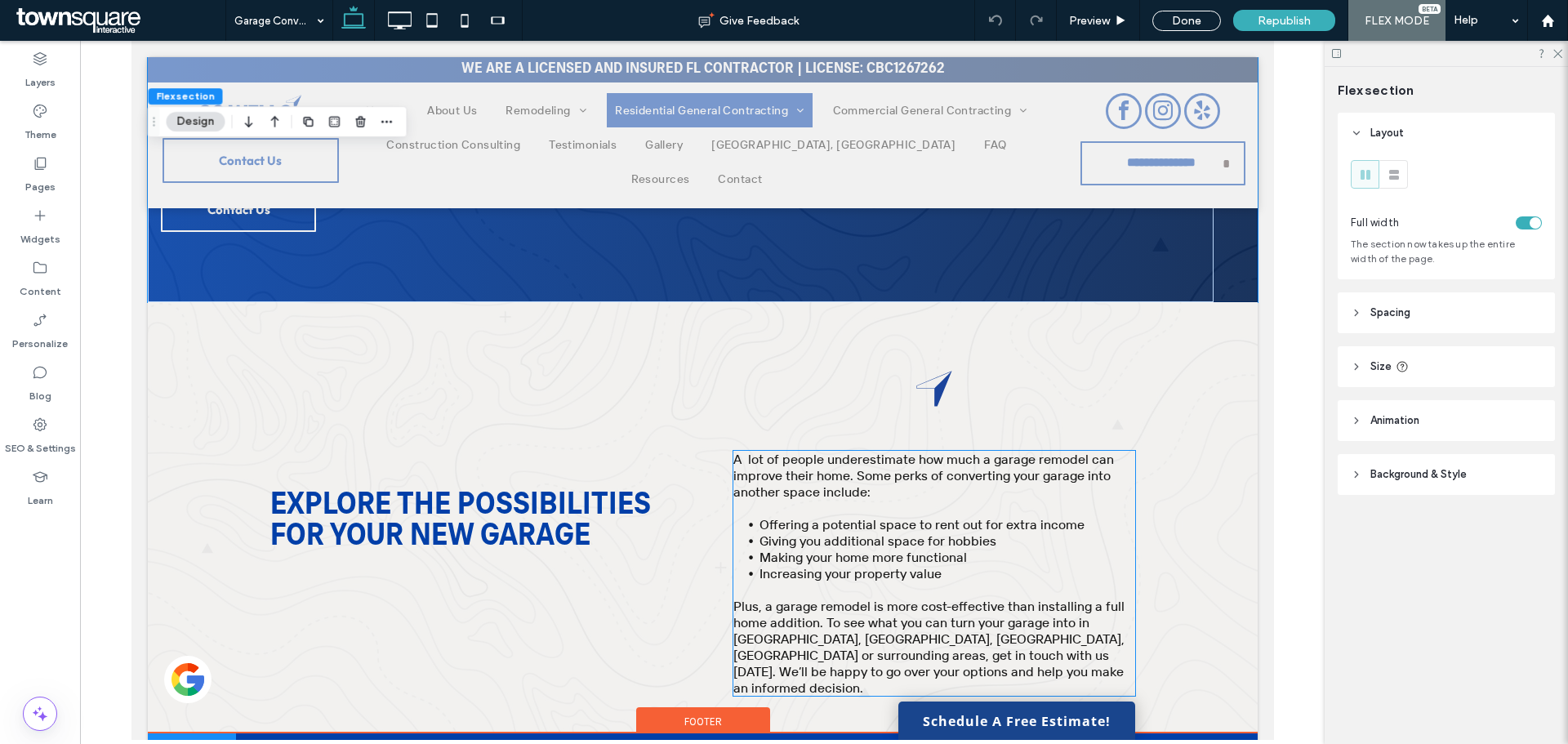
scroll to position [1225, 0]
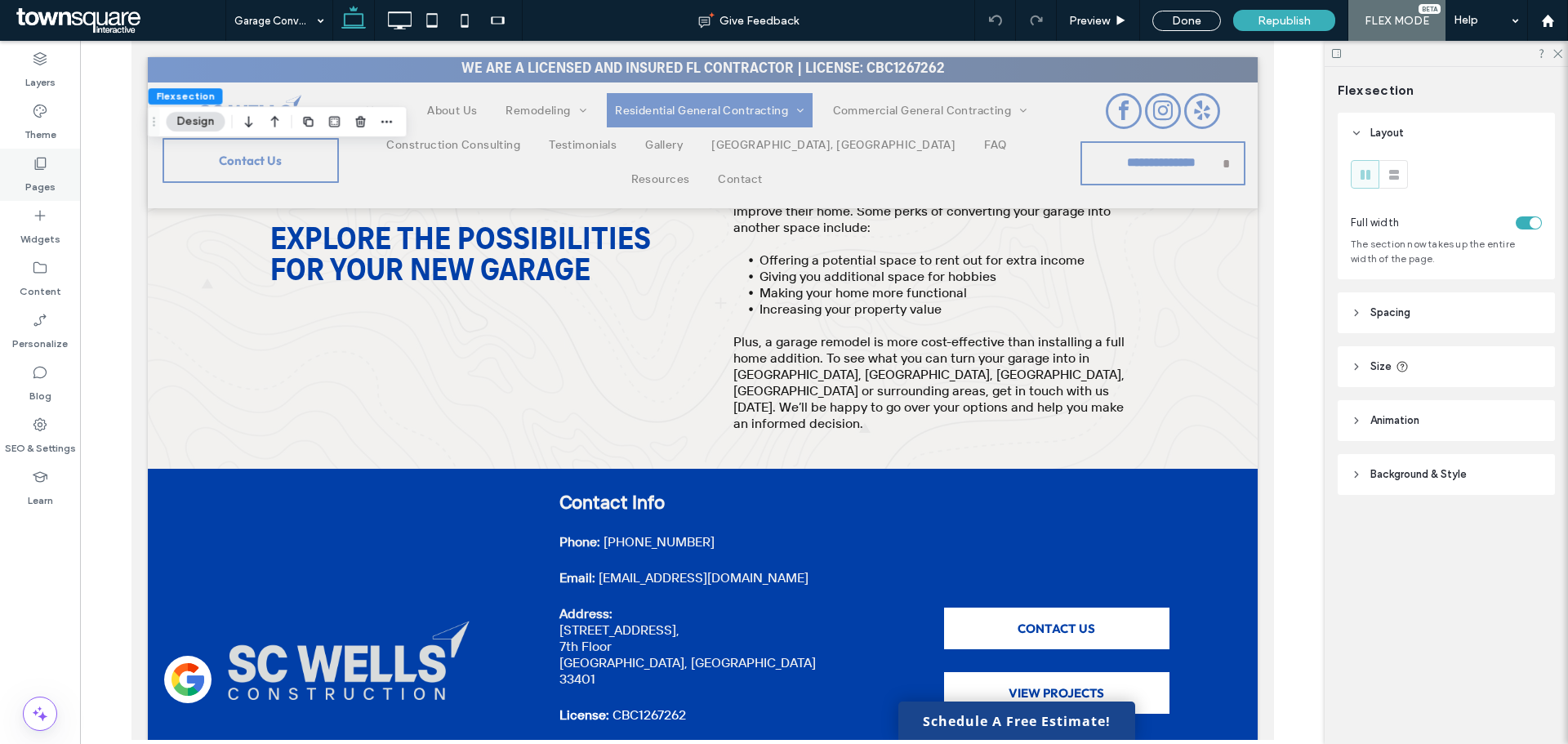
click at [23, 169] on div "Pages" at bounding box center [40, 175] width 80 height 52
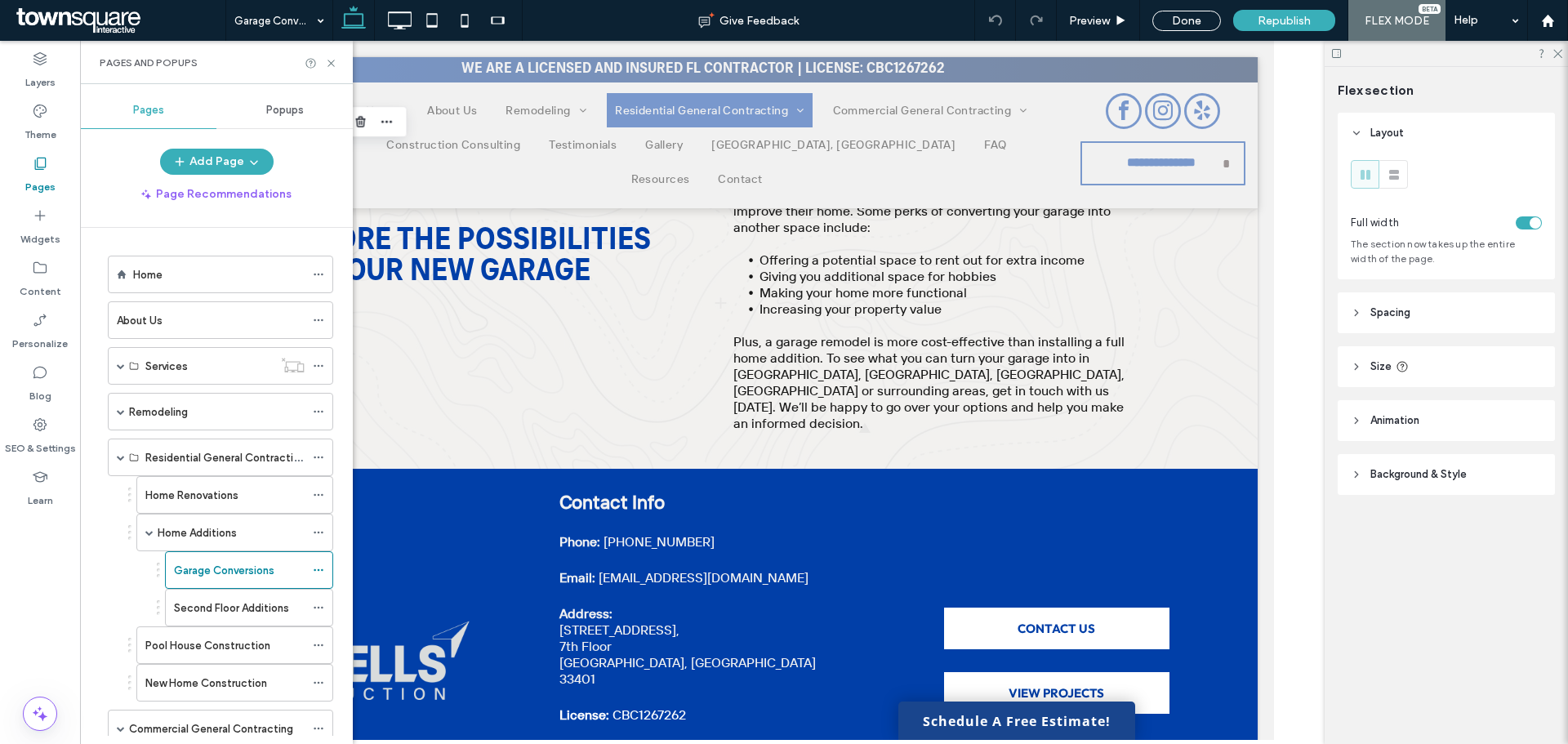
click at [214, 562] on label "Garage Conversions" at bounding box center [224, 570] width 100 height 29
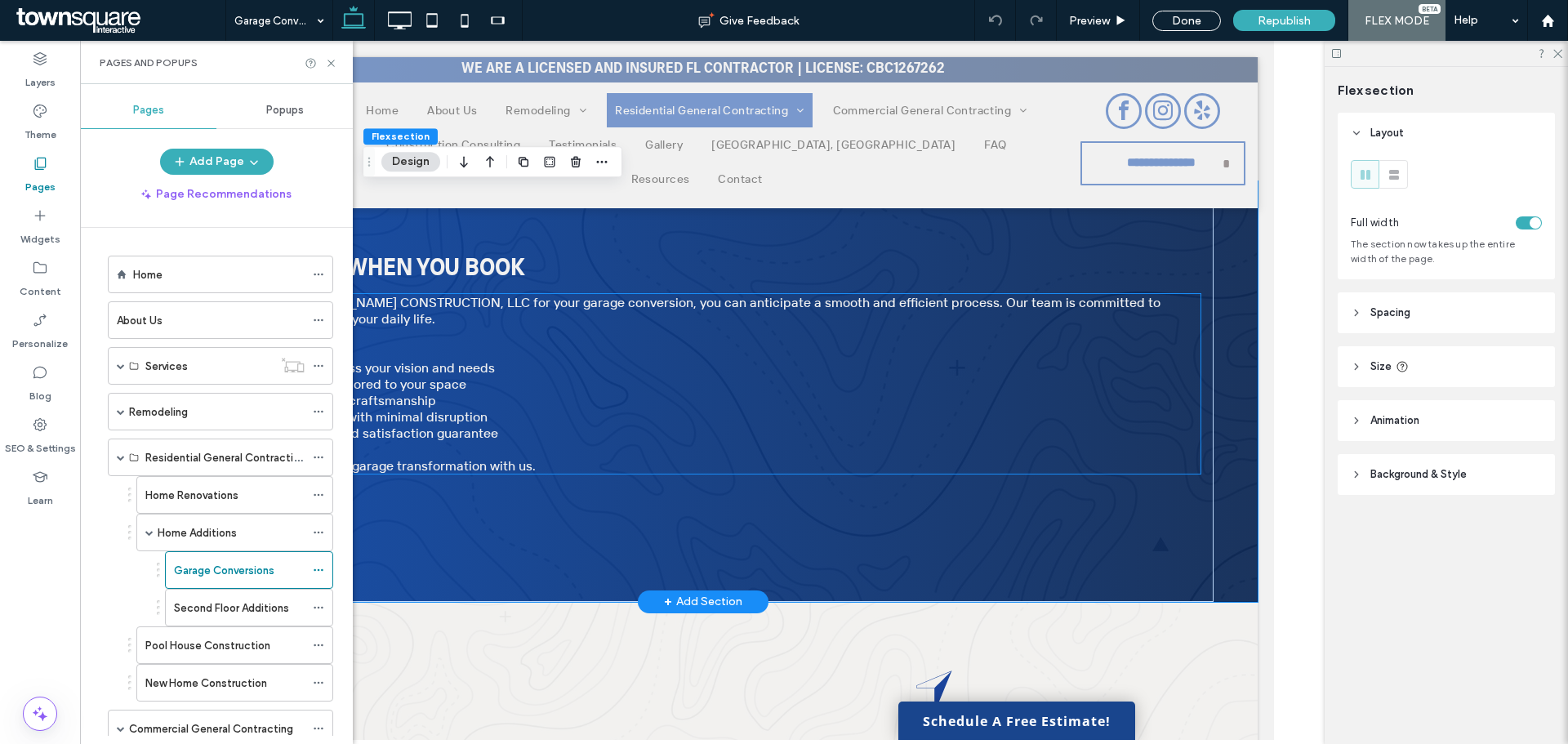
click at [652, 405] on li "High-quality materials and craftsmanship" at bounding box center [693, 400] width 1014 height 16
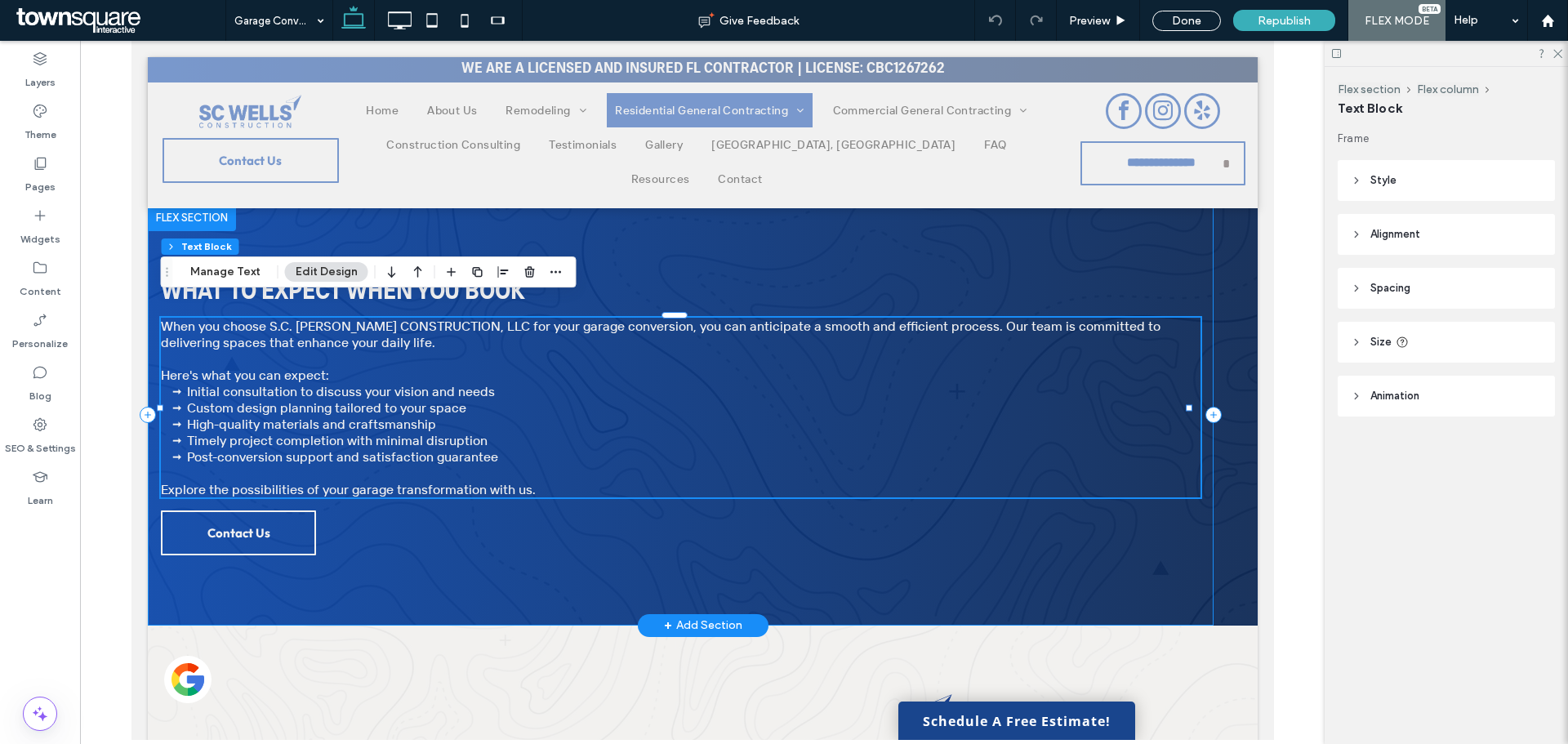
click at [492, 528] on div "What to Expect When You Book When you choose S.C. [PERSON_NAME] CONSTRUCTION, L…" at bounding box center [679, 415] width 1066 height 421
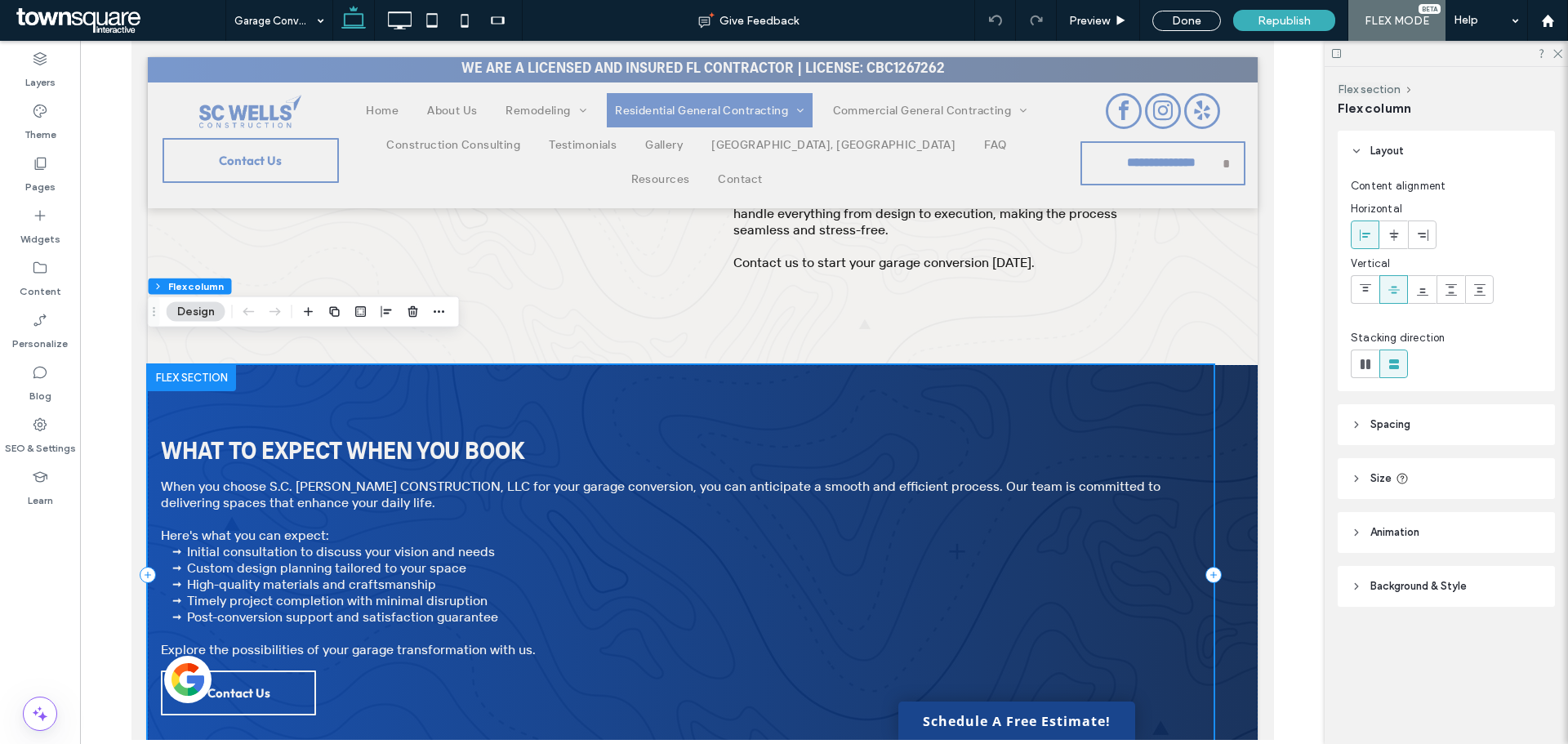
scroll to position [450, 0]
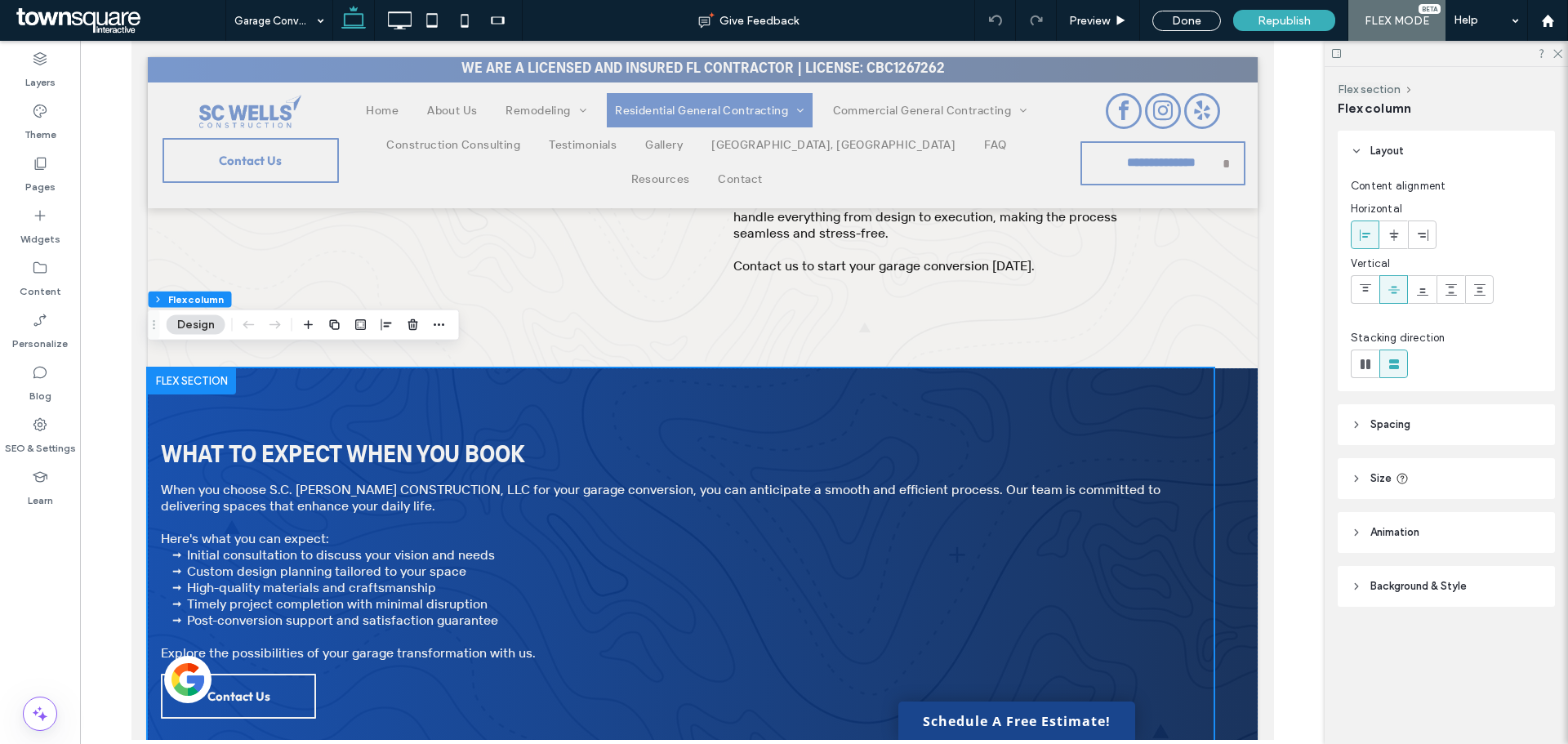
click at [138, 437] on body "Home About Us Remodeling Bathroom Remodeling Kitchen Remodeling Flooring Instal…" at bounding box center [702, 619] width 1143 height 2057
click at [1004, 24] on div at bounding box center [995, 20] width 40 height 13
click at [39, 155] on div "Pages" at bounding box center [40, 175] width 80 height 52
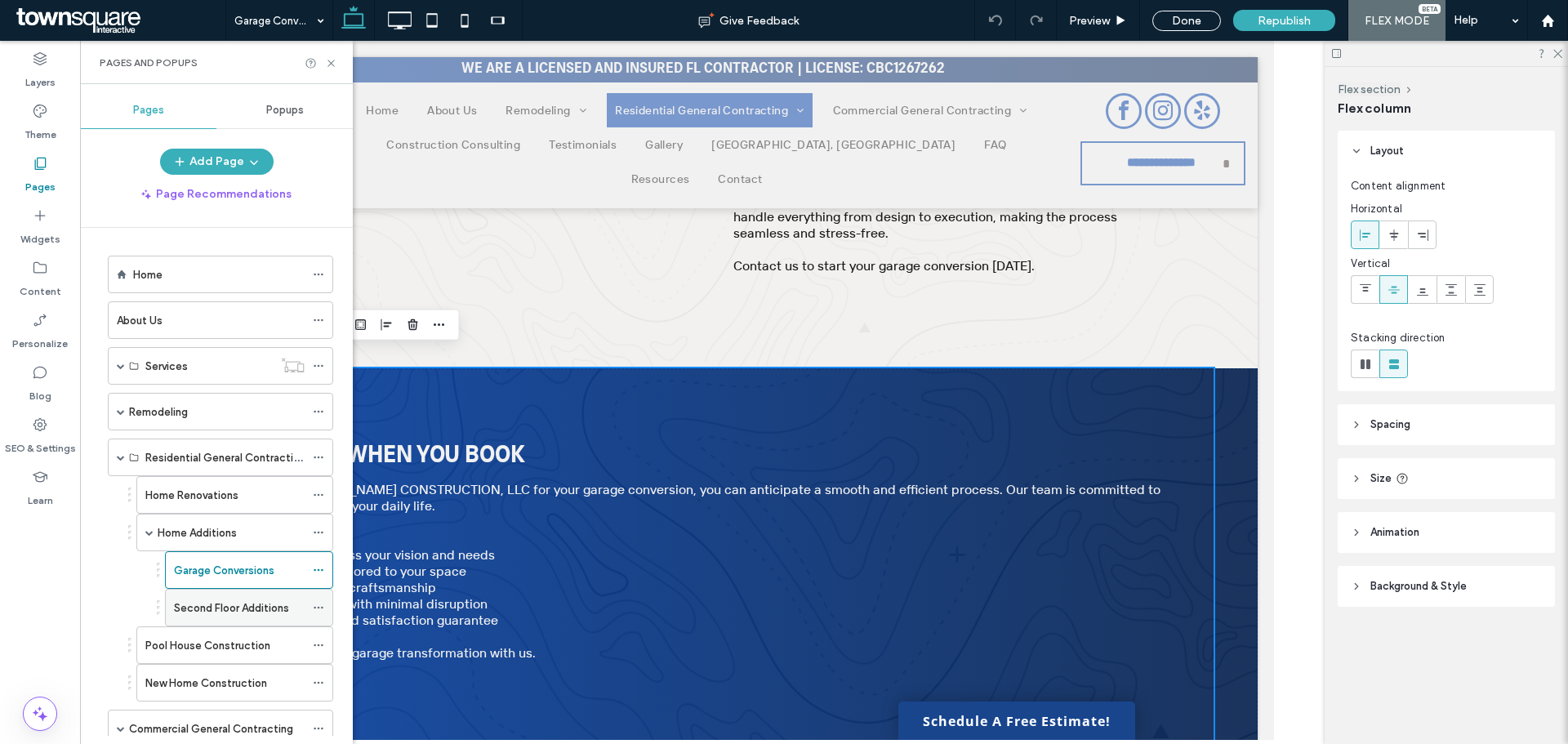
click at [204, 606] on label "Second Floor Additions" at bounding box center [231, 608] width 115 height 29
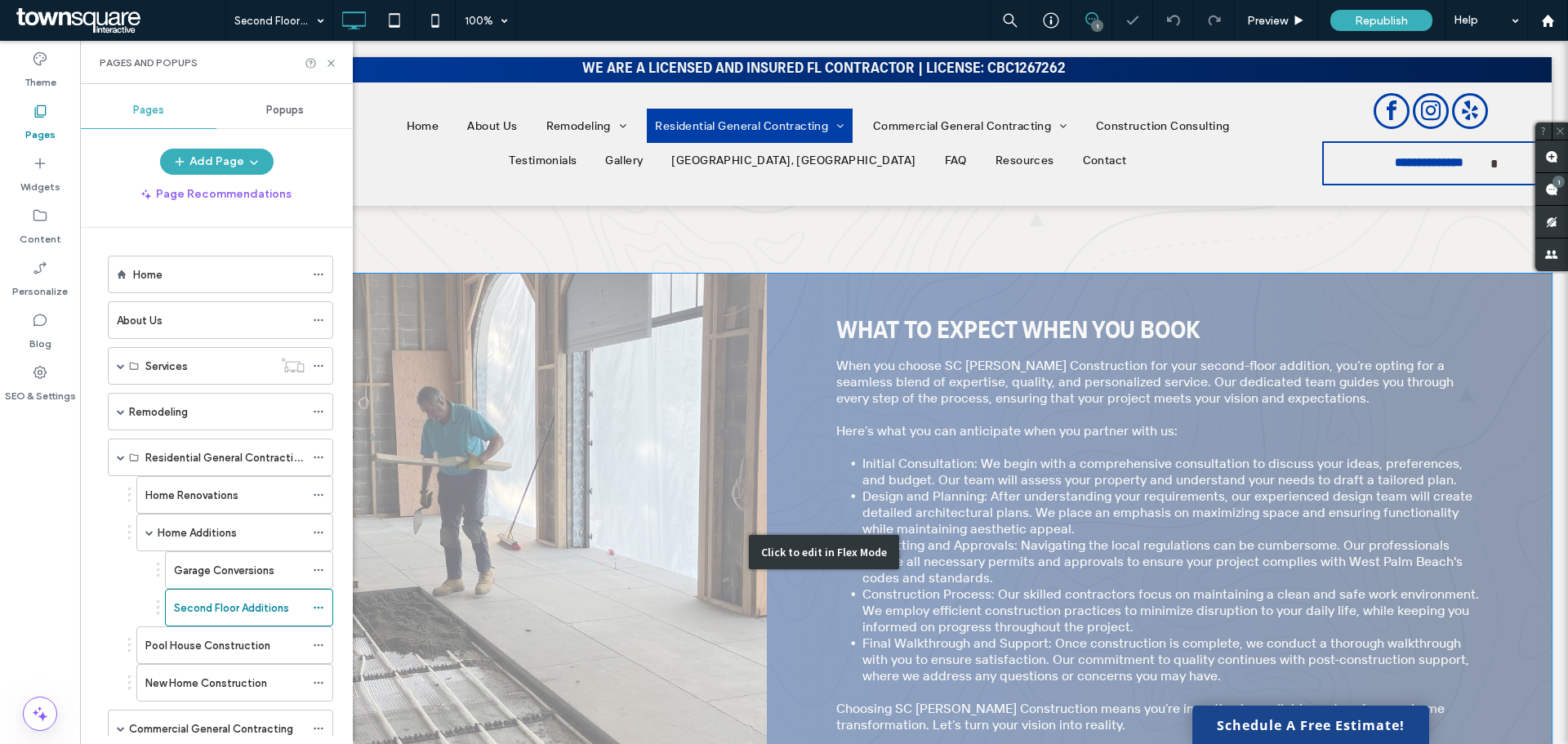
scroll to position [572, 0]
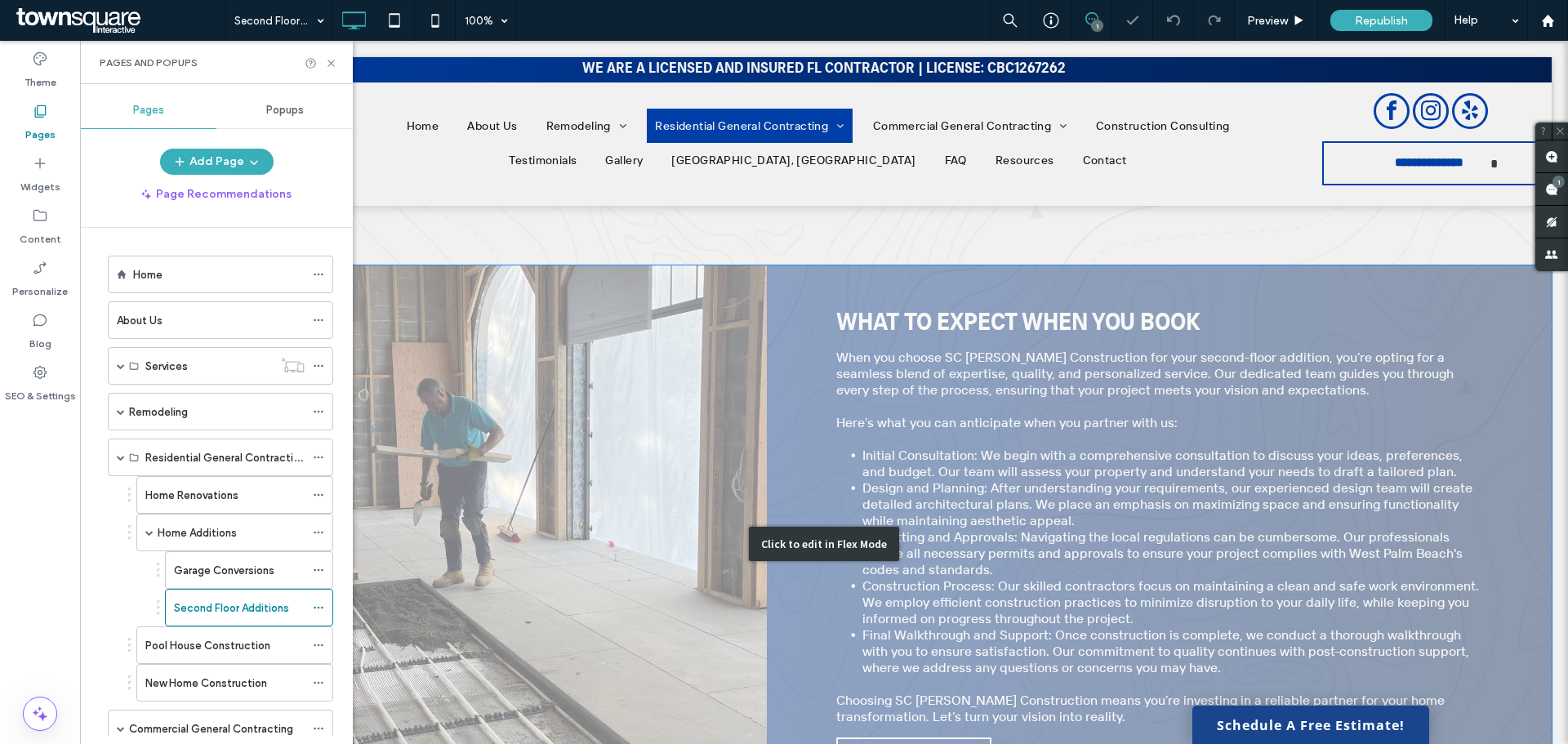
click at [550, 455] on div "Click to edit in Flex Mode" at bounding box center [824, 544] width 1456 height 558
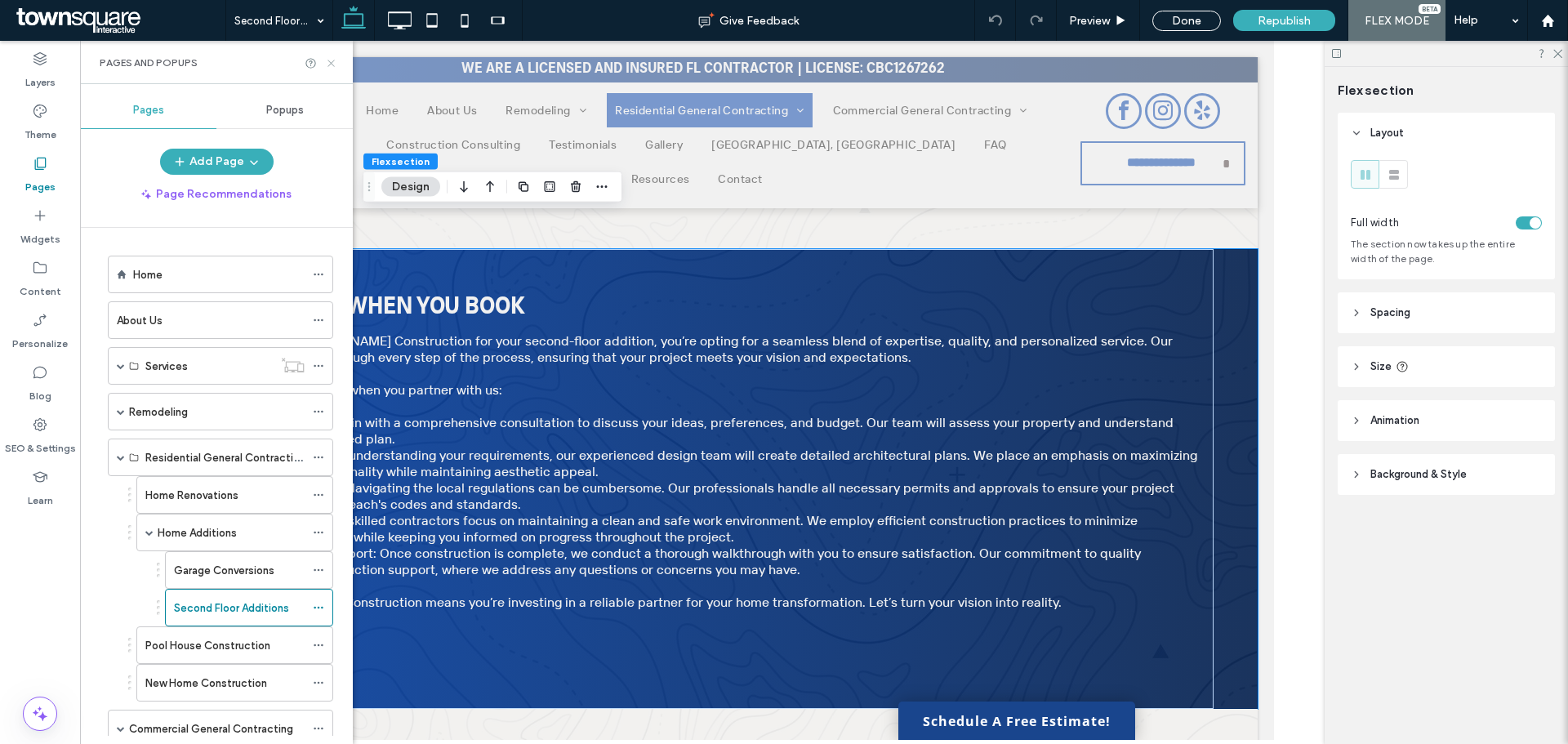
click at [329, 60] on use at bounding box center [330, 62] width 6 height 6
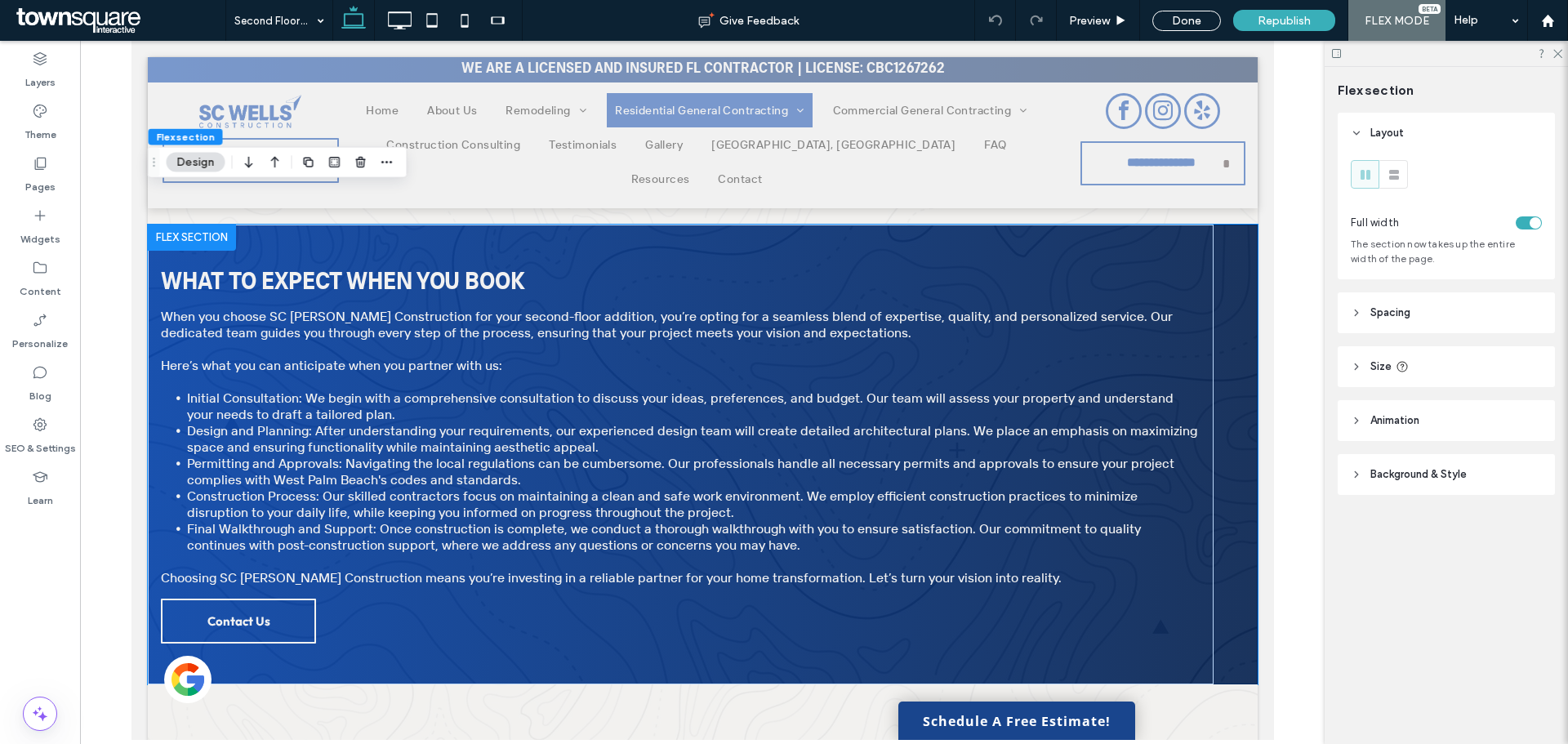
scroll to position [514, 0]
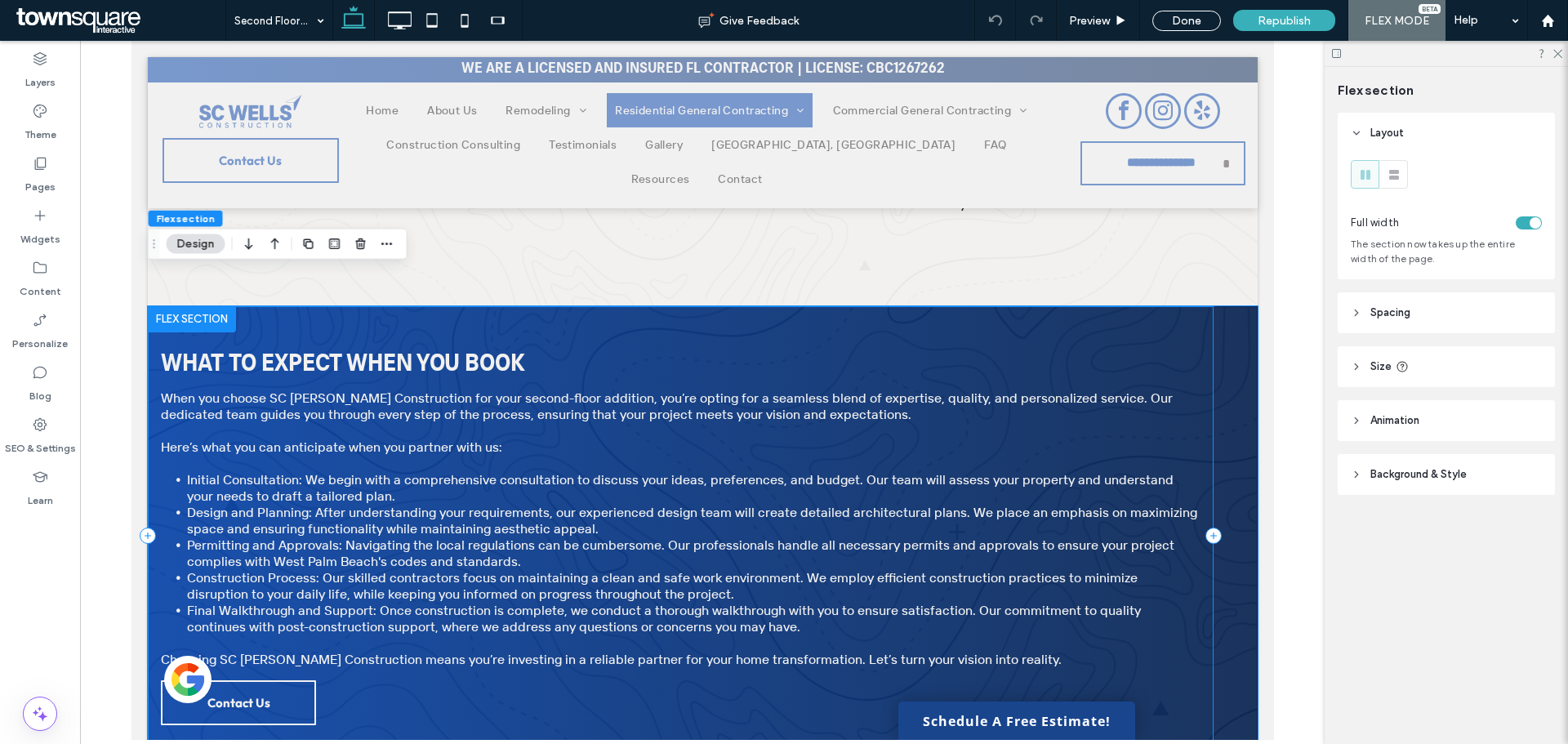
click at [147, 536] on icon at bounding box center [147, 536] width 6 height 1
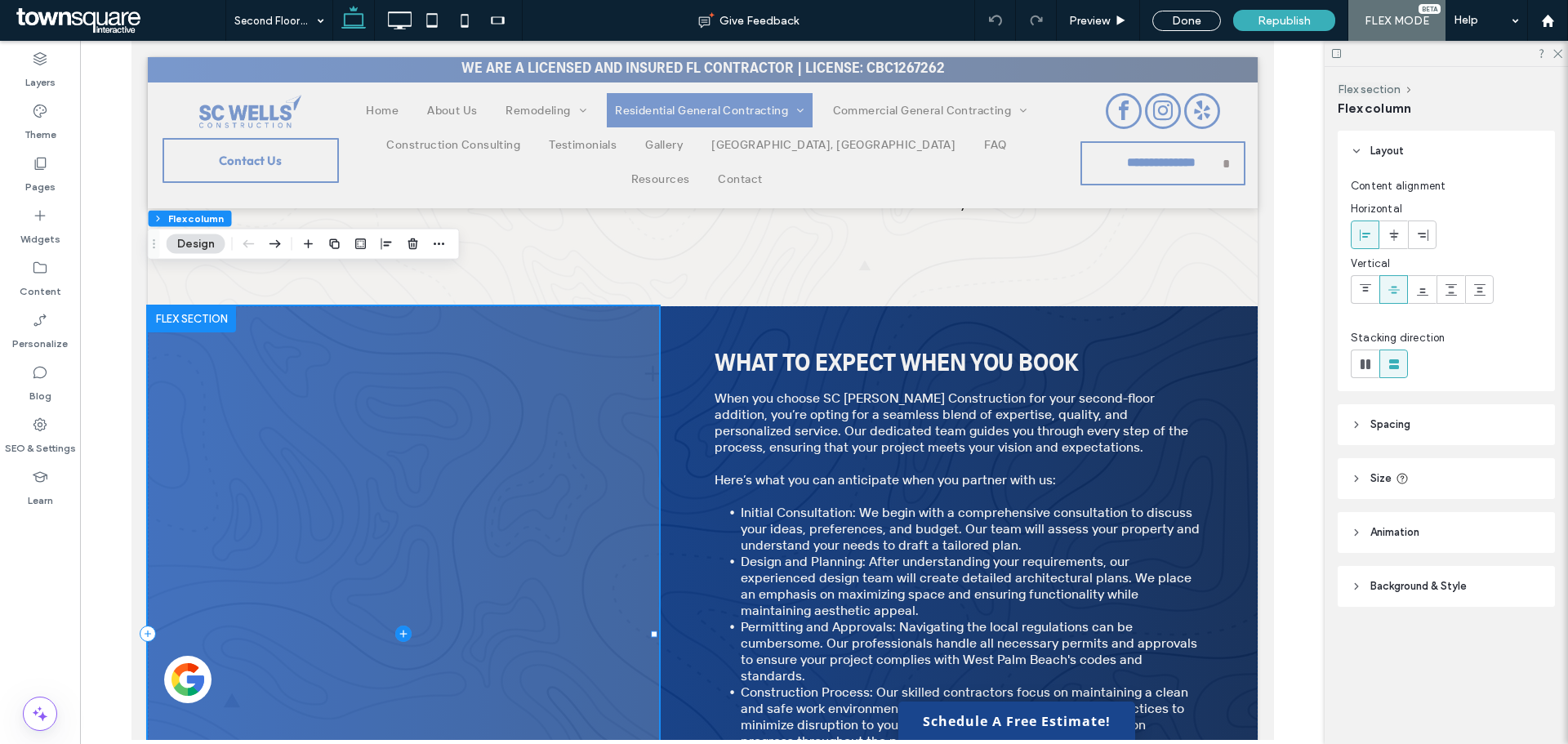
click at [479, 434] on span at bounding box center [402, 634] width 512 height 655
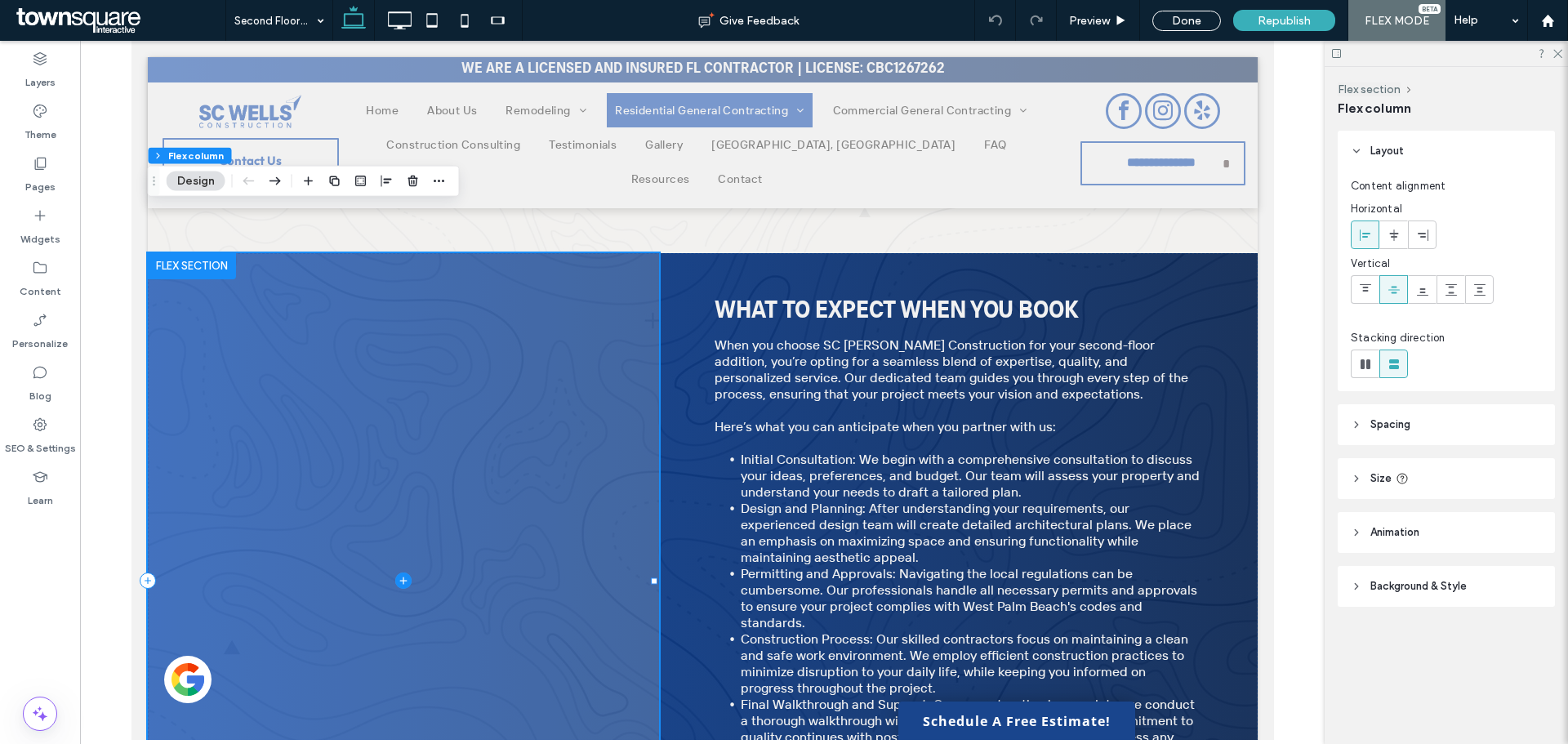
scroll to position [596, 0]
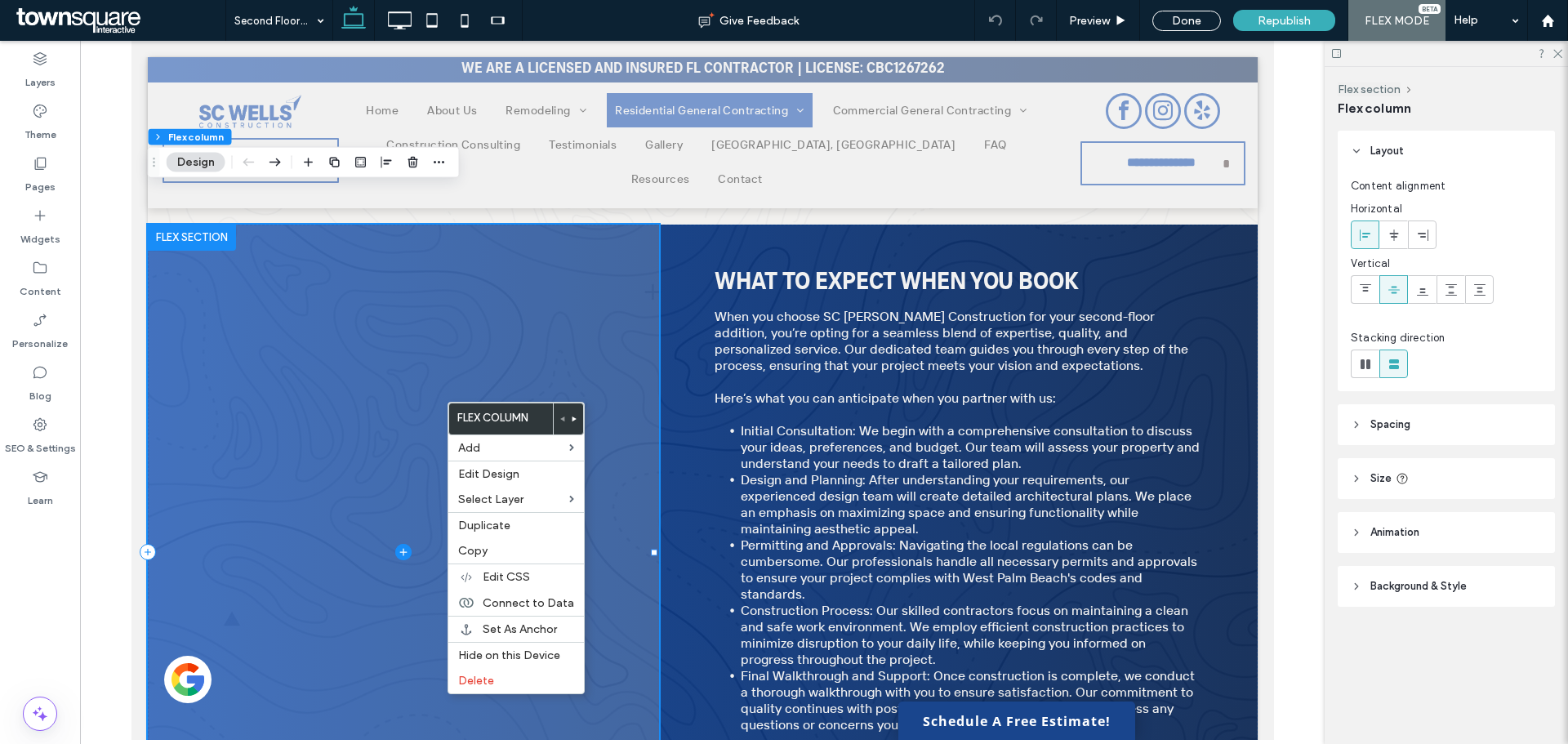
click at [397, 474] on span at bounding box center [402, 552] width 512 height 655
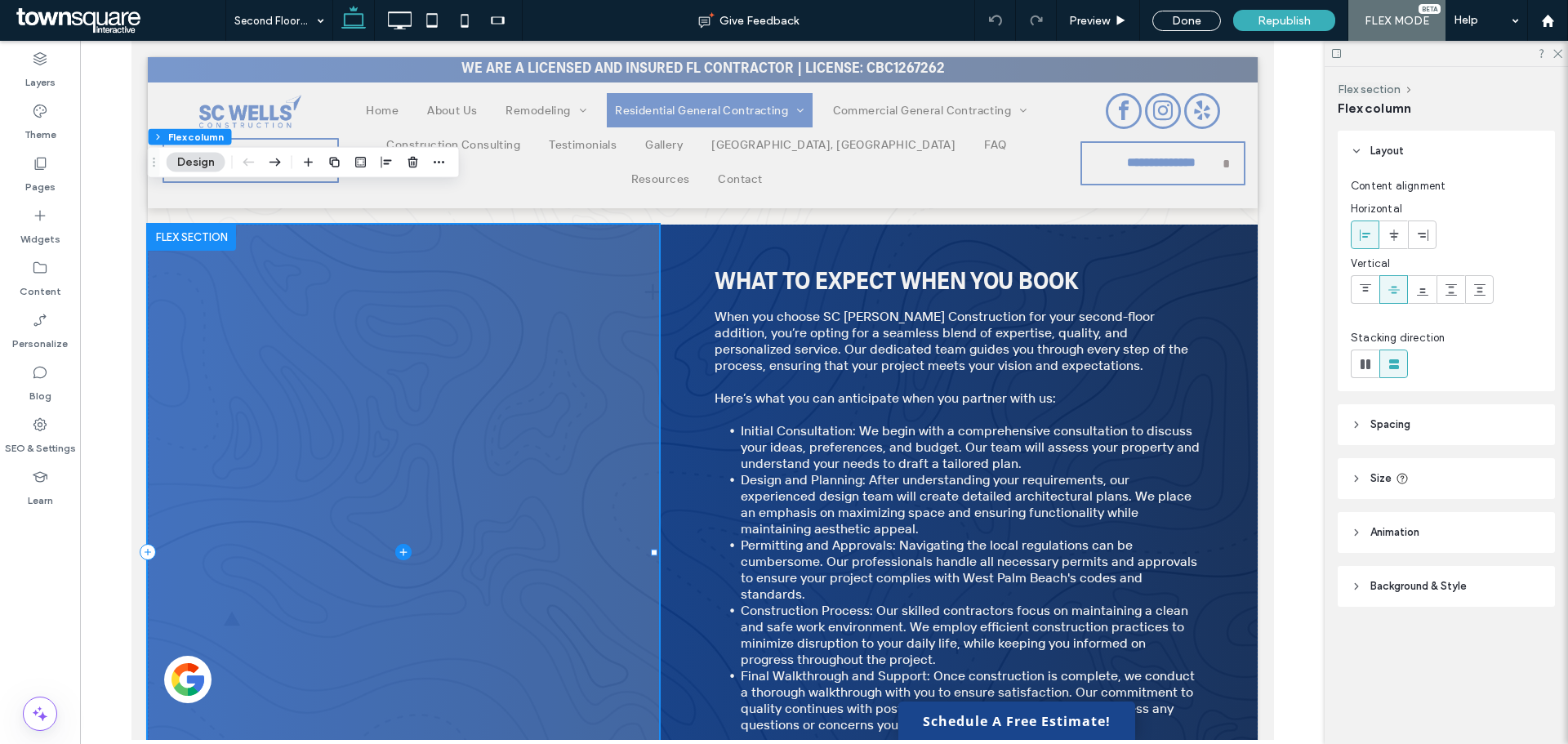
click at [402, 548] on icon at bounding box center [402, 552] width 1 height 7
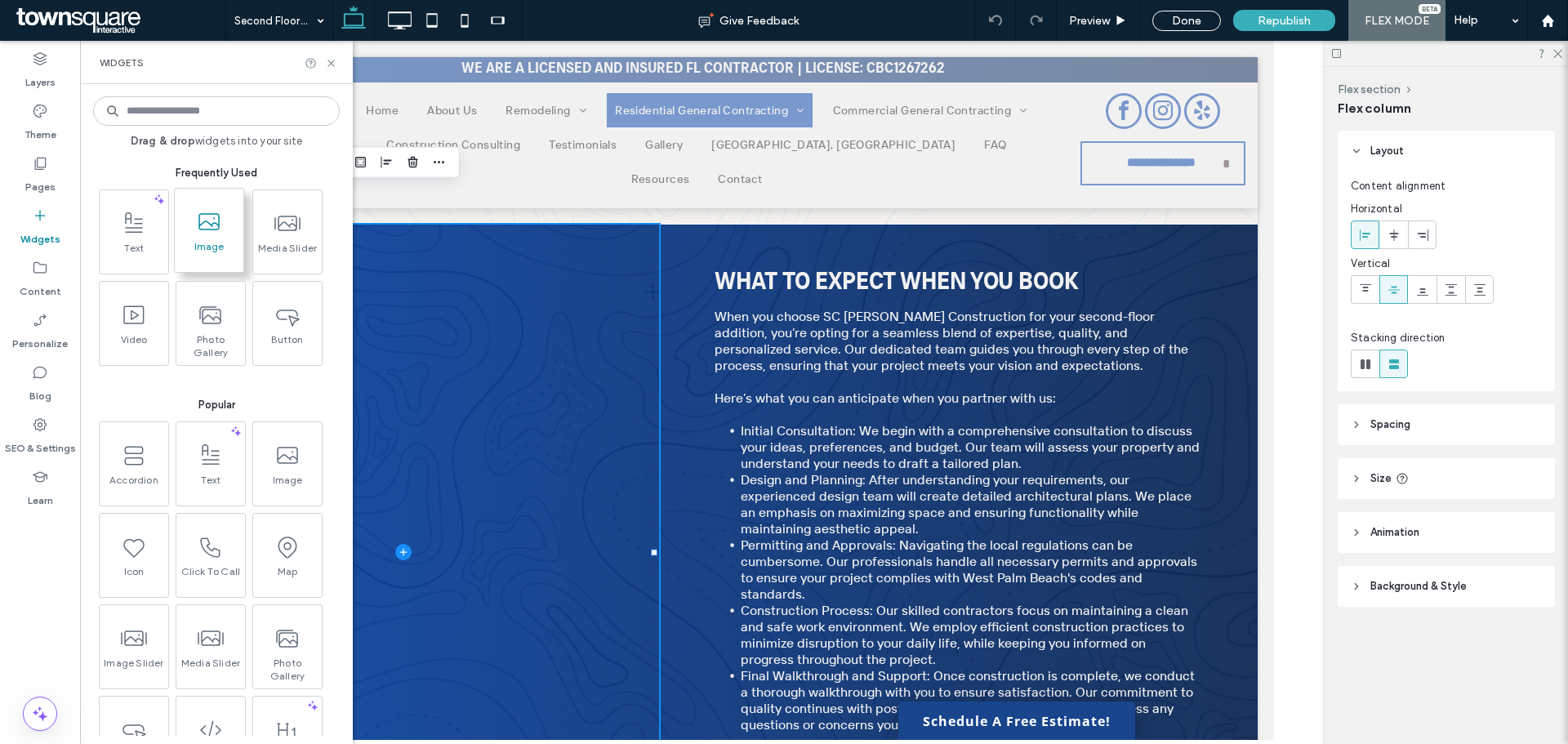
click at [222, 243] on span "Image" at bounding box center [209, 251] width 69 height 23
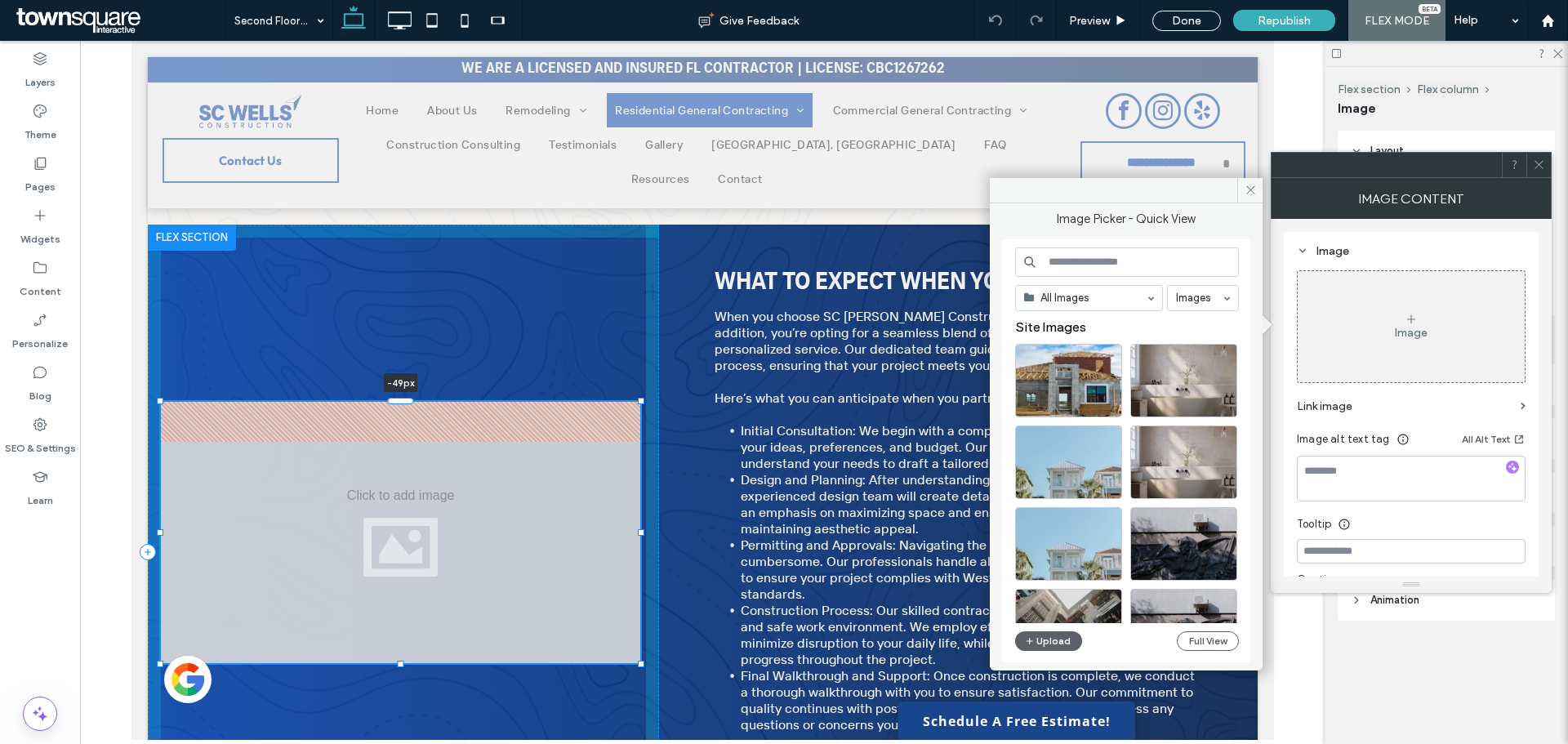
drag, startPoint x: 398, startPoint y: 385, endPoint x: 410, endPoint y: 361, distance: 26.8
click at [410, 361] on div "-49px What to Expect When You Book When you choose SC [PERSON_NAME] Constructio…" at bounding box center [702, 552] width 1110 height 655
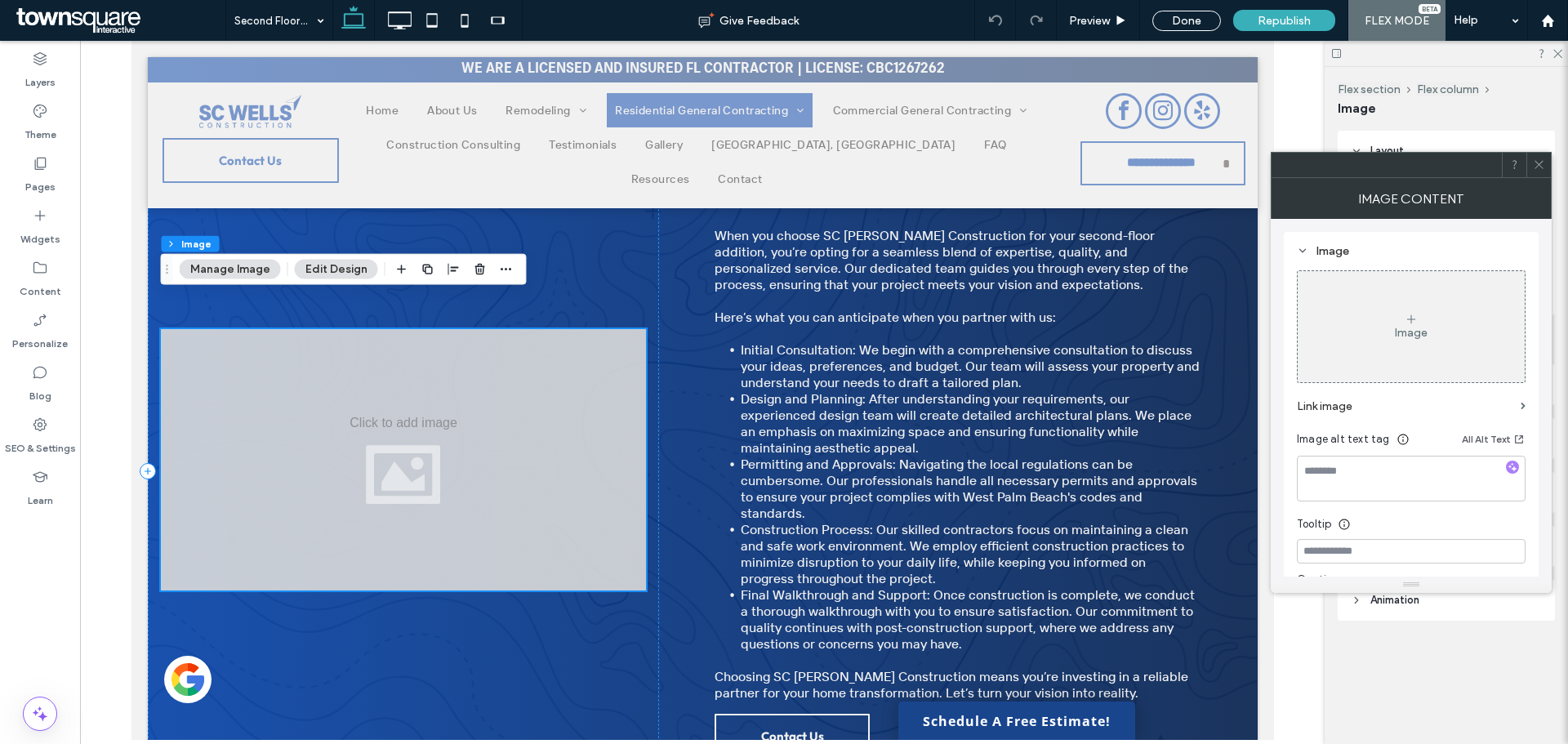
scroll to position [678, 0]
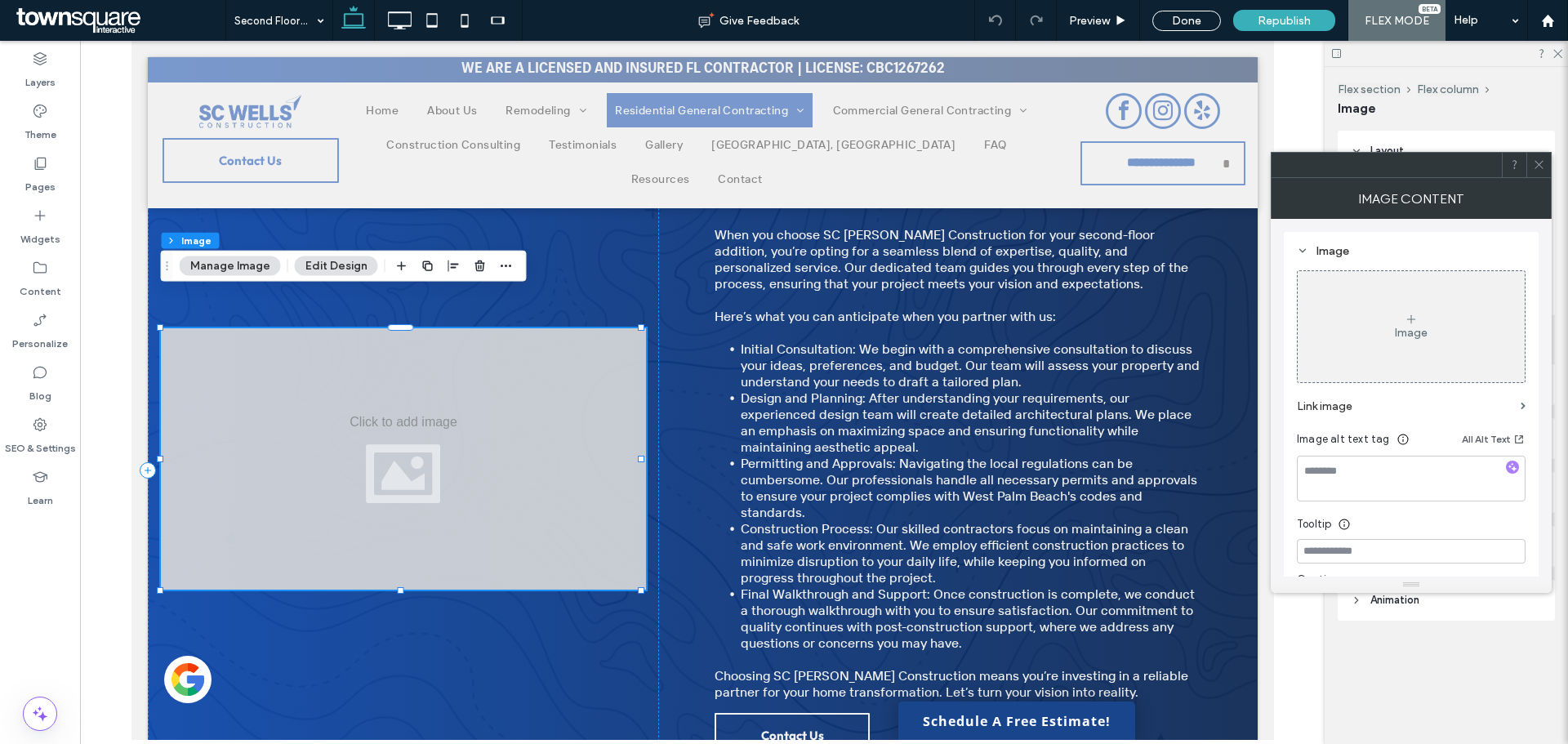
click at [428, 433] on div at bounding box center [403, 459] width 485 height 262
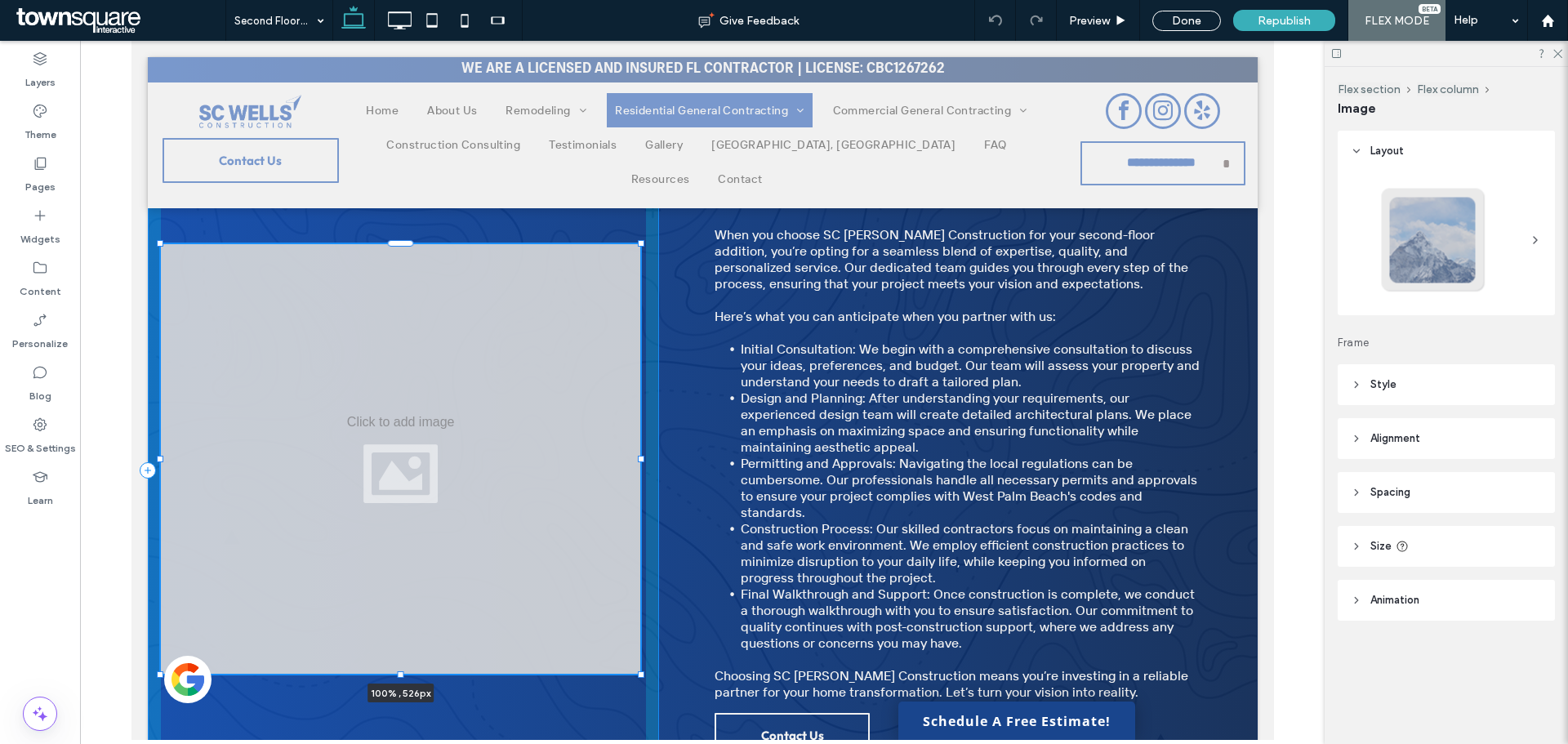
drag, startPoint x: 400, startPoint y: 556, endPoint x: 391, endPoint y: 640, distance: 84.5
click at [391, 640] on div "100% , 526px What to Expect When You Book When you choose SC [PERSON_NAME] Cons…" at bounding box center [702, 471] width 1110 height 655
type input "***"
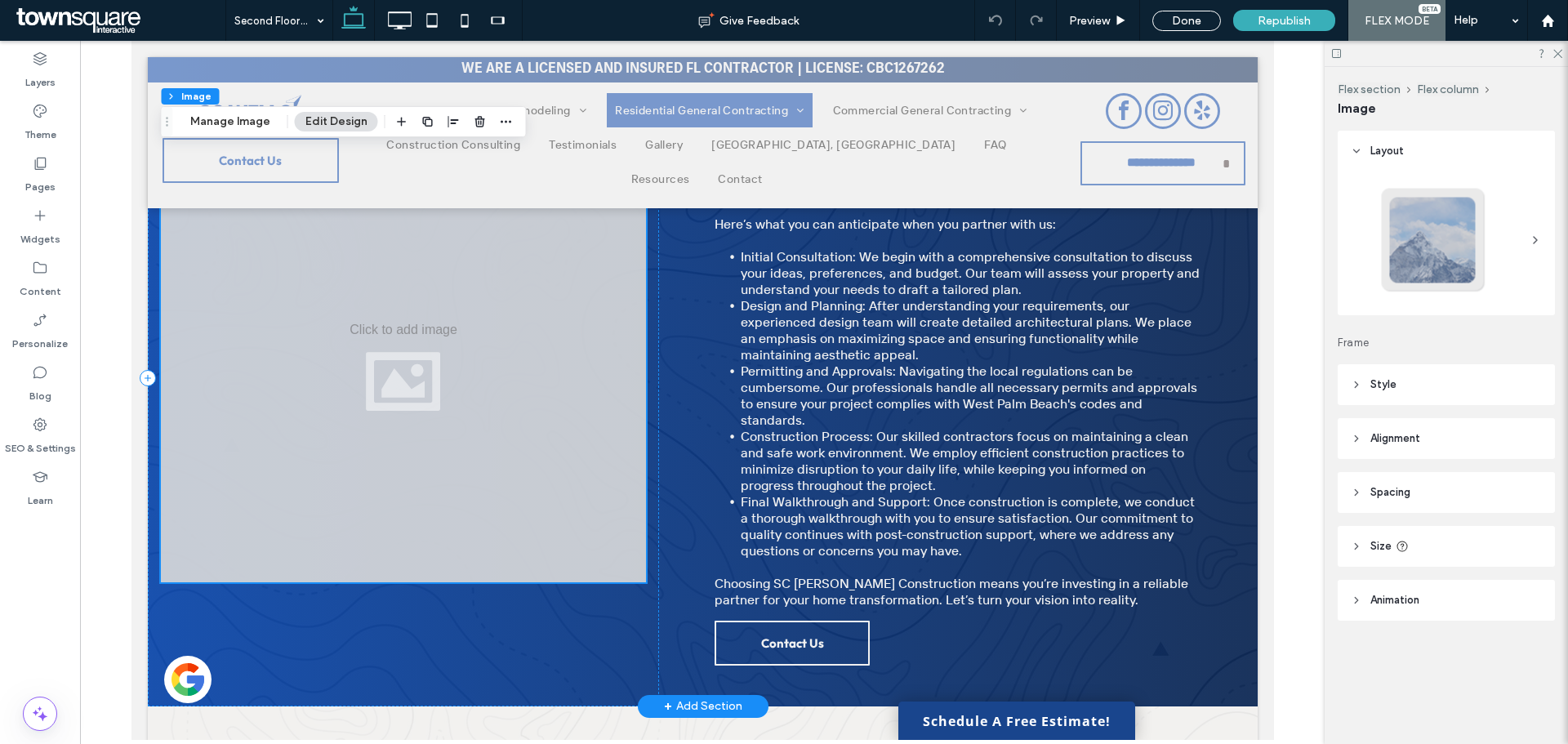
scroll to position [923, 0]
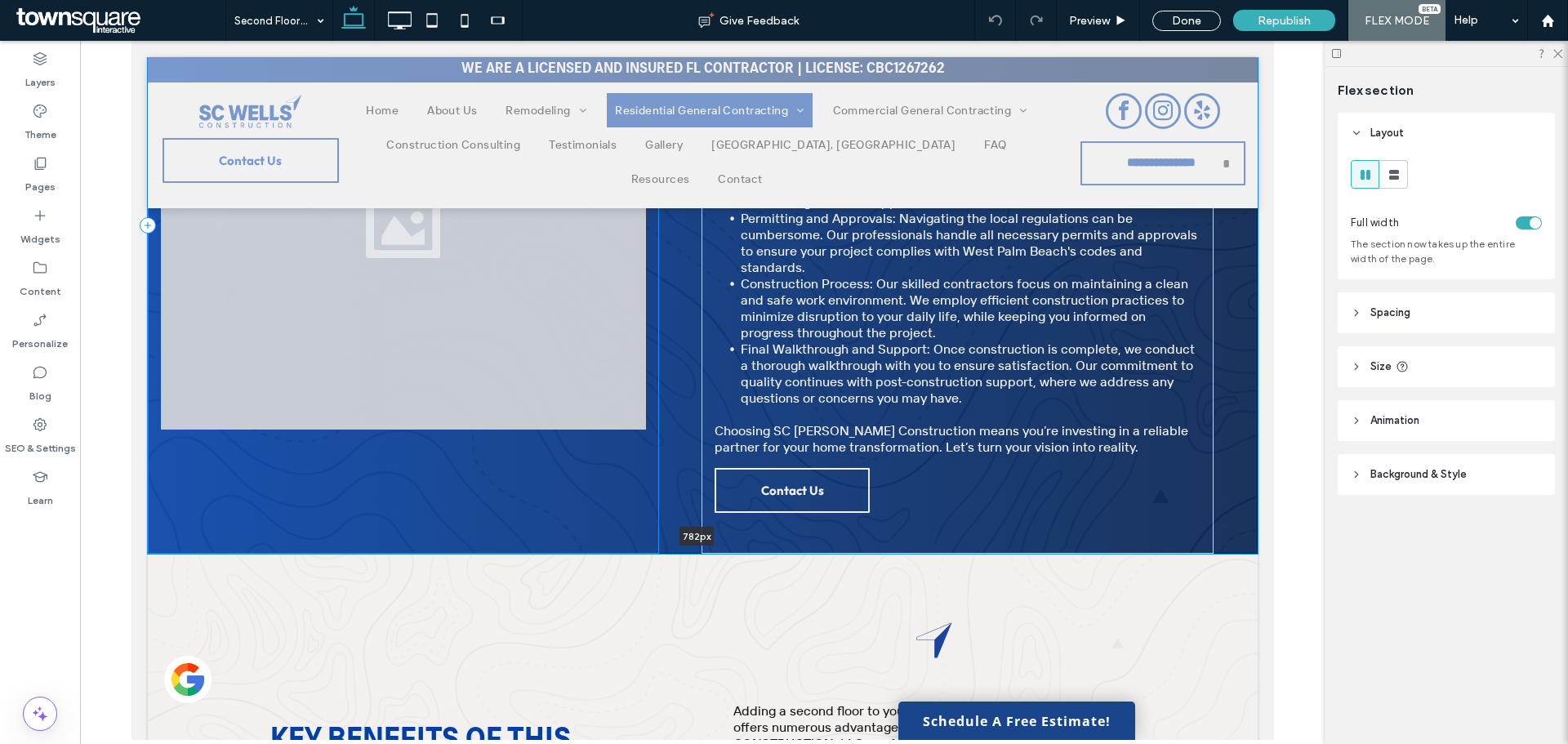
drag, startPoint x: 553, startPoint y: 517, endPoint x: 555, endPoint y: 500, distance: 17.1
click at [555, 500] on div "What to Expect When You Book When you choose SC [PERSON_NAME] Construction for …" at bounding box center [702, 225] width 1110 height 655
type input "***"
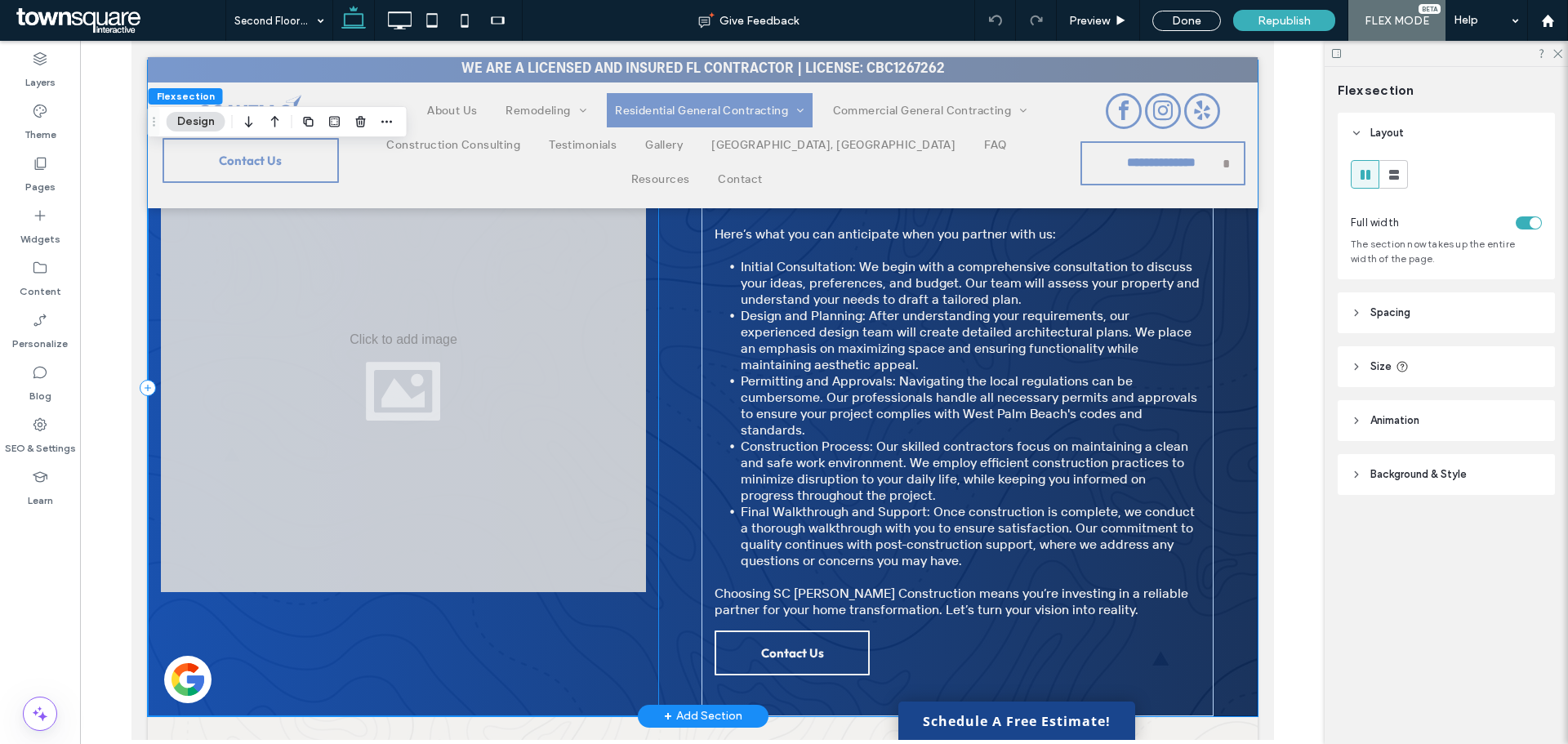
scroll to position [759, 0]
click at [385, 356] on div at bounding box center [403, 377] width 485 height 431
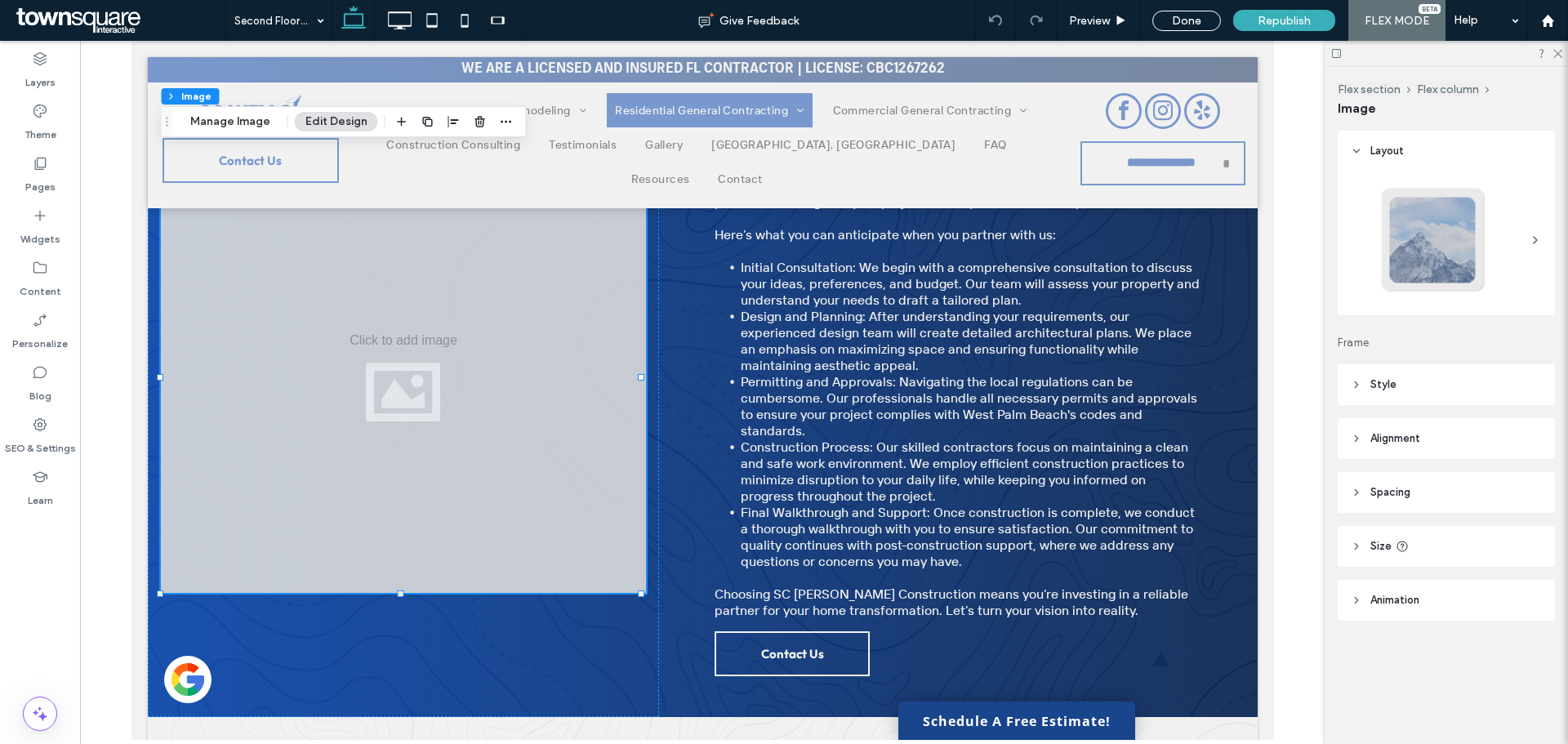
click at [1360, 148] on icon at bounding box center [1356, 151] width 12 height 12
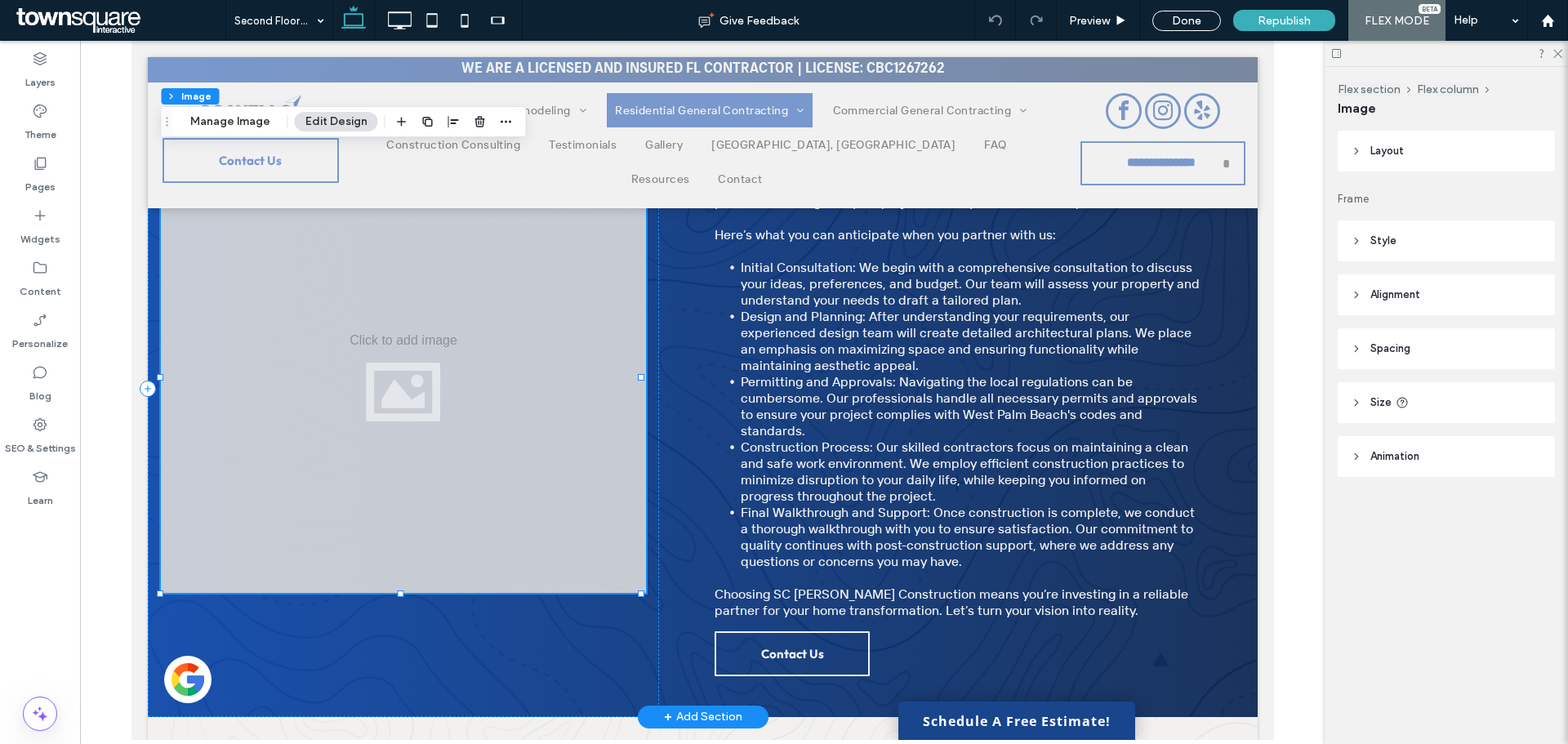
click at [379, 442] on div at bounding box center [403, 377] width 485 height 431
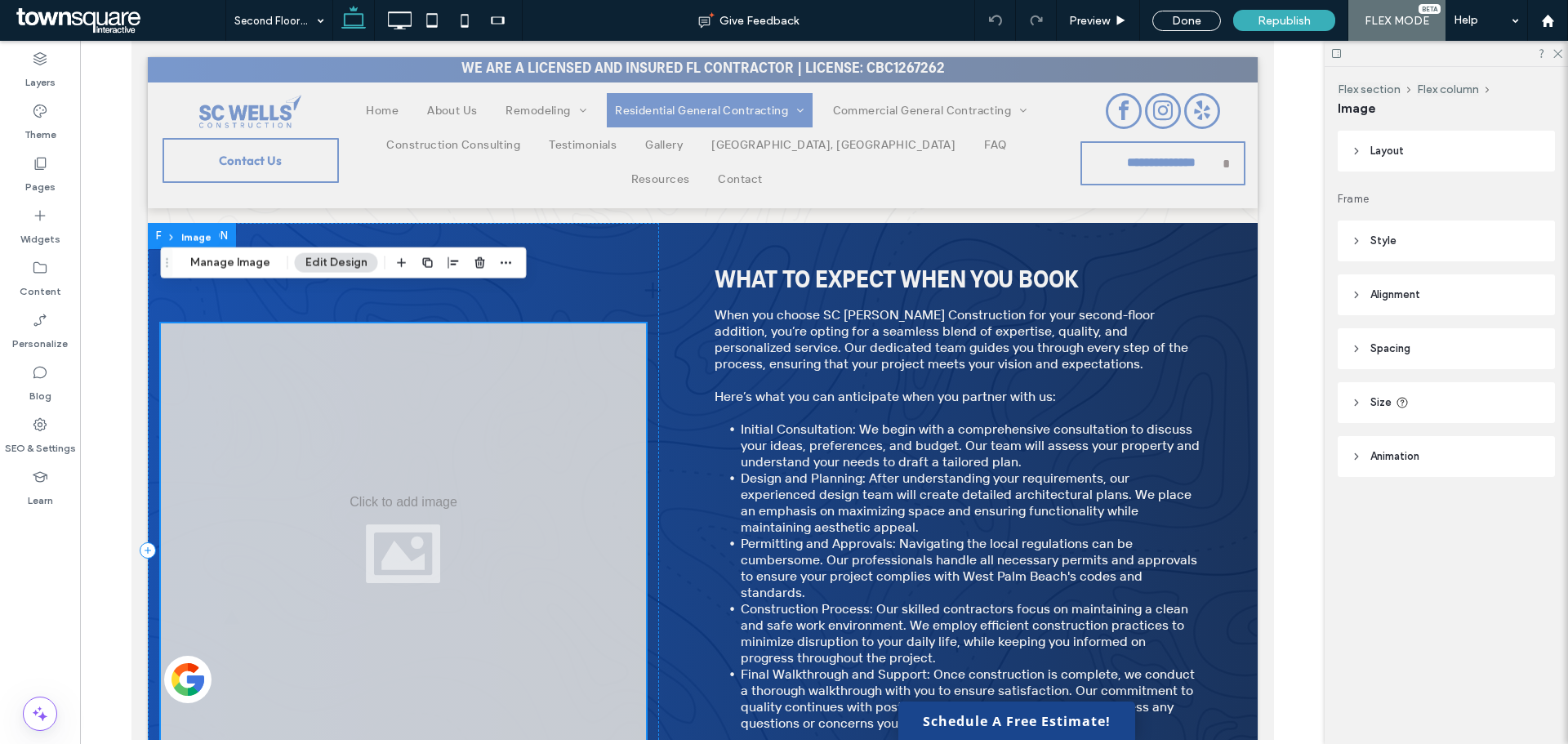
scroll to position [596, 0]
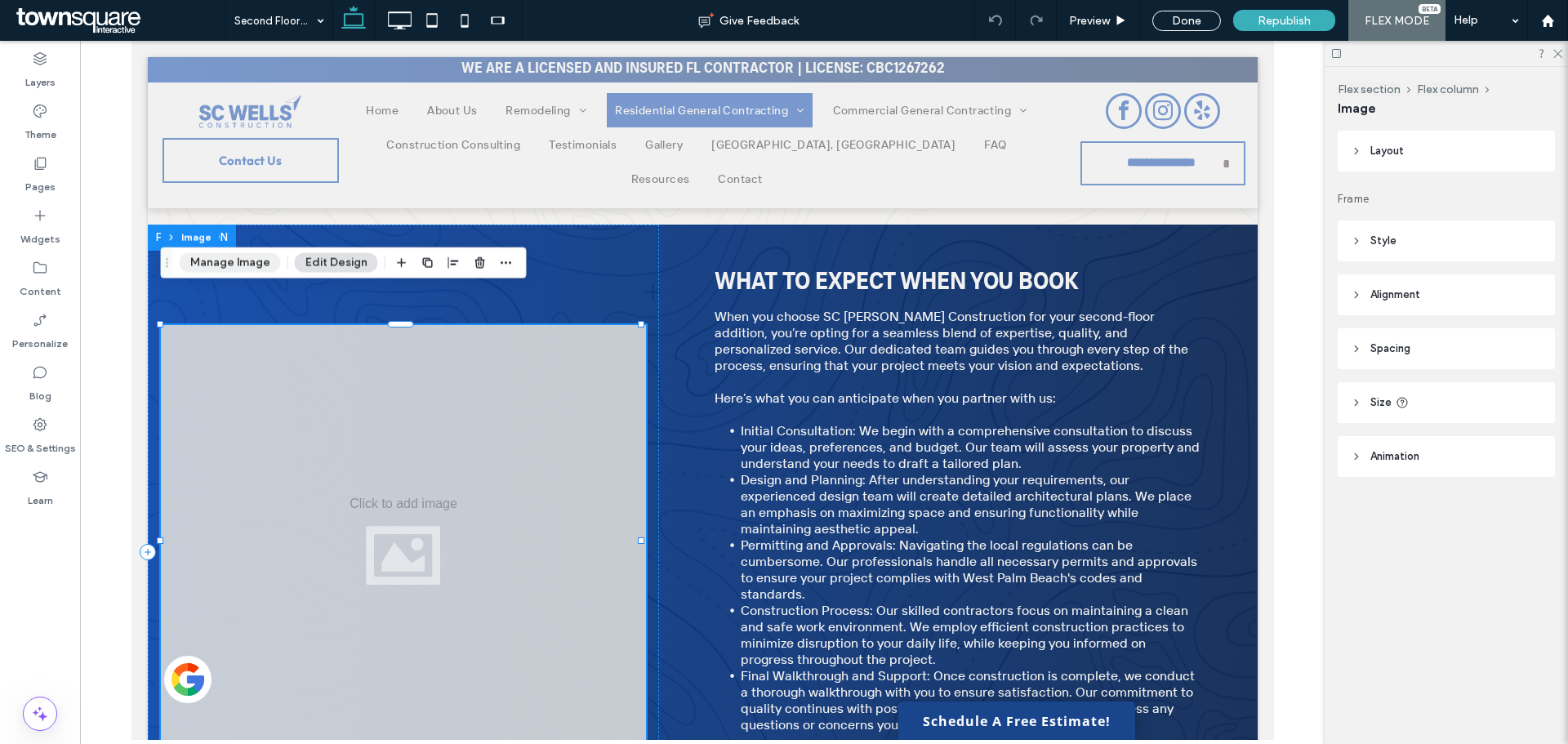
click at [224, 258] on button "Manage Image" at bounding box center [230, 263] width 101 height 20
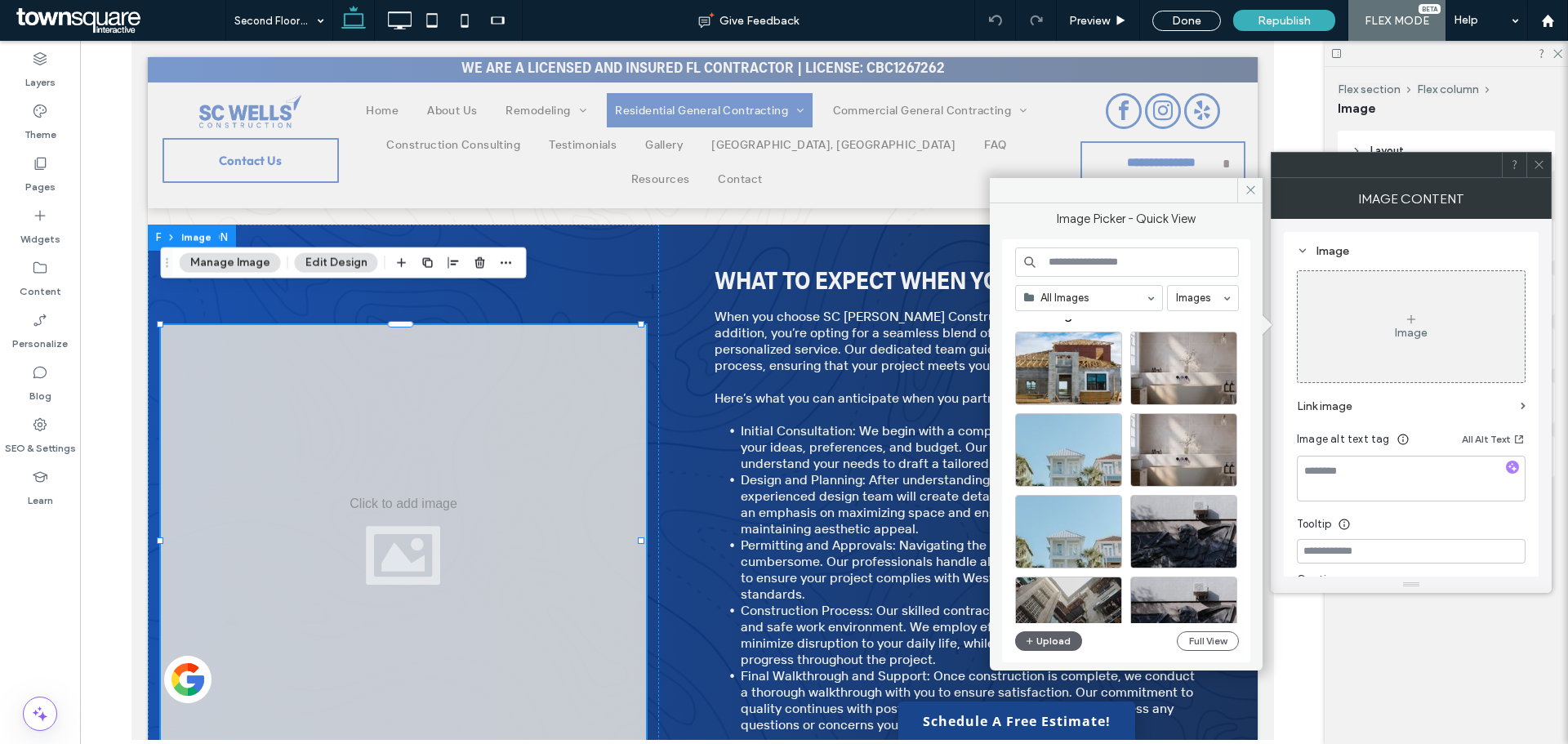
scroll to position [0, 0]
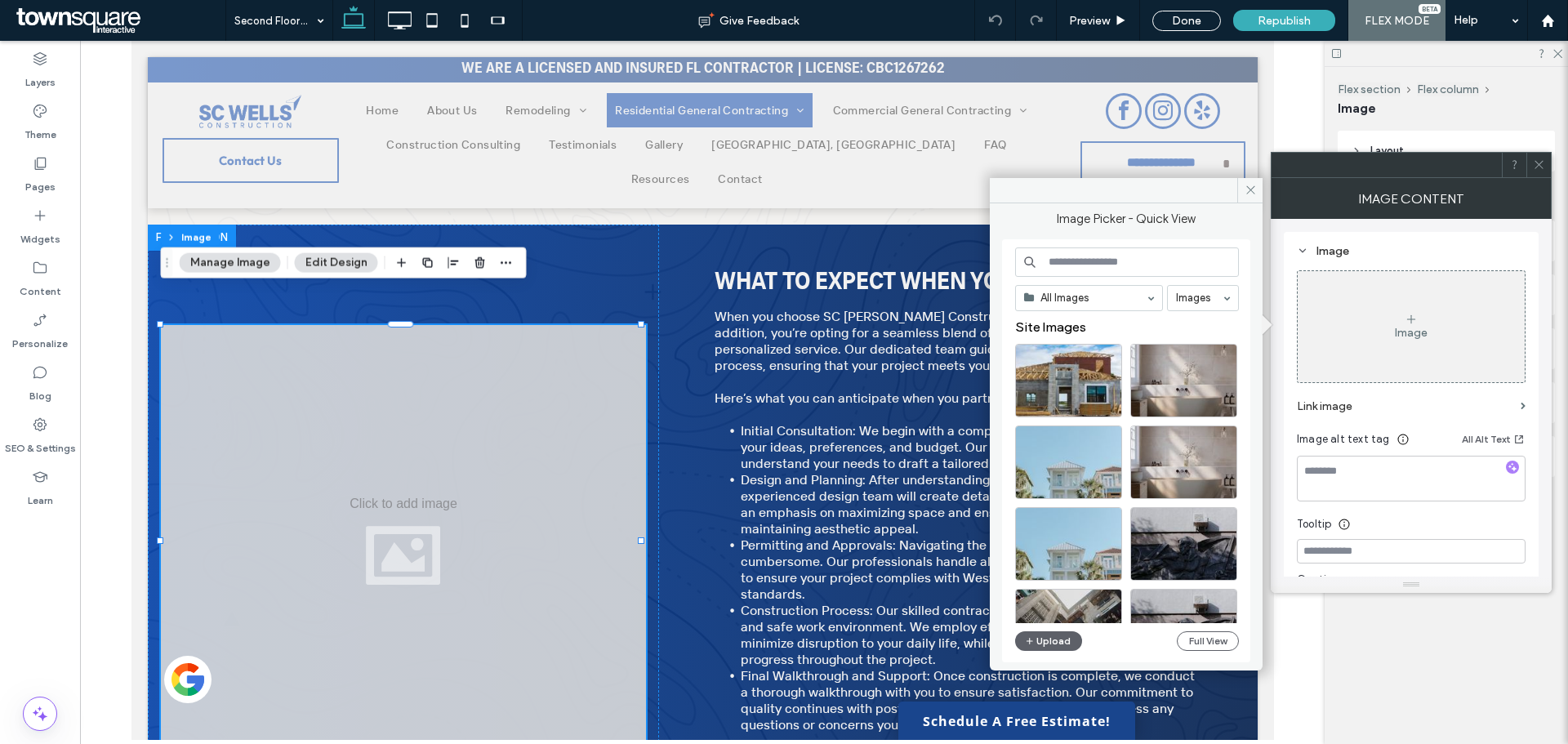
click at [1069, 253] on input at bounding box center [1126, 262] width 224 height 29
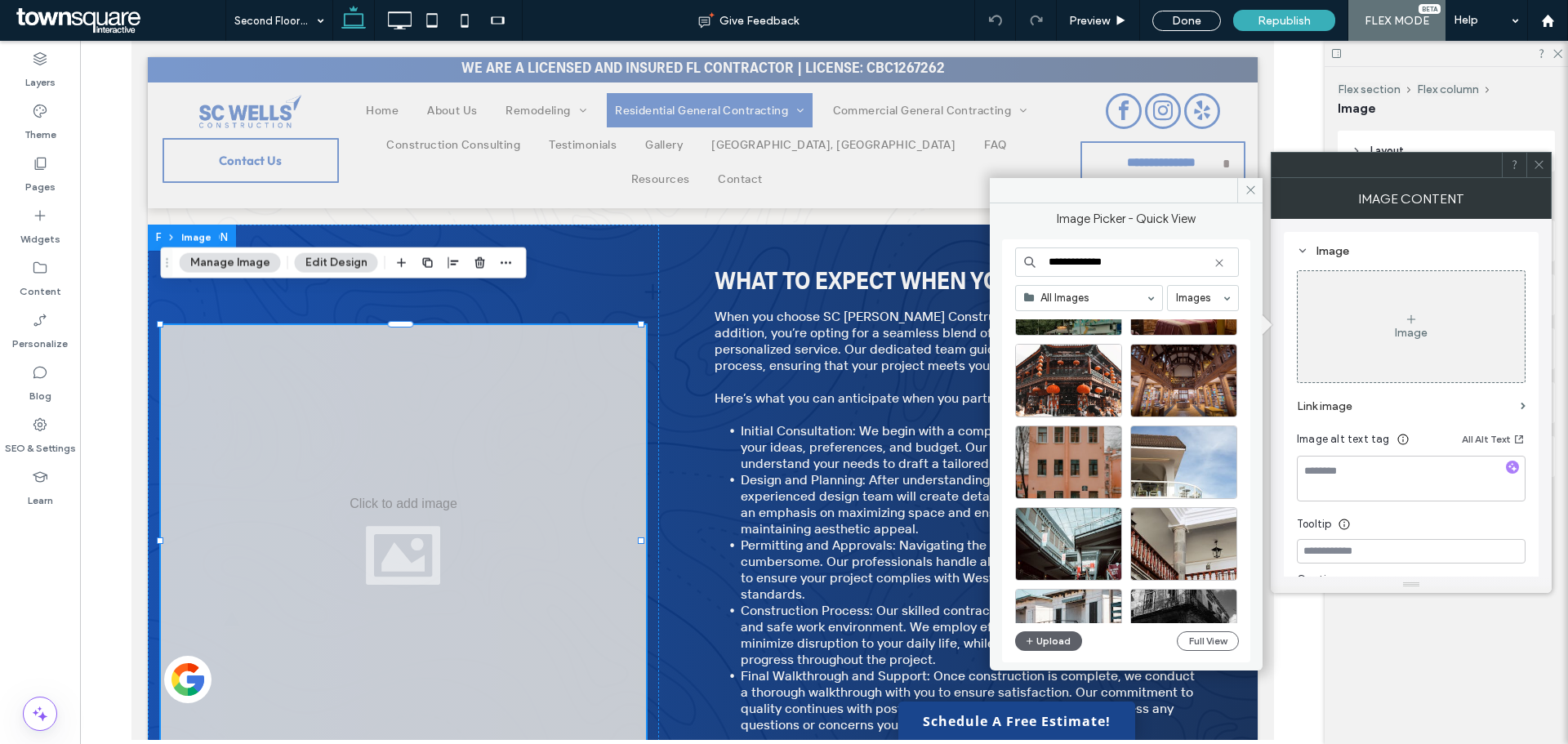
scroll to position [327, 0]
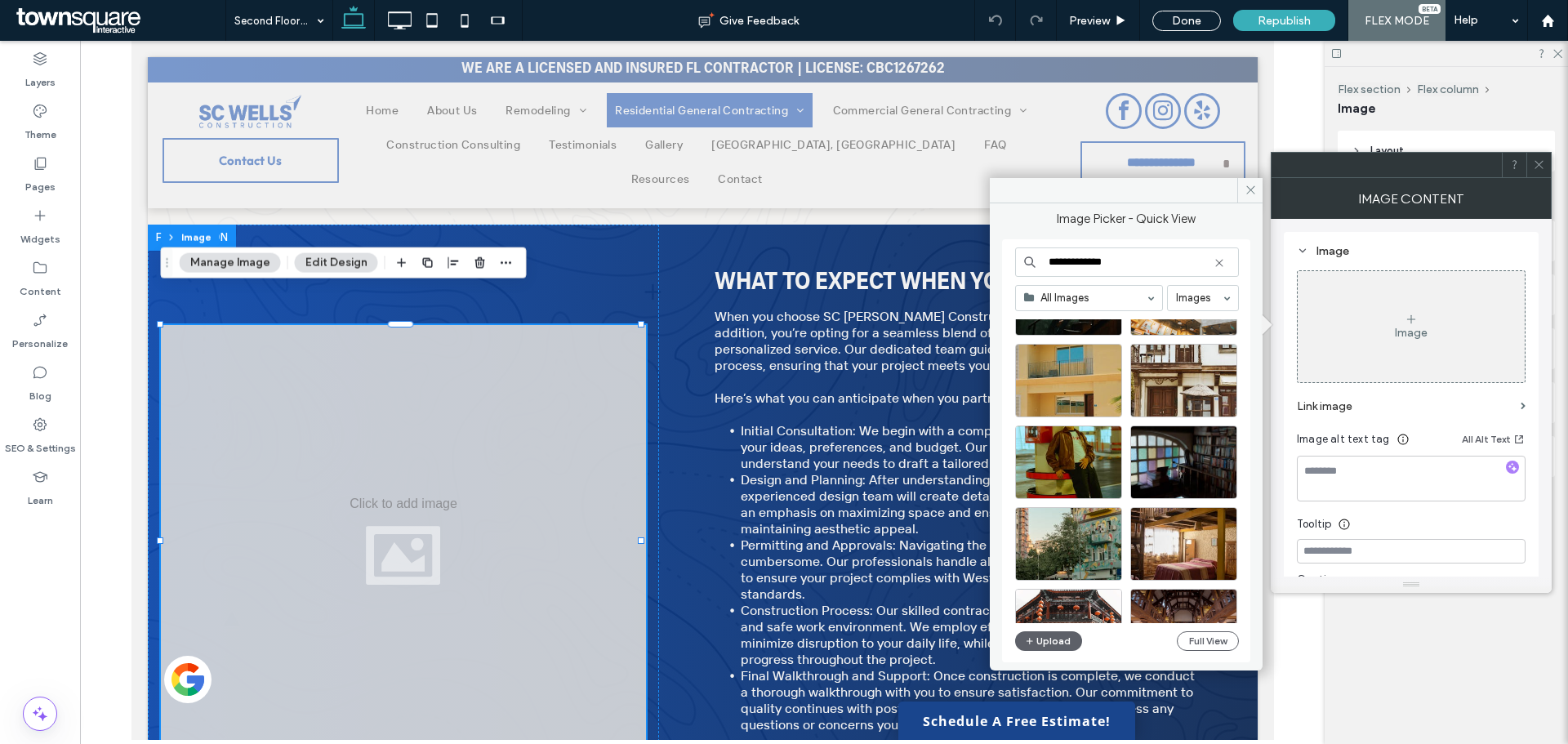
click at [1150, 269] on input "**********" at bounding box center [1126, 262] width 224 height 29
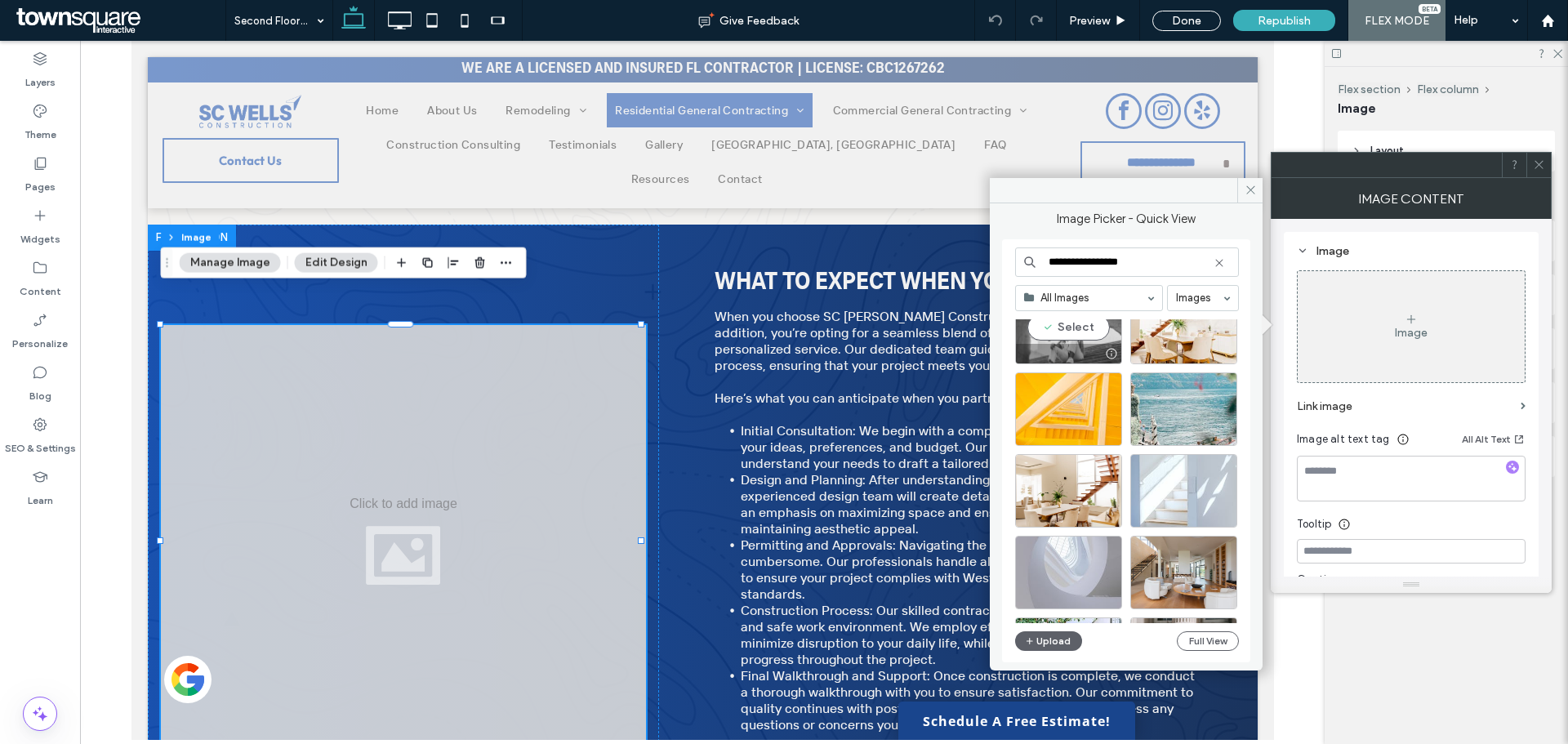
scroll to position [81, 0]
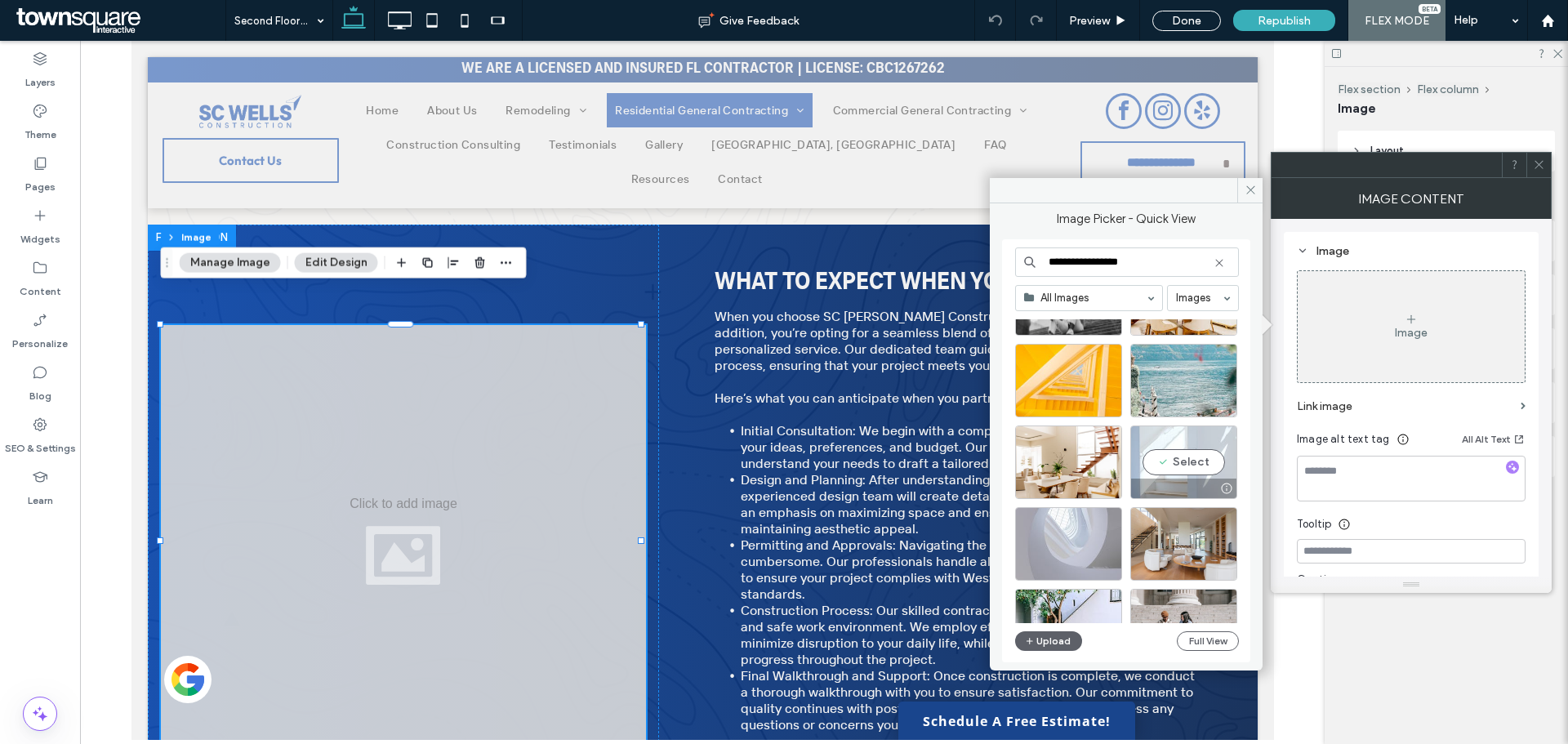
type input "**********"
click at [1182, 456] on div "Select" at bounding box center [1184, 462] width 107 height 73
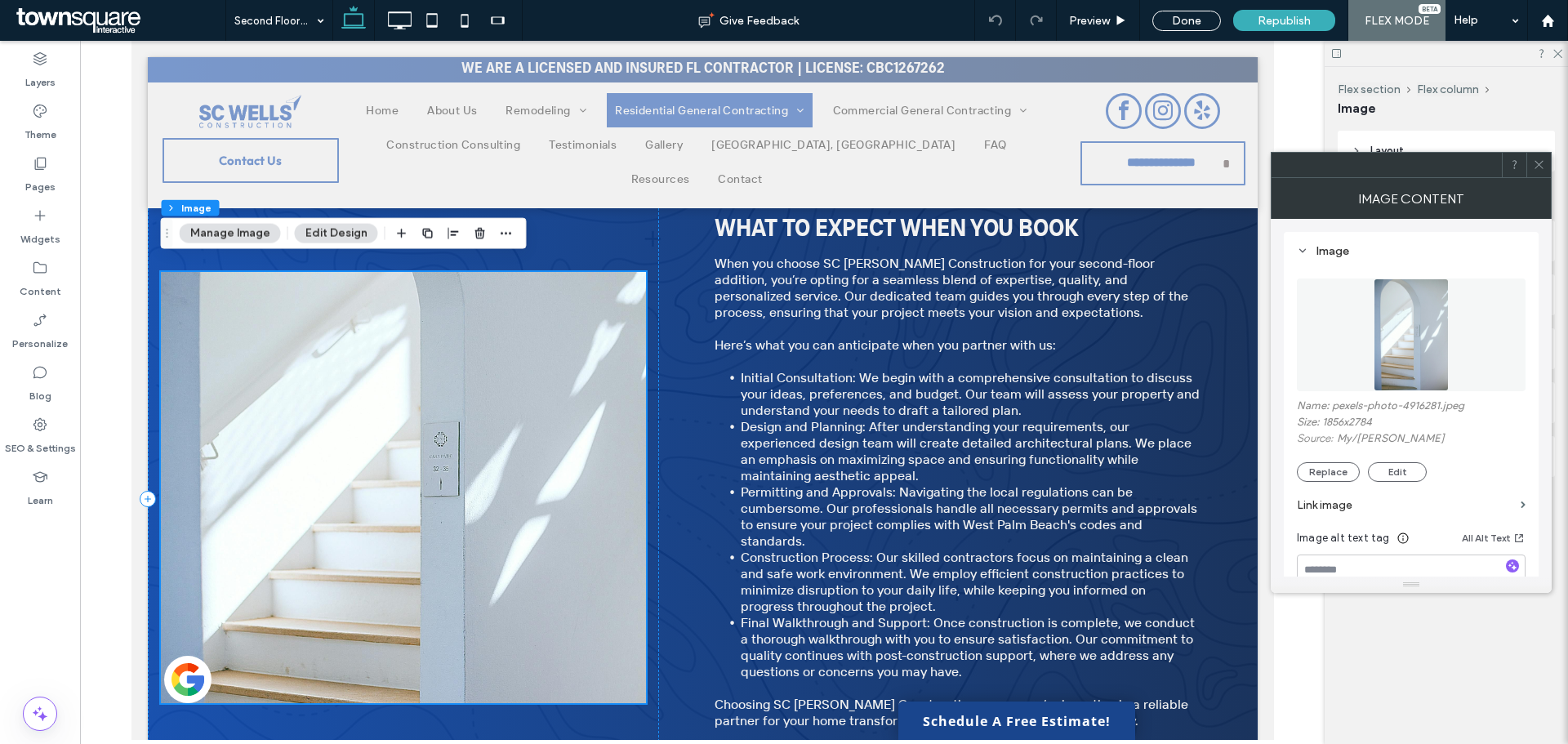
scroll to position [678, 0]
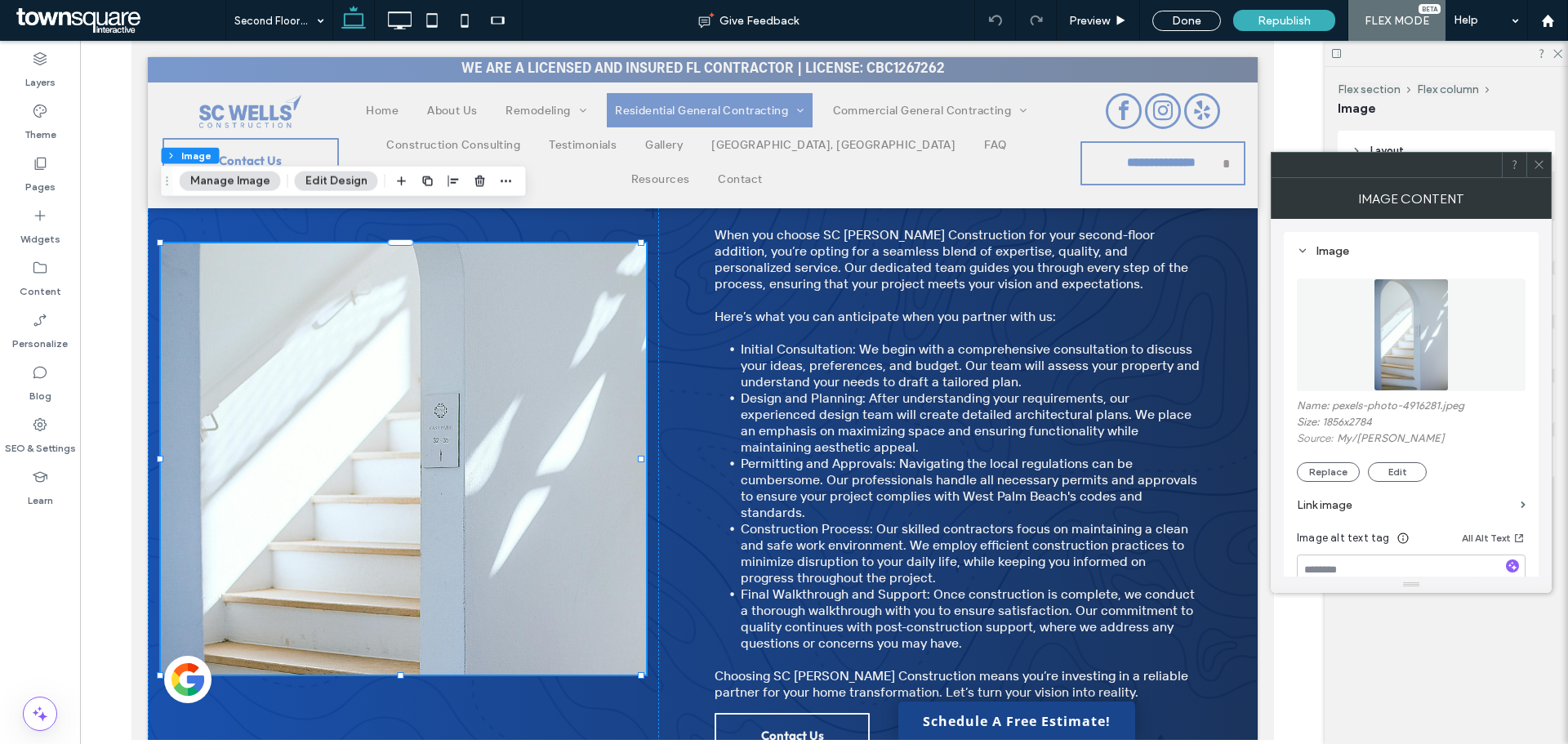
click at [1544, 166] on icon at bounding box center [1540, 165] width 13 height 13
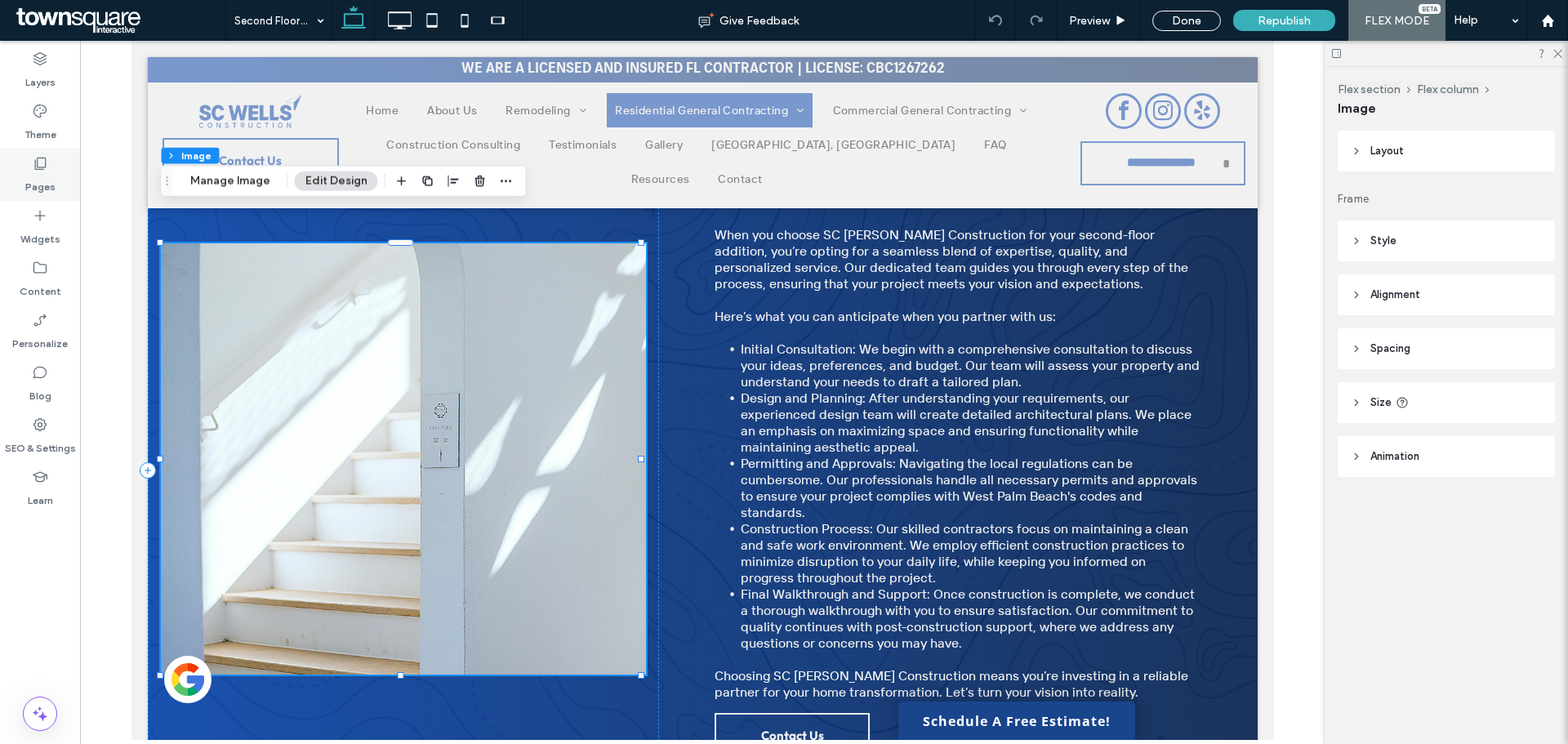
click at [35, 167] on use at bounding box center [41, 164] width 12 height 13
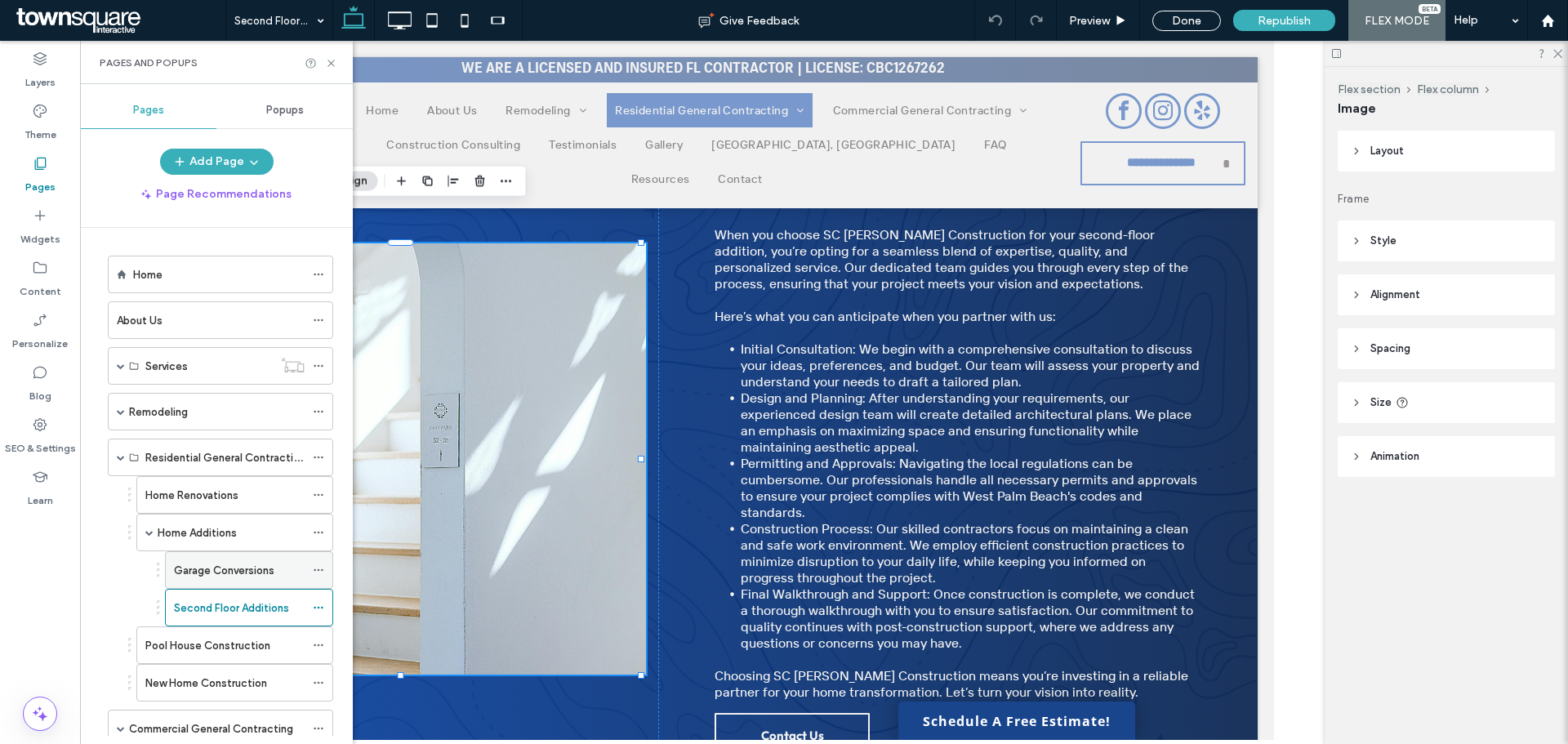
click at [223, 567] on label "Garage Conversions" at bounding box center [224, 570] width 100 height 29
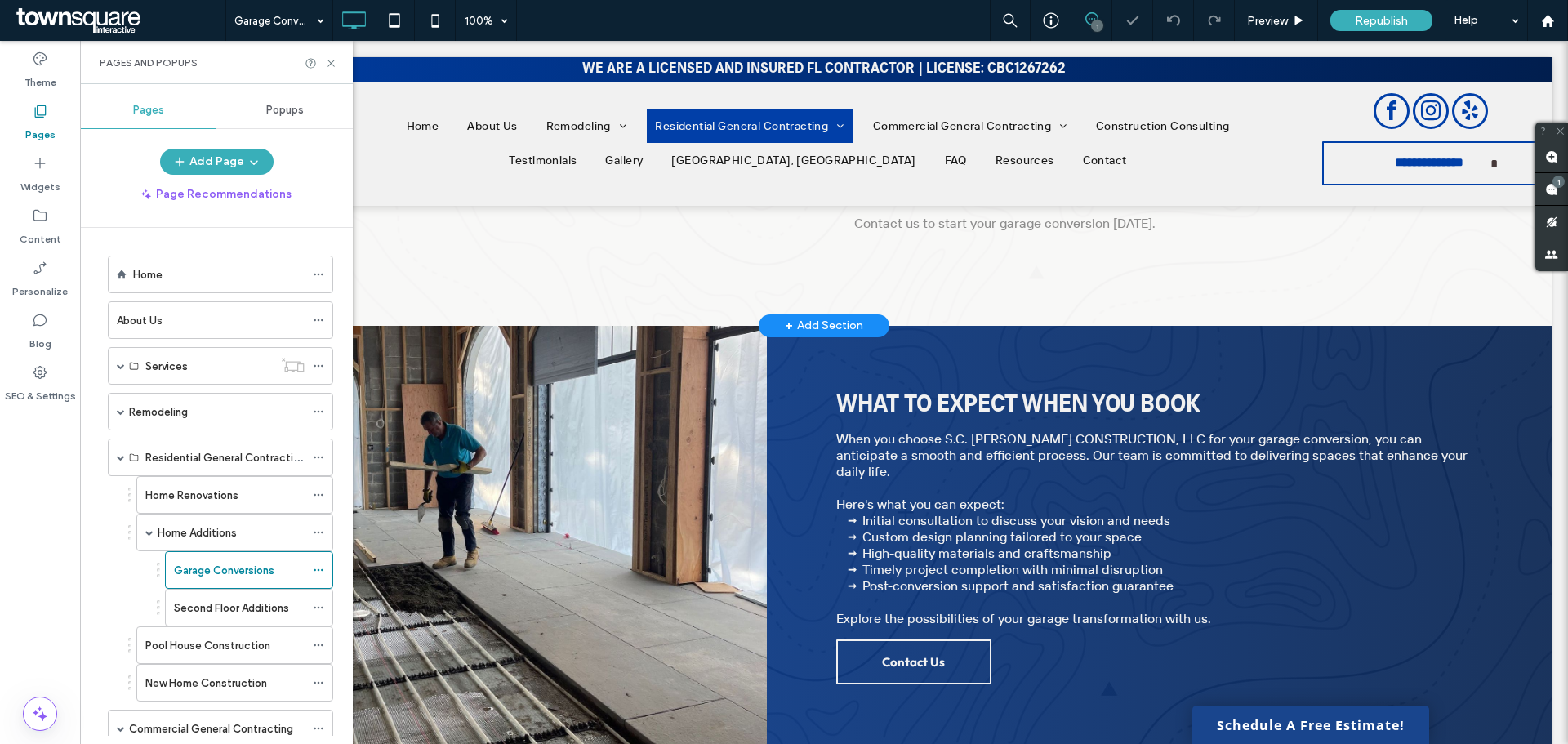
scroll to position [572, 0]
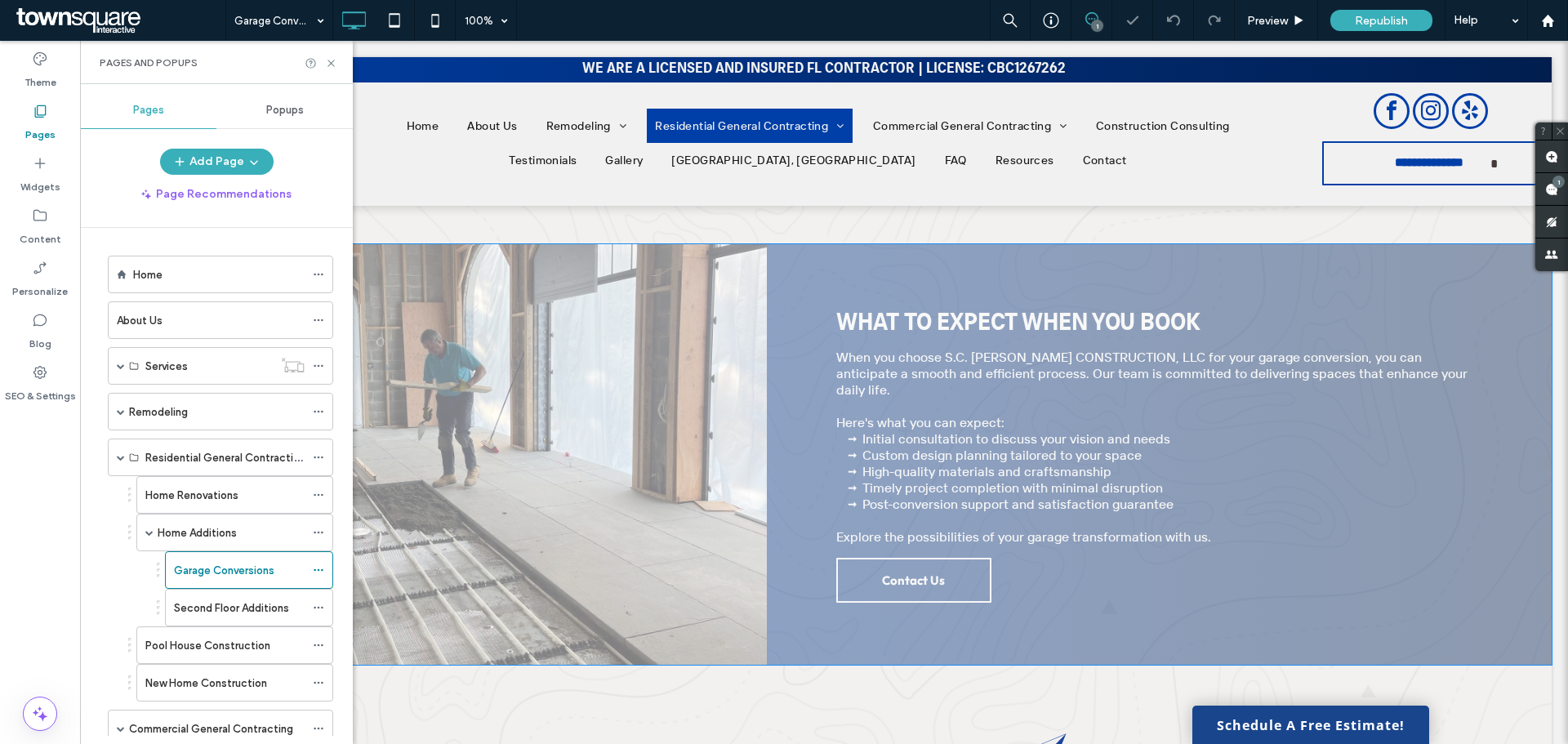
click at [558, 459] on div "What to Expect When You Book When you choose S.C. [PERSON_NAME] CONSTRUCTION, L…" at bounding box center [824, 454] width 1456 height 421
click at [636, 386] on div "Click to edit in Flex Mode" at bounding box center [824, 454] width 1456 height 421
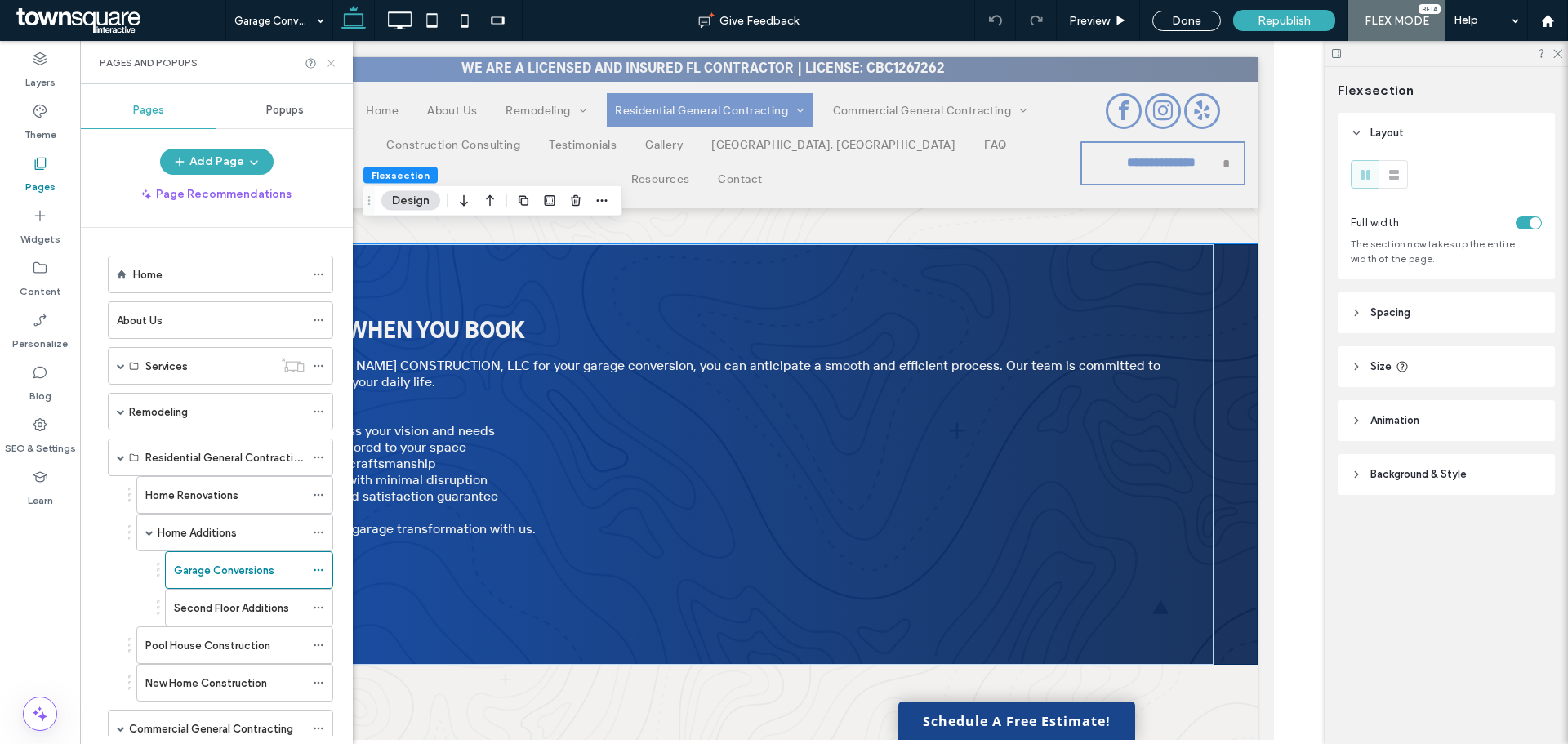
click at [331, 62] on use at bounding box center [330, 62] width 6 height 6
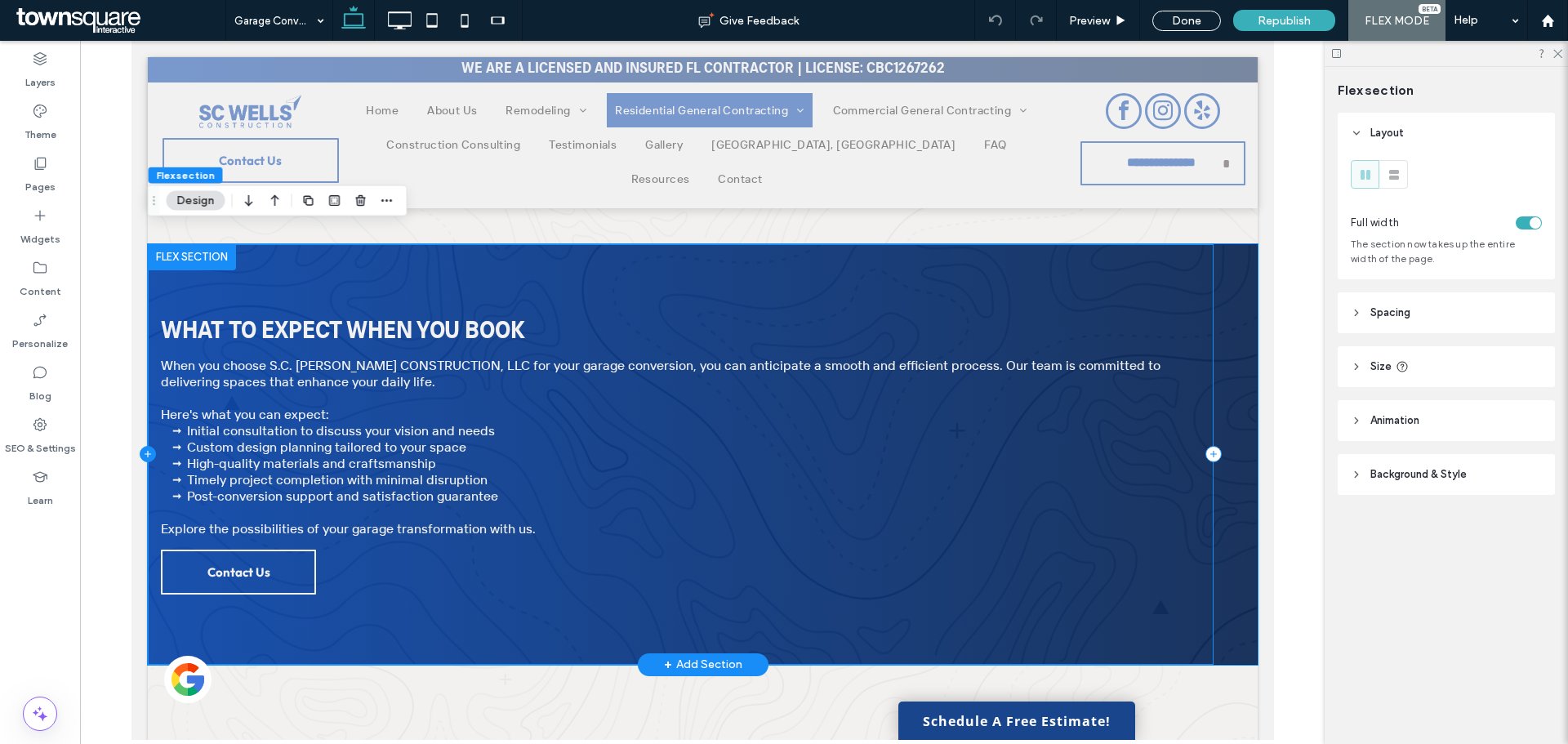
click at [144, 446] on icon at bounding box center [147, 454] width 16 height 16
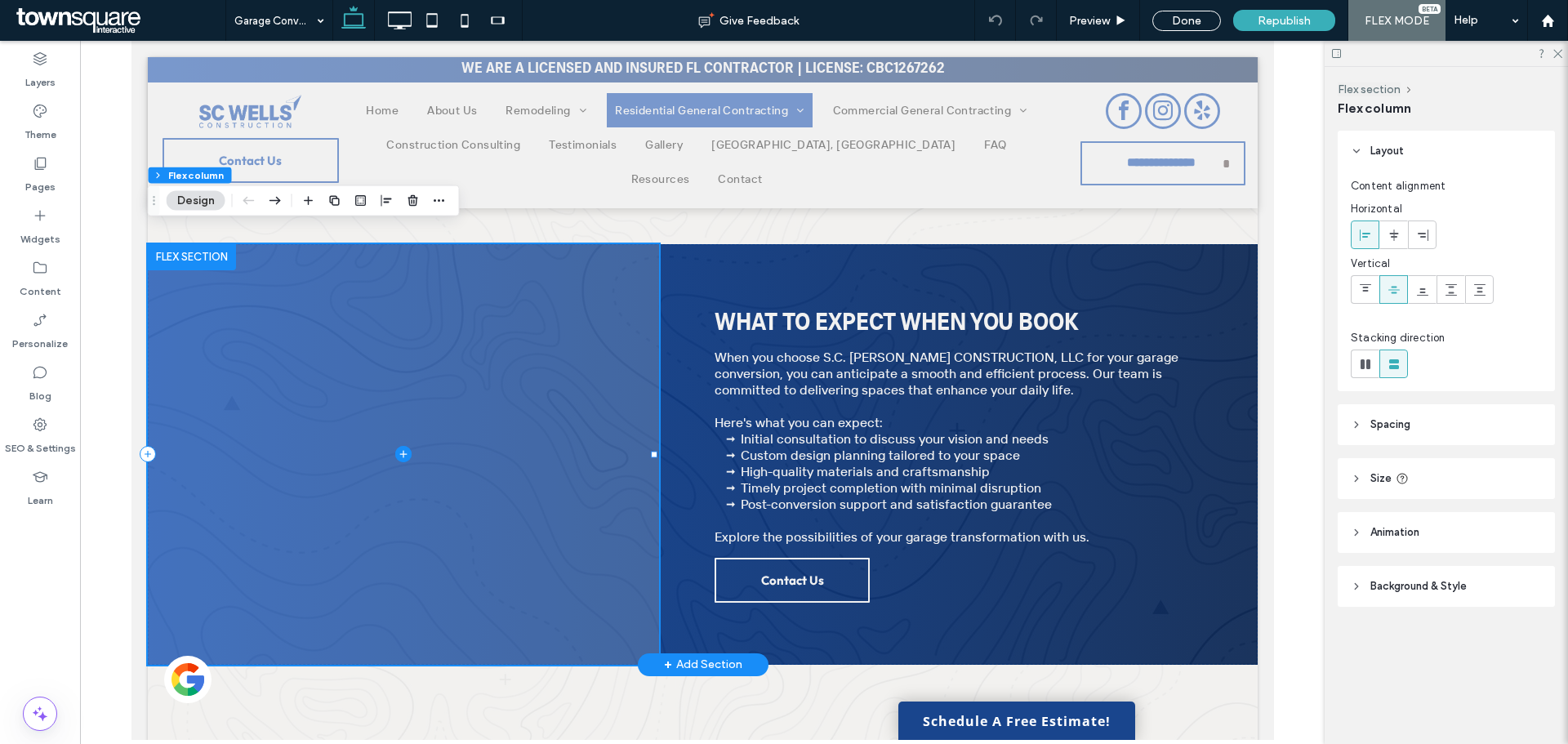
click at [372, 412] on span at bounding box center [402, 454] width 512 height 421
click at [402, 451] on icon at bounding box center [402, 454] width 1 height 7
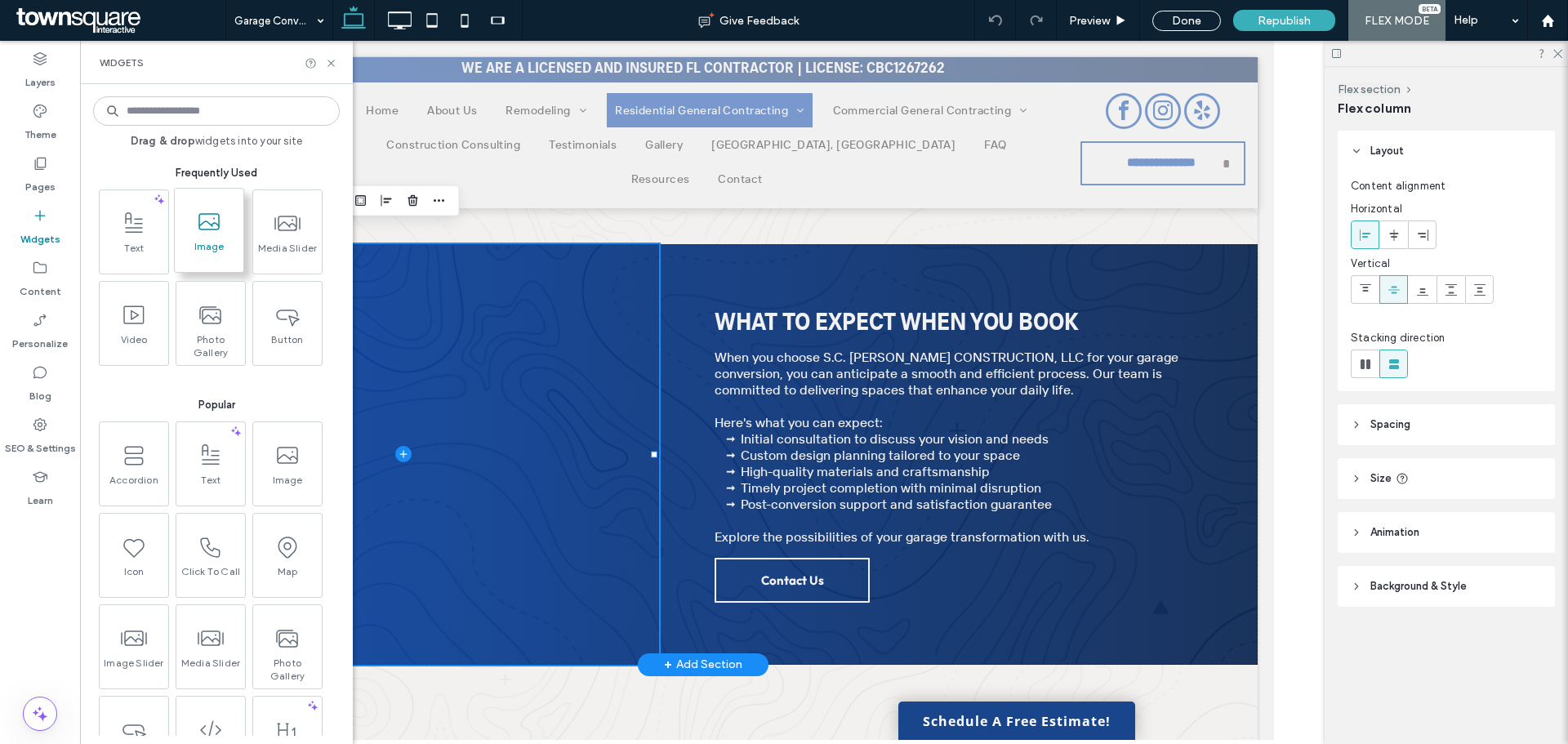
click at [221, 253] on span "Image" at bounding box center [209, 251] width 69 height 23
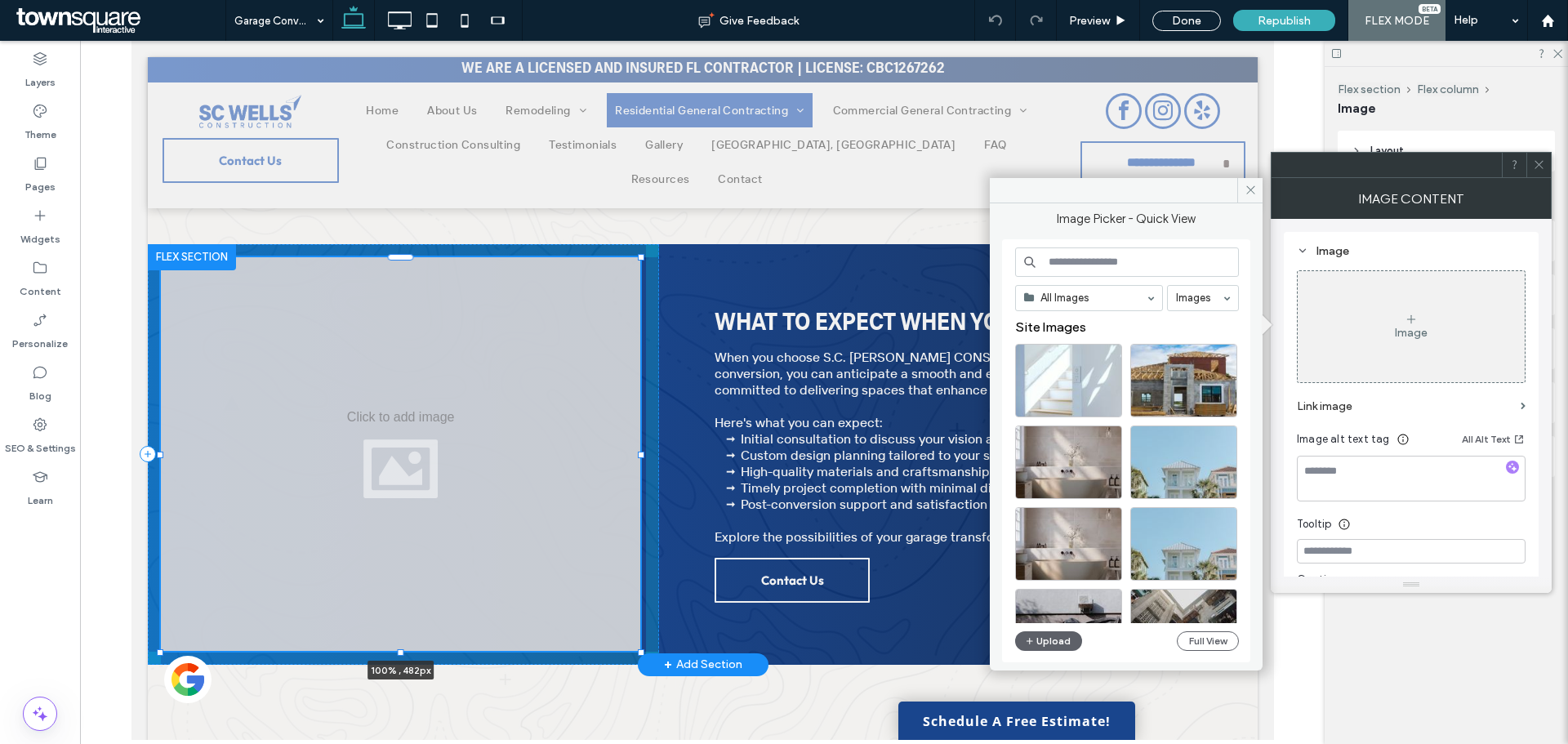
drag, startPoint x: 401, startPoint y: 570, endPoint x: 401, endPoint y: 636, distance: 66.0
click at [401, 648] on div at bounding box center [399, 651] width 6 height 6
type input "***"
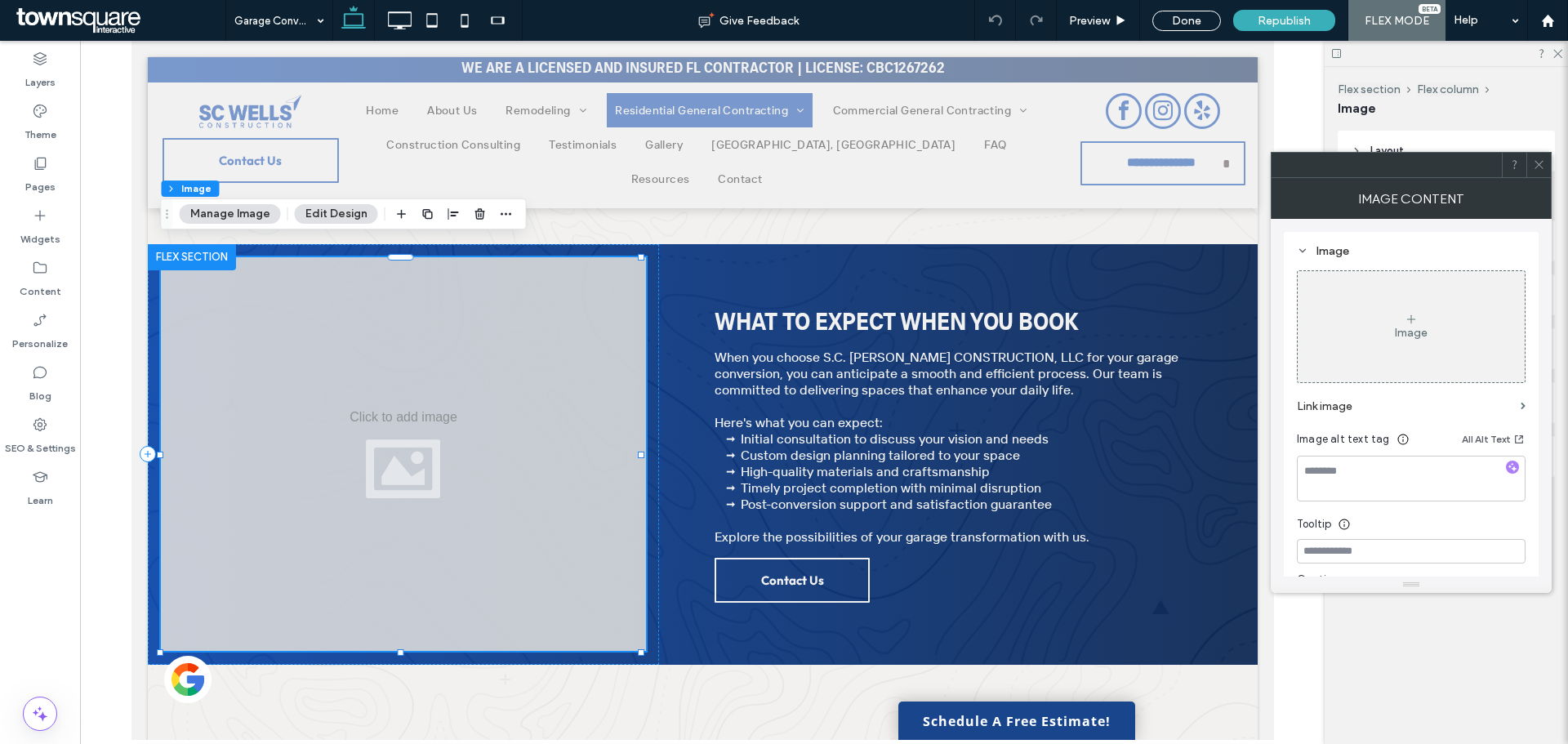
click at [238, 213] on button "Manage Image" at bounding box center [230, 215] width 101 height 20
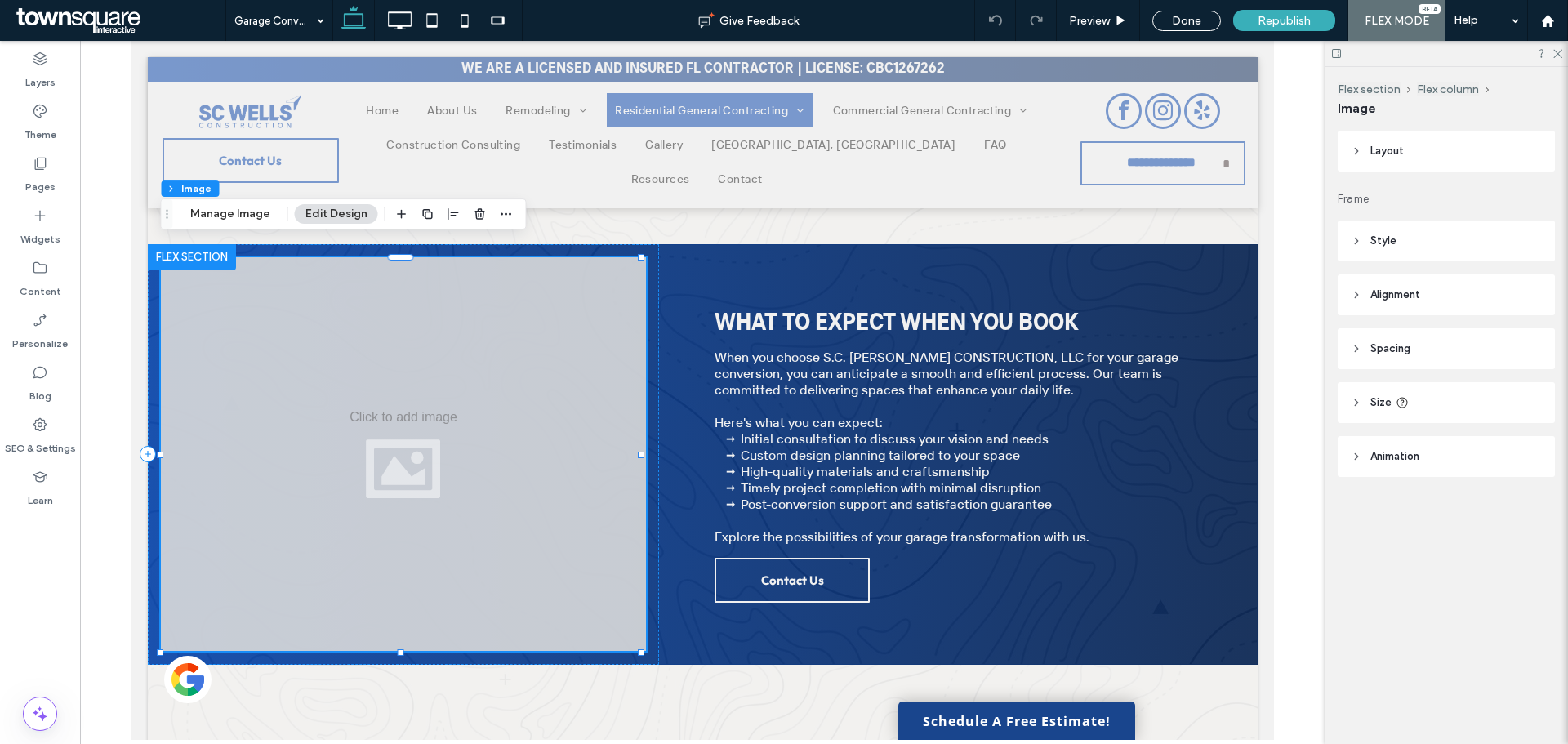
click at [439, 447] on div at bounding box center [403, 453] width 485 height 394
click at [240, 217] on button "Manage Image" at bounding box center [230, 215] width 101 height 20
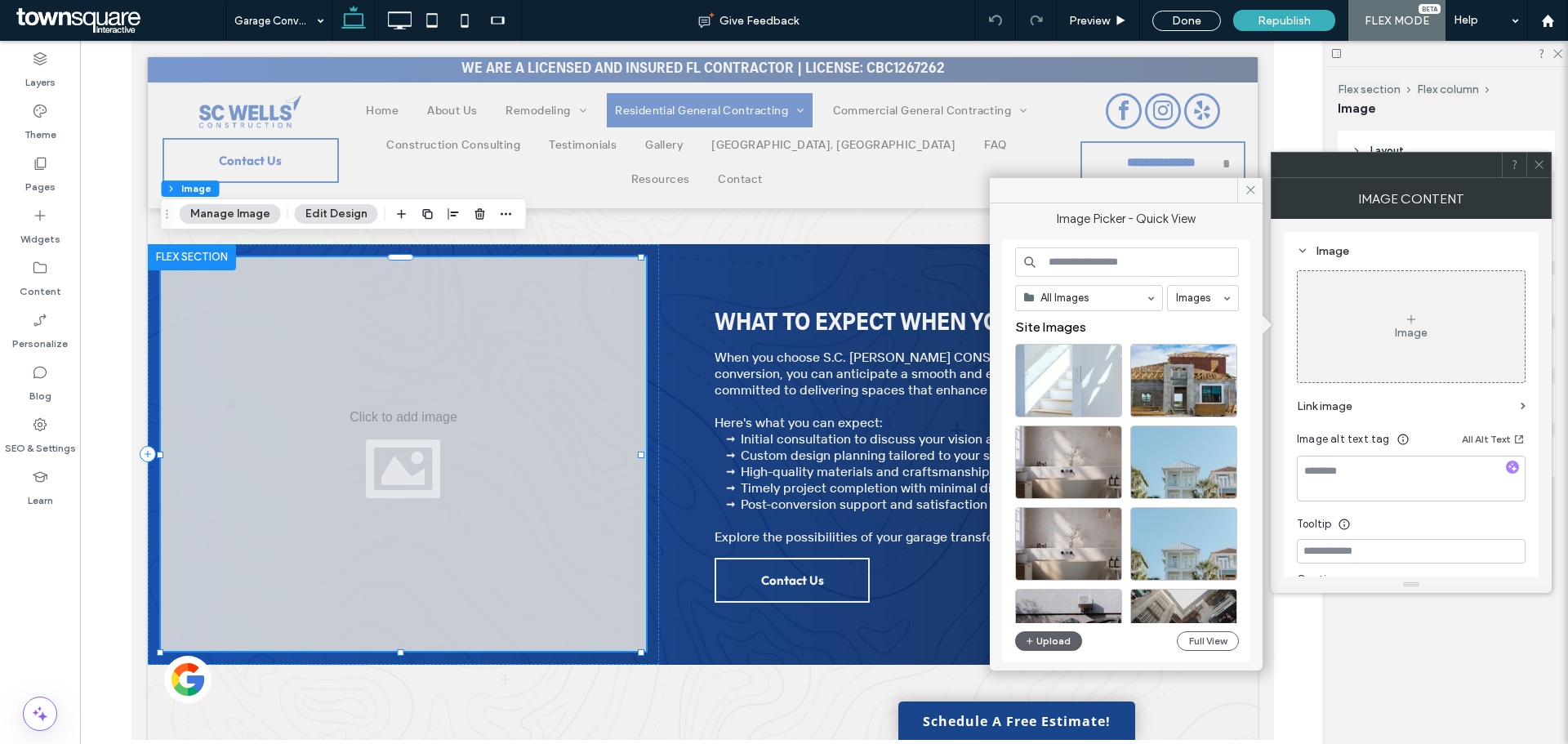
click at [1107, 264] on input at bounding box center [1126, 262] width 224 height 29
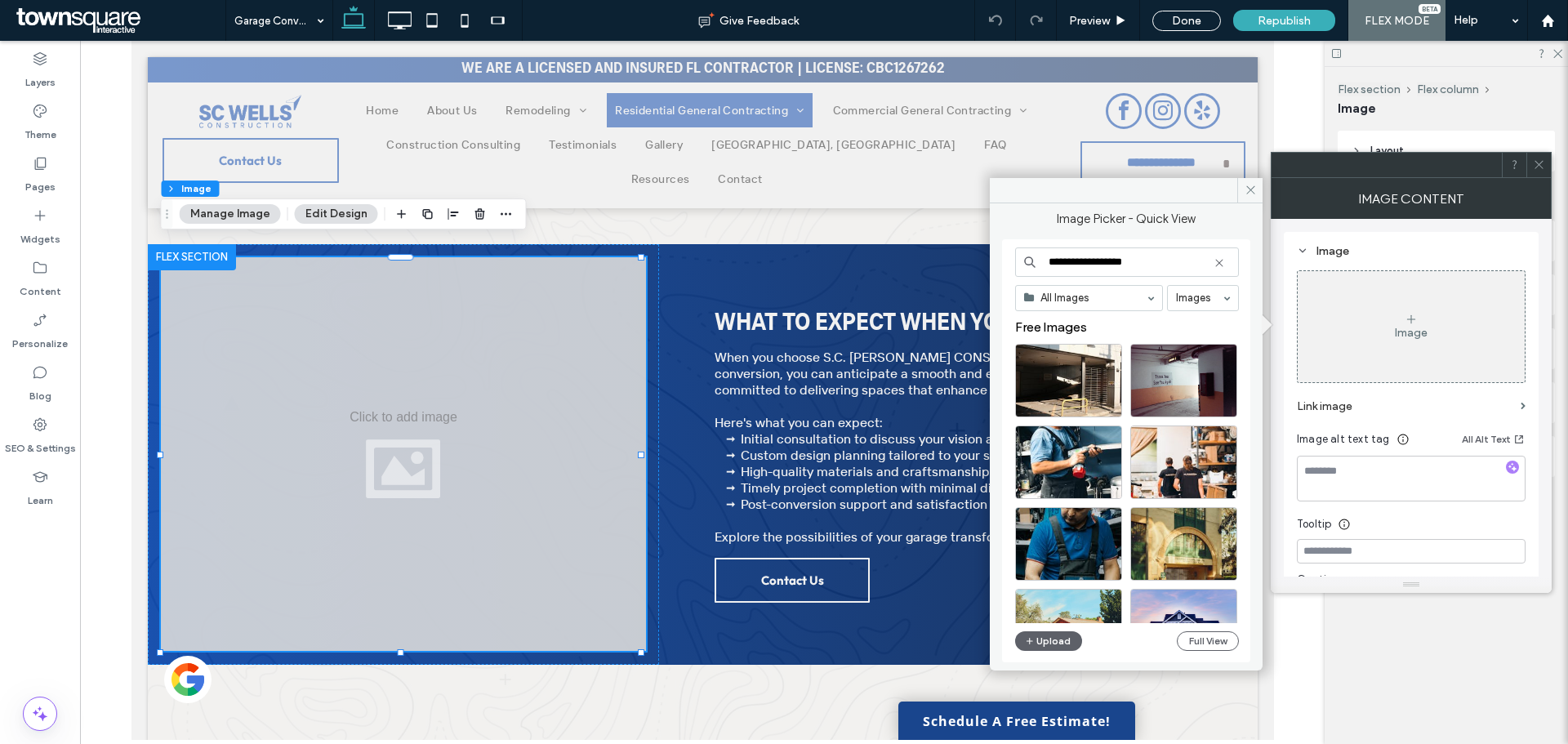
click at [1114, 261] on input "**********" at bounding box center [1126, 262] width 224 height 29
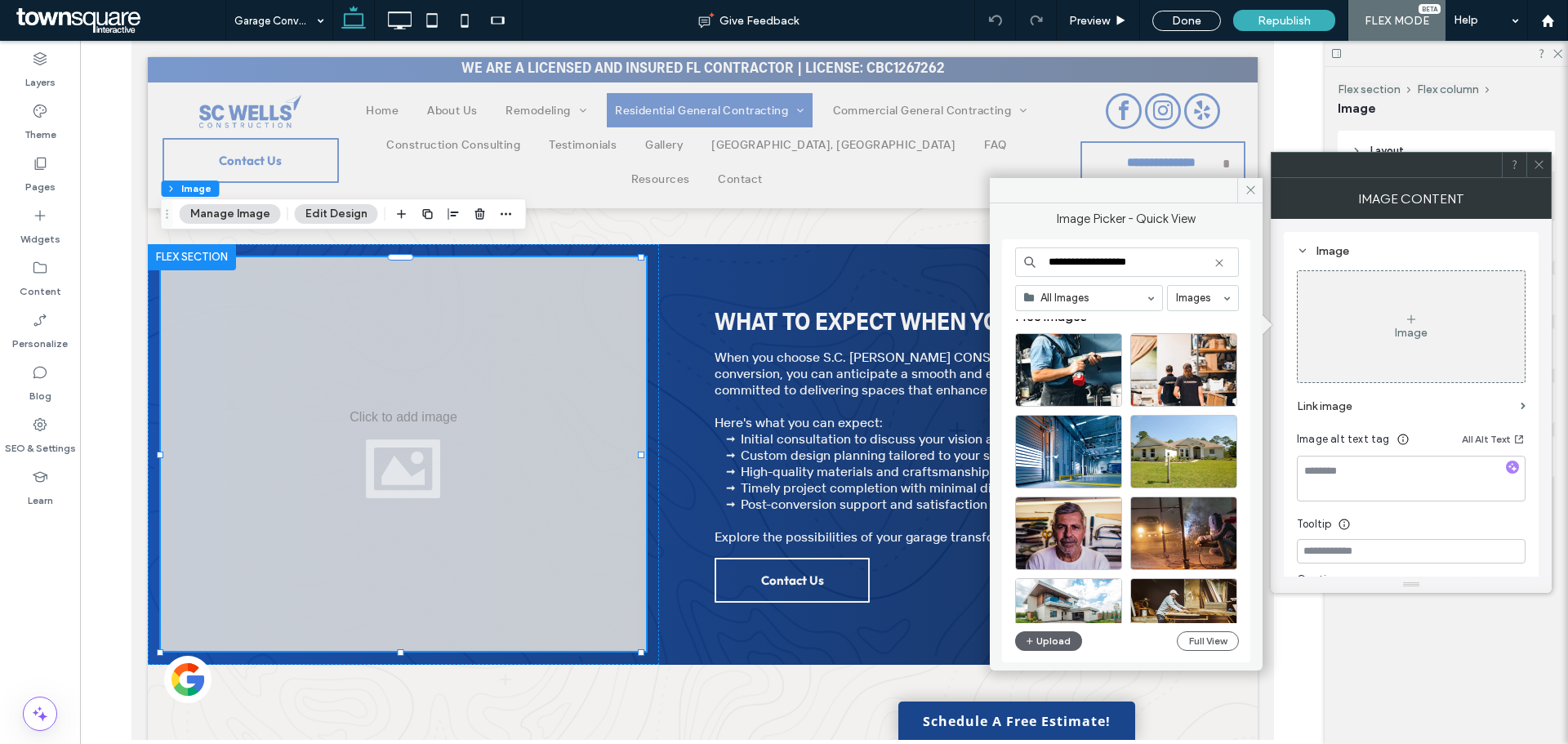
scroll to position [0, 0]
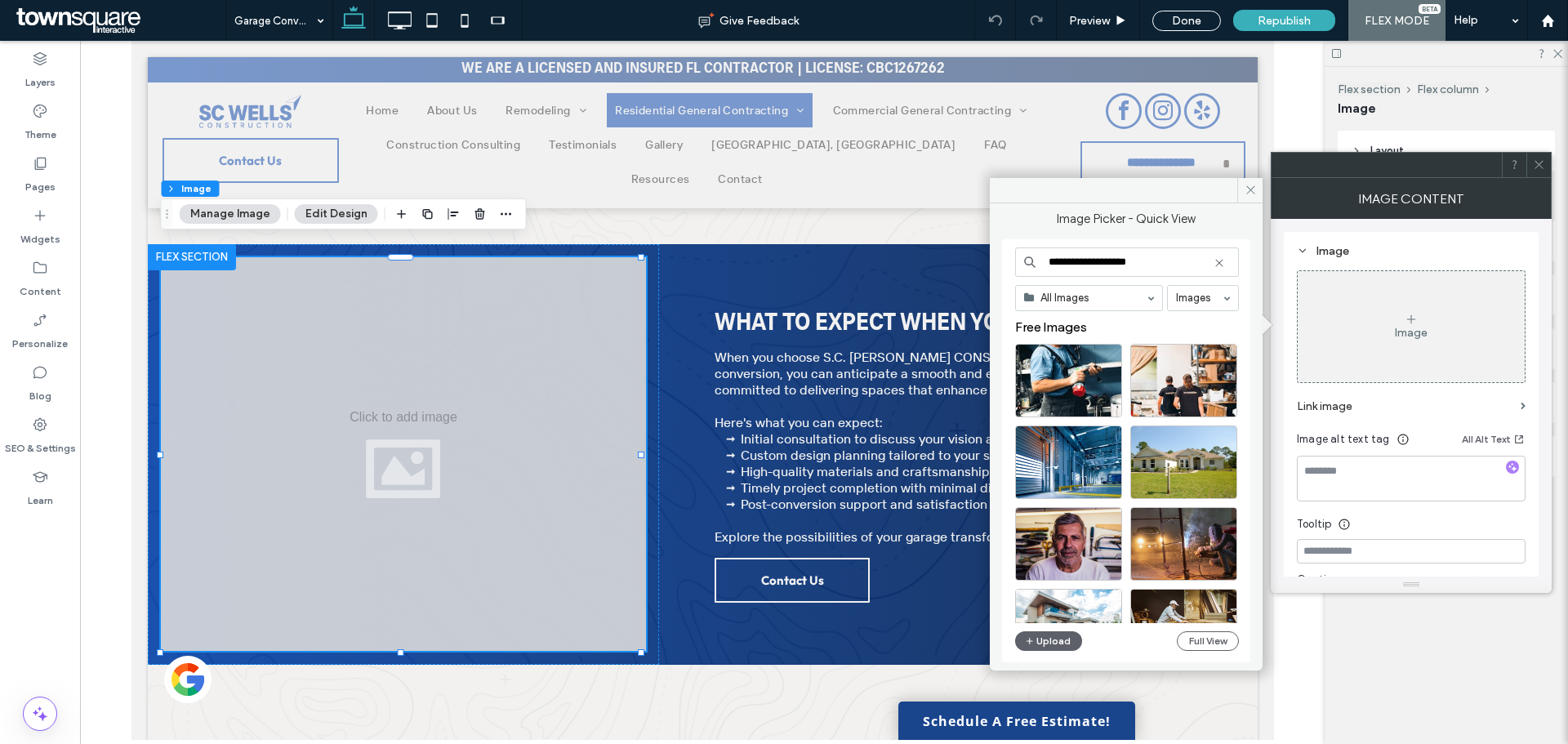
click at [1147, 265] on input "**********" at bounding box center [1126, 262] width 224 height 29
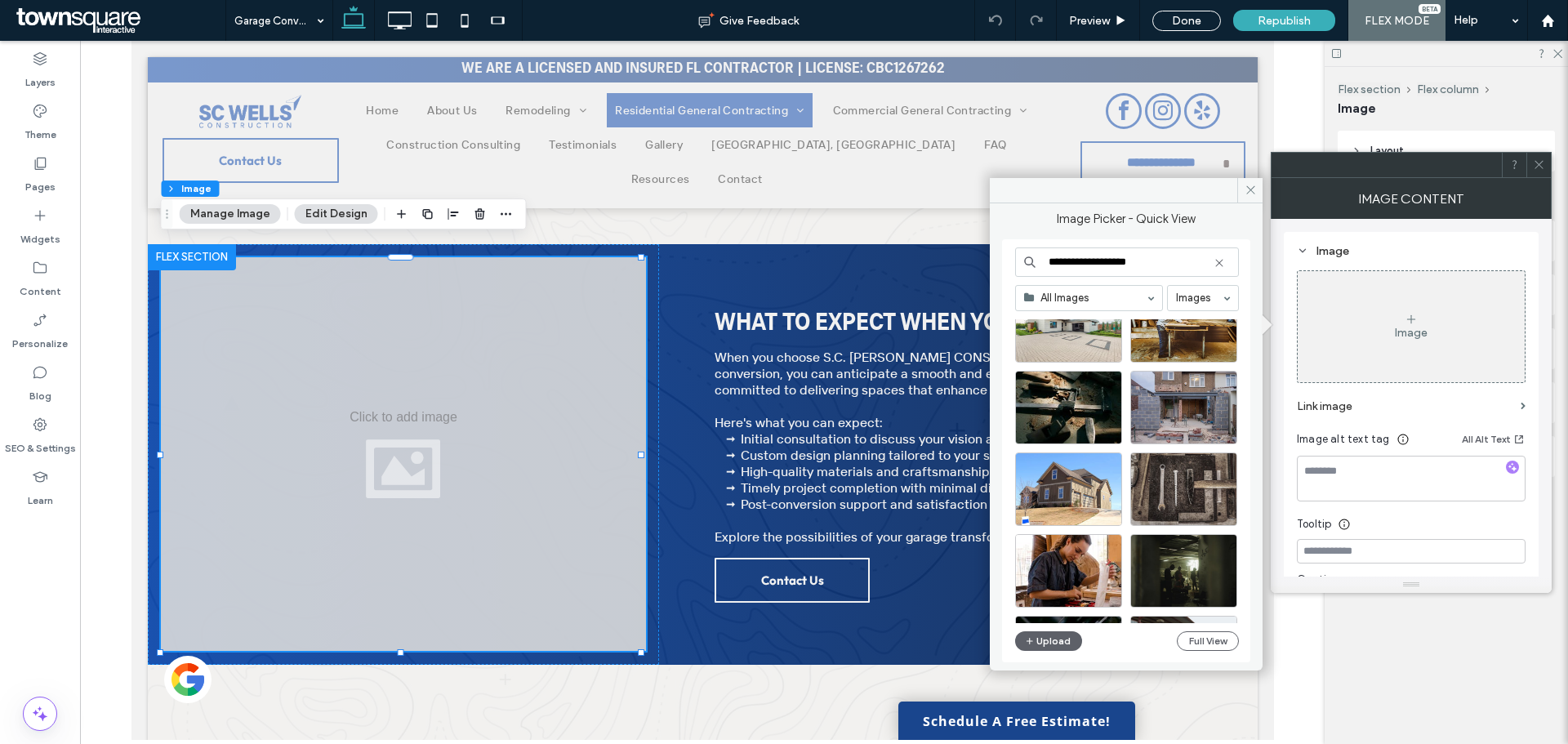
scroll to position [327, 0]
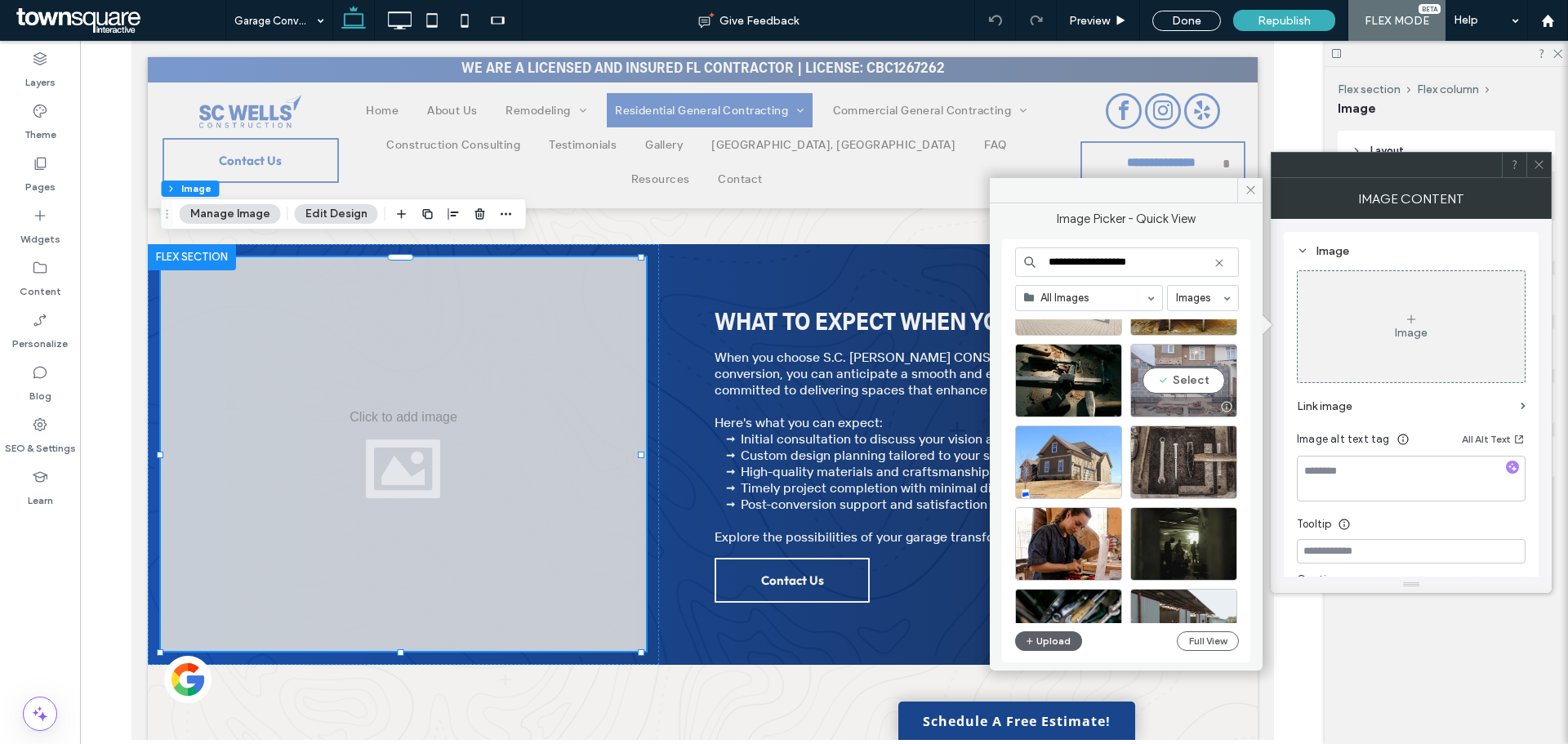
type input "**********"
click at [1169, 374] on div "Select" at bounding box center [1184, 380] width 107 height 73
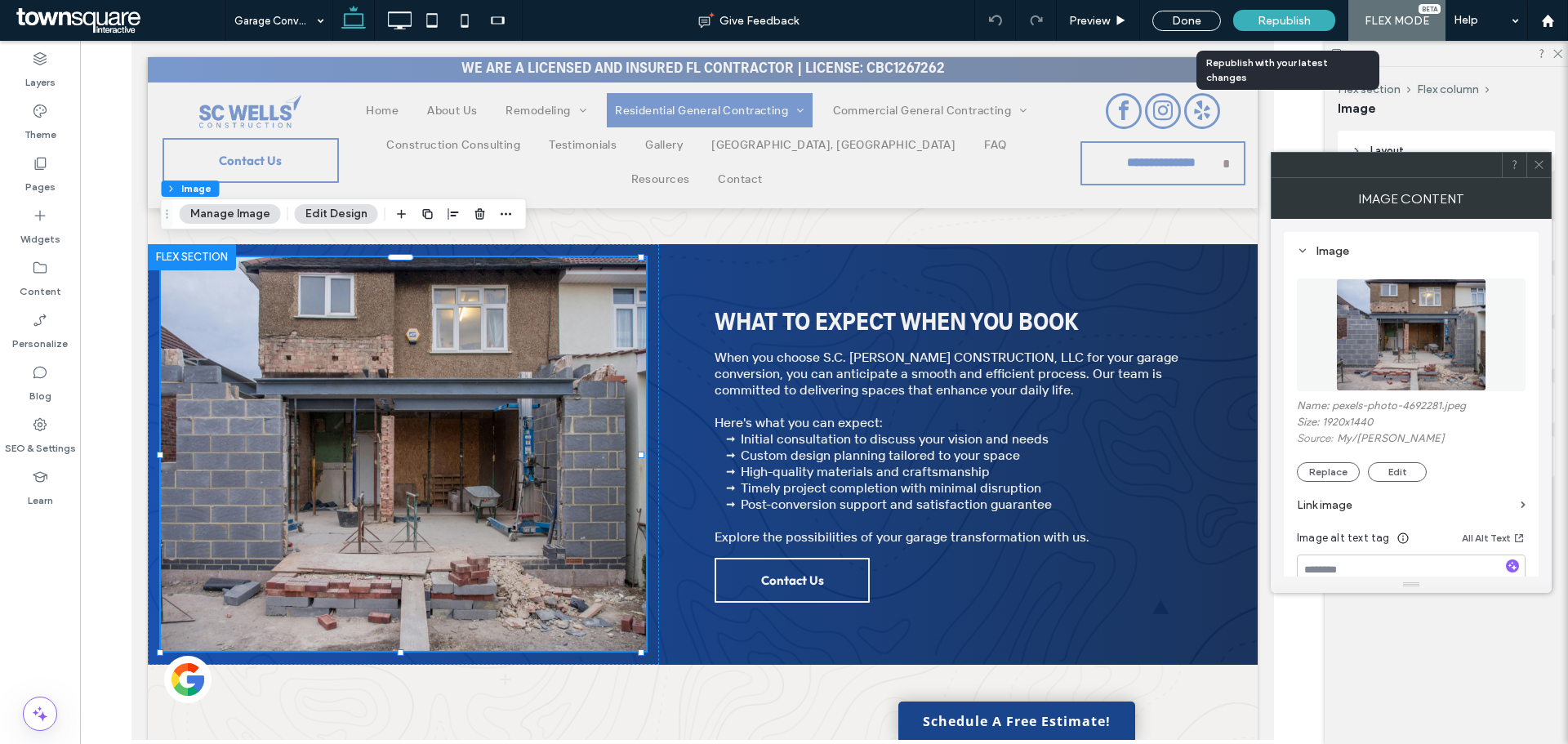
click at [1266, 24] on span "Republish" at bounding box center [1284, 20] width 53 height 14
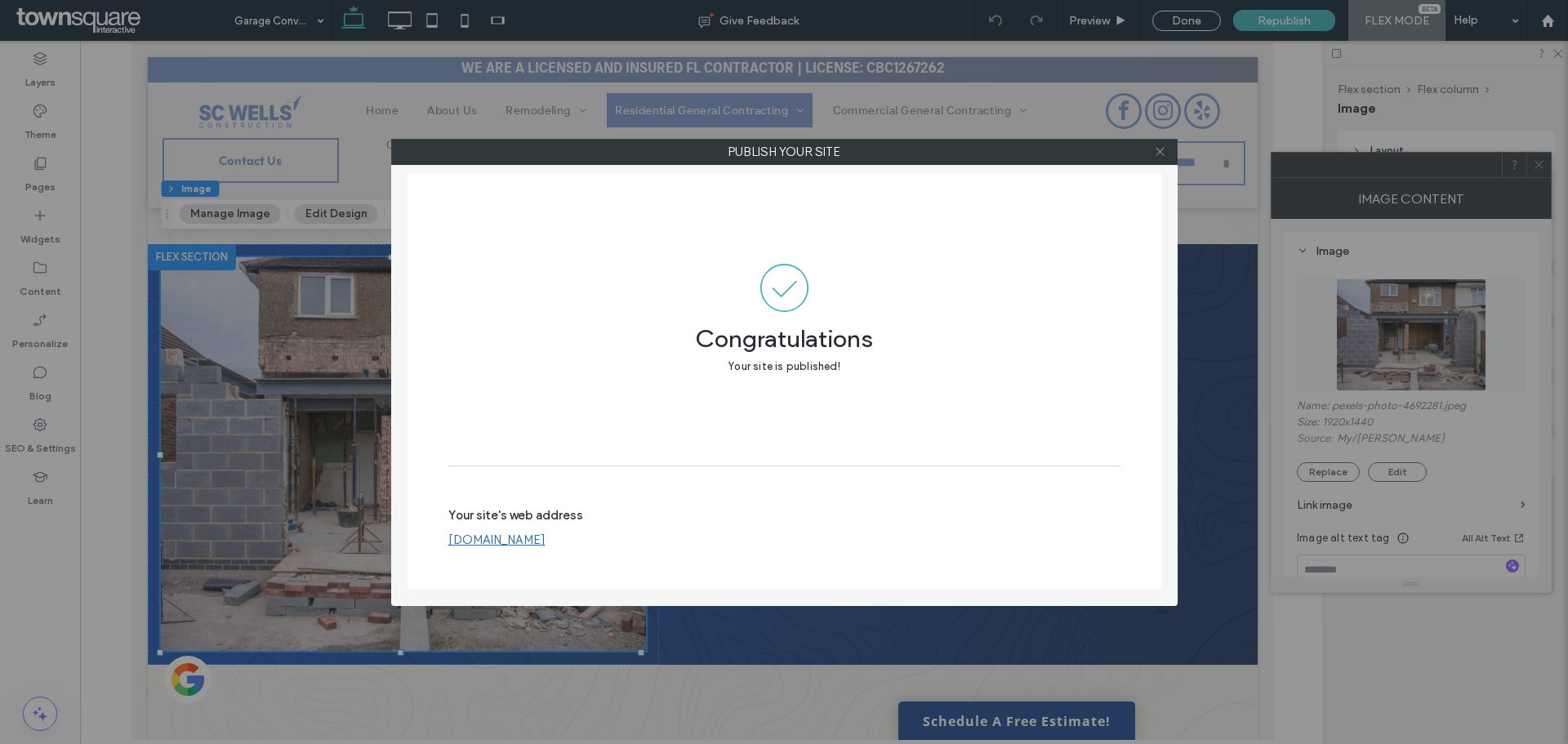
click at [1156, 149] on icon at bounding box center [1161, 152] width 13 height 13
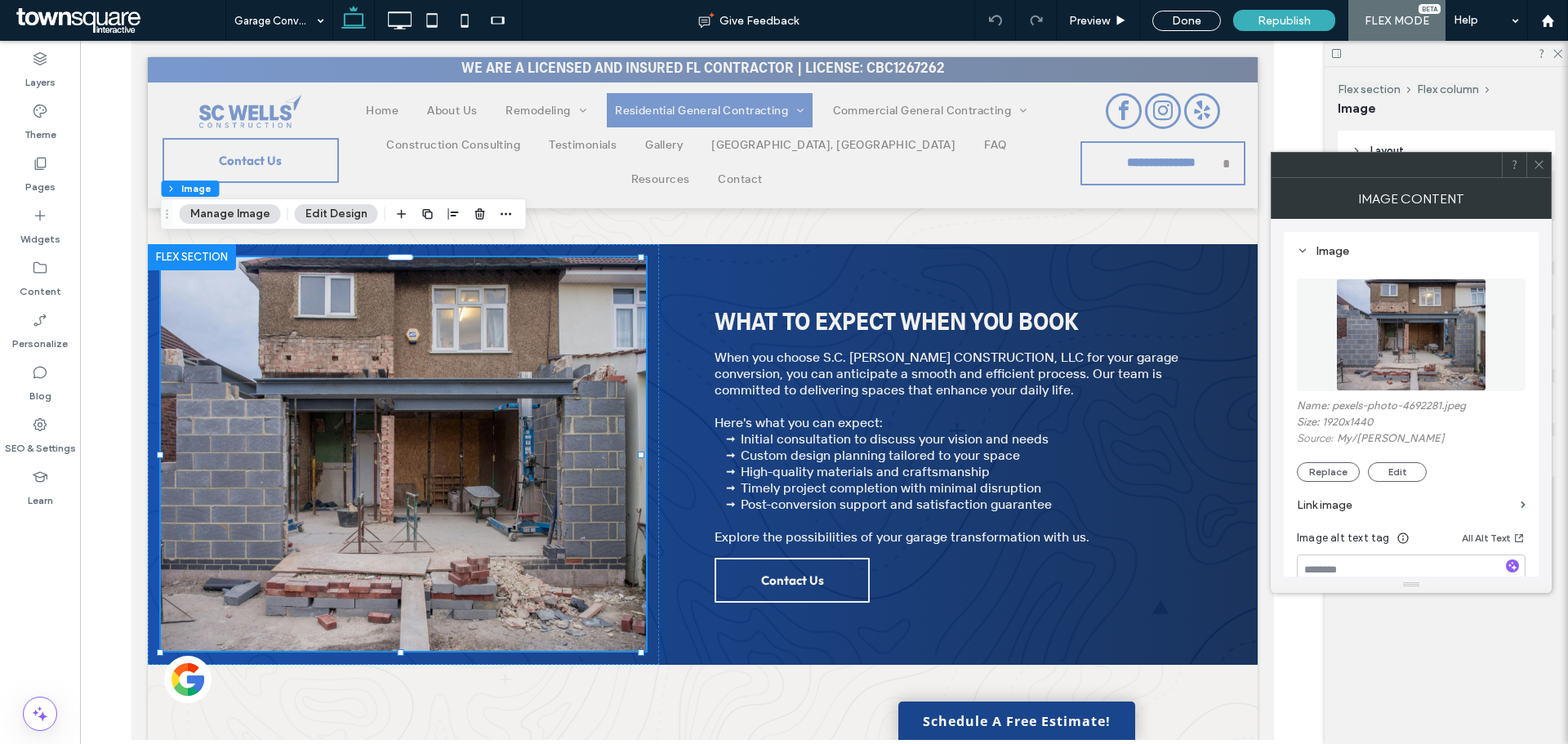
click at [1536, 166] on icon at bounding box center [1540, 165] width 13 height 13
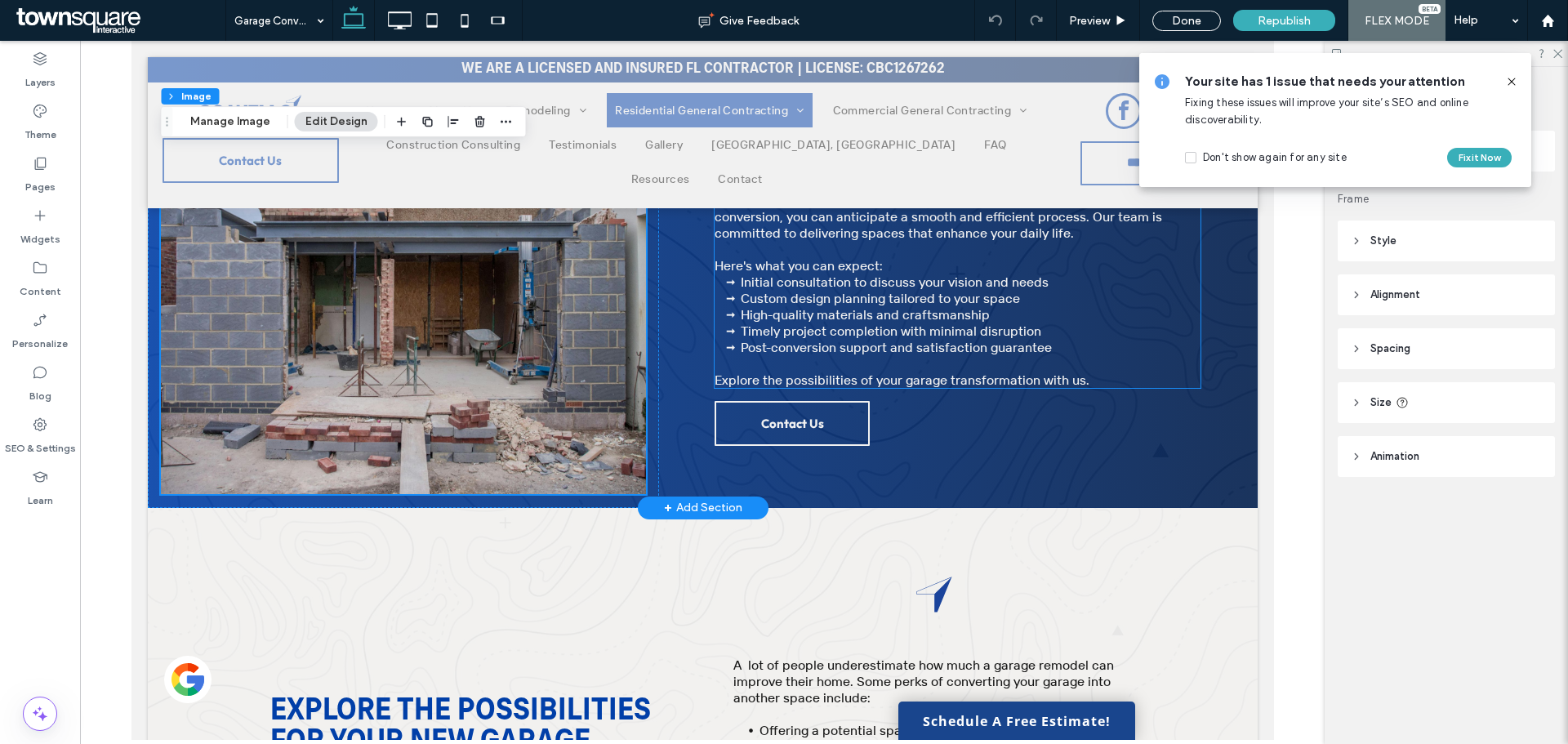
scroll to position [735, 0]
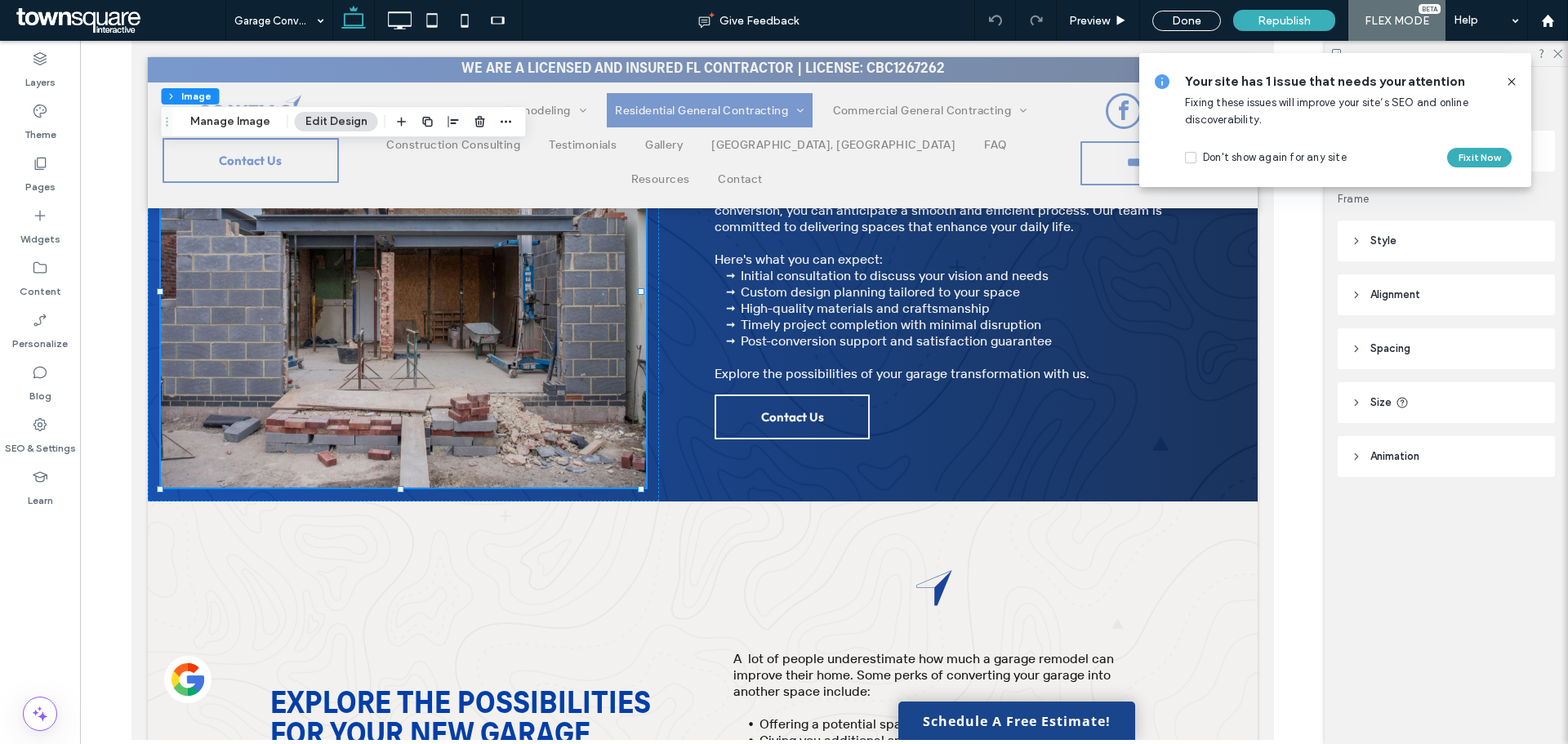
click at [1515, 80] on use at bounding box center [1512, 81] width 7 height 7
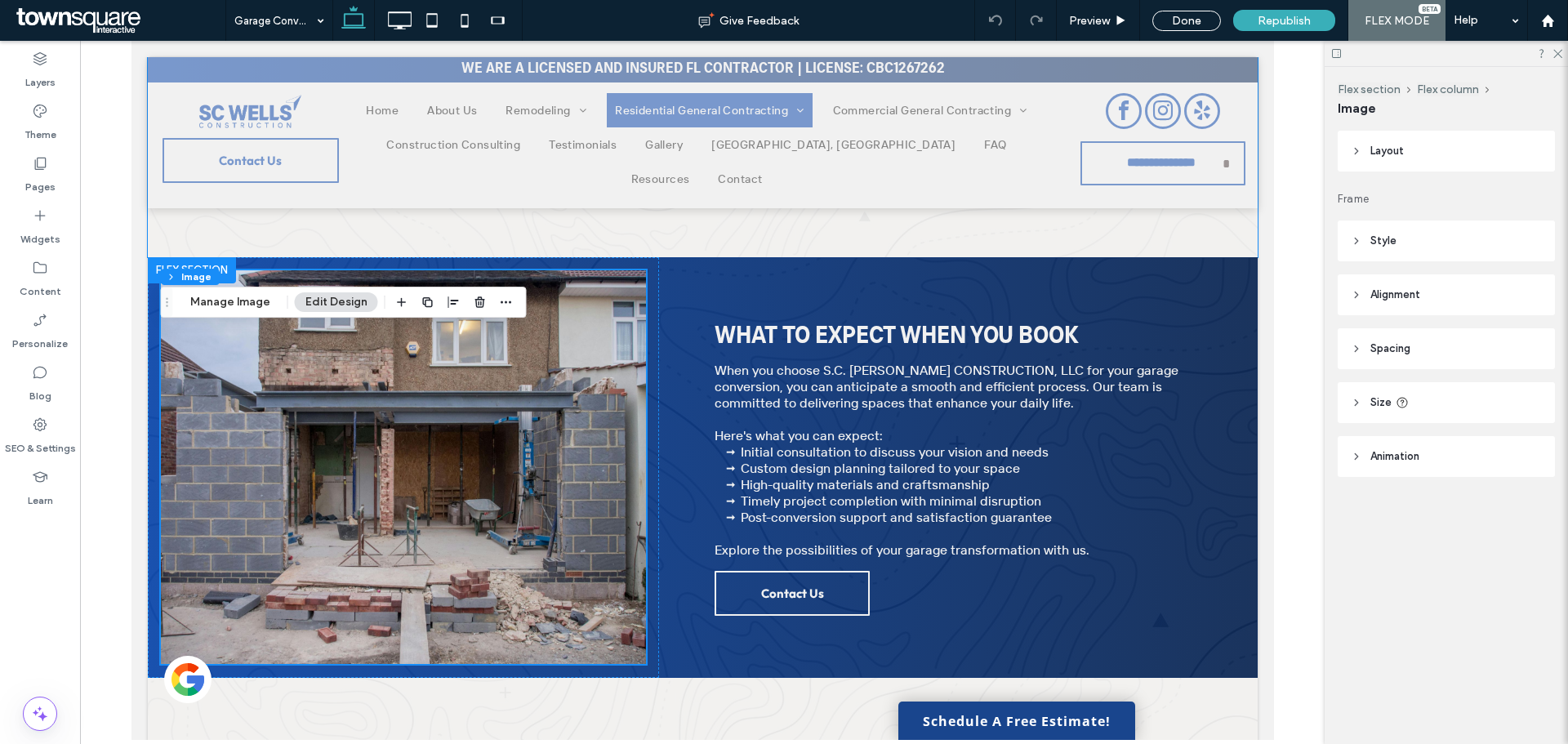
scroll to position [572, 0]
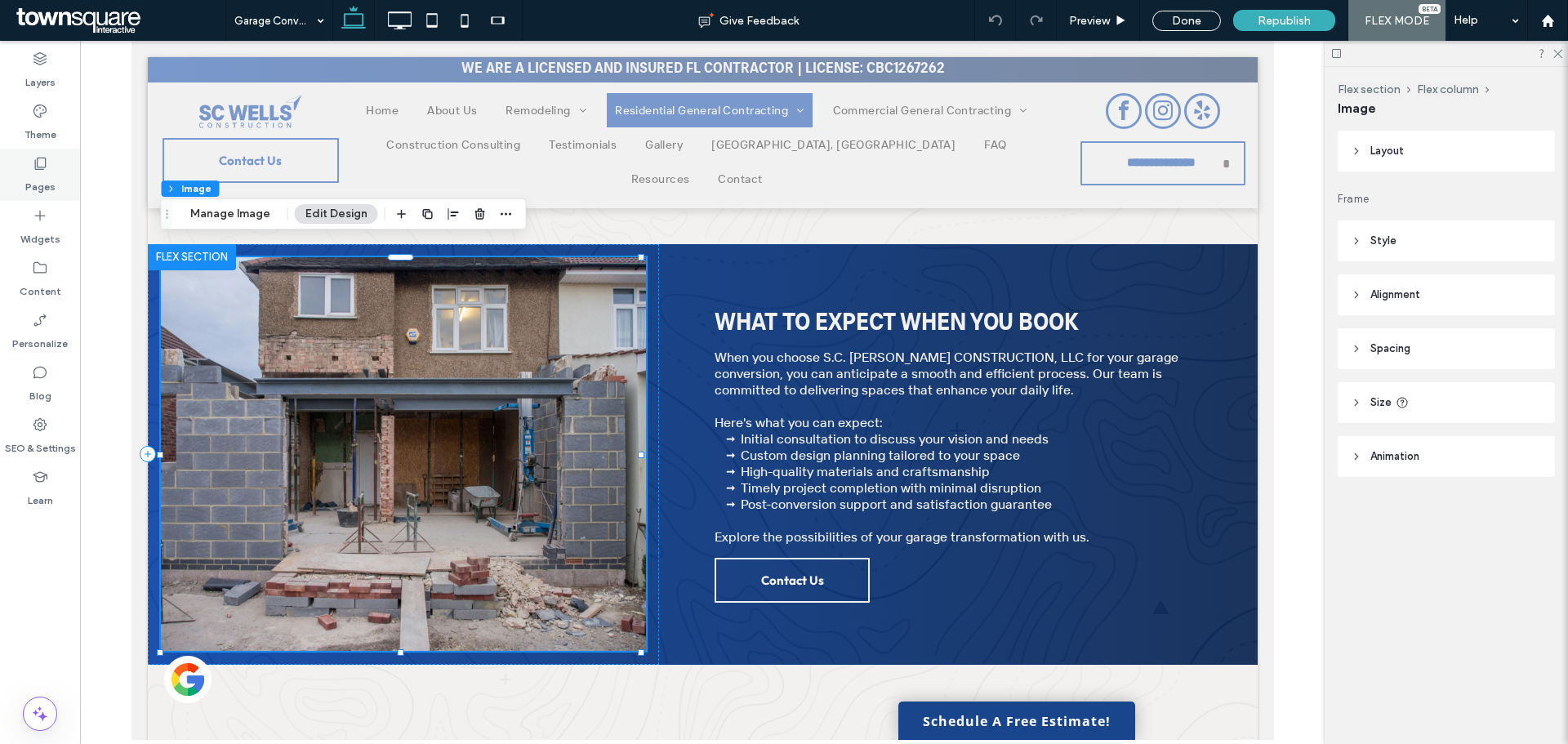
click at [43, 157] on icon at bounding box center [40, 163] width 16 height 16
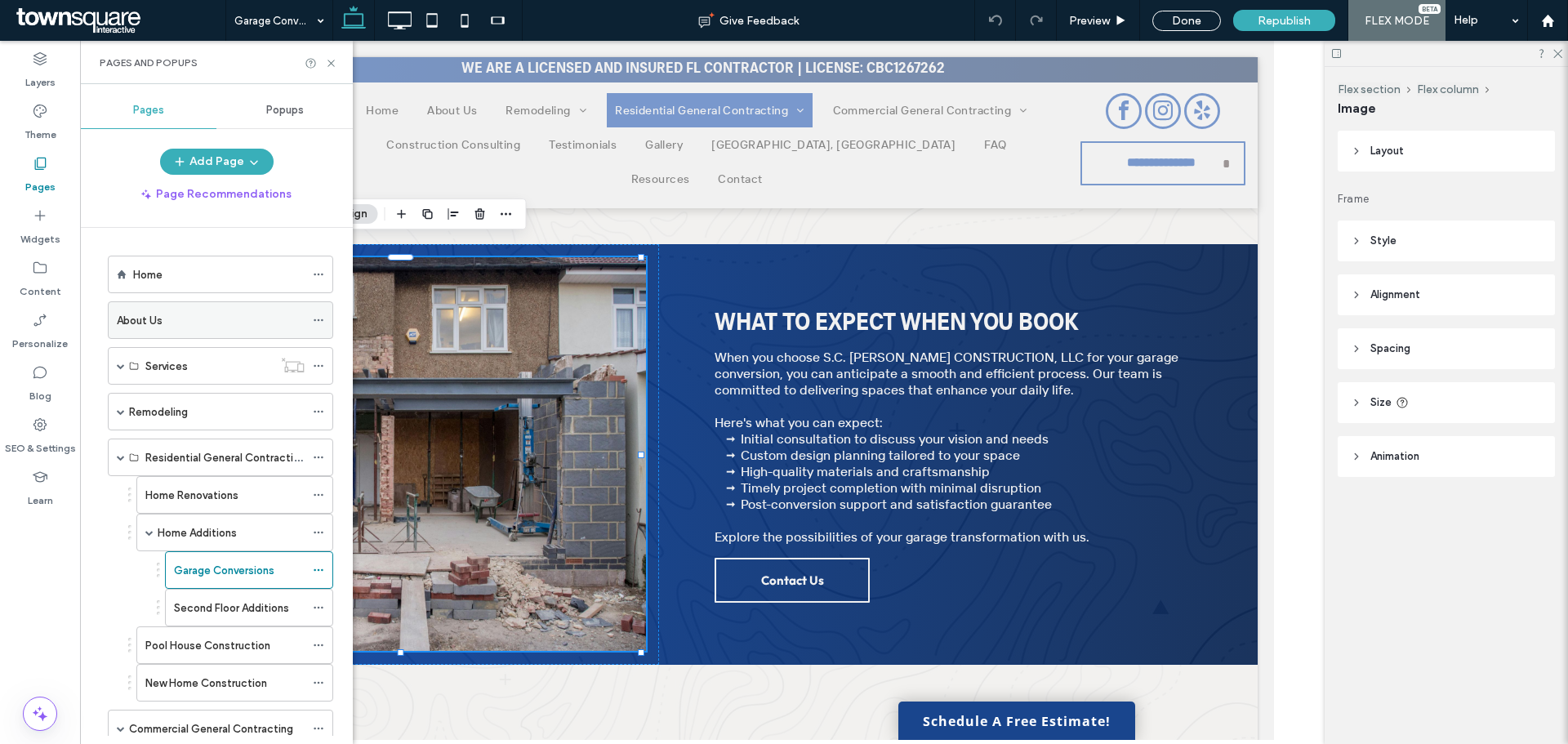
scroll to position [81, 0]
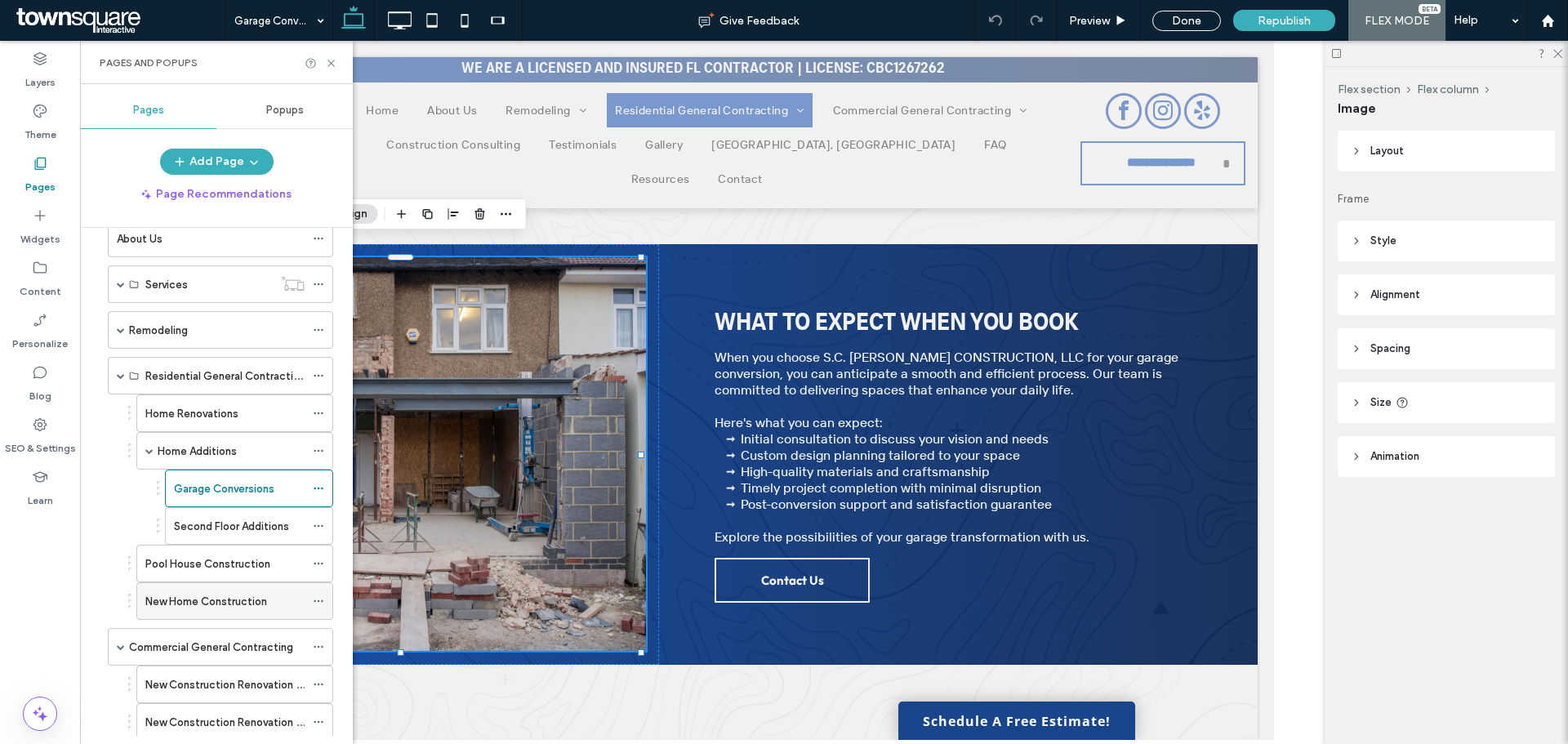
click at [198, 587] on div "New Home Construction" at bounding box center [225, 601] width 159 height 36
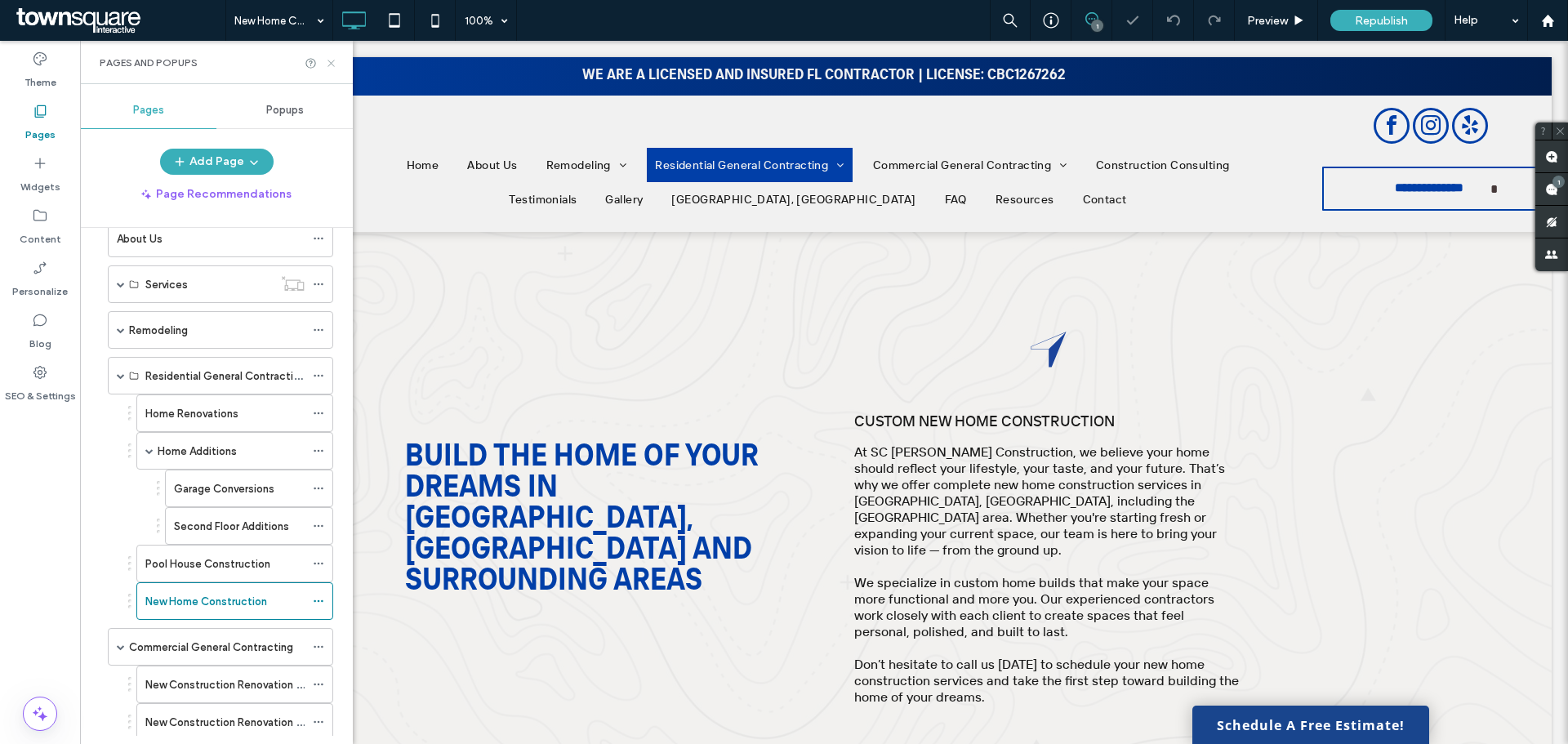
click at [328, 61] on icon at bounding box center [331, 63] width 13 height 13
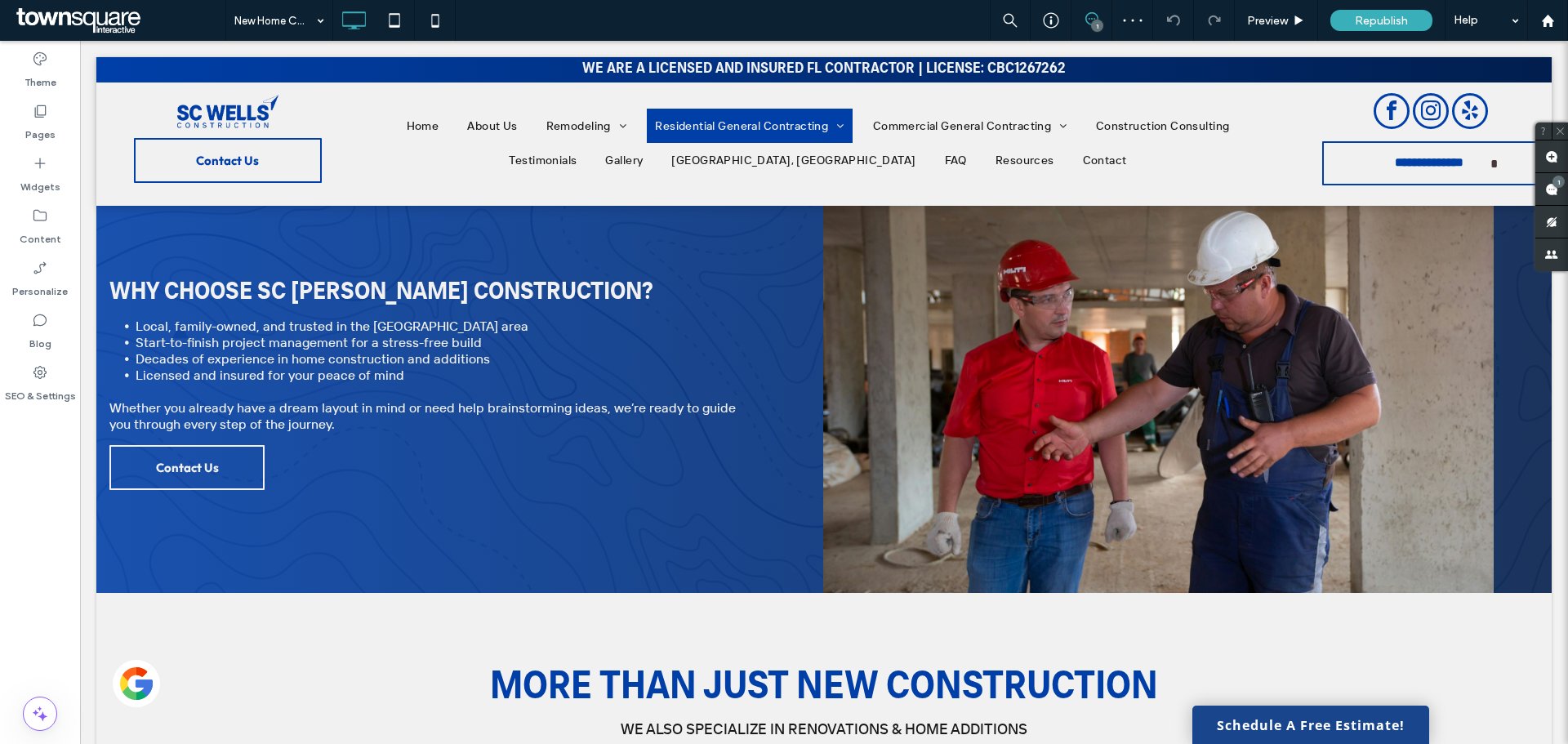
scroll to position [1062, 0]
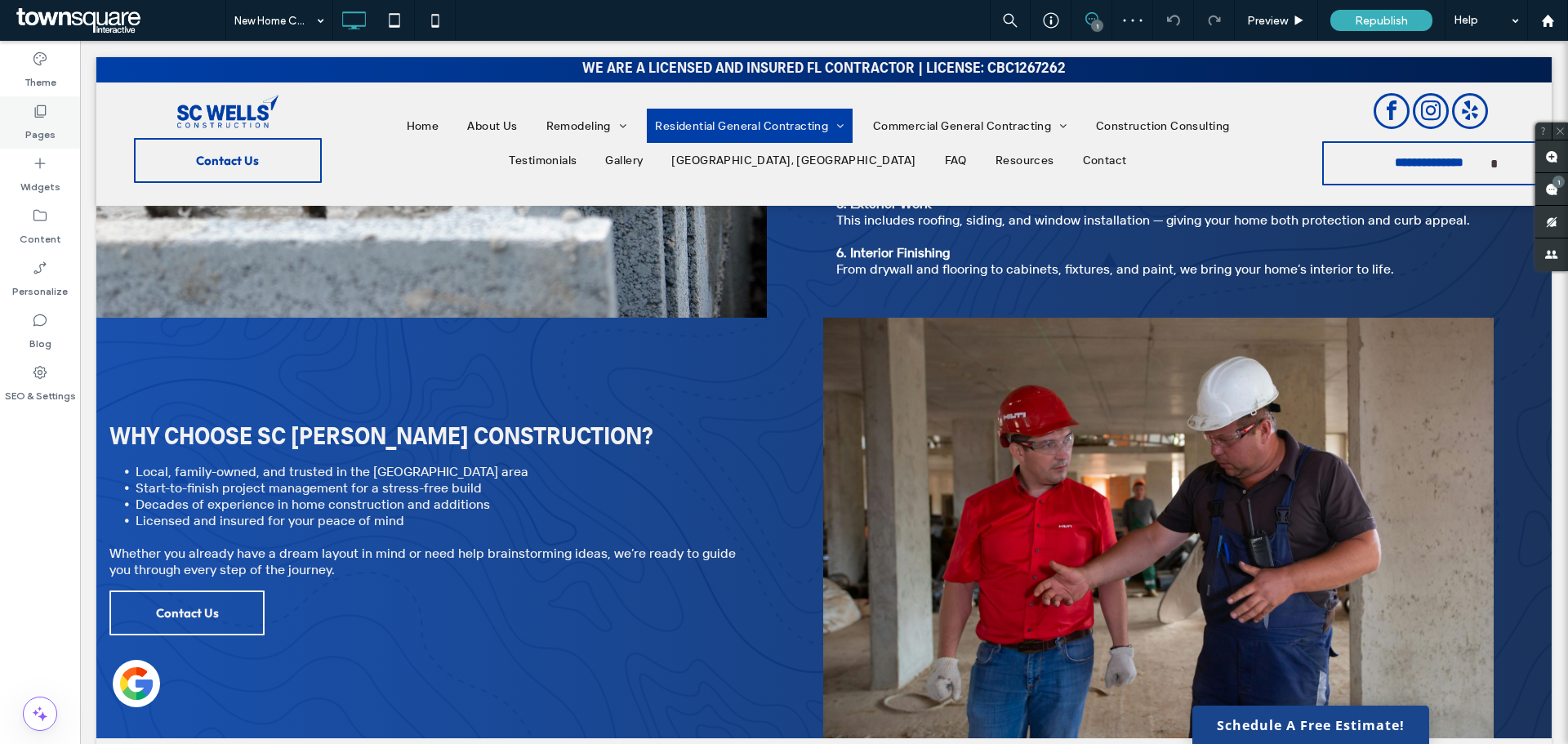
click at [43, 124] on label "Pages" at bounding box center [40, 130] width 30 height 23
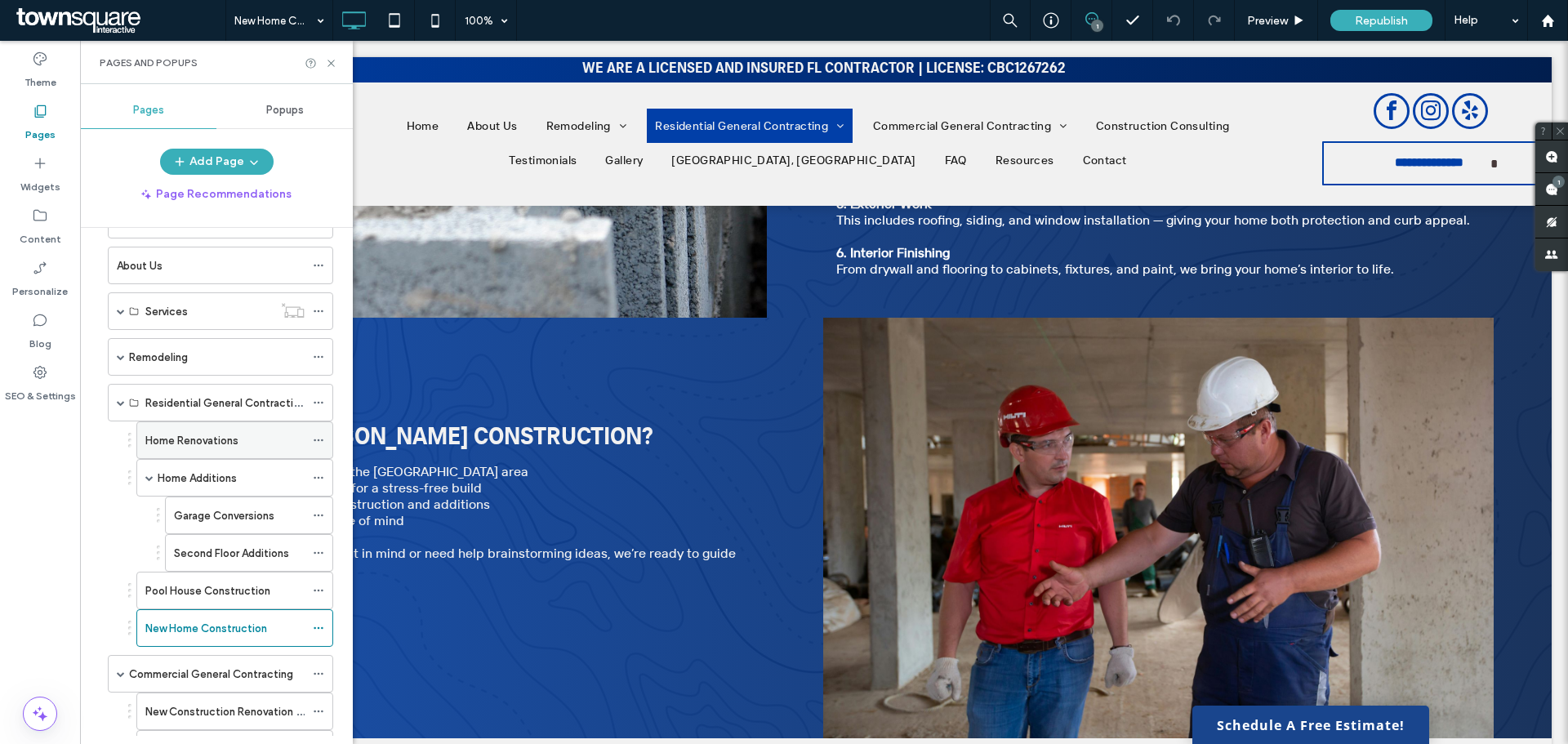
scroll to position [81, 0]
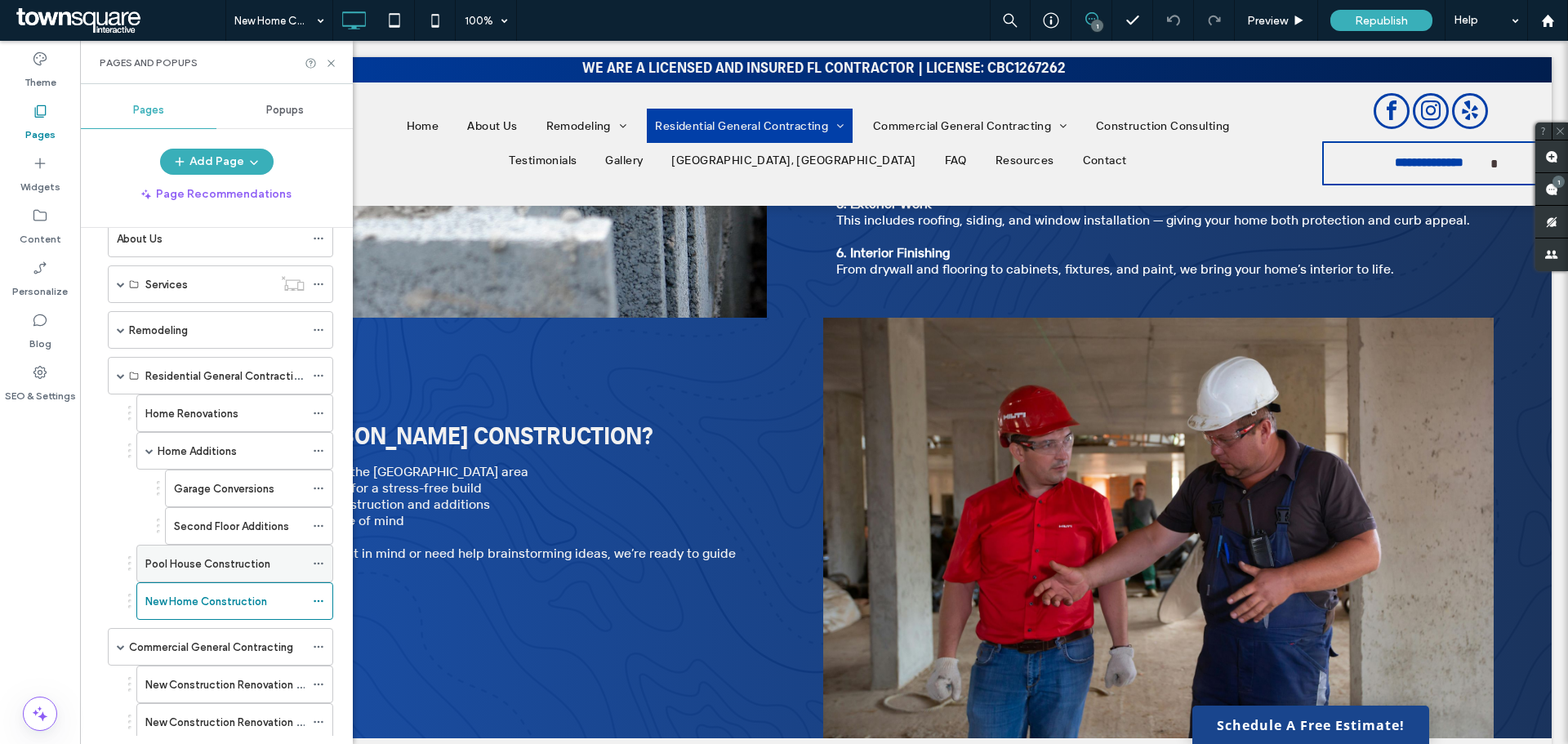
click at [208, 556] on label "Pool House Construction" at bounding box center [208, 564] width 125 height 29
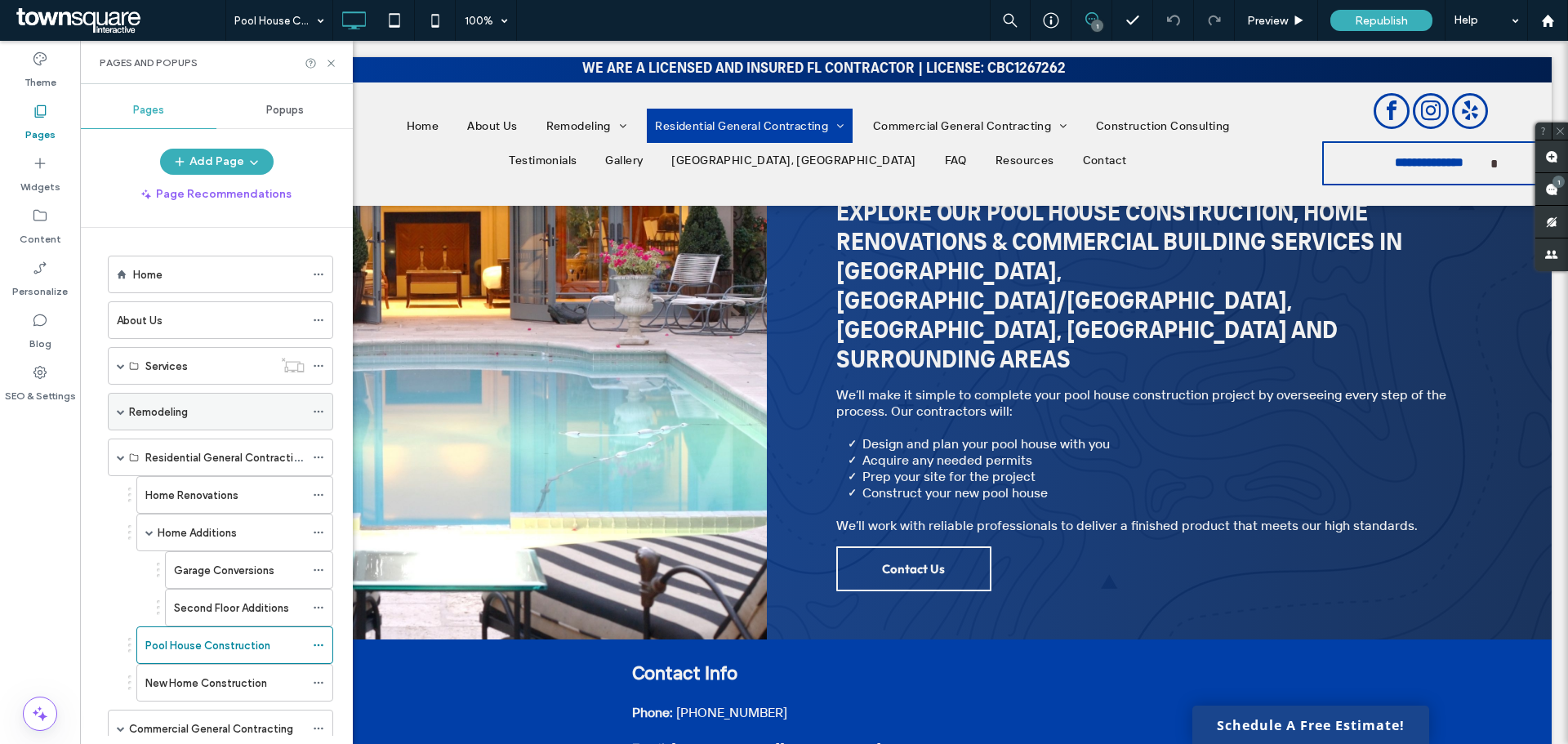
click at [116, 411] on div "Remodeling" at bounding box center [220, 412] width 225 height 38
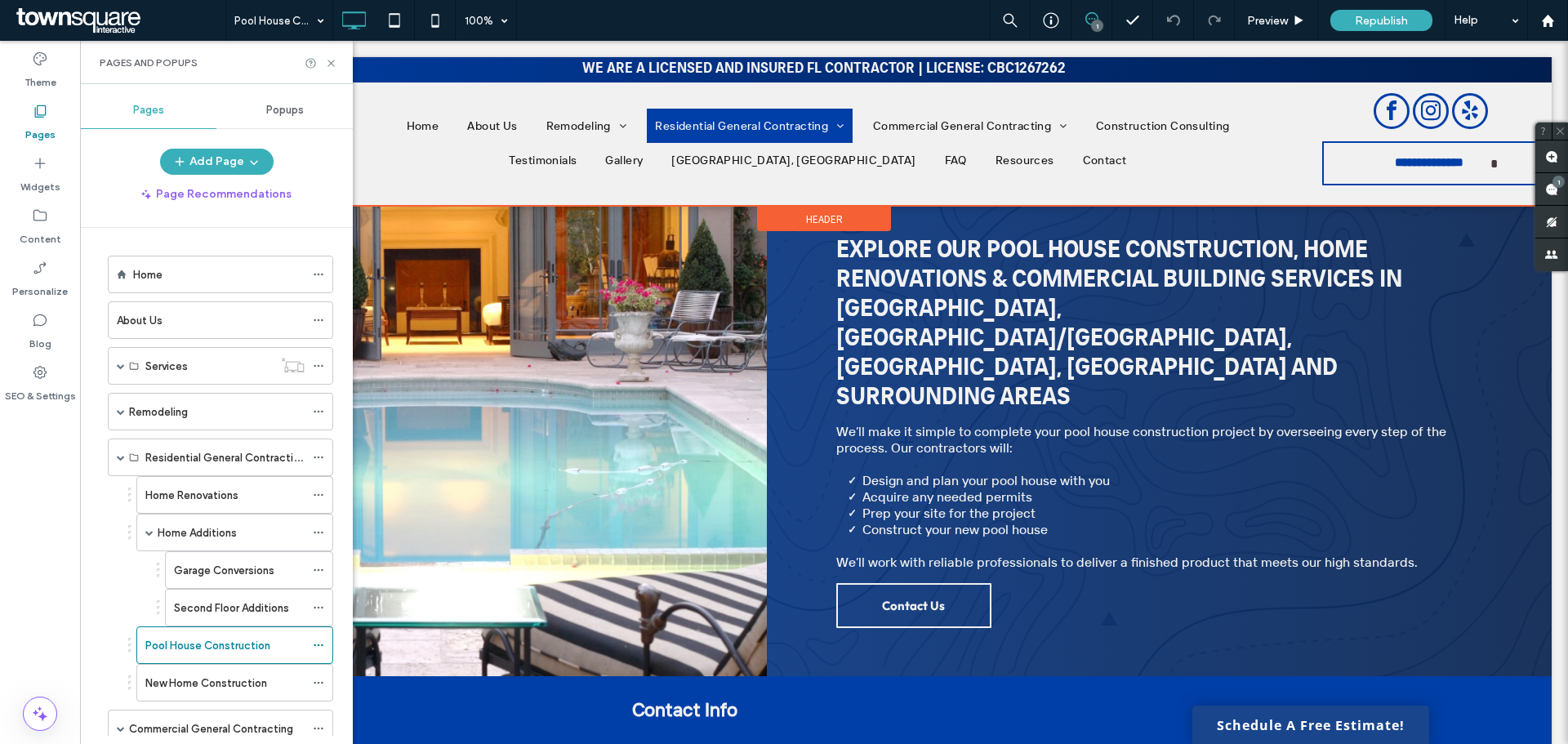
scroll to position [509, 0]
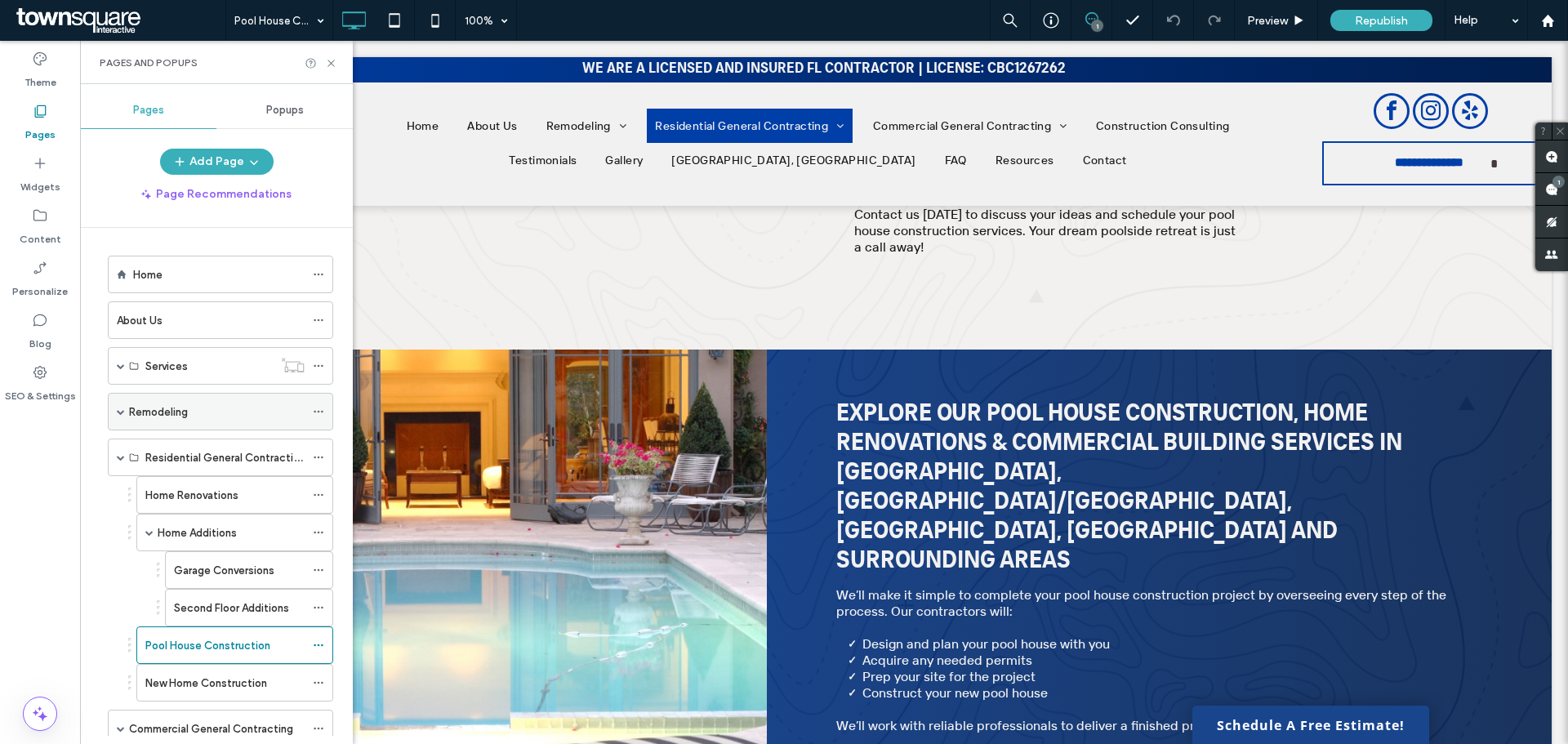
click at [115, 410] on div "Remodeling" at bounding box center [220, 412] width 225 height 38
click at [121, 406] on span at bounding box center [120, 412] width 8 height 36
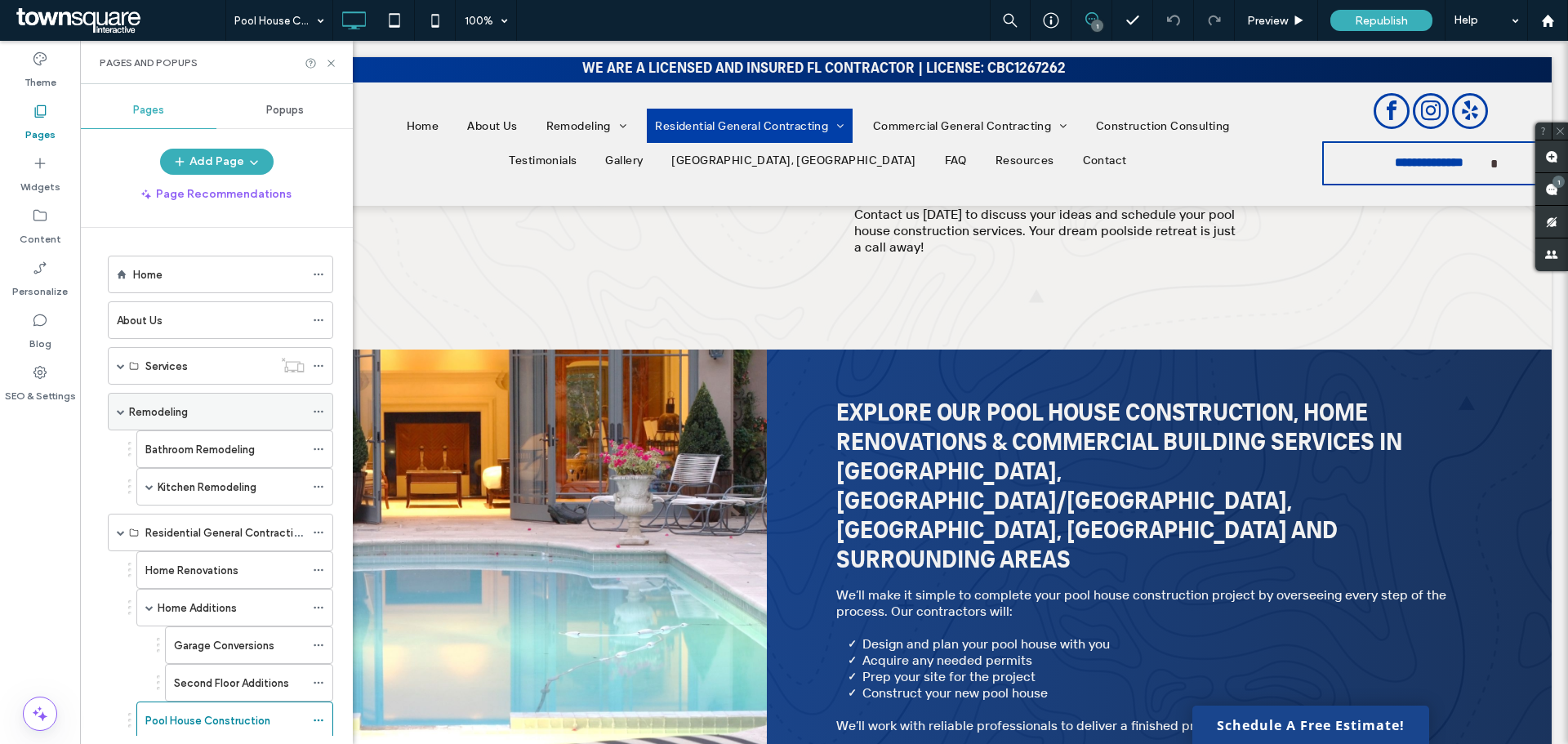
click at [121, 406] on span at bounding box center [120, 412] width 8 height 36
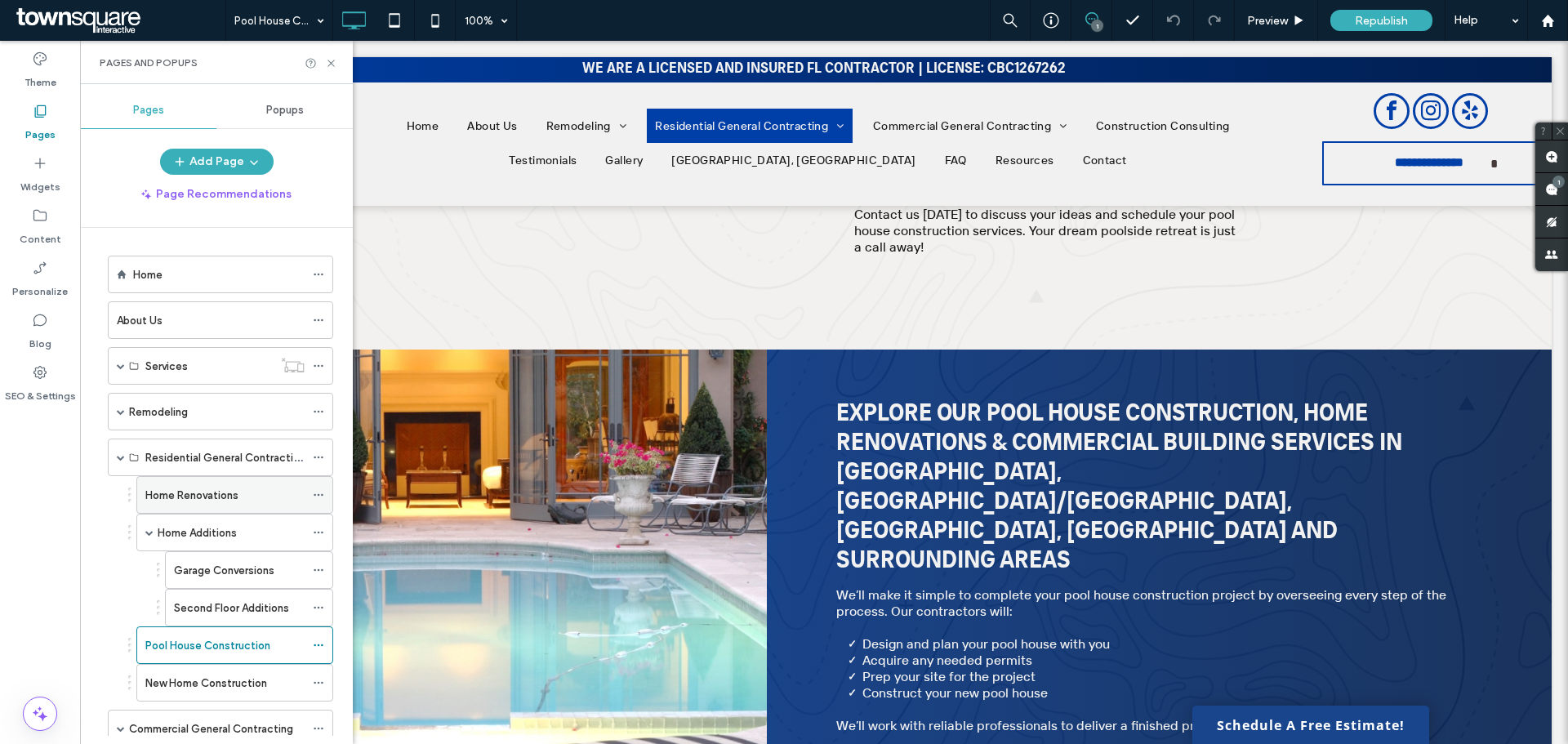
click at [189, 496] on label "Home Renovations" at bounding box center [192, 495] width 93 height 29
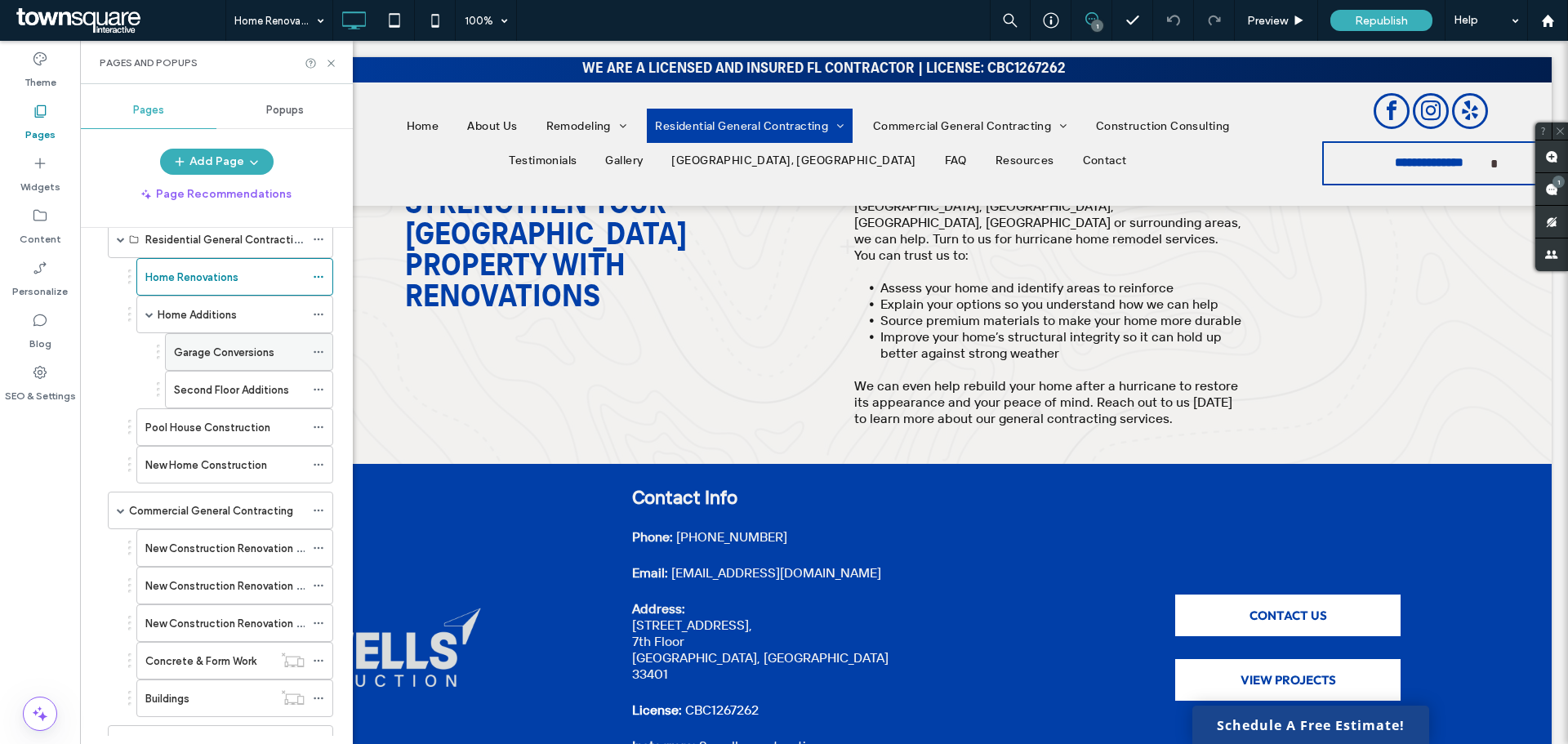
scroll to position [245, 0]
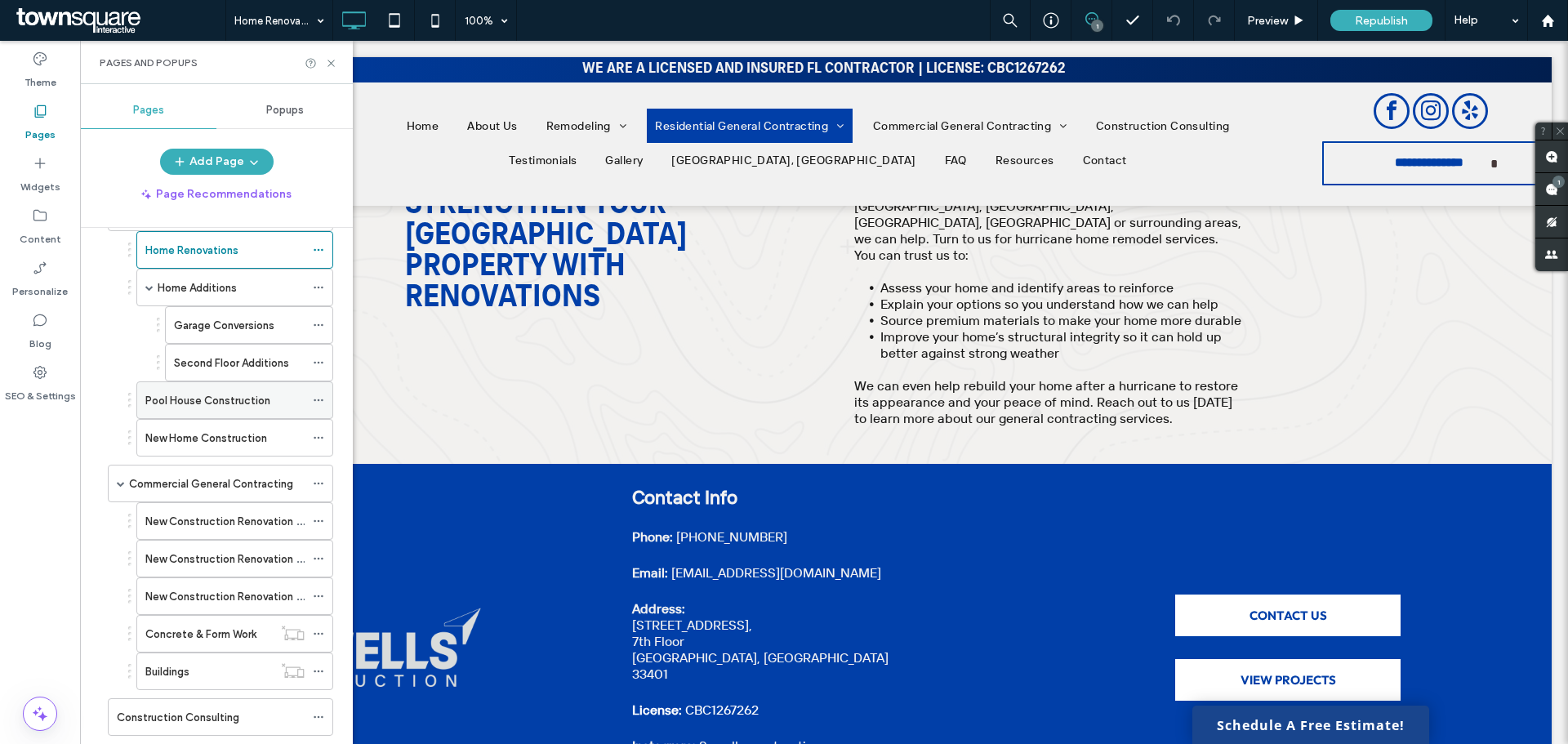
click at [177, 400] on label "Pool House Construction" at bounding box center [208, 401] width 125 height 29
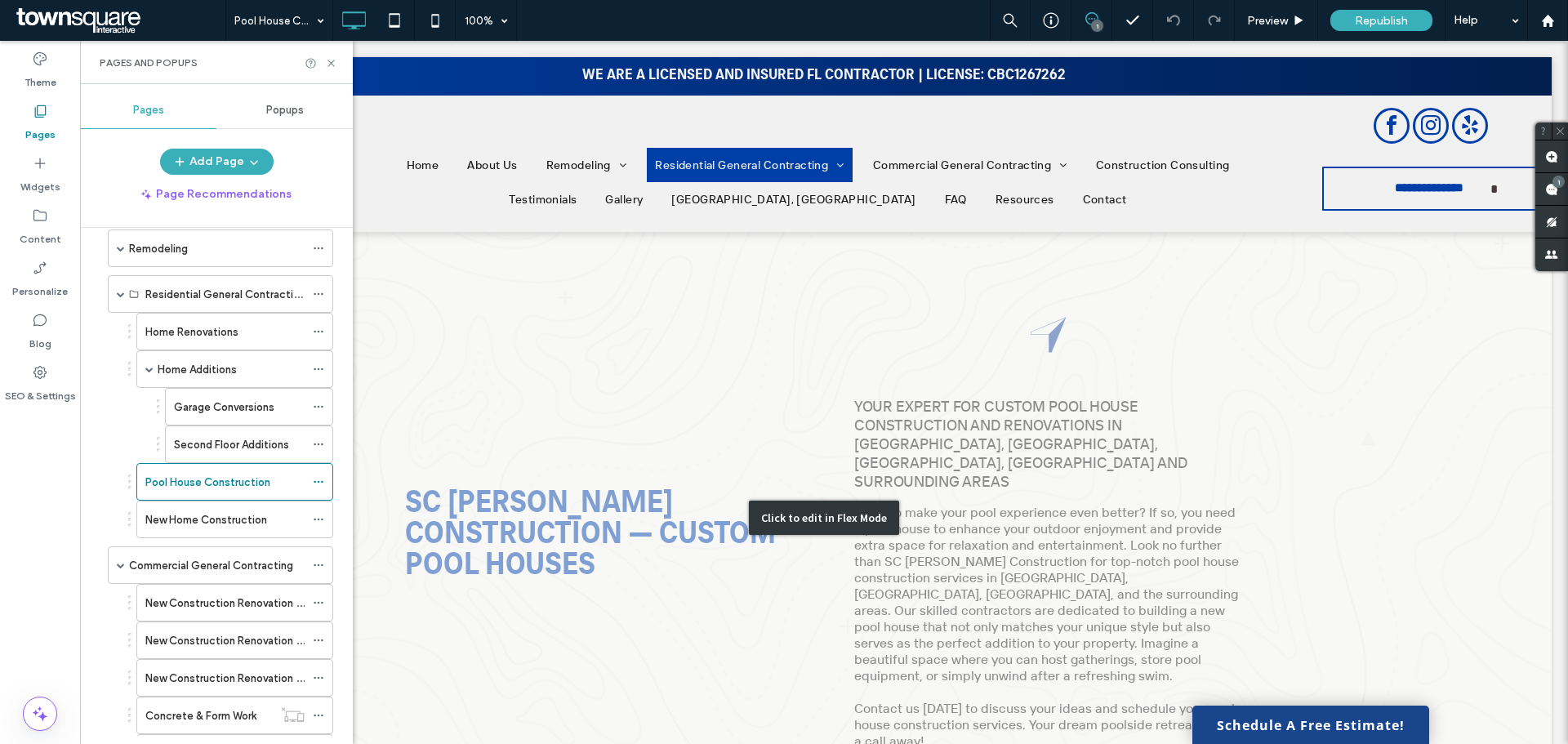
scroll to position [81, 0]
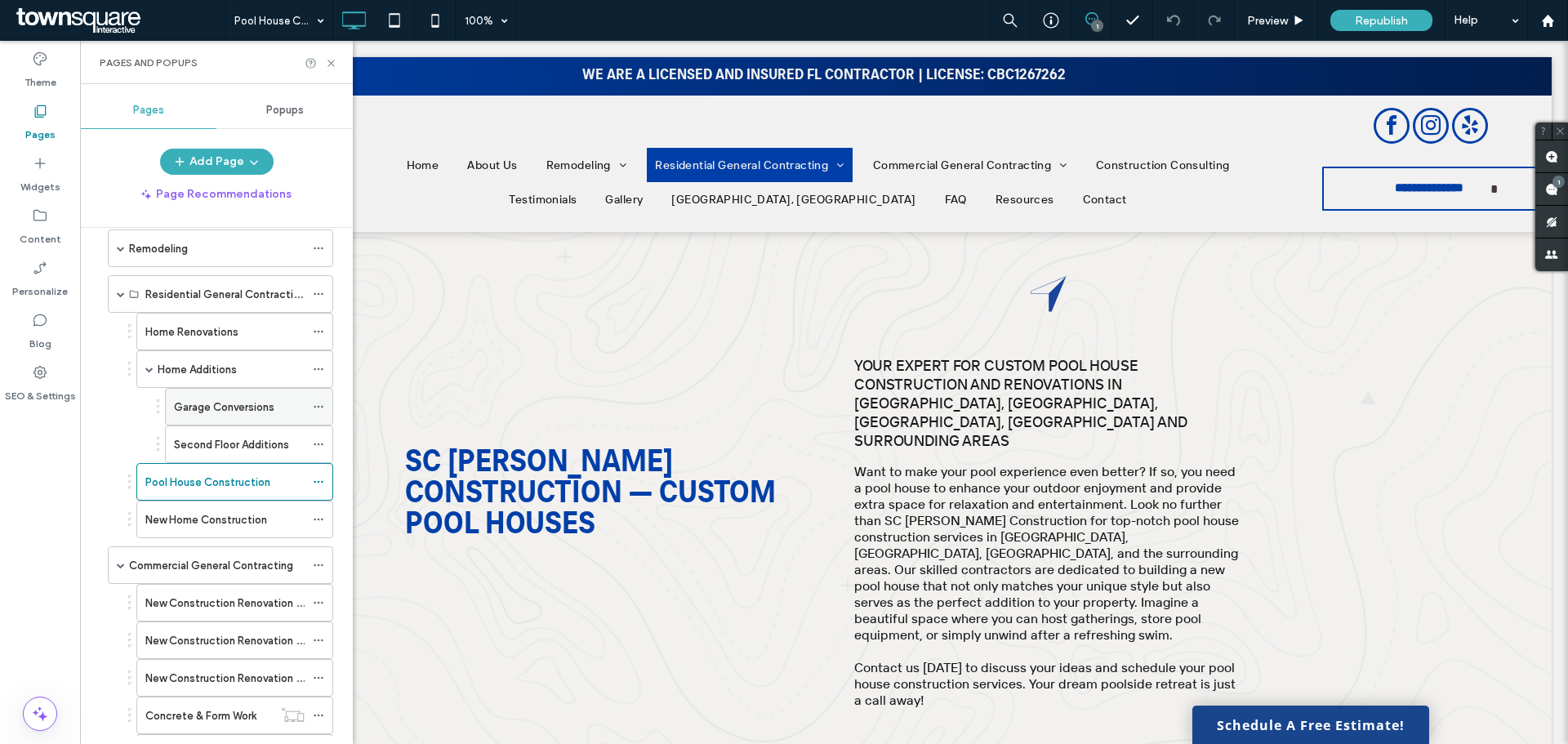
click at [199, 405] on label "Garage Conversions" at bounding box center [224, 407] width 100 height 29
click at [324, 62] on div at bounding box center [321, 63] width 33 height 13
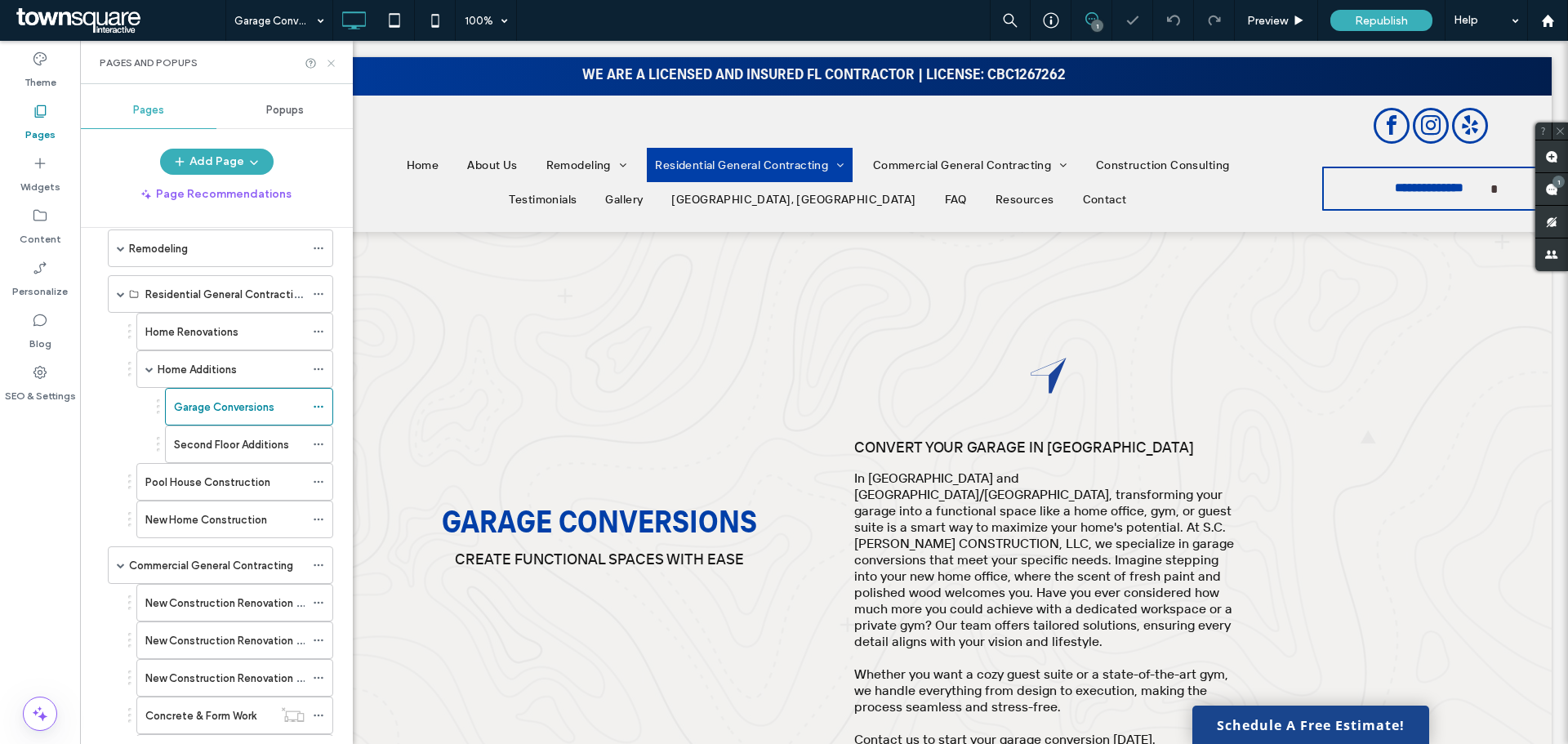
click at [326, 62] on icon at bounding box center [331, 63] width 13 height 13
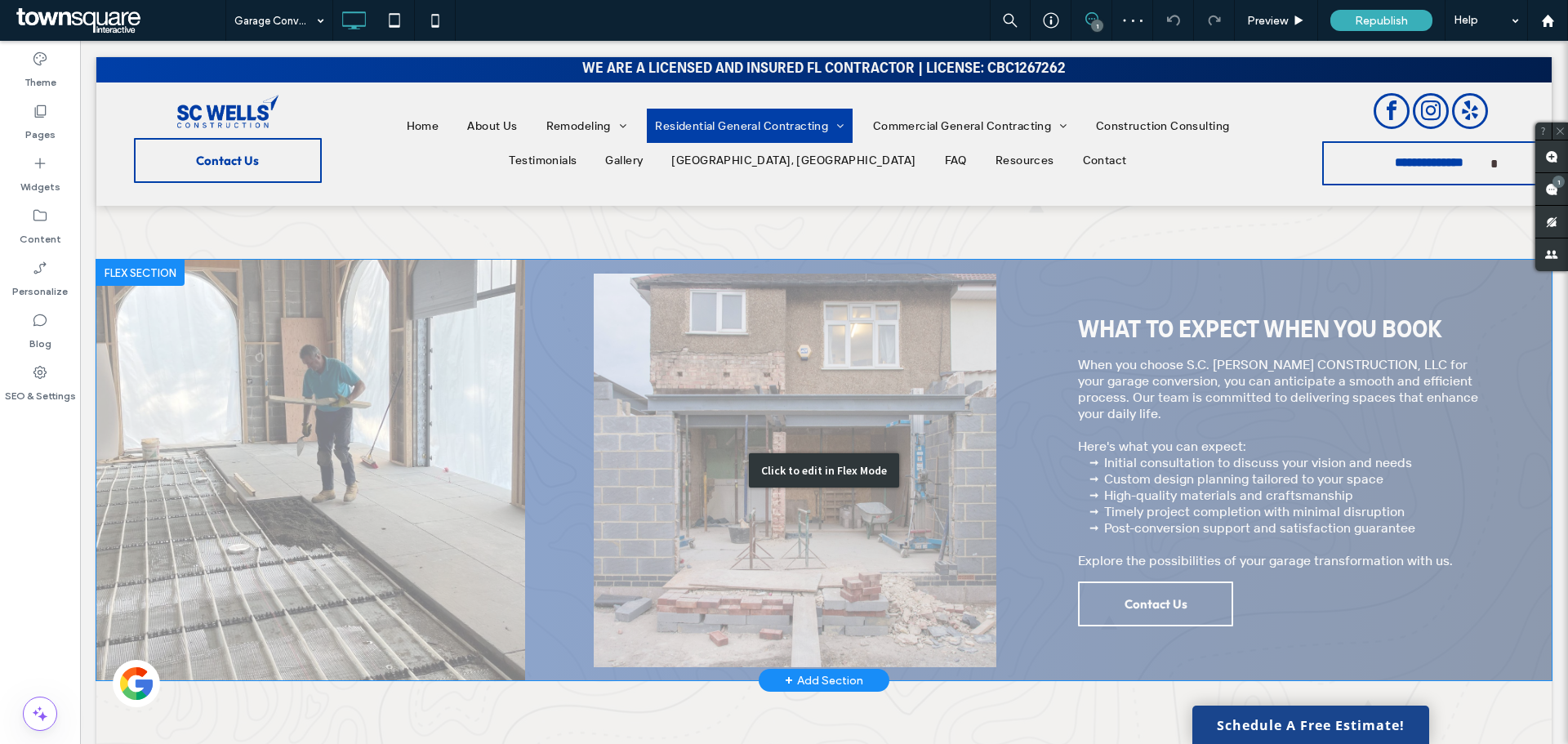
scroll to position [572, 0]
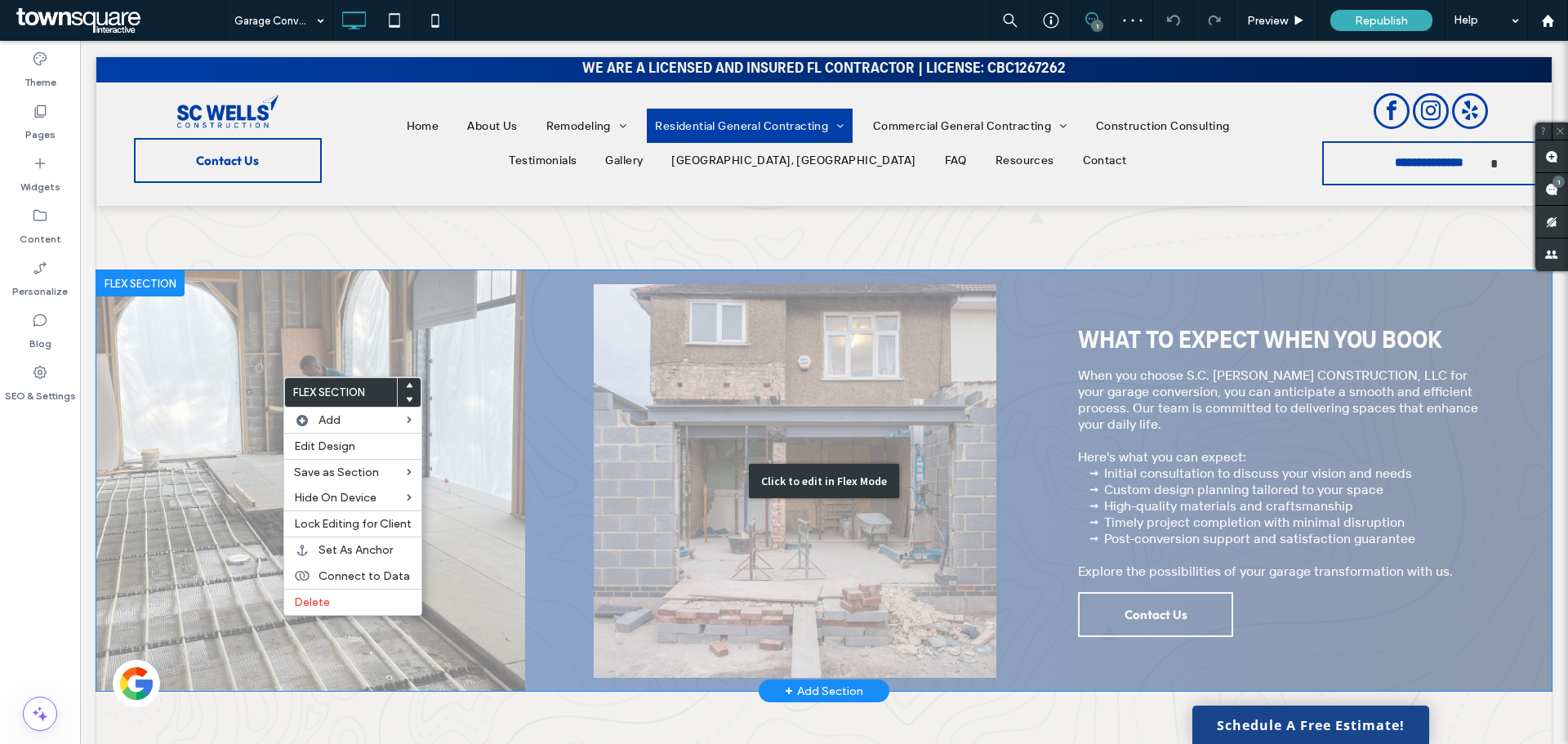
click at [225, 367] on div "Click to edit in Flex Mode" at bounding box center [824, 481] width 1456 height 421
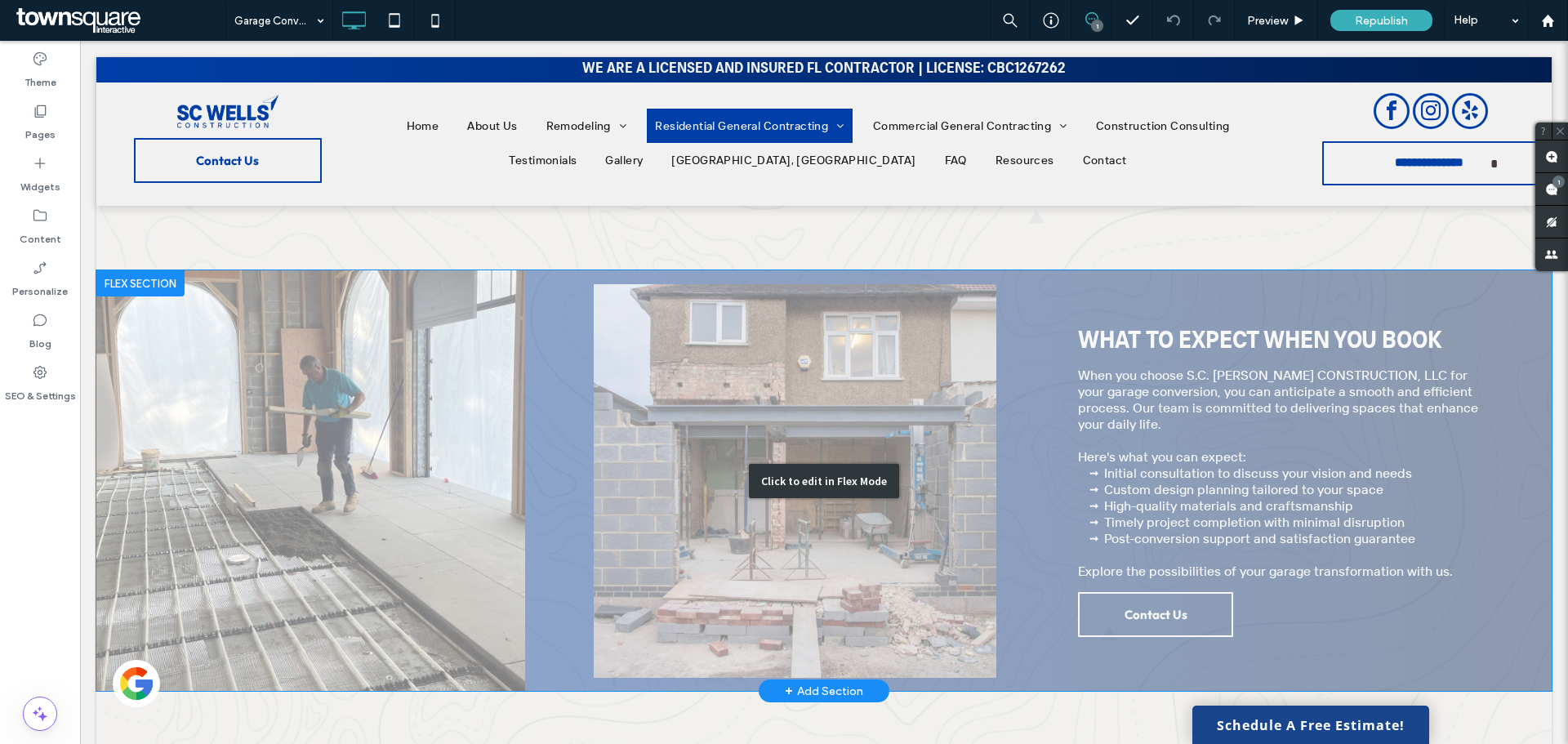
click at [355, 388] on div "Click to edit in Flex Mode" at bounding box center [824, 481] width 1456 height 421
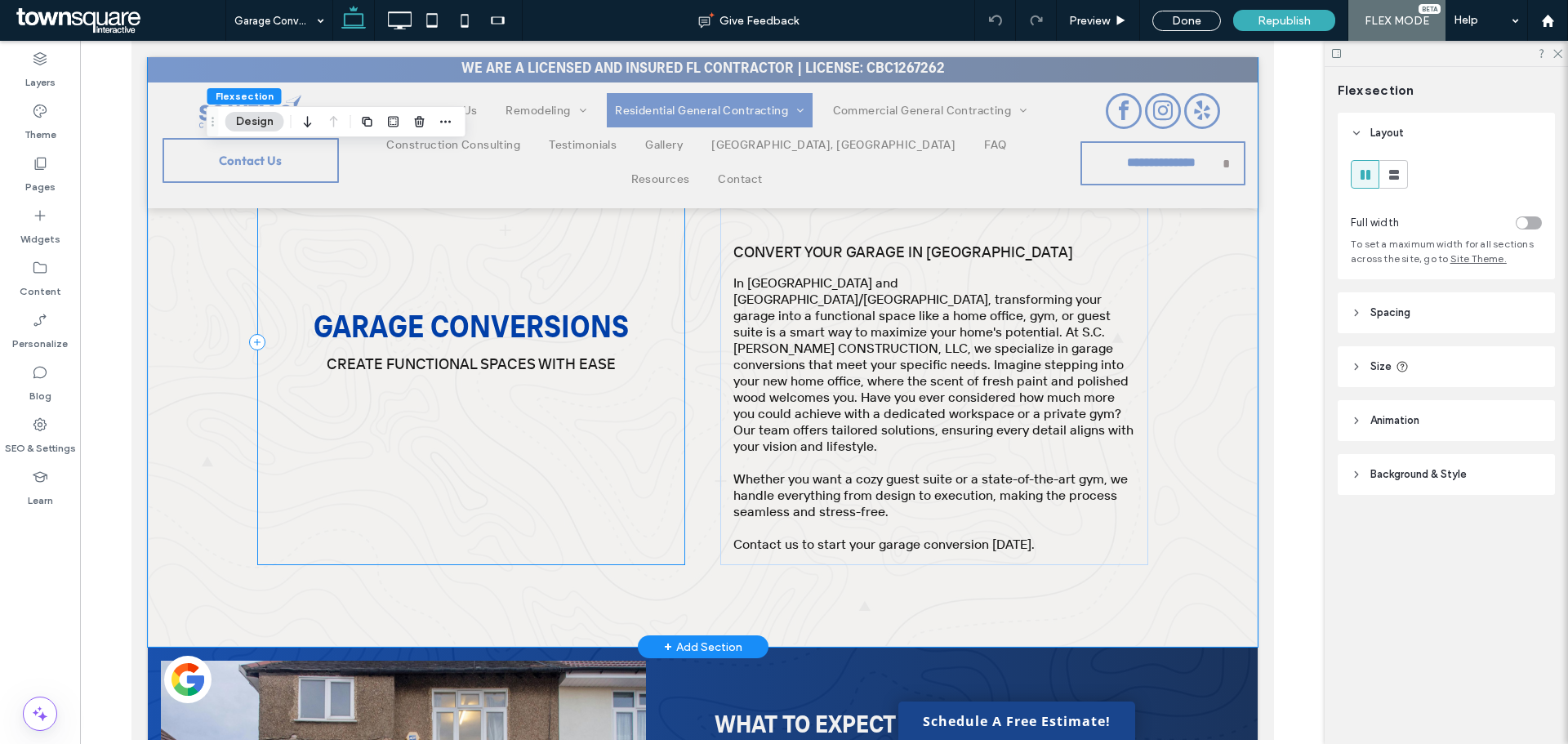
scroll to position [191, 0]
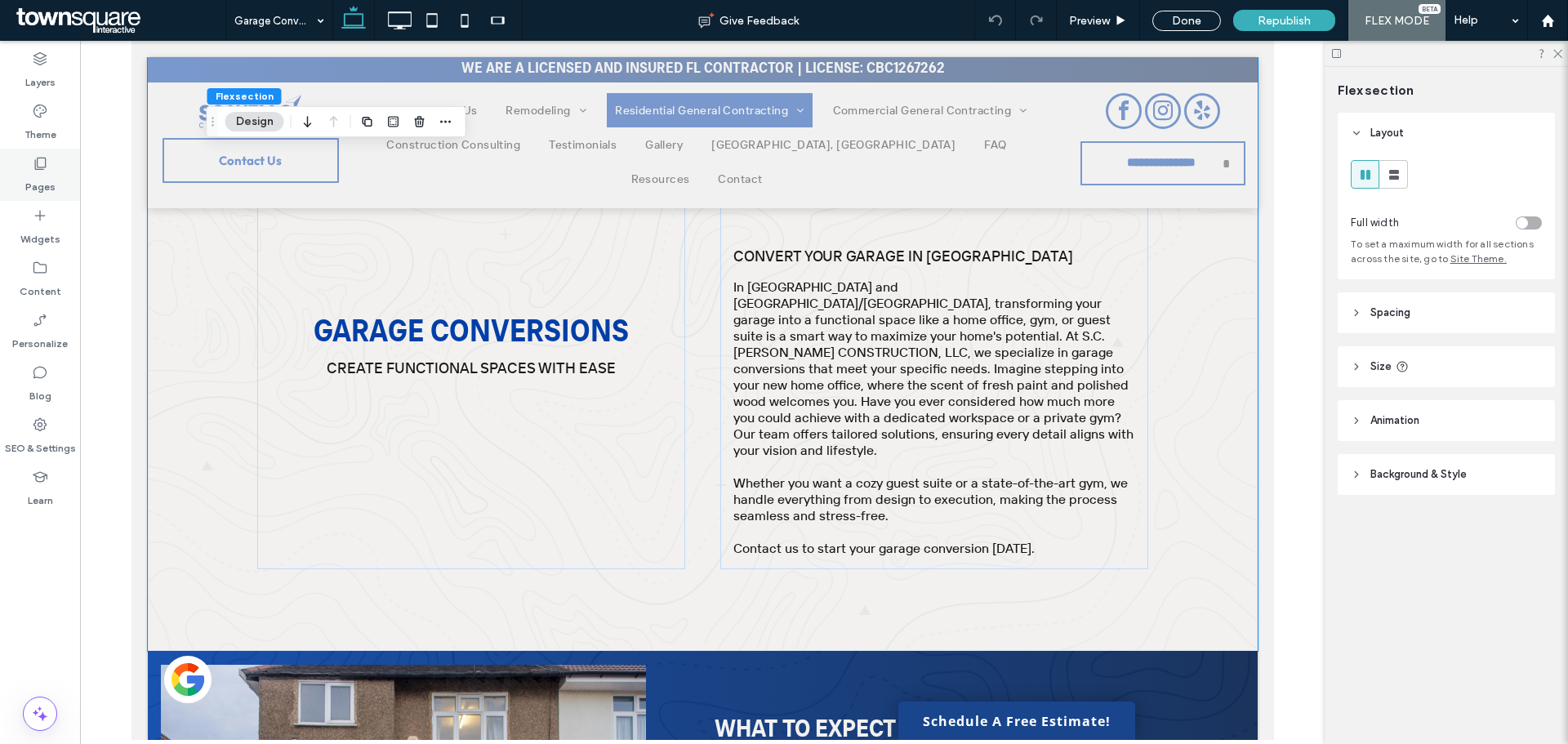
click at [55, 150] on div "Pages" at bounding box center [40, 175] width 80 height 52
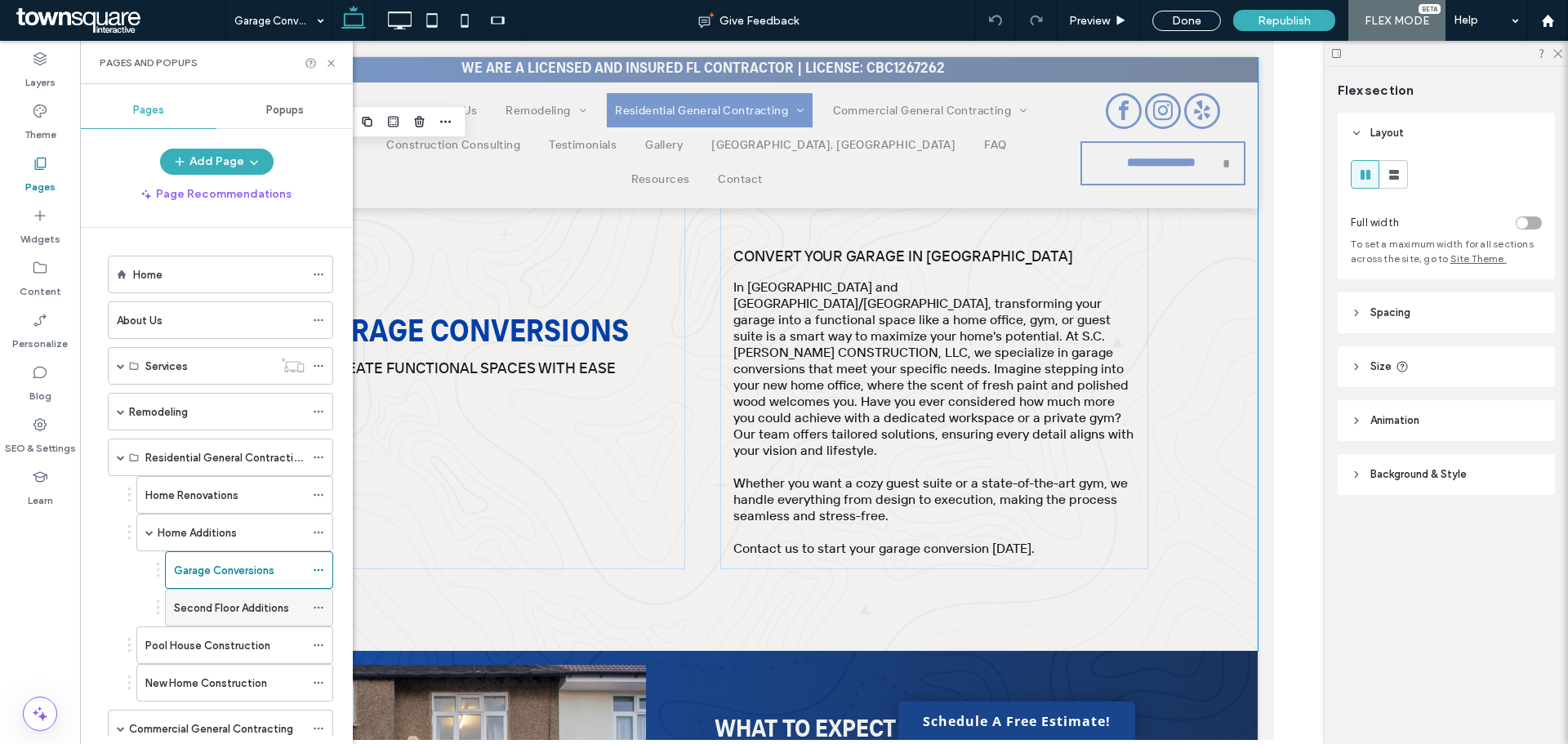
click at [209, 606] on label "Second Floor Additions" at bounding box center [231, 608] width 115 height 29
click at [0, 0] on div at bounding box center [0, 0] width 0 height 0
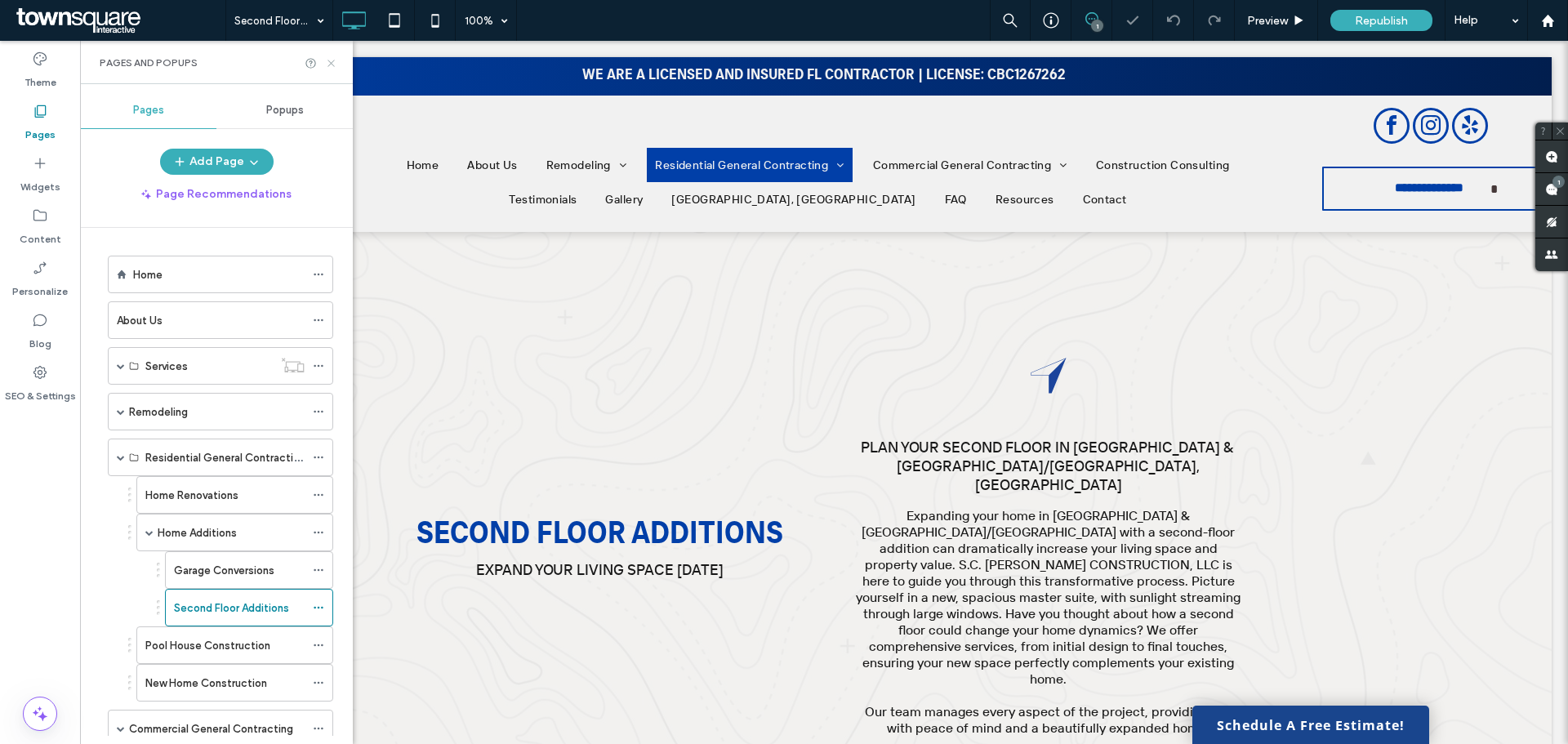
click at [327, 62] on icon at bounding box center [331, 63] width 13 height 13
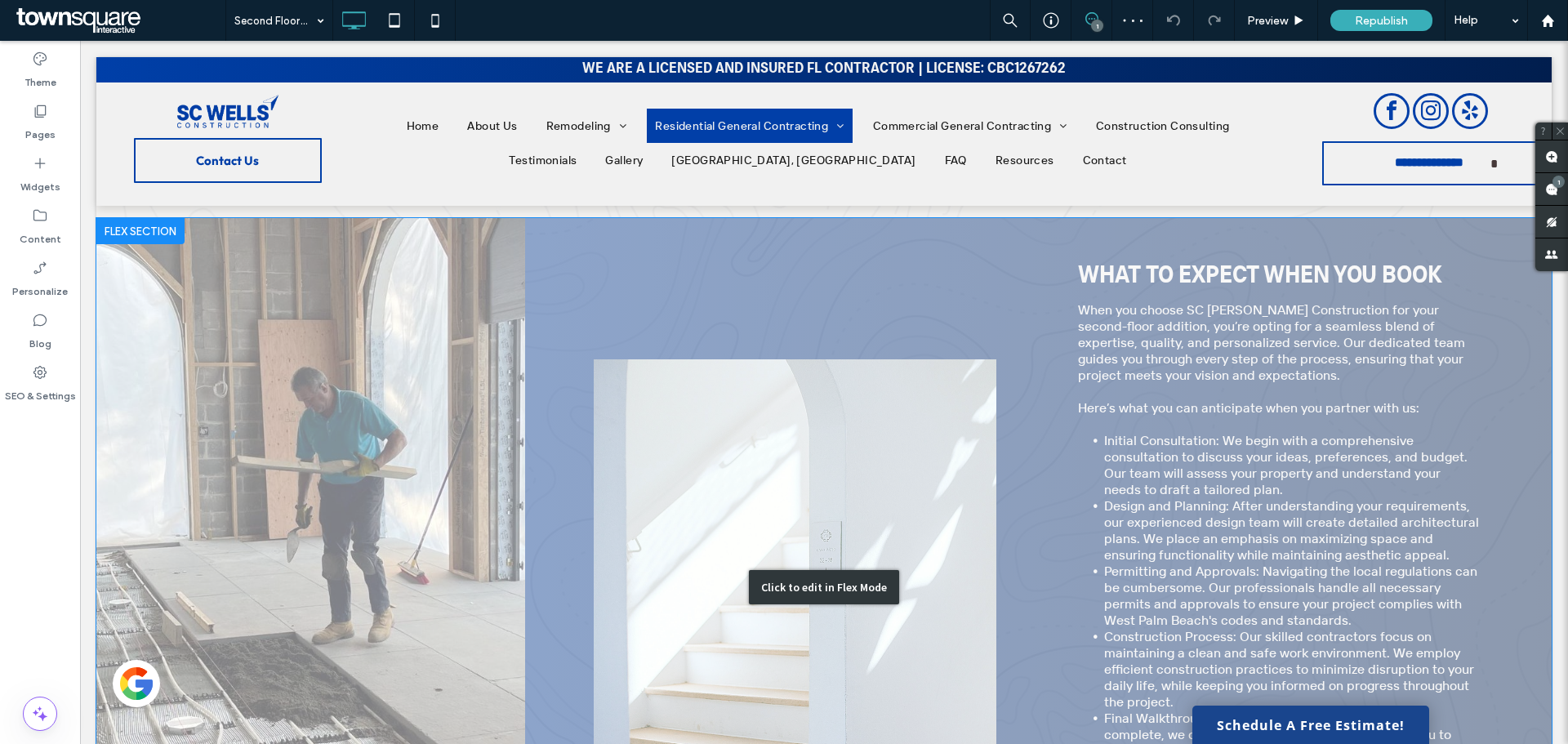
scroll to position [653, 0]
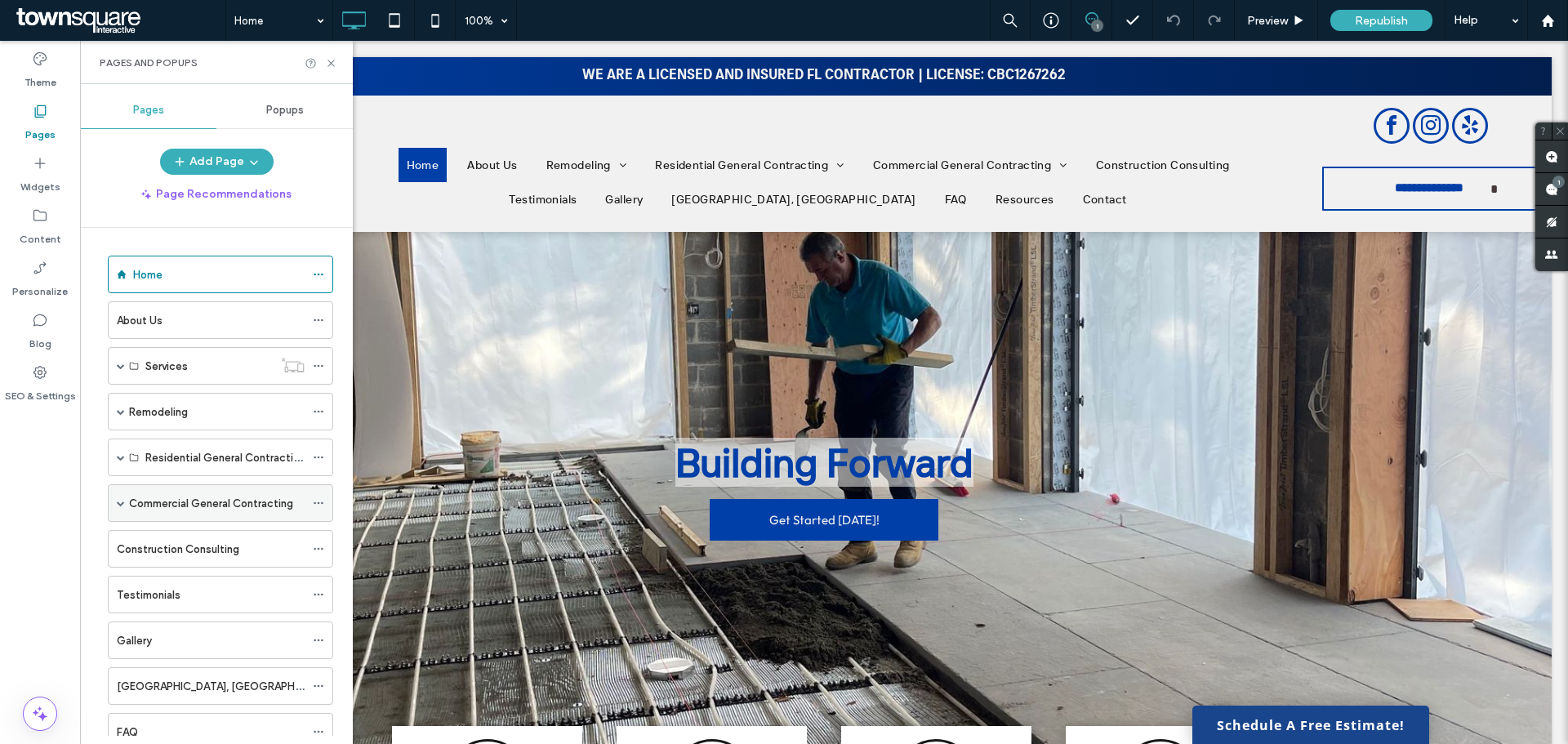
scroll to position [147, 0]
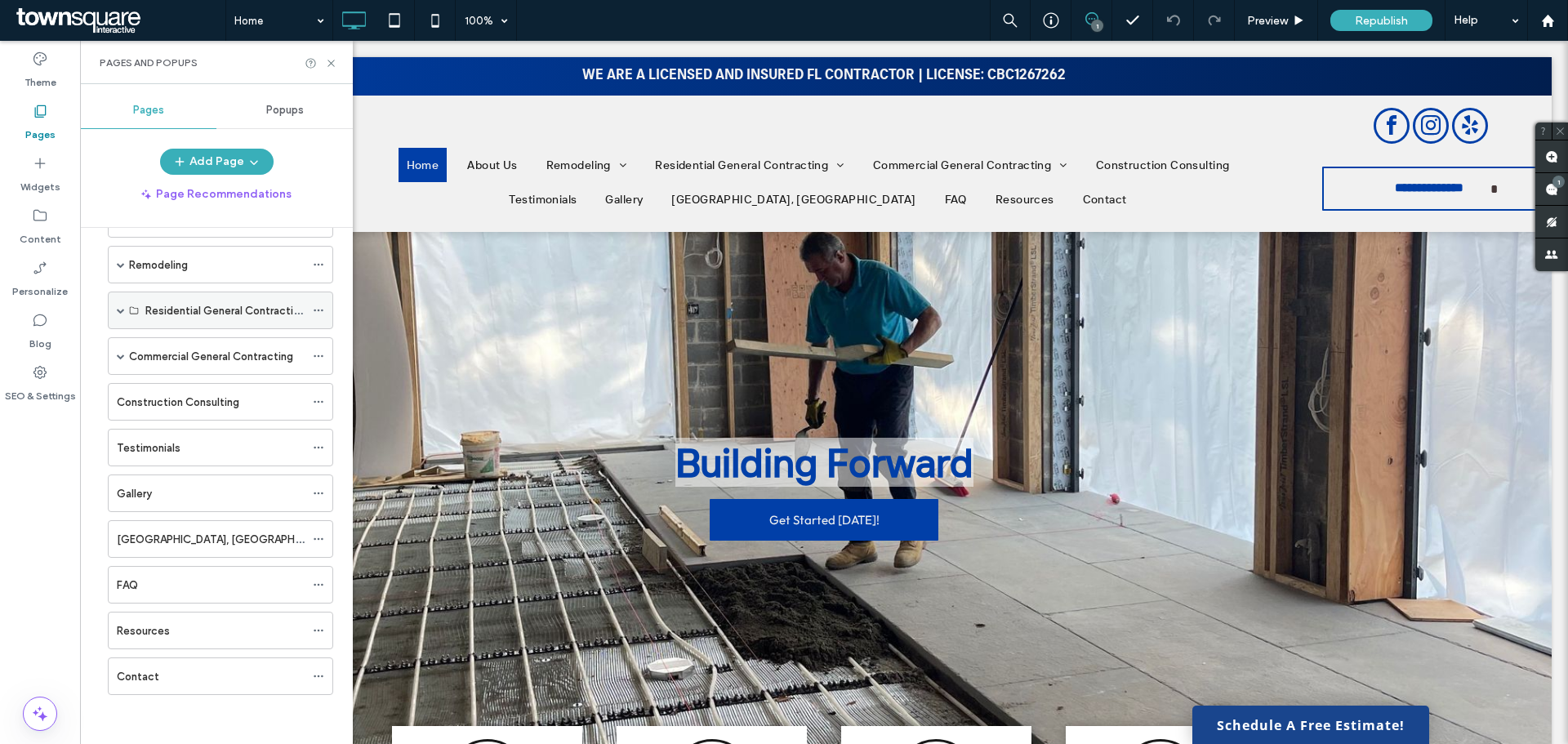
click at [127, 315] on div "Residential General Contracting" at bounding box center [220, 310] width 225 height 38
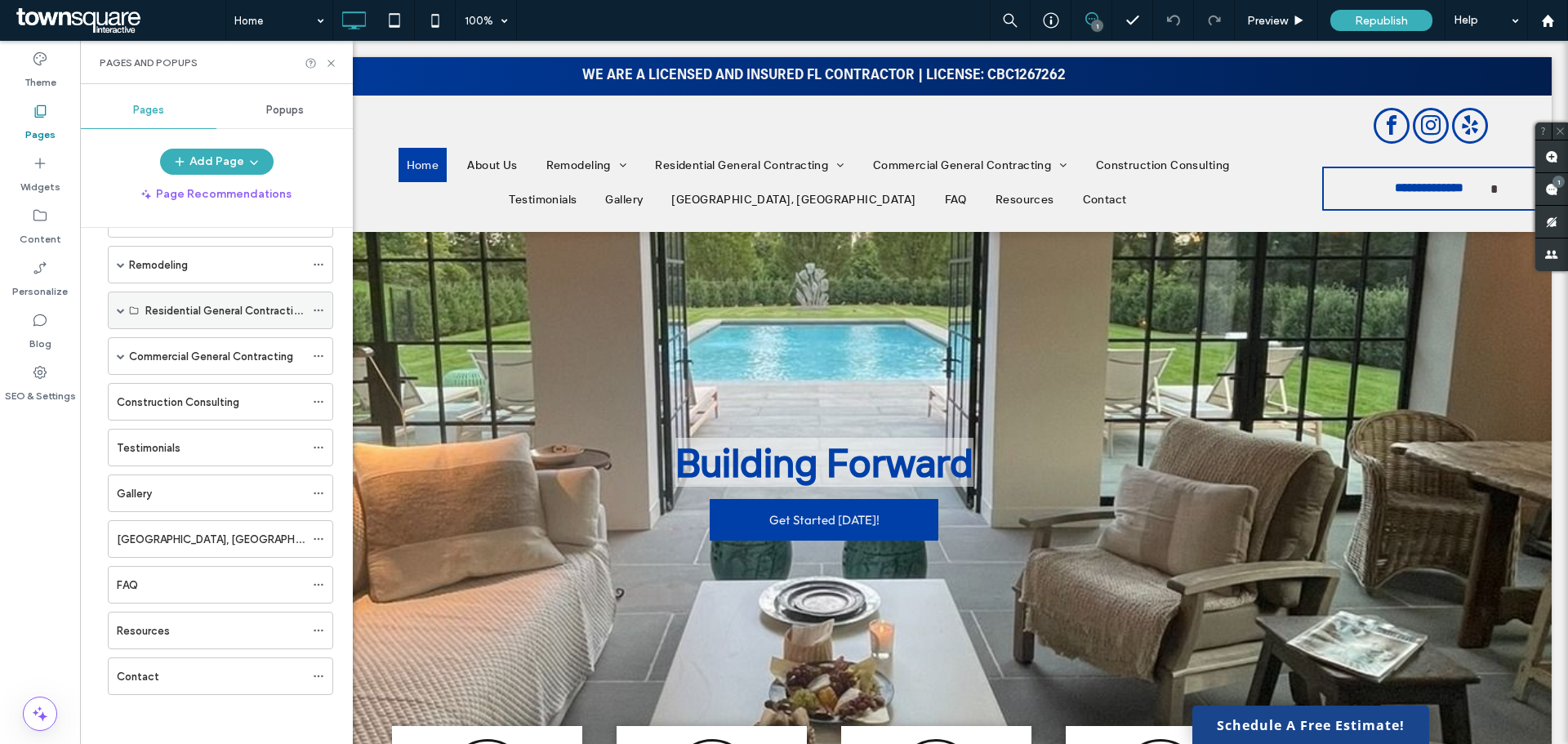
scroll to position [65, 0]
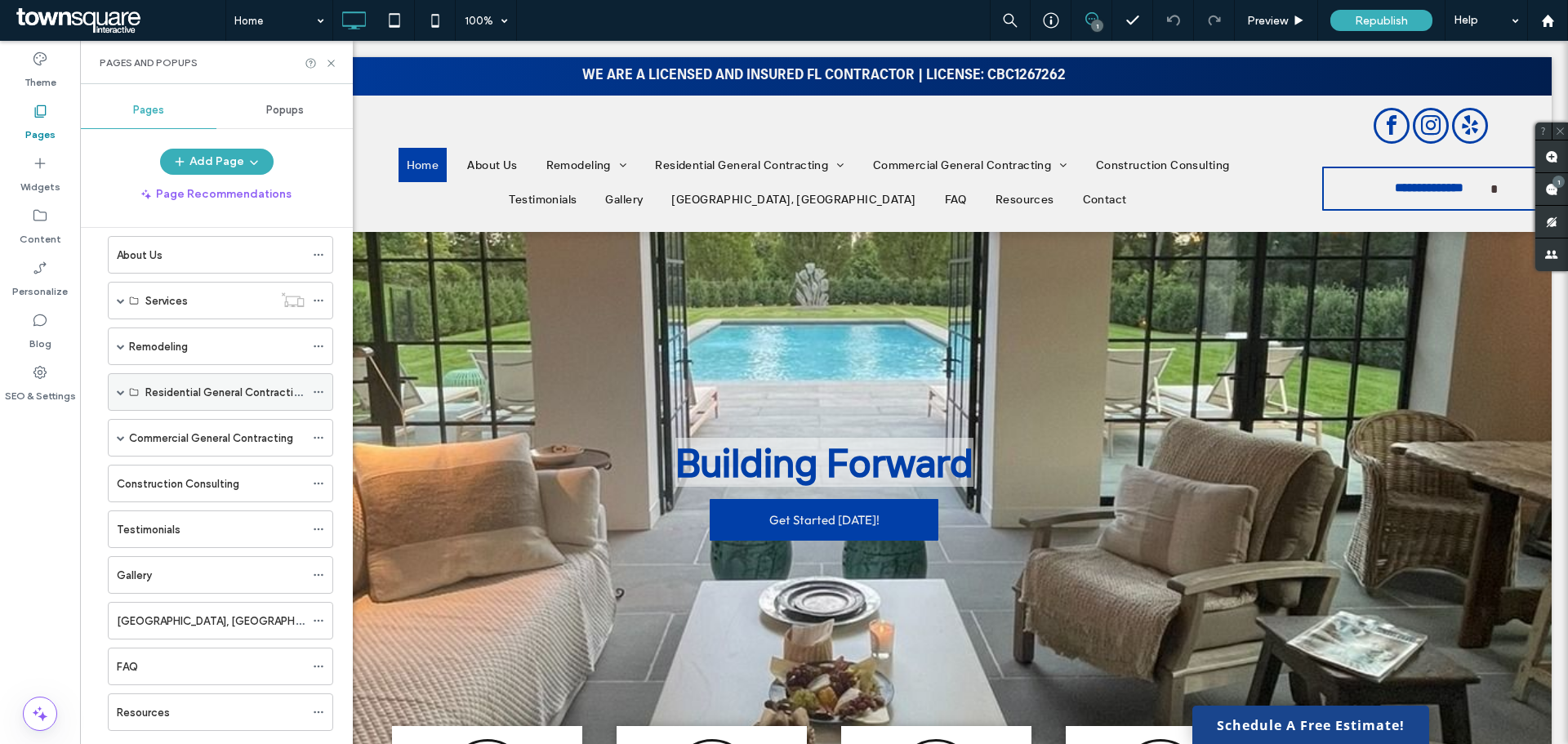
click at [115, 396] on div "Residential General Contracting" at bounding box center [220, 392] width 225 height 38
click at [121, 388] on span at bounding box center [120, 392] width 8 height 8
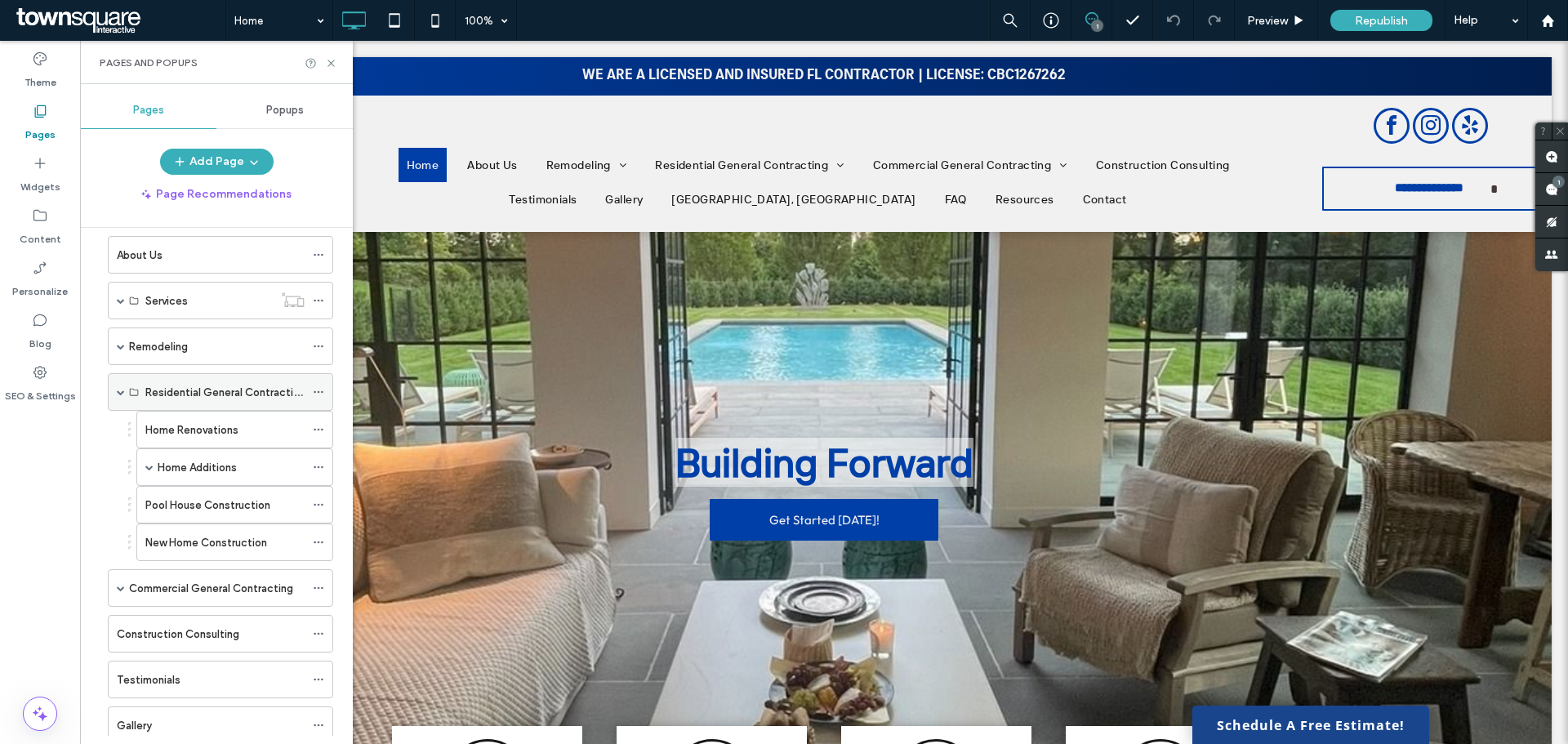
scroll to position [147, 0]
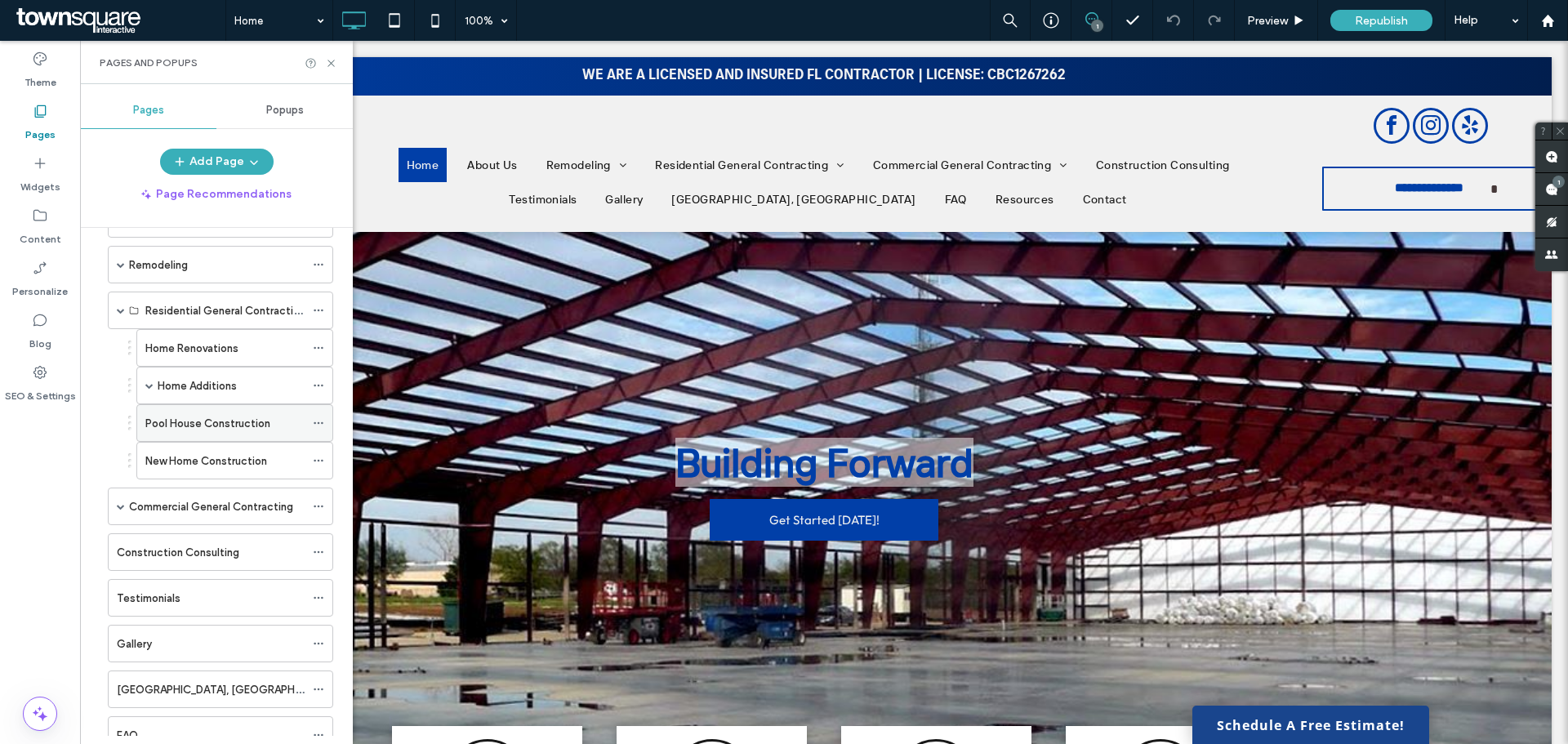
click at [223, 422] on label "Pool House Construction" at bounding box center [208, 424] width 125 height 29
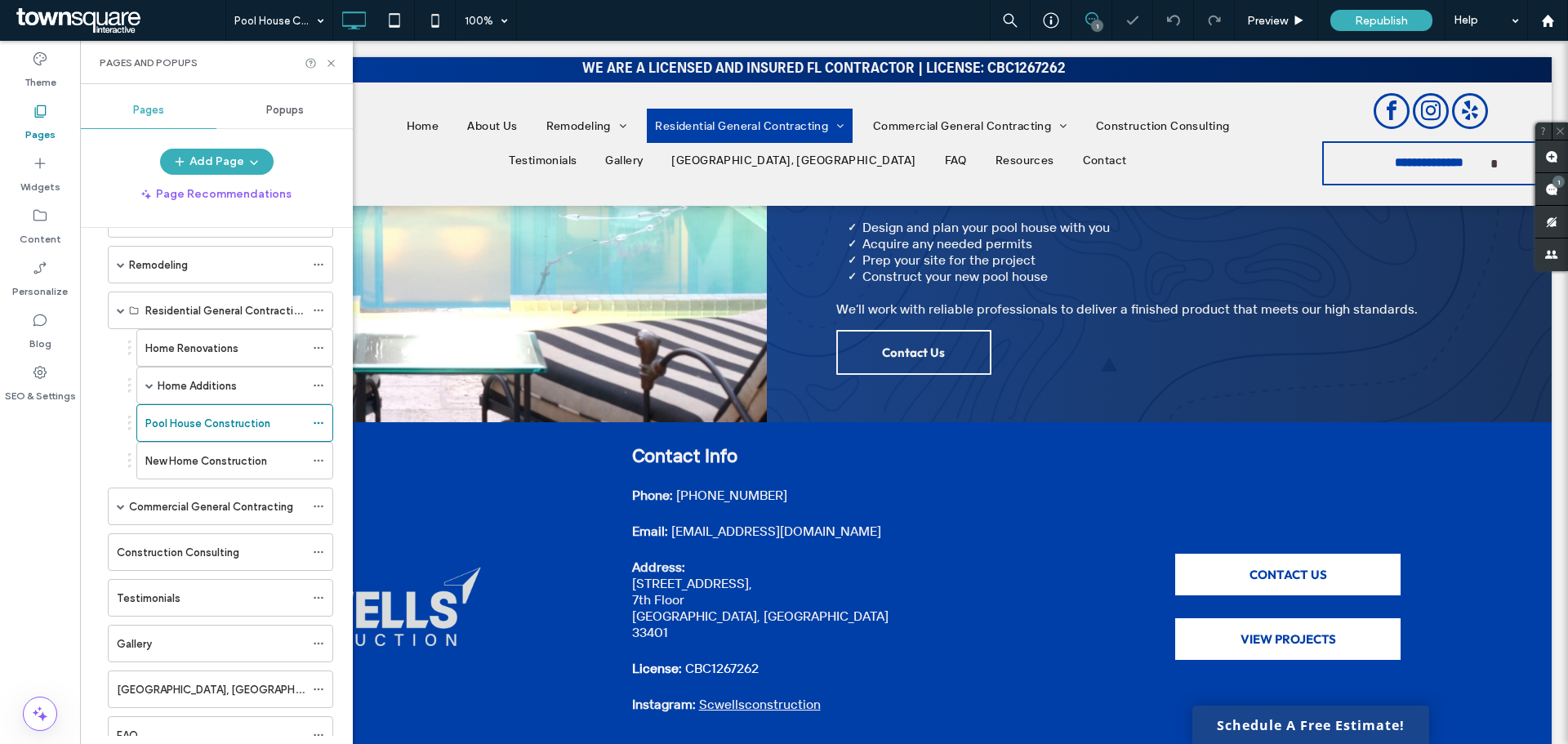
scroll to position [1025, 0]
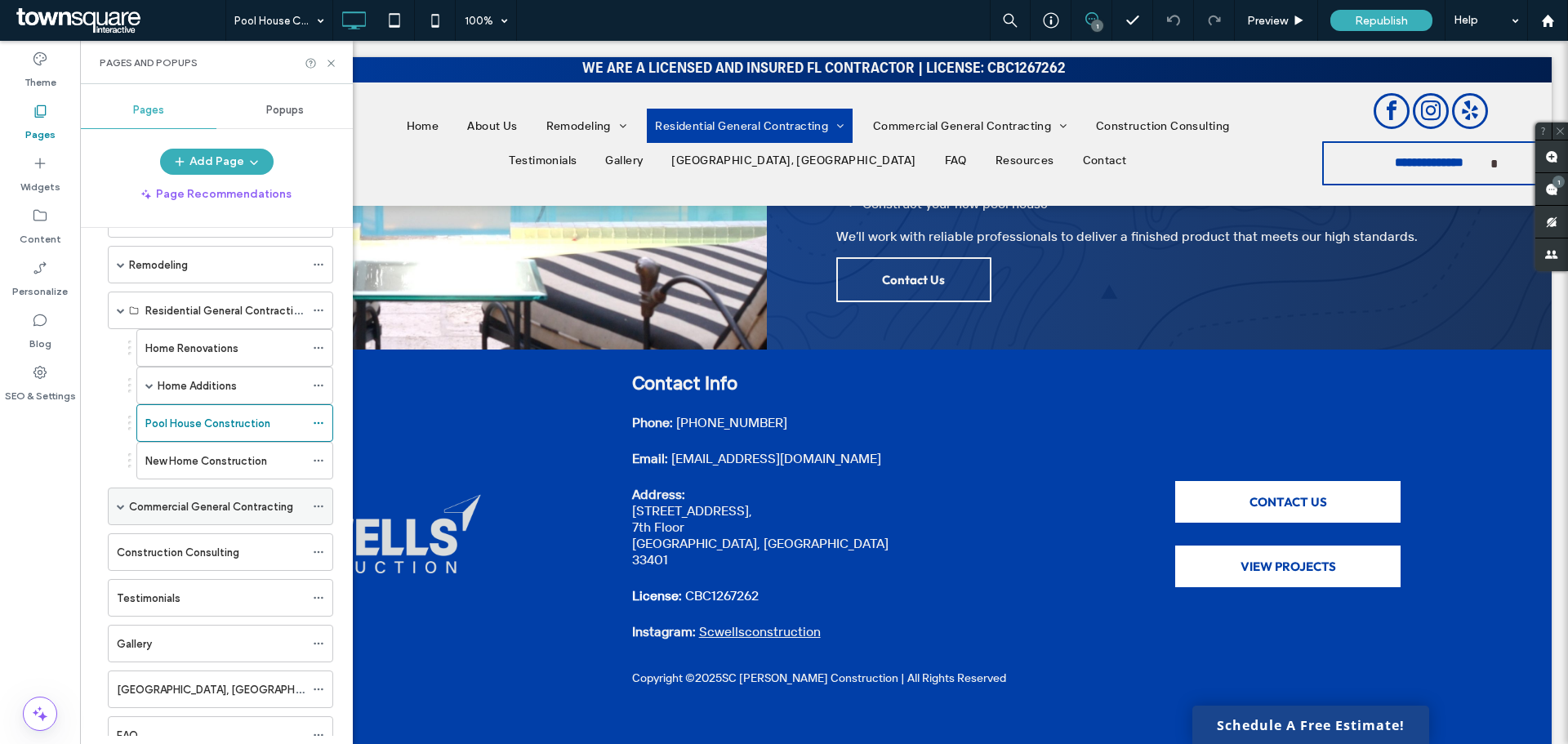
click at [121, 507] on span at bounding box center [120, 506] width 8 height 8
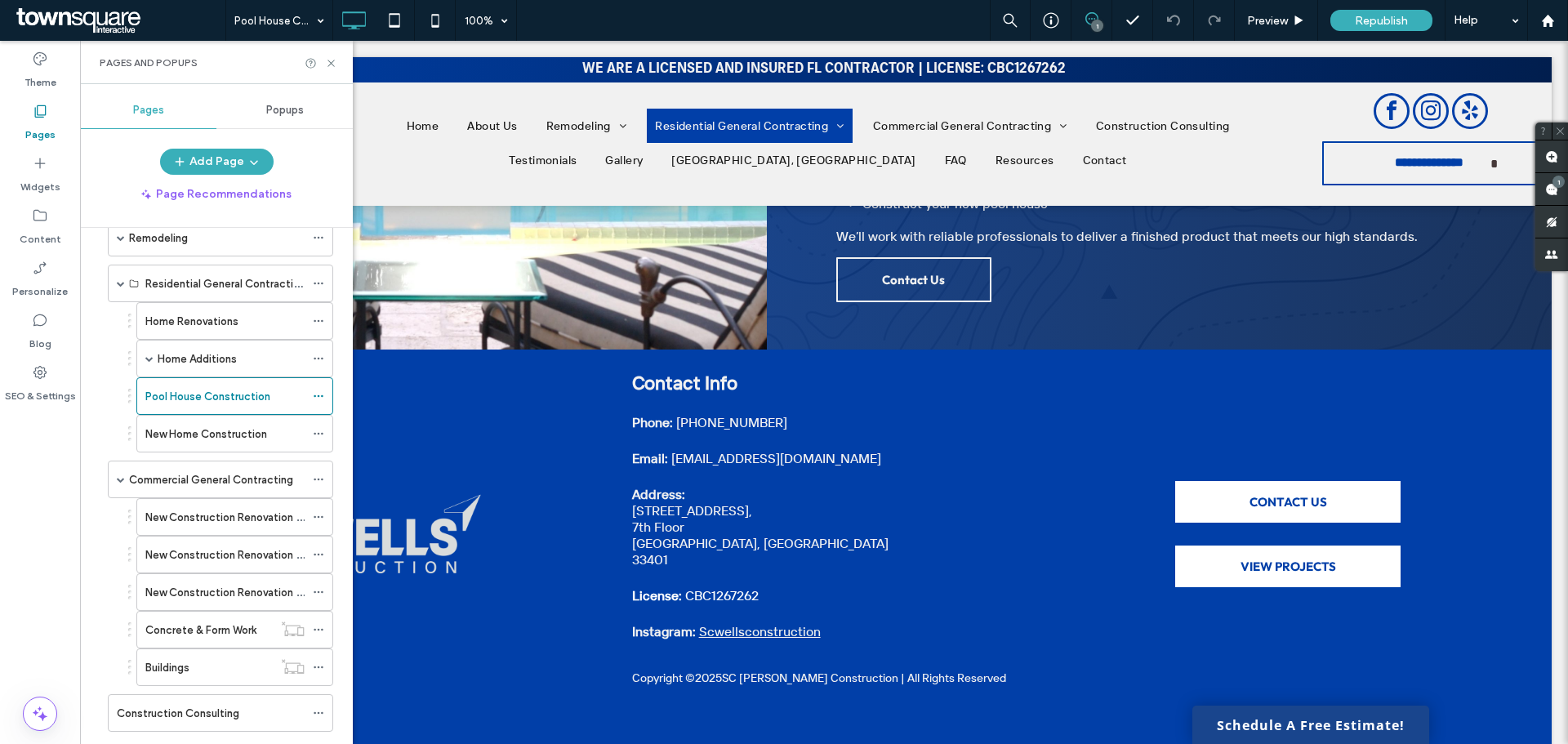
scroll to position [147, 0]
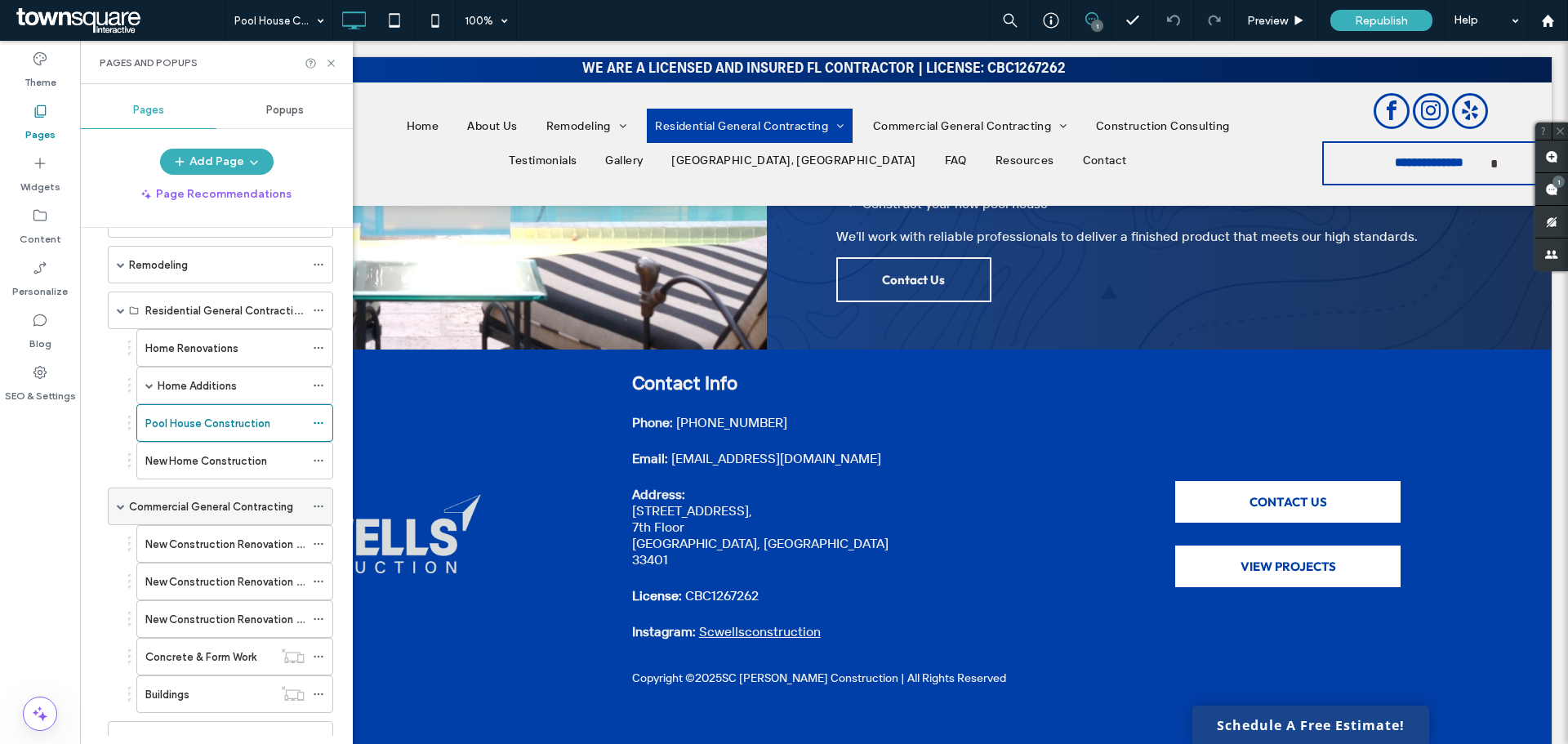
click at [121, 492] on span at bounding box center [120, 507] width 8 height 36
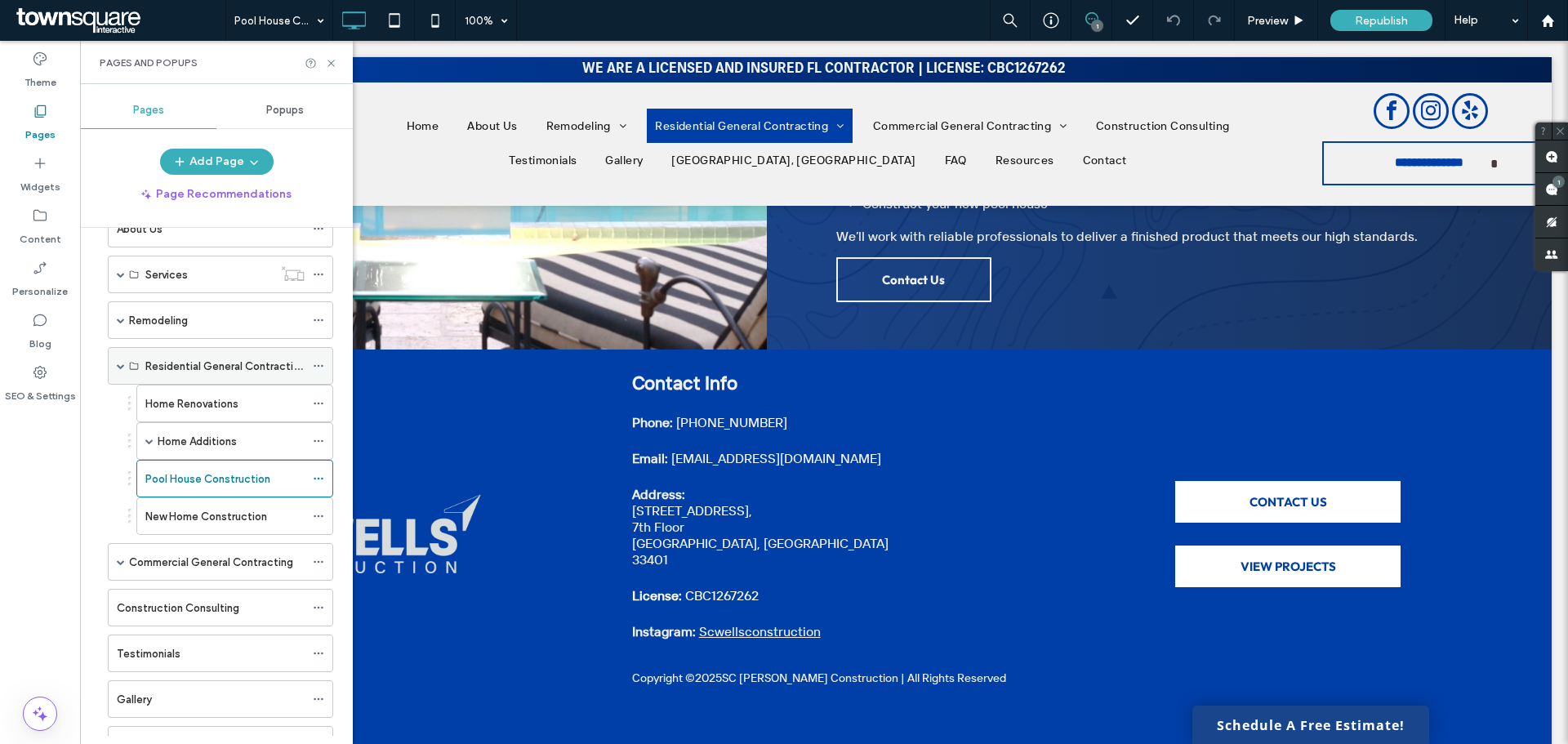
scroll to position [65, 0]
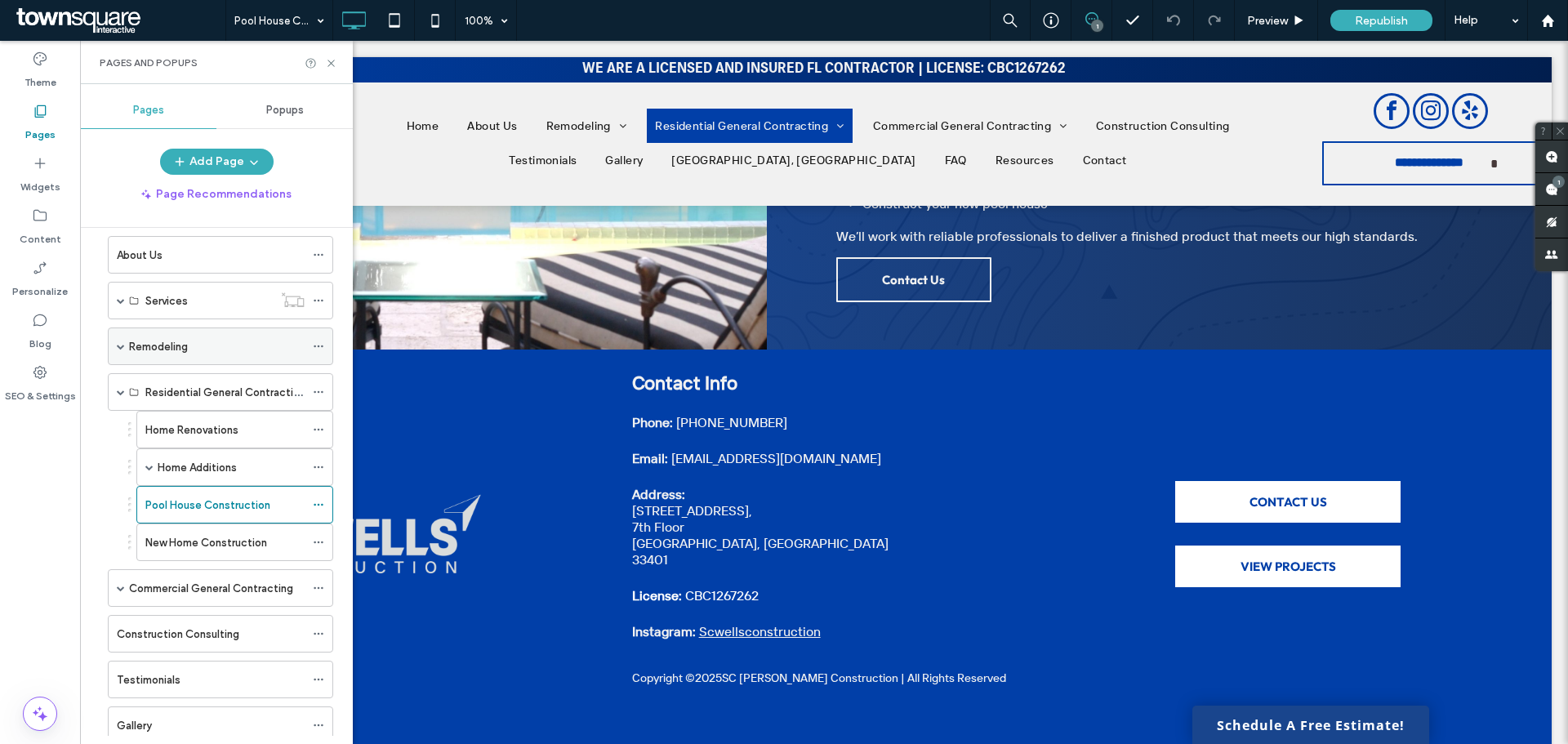
click at [121, 339] on span at bounding box center [120, 347] width 8 height 36
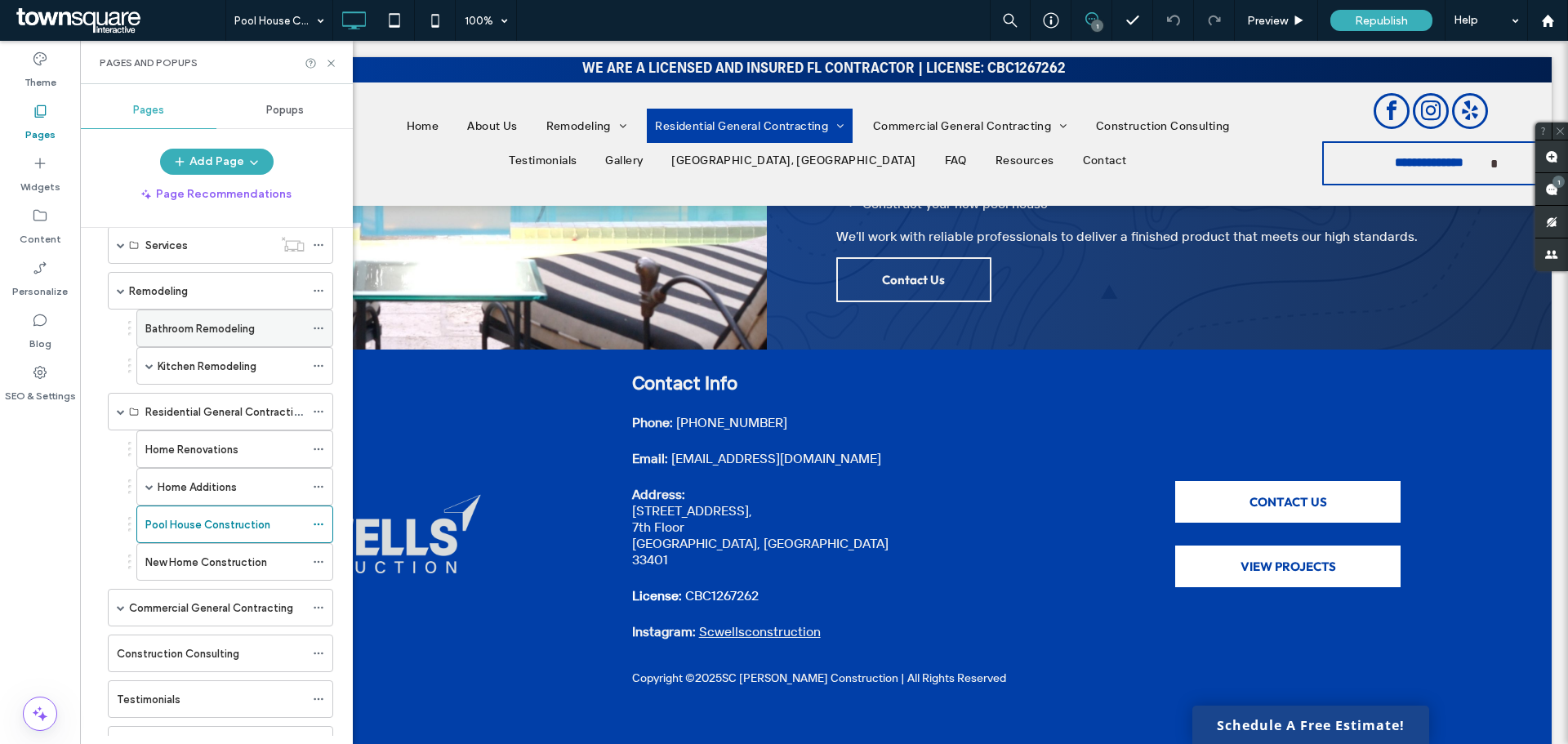
scroll to position [147, 0]
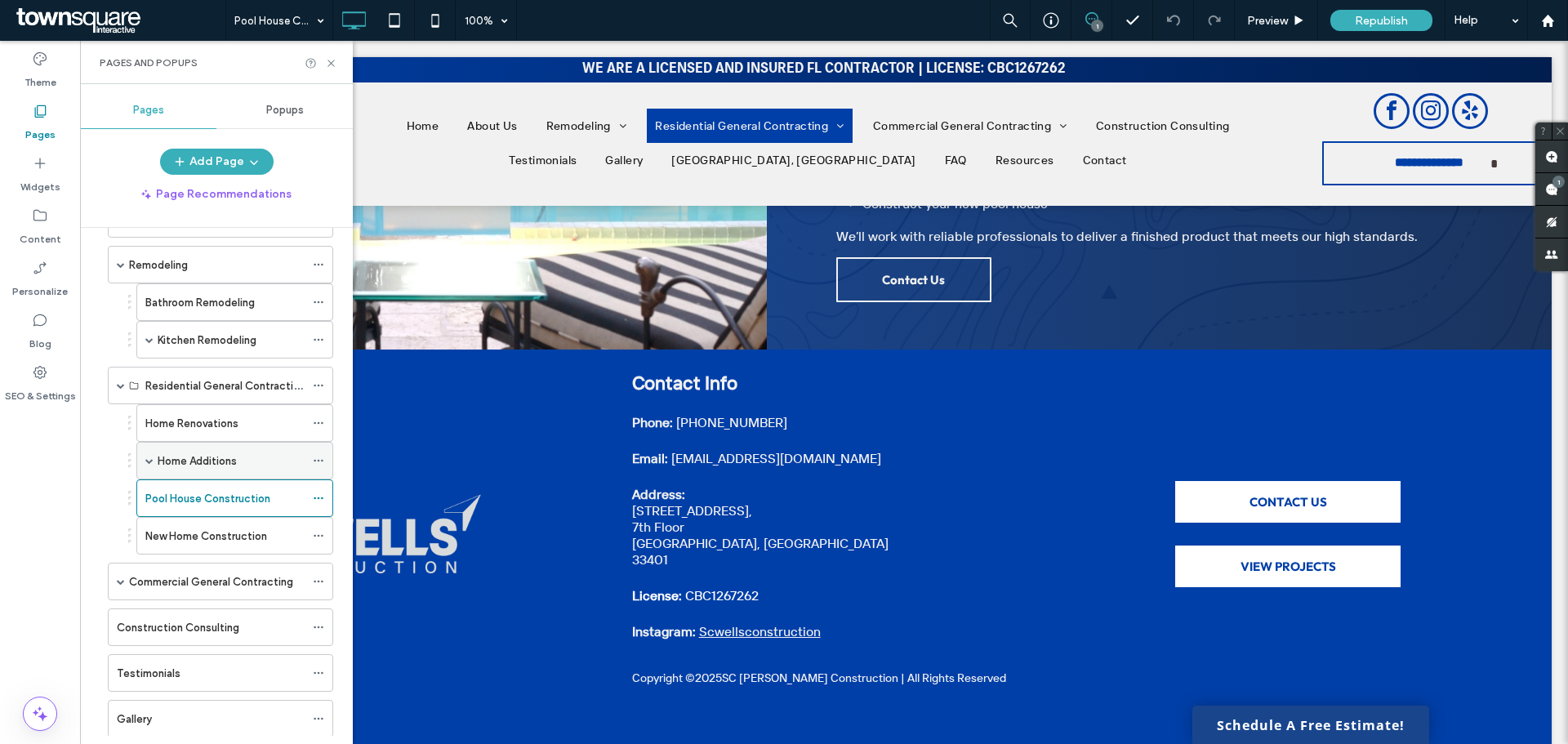
click at [152, 455] on span at bounding box center [149, 461] width 8 height 36
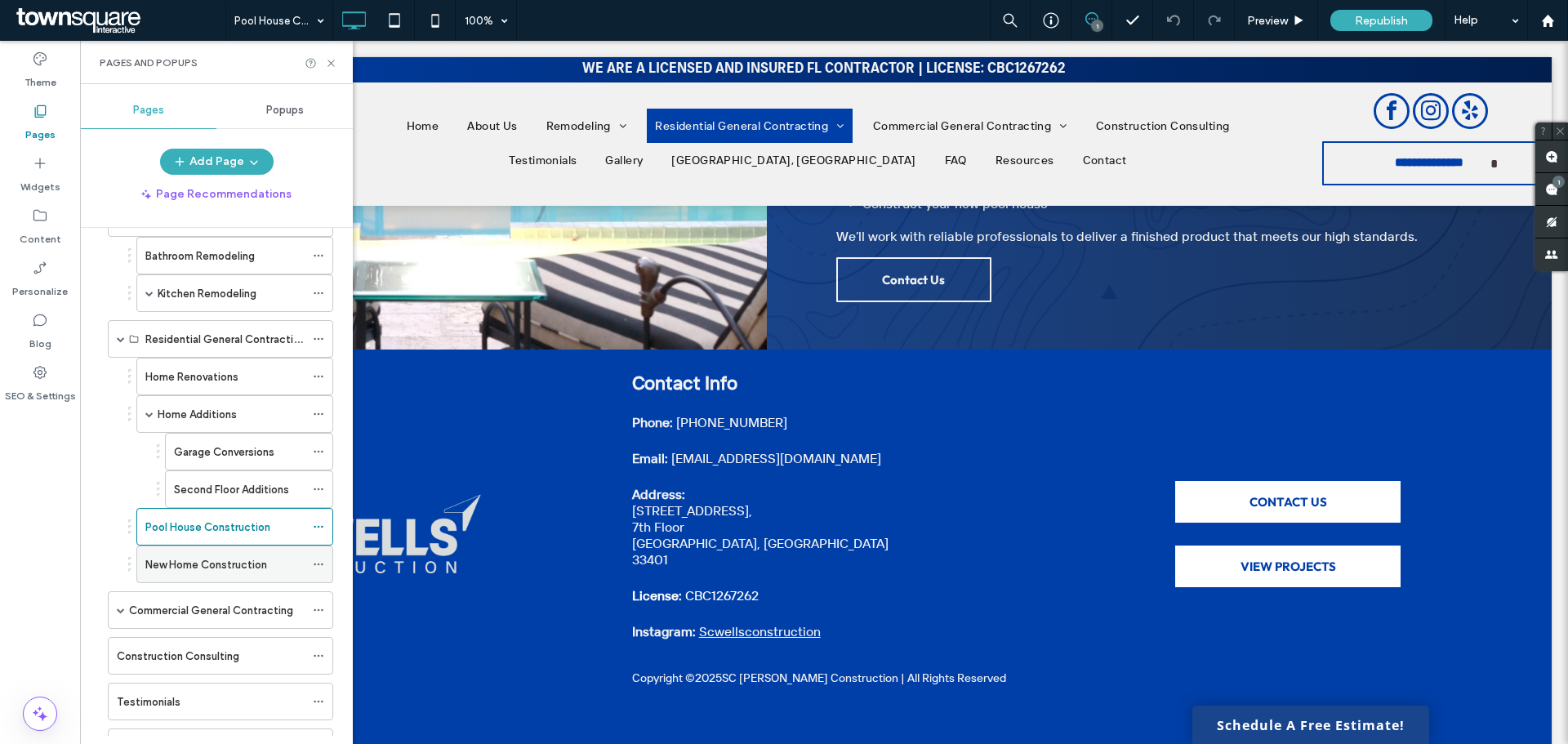
scroll to position [310, 0]
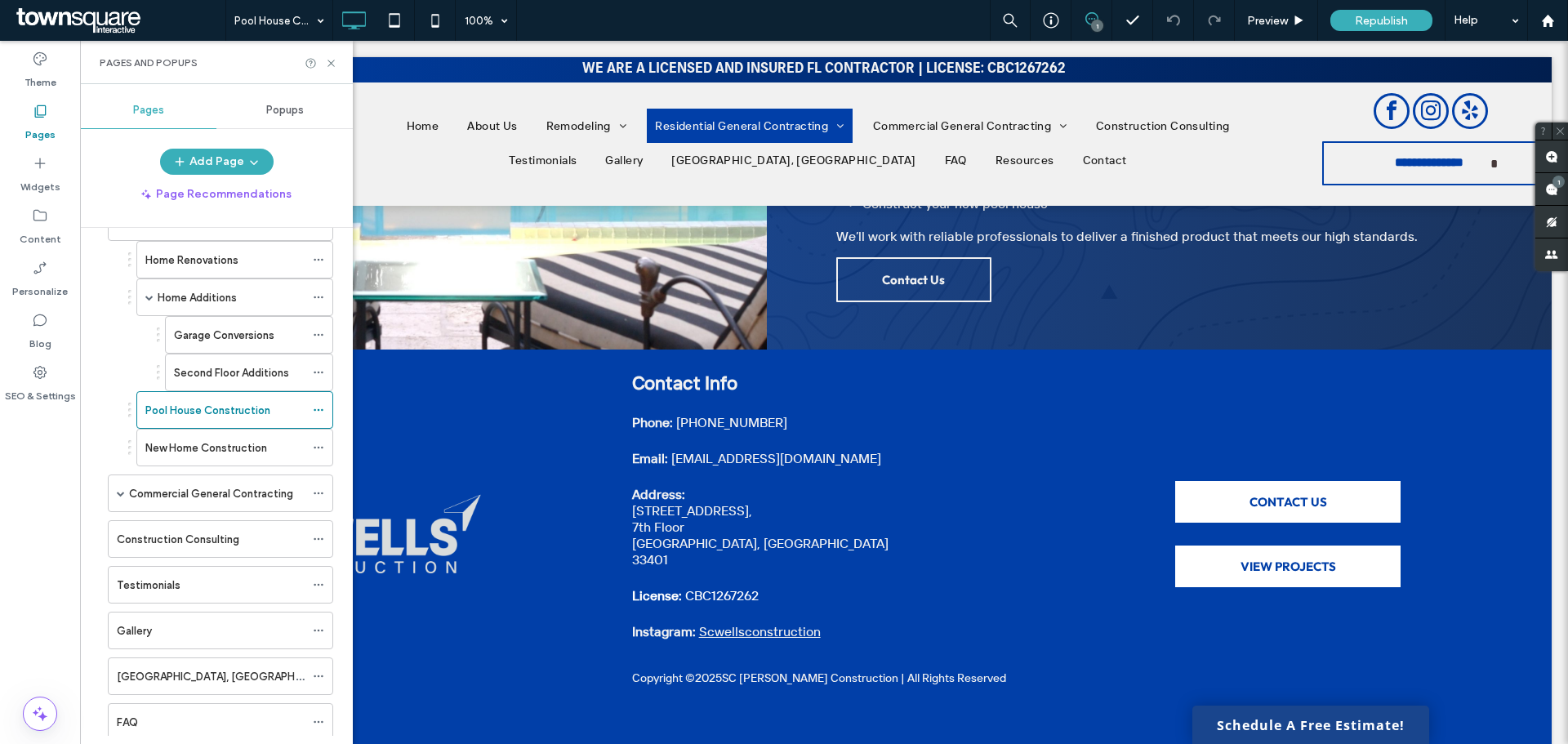
click at [223, 337] on label "Garage Conversions" at bounding box center [224, 336] width 100 height 29
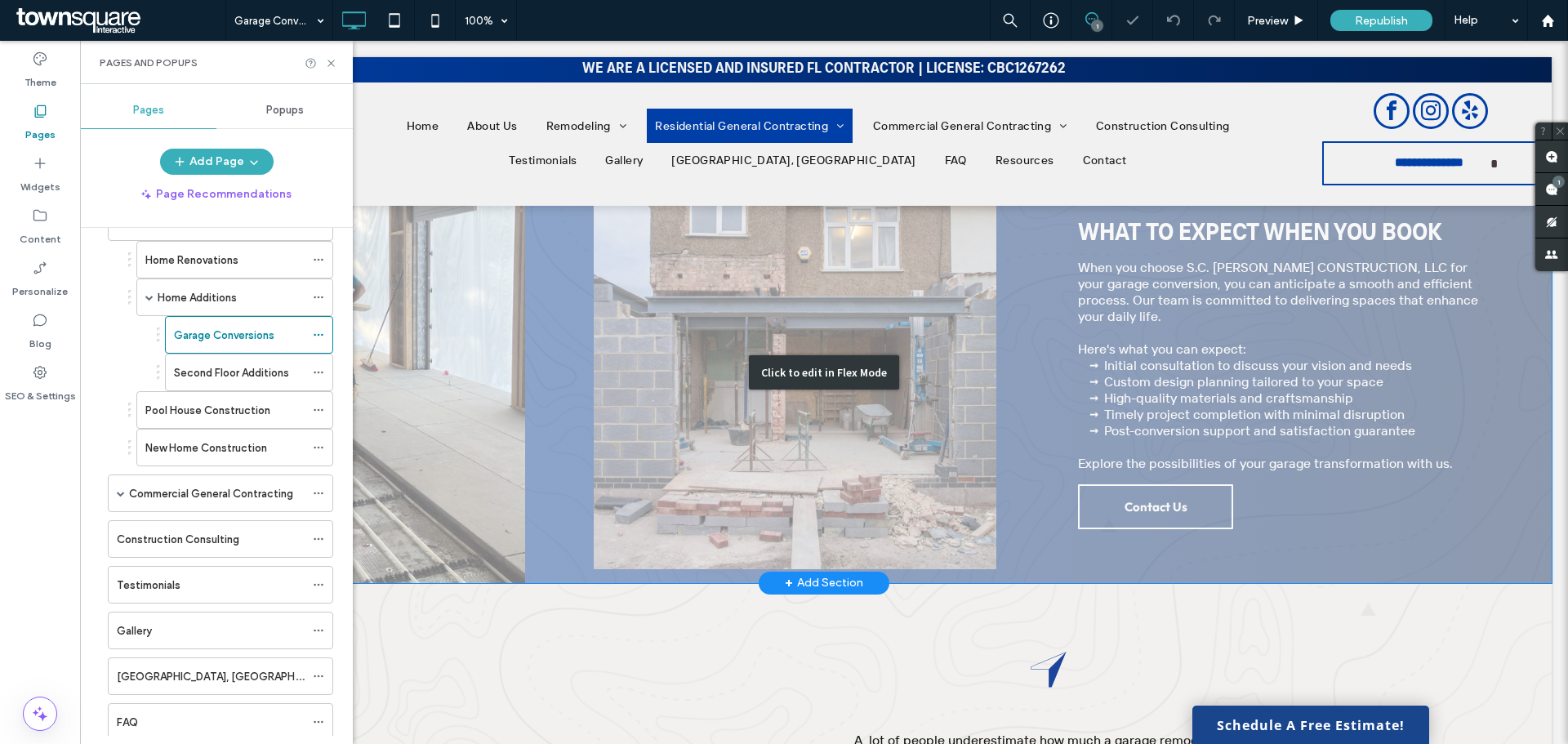
click at [522, 313] on div "Click to edit in Flex Mode" at bounding box center [824, 373] width 1456 height 421
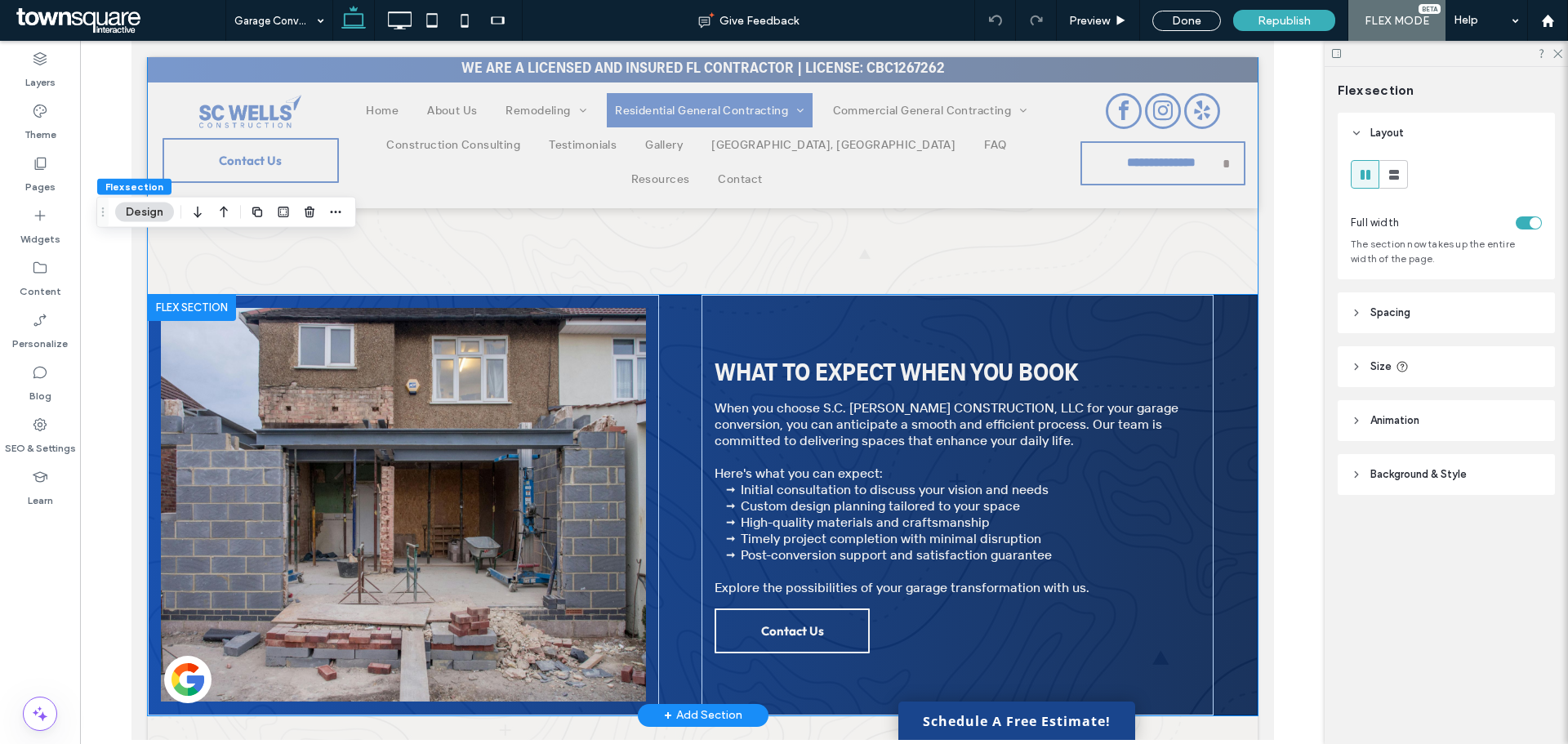
scroll to position [572, 0]
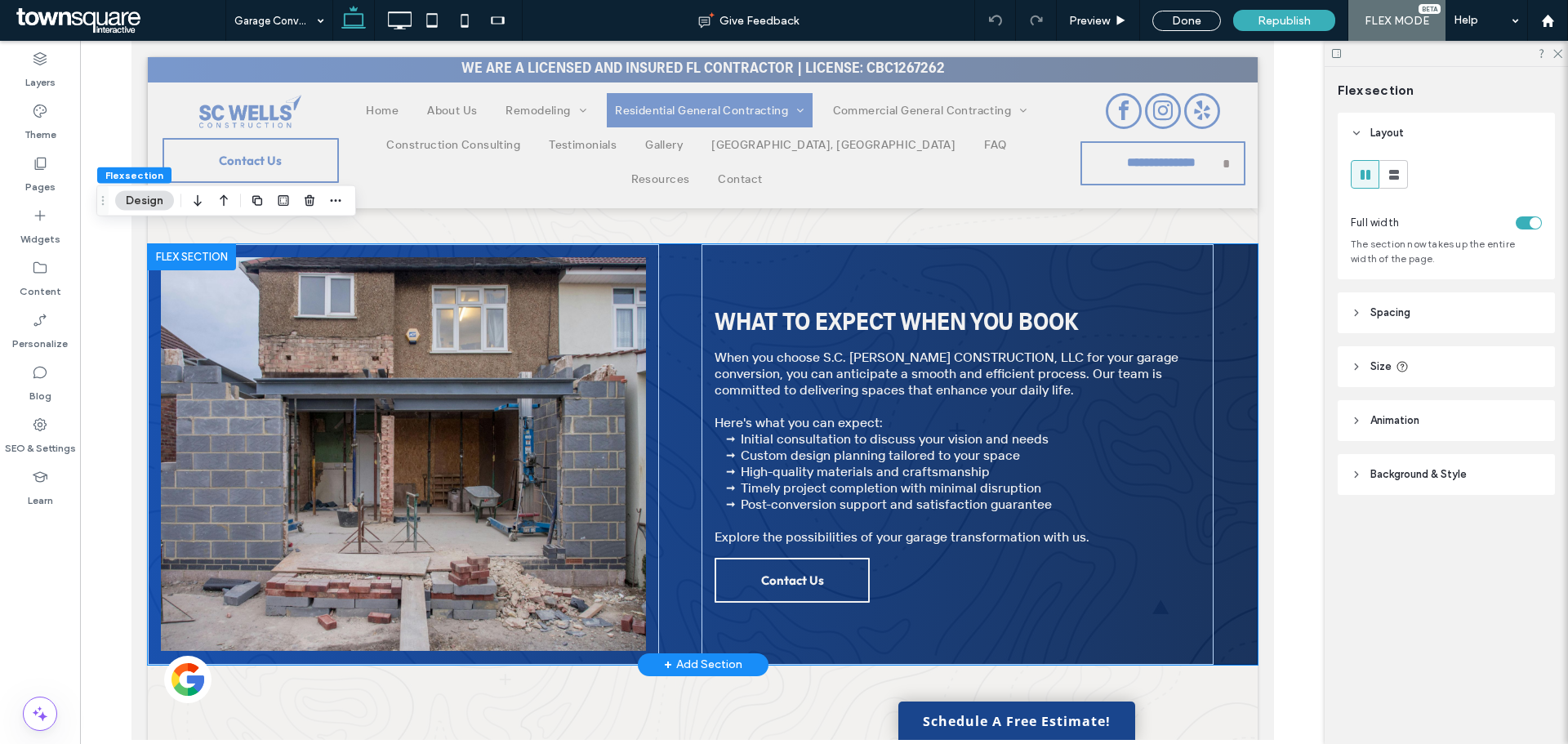
click at [172, 244] on div at bounding box center [190, 257] width 88 height 26
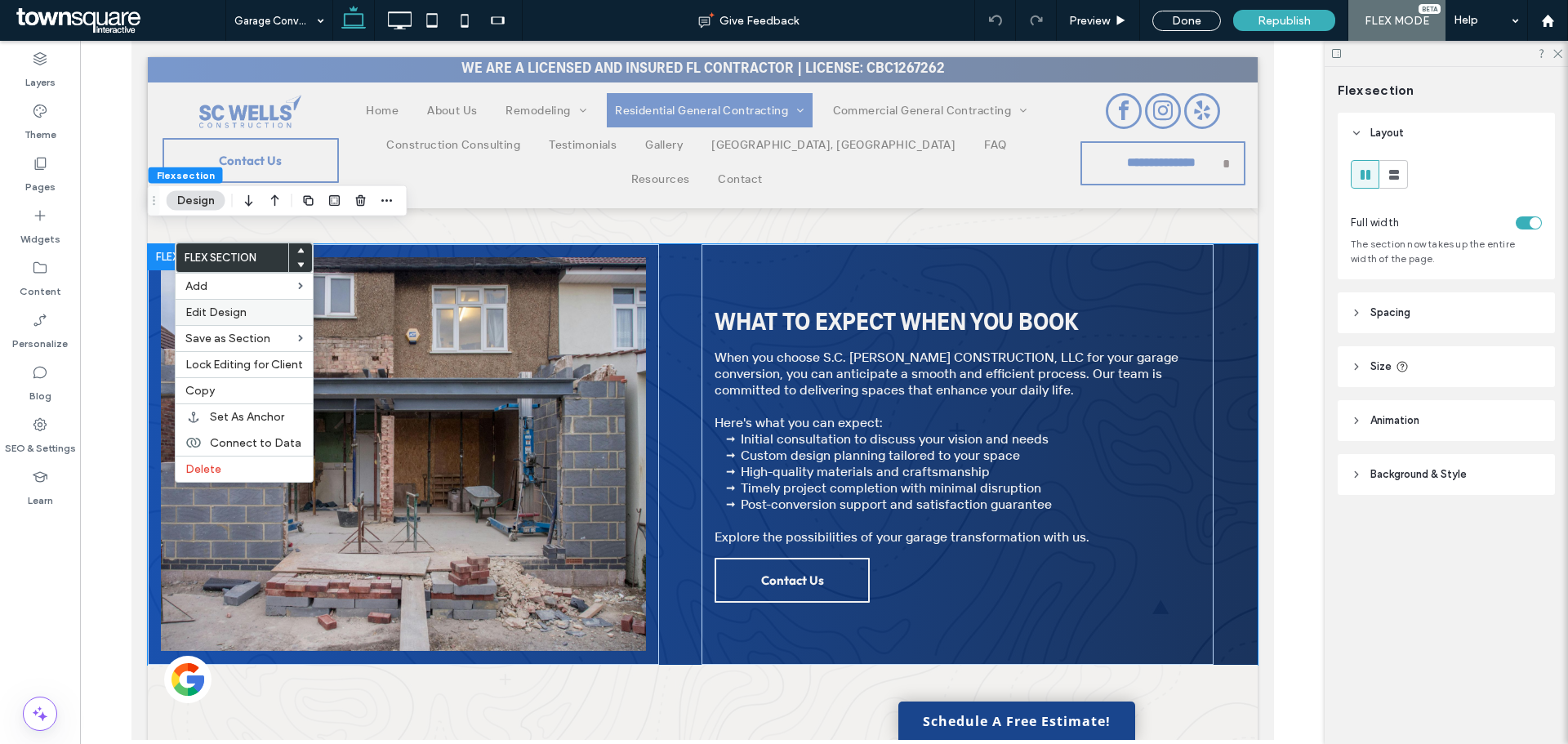
click at [230, 305] on span "Edit Design" at bounding box center [216, 311] width 62 height 14
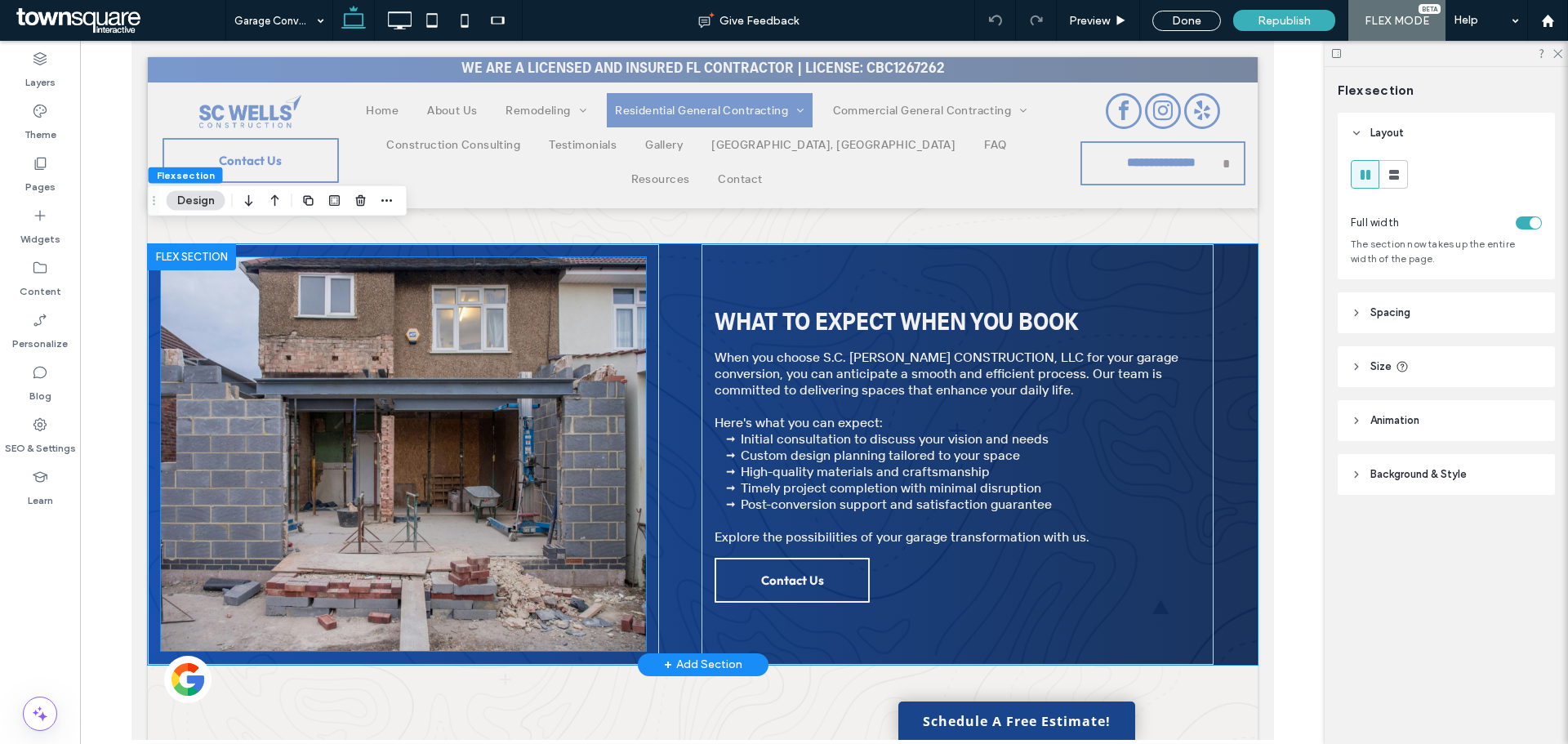
click at [514, 368] on img at bounding box center [403, 453] width 485 height 394
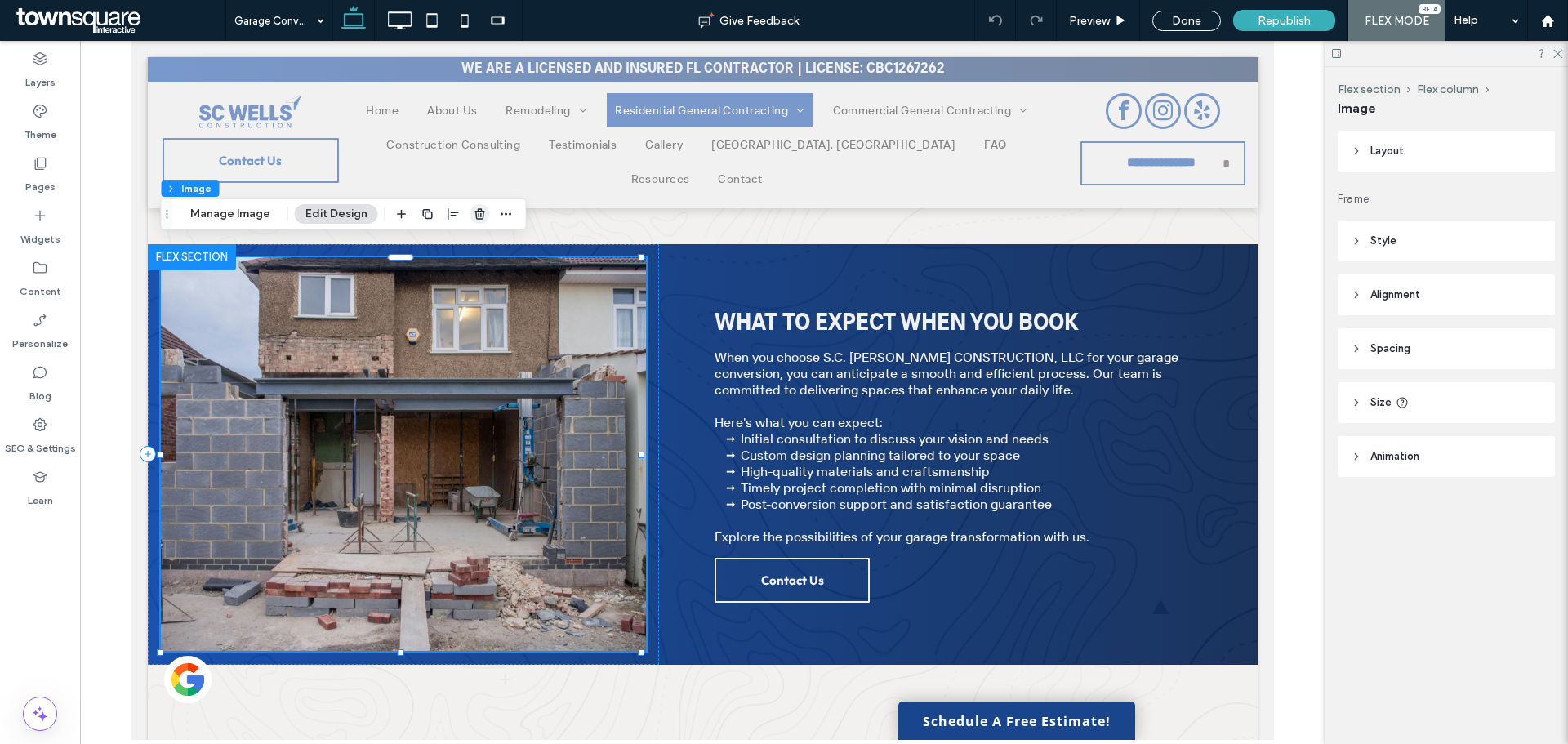
click at [480, 214] on icon "button" at bounding box center [480, 214] width 13 height 13
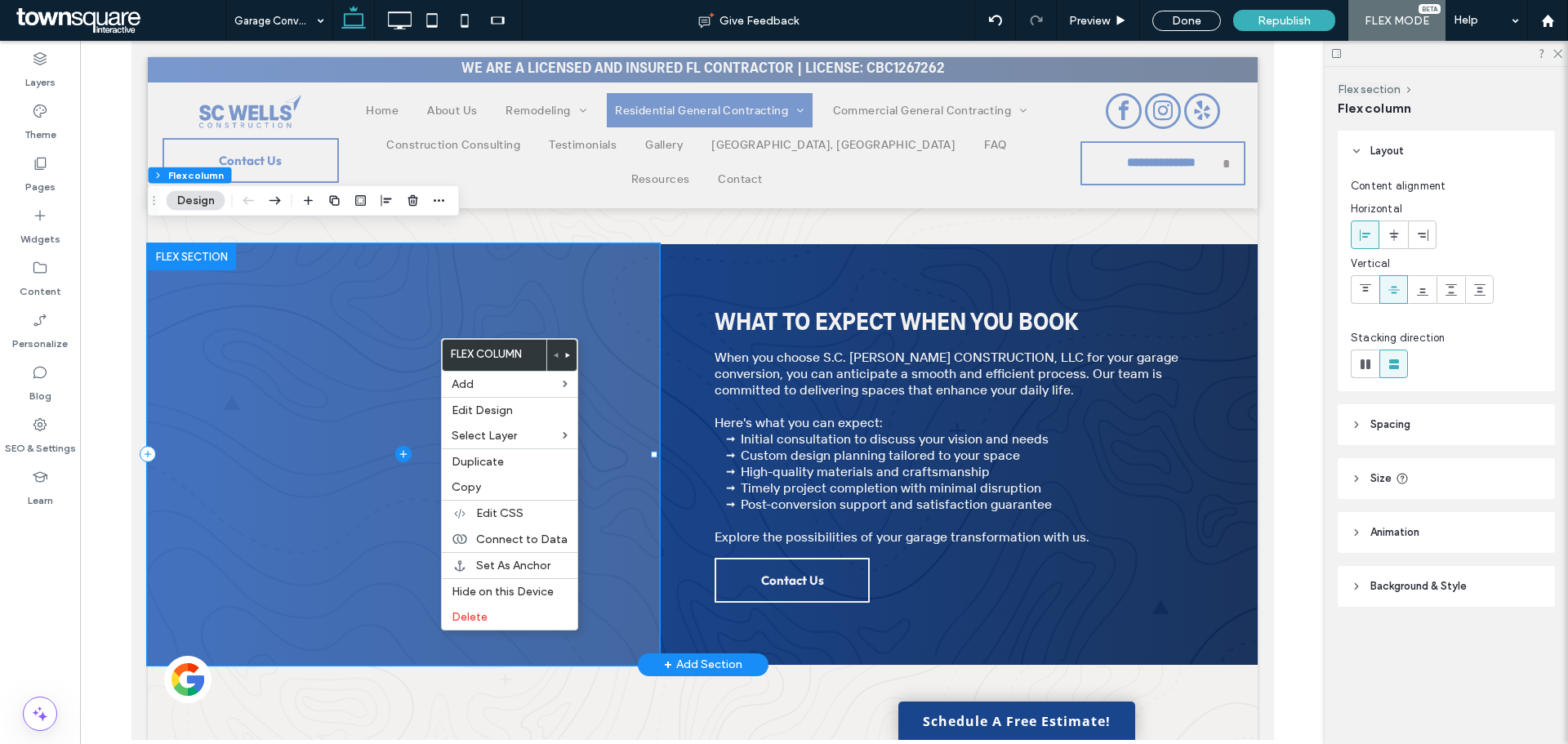
click at [366, 329] on span at bounding box center [402, 454] width 512 height 421
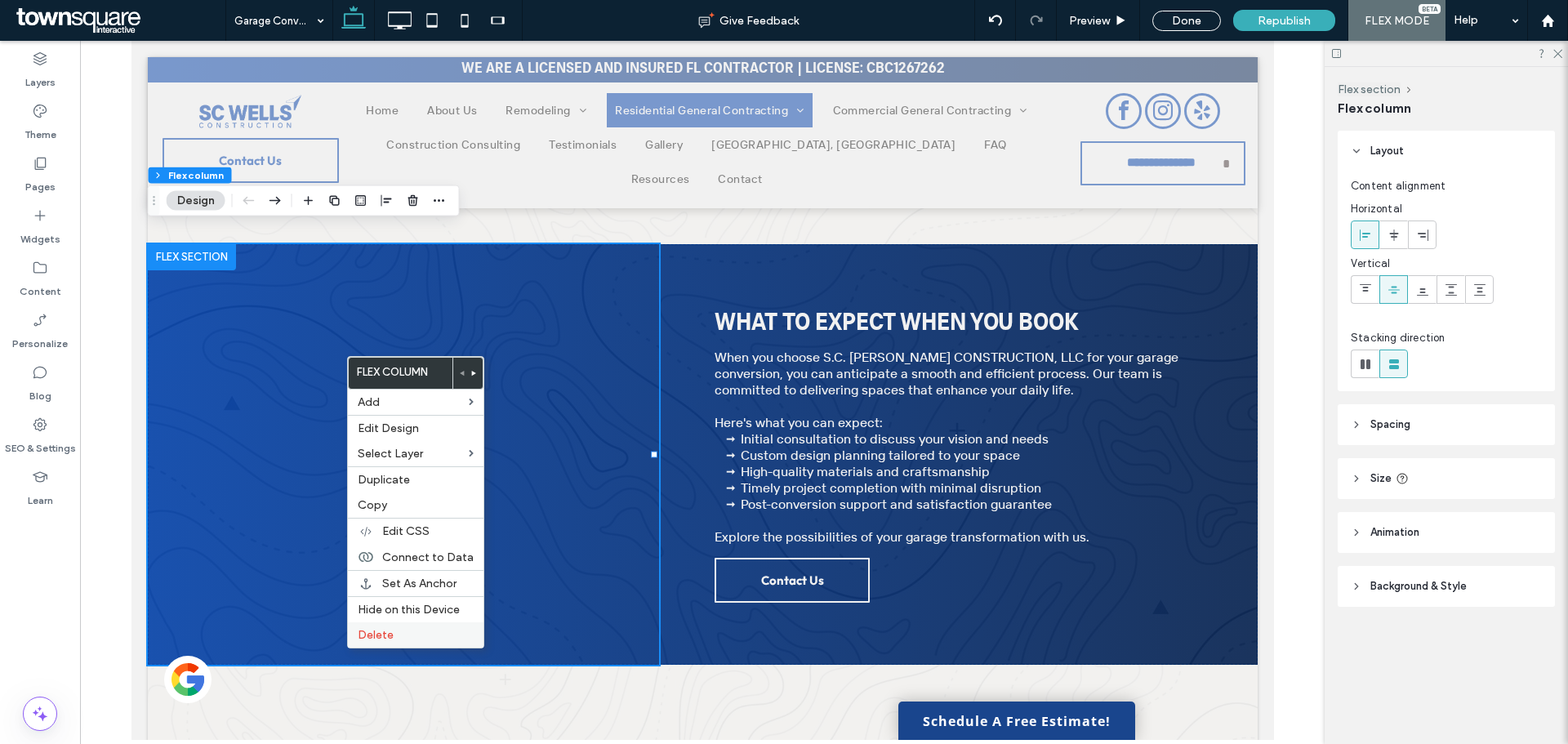
click at [383, 636] on span "Delete" at bounding box center [376, 634] width 36 height 14
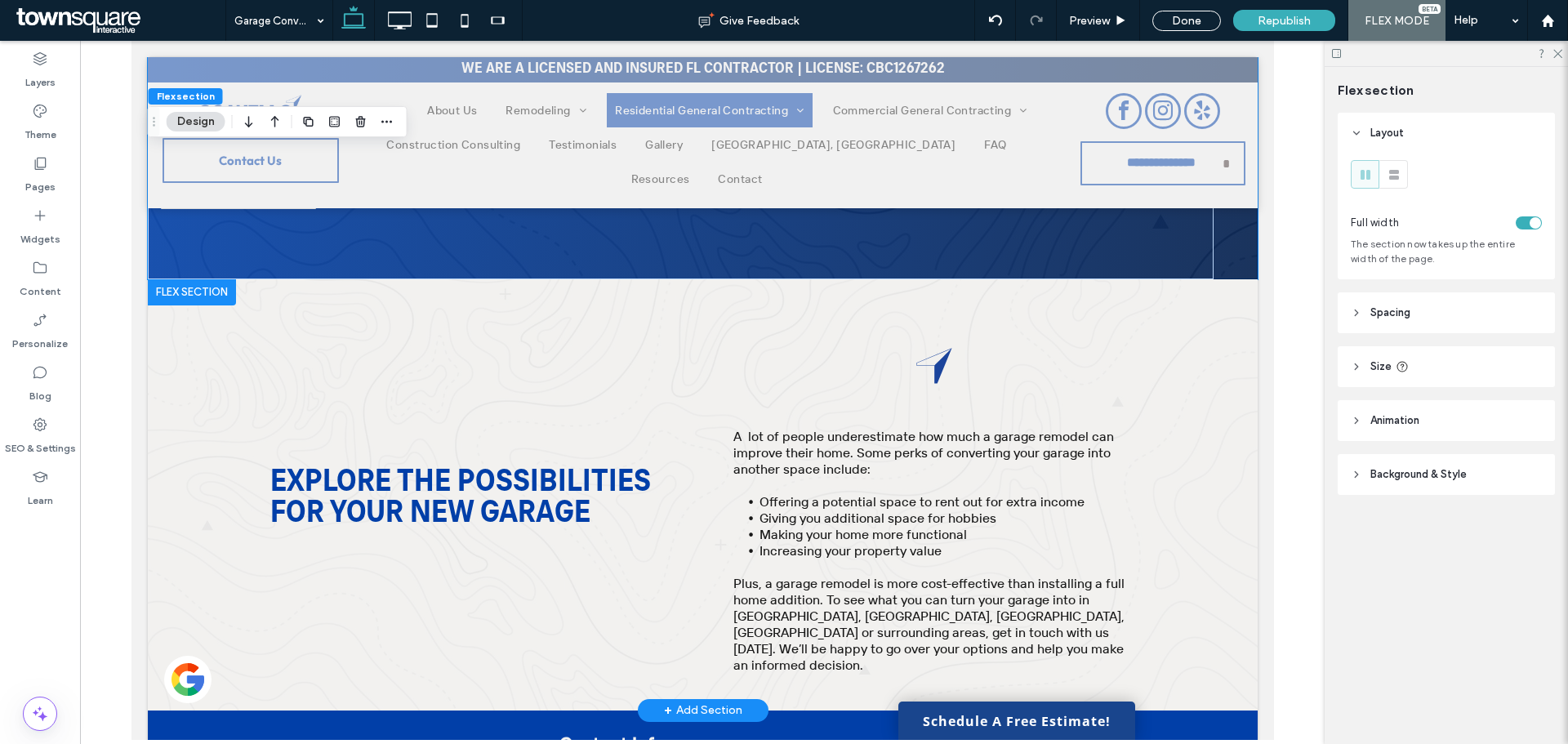
scroll to position [980, 0]
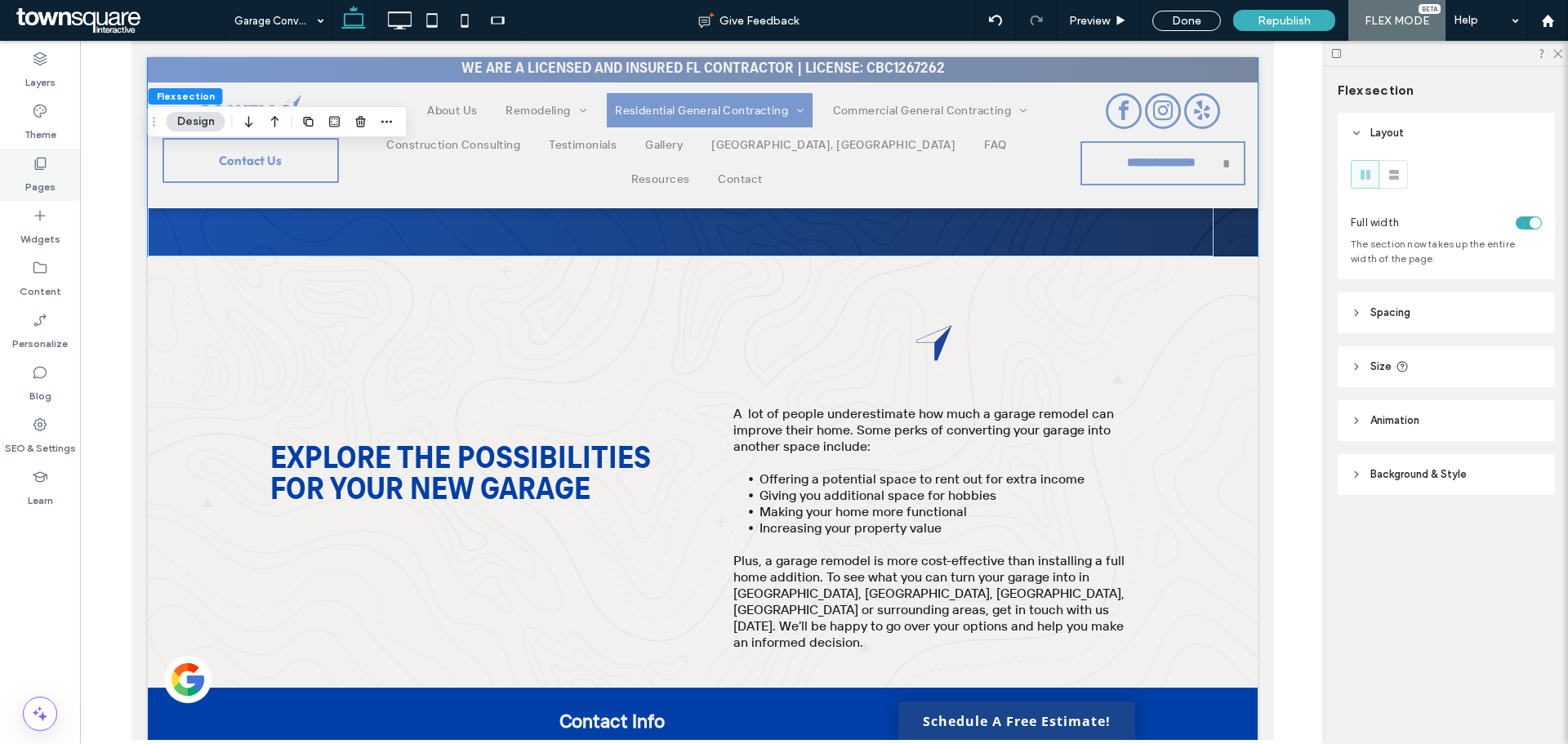
click at [43, 174] on label "Pages" at bounding box center [40, 182] width 30 height 23
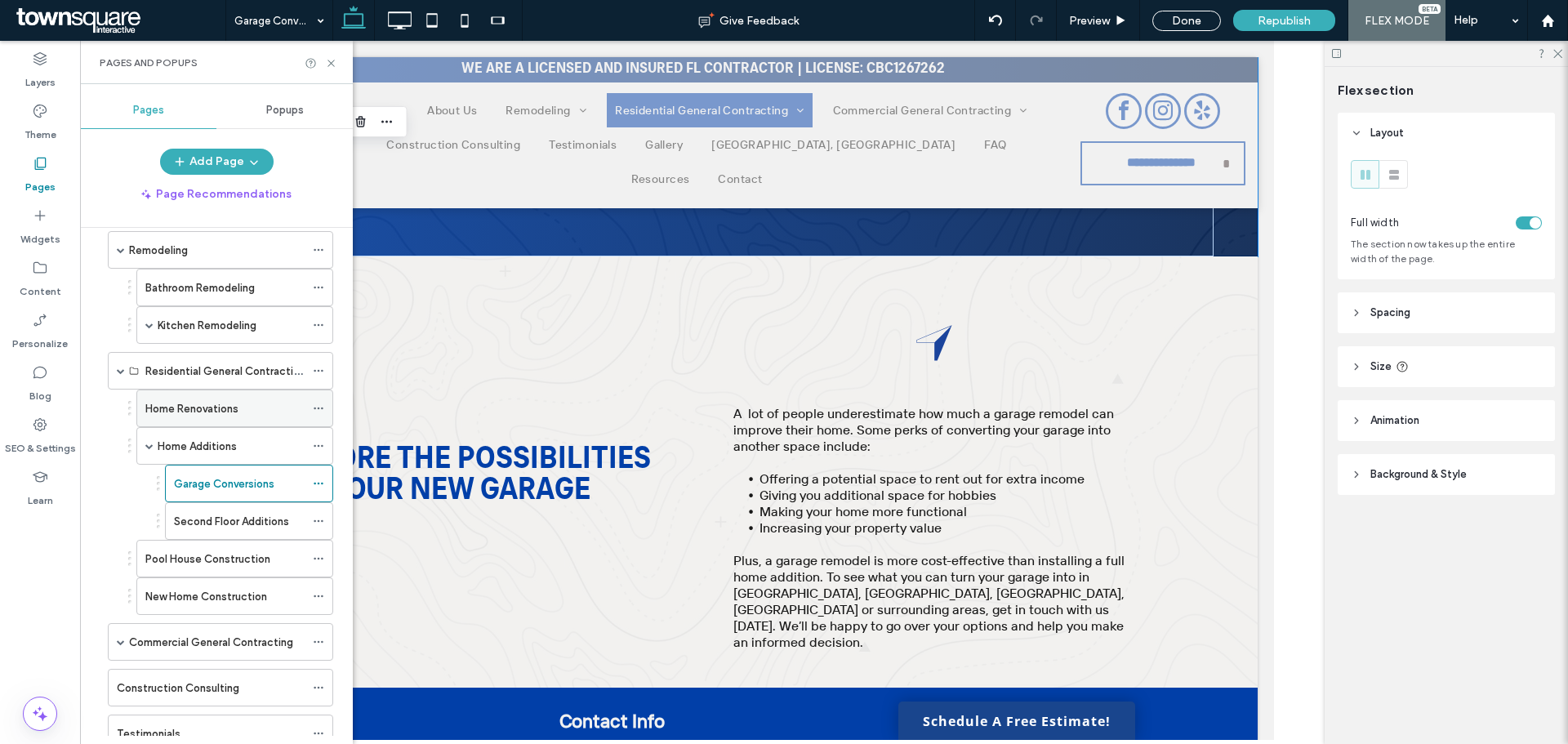
scroll to position [163, 0]
click at [204, 564] on label "Pool House Construction" at bounding box center [208, 558] width 125 height 29
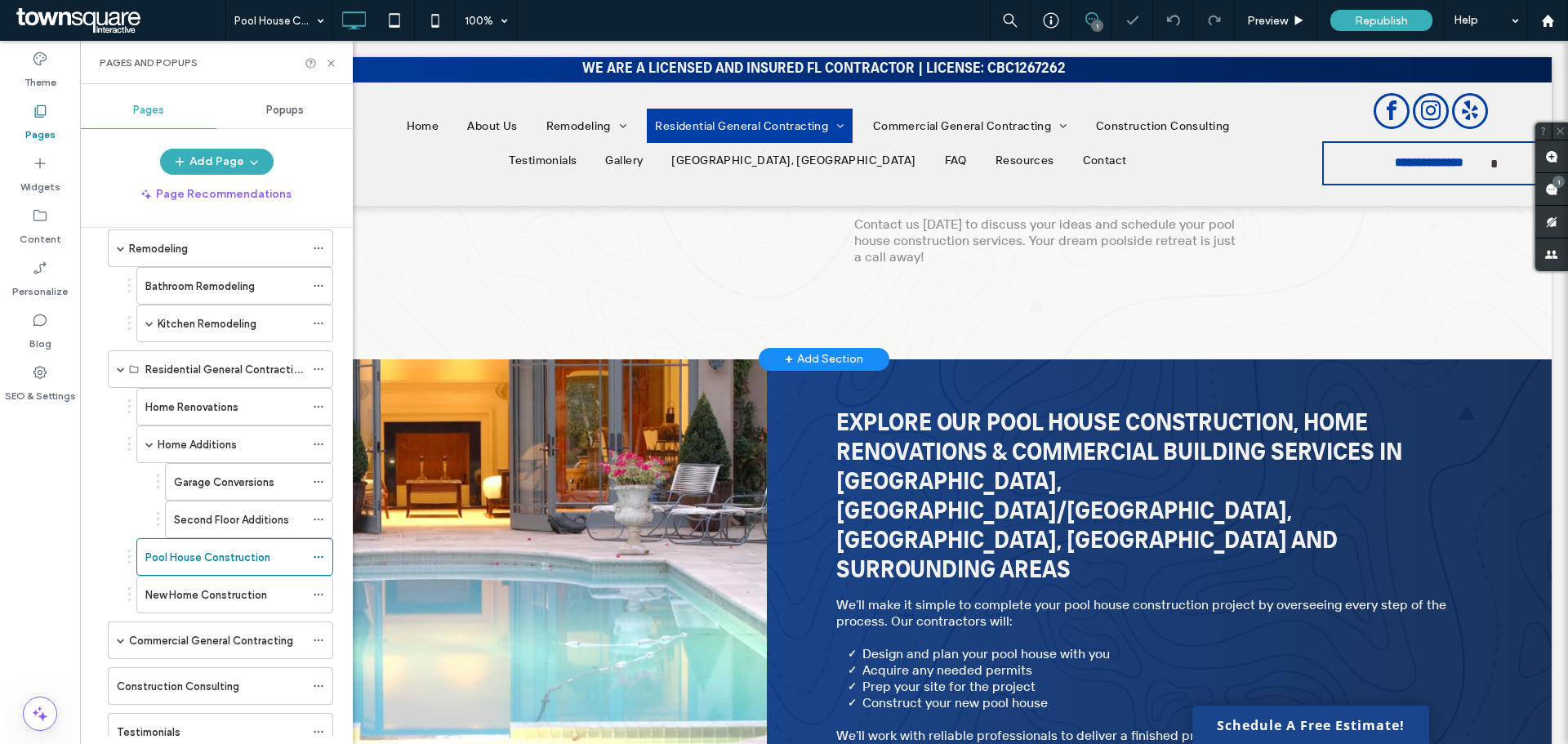
scroll to position [735, 0]
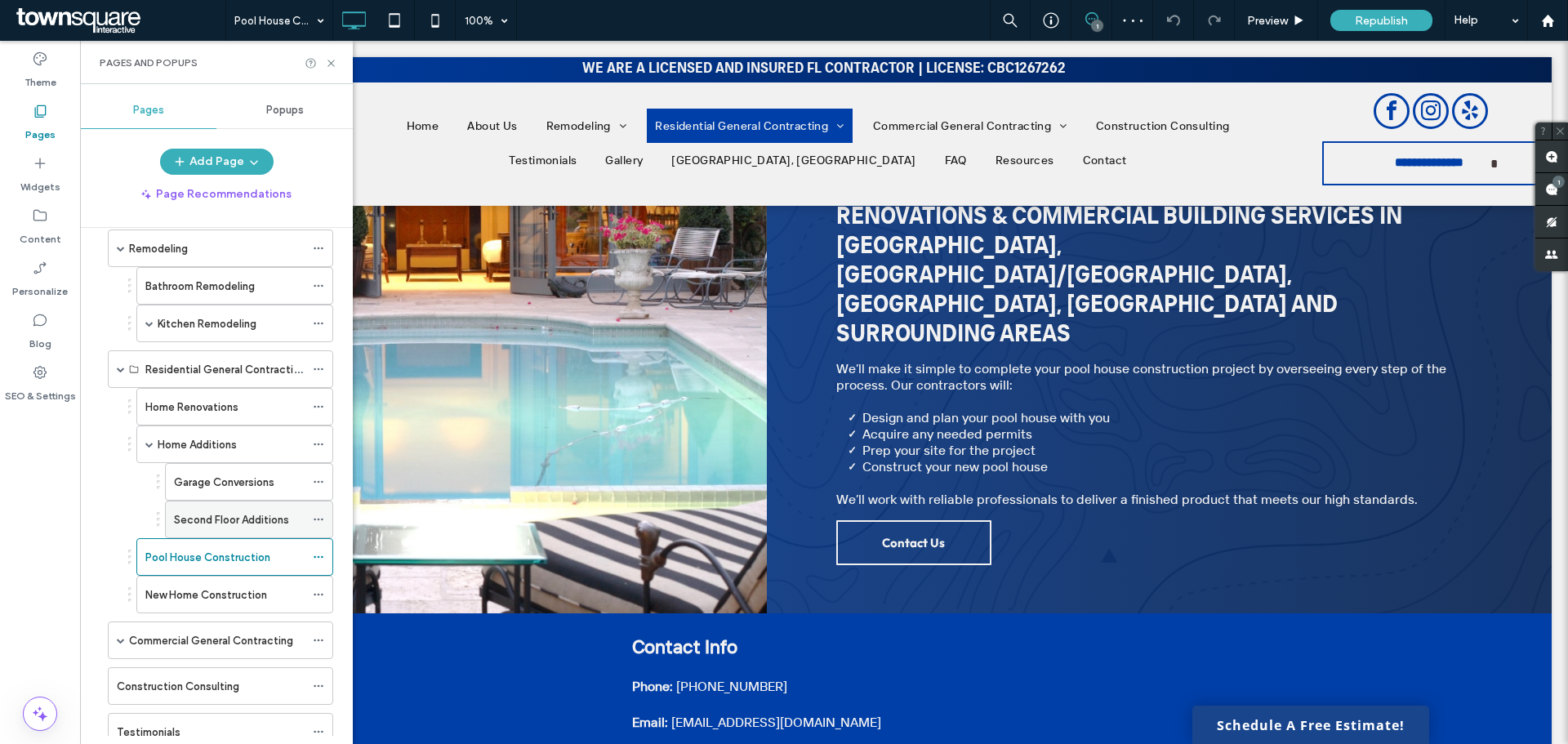
click at [225, 515] on label "Second Floor Additions" at bounding box center [231, 520] width 115 height 29
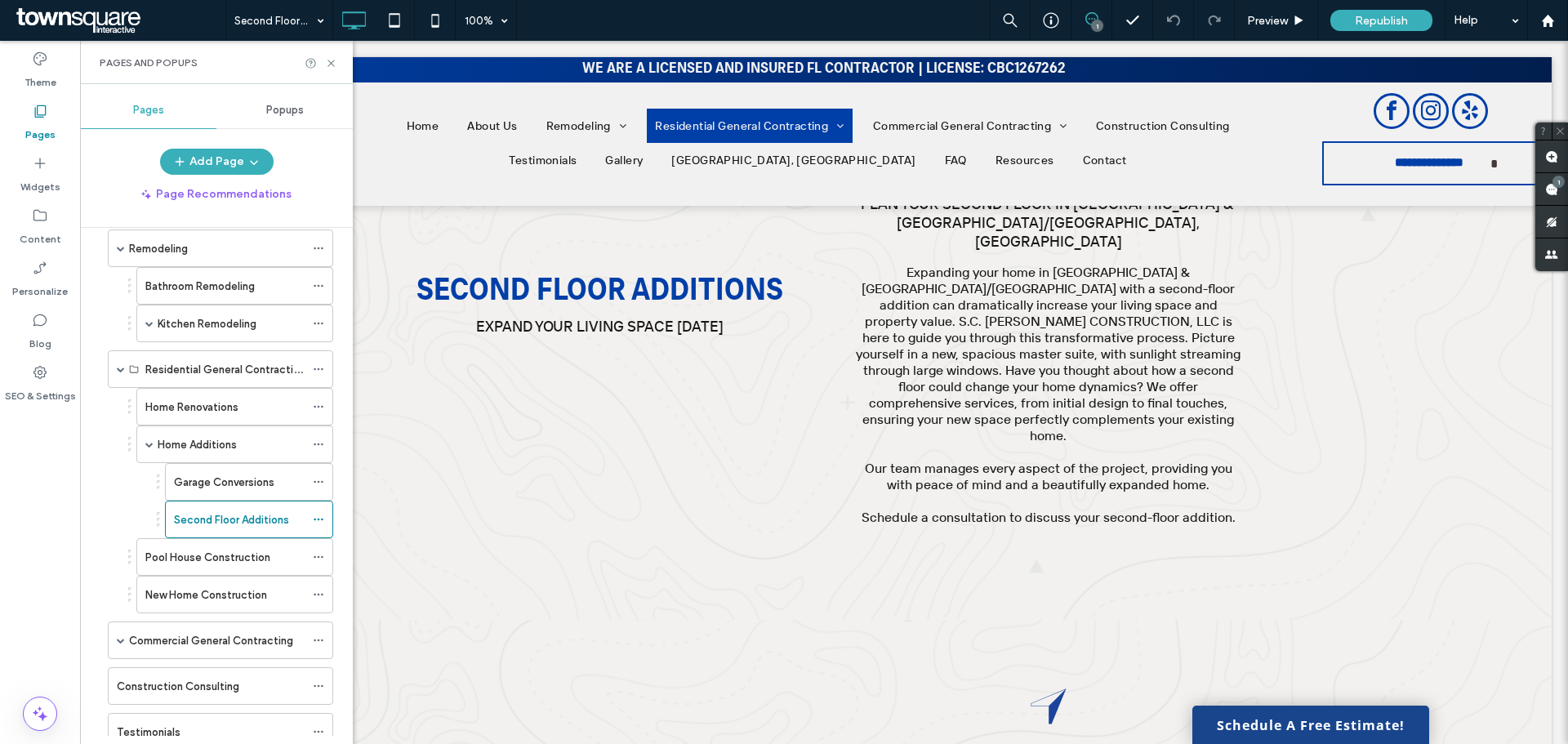
scroll to position [205, 0]
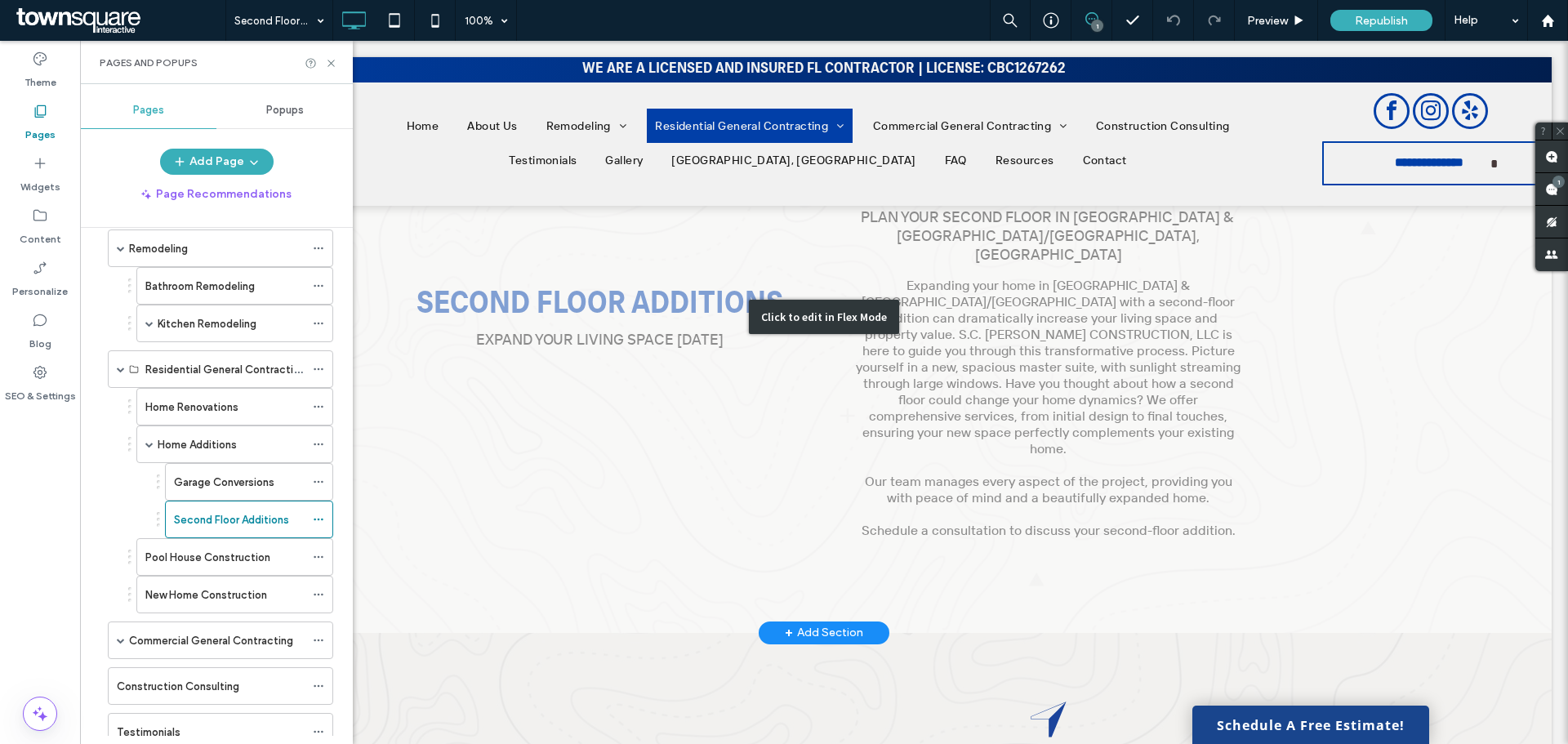
click at [593, 426] on div "Click to edit in Flex Mode" at bounding box center [824, 317] width 1456 height 631
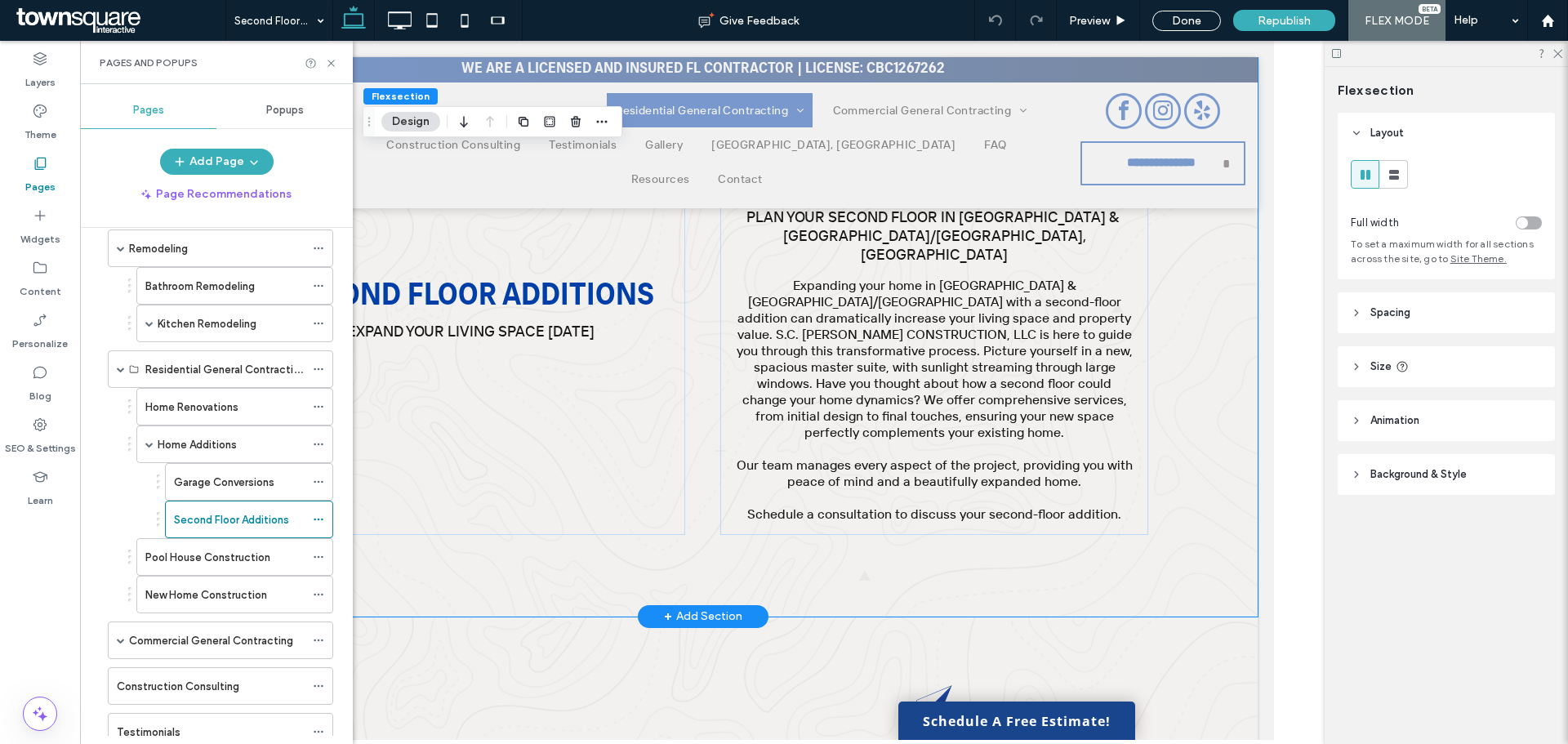
click at [571, 532] on div "Second floor additions Expand Your Living Space Today A blue and white arrow po…" at bounding box center [703, 309] width 980 height 615
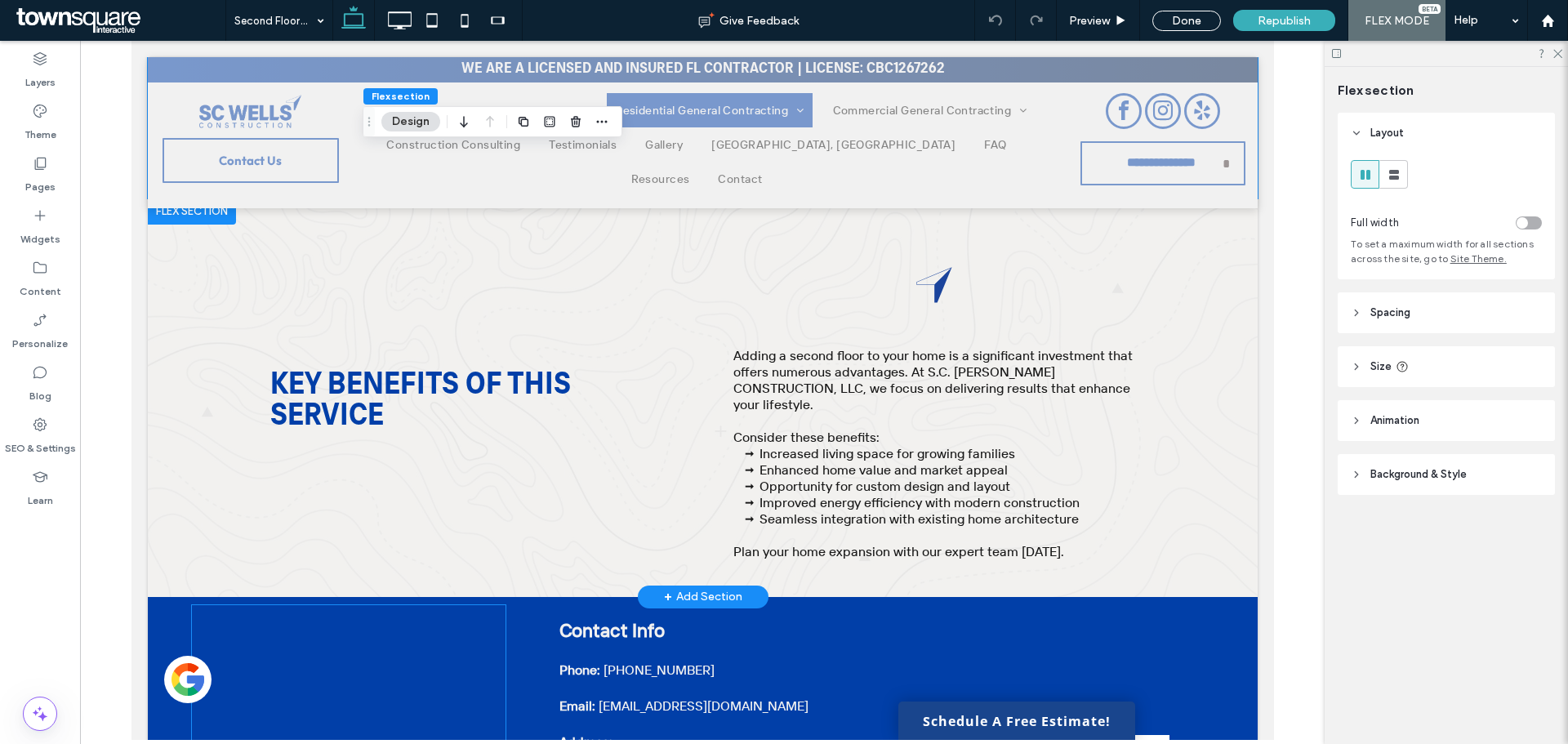
scroll to position [452, 0]
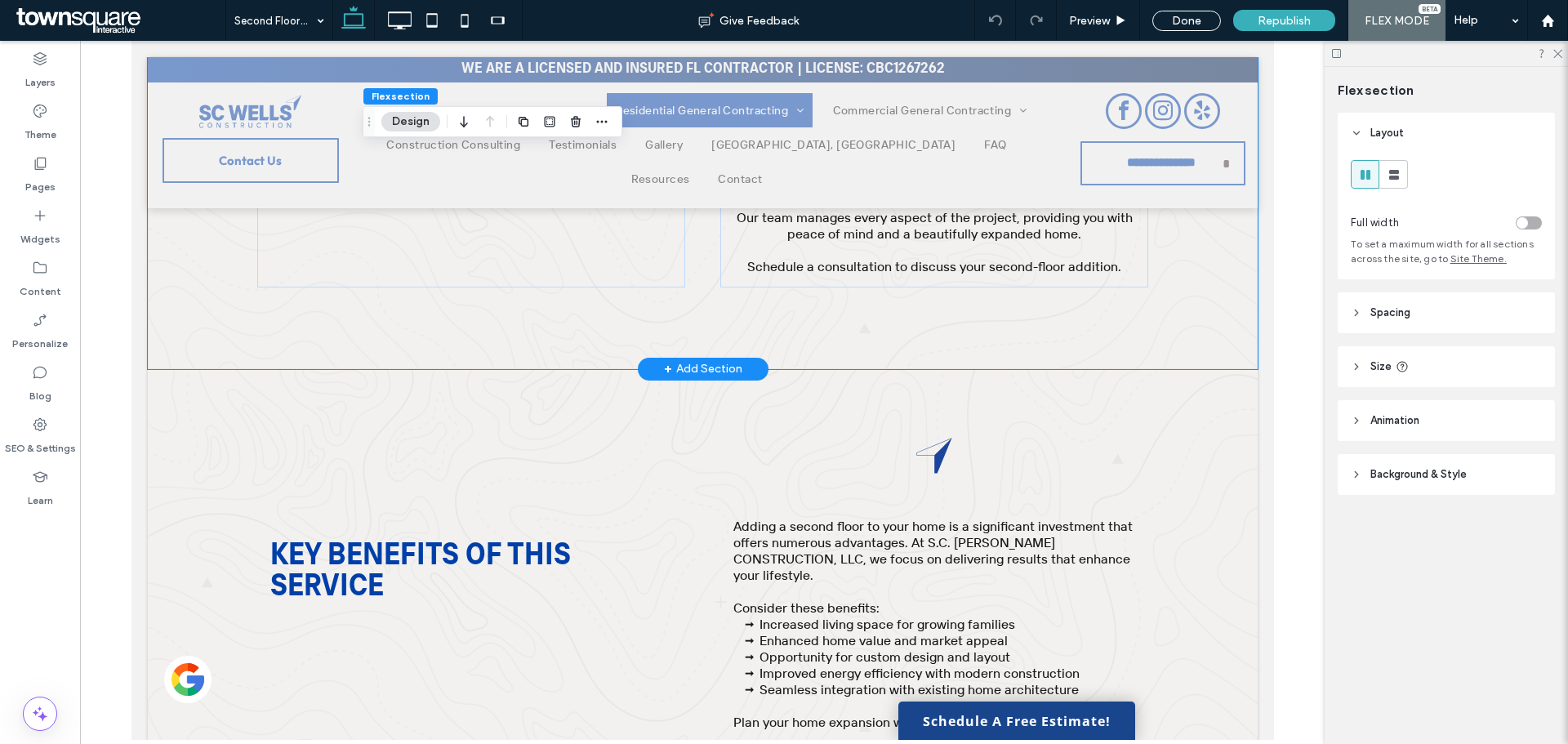
click at [741, 358] on div "+ Add Section" at bounding box center [703, 368] width 130 height 23
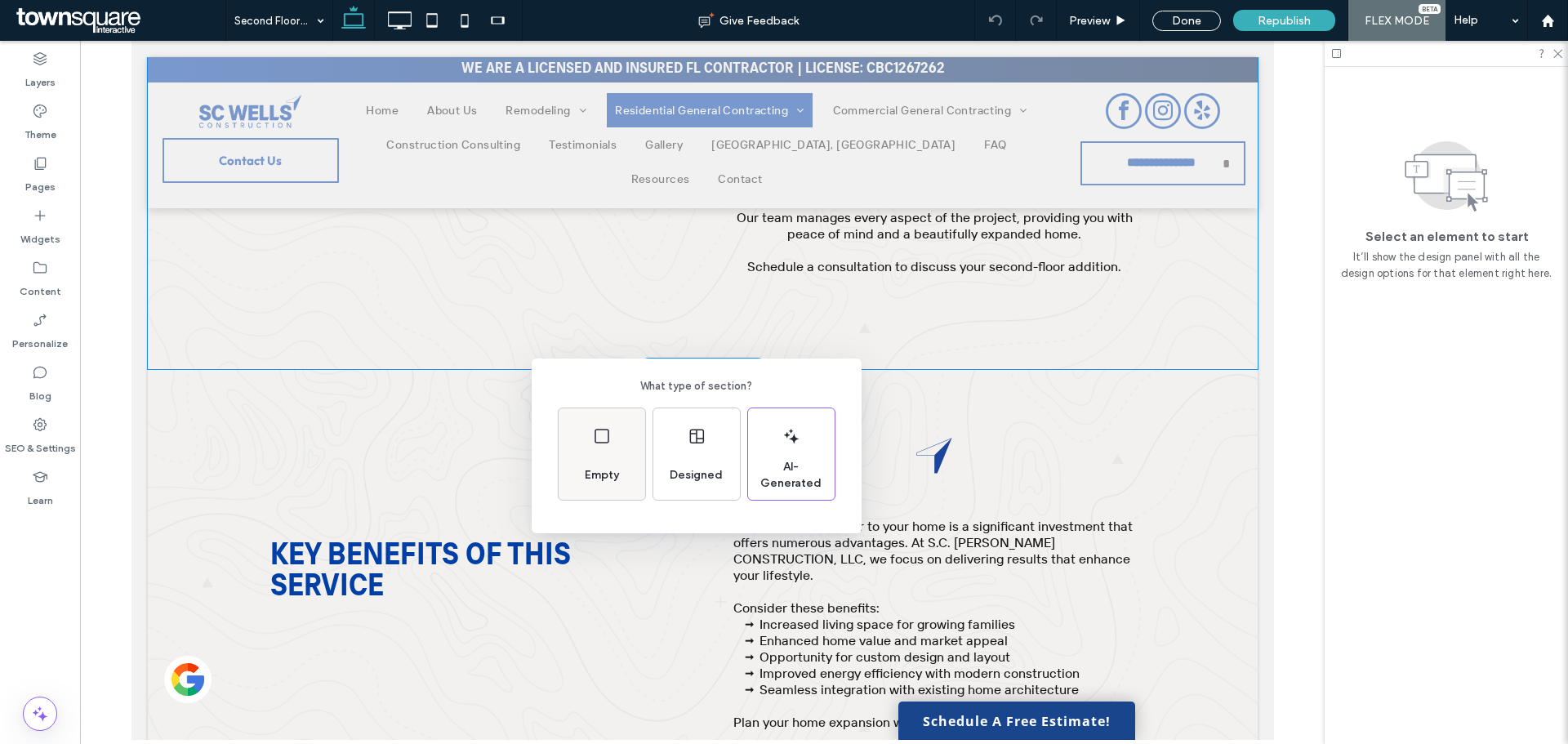
click at [637, 420] on div "Empty" at bounding box center [602, 453] width 87 height 91
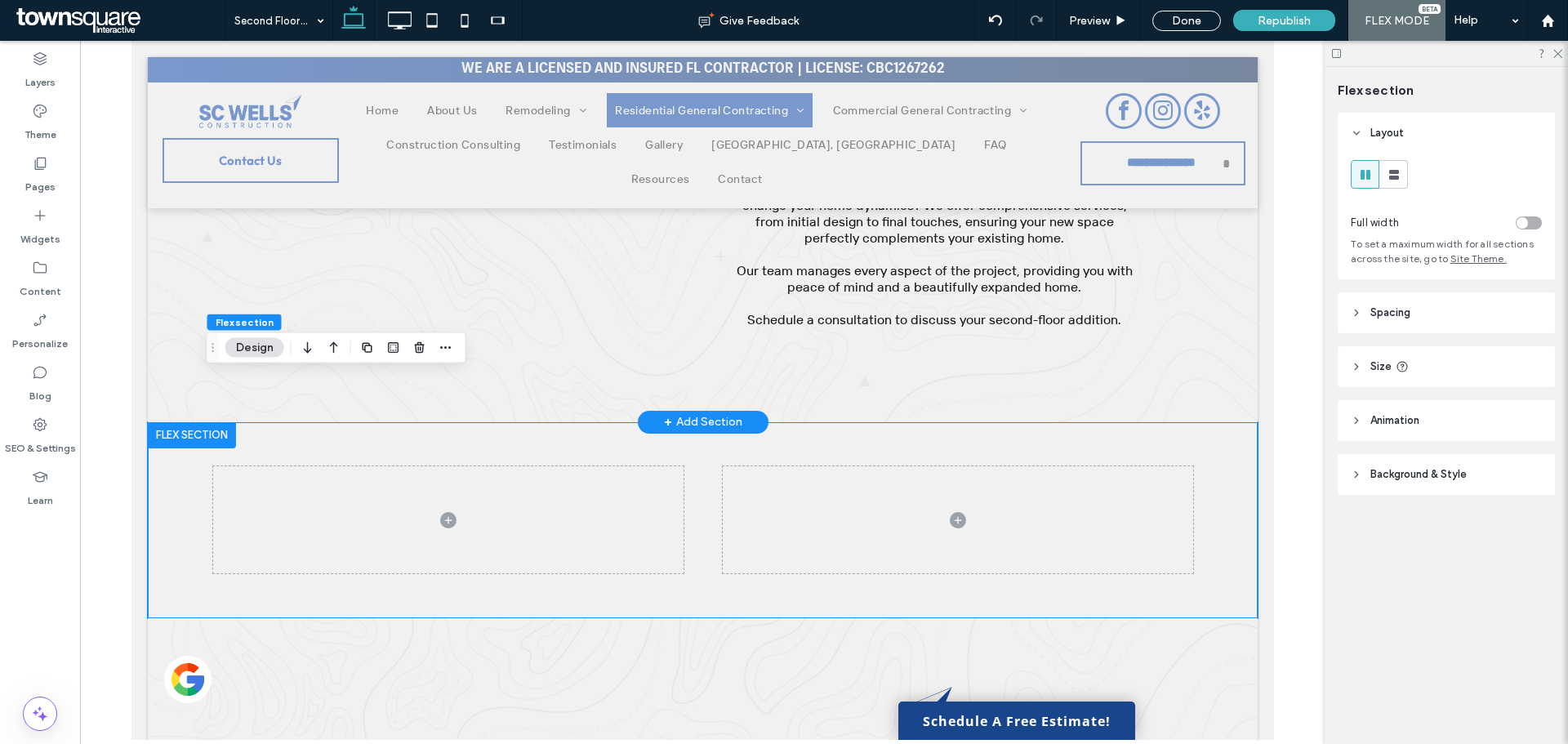
scroll to position [370, 0]
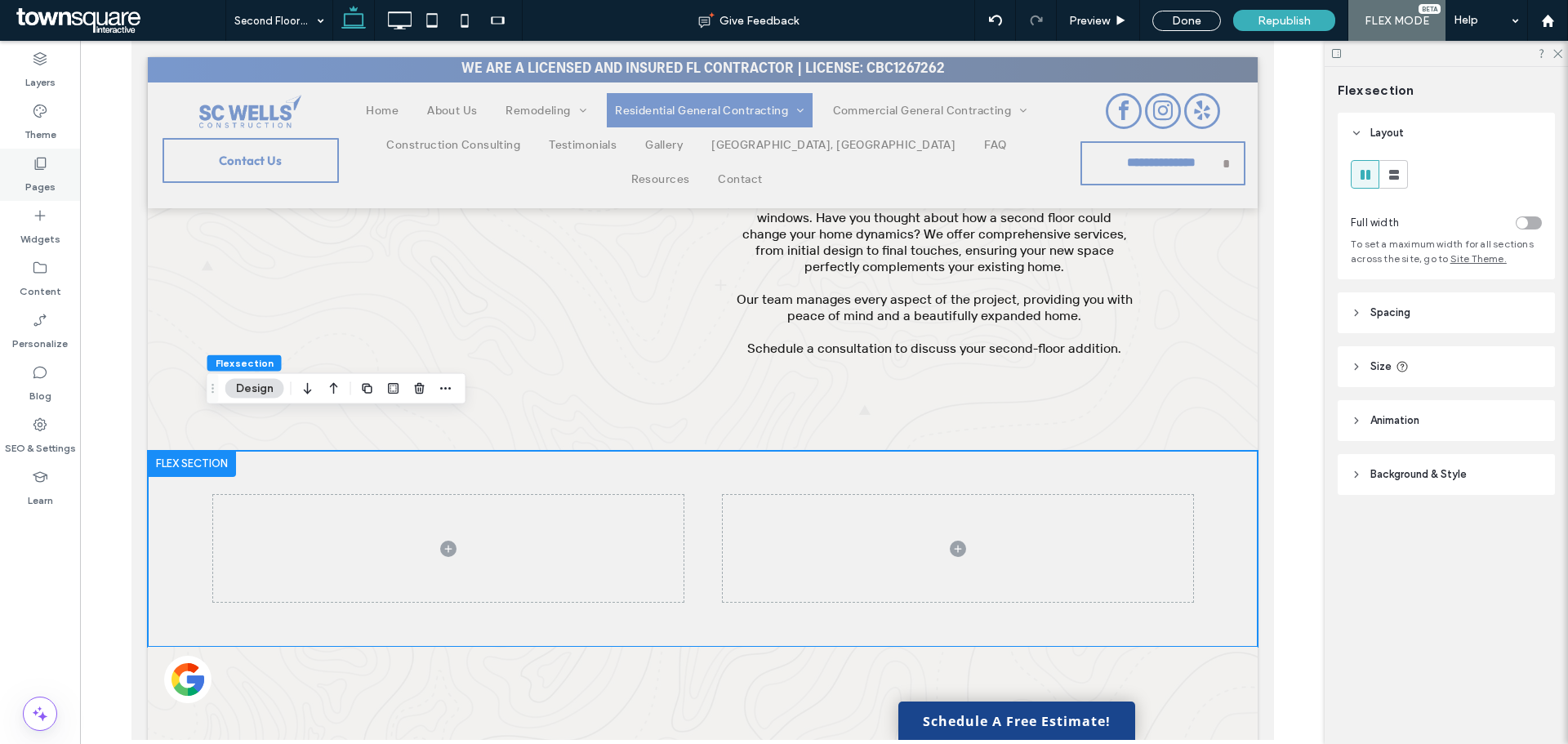
click at [41, 164] on icon at bounding box center [40, 163] width 16 height 16
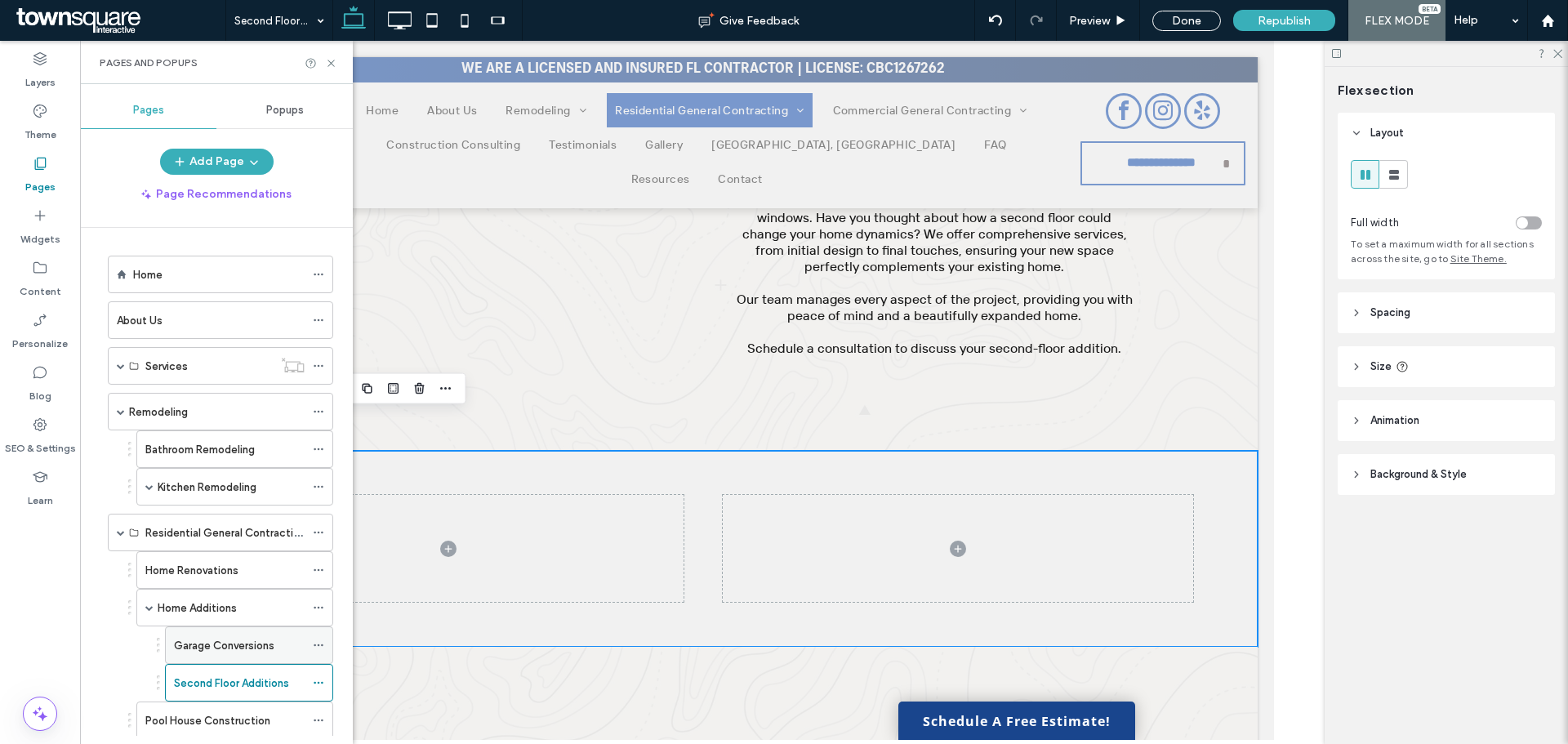
click at [222, 651] on label "Garage Conversions" at bounding box center [224, 645] width 100 height 29
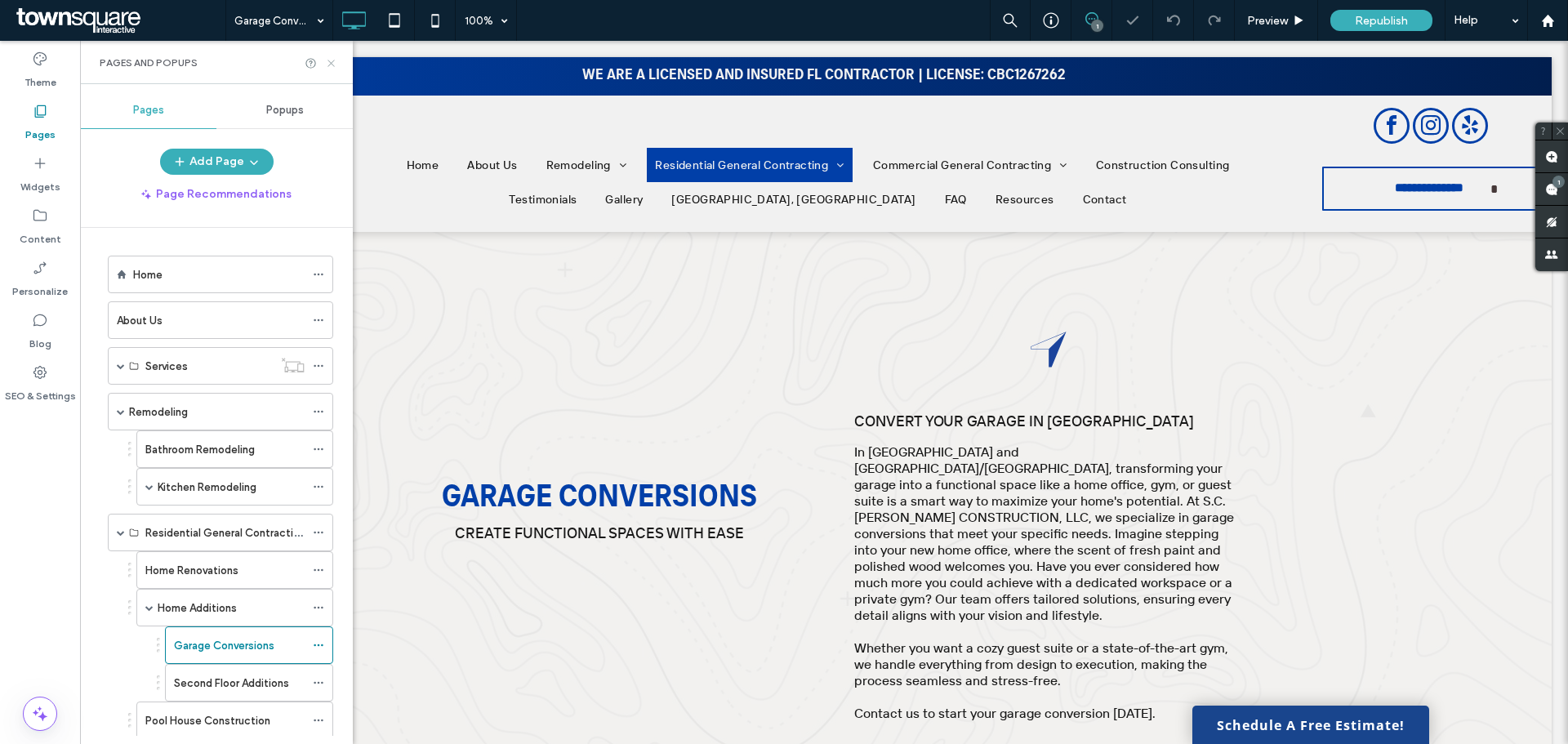
drag, startPoint x: 330, startPoint y: 69, endPoint x: 307, endPoint y: 205, distance: 137.9
click at [330, 69] on icon at bounding box center [331, 63] width 13 height 13
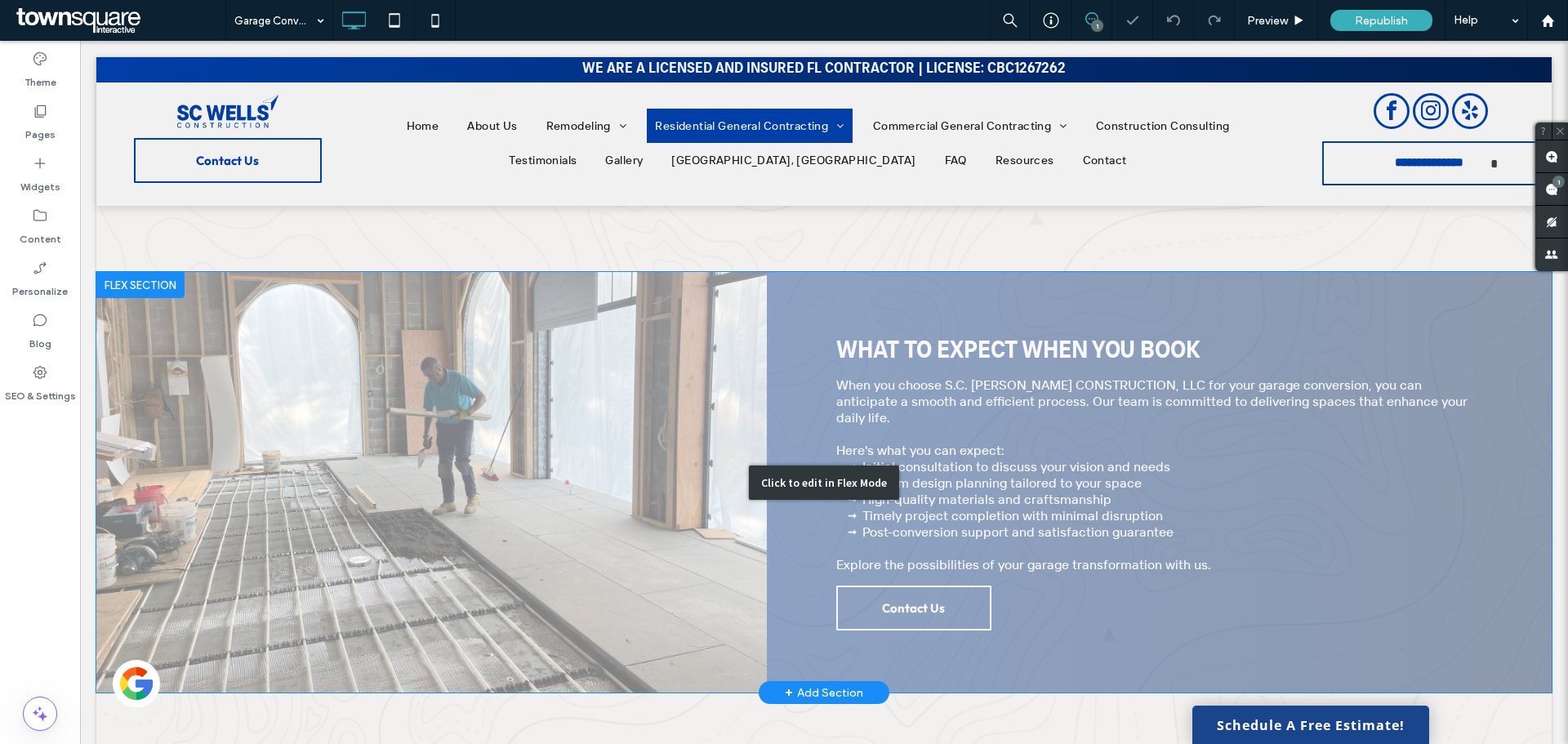
scroll to position [572, 0]
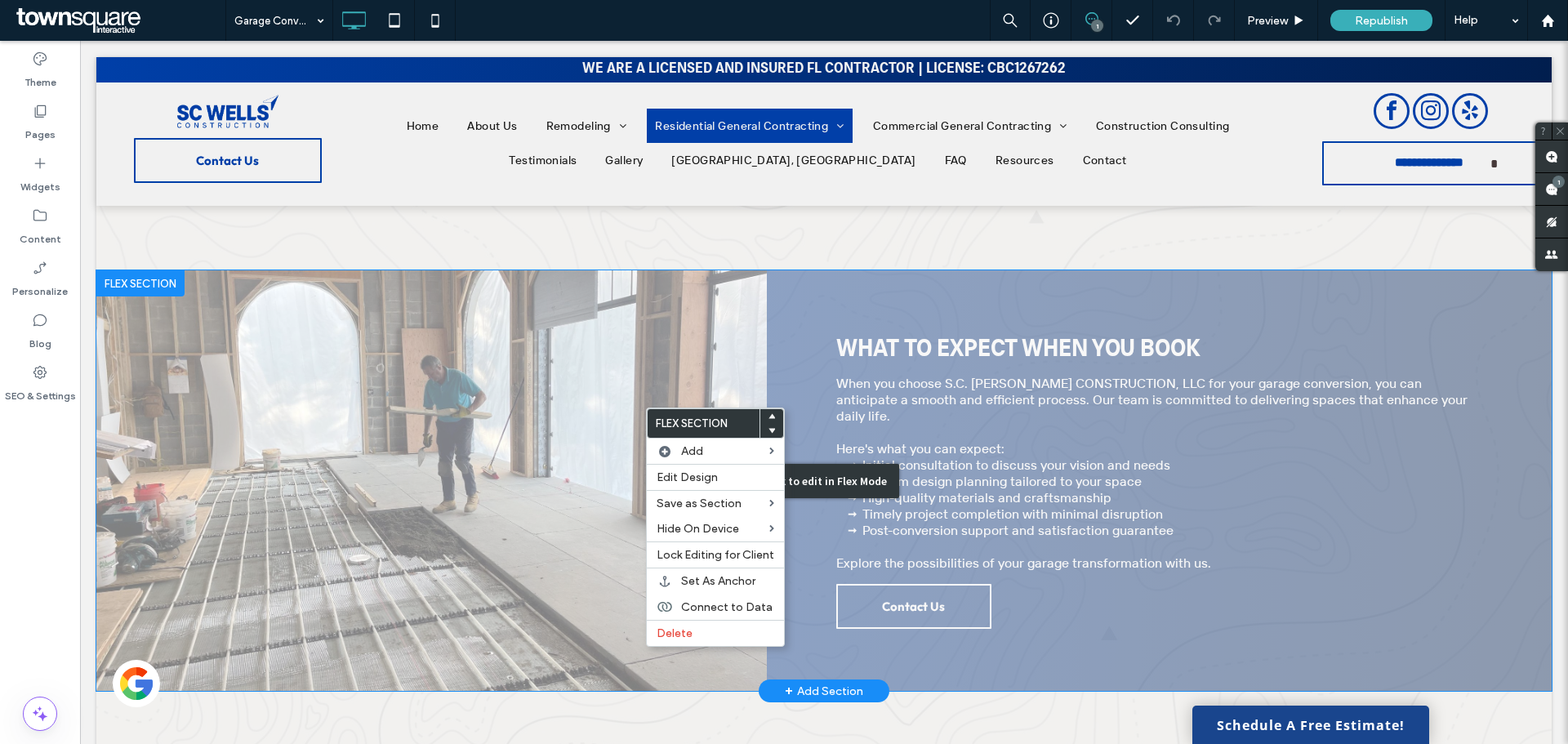
click at [511, 333] on div "Click to edit in Flex Mode" at bounding box center [824, 481] width 1456 height 421
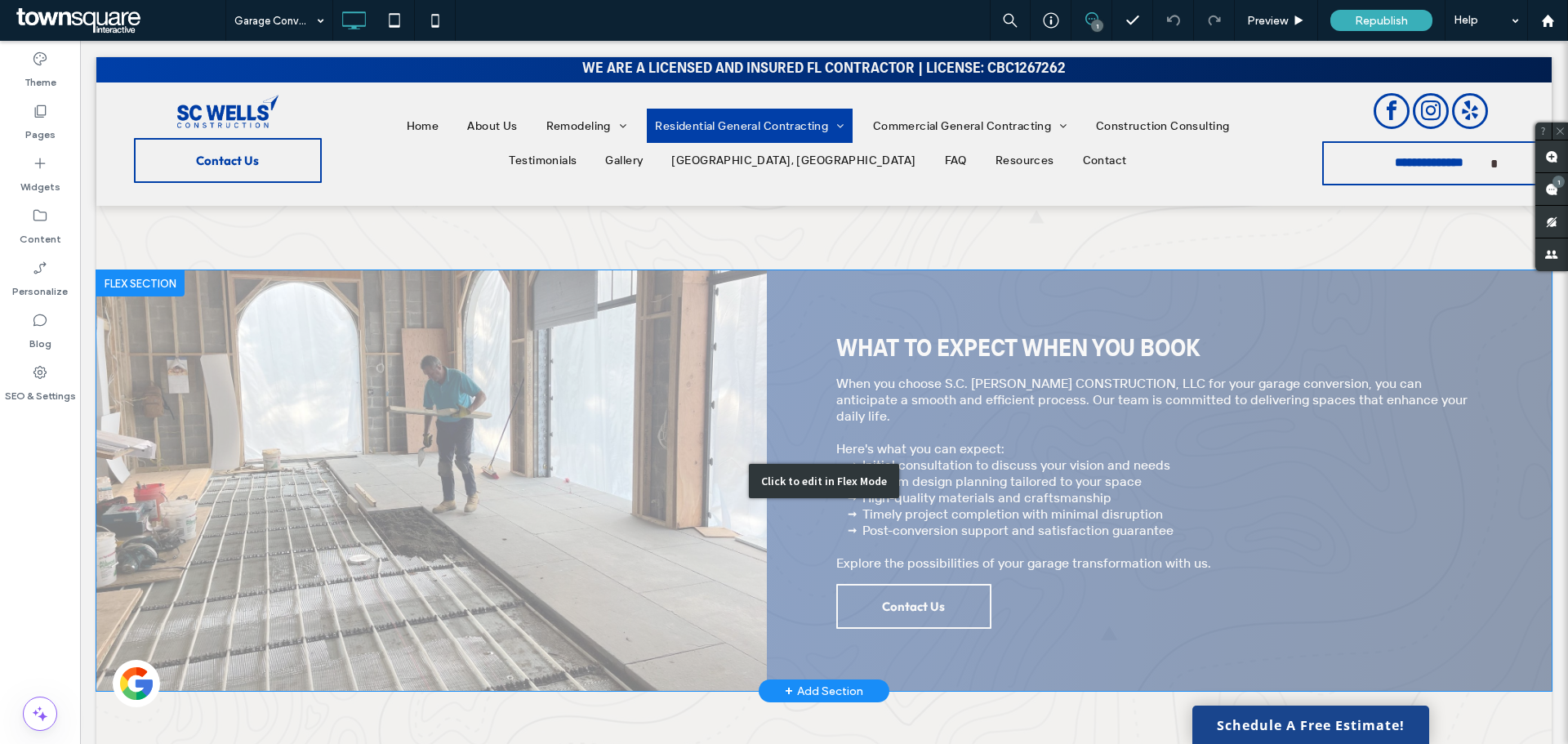
scroll to position [653, 0]
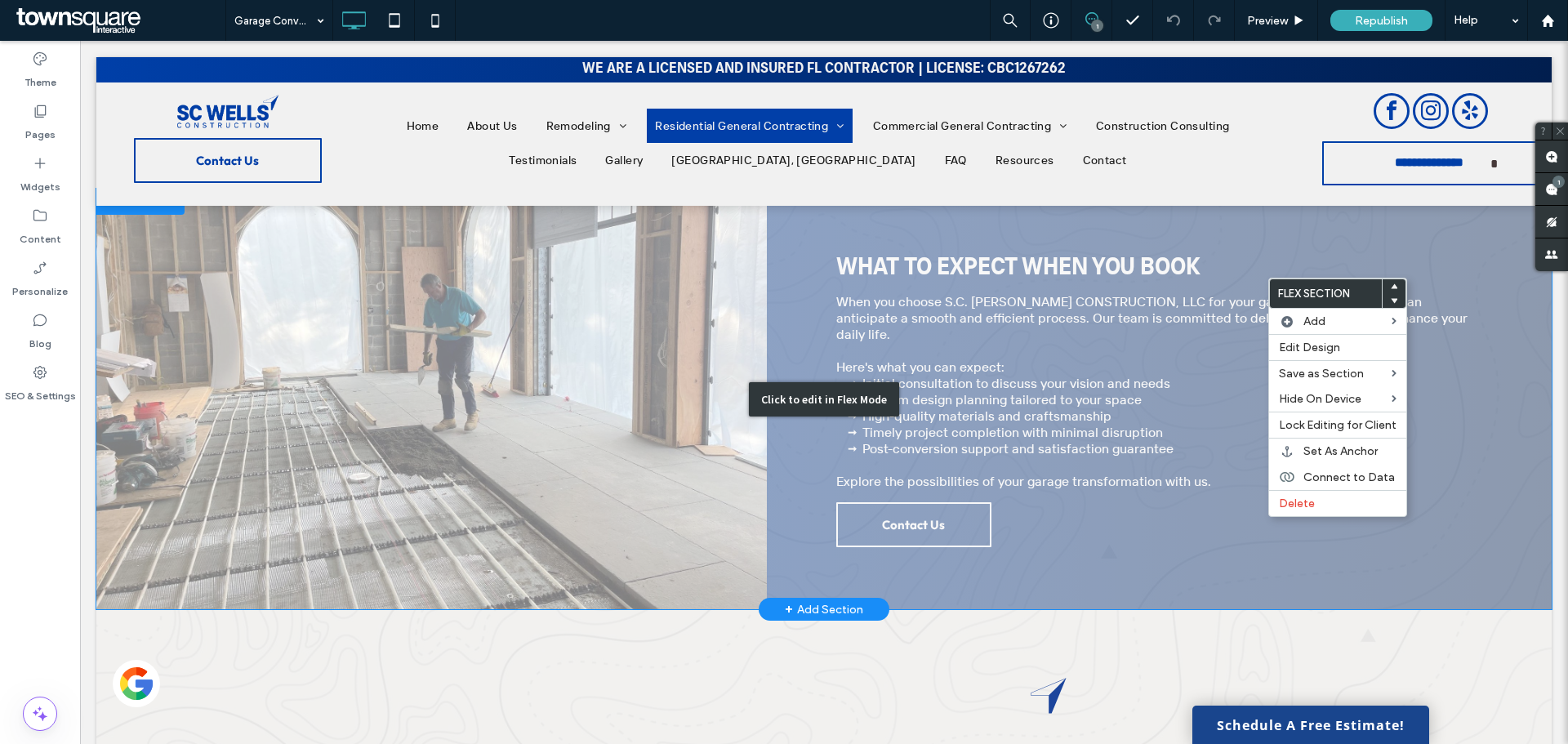
click at [1186, 502] on div "Click to edit in Flex Mode" at bounding box center [824, 398] width 1456 height 421
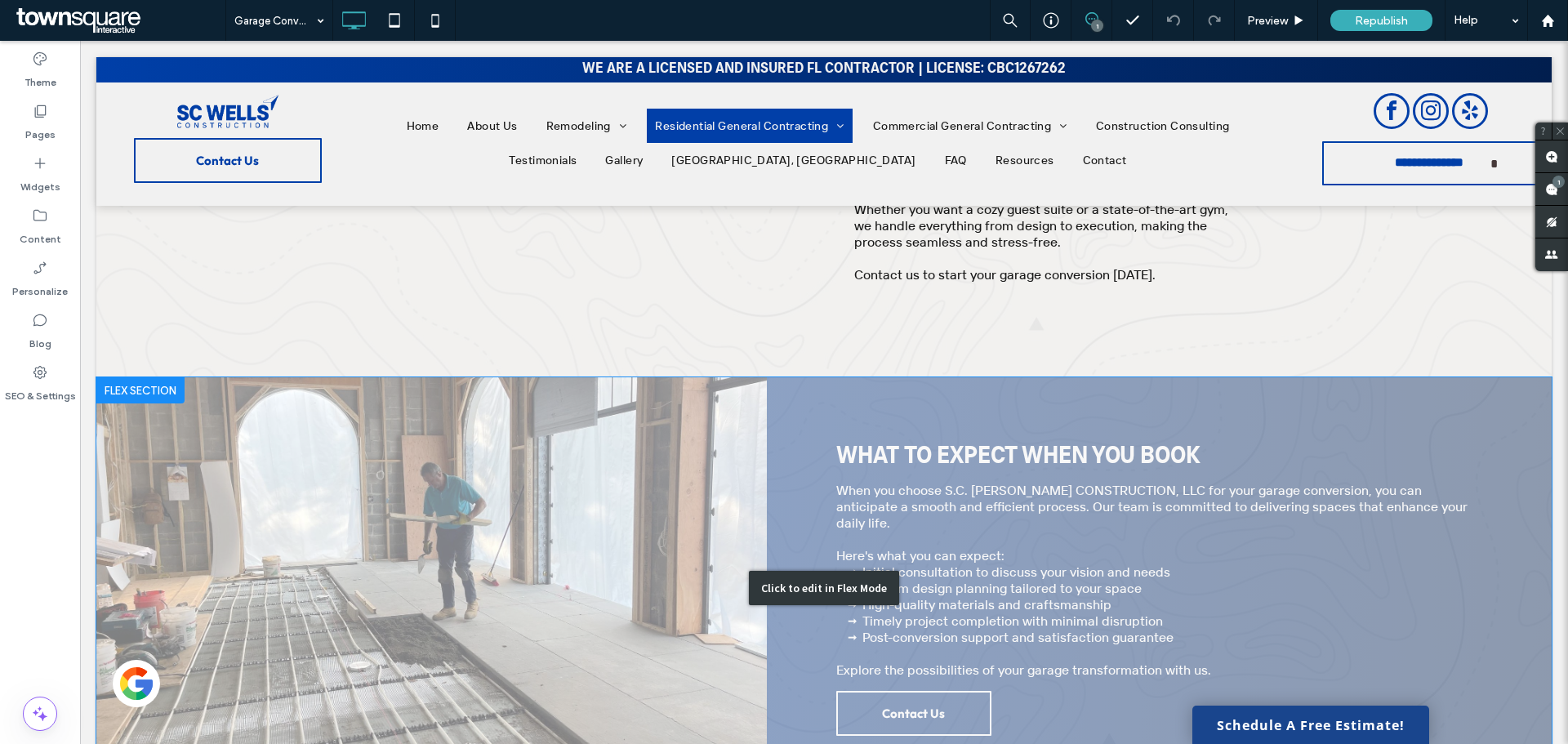
scroll to position [490, 0]
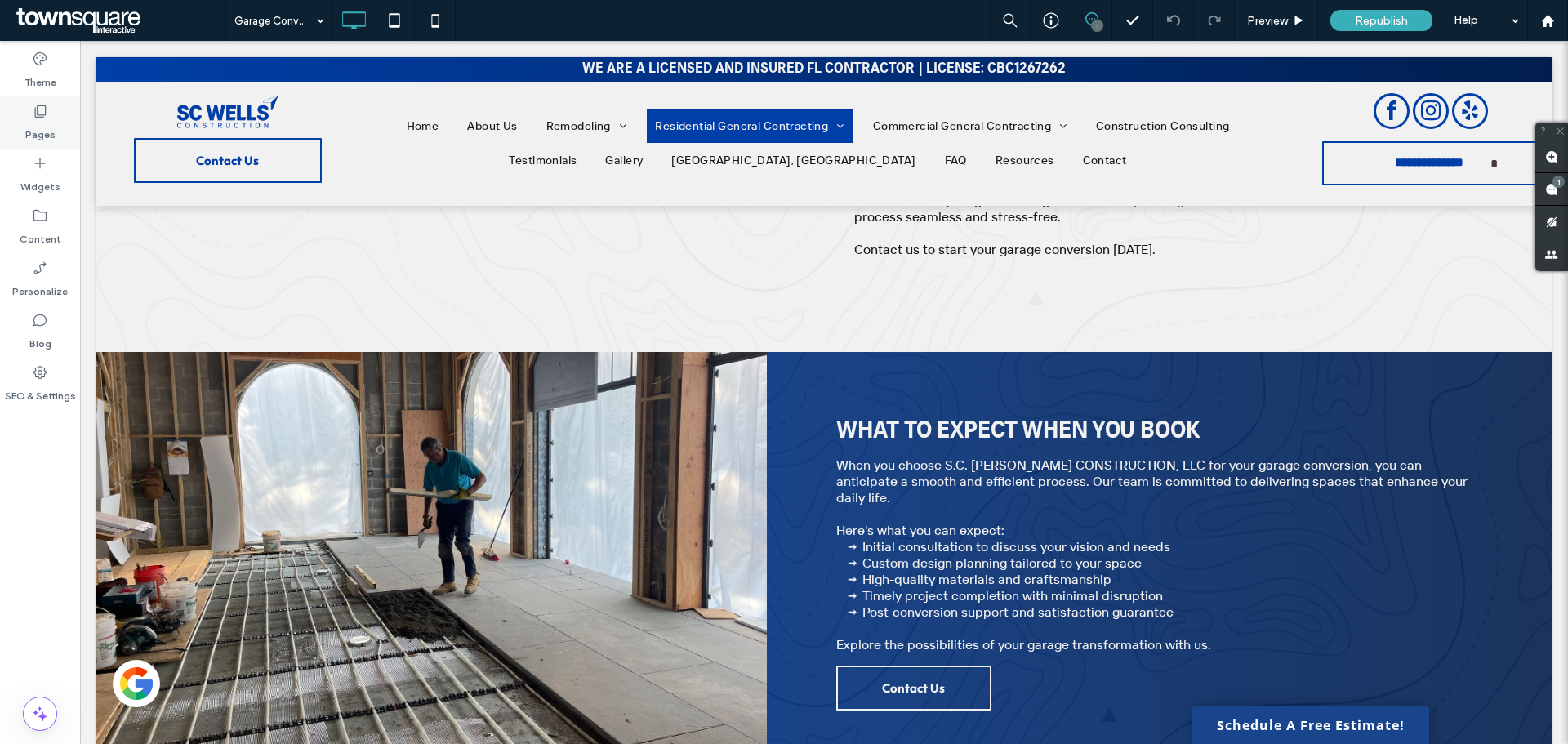
click at [46, 134] on label "Pages" at bounding box center [40, 130] width 30 height 23
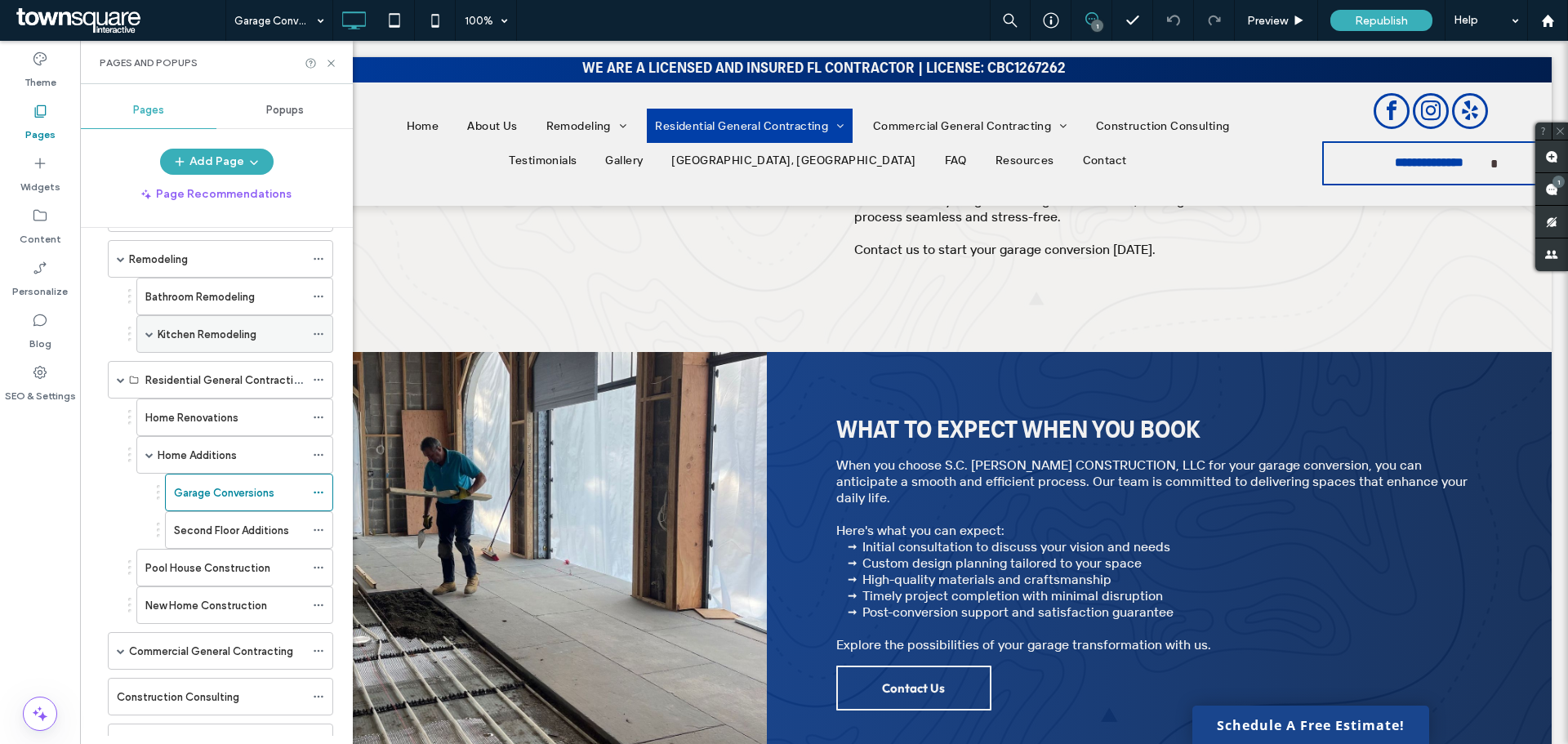
scroll to position [163, 0]
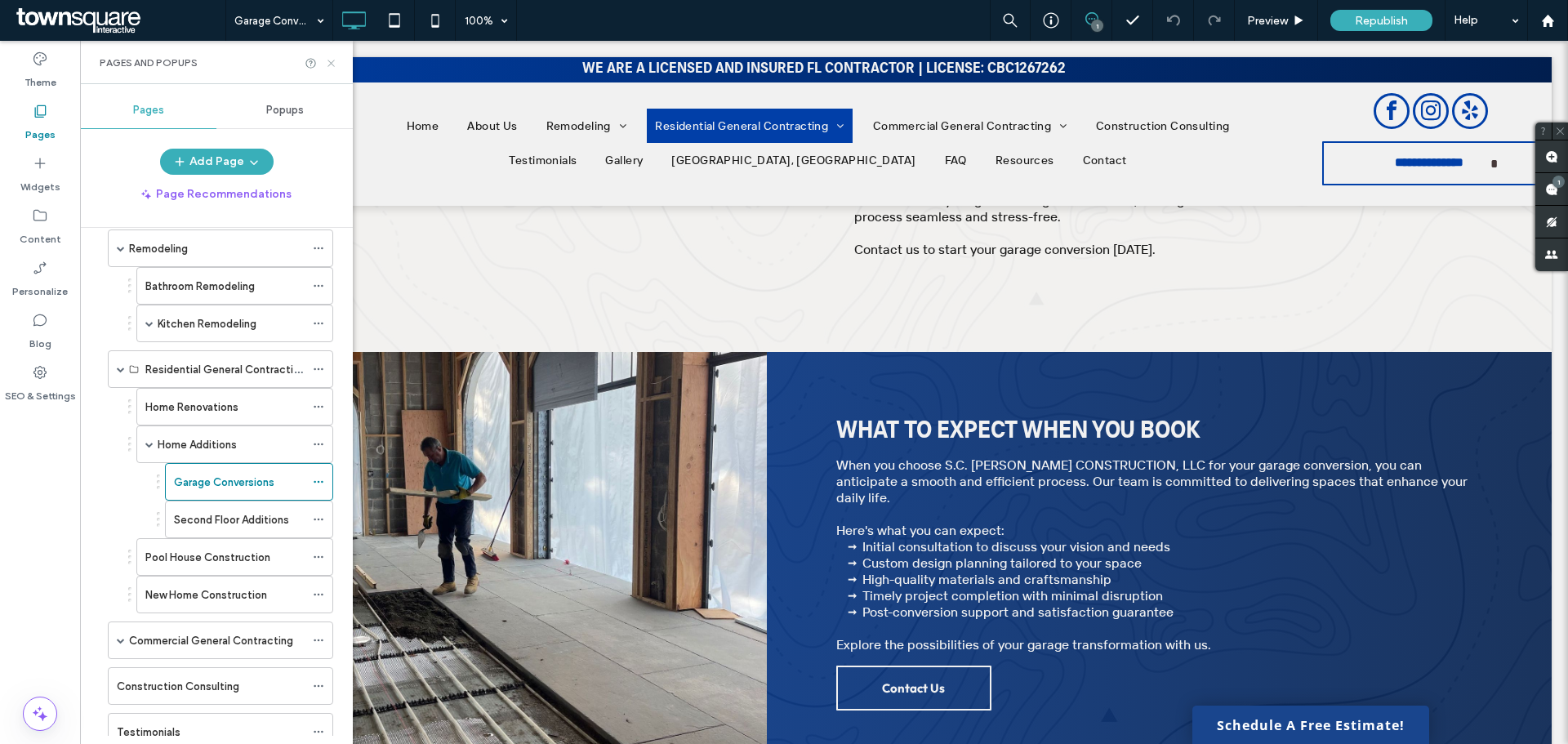
click at [334, 64] on icon at bounding box center [331, 63] width 13 height 13
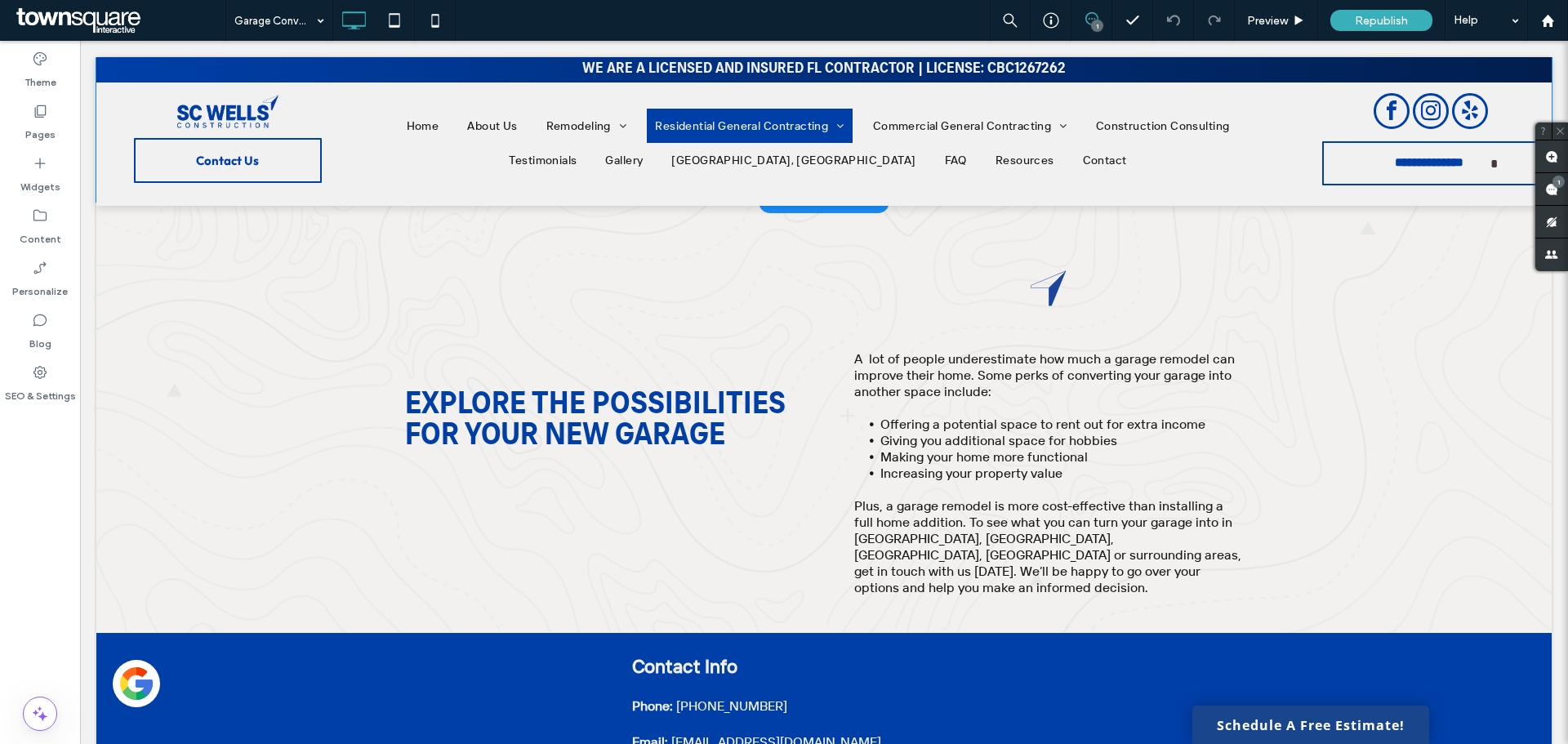
scroll to position [1062, 0]
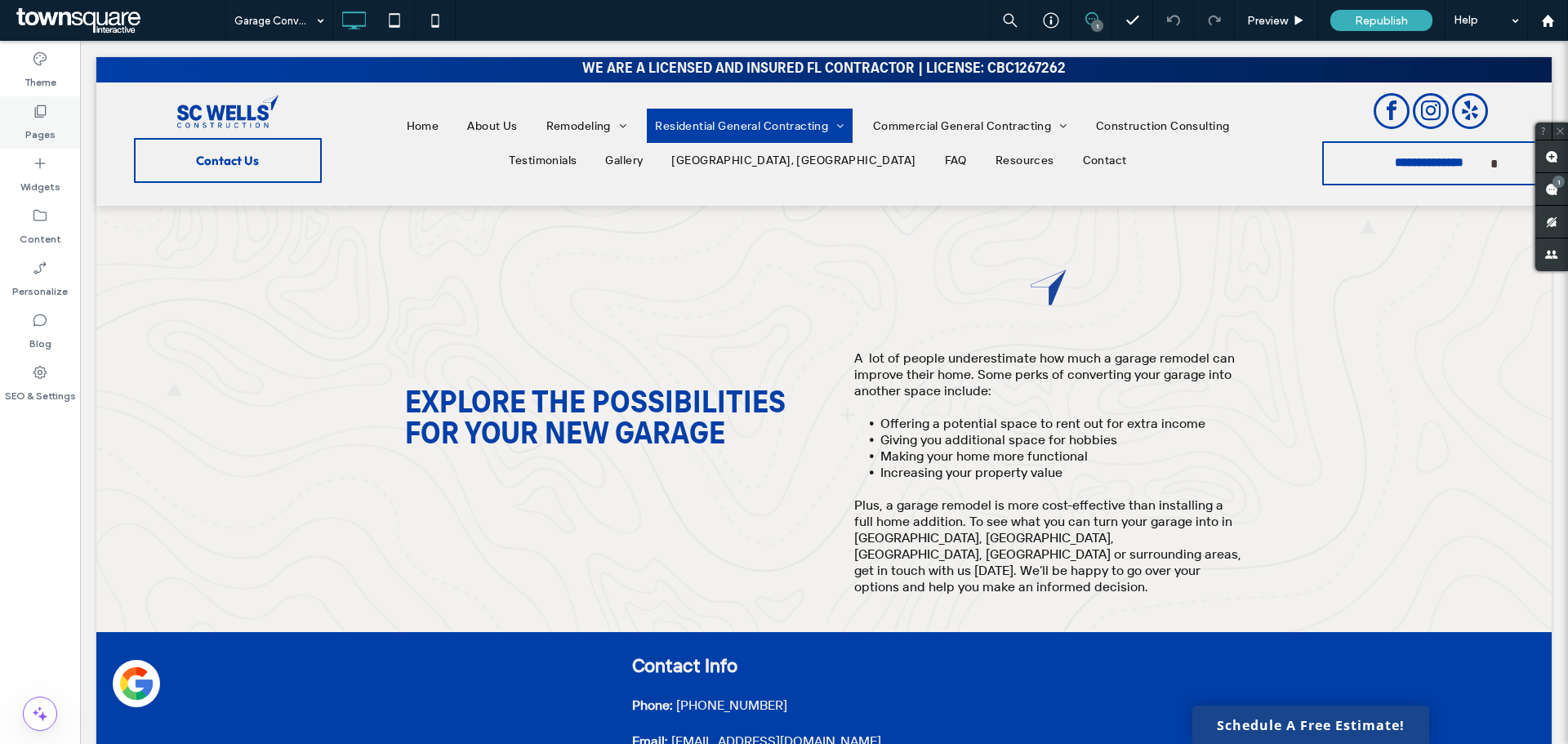
click at [51, 121] on label "Pages" at bounding box center [40, 130] width 30 height 23
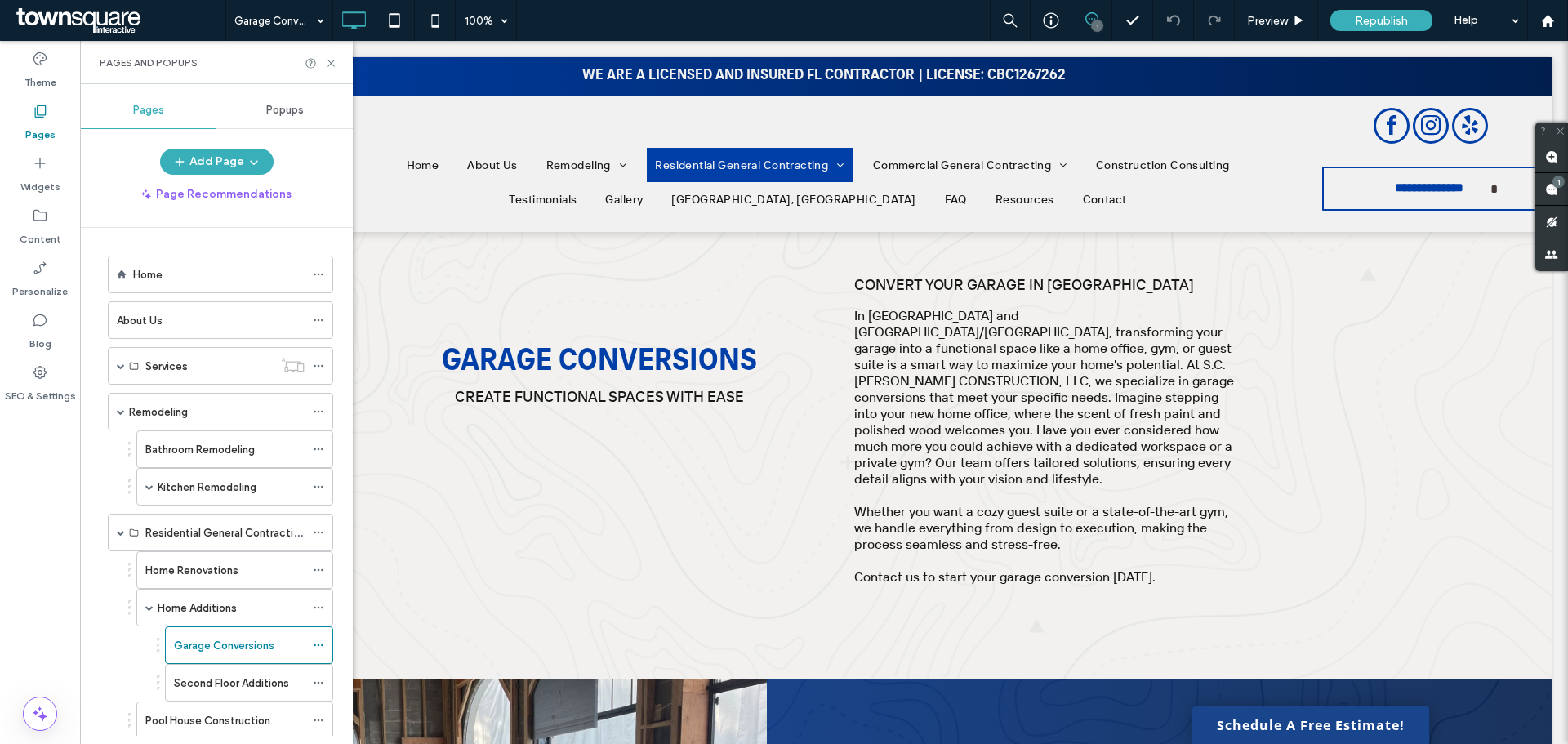
scroll to position [0, 0]
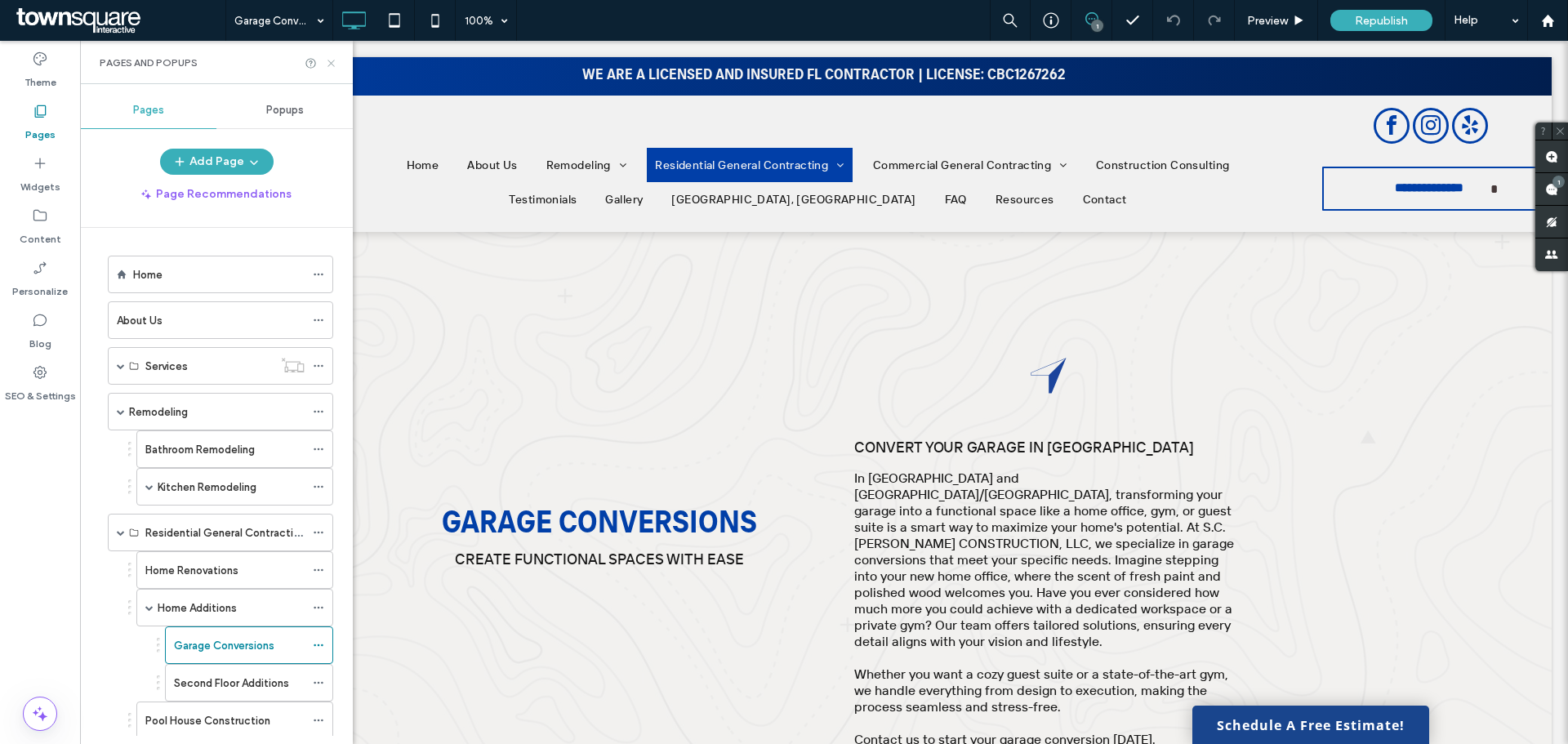
click at [337, 62] on icon at bounding box center [331, 63] width 13 height 13
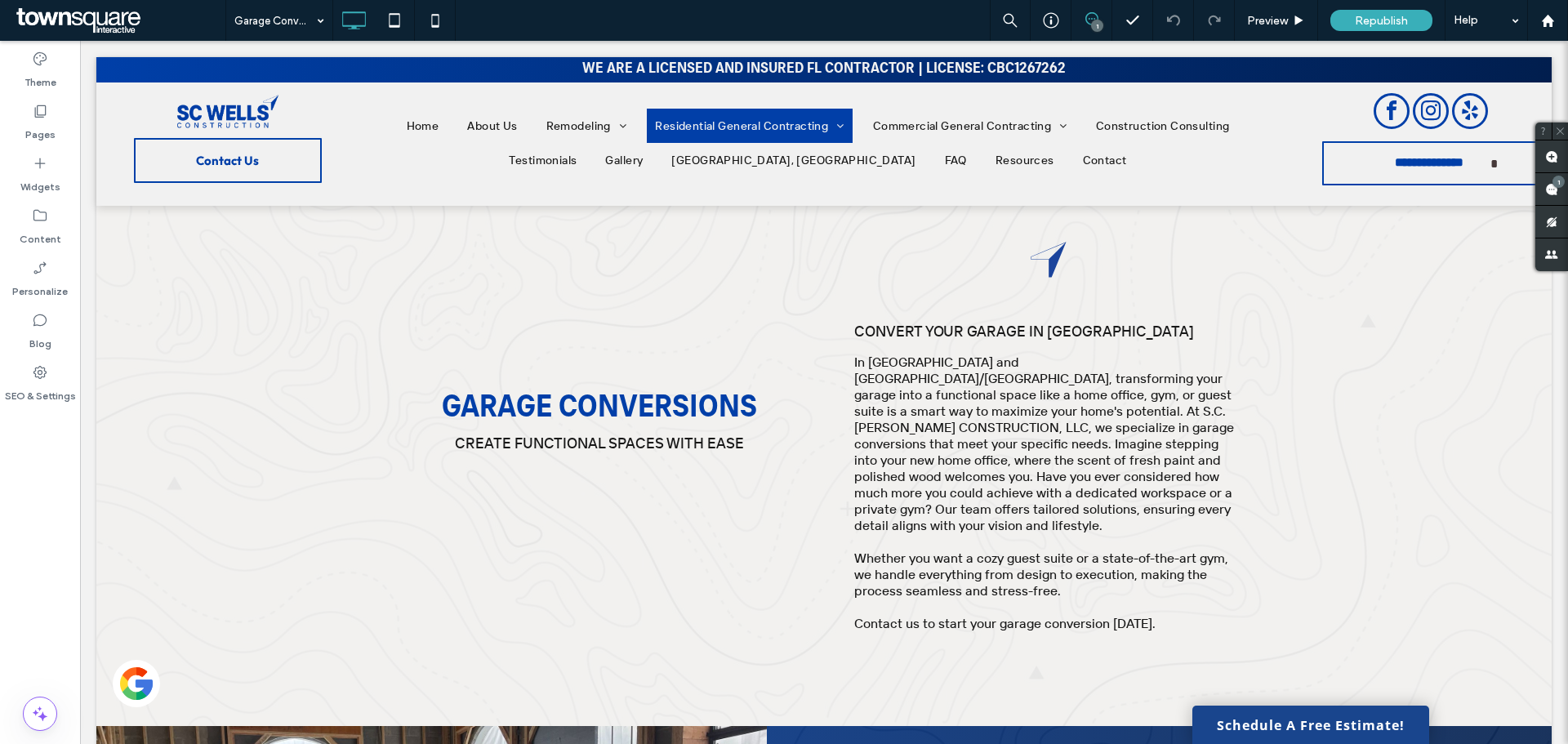
scroll to position [245, 0]
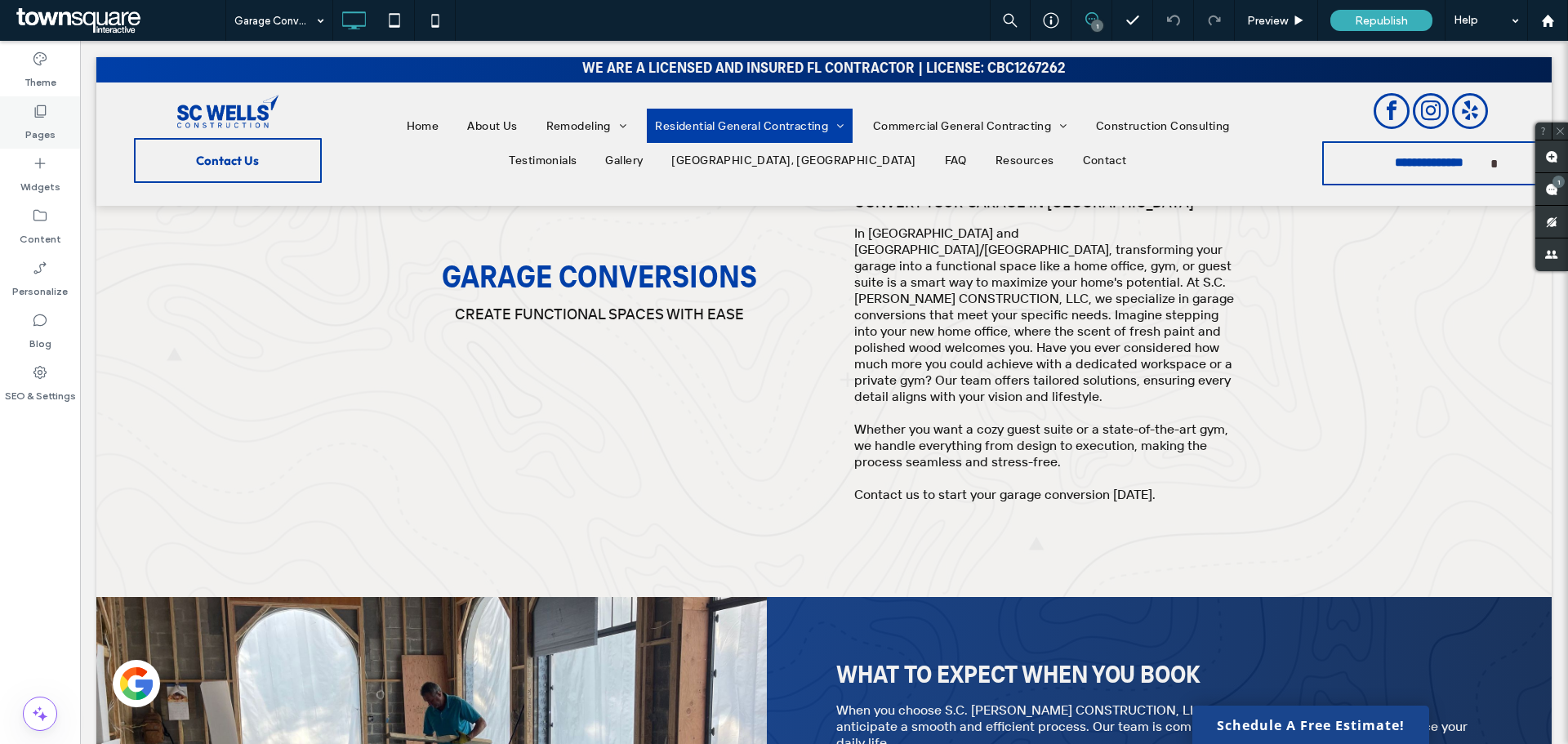
click at [43, 126] on label "Pages" at bounding box center [40, 130] width 30 height 23
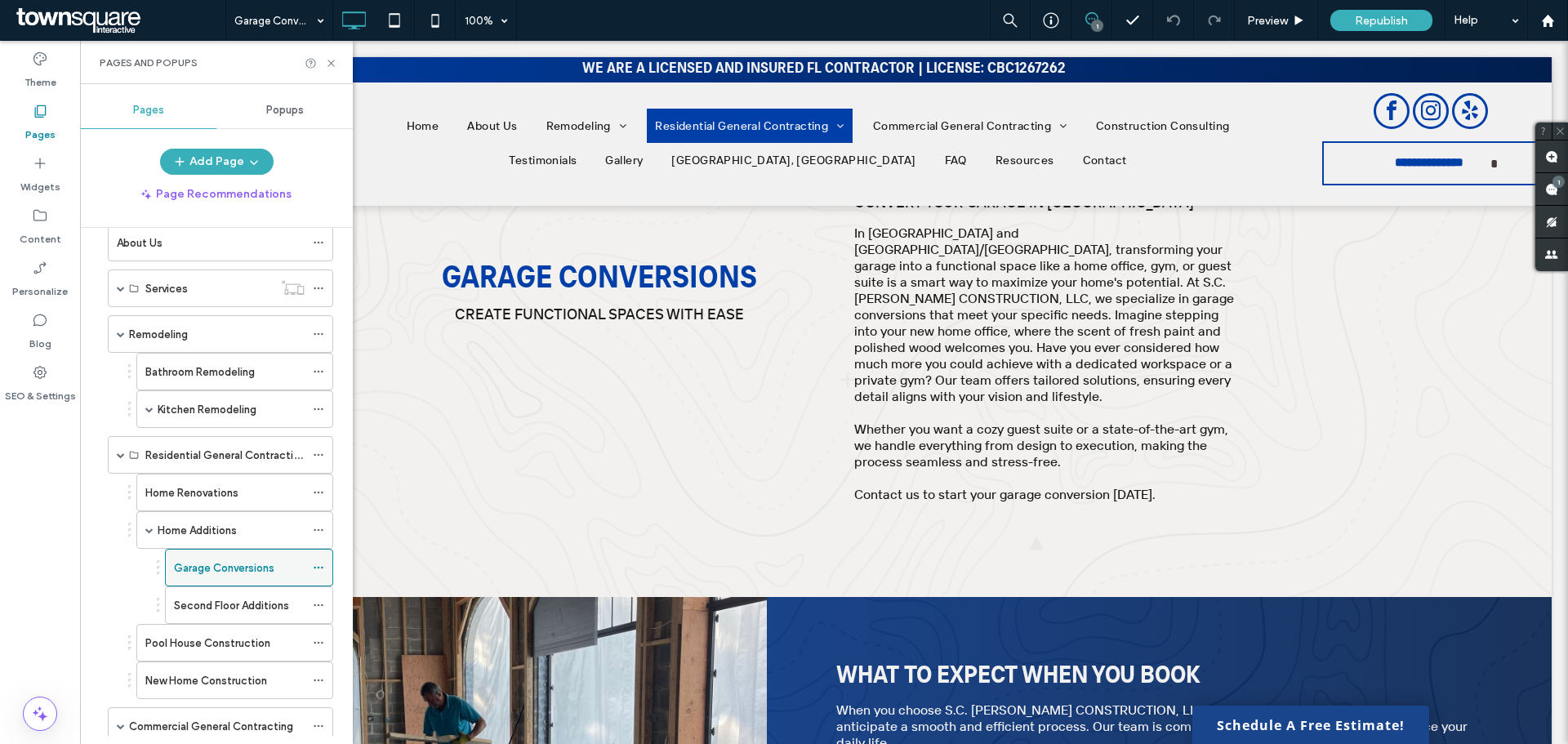
scroll to position [163, 0]
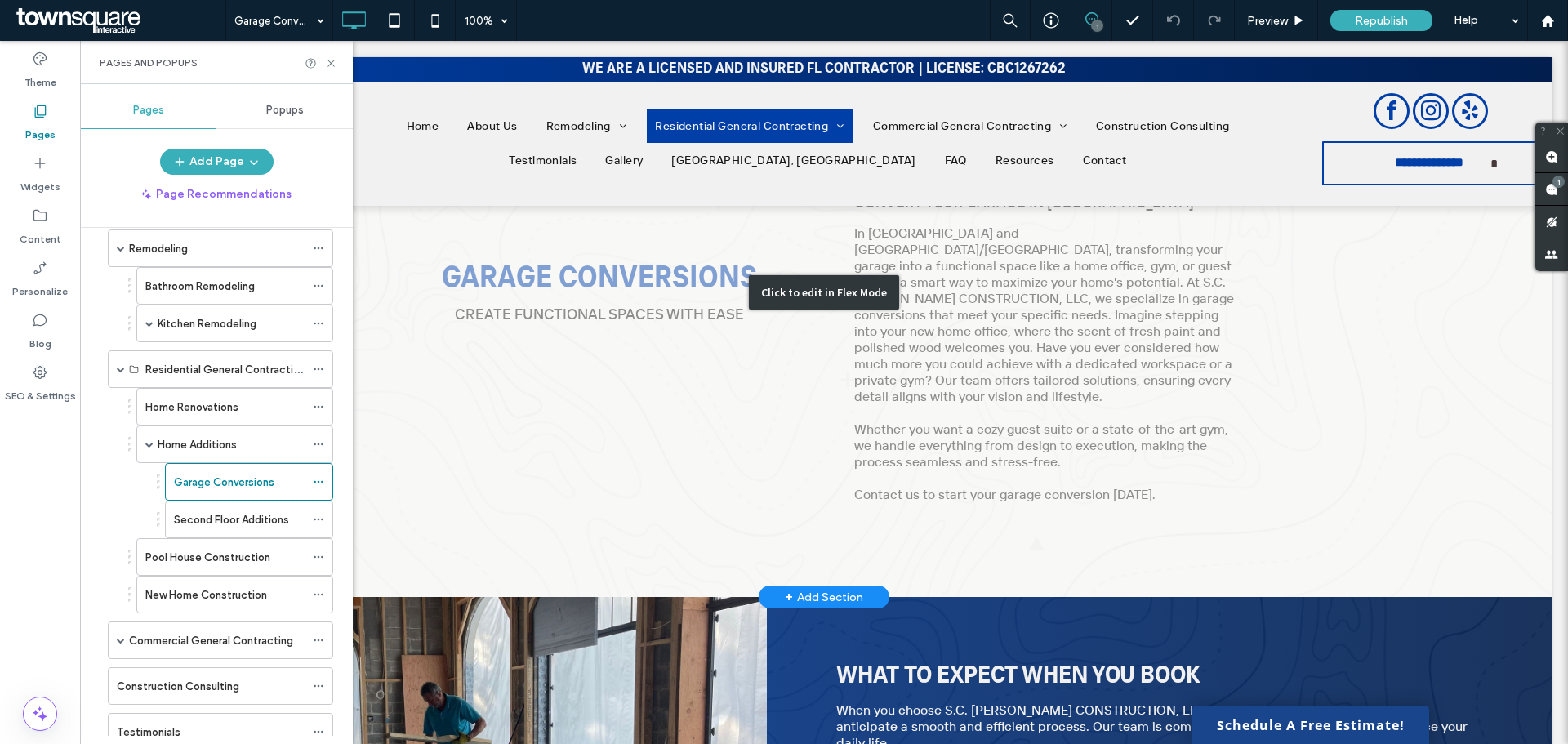
click at [578, 434] on div "Click to edit in Flex Mode" at bounding box center [824, 292] width 1456 height 610
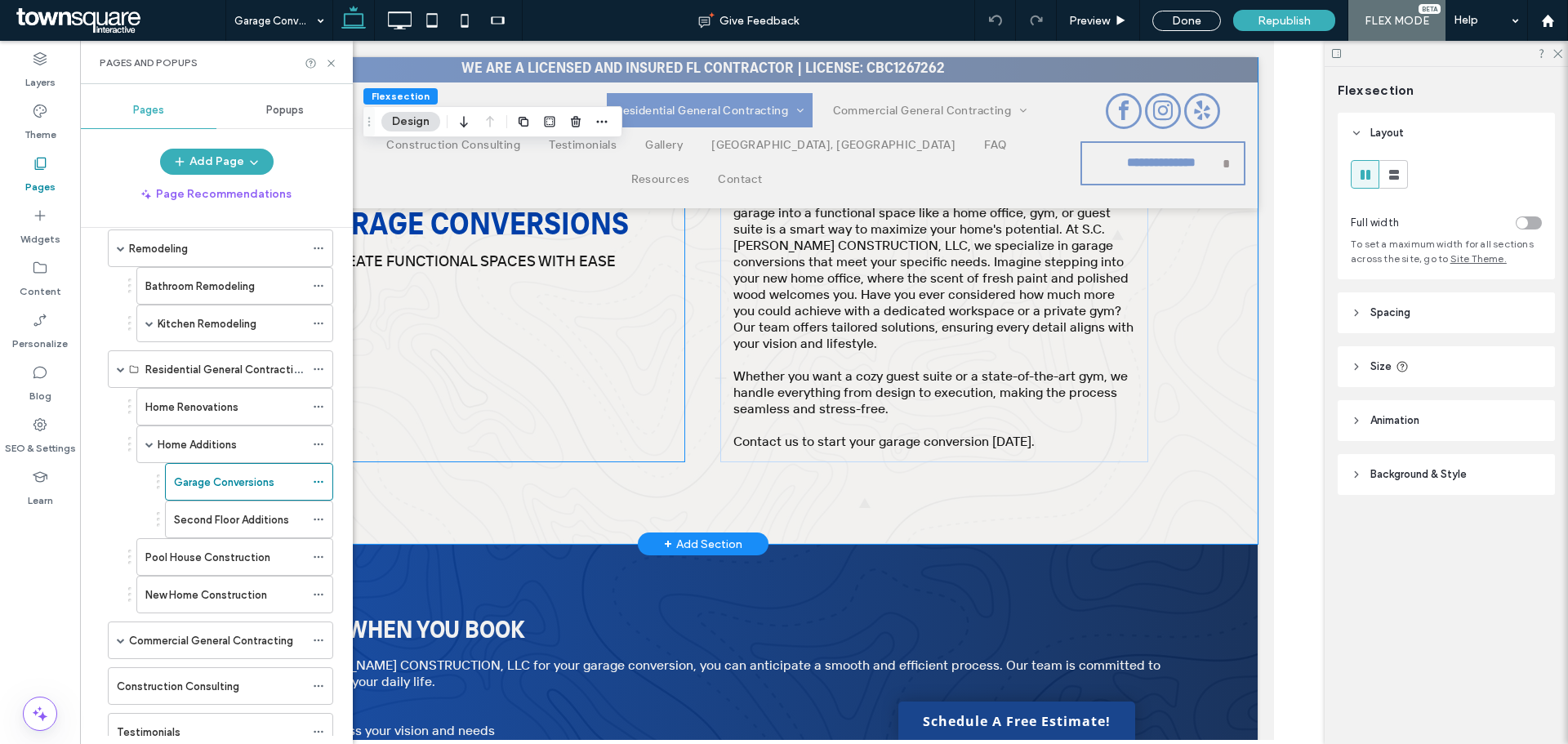
scroll to position [327, 0]
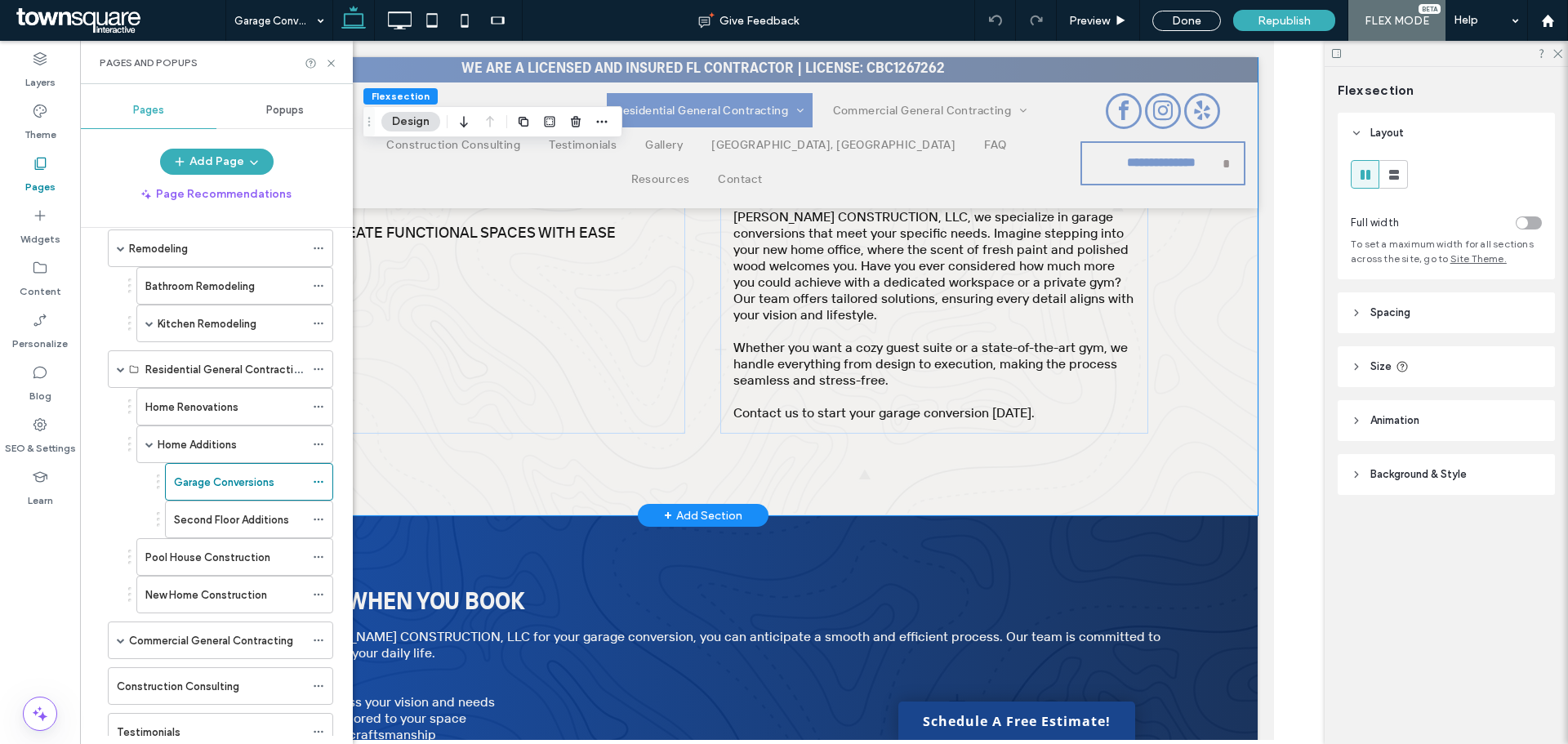
click at [878, 453] on div "Garage Conversions Create Functional Spaces with Ease A blue and white arrow po…" at bounding box center [703, 210] width 980 height 610
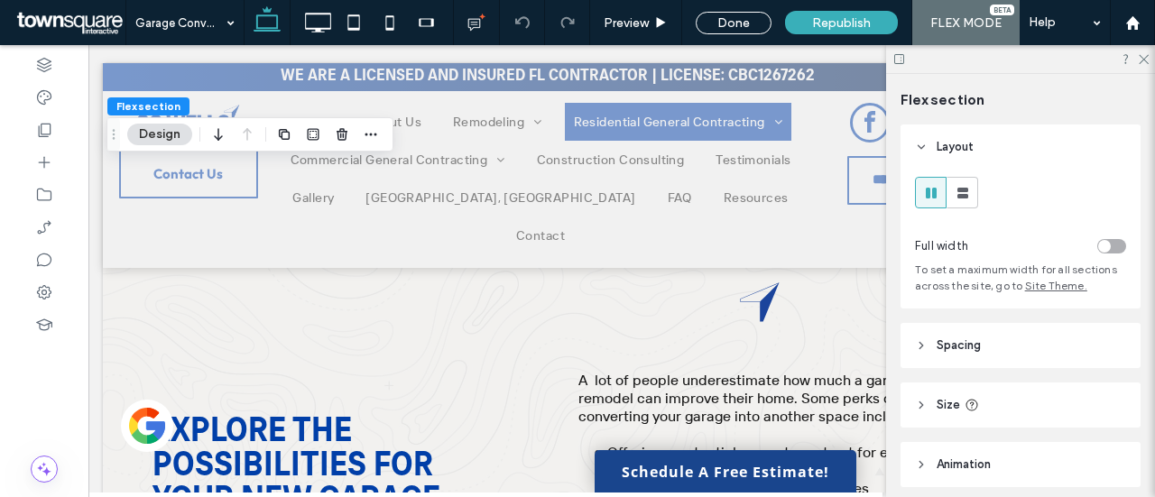
scroll to position [0, 0]
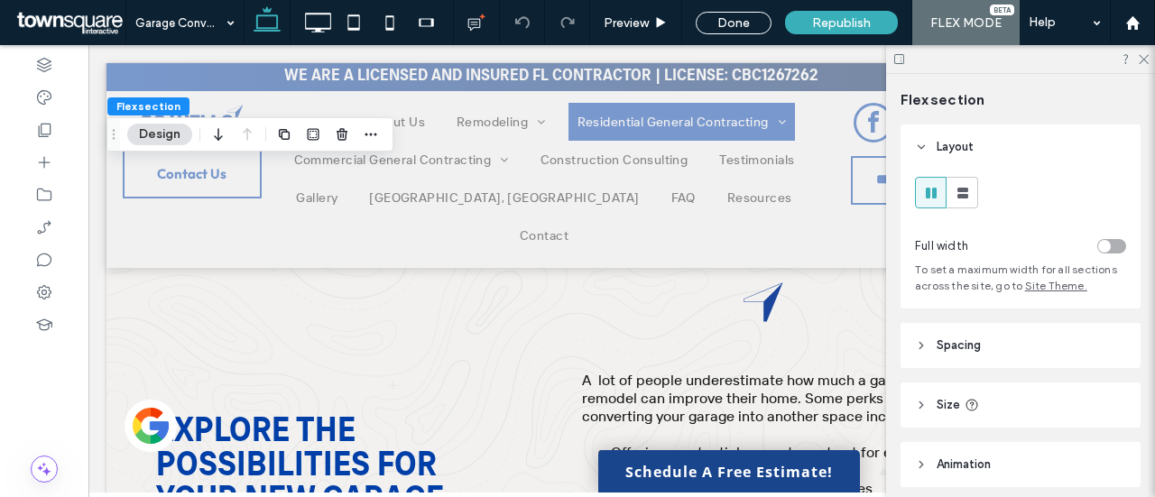
drag, startPoint x: 346, startPoint y: 488, endPoint x: 230, endPoint y: 398, distance: 147.3
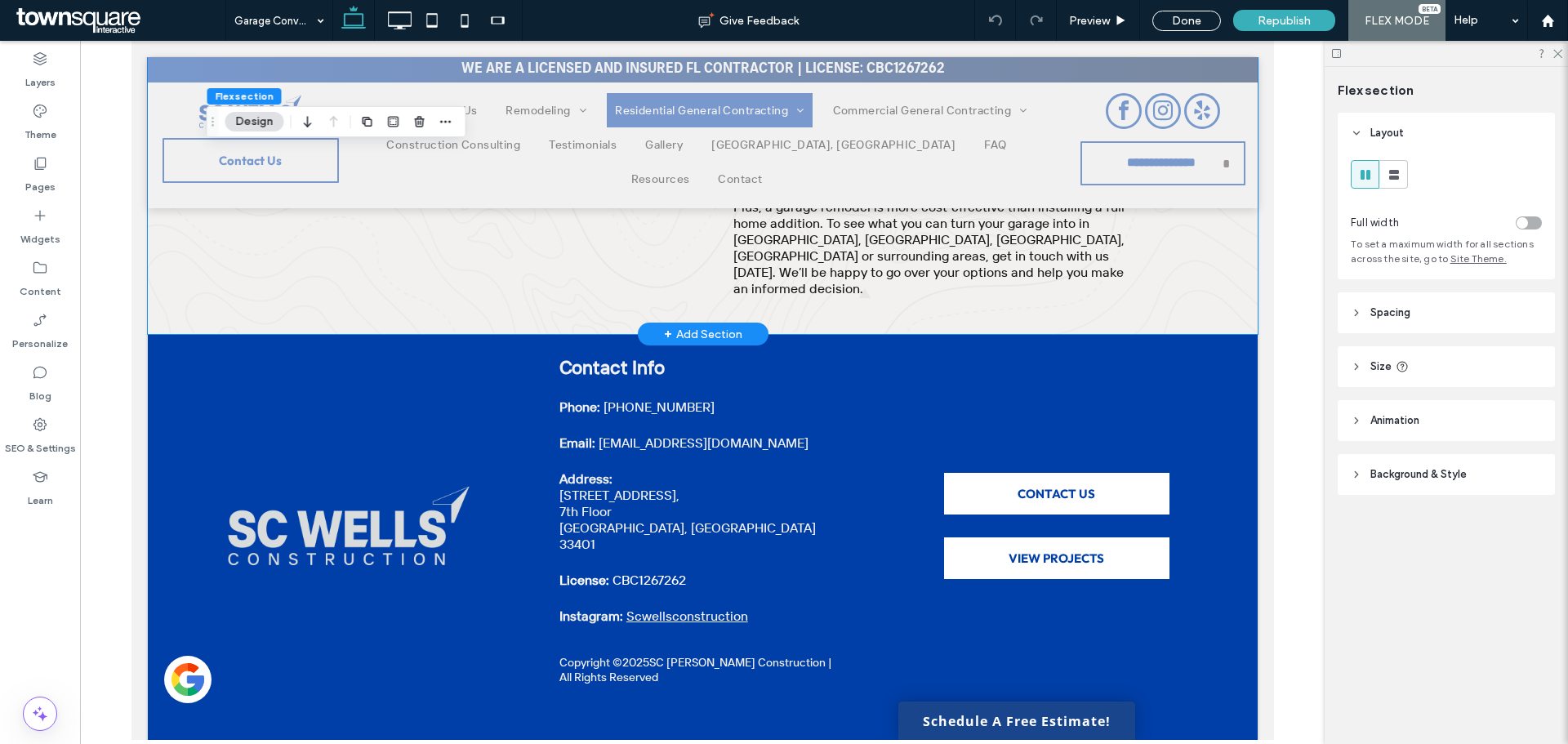
scroll to position [1280, 0]
